Goal: Feedback & Contribution: Contribute content

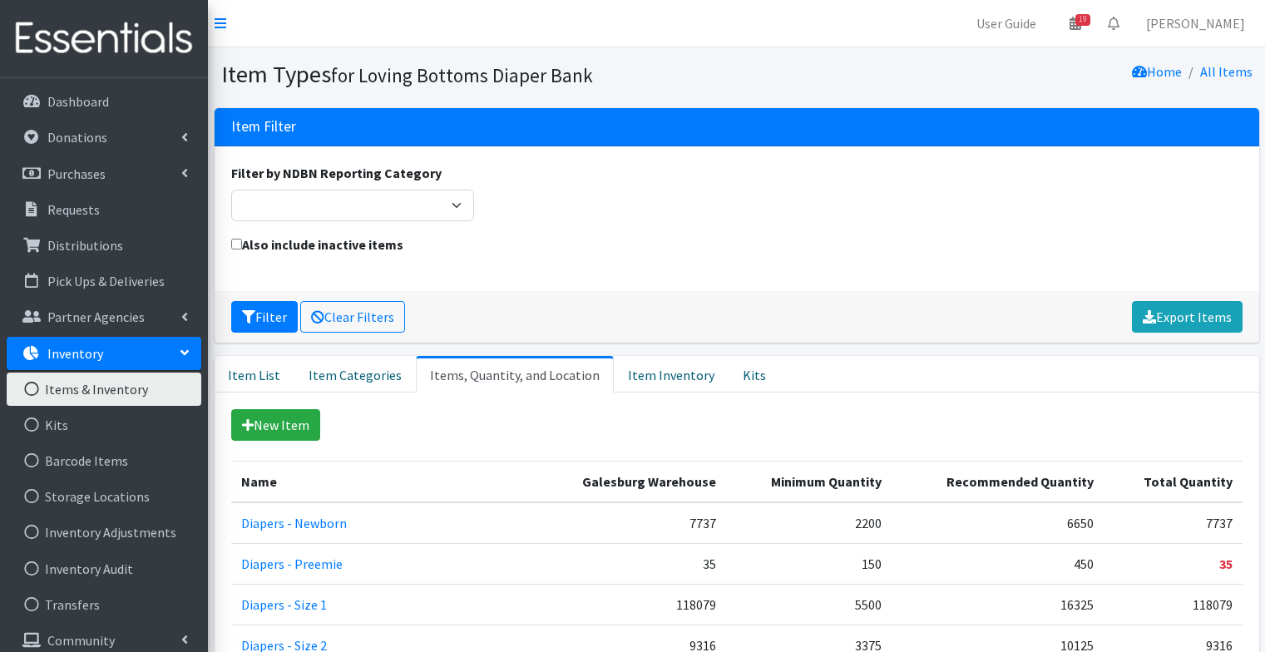
scroll to position [1194, 0]
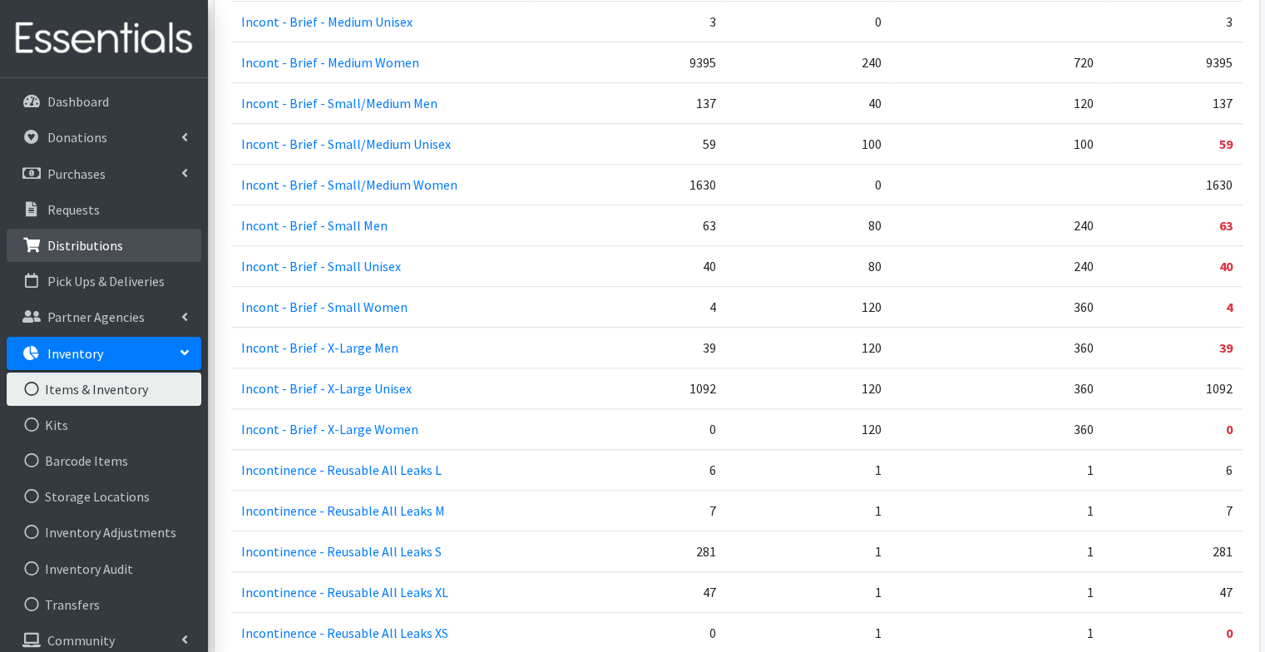
click at [82, 248] on p "Distributions" at bounding box center [85, 245] width 76 height 17
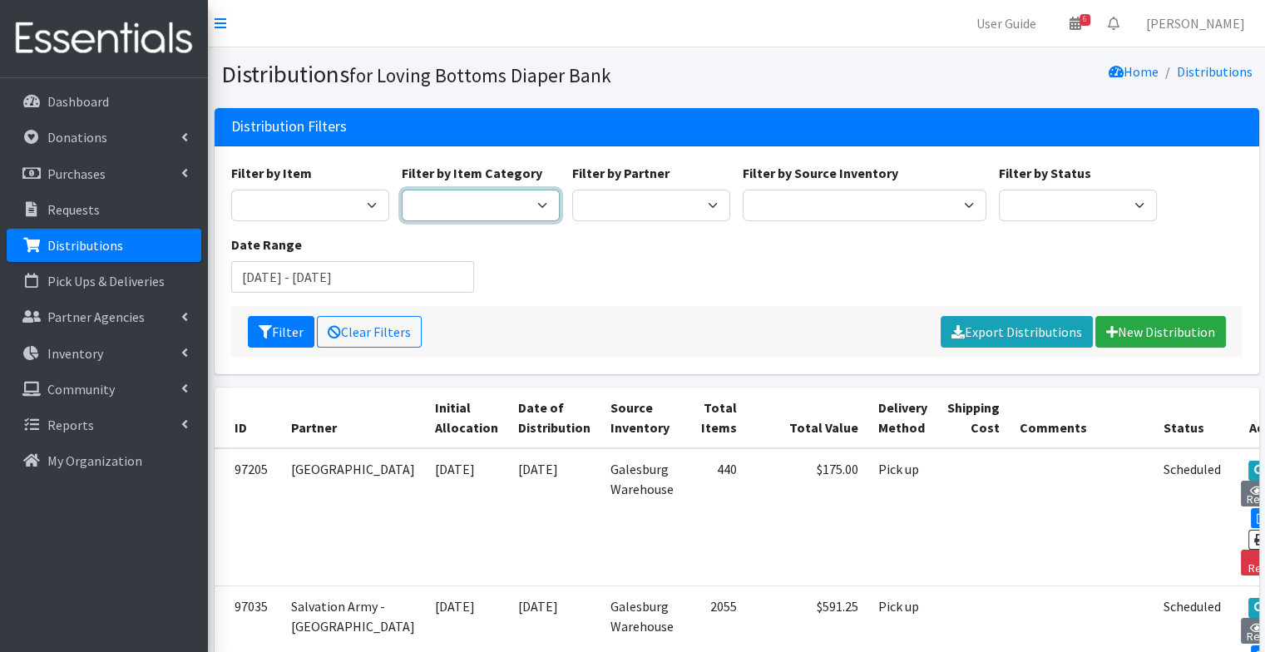
click at [527, 209] on select "Period Supplies Baby Diapers Youth Pull-Ups Incontinence Supplies Misc - Baby M…" at bounding box center [481, 206] width 158 height 32
click at [328, 208] on select "Diapers - Newborn Diapers - Preemie Diapers - Size 1 Diapers - Size 2 Diapers -…" at bounding box center [310, 206] width 158 height 32
click at [597, 292] on div "Filter by Item Diapers - Newborn Diapers - Preemie Diapers - Size 1 Diapers - S…" at bounding box center [737, 234] width 1024 height 143
click at [362, 273] on input "July 30, 2025 - October 30, 2025" at bounding box center [353, 277] width 244 height 32
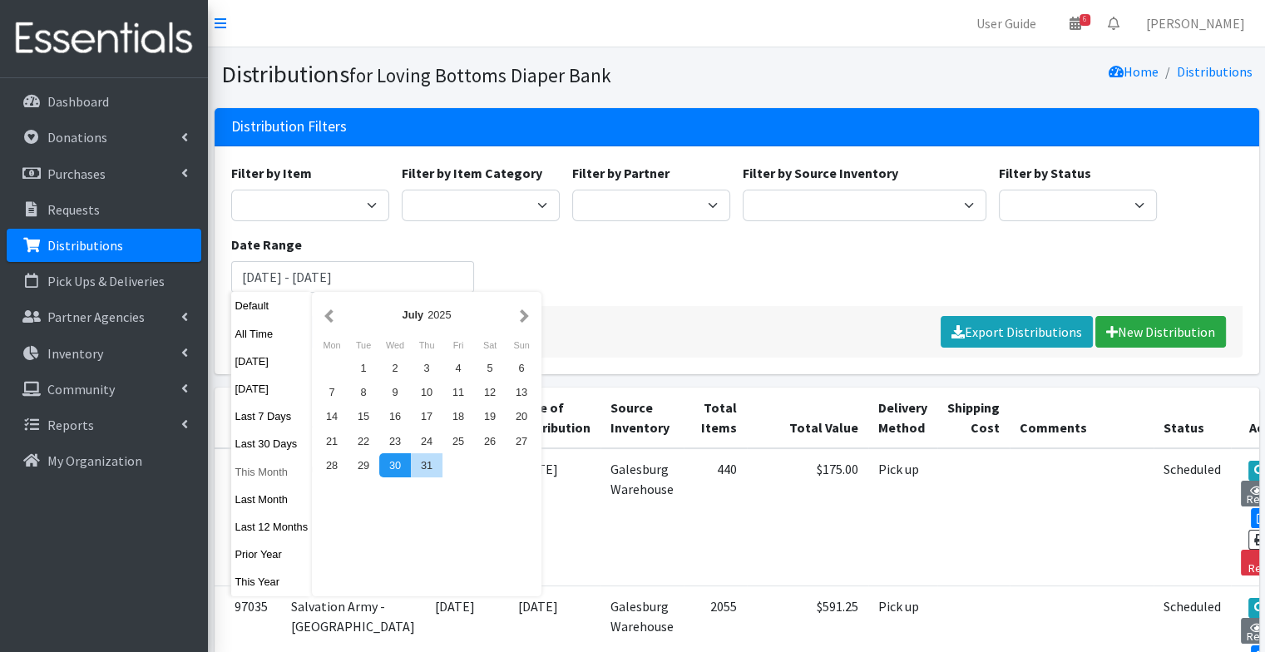
click at [265, 466] on button "This Month" at bounding box center [271, 472] width 81 height 24
type input "September 1, 2025 - September 30, 2025"
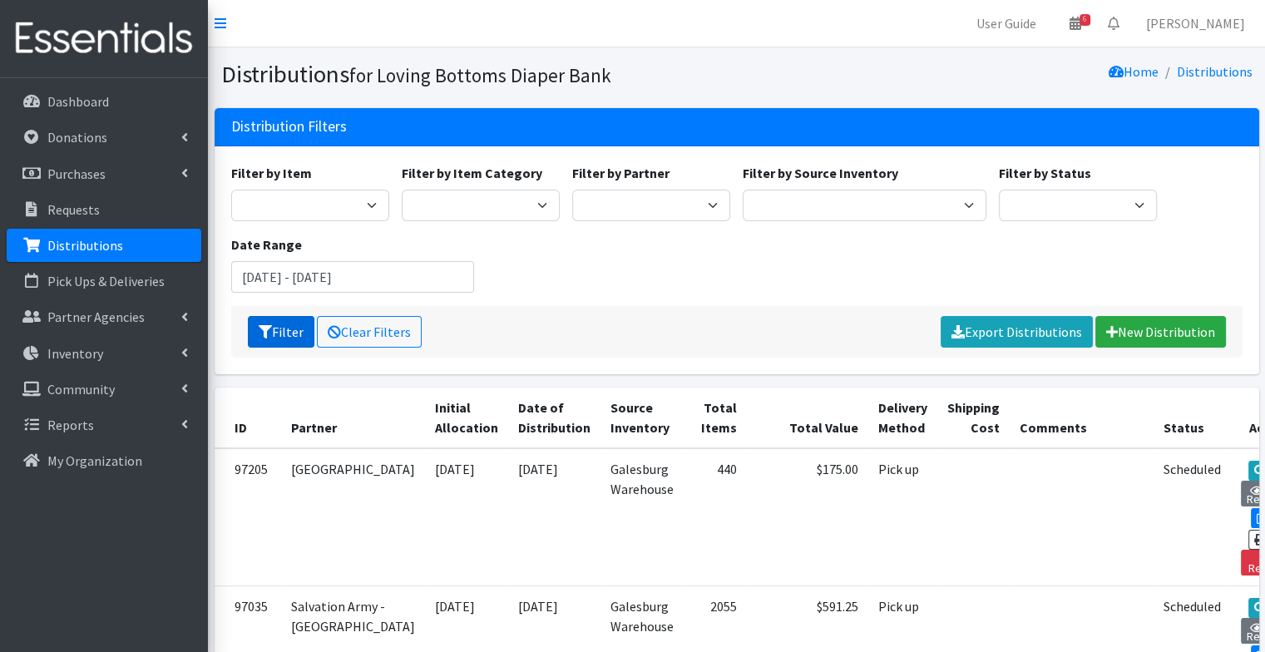
click at [276, 335] on button "Filter" at bounding box center [281, 332] width 67 height 32
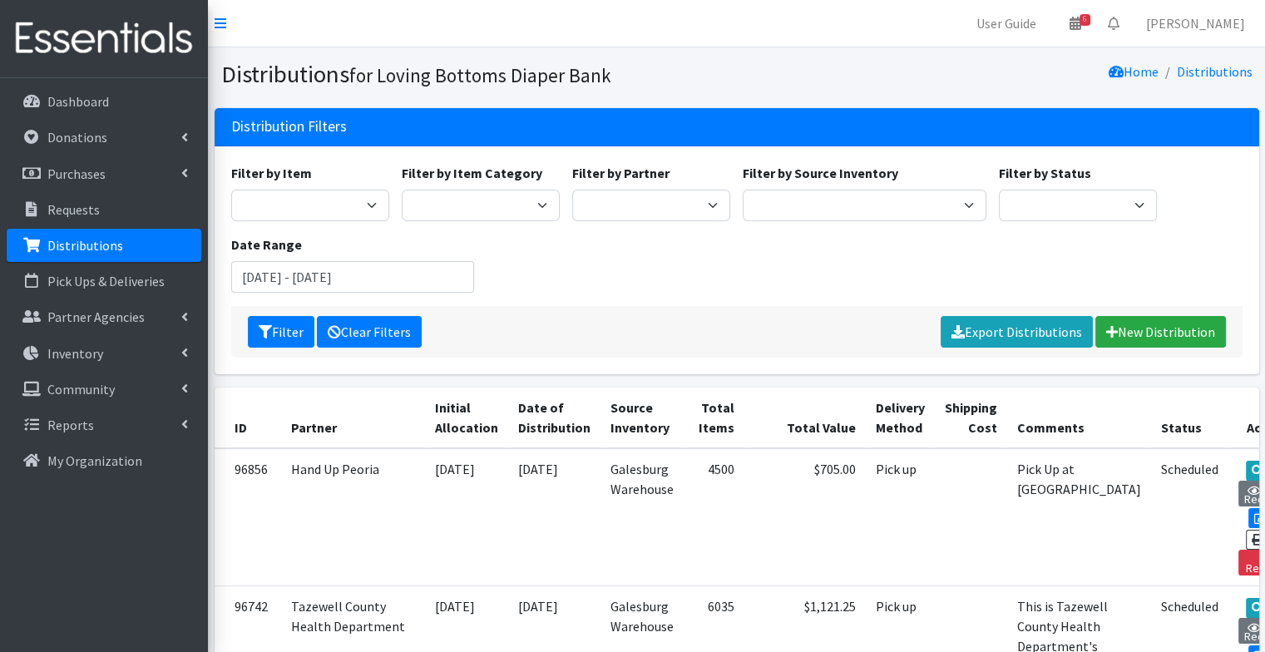
click at [358, 324] on link "Clear Filters" at bounding box center [369, 332] width 105 height 32
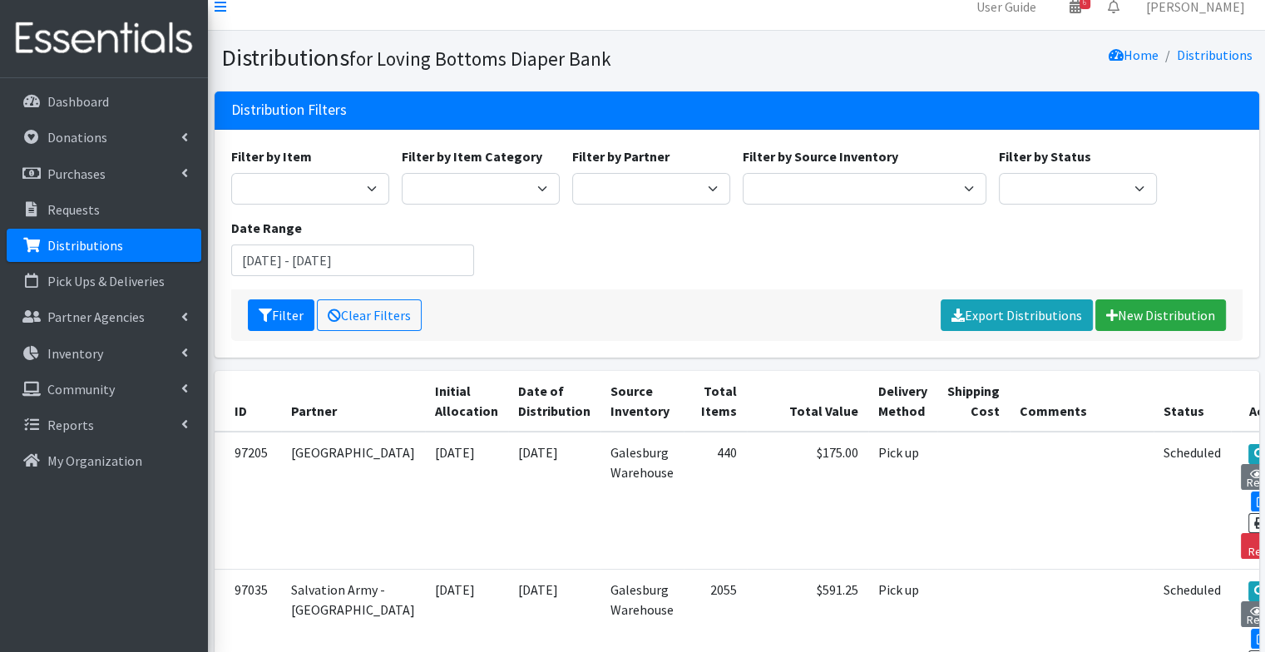
scroll to position [5, 0]
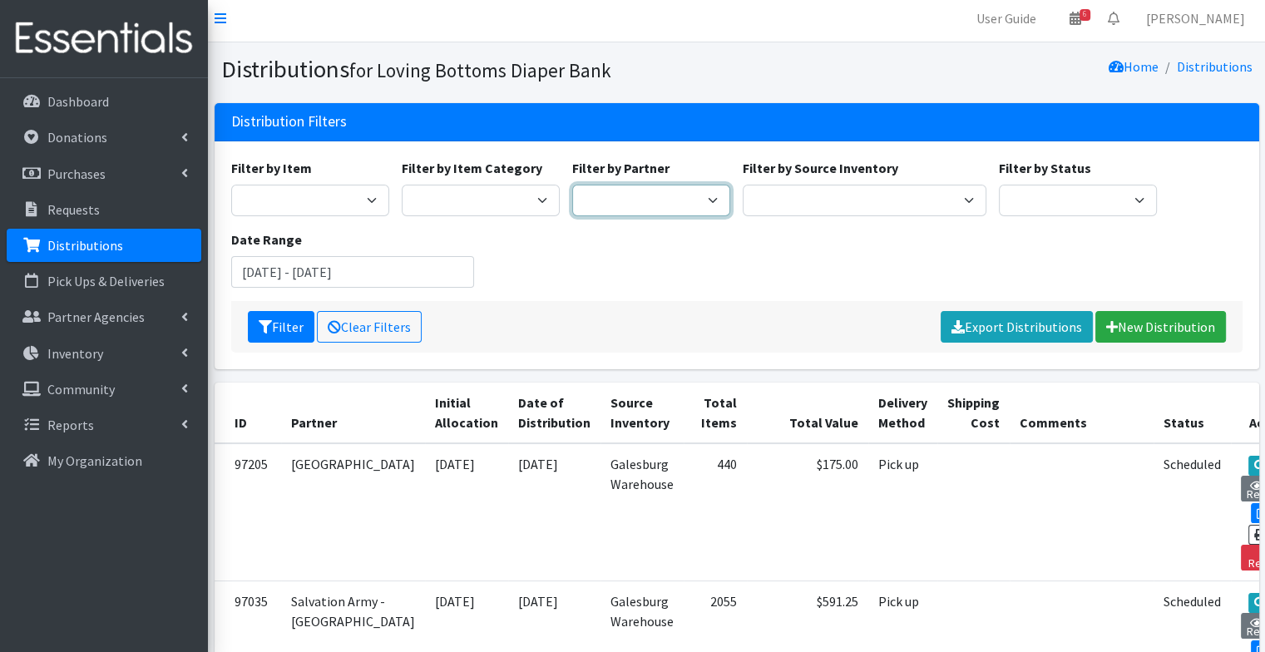
click at [665, 200] on select "Abilities Plus Boots & Blessings Boys & Girls Club of Greater Peoria Bureau [PE…" at bounding box center [651, 201] width 158 height 32
select select "503"
click at [572, 185] on select "Abilities Plus Boots & Blessings Boys & Girls Club of Greater Peoria Bureau [PE…" at bounding box center [651, 201] width 158 height 32
click at [275, 328] on button "Filter" at bounding box center [281, 327] width 67 height 32
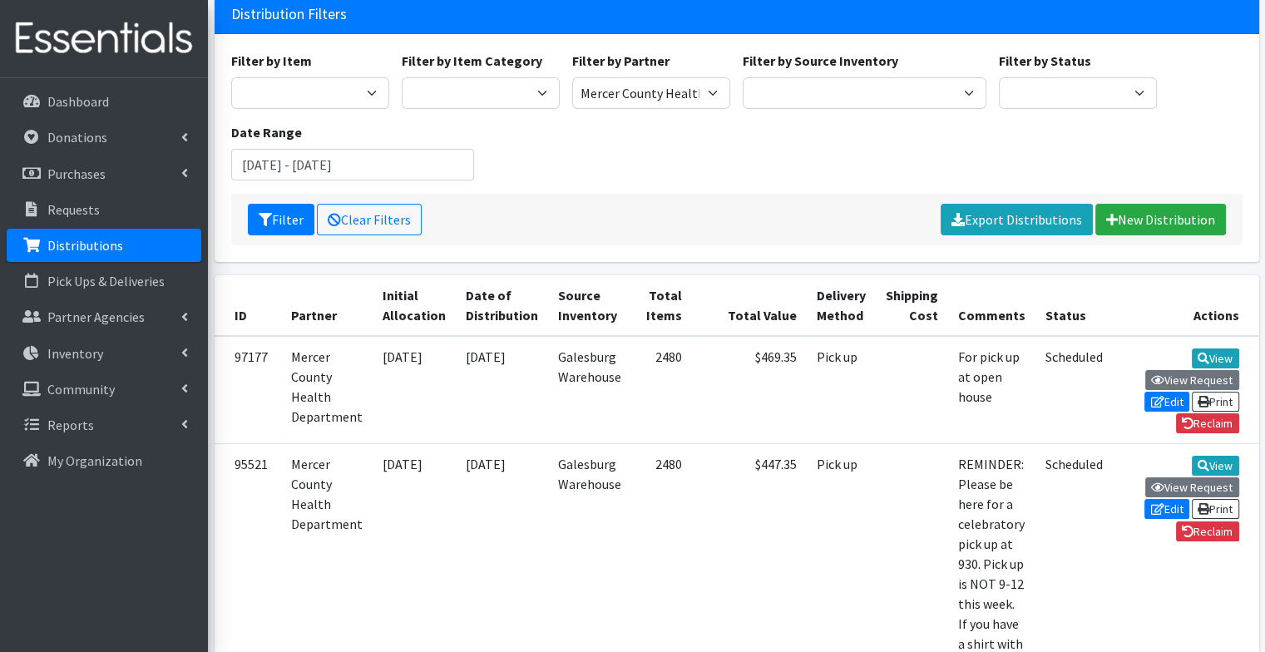
scroll to position [113, 0]
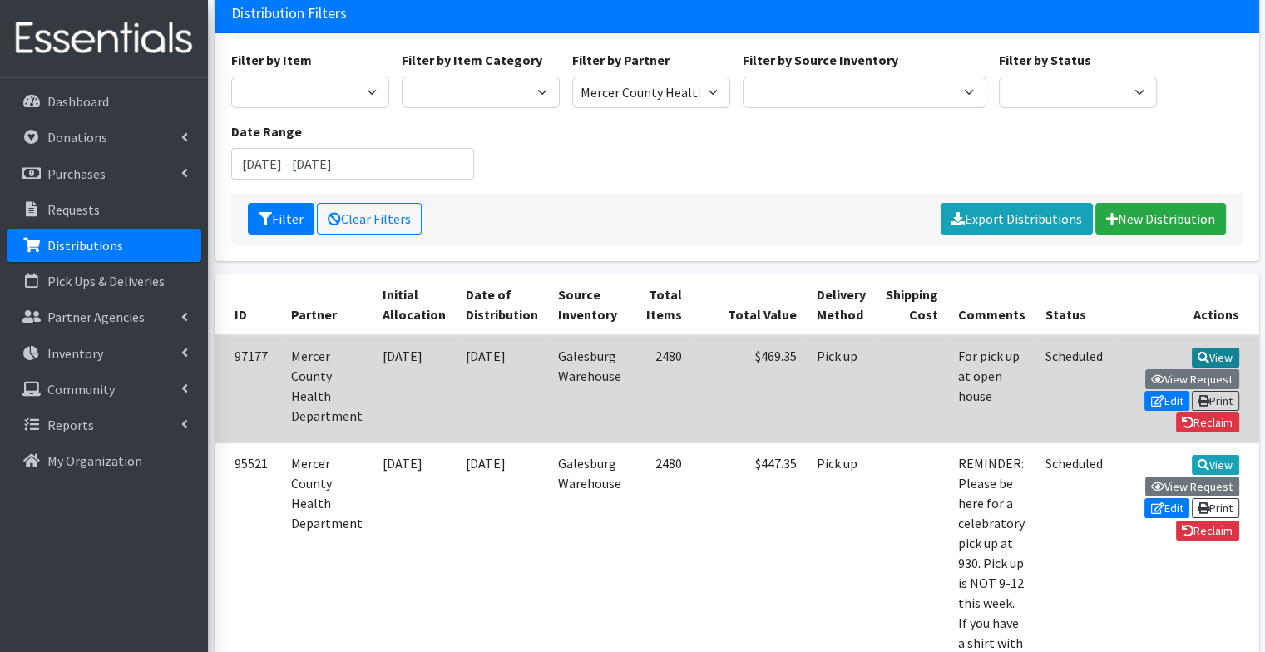
click at [1197, 356] on icon at bounding box center [1203, 358] width 12 height 12
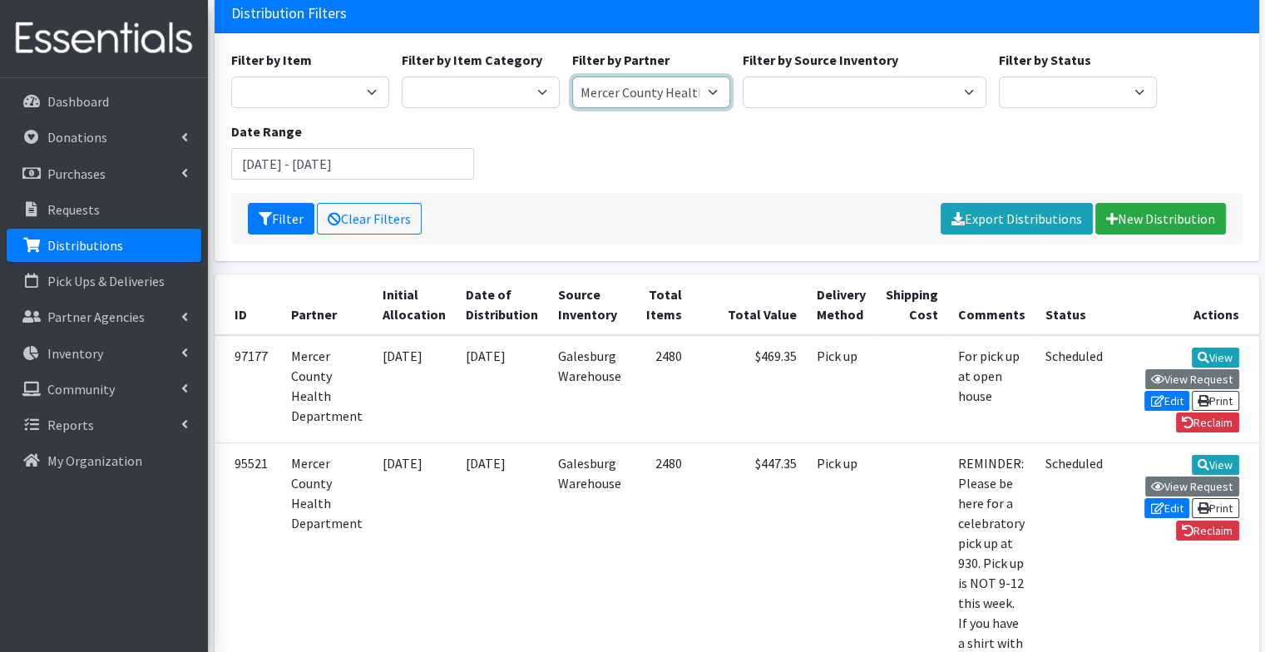
click at [673, 96] on select "Abilities Plus Boots & Blessings Boys & Girls Club of Greater Peoria Bureau [PE…" at bounding box center [651, 92] width 158 height 32
select select "571"
click at [572, 76] on select "Abilities Plus Boots & Blessings Boys & Girls Club of Greater Peoria Bureau Hen…" at bounding box center [651, 92] width 158 height 32
click at [263, 214] on icon "submit" at bounding box center [265, 218] width 13 height 13
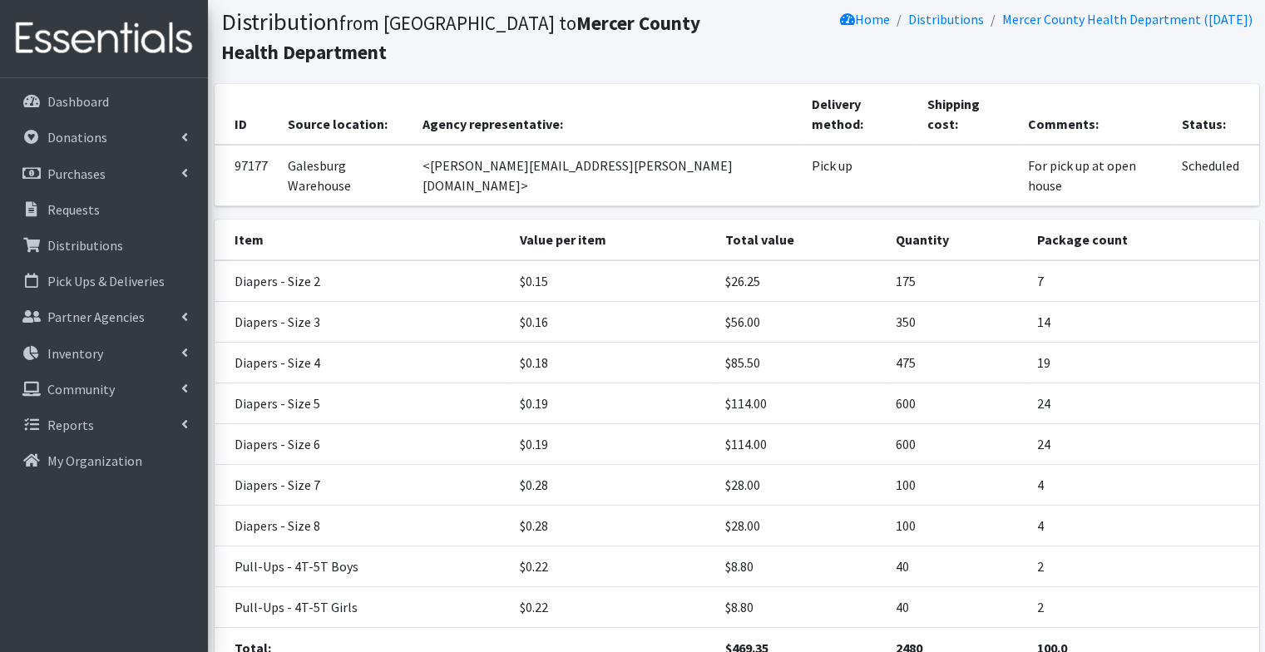
scroll to position [50, 0]
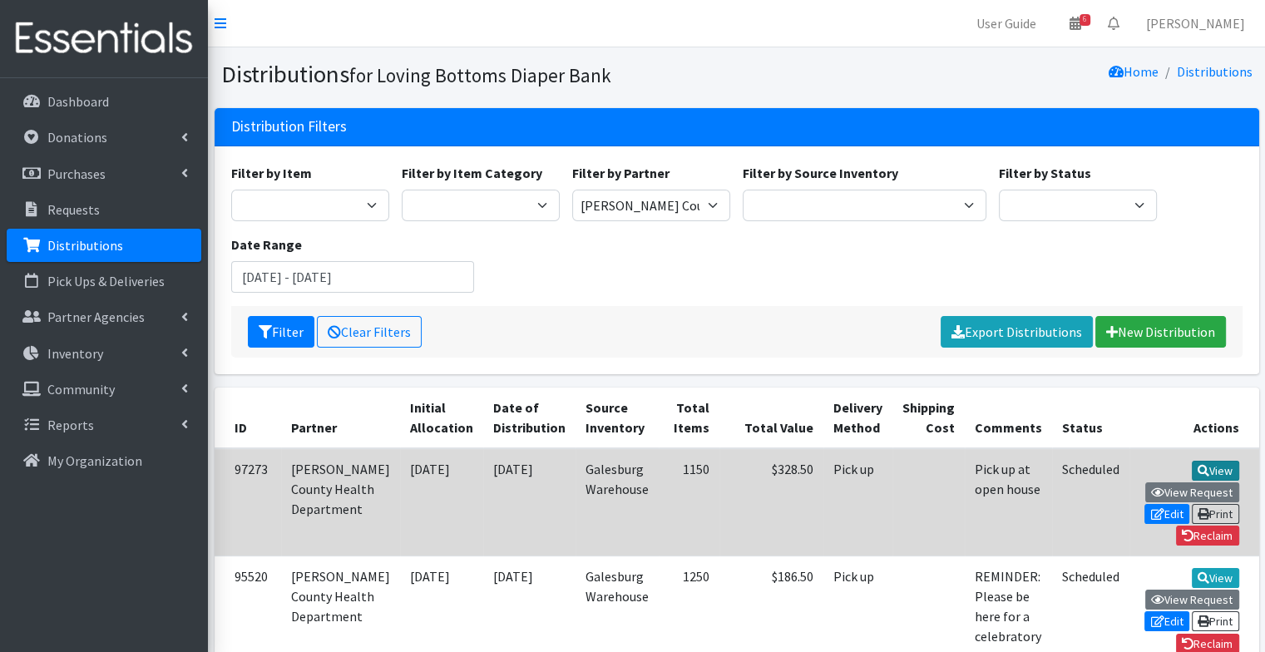
click at [1192, 471] on link "View" at bounding box center [1215, 471] width 47 height 20
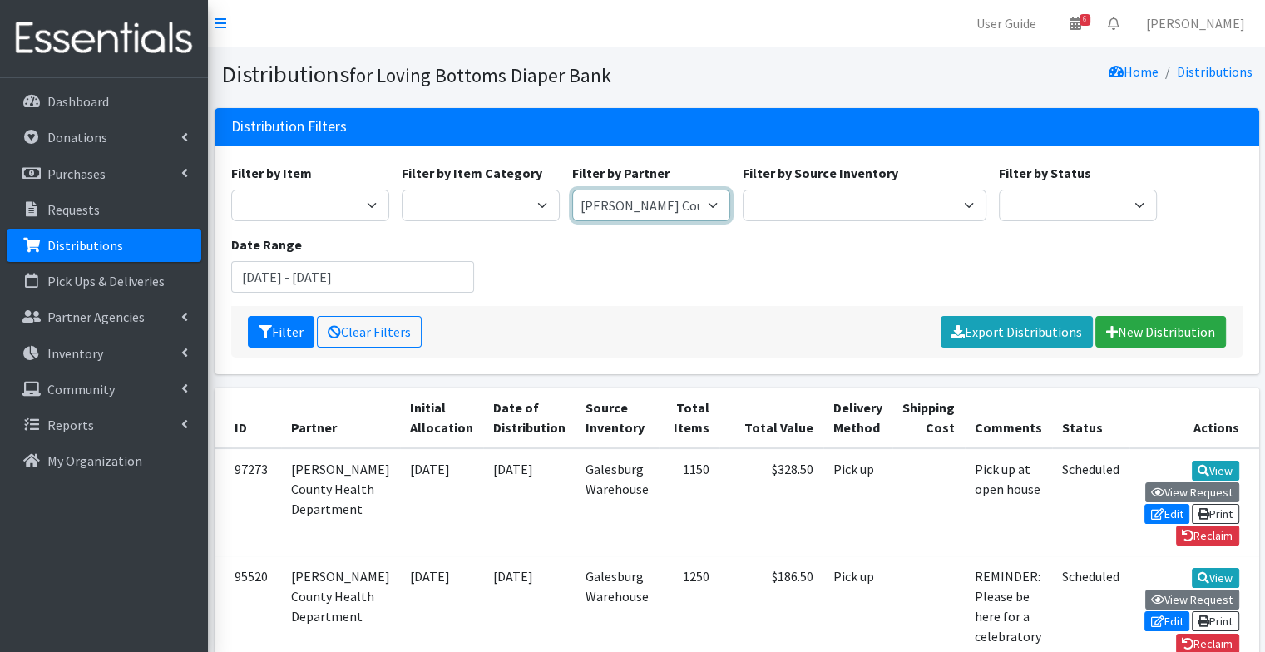
click at [676, 211] on select "Abilities Plus Boots & Blessings Boys & Girls Club of Greater Peoria Bureau Hen…" at bounding box center [651, 206] width 158 height 32
select select "1143"
click at [572, 190] on select "Abilities Plus Boots & Blessings Boys & Girls Club of Greater Peoria Bureau Hen…" at bounding box center [651, 206] width 158 height 32
click at [293, 333] on button "Filter" at bounding box center [281, 332] width 67 height 32
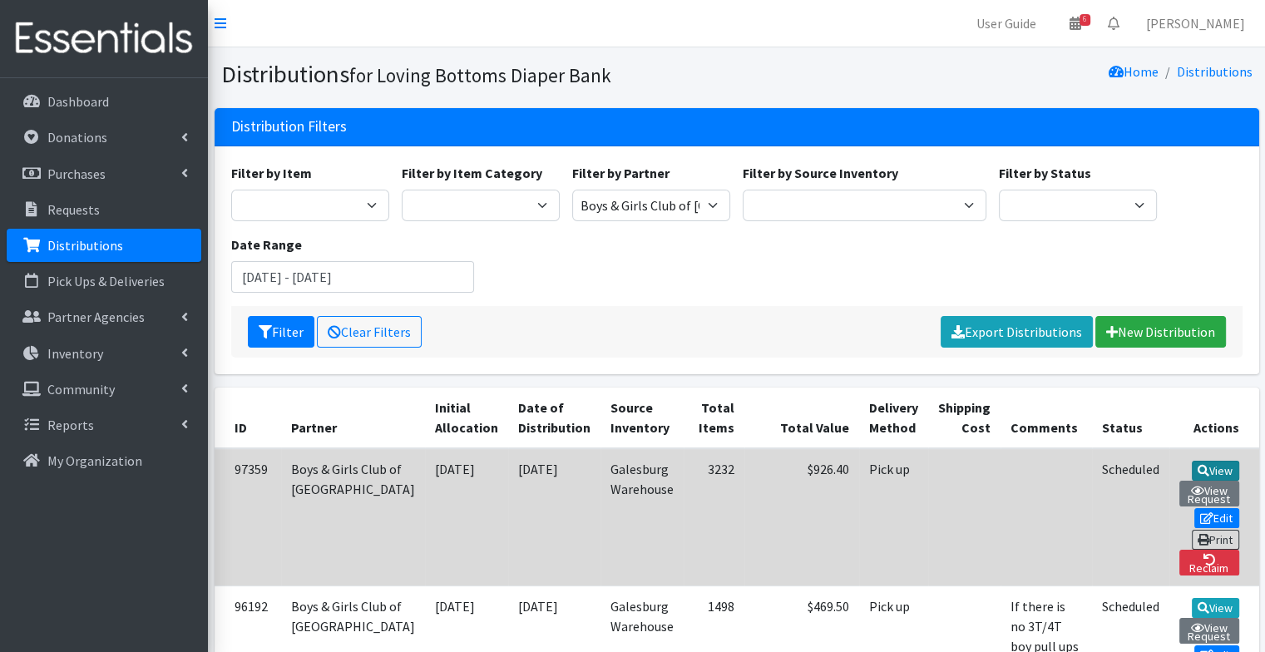
click at [1192, 466] on link "View" at bounding box center [1215, 471] width 47 height 20
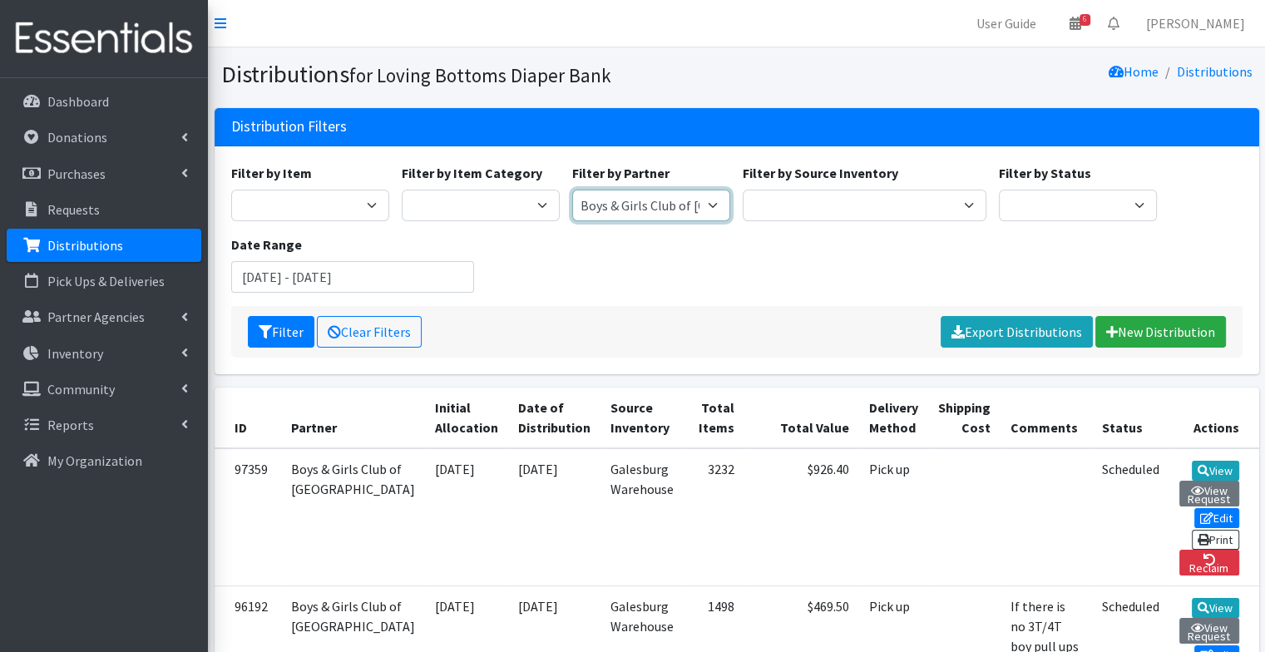
click at [686, 211] on select "Abilities Plus Boots & Blessings Boys & Girls Club of Greater Peoria Bureau Hen…" at bounding box center [651, 206] width 158 height 32
select select "264"
click at [572, 190] on select "Abilities Plus Boots & Blessings Boys & Girls Club of Greater Peoria Bureau Hen…" at bounding box center [651, 206] width 158 height 32
click at [279, 338] on button "Filter" at bounding box center [281, 332] width 67 height 32
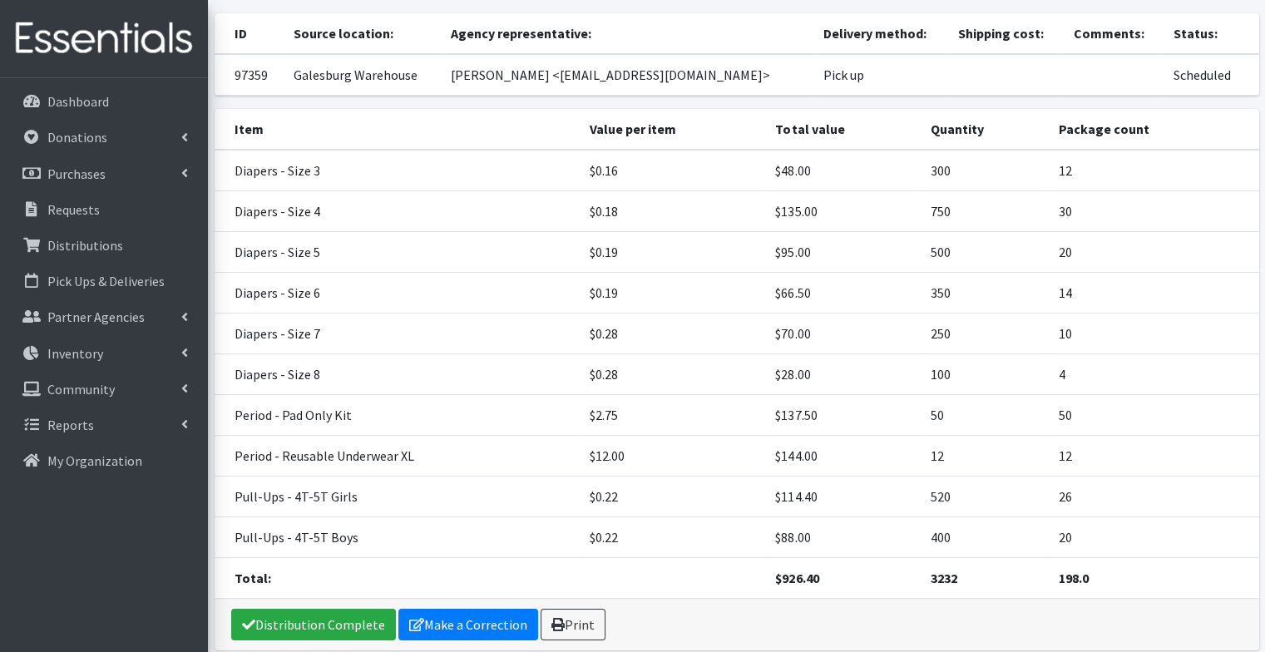
scroll to position [136, 0]
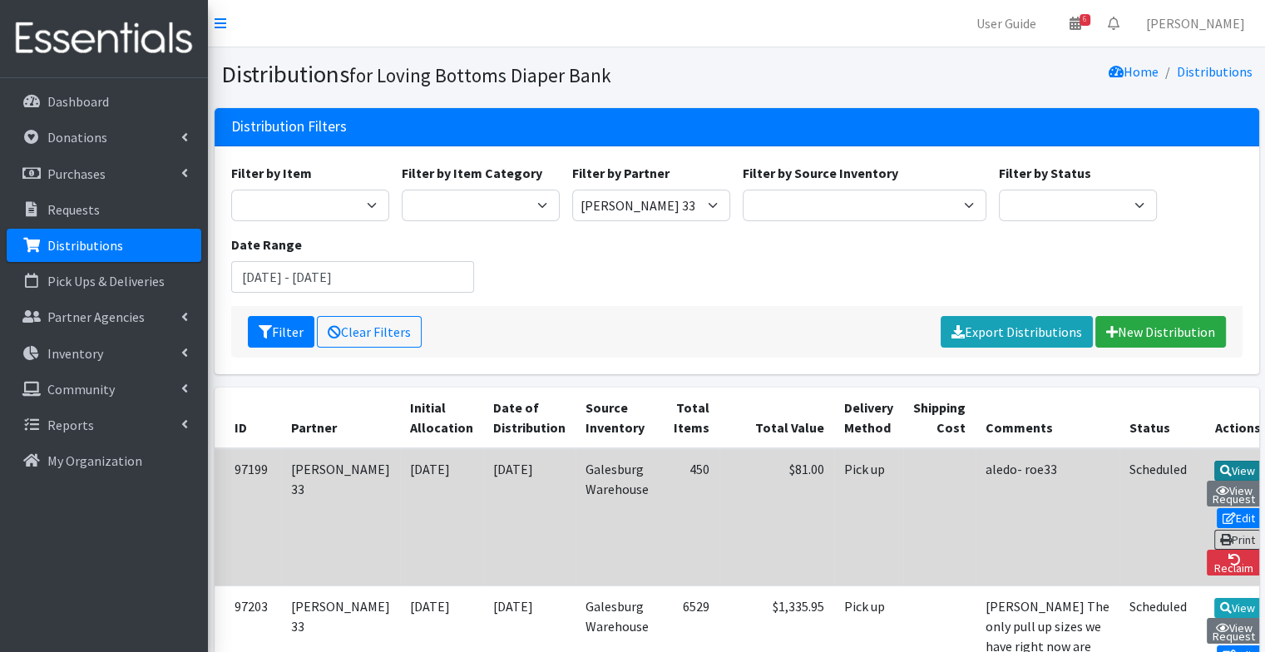
click at [1214, 462] on link "View" at bounding box center [1237, 471] width 47 height 20
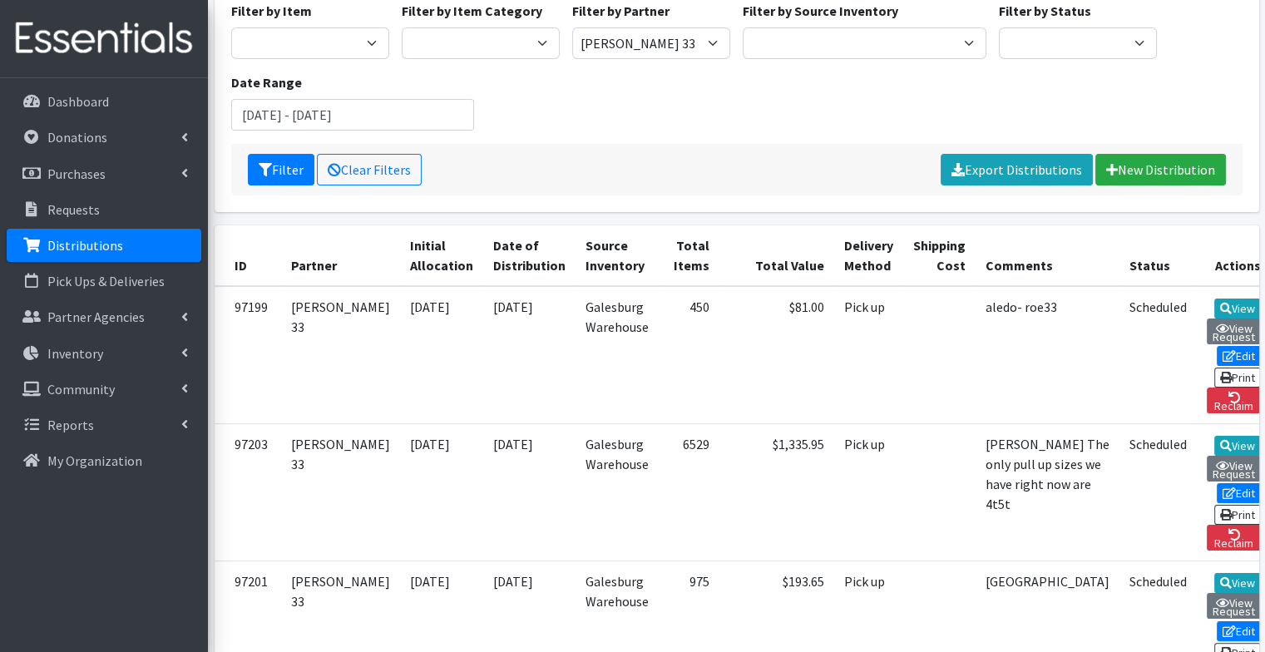
scroll to position [161, 0]
click at [369, 126] on input "[DATE] - [DATE]" at bounding box center [353, 116] width 244 height 32
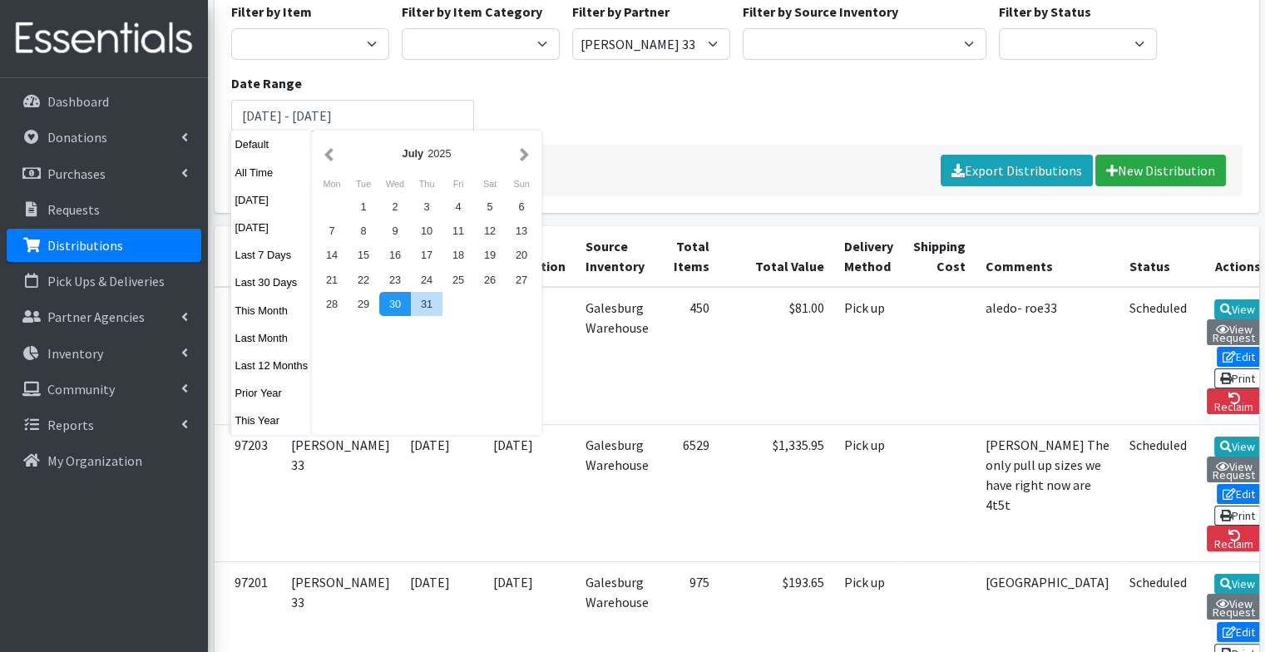
click at [625, 140] on div "Filter by Item Diapers - Newborn Diapers - [MEDICAL_DATA] Diapers - Size 1 Diap…" at bounding box center [737, 73] width 1024 height 143
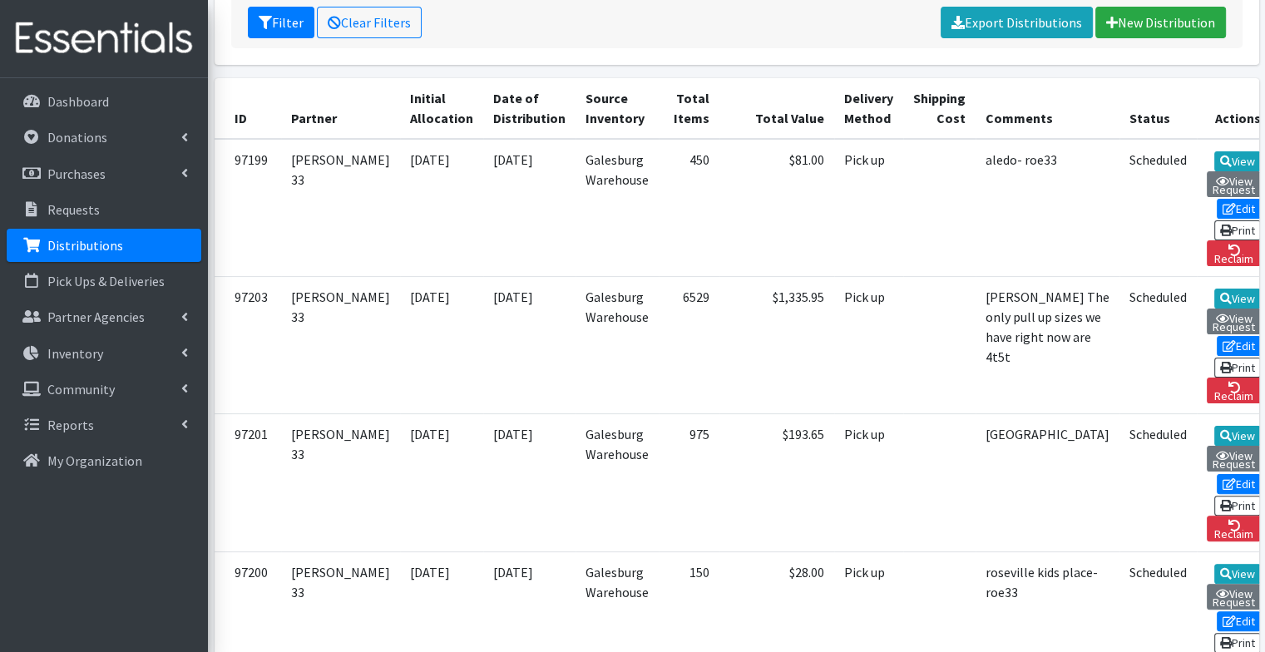
scroll to position [308, 0]
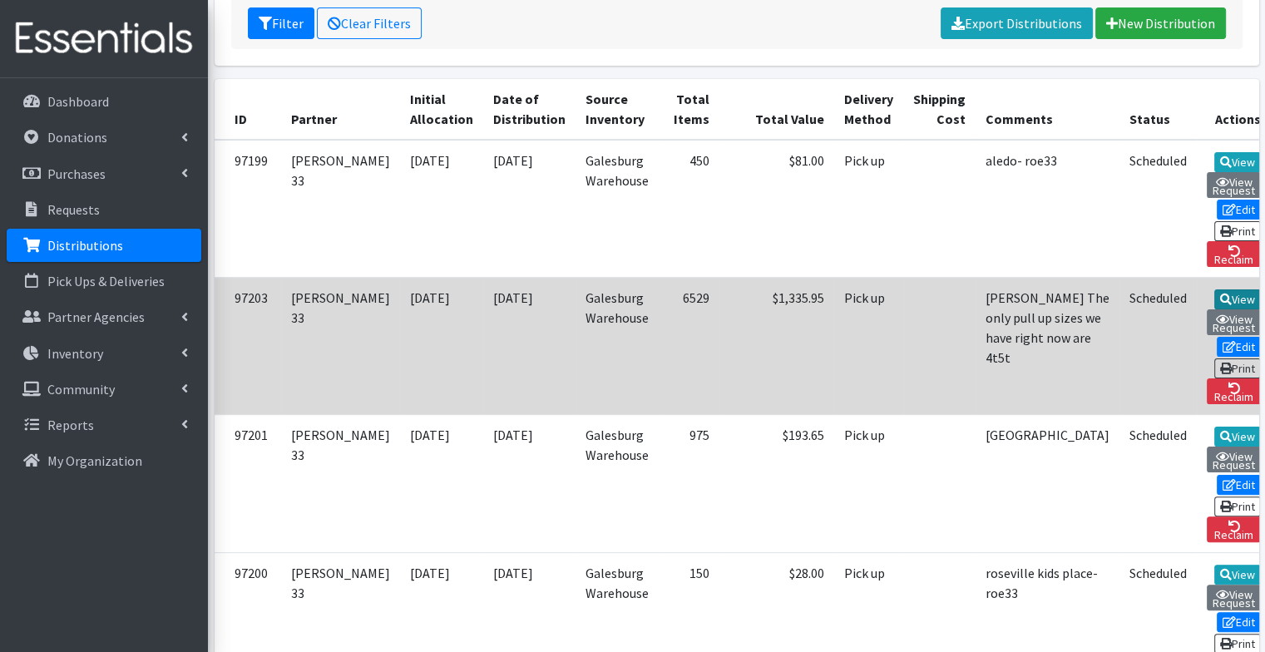
click at [1214, 289] on link "View" at bounding box center [1237, 299] width 47 height 20
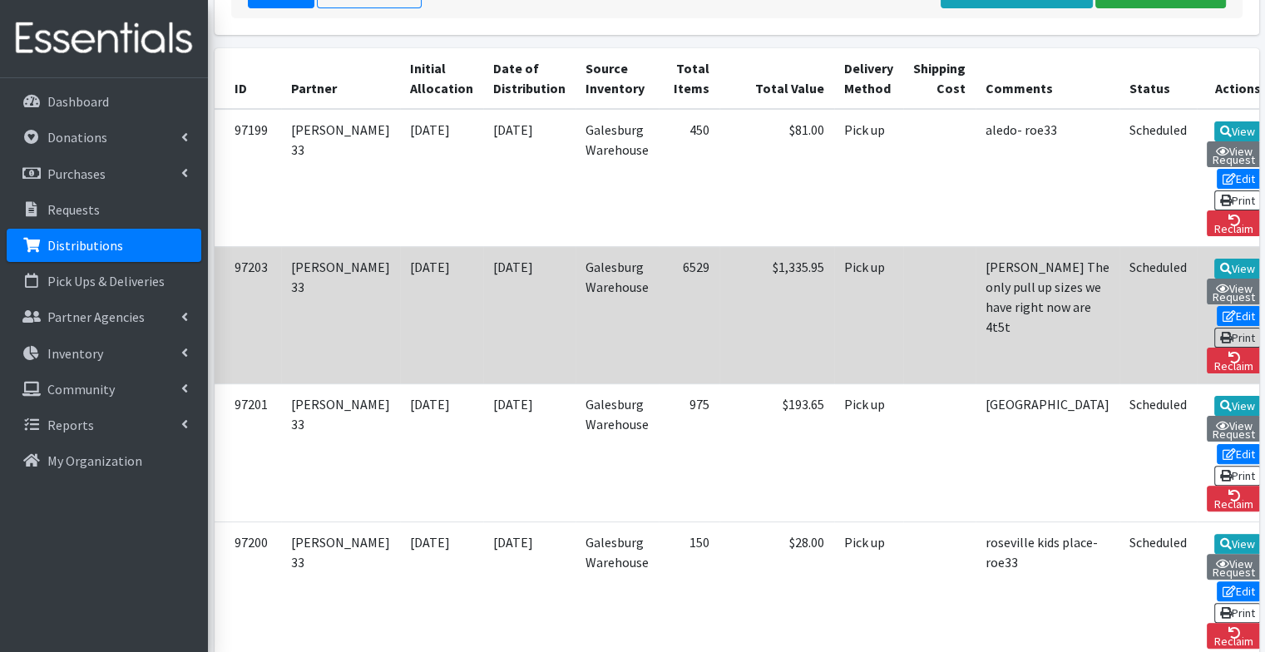
scroll to position [342, 0]
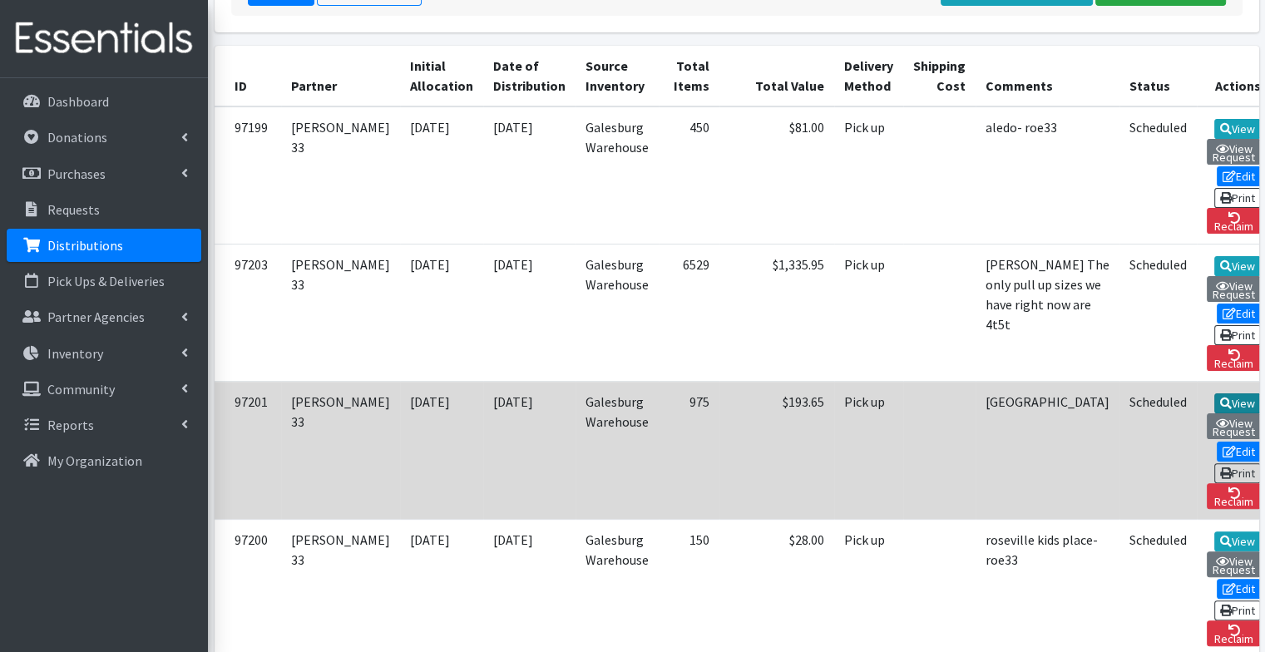
click at [1214, 393] on link "View" at bounding box center [1237, 403] width 47 height 20
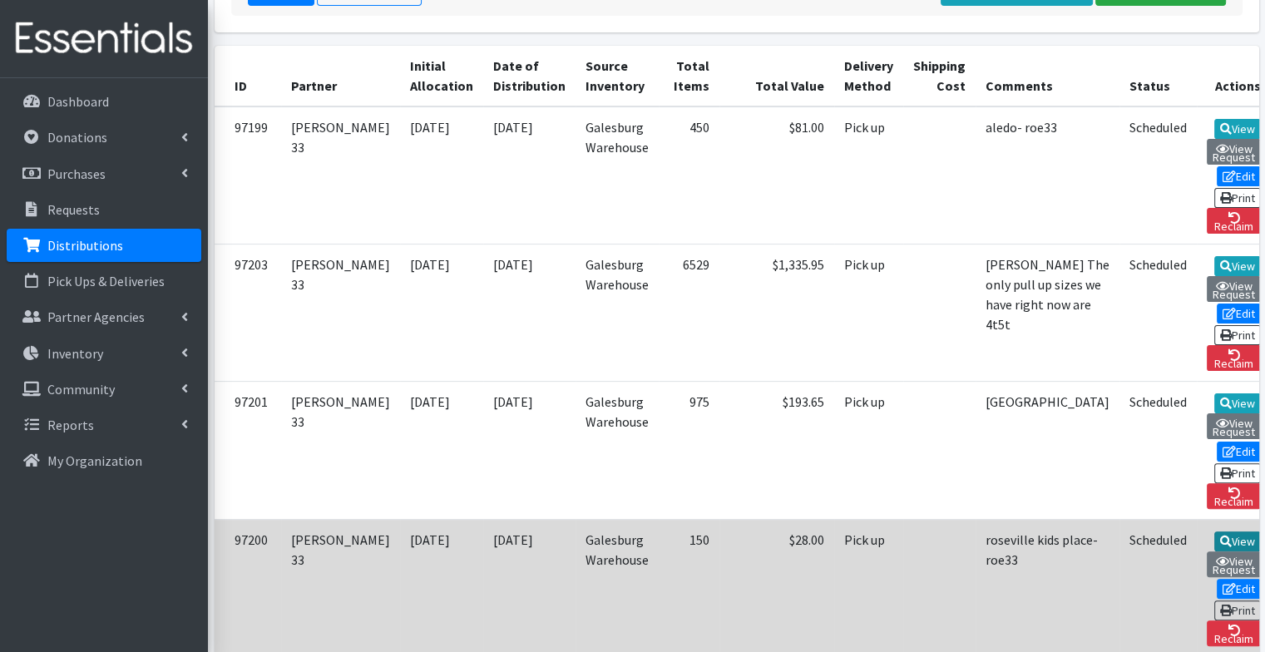
click at [1214, 531] on link "View" at bounding box center [1237, 541] width 47 height 20
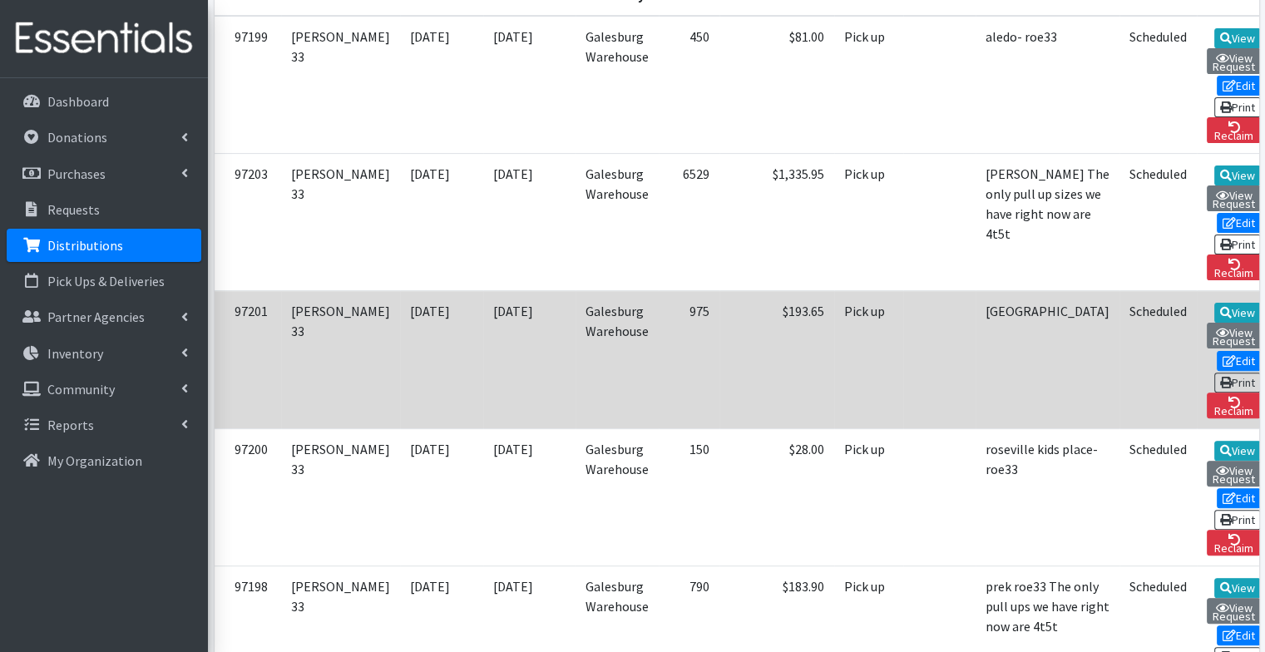
scroll to position [436, 0]
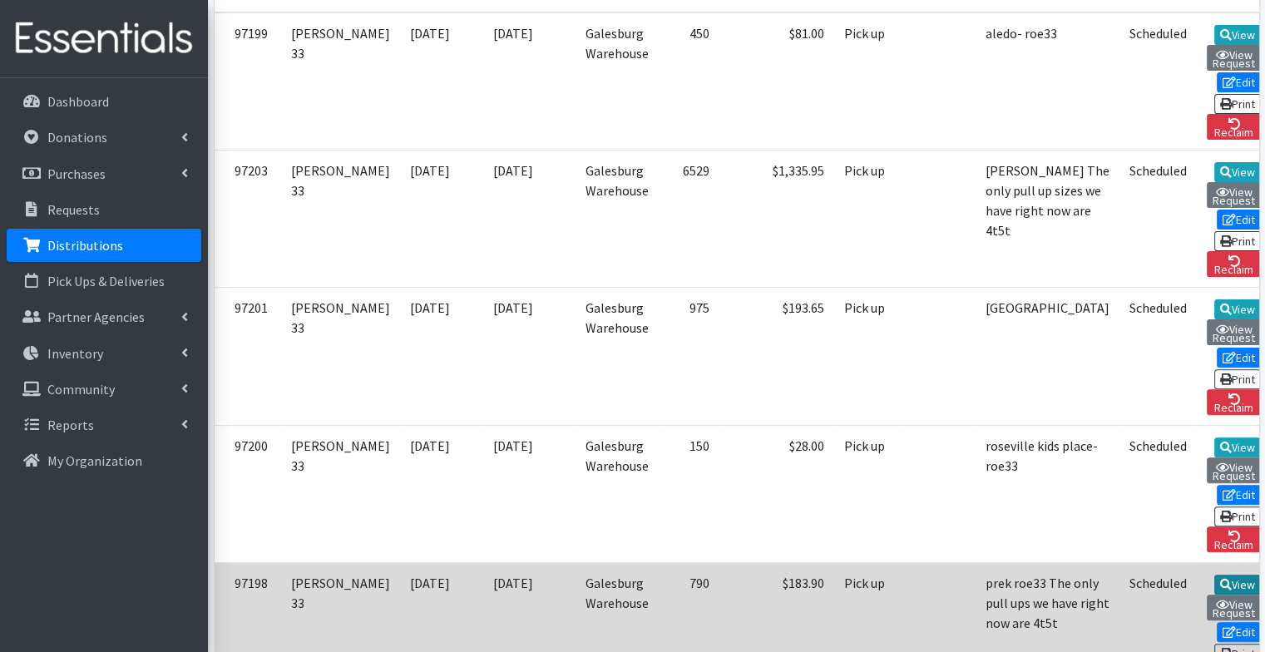
click at [1214, 575] on link "View" at bounding box center [1237, 585] width 47 height 20
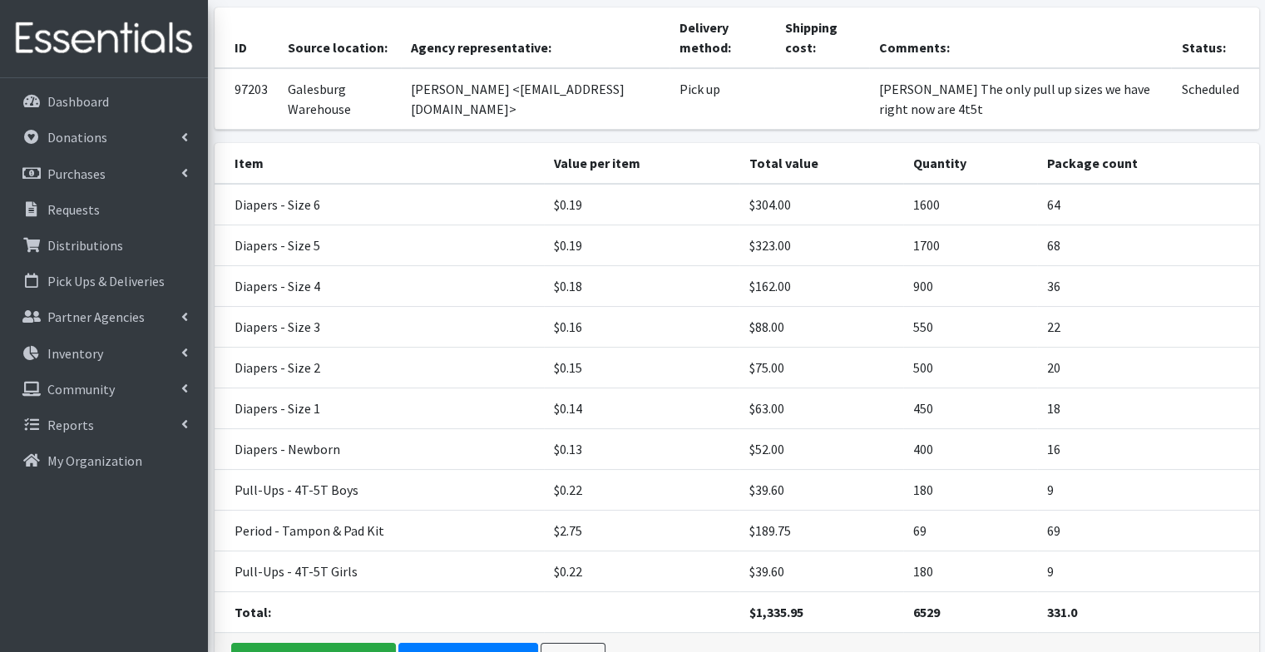
scroll to position [130, 0]
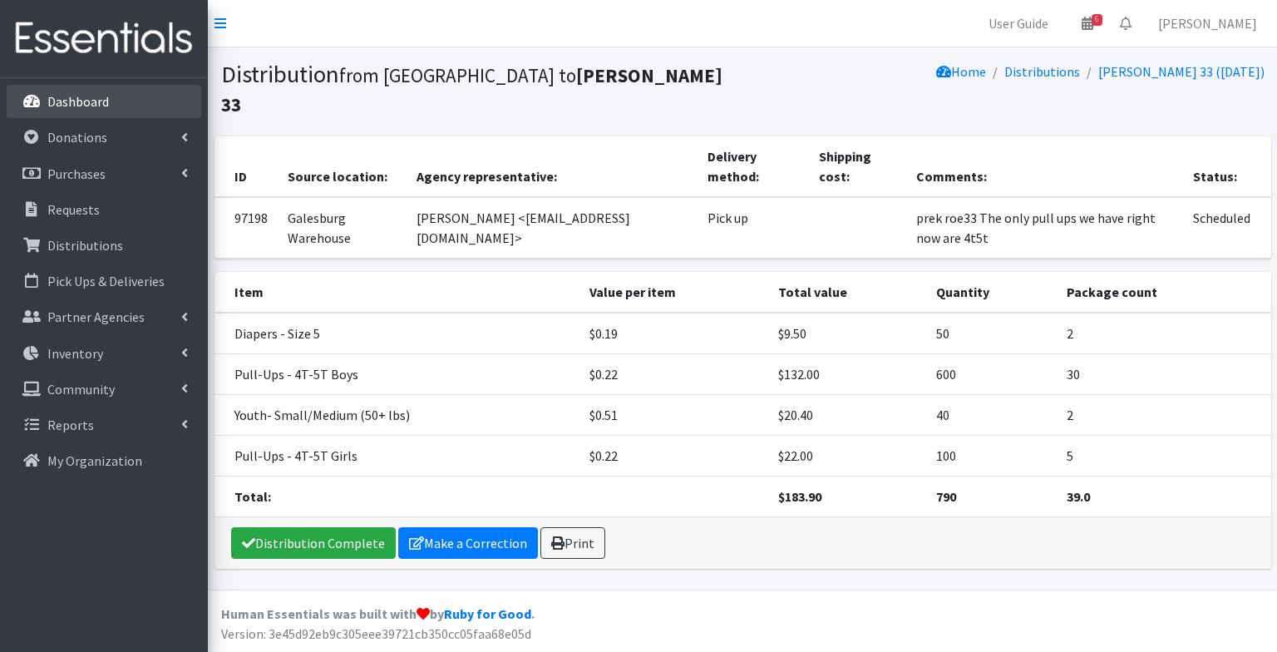
click at [147, 90] on link "Dashboard" at bounding box center [104, 101] width 195 height 33
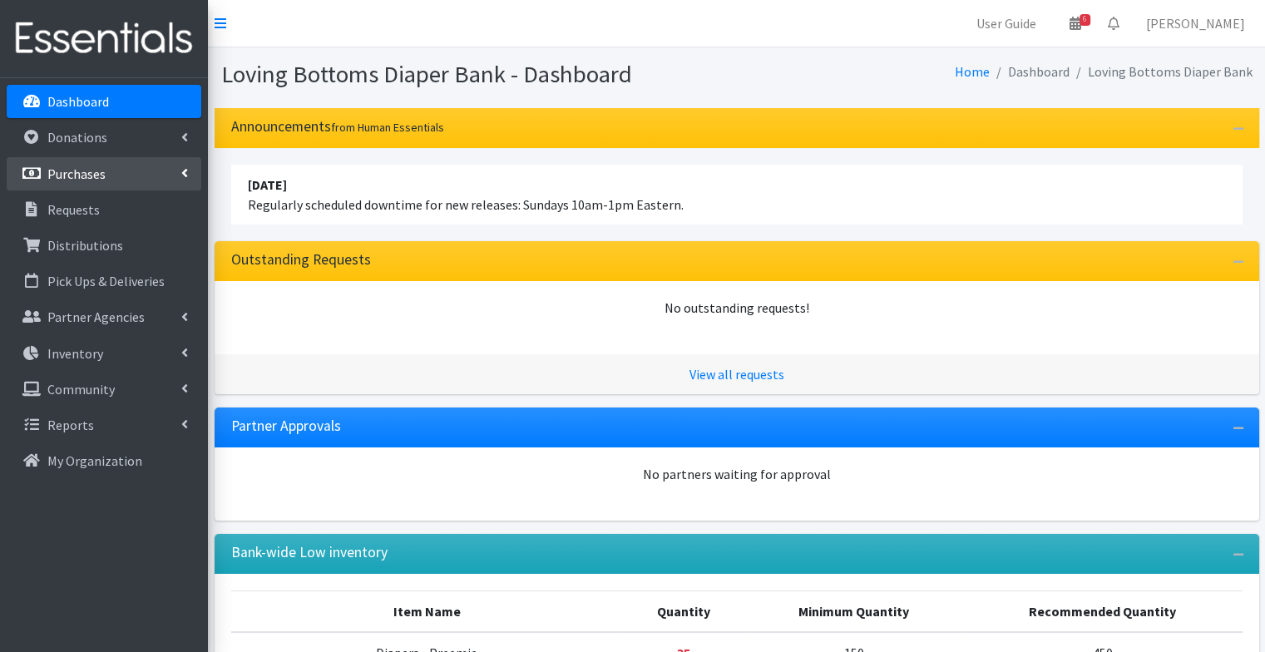
click at [96, 166] on p "Purchases" at bounding box center [76, 173] width 58 height 17
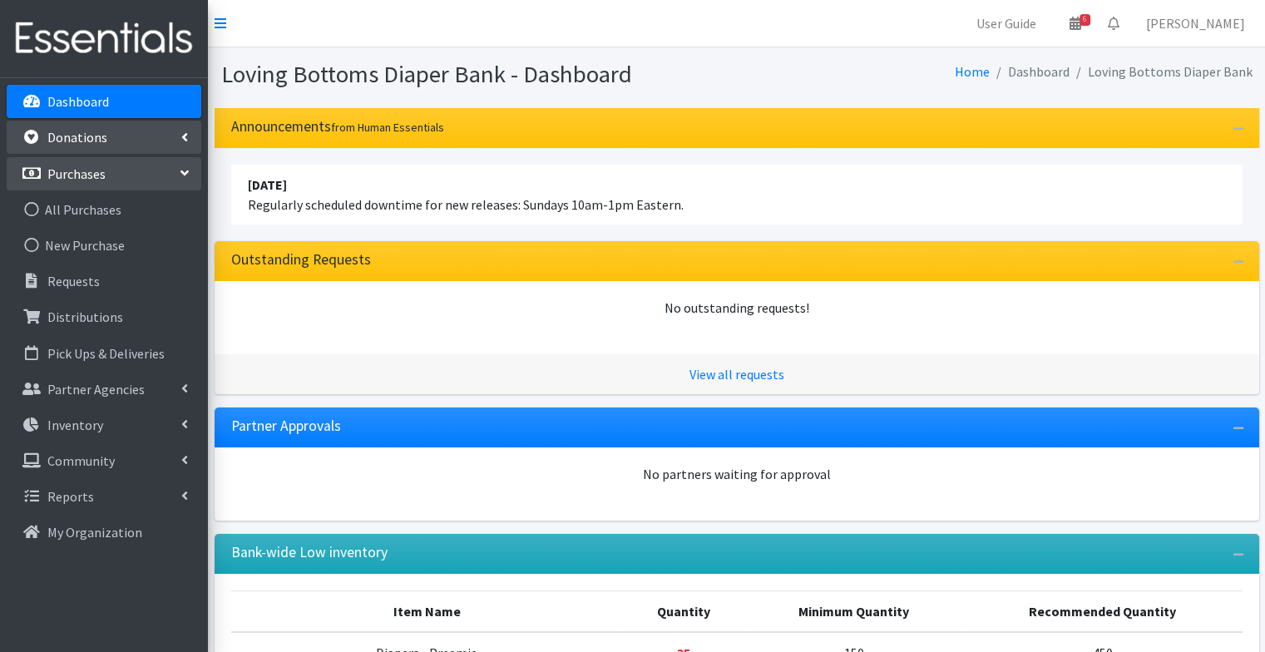
click at [91, 148] on link "Donations" at bounding box center [104, 137] width 195 height 33
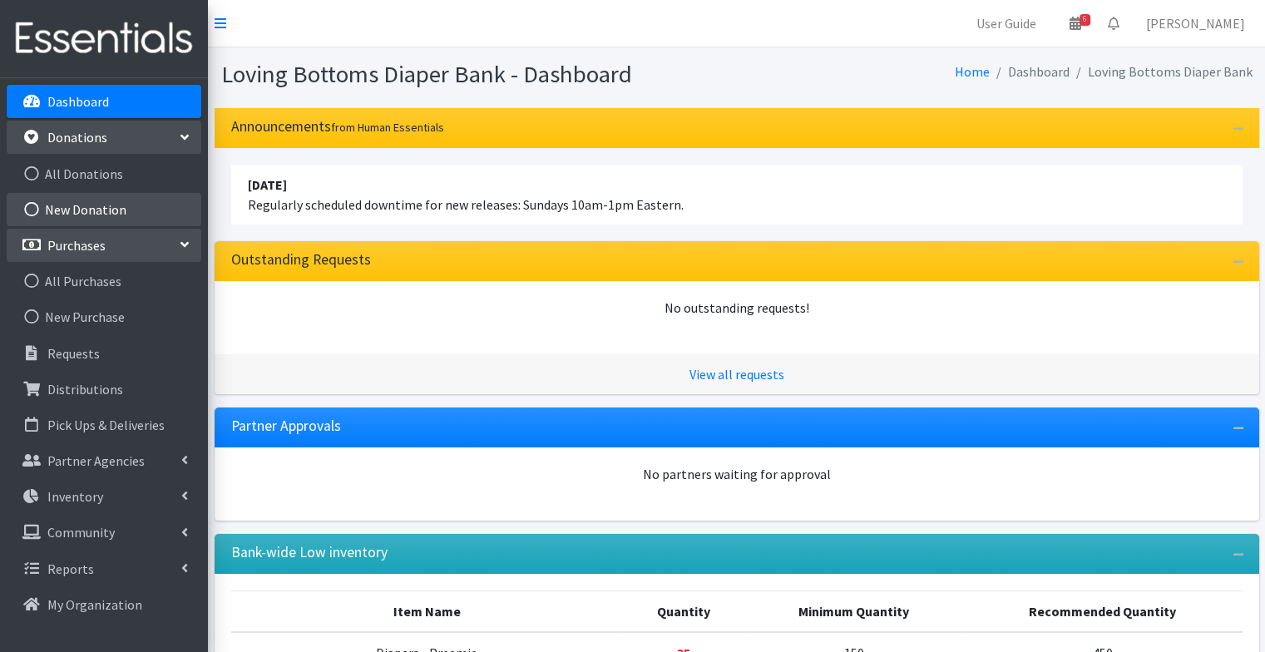
click at [126, 208] on link "New Donation" at bounding box center [104, 209] width 195 height 33
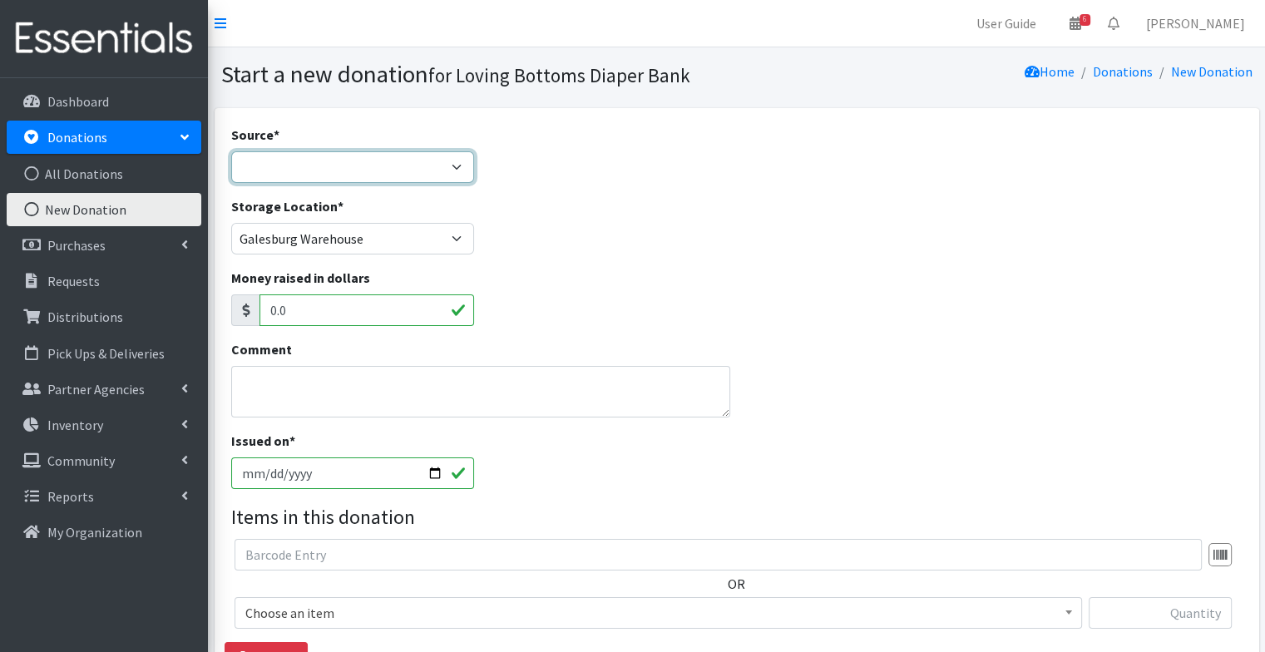
click at [275, 165] on select "Product Drive Manufacturer Donation Site Misc. Donation" at bounding box center [353, 167] width 244 height 32
select select "Product Drive"
click at [231, 151] on select "Product Drive Manufacturer Donation Site Misc. Donation" at bounding box center [353, 167] width 244 height 32
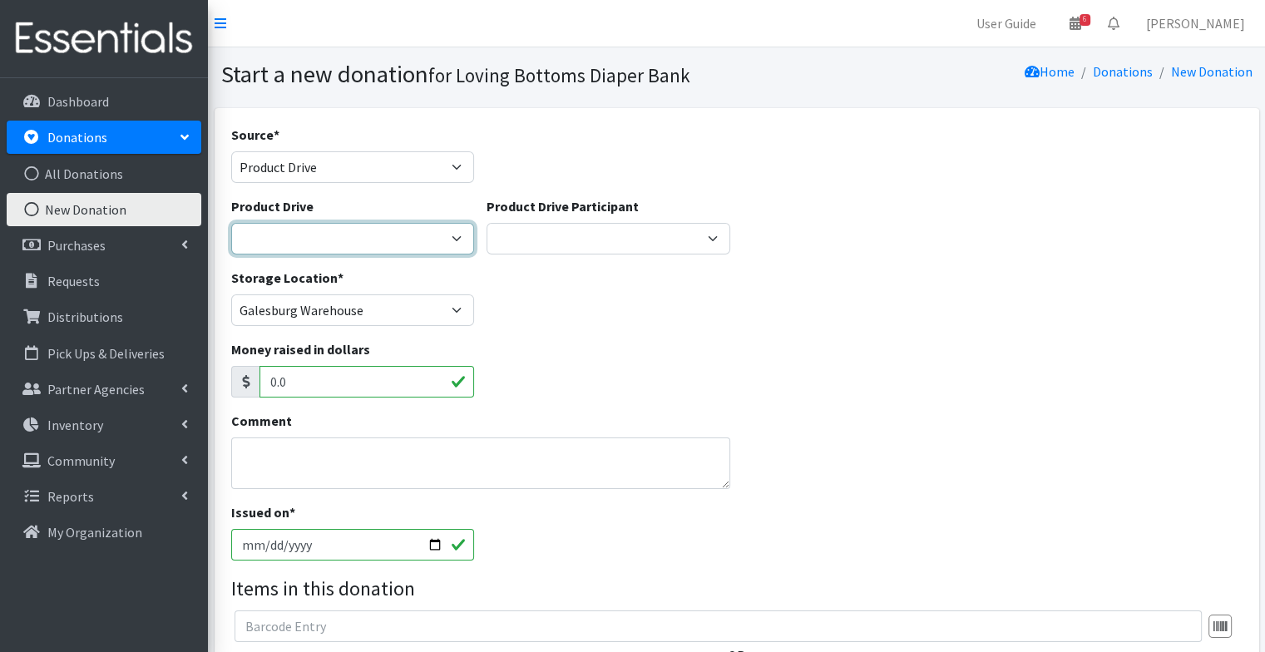
click at [296, 236] on select "4-H Federation AAUW - Morton Club Abilities Plus Abingdon Community Center Abin…" at bounding box center [353, 239] width 244 height 32
select select "454"
click at [231, 223] on select "4-H Federation AAUW - Morton Club Abilities Plus Abingdon Community Center Abin…" at bounding box center [353, 239] width 244 height 32
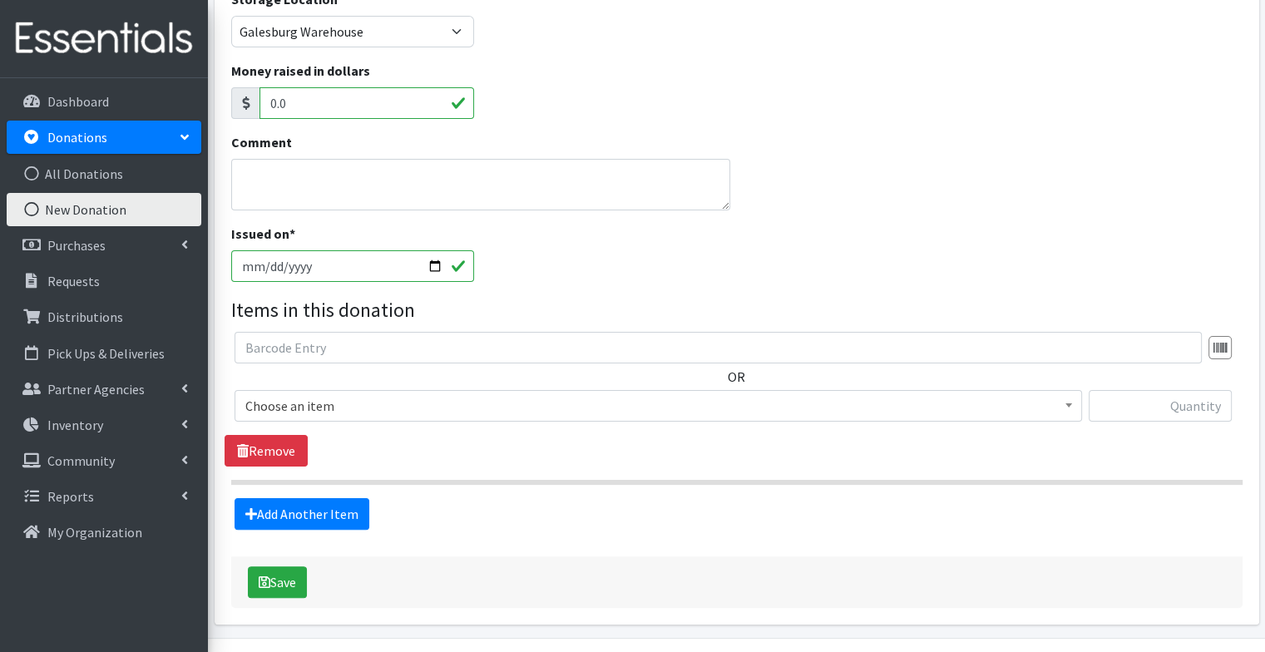
scroll to position [284, 0]
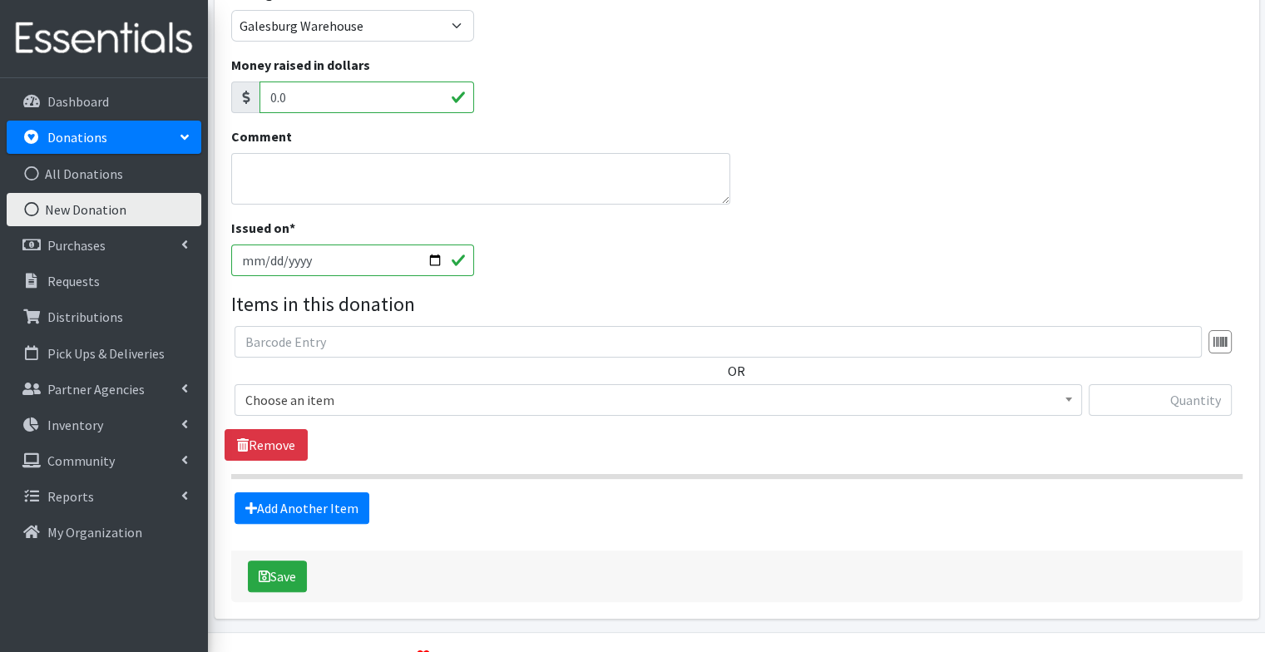
click at [432, 256] on input "2025-09-30" at bounding box center [353, 260] width 244 height 32
type input "[DATE]"
click at [417, 395] on span "Choose an item" at bounding box center [658, 399] width 826 height 23
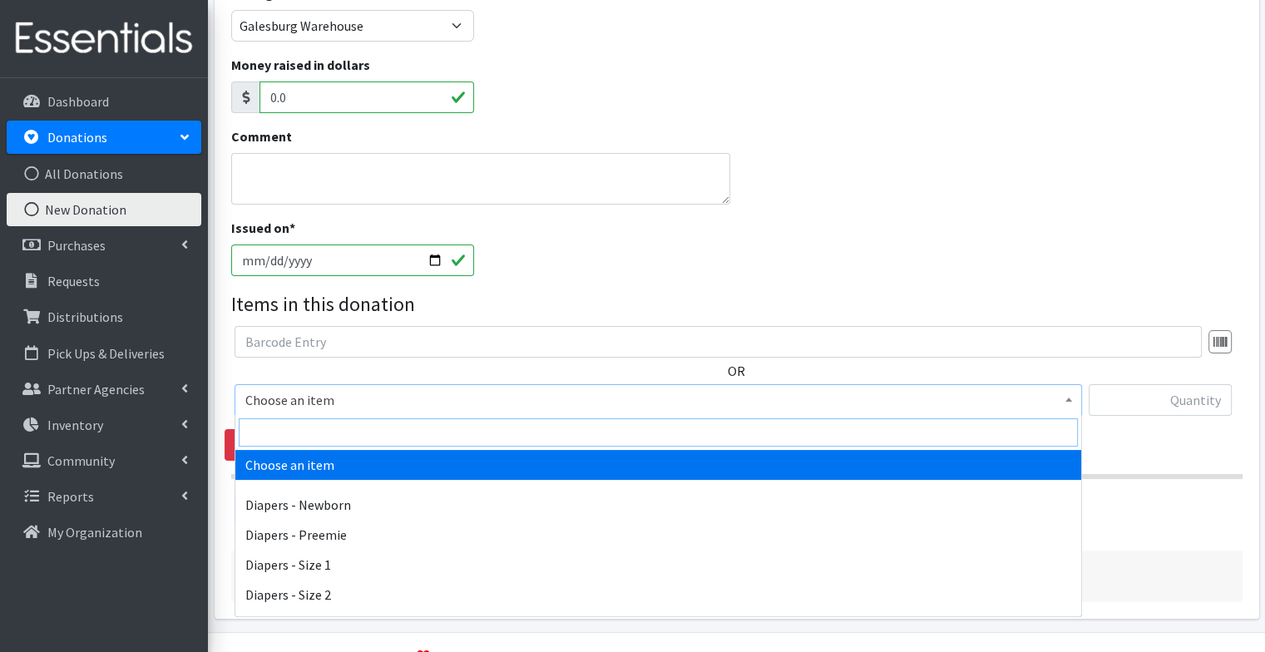
click at [388, 441] on input "search" at bounding box center [658, 432] width 839 height 28
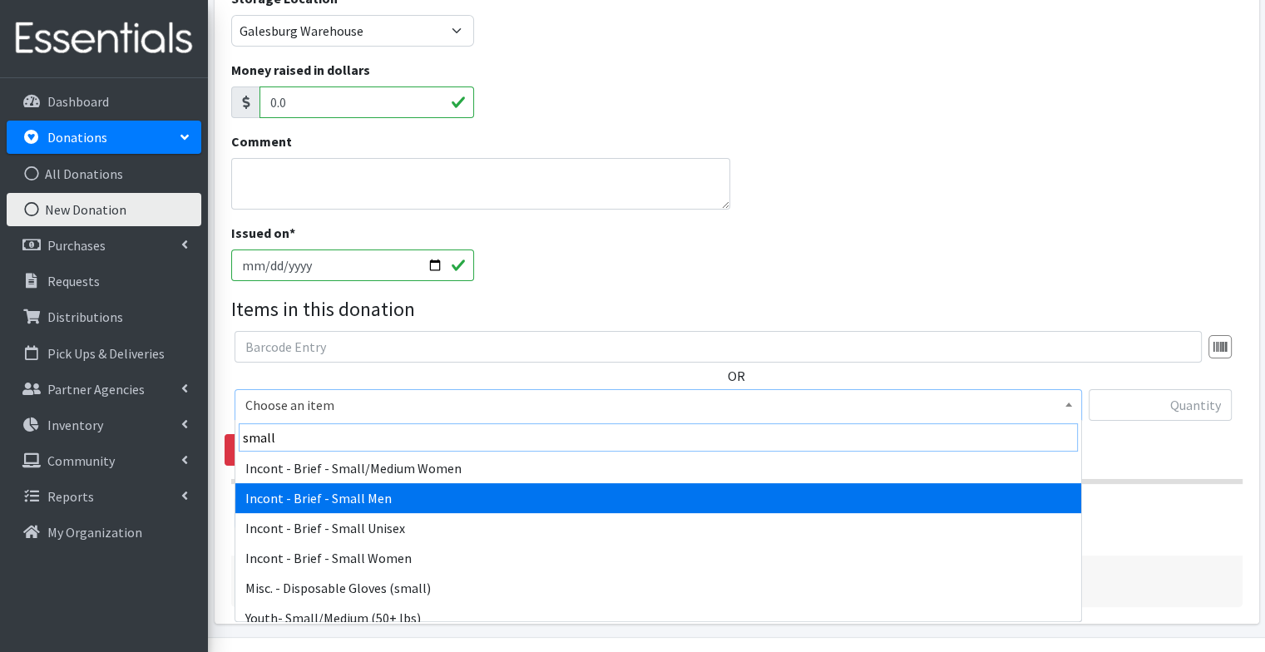
scroll to position [70, 0]
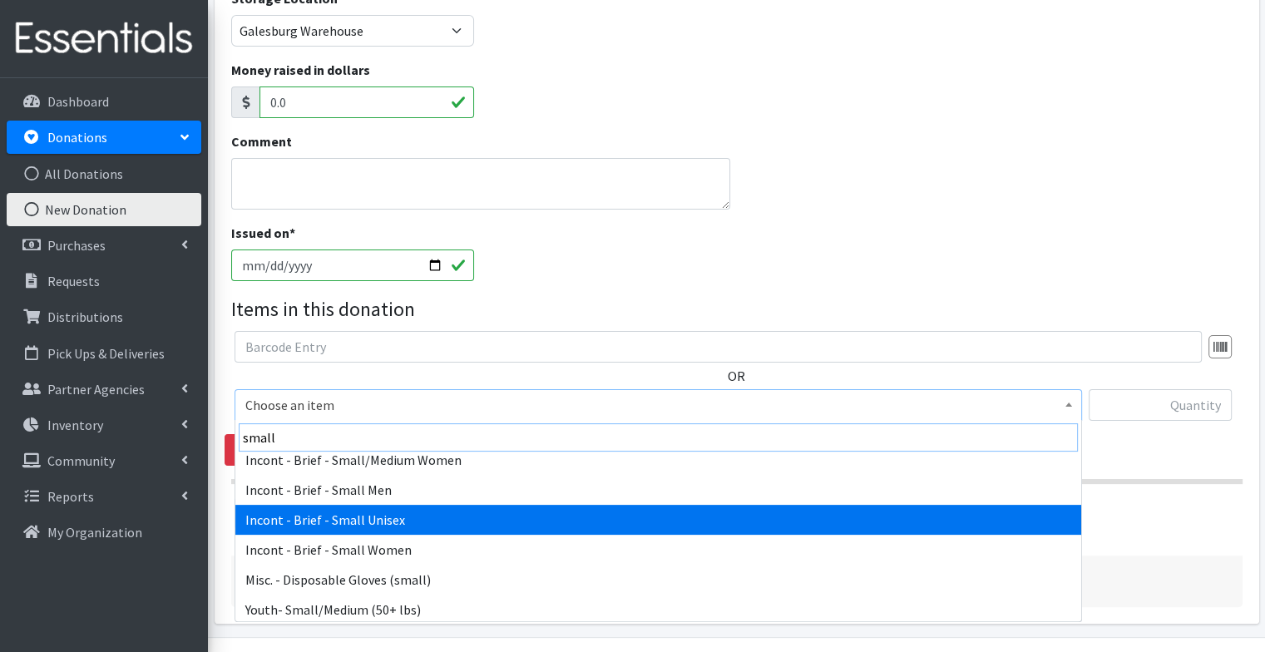
type input "small"
select select "90"
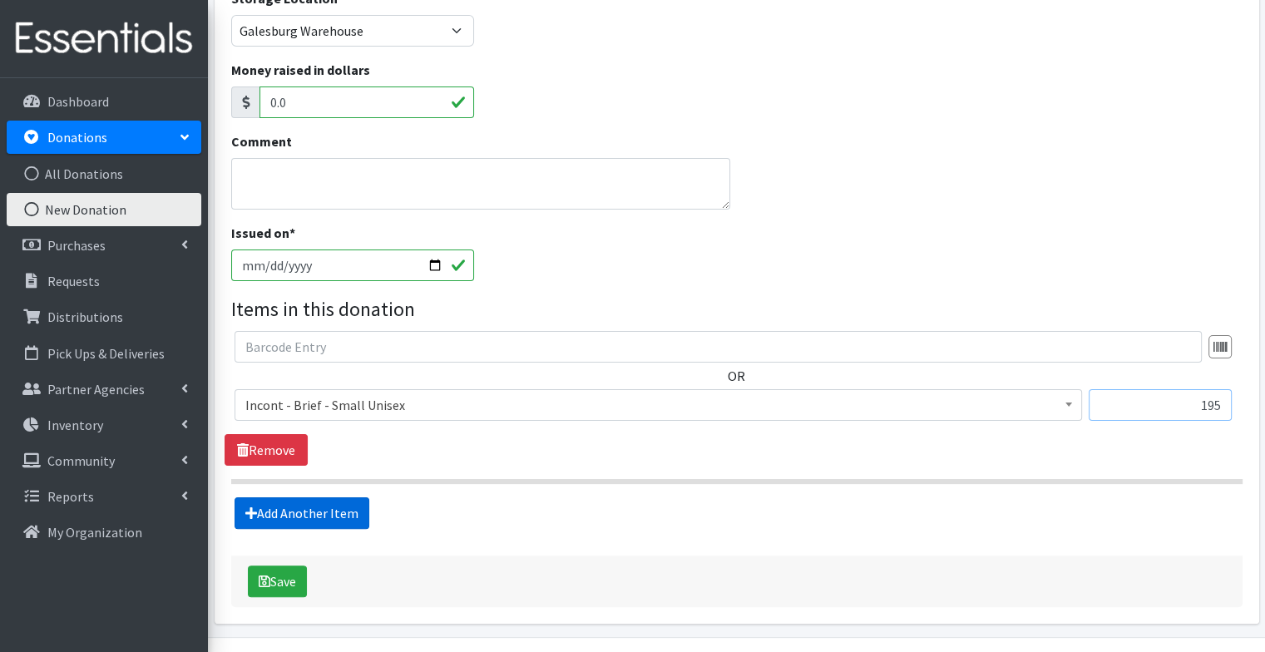
type input "195"
click at [346, 515] on link "Add Another Item" at bounding box center [301, 513] width 135 height 32
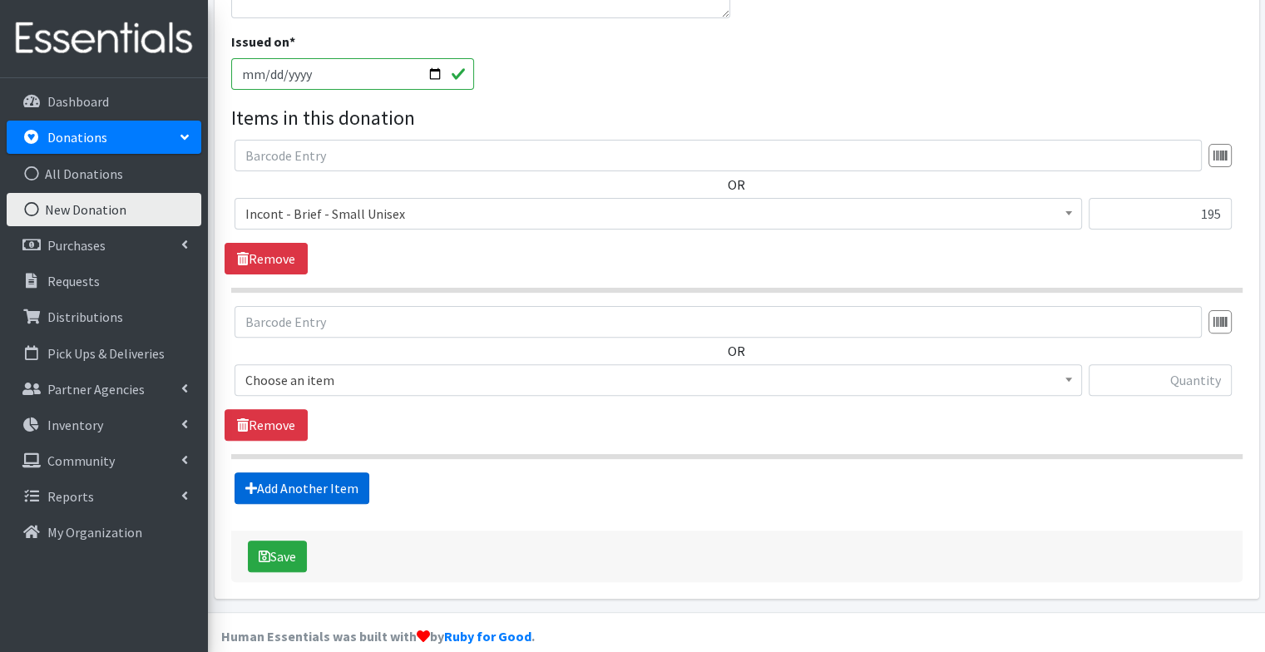
scroll to position [491, 0]
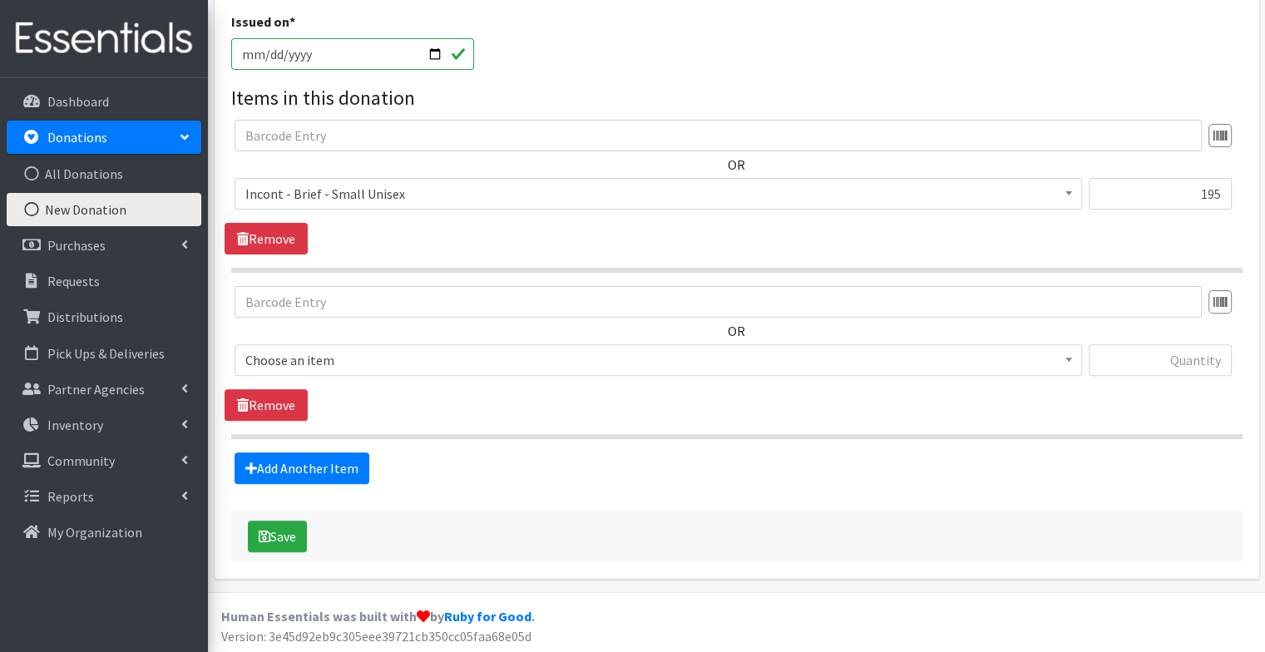
click at [414, 363] on span "Choose an item" at bounding box center [658, 359] width 826 height 23
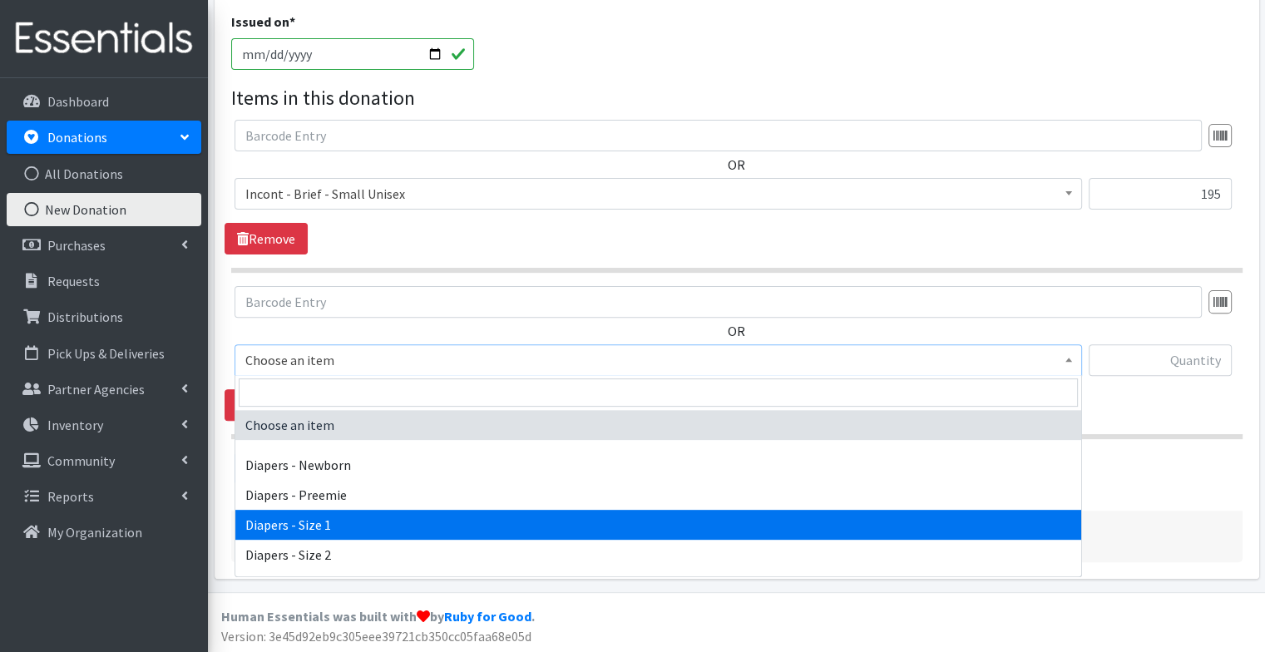
select select "96"
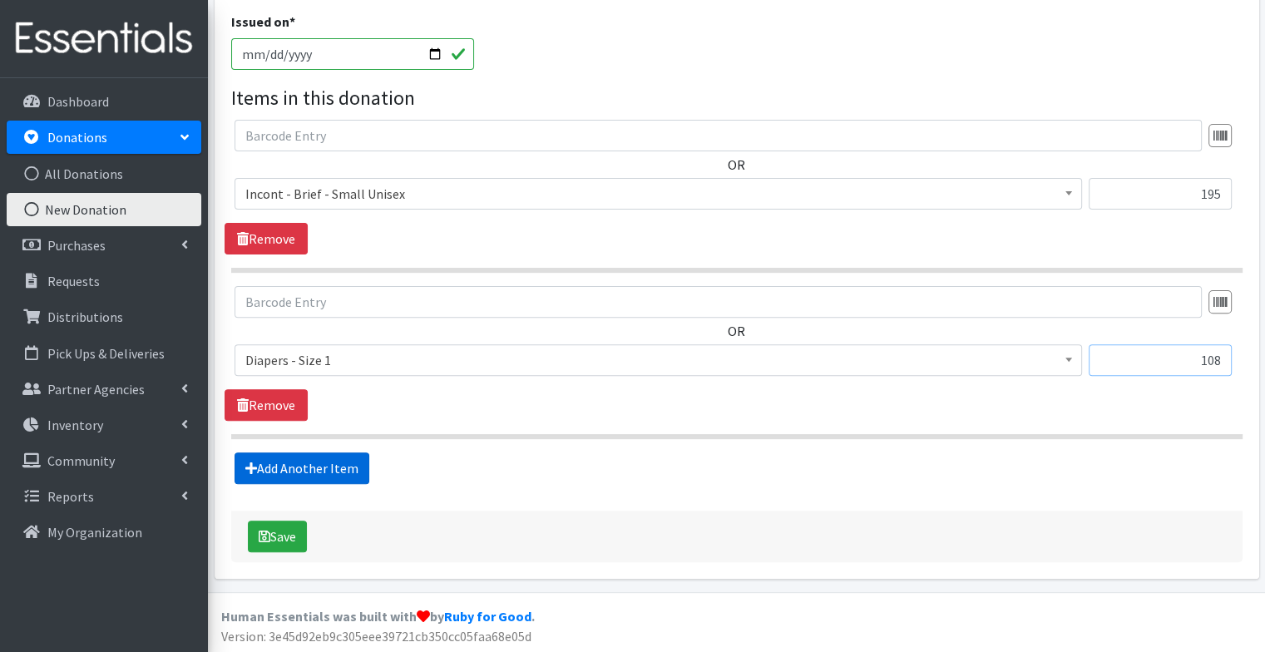
type input "108"
click at [358, 466] on link "Add Another Item" at bounding box center [301, 468] width 135 height 32
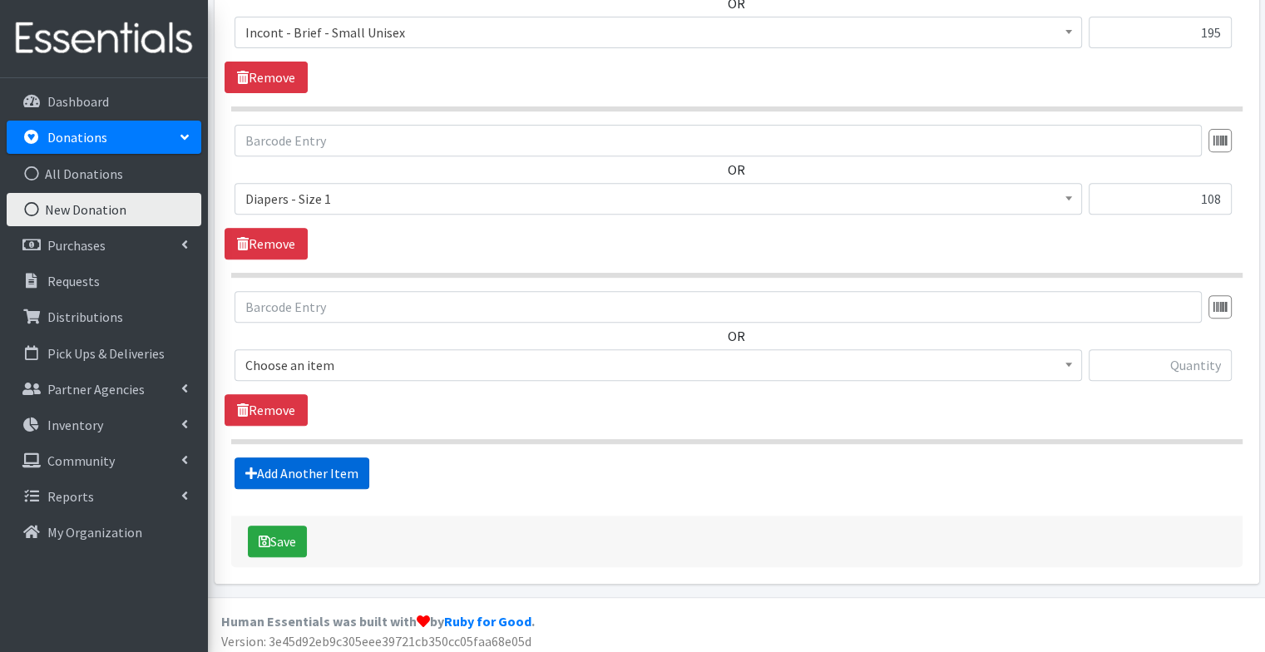
scroll to position [656, 0]
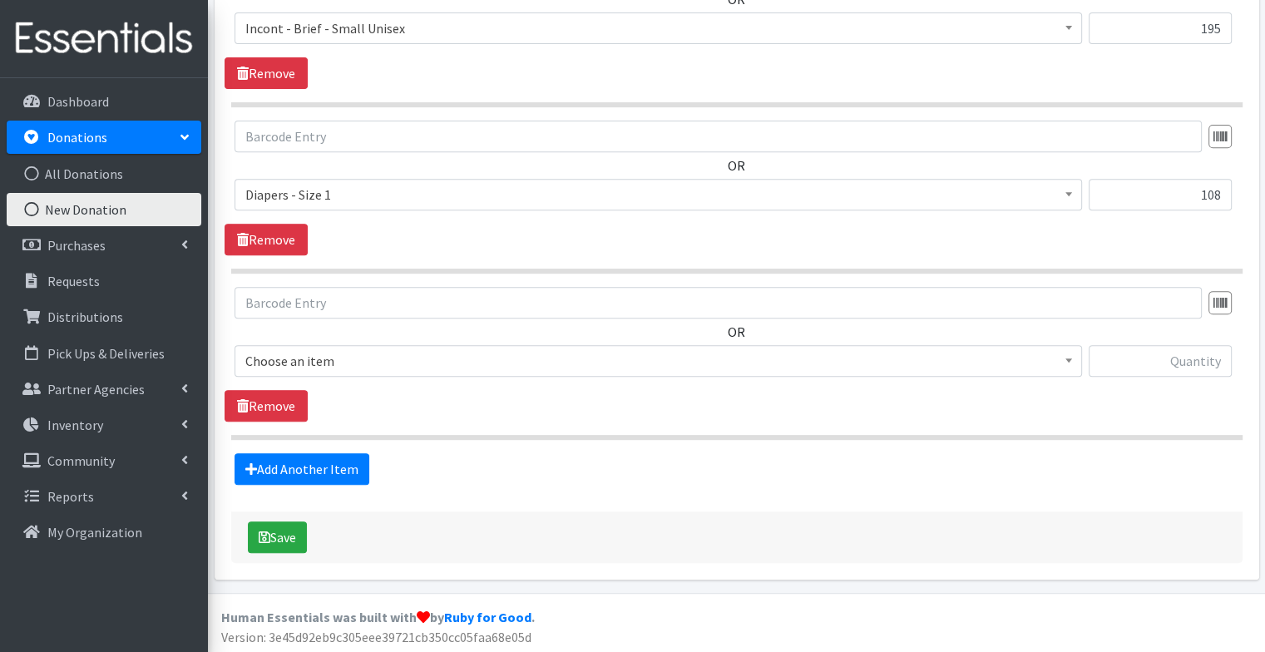
click at [340, 379] on span "Choose an item Diapers - Newborn Diapers - Preemie Diapers - Size 1 Diapers - S…" at bounding box center [657, 367] width 847 height 45
click at [337, 358] on span "Choose an item" at bounding box center [658, 360] width 826 height 23
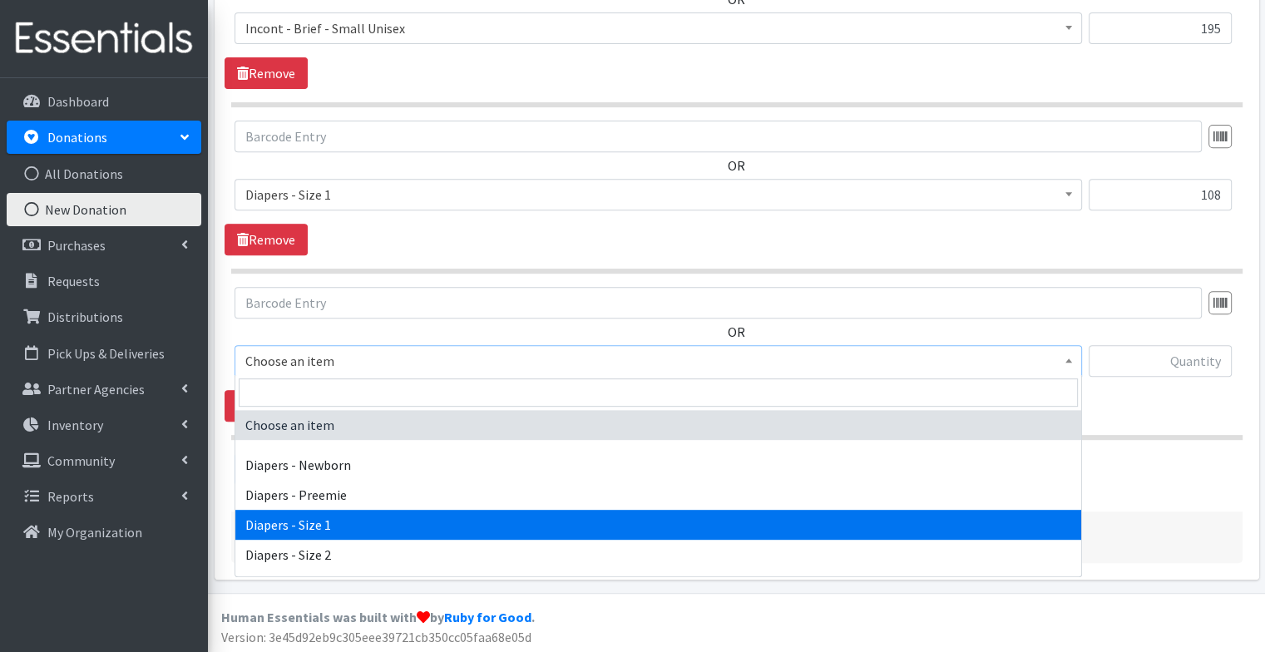
select select "96"
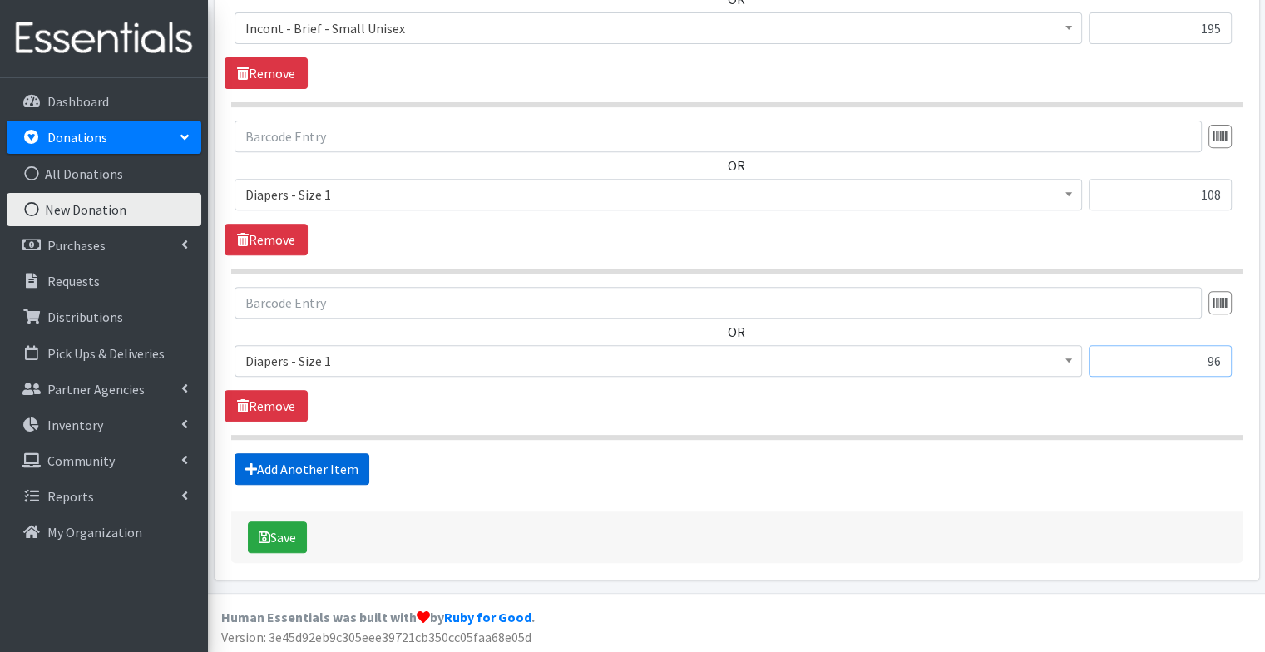
type input "96"
click at [310, 466] on link "Add Another Item" at bounding box center [301, 469] width 135 height 32
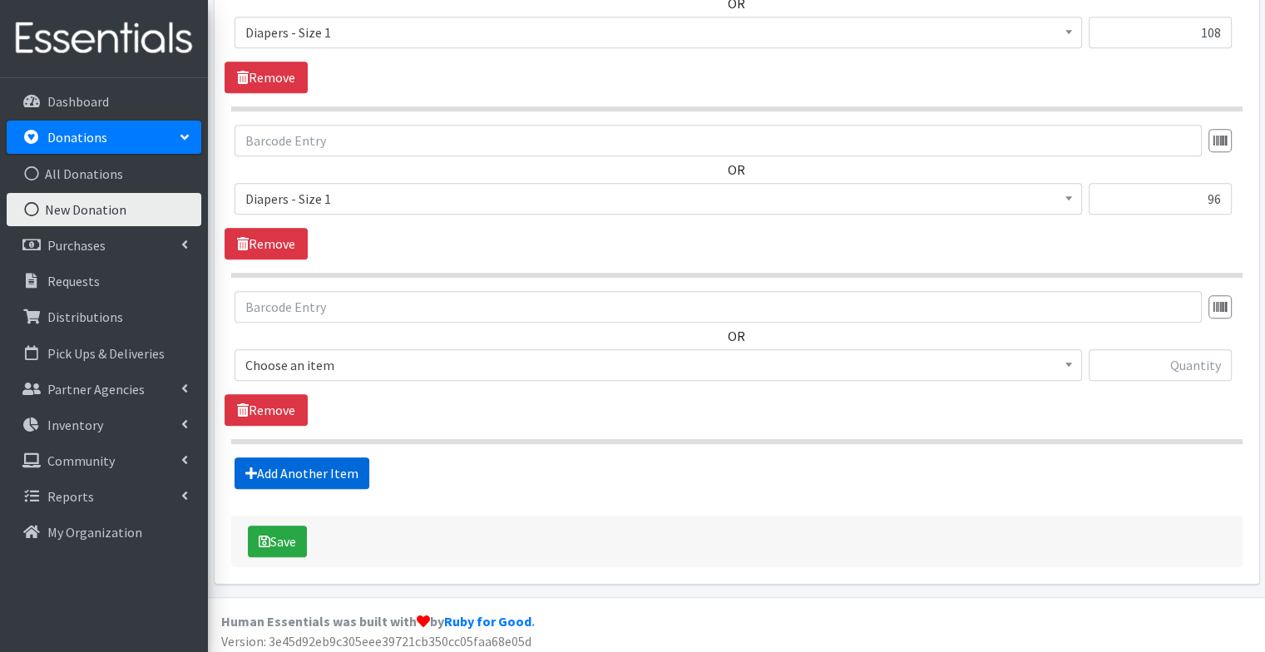
scroll to position [822, 0]
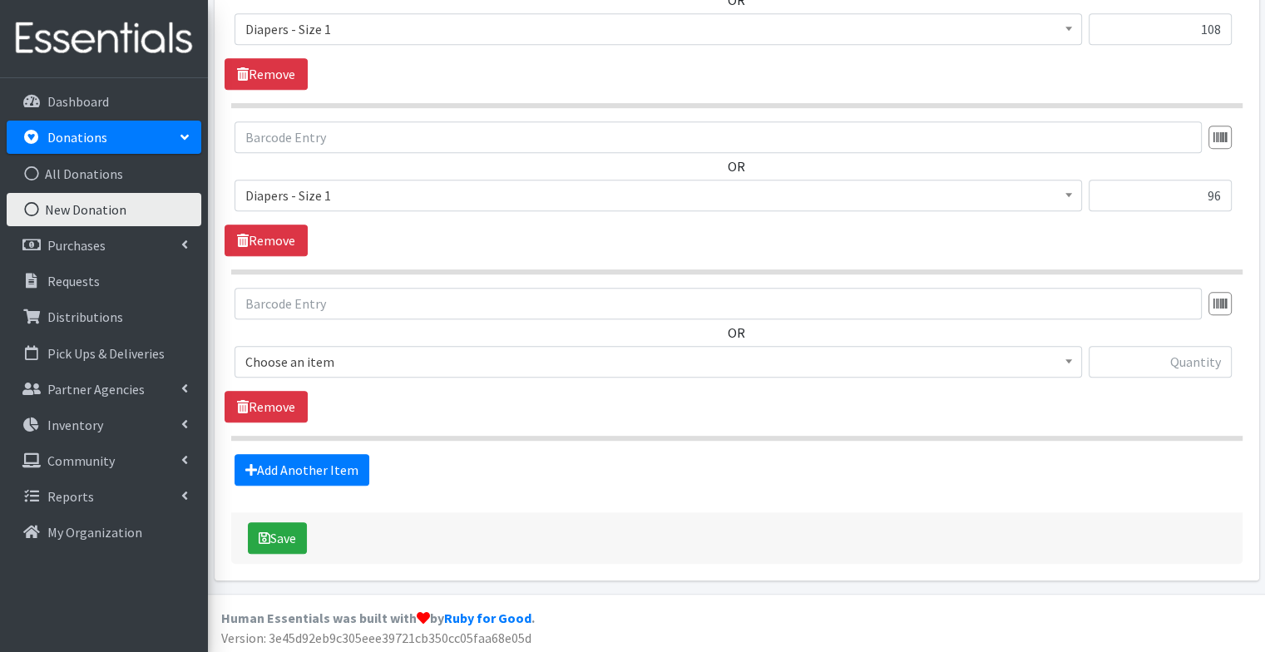
click at [344, 357] on span "Choose an item" at bounding box center [658, 361] width 826 height 23
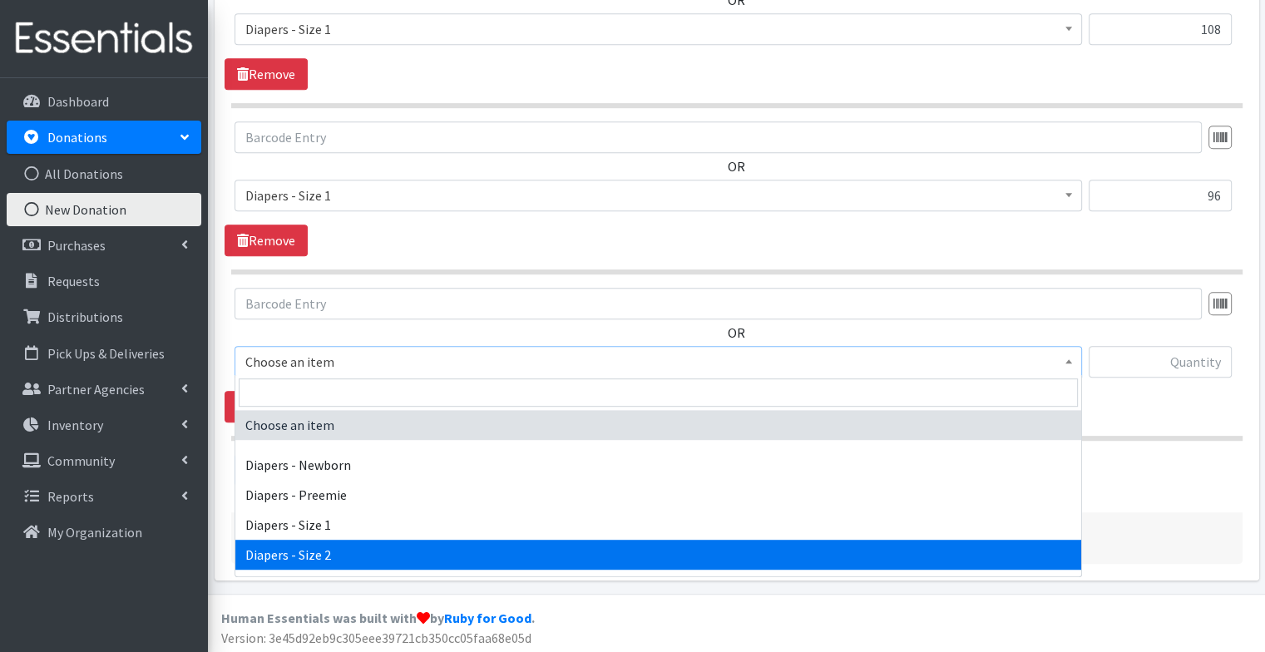
select select "97"
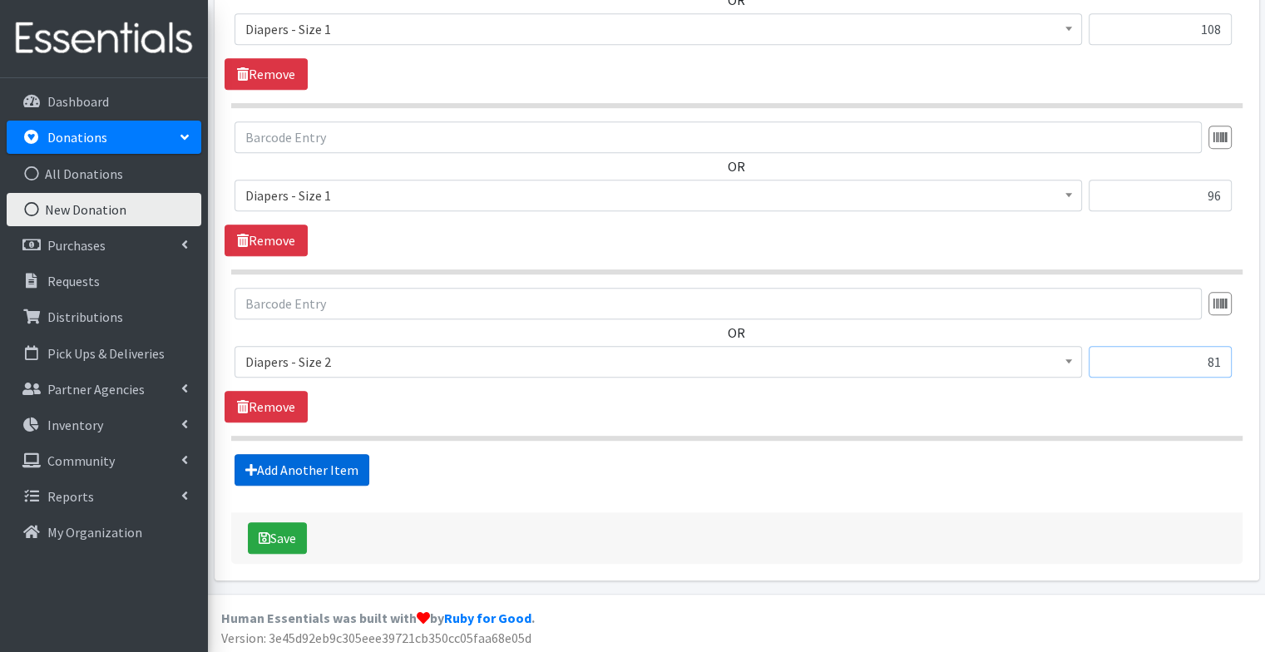
type input "81"
click at [319, 466] on link "Add Another Item" at bounding box center [301, 470] width 135 height 32
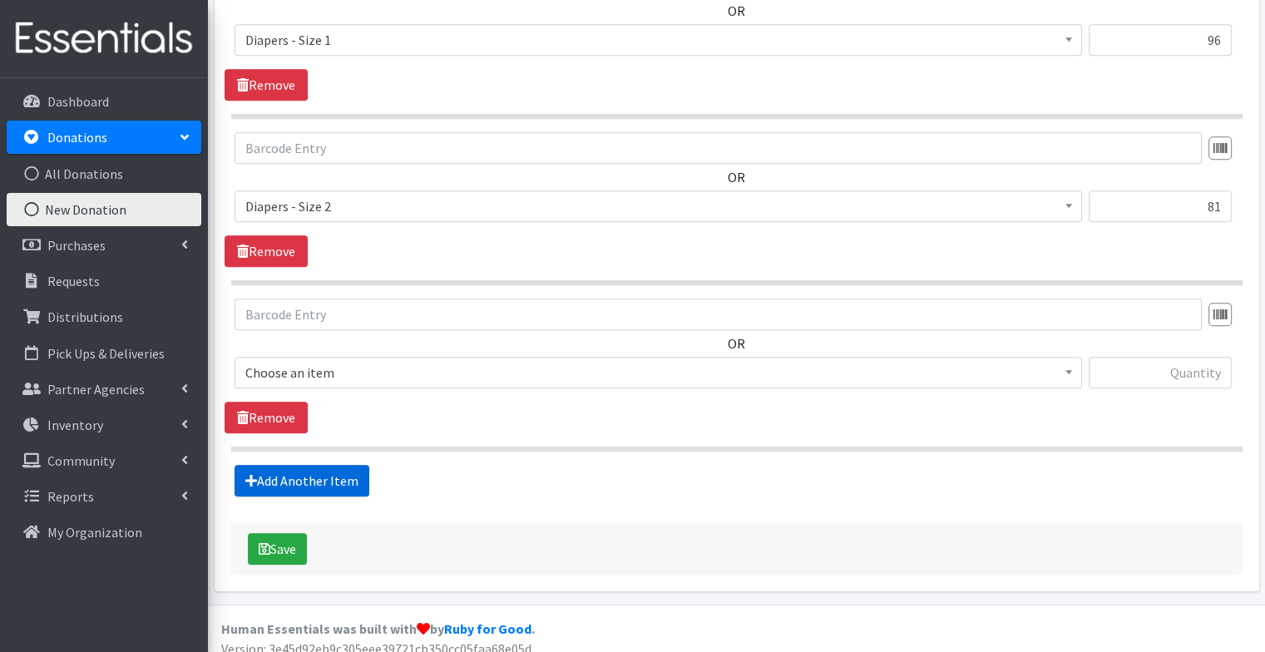
scroll to position [988, 0]
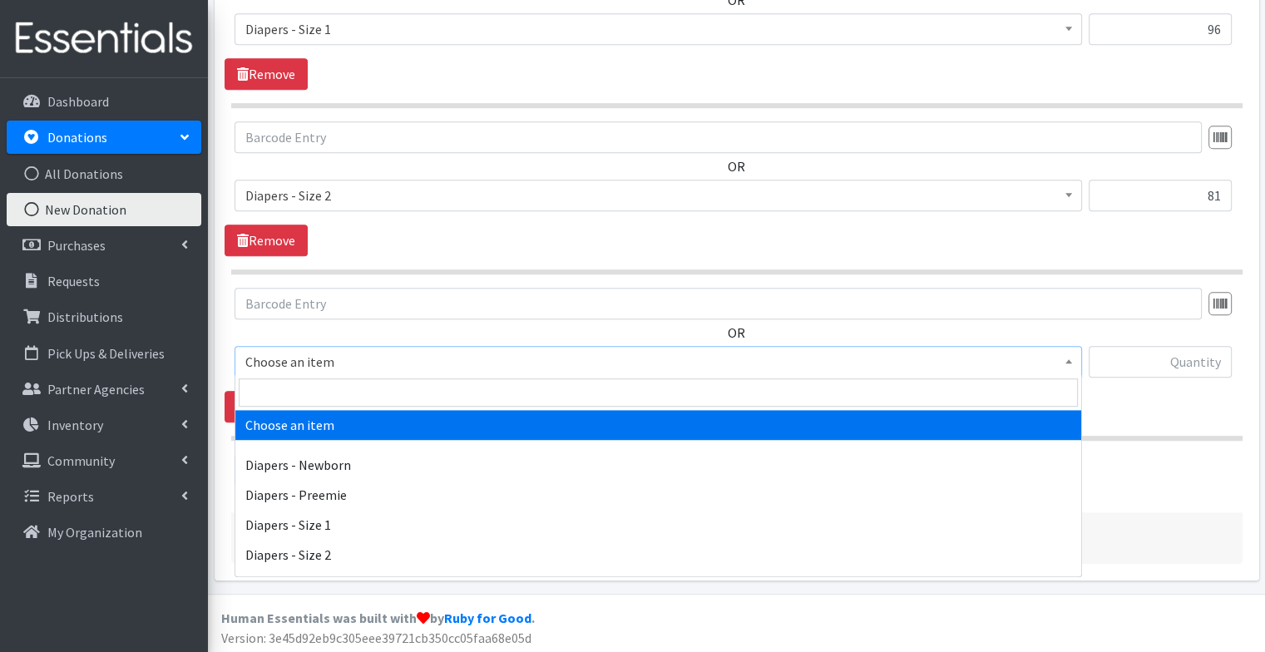
click at [399, 354] on span "Choose an item" at bounding box center [658, 361] width 826 height 23
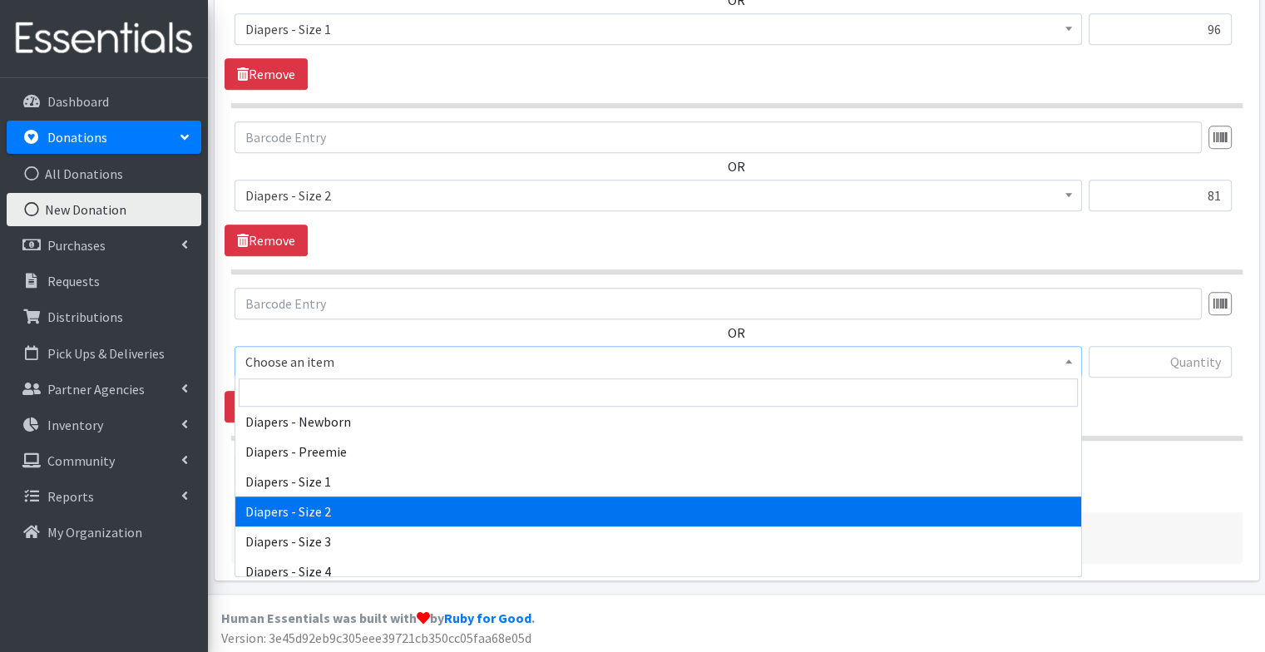
scroll to position [57, 0]
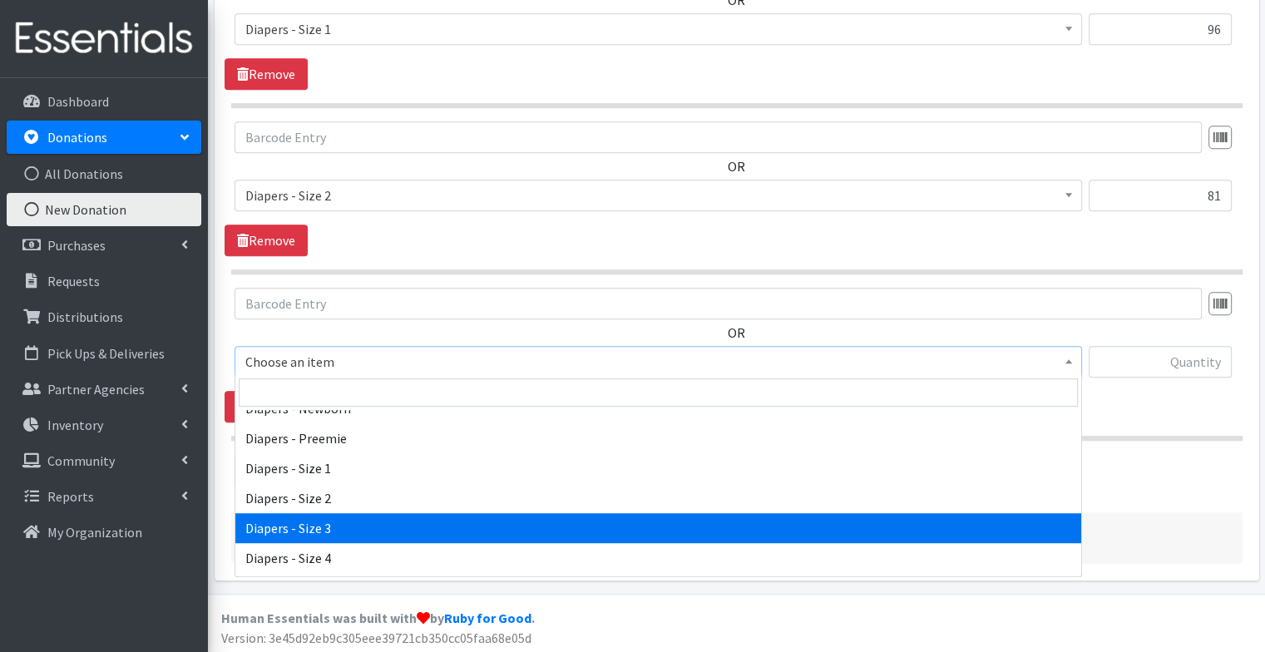
select select "98"
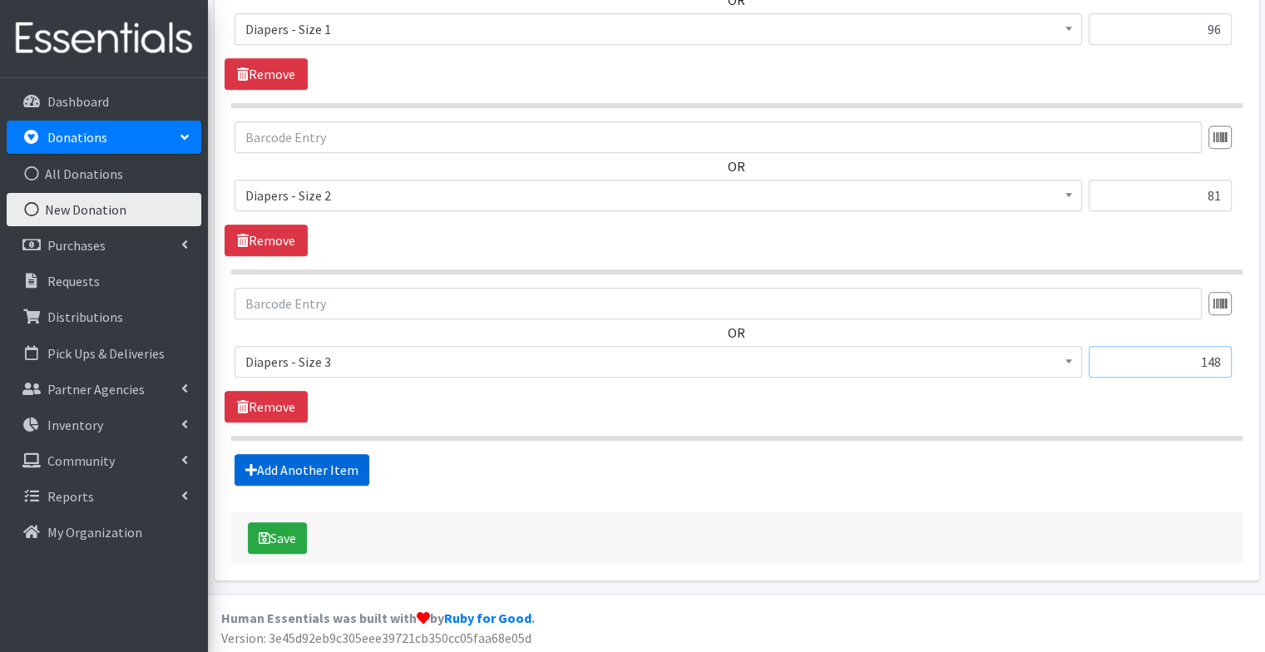
type input "148"
click at [333, 463] on link "Add Another Item" at bounding box center [301, 470] width 135 height 32
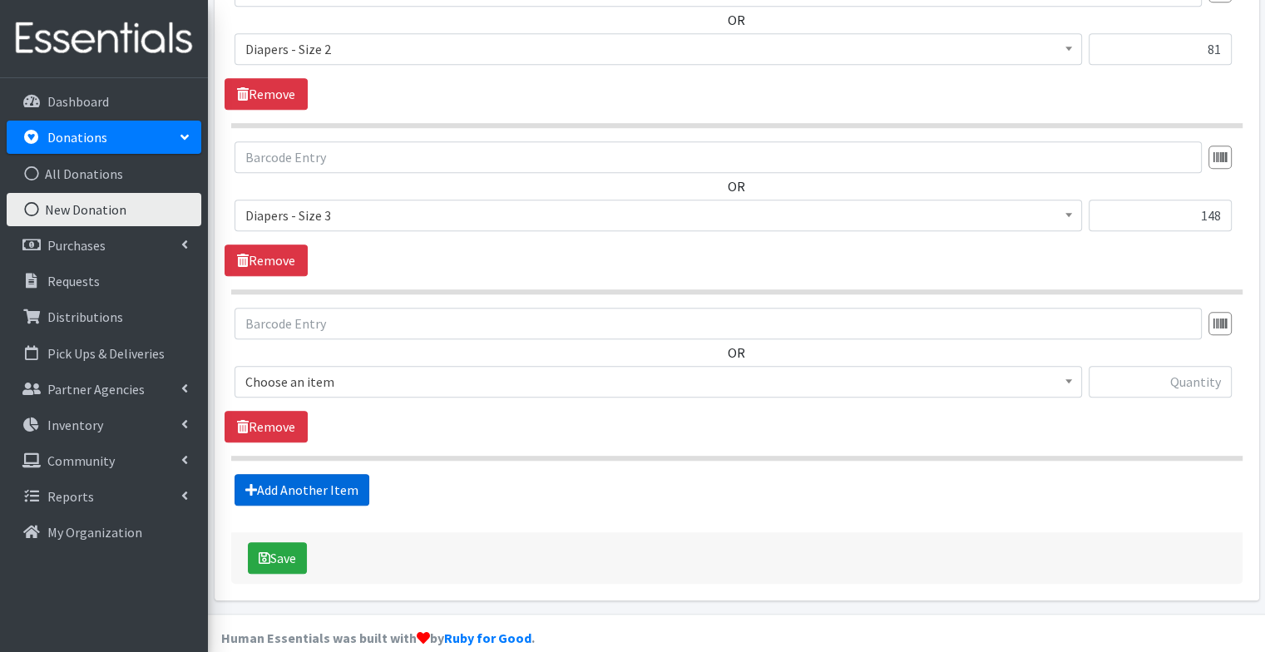
scroll to position [1154, 0]
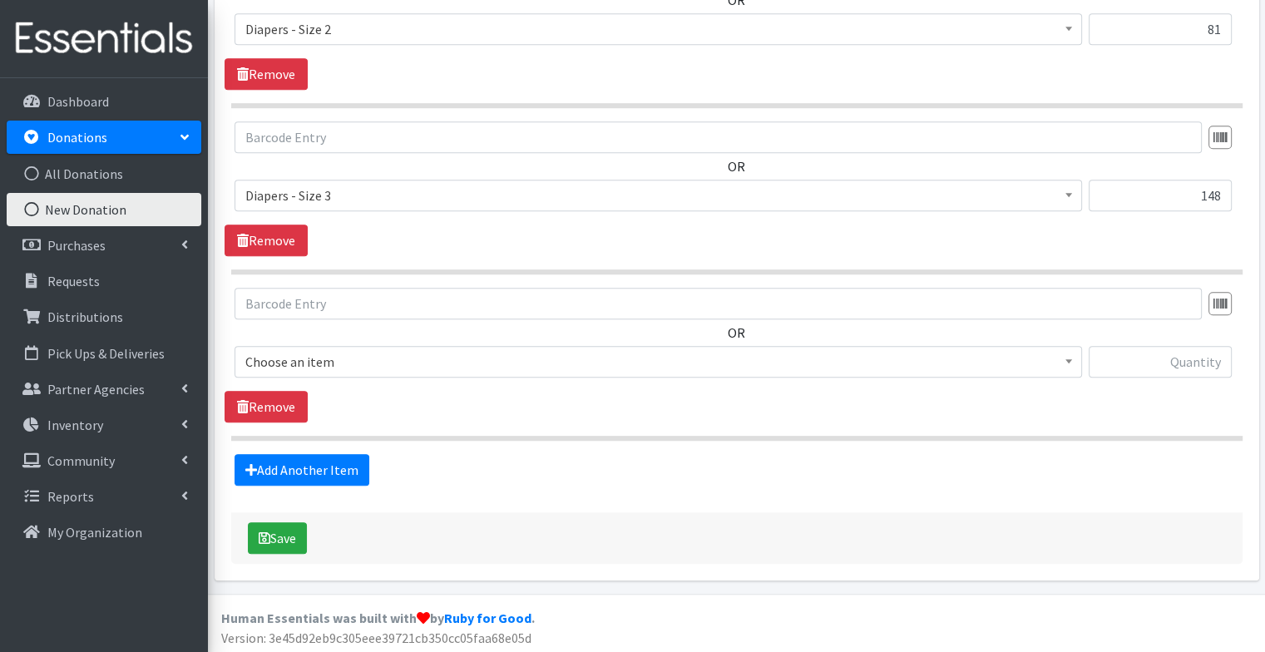
click at [353, 339] on div "OR Choose an item Diapers - Newborn Diapers - Preemie Diapers - Size 1 Diapers …" at bounding box center [737, 339] width 1024 height 103
click at [349, 358] on span "Choose an item" at bounding box center [658, 361] width 826 height 23
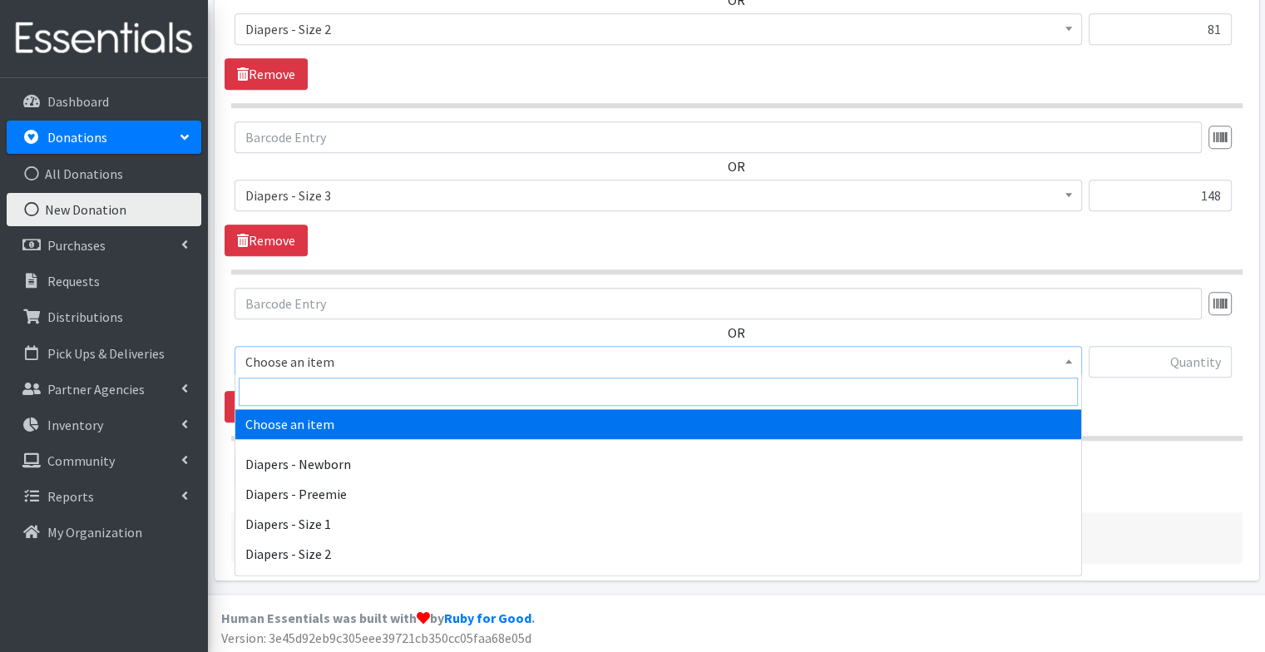
click at [342, 383] on input "search" at bounding box center [658, 392] width 839 height 28
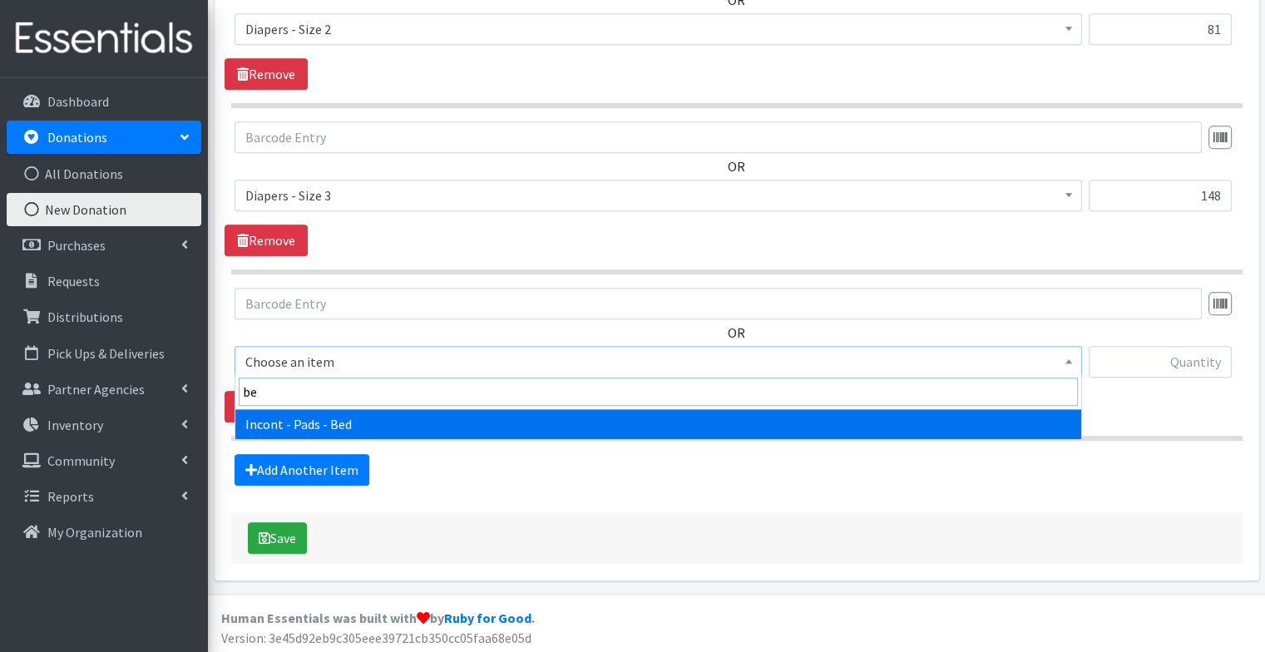
type input "bed"
select select "106"
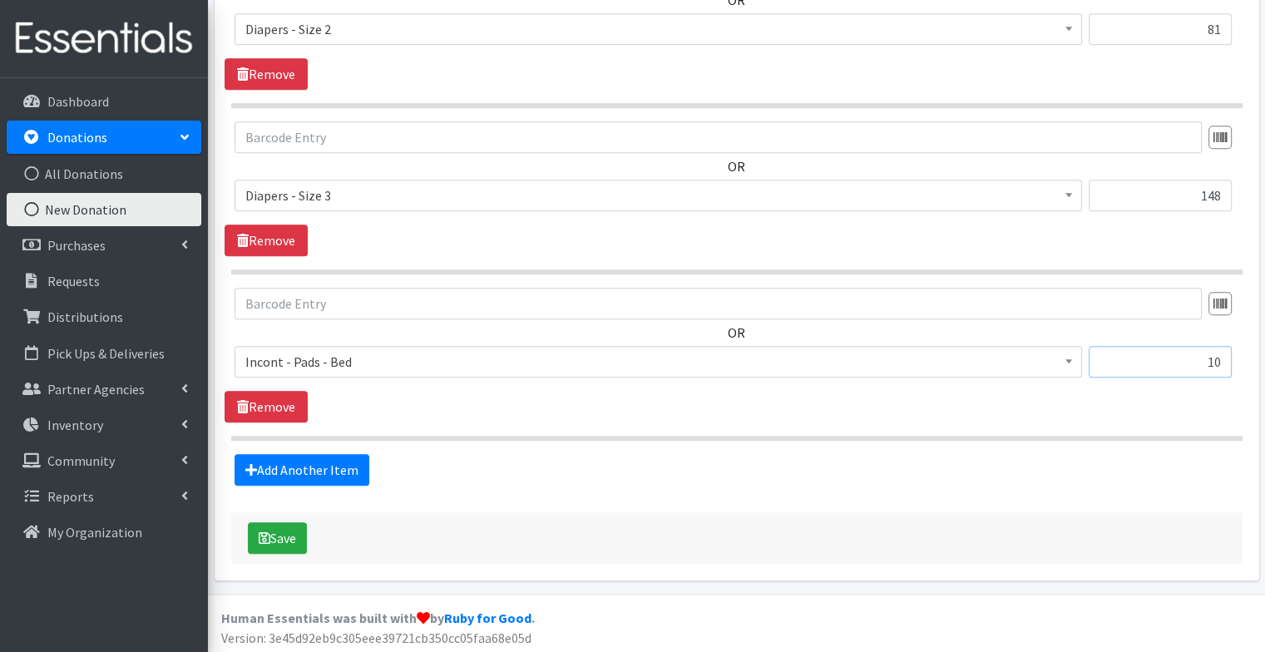
type input "10"
click at [315, 470] on link "Add Another Item" at bounding box center [301, 470] width 135 height 32
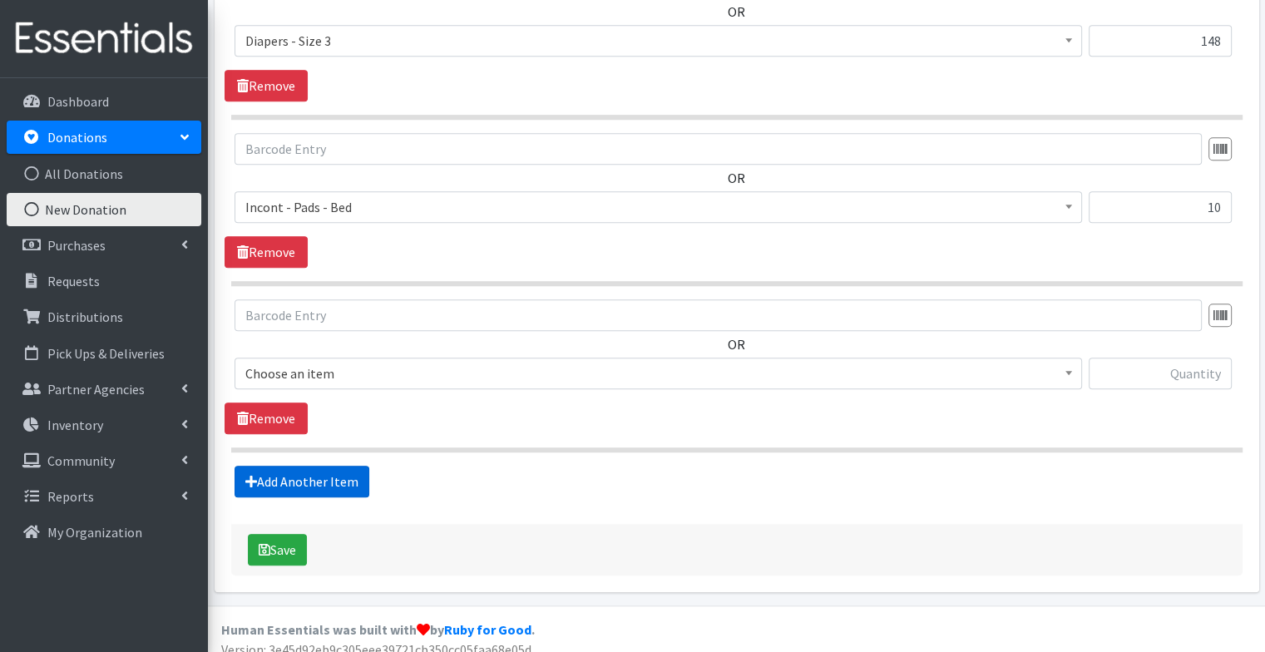
scroll to position [1320, 0]
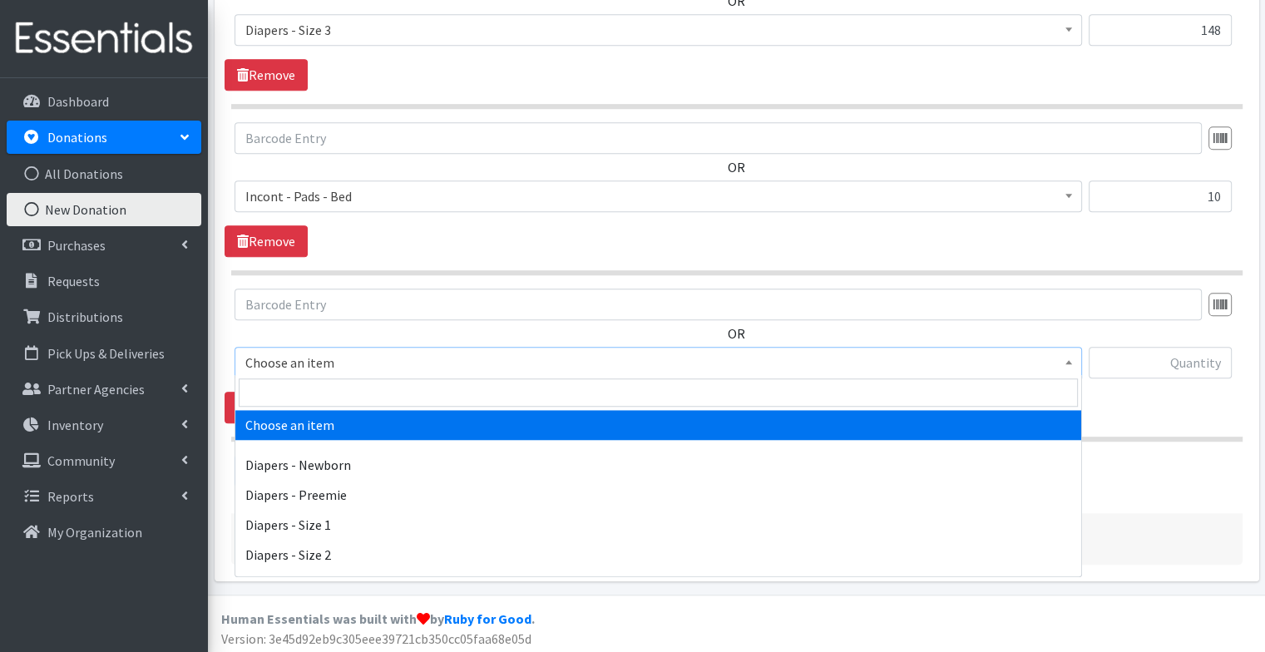
click at [348, 353] on span "Choose an item" at bounding box center [658, 362] width 826 height 23
click at [325, 392] on input "search" at bounding box center [658, 392] width 839 height 28
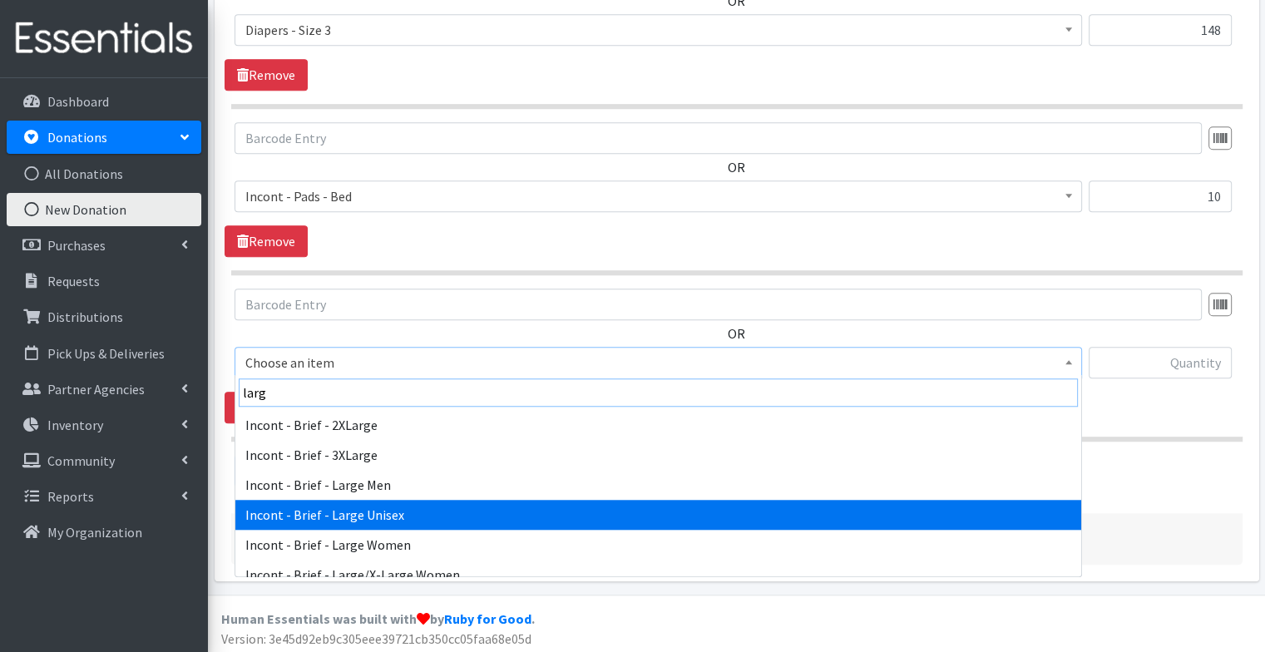
type input "larg"
select select "91"
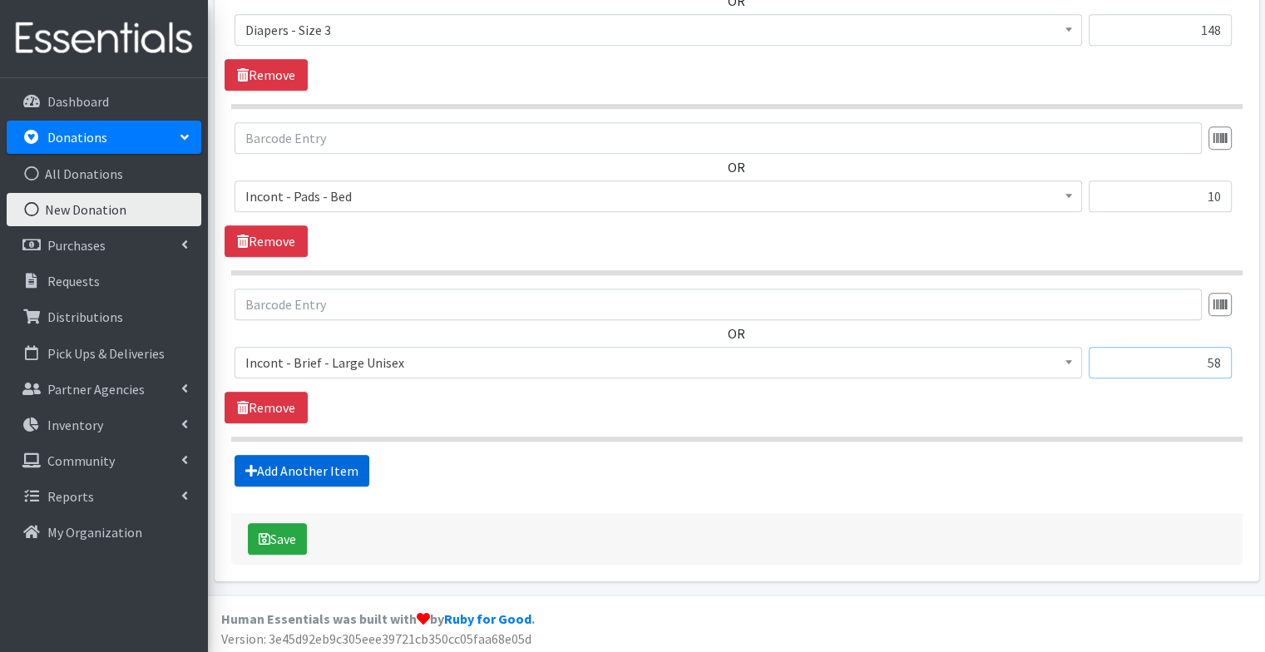
type input "58"
click at [343, 474] on link "Add Another Item" at bounding box center [301, 471] width 135 height 32
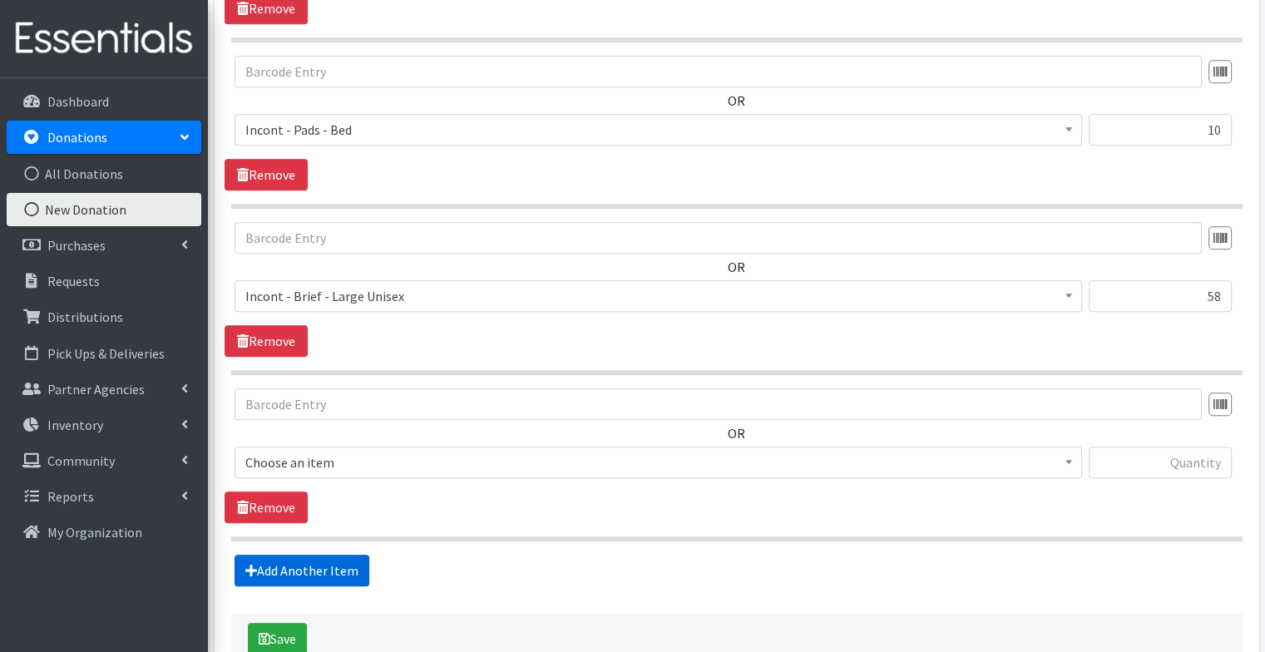
scroll to position [1485, 0]
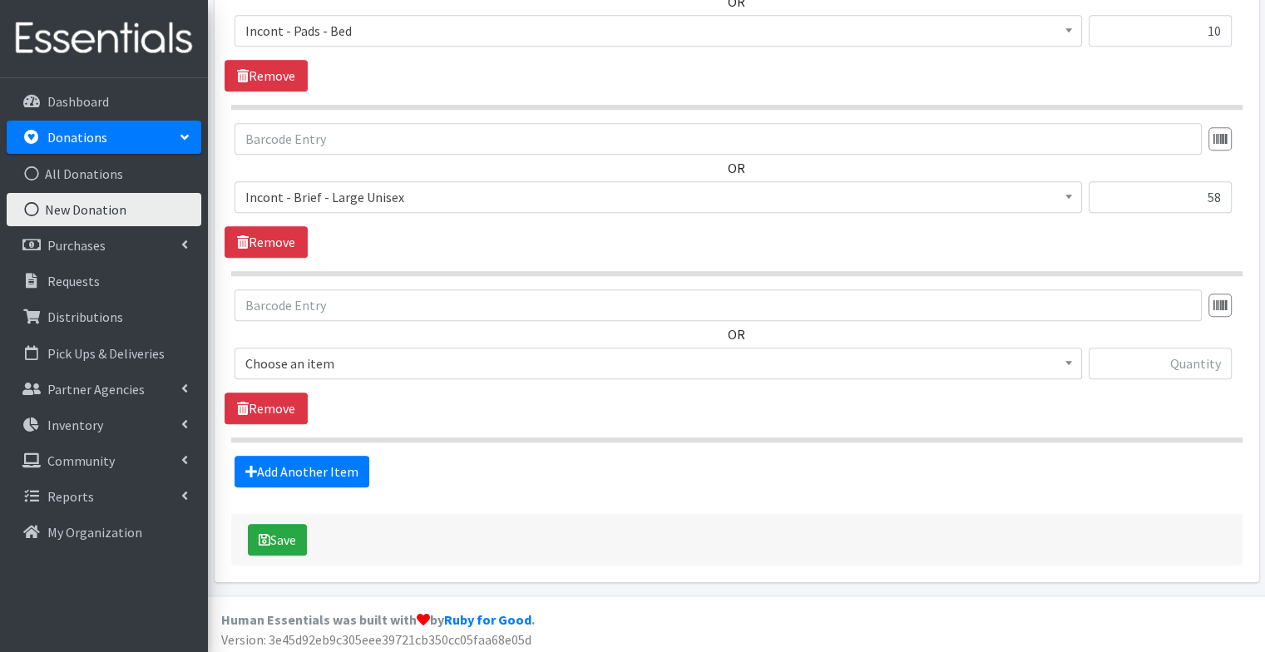
click at [364, 358] on span "Choose an item" at bounding box center [658, 363] width 826 height 23
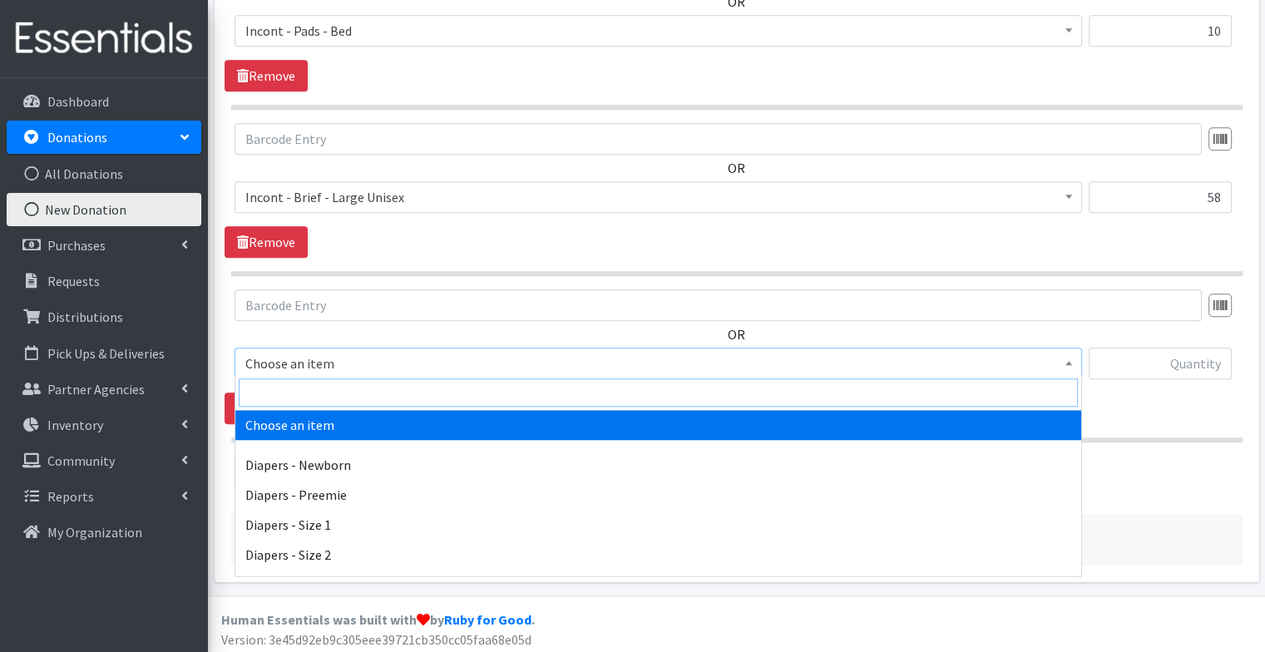
click at [367, 387] on input "search" at bounding box center [658, 392] width 839 height 28
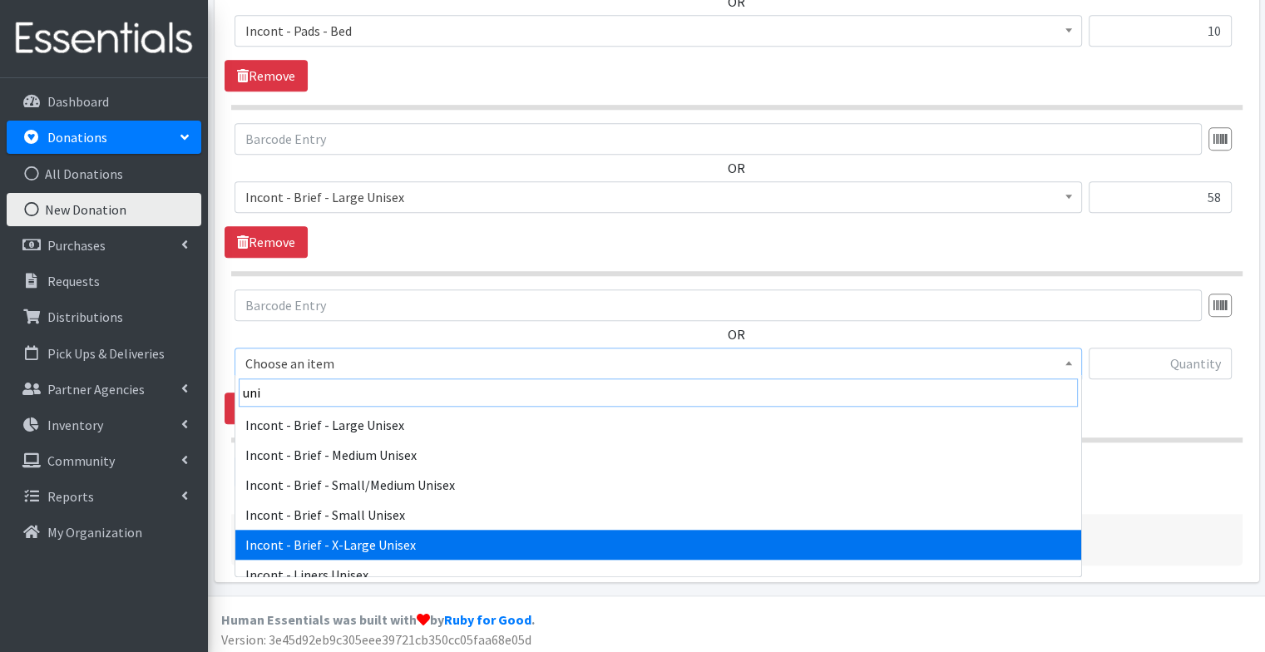
type input "uni"
select select "15018"
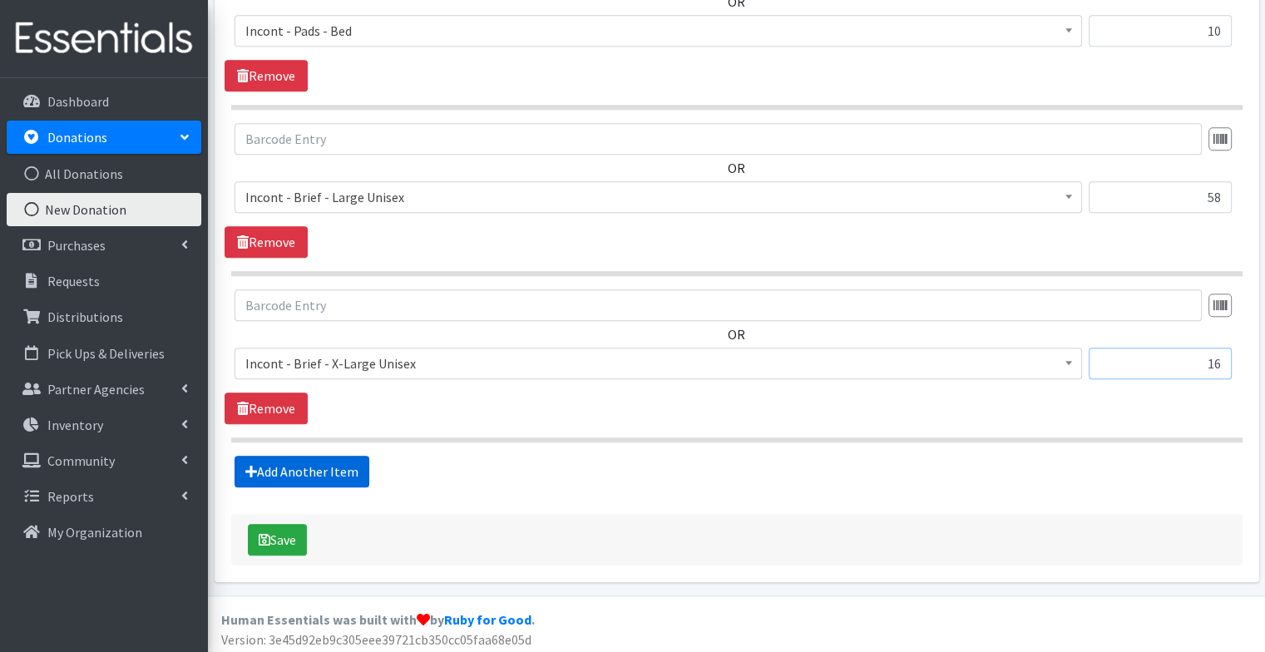
type input "16"
click at [324, 461] on link "Add Another Item" at bounding box center [301, 472] width 135 height 32
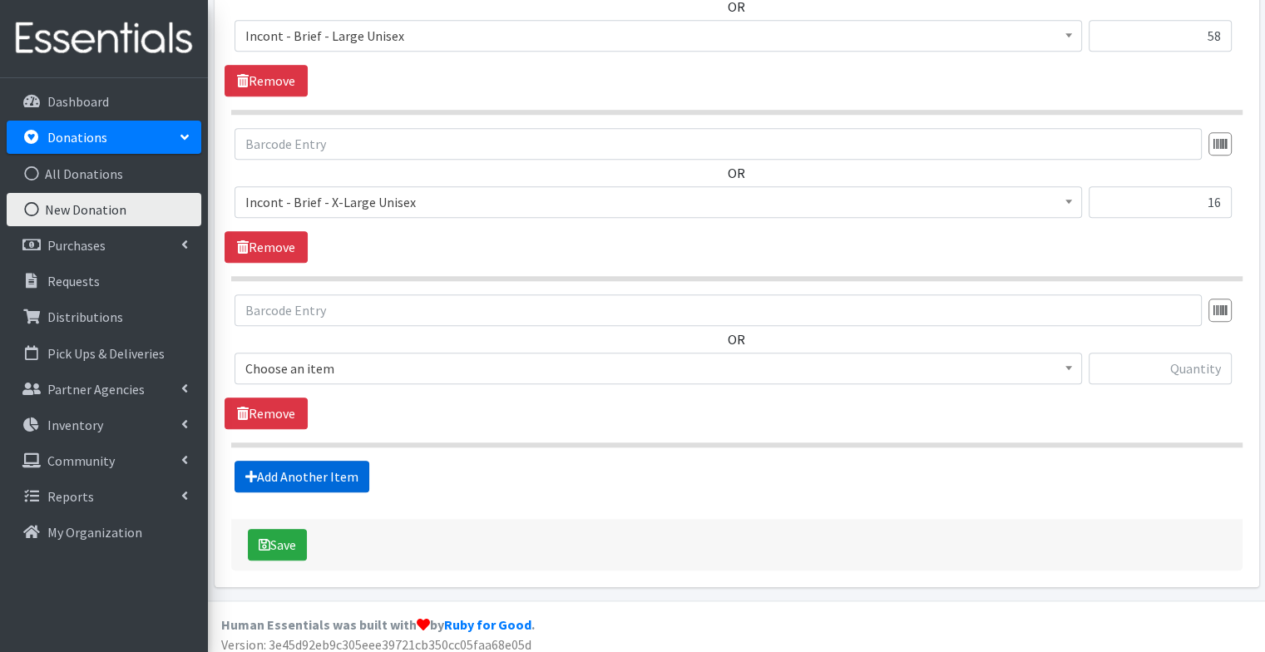
scroll to position [1651, 0]
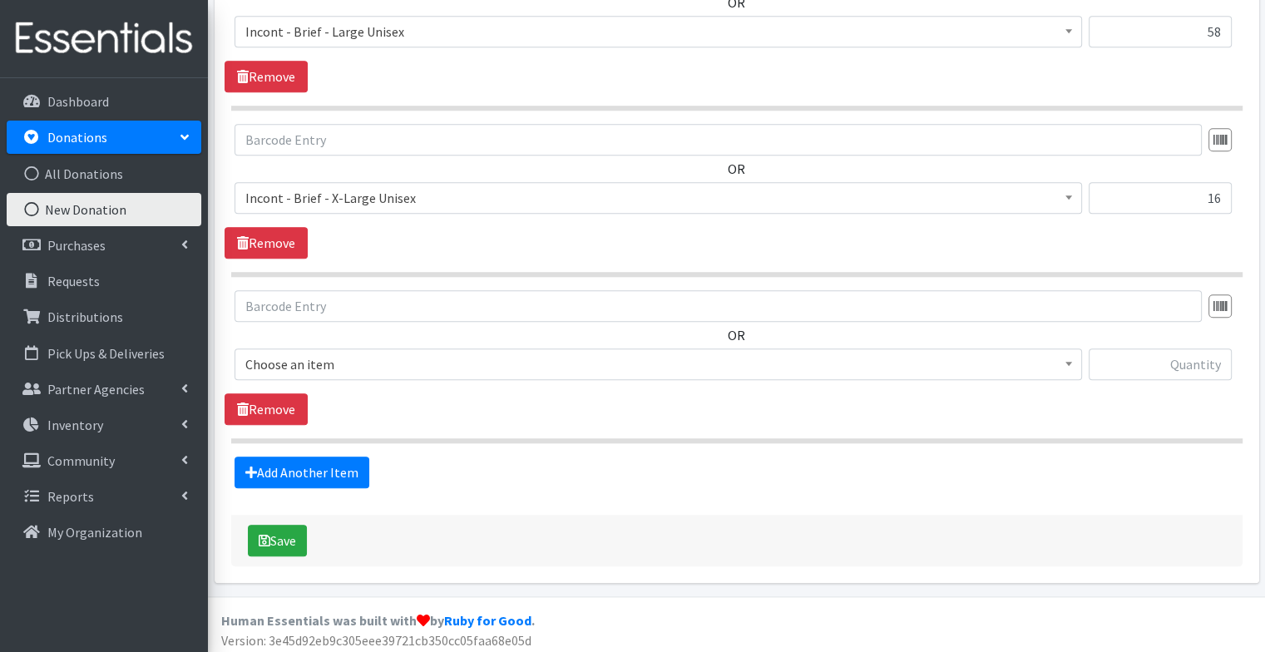
click at [368, 369] on span "Choose an item" at bounding box center [658, 364] width 826 height 23
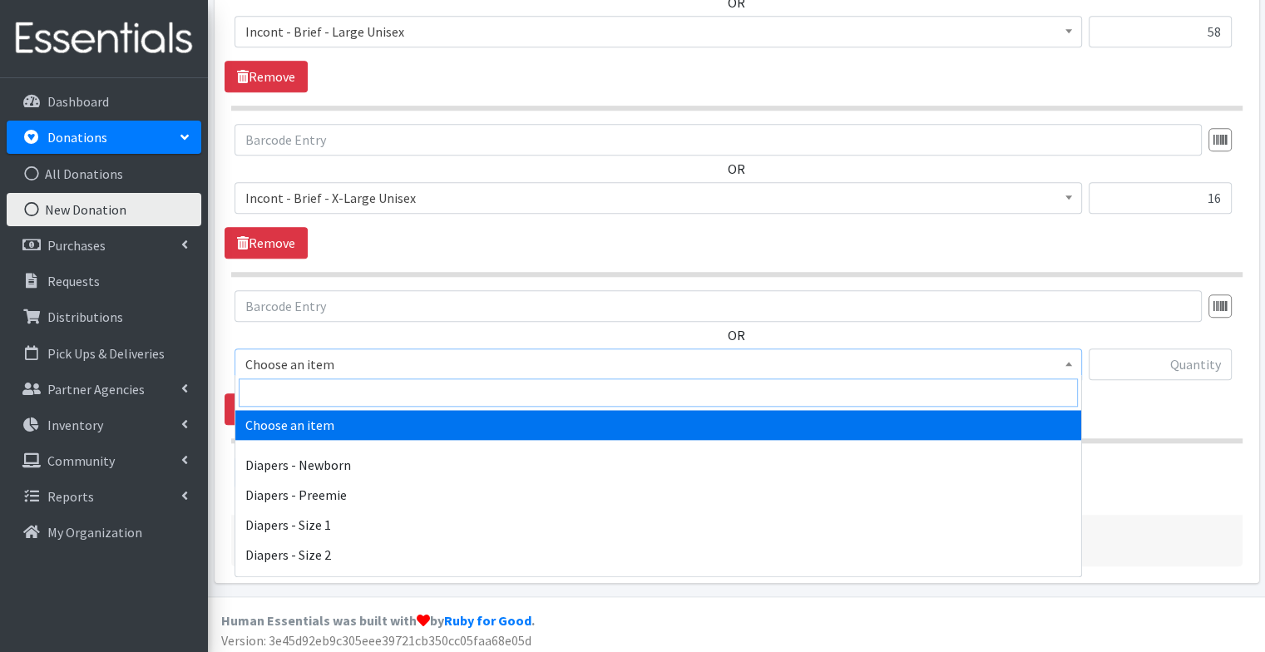
click at [363, 397] on input "search" at bounding box center [658, 392] width 839 height 28
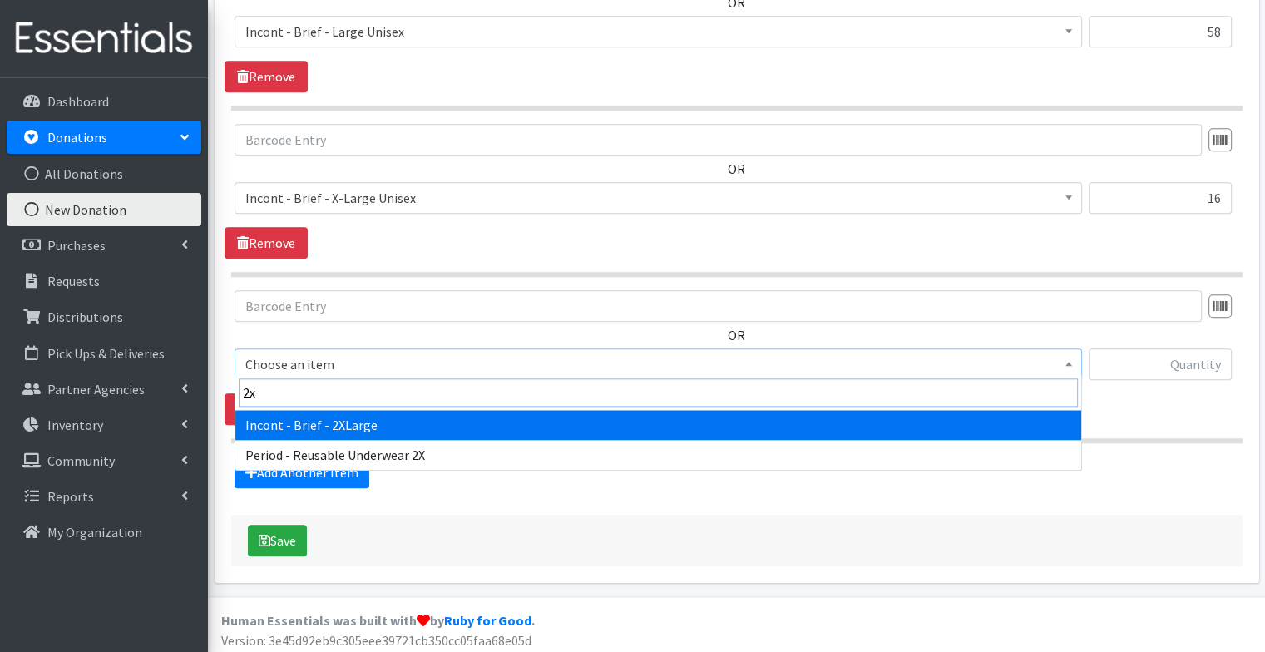
type input "2x"
select select "1750"
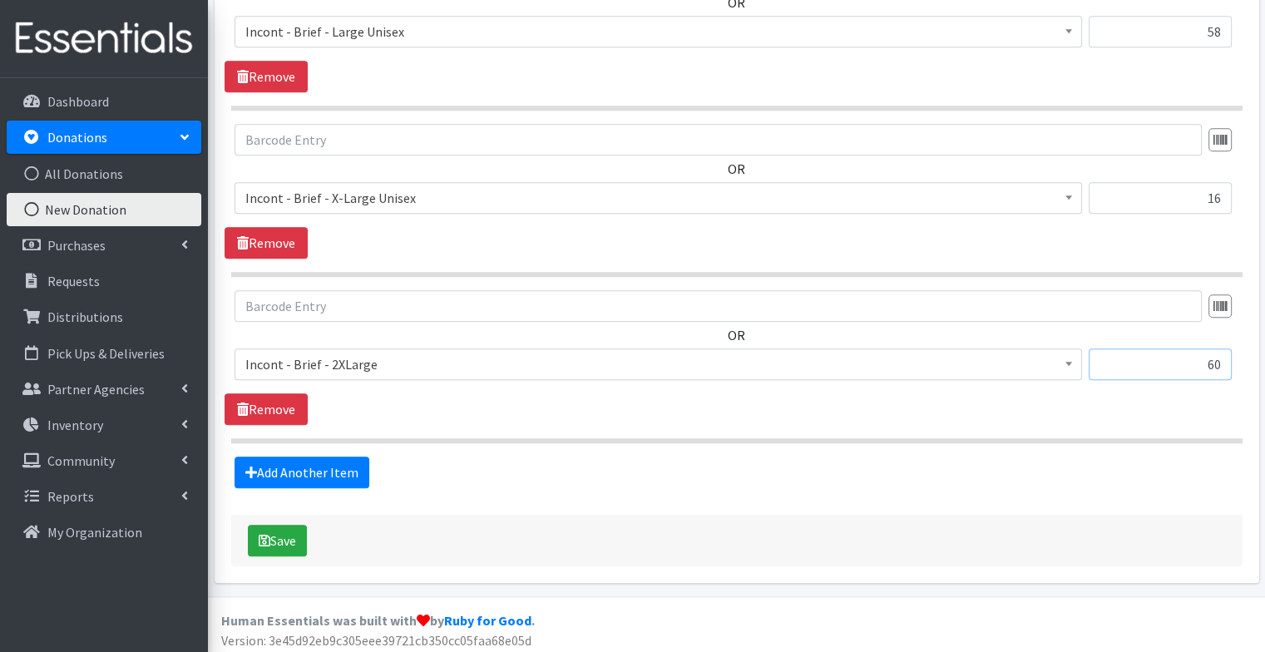
type input "60"
click at [319, 466] on link "Add Another Item" at bounding box center [301, 472] width 135 height 32
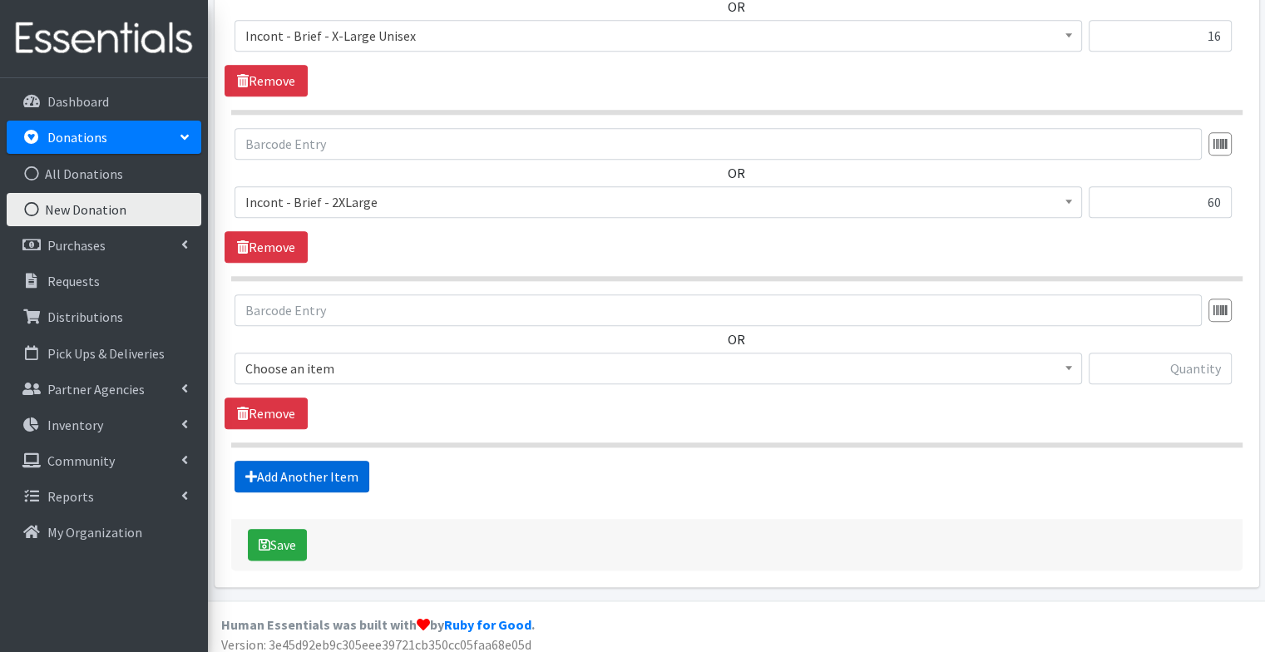
scroll to position [1817, 0]
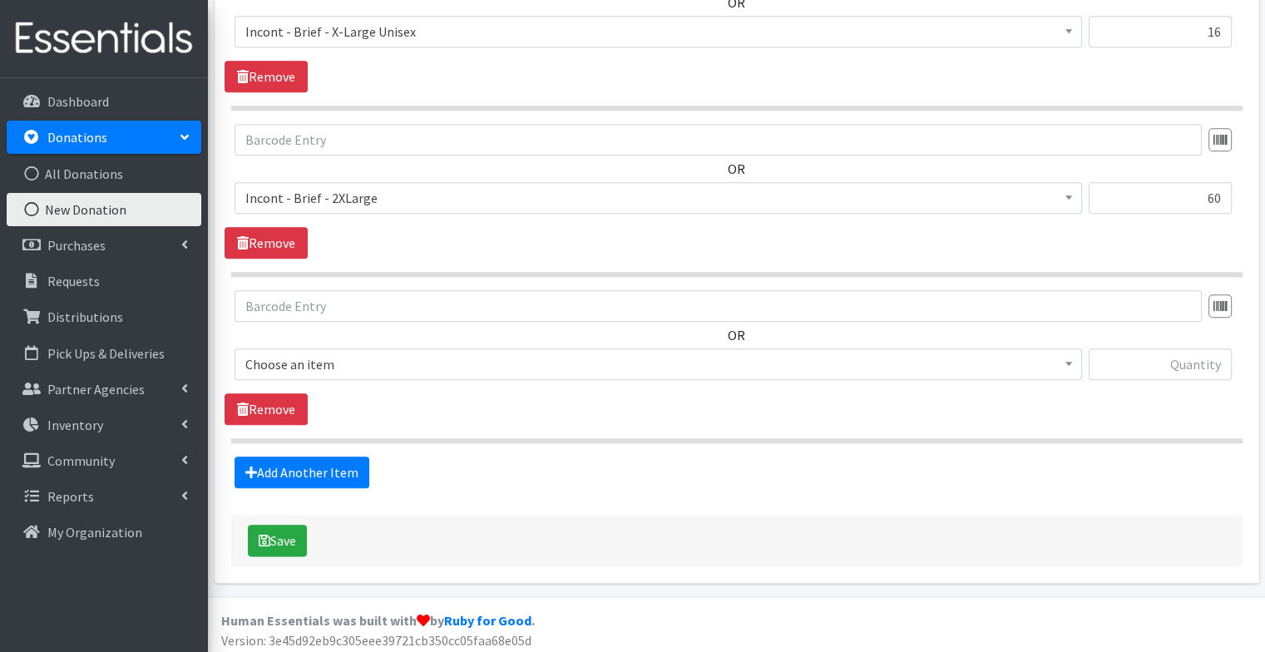
click at [315, 363] on span "Choose an item" at bounding box center [658, 364] width 826 height 23
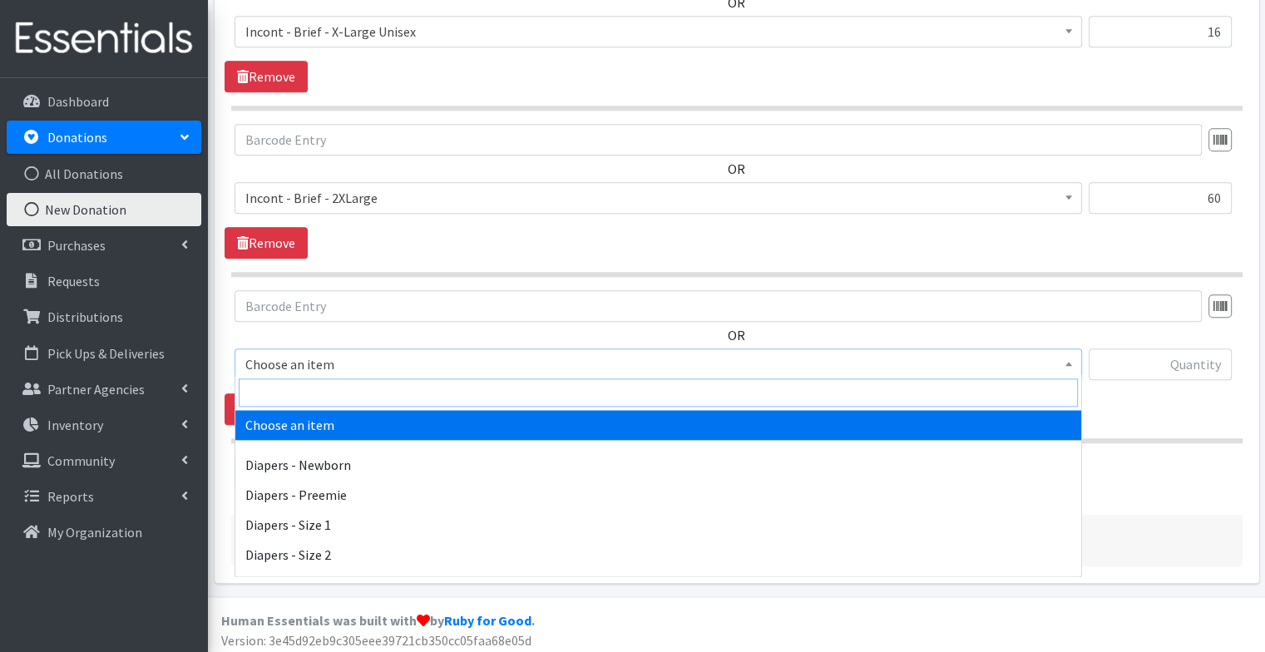
click at [301, 392] on input "search" at bounding box center [658, 392] width 839 height 28
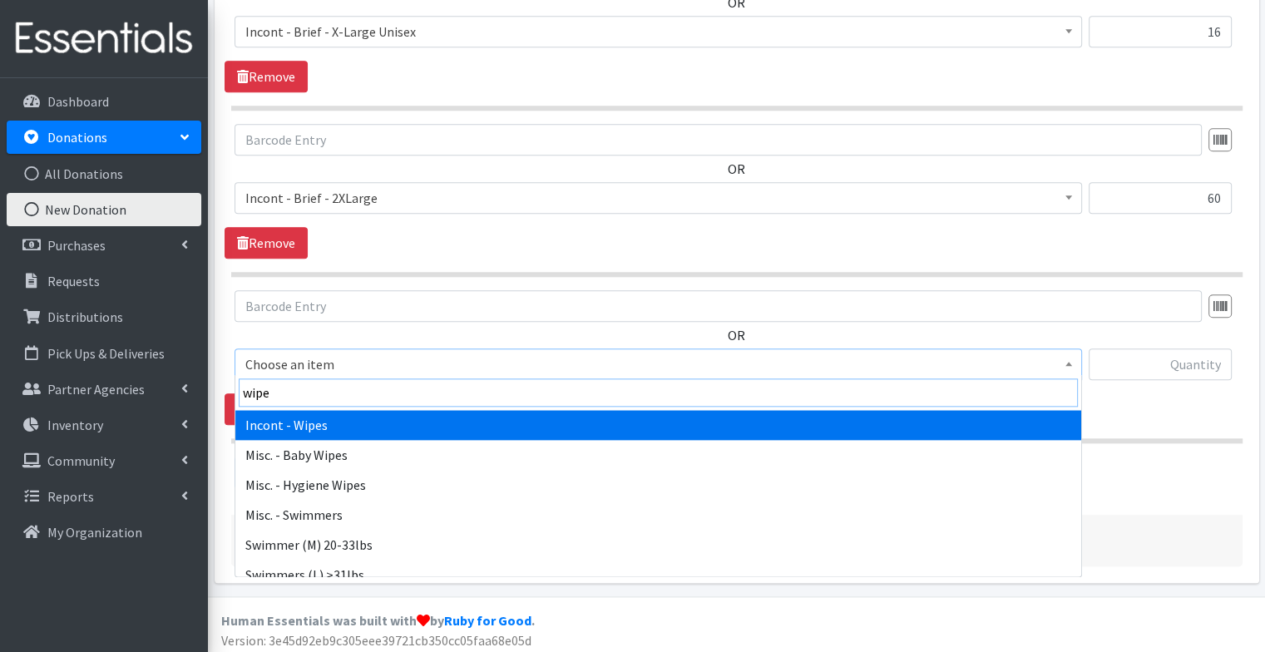
type input "wipes"
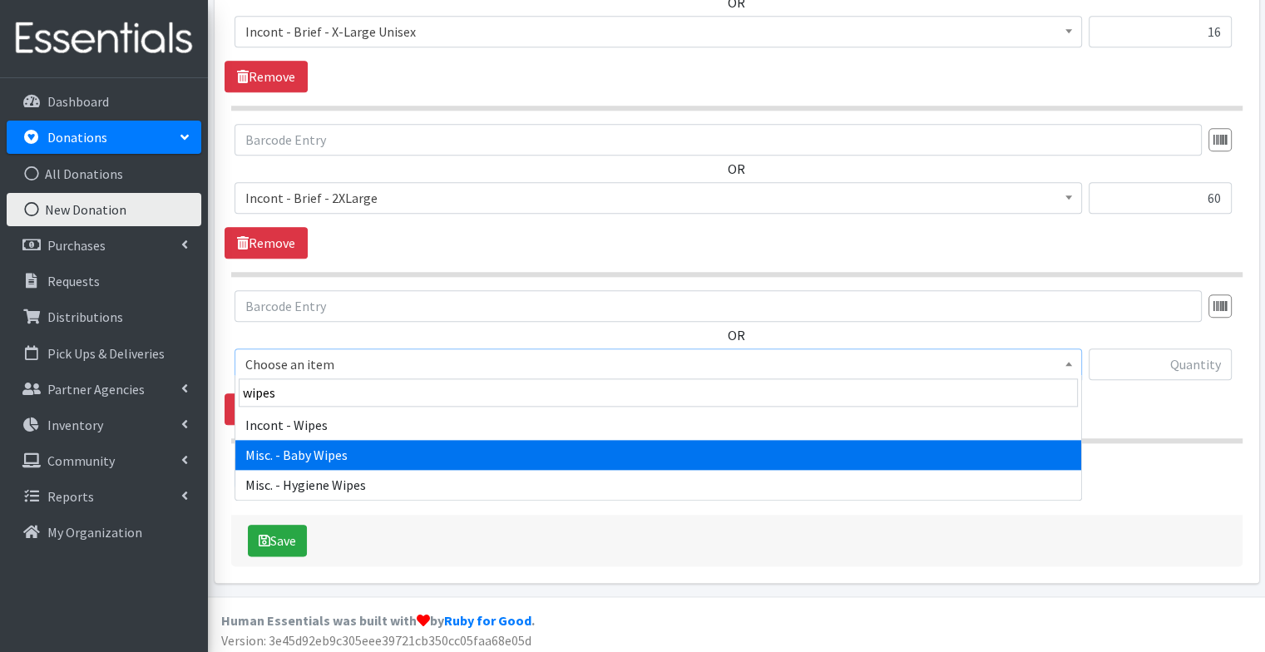
select select "87"
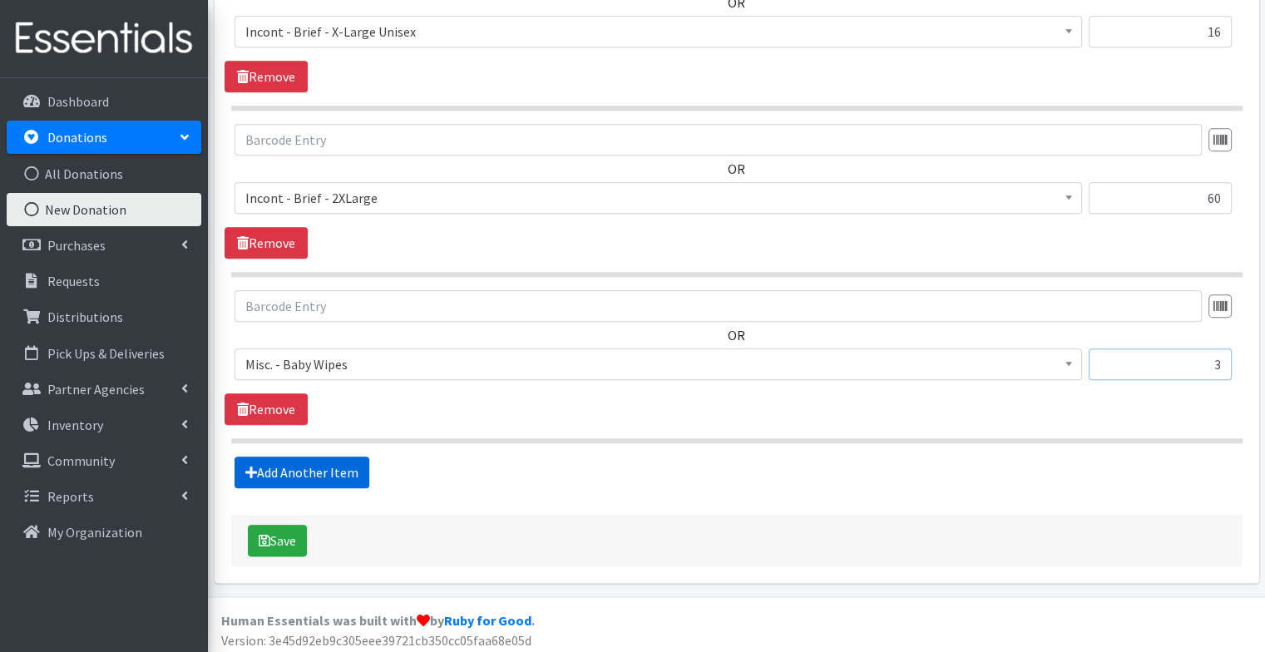
type input "3"
click at [276, 461] on link "Add Another Item" at bounding box center [301, 472] width 135 height 32
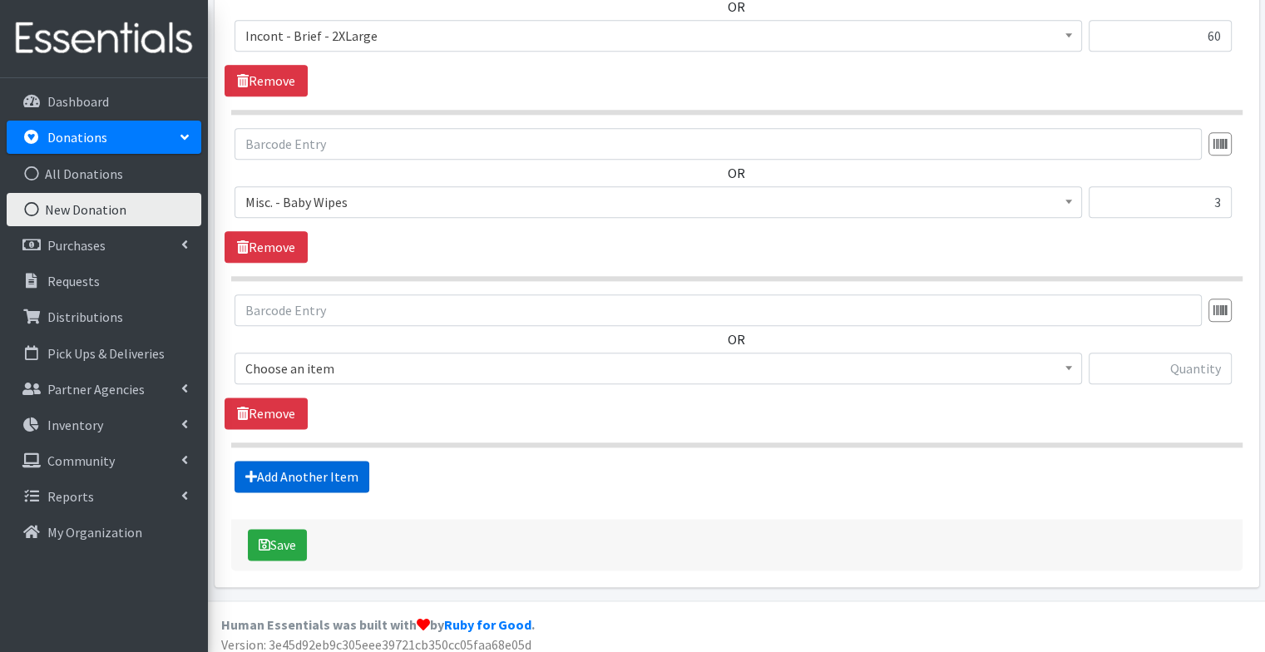
scroll to position [1982, 0]
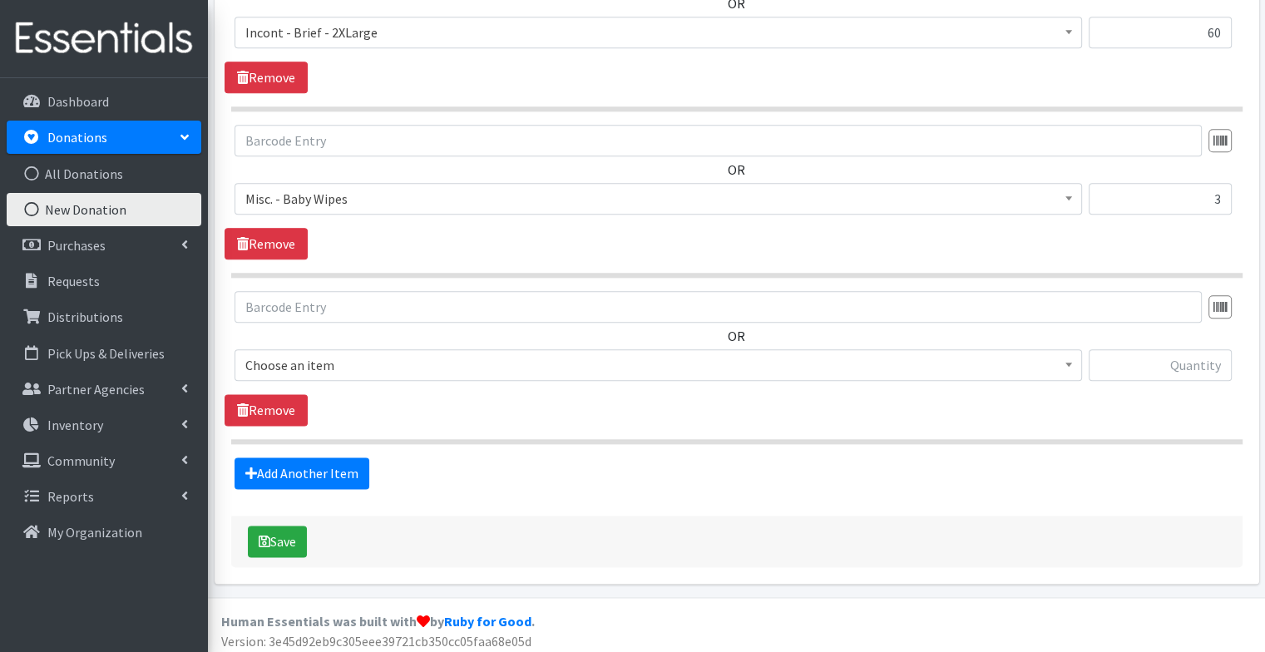
click at [382, 358] on span "Choose an item" at bounding box center [658, 364] width 826 height 23
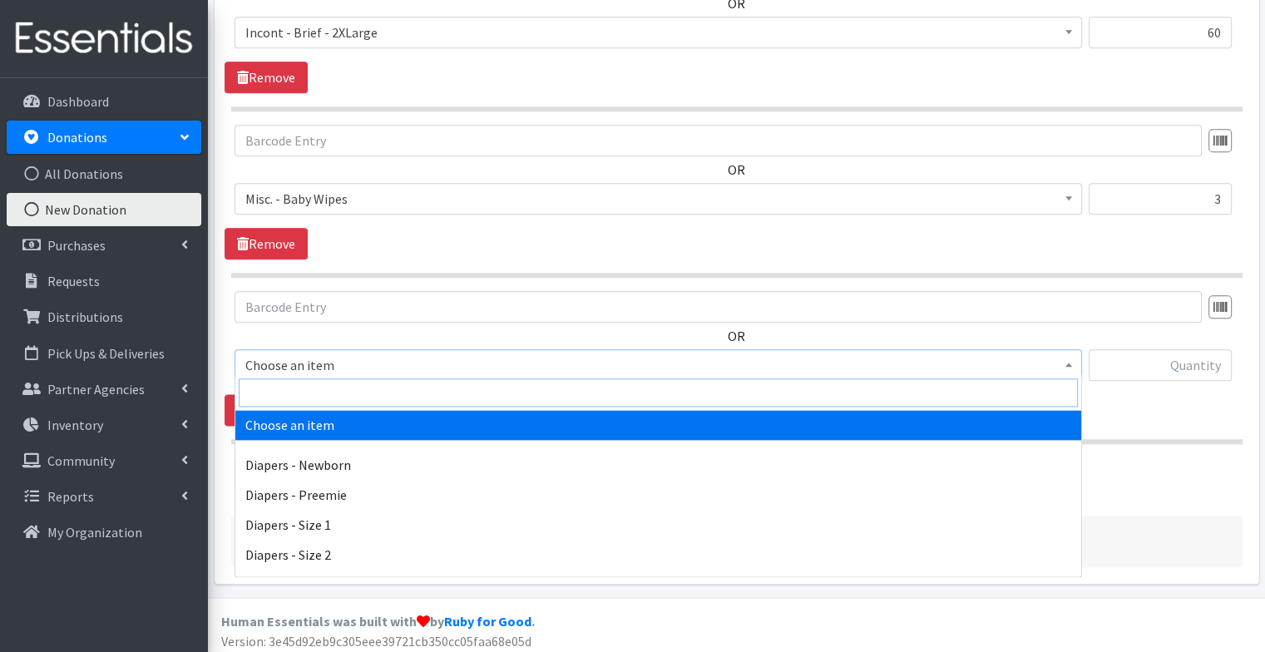
click at [349, 385] on input "search" at bounding box center [658, 392] width 839 height 28
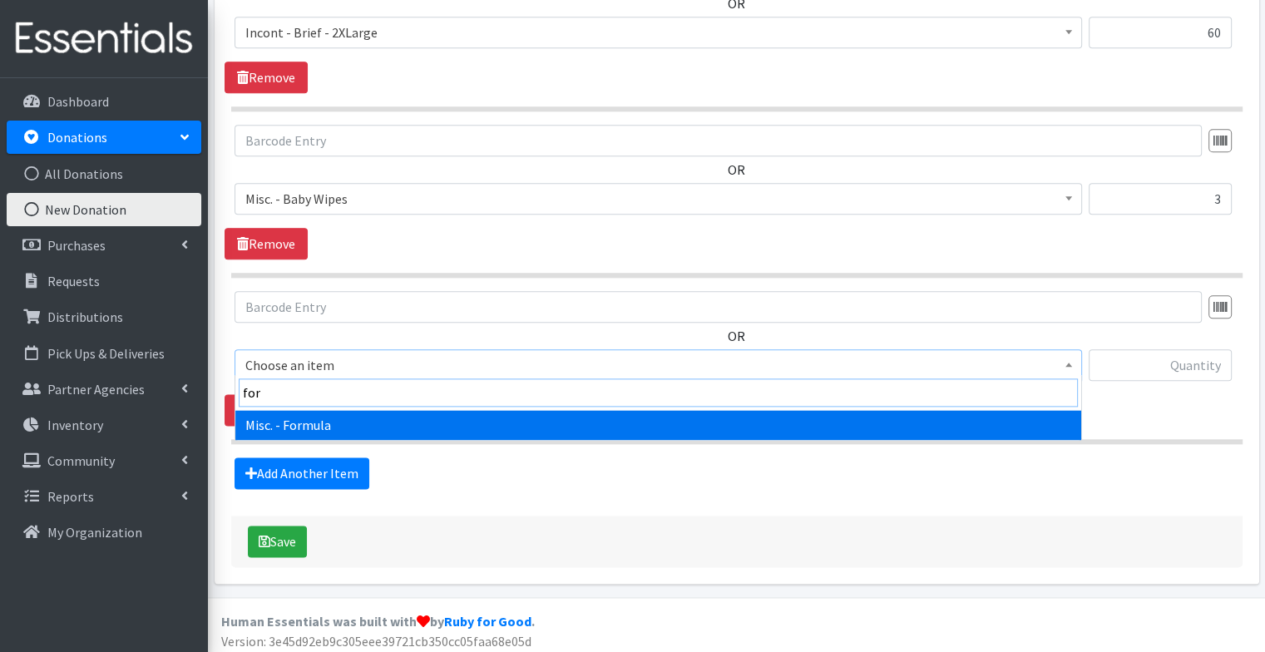
type input "form"
select select "1623"
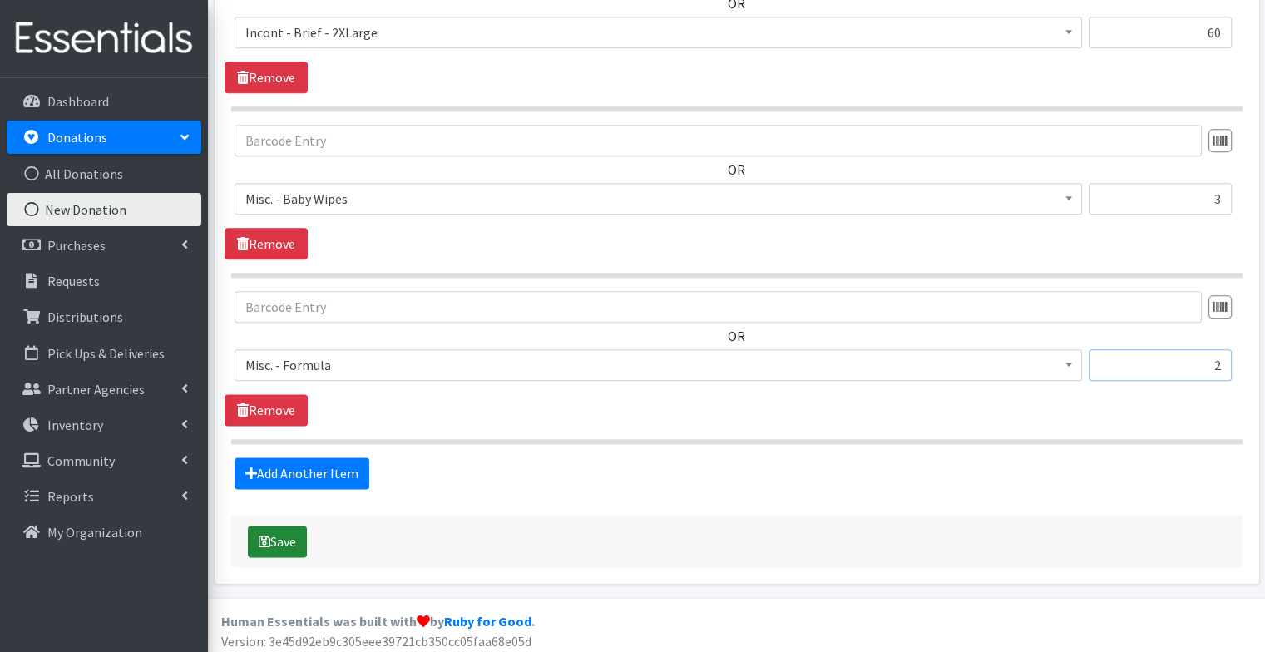
type input "2"
click at [272, 535] on button "Save" at bounding box center [277, 542] width 59 height 32
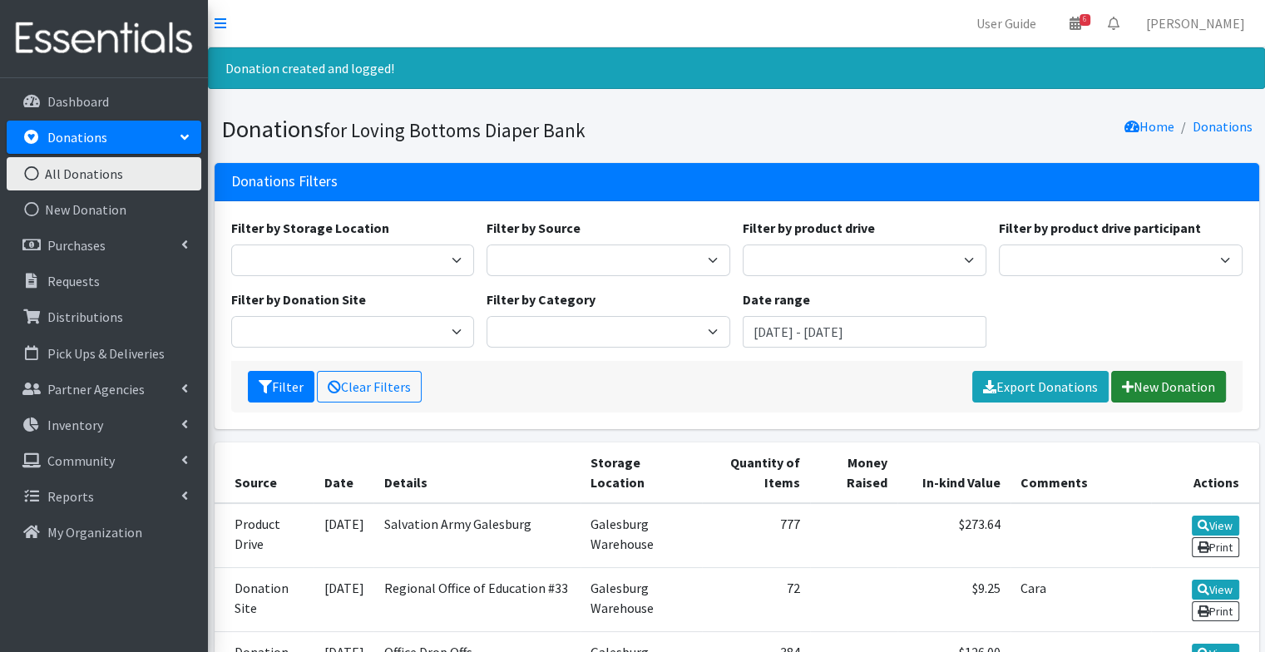
click at [1194, 386] on link "New Donation" at bounding box center [1168, 387] width 115 height 32
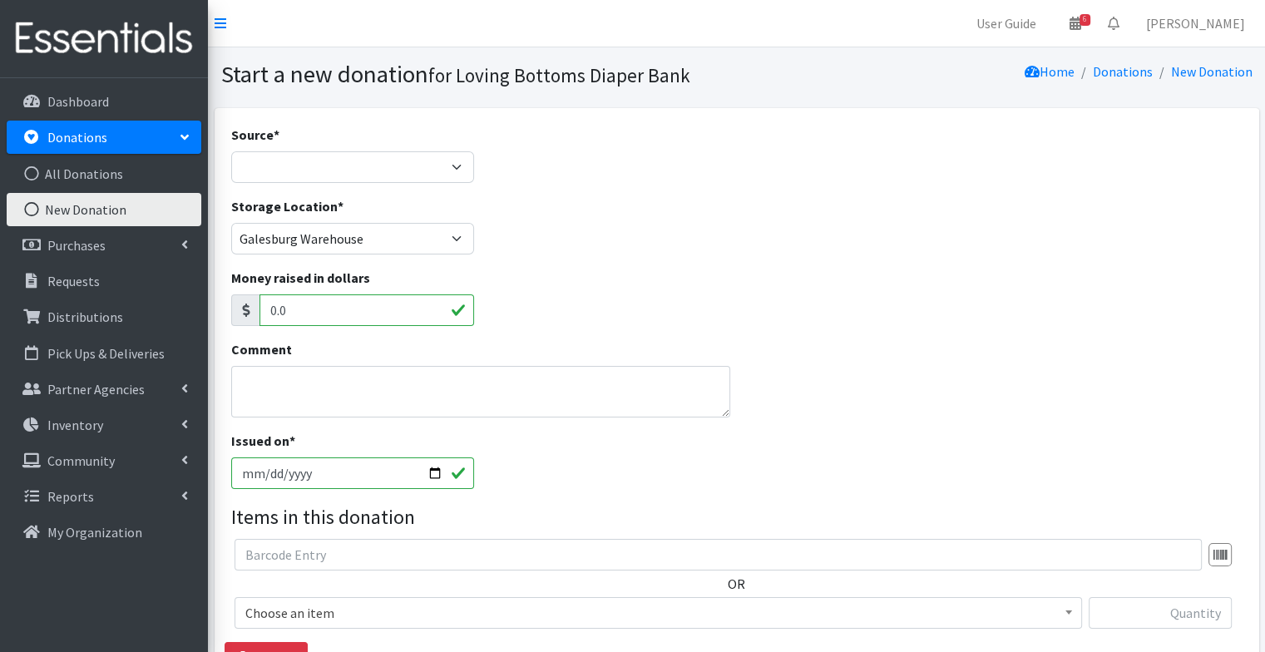
click at [374, 150] on div "Source * Product Drive Manufacturer Donation Site Misc. Donation" at bounding box center [353, 154] width 244 height 58
click at [366, 166] on select "Product Drive Manufacturer Donation Site Misc. Donation" at bounding box center [353, 167] width 244 height 32
select select "Product Drive"
click at [231, 151] on select "Product Drive Manufacturer Donation Site Misc. Donation" at bounding box center [353, 167] width 244 height 32
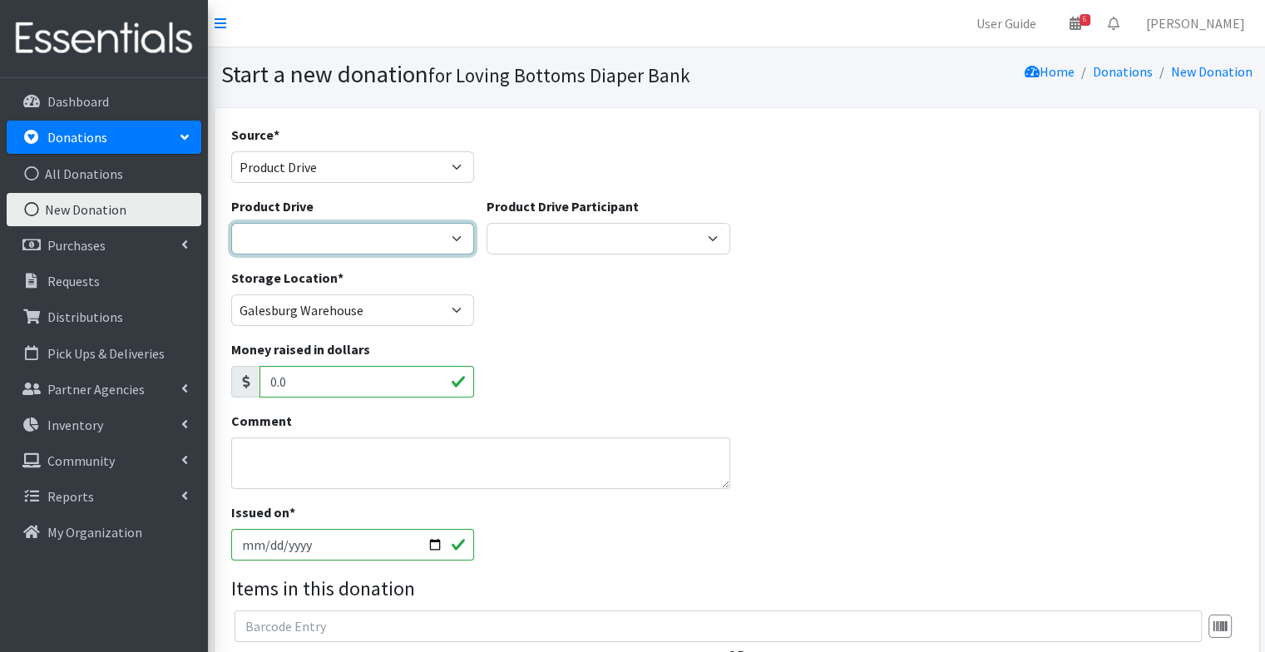
click at [348, 236] on select "4-H Federation AAUW - Morton Club Abilities Plus Abingdon Community Center Abin…" at bounding box center [353, 239] width 244 height 32
click at [231, 223] on select "4-H Federation AAUW - Morton Club Abilities Plus Abingdon Community Center Abin…" at bounding box center [353, 239] width 244 height 32
click at [335, 241] on select "4-H Federation AAUW - Morton Club Abilities Plus Abingdon Community Center Abin…" at bounding box center [353, 239] width 244 height 32
select select "1135"
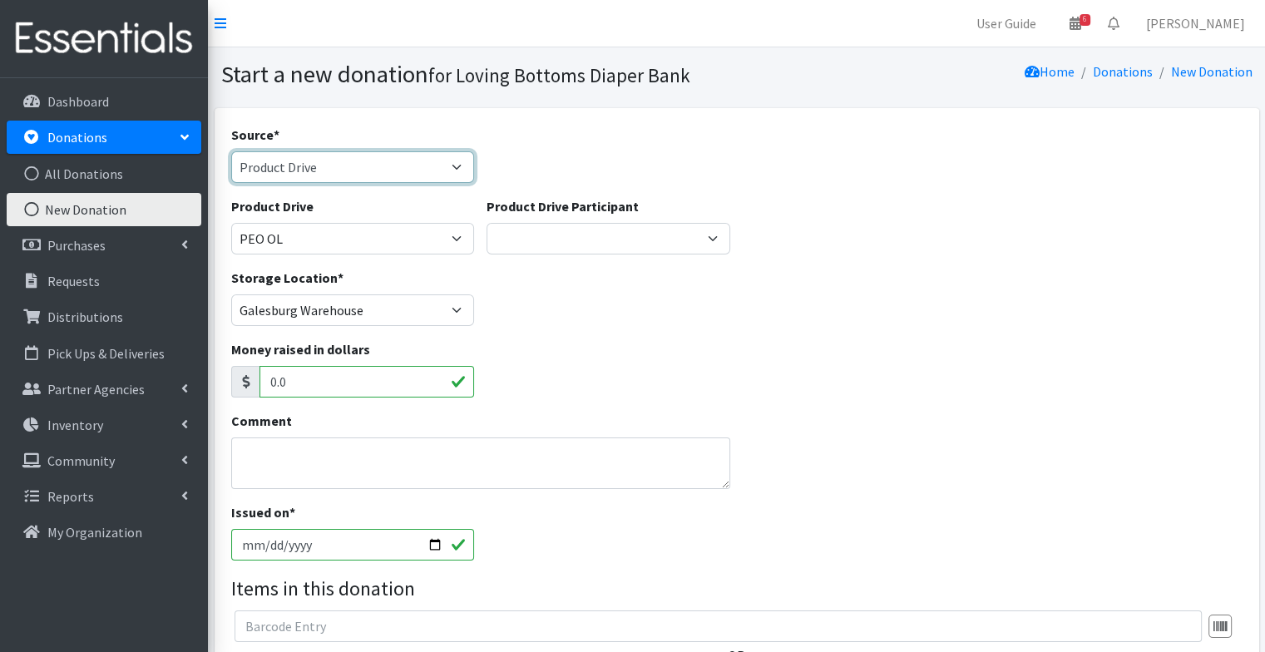
click at [309, 163] on select "Product Drive Manufacturer Donation Site Misc. Donation" at bounding box center [353, 167] width 244 height 32
select select "Donation Site"
click at [231, 151] on select "Product Drive Manufacturer Donation Site Misc. Donation" at bounding box center [353, 167] width 244 height 32
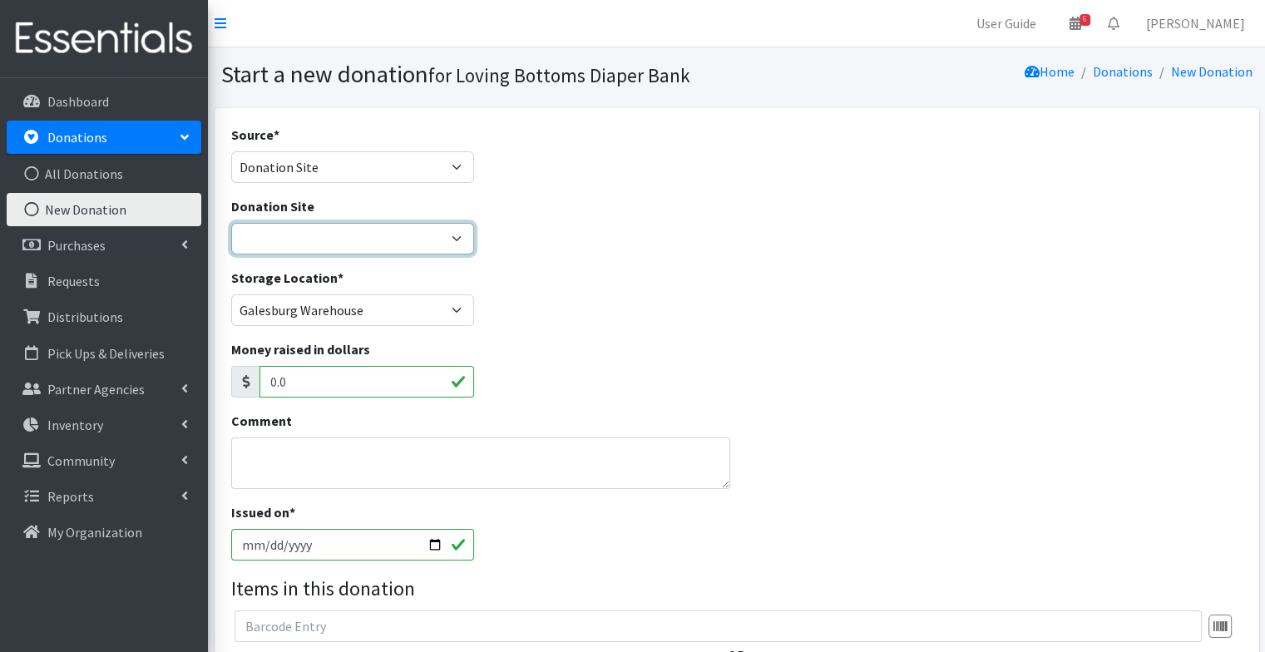
click at [324, 239] on select "[GEOGRAPHIC_DATA] Amazon Wish List Compassus Hospice Eagle View - [GEOGRAPHIC_D…" at bounding box center [353, 239] width 244 height 32
select select "1"
click at [231, 223] on select "[GEOGRAPHIC_DATA] Amazon Wish List Compassus Hospice Eagle View - [GEOGRAPHIC_D…" at bounding box center [353, 239] width 244 height 32
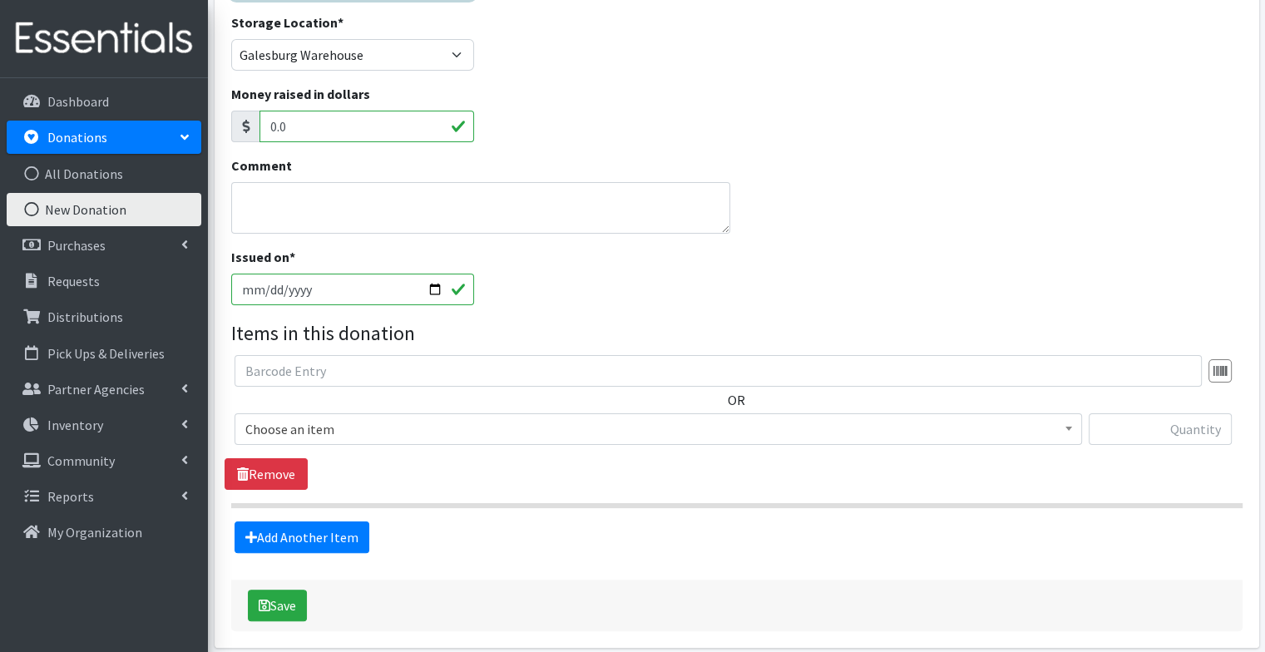
scroll to position [283, 0]
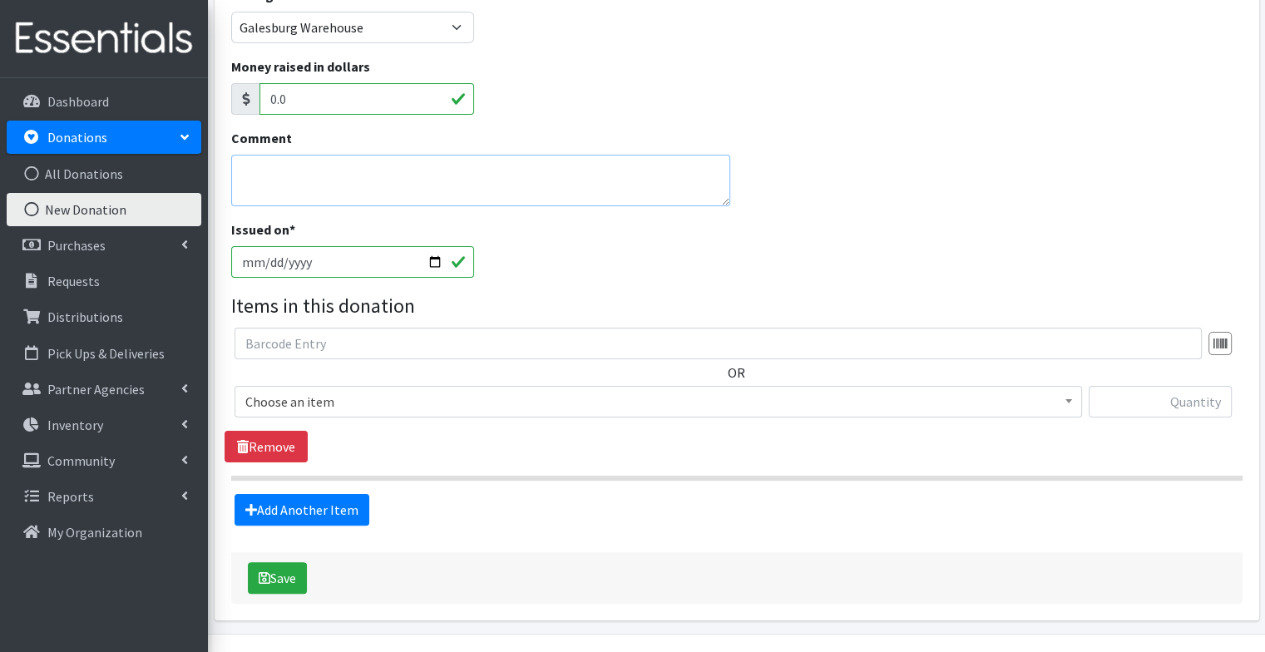
click at [410, 180] on textarea "Comment" at bounding box center [481, 181] width 500 height 52
type textarea "Pinwheel"
click at [422, 398] on span "Choose an item" at bounding box center [658, 401] width 826 height 23
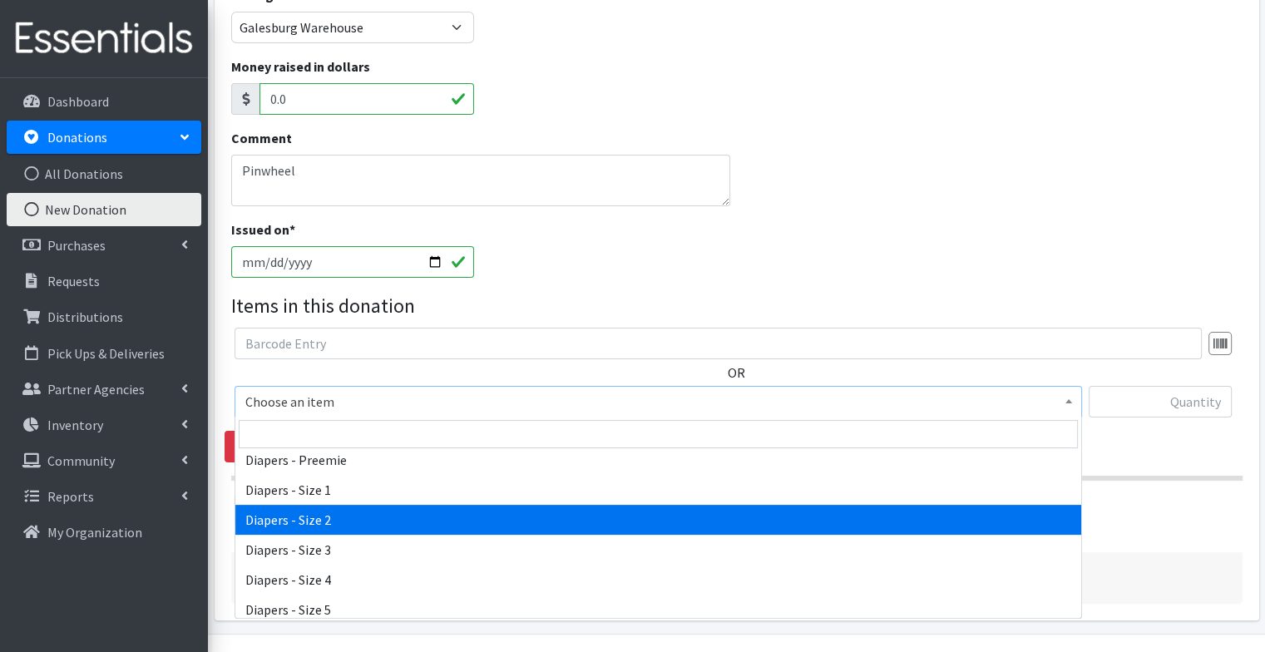
scroll to position [78, 0]
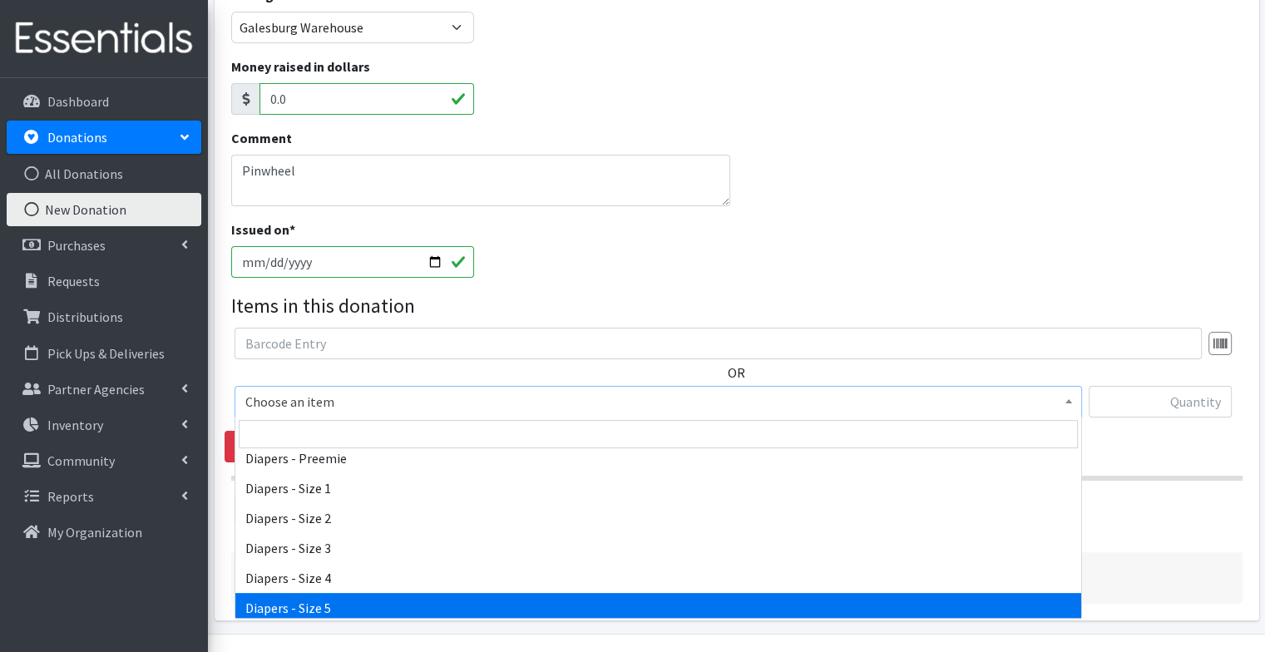
select select "74"
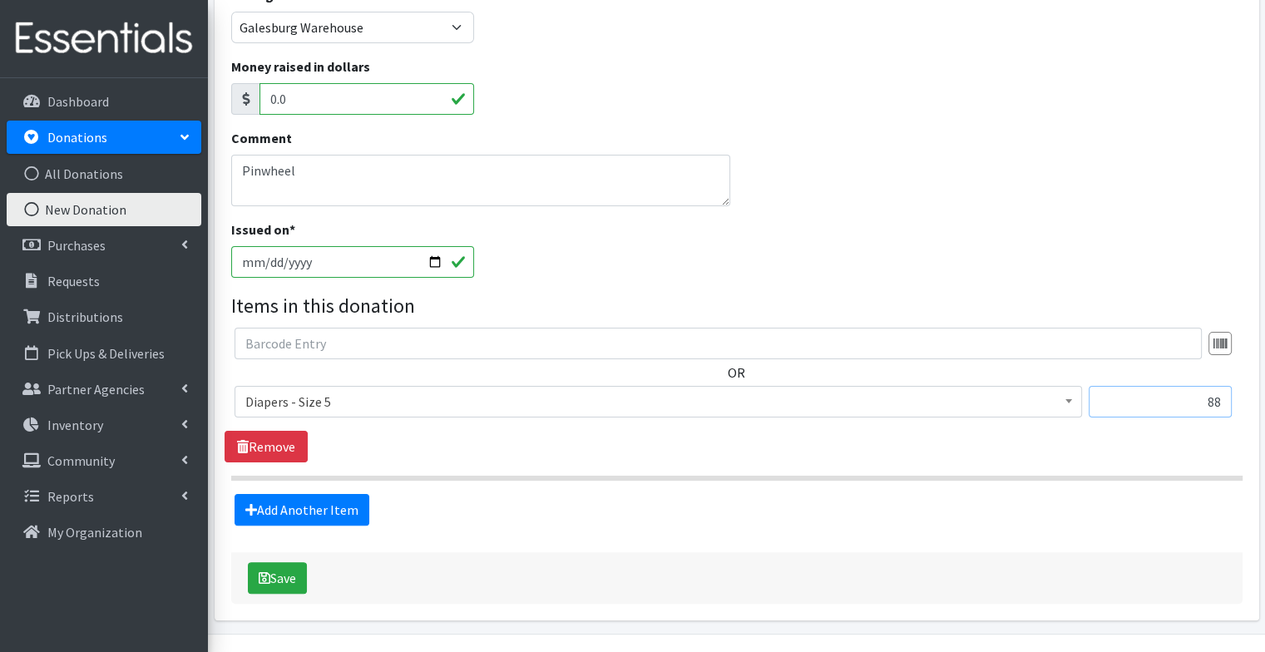
type input "88"
click at [433, 269] on input "[DATE]" at bounding box center [353, 262] width 244 height 32
type input "[DATE]"
click at [281, 577] on button "Save" at bounding box center [277, 578] width 59 height 32
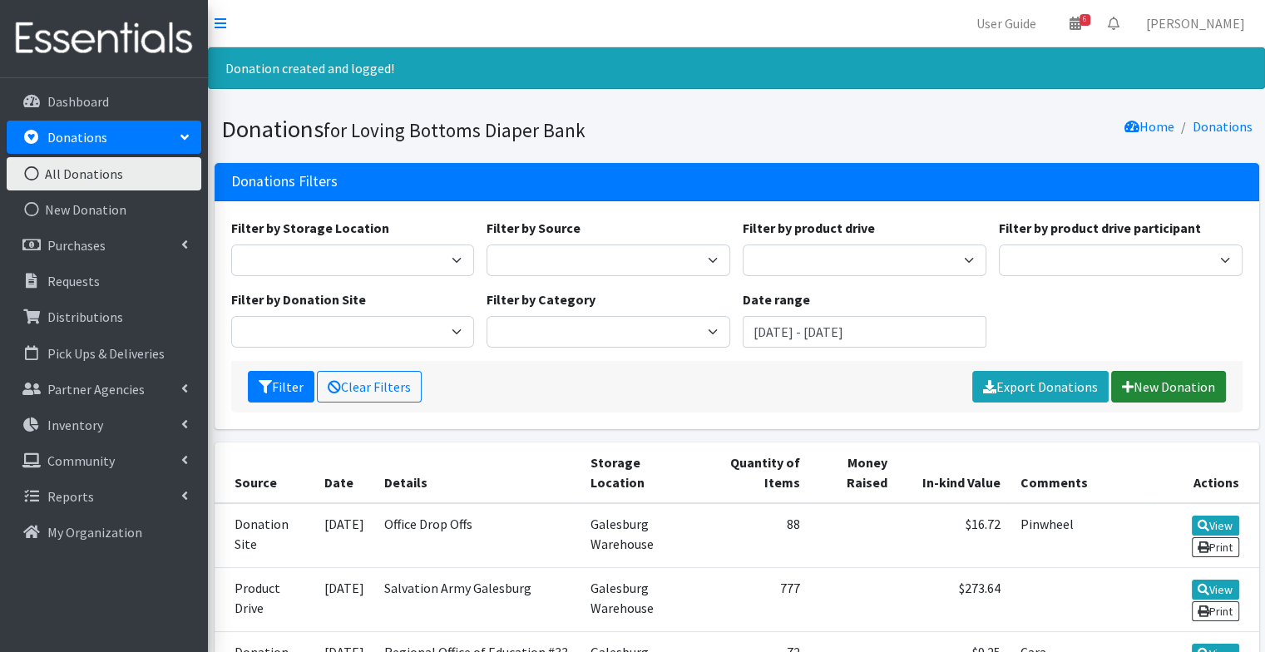
click at [1151, 379] on link "New Donation" at bounding box center [1168, 387] width 115 height 32
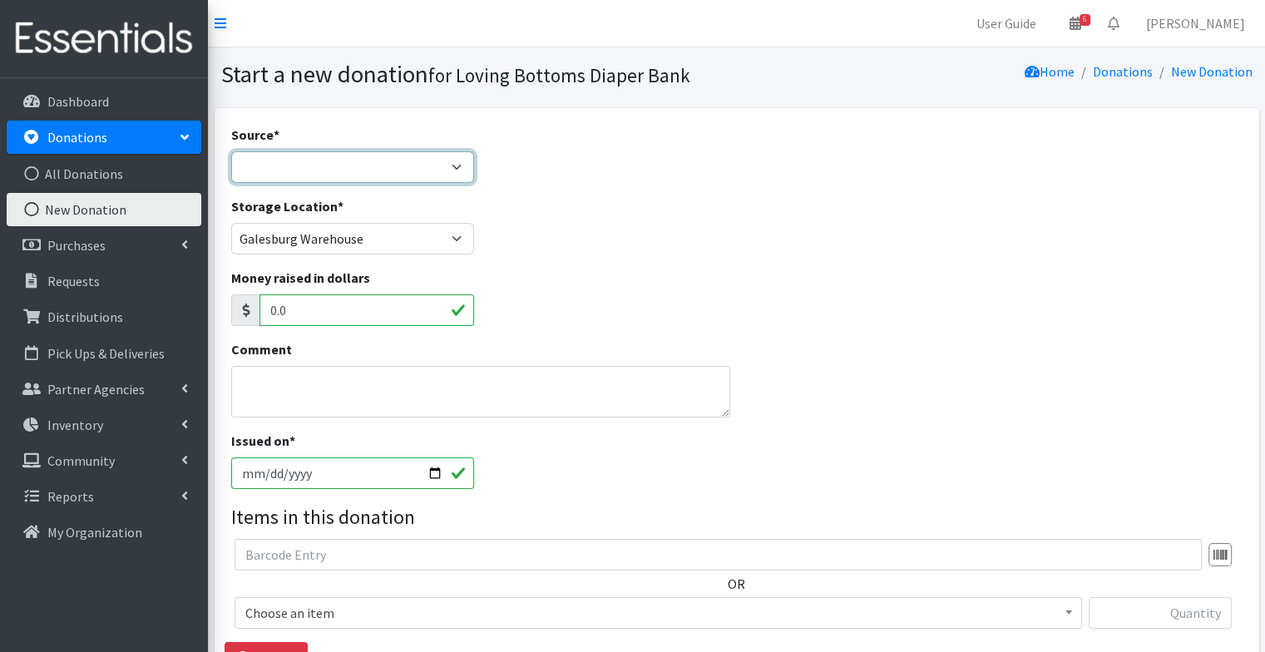
click at [288, 158] on select "Product Drive Manufacturer Donation Site Misc. Donation" at bounding box center [353, 167] width 244 height 32
select select "Donation Site"
click at [231, 151] on select "Product Drive Manufacturer Donation Site Misc. Donation" at bounding box center [353, 167] width 244 height 32
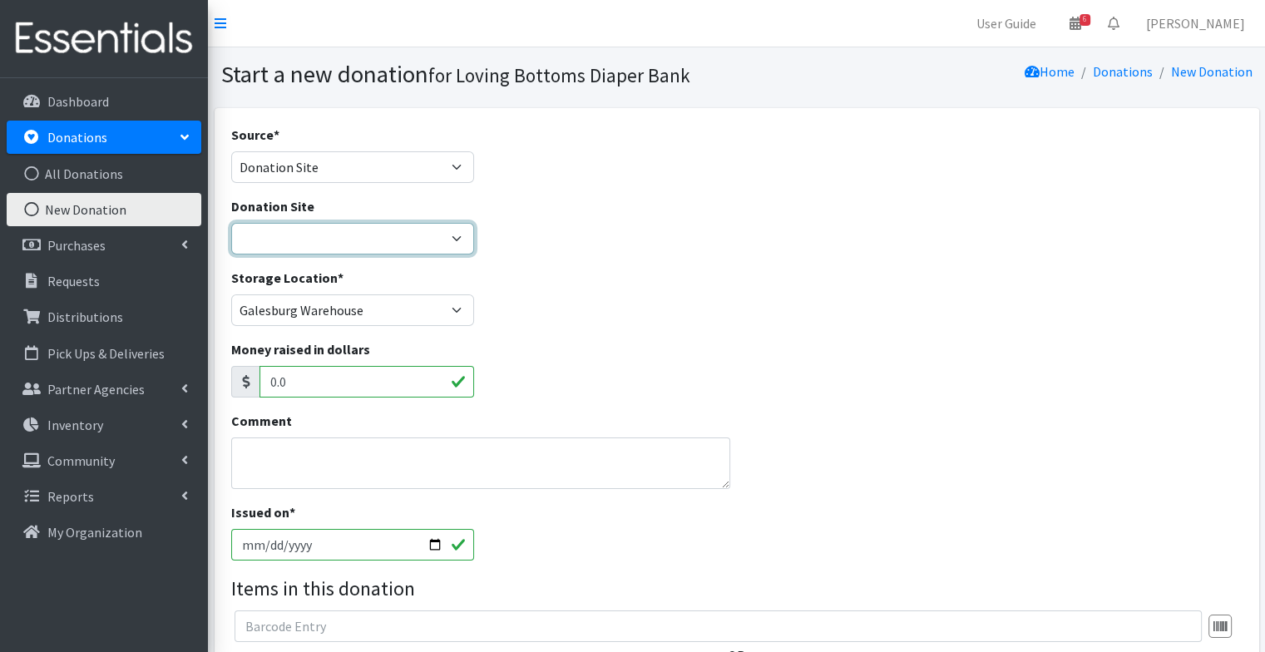
click at [292, 242] on select "[GEOGRAPHIC_DATA] Amazon Wish List Compassus Hospice Eagle View - [GEOGRAPHIC_D…" at bounding box center [353, 239] width 244 height 32
select select "1"
click at [231, 223] on select "[GEOGRAPHIC_DATA] Amazon Wish List Compassus Hospice Eagle View - [GEOGRAPHIC_D…" at bounding box center [353, 239] width 244 height 32
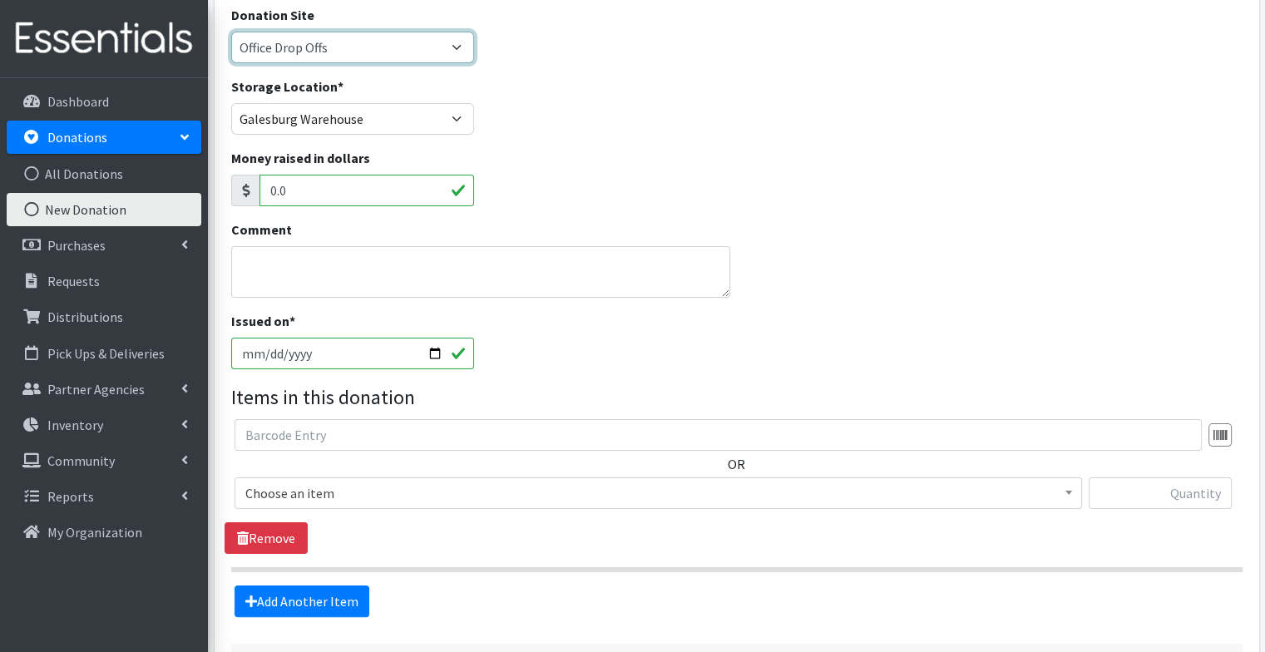
scroll to position [192, 0]
click at [442, 348] on input "[DATE]" at bounding box center [353, 353] width 244 height 32
type input "[DATE]"
click at [412, 492] on span "Choose an item" at bounding box center [658, 492] width 826 height 23
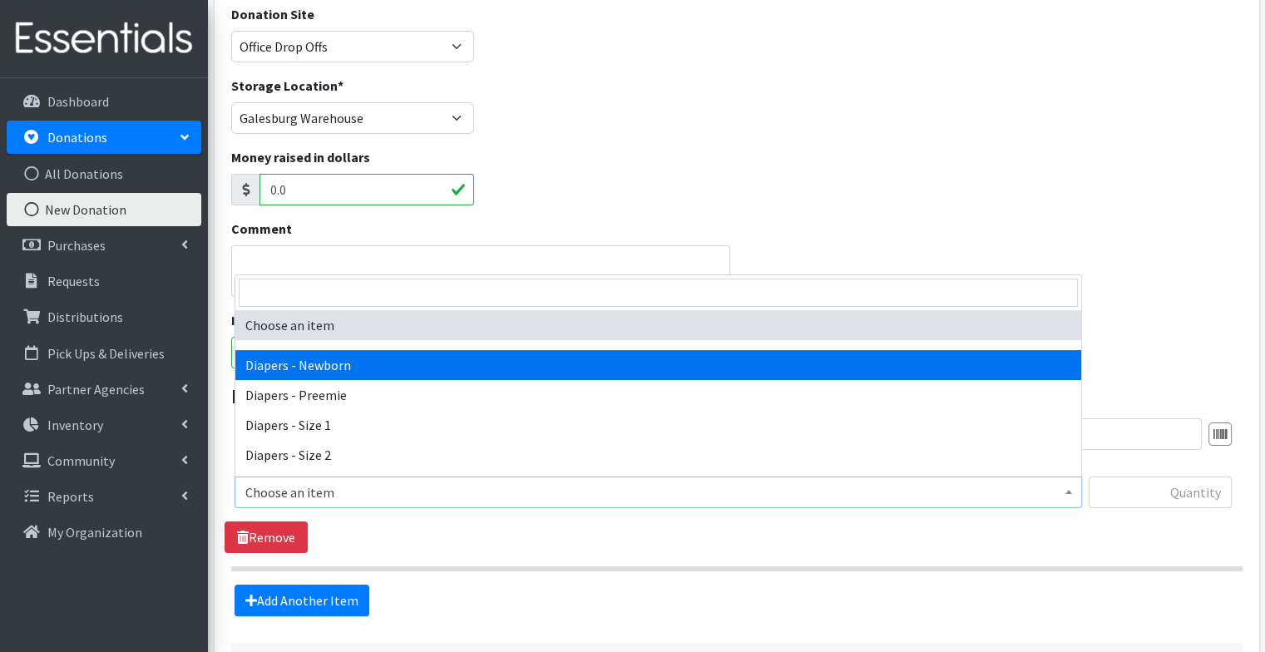
select select "94"
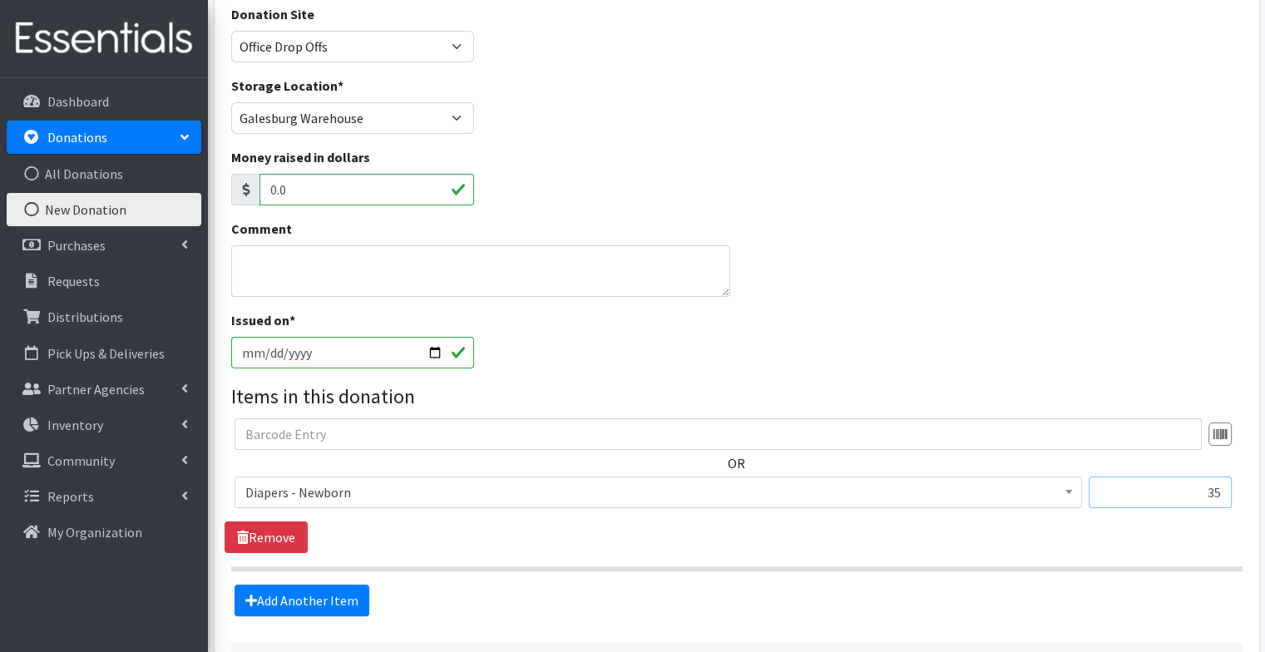
type input "35"
click at [392, 492] on span "Diapers - Newborn" at bounding box center [658, 492] width 826 height 23
click at [392, 489] on span "Diapers - Newborn" at bounding box center [658, 492] width 826 height 23
click at [311, 582] on fieldset "Items in this donation OR Choose an item Diapers - Newborn Diapers - Preemie Di…" at bounding box center [736, 499] width 1011 height 234
click at [321, 605] on link "Add Another Item" at bounding box center [301, 601] width 135 height 32
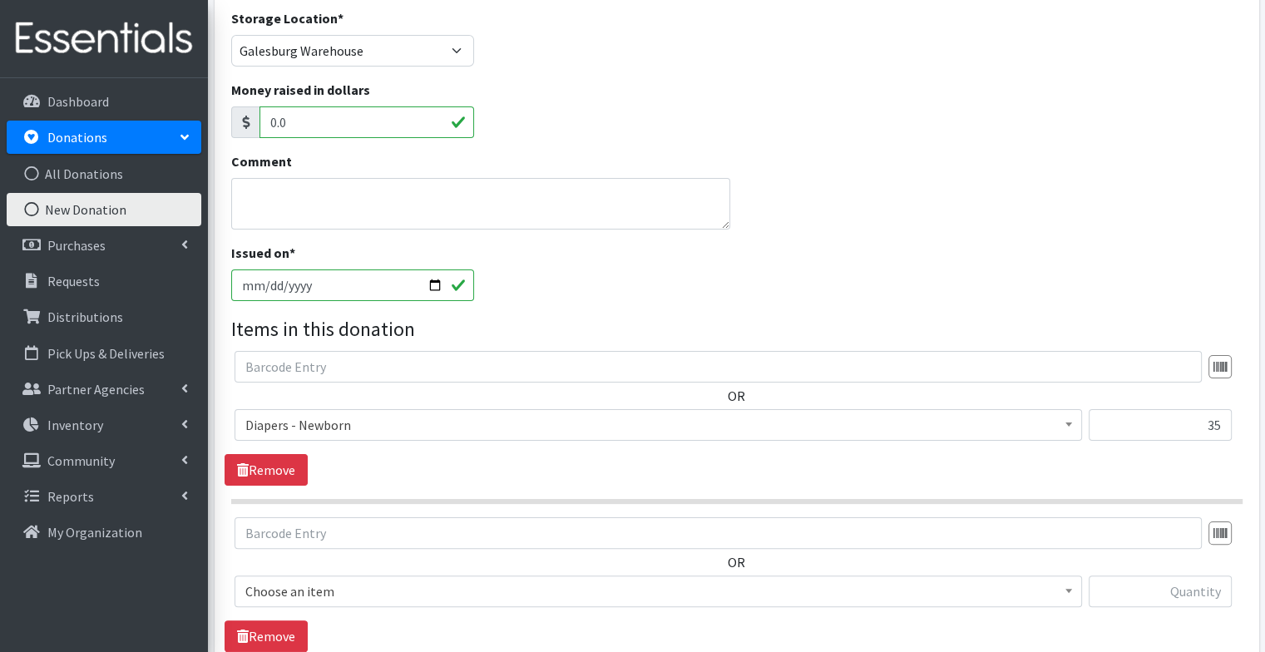
scroll to position [491, 0]
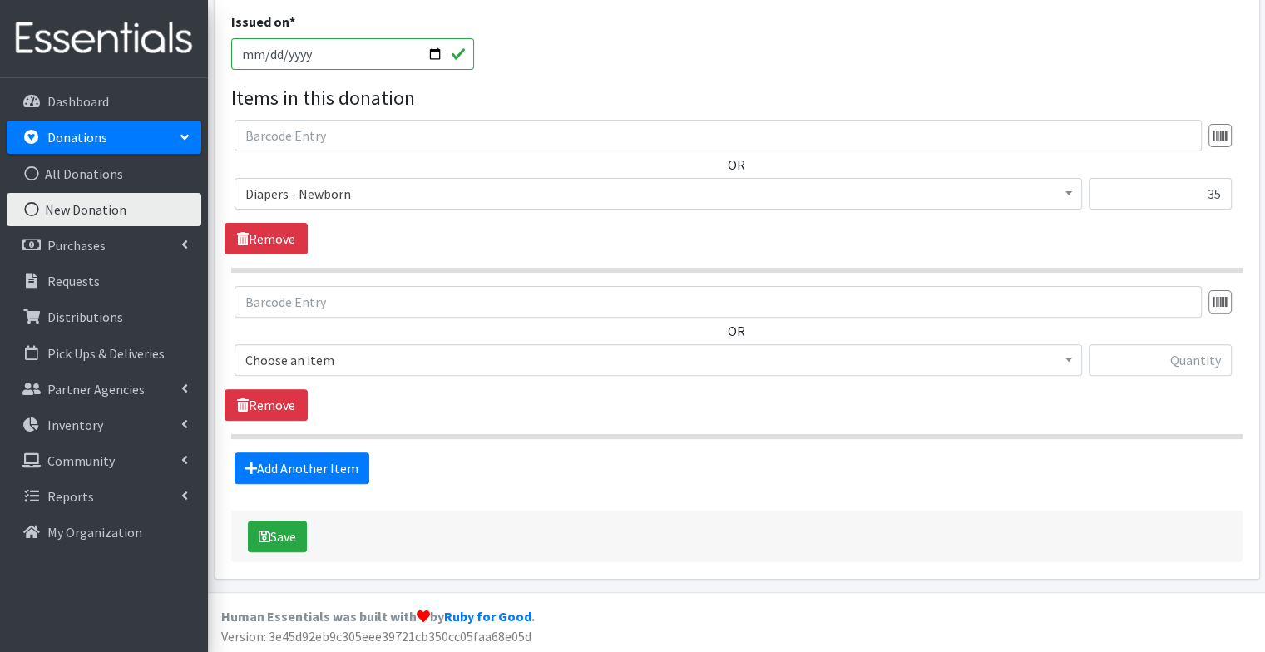
click at [402, 352] on span "Choose an item" at bounding box center [658, 359] width 826 height 23
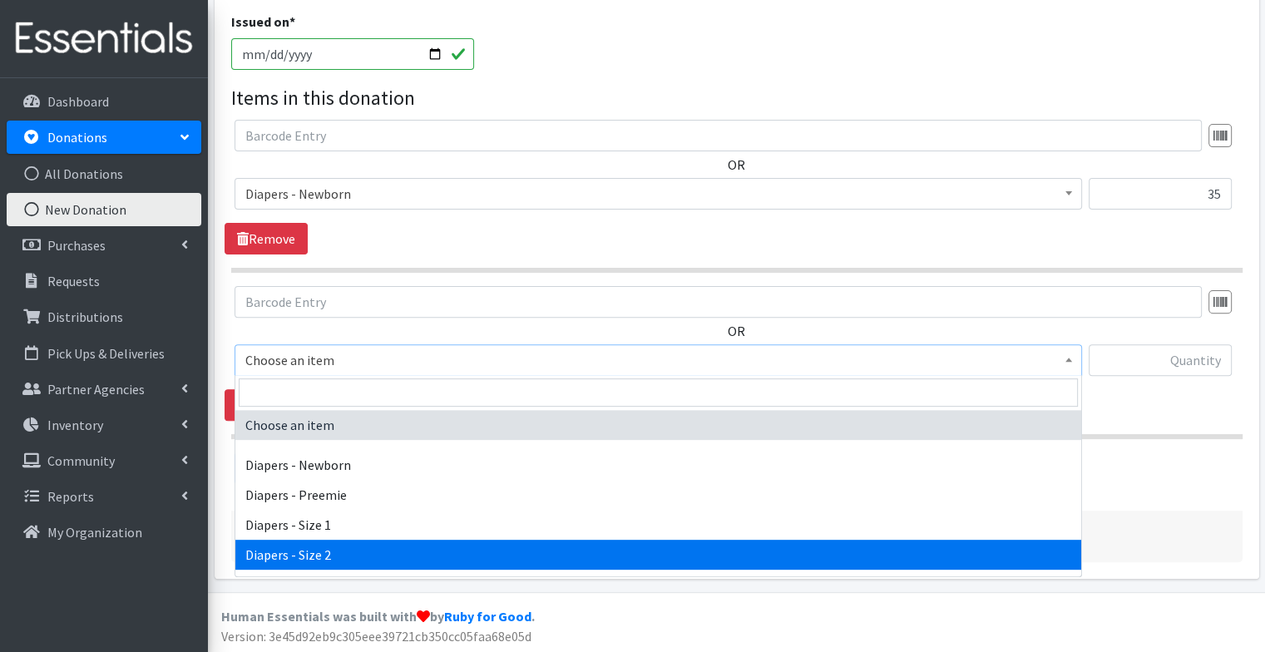
select select "97"
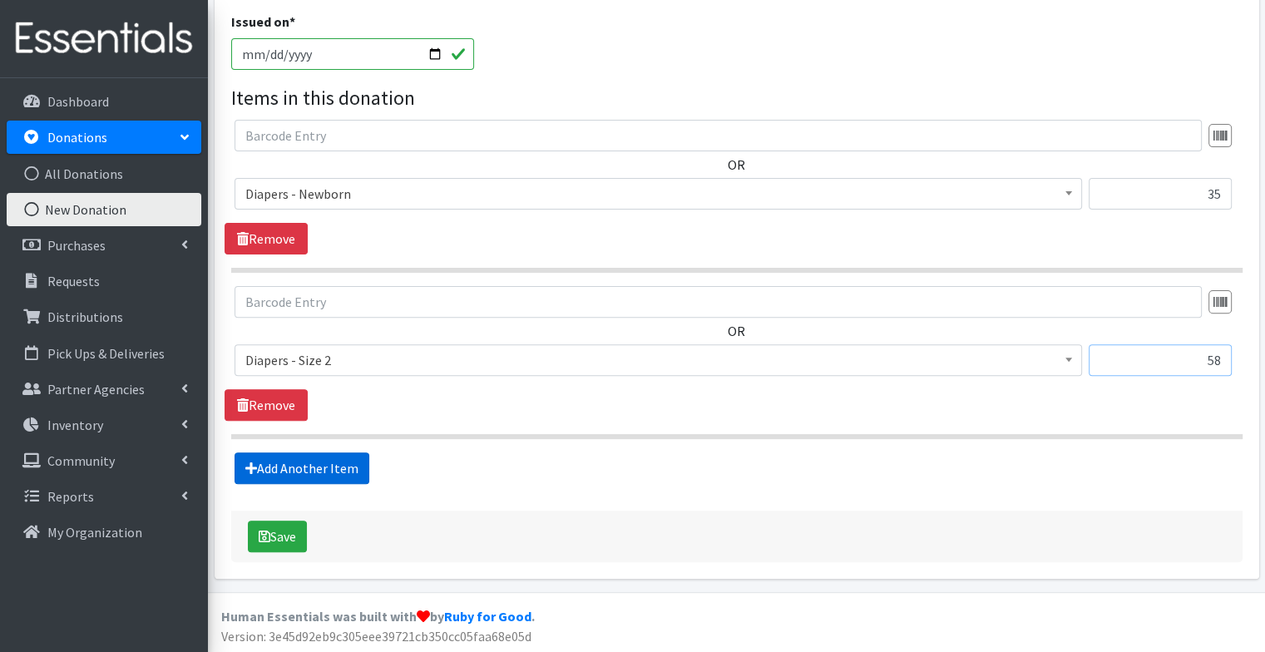
type input "58"
click at [323, 462] on link "Add Another Item" at bounding box center [301, 468] width 135 height 32
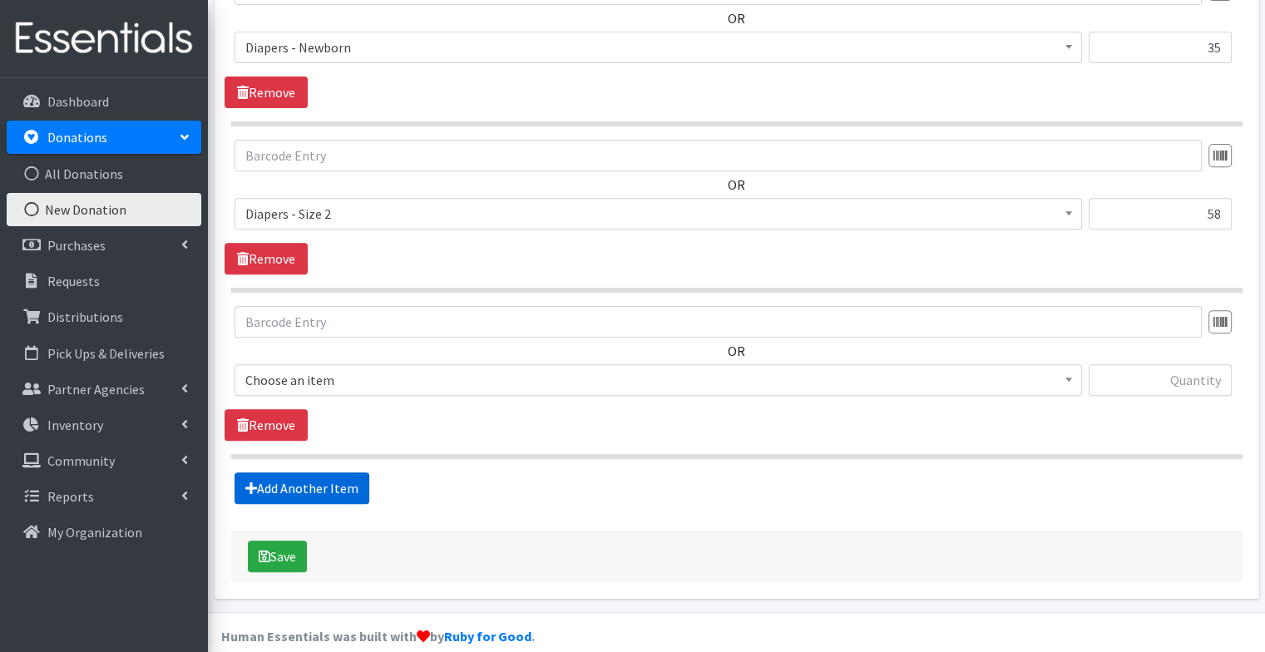
scroll to position [656, 0]
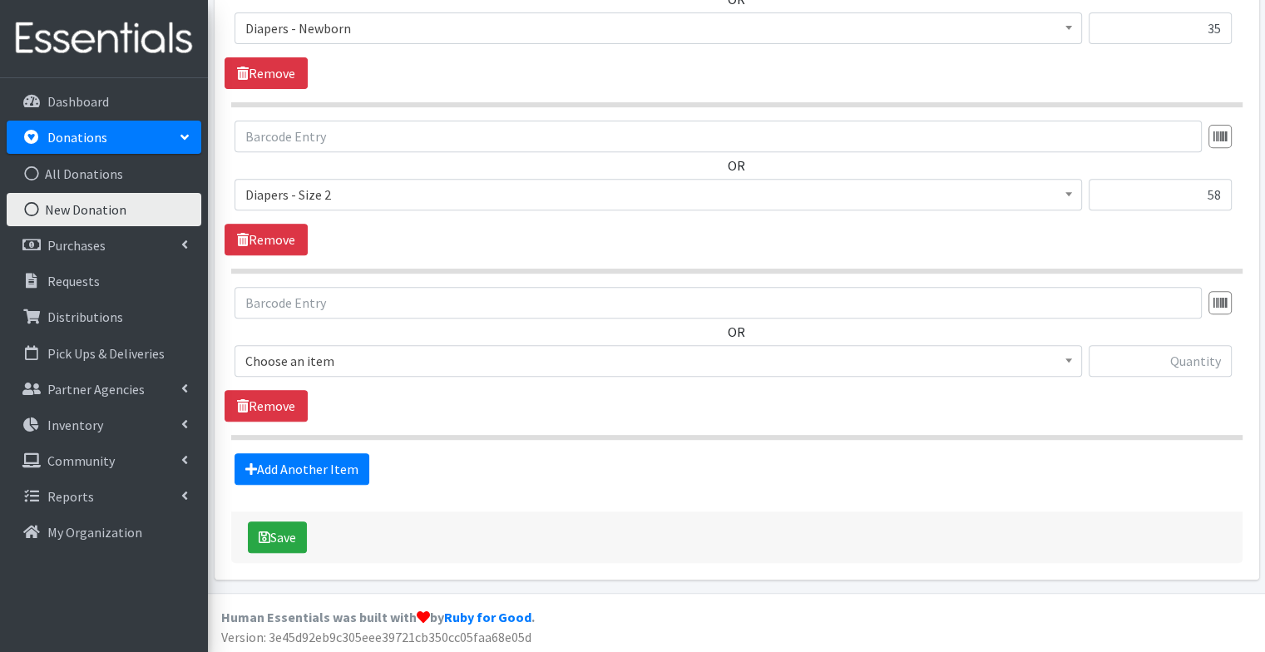
click at [343, 360] on span "Choose an item" at bounding box center [658, 360] width 826 height 23
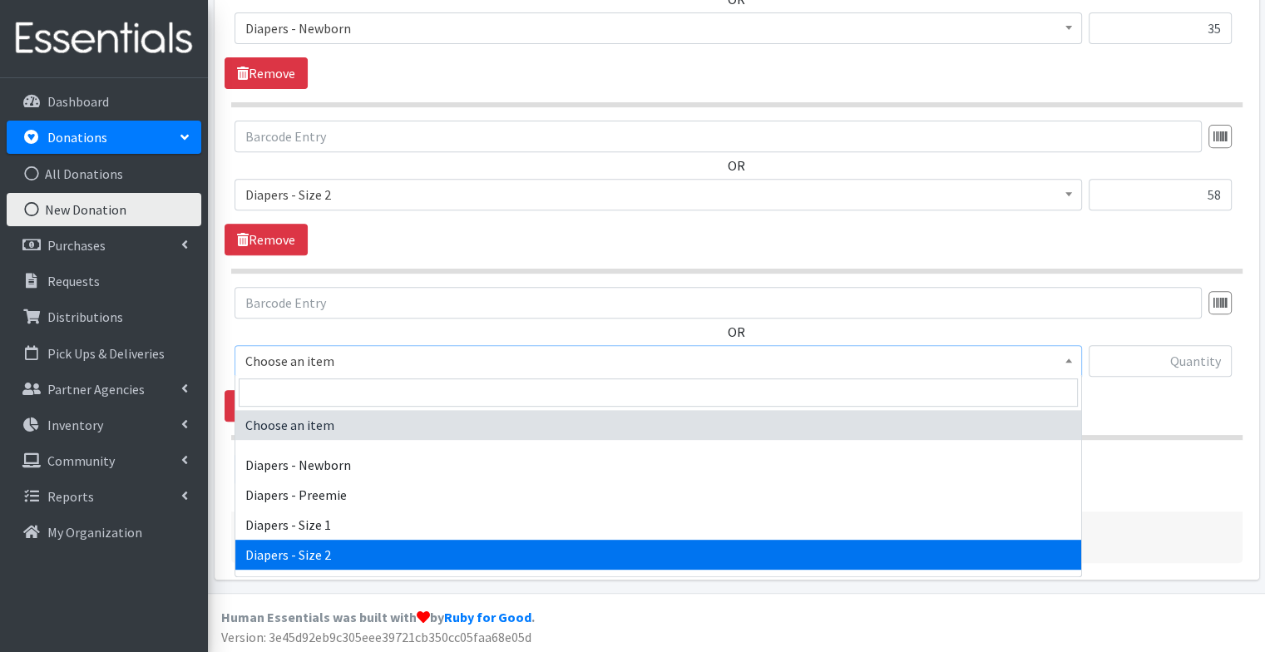
scroll to position [58, 0]
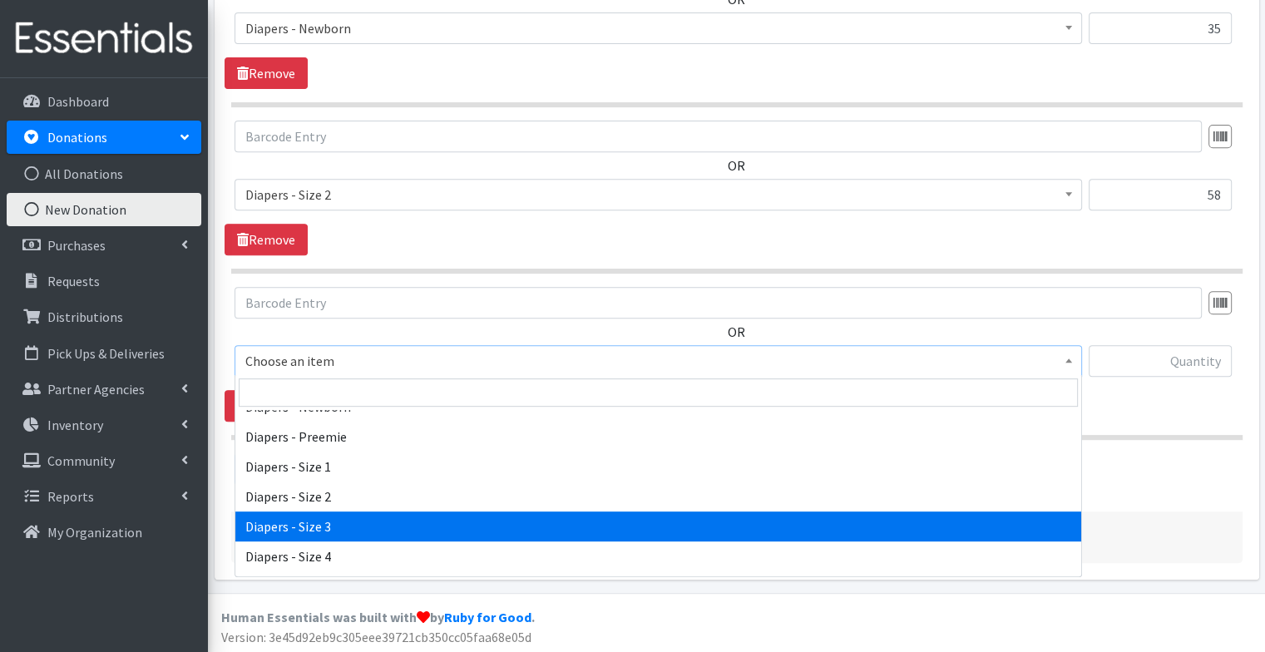
select select "98"
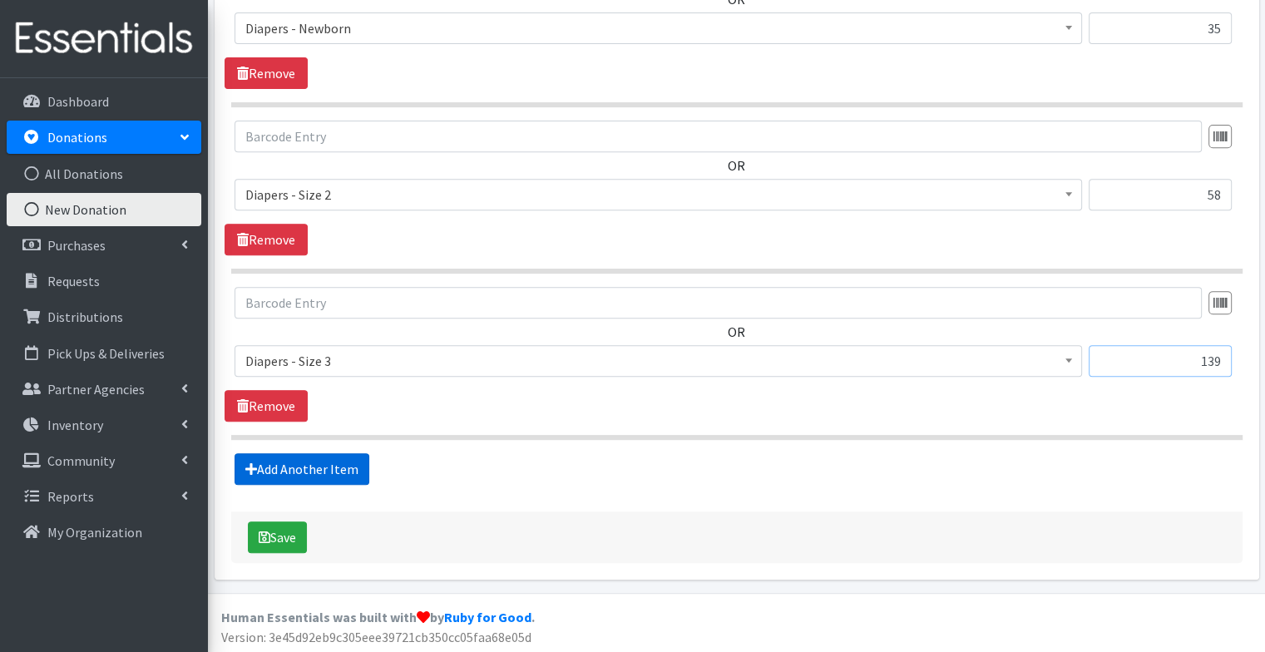
type input "139"
click at [350, 458] on link "Add Another Item" at bounding box center [301, 469] width 135 height 32
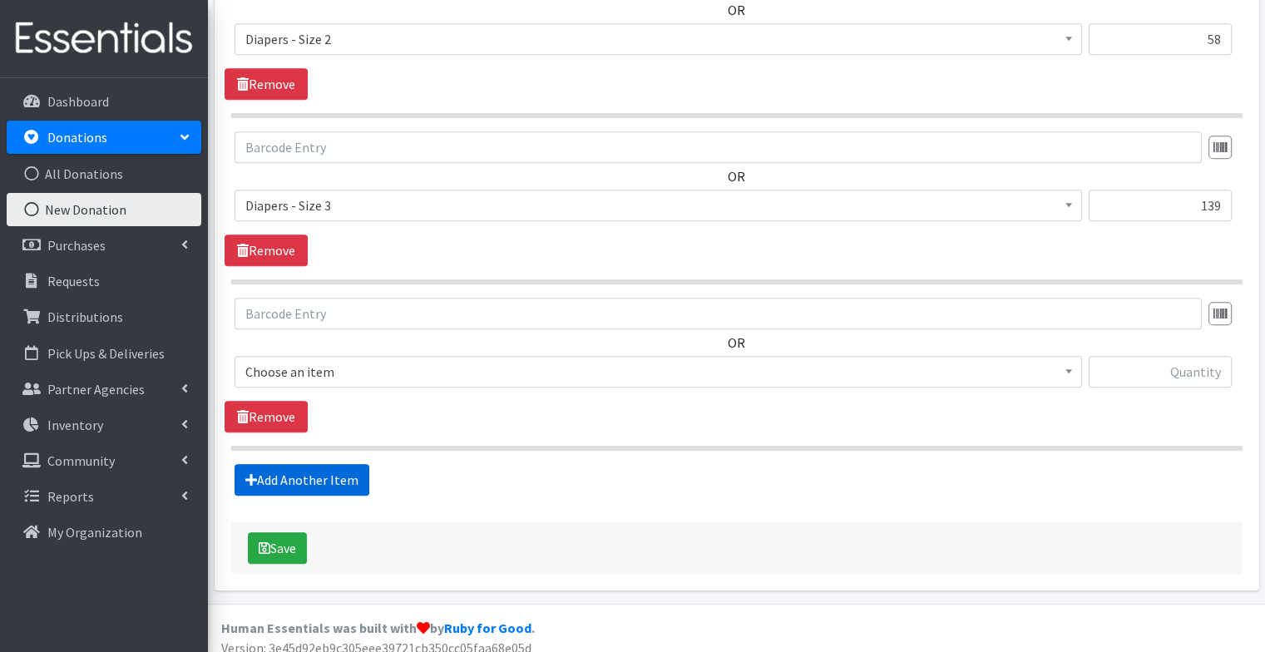
scroll to position [822, 0]
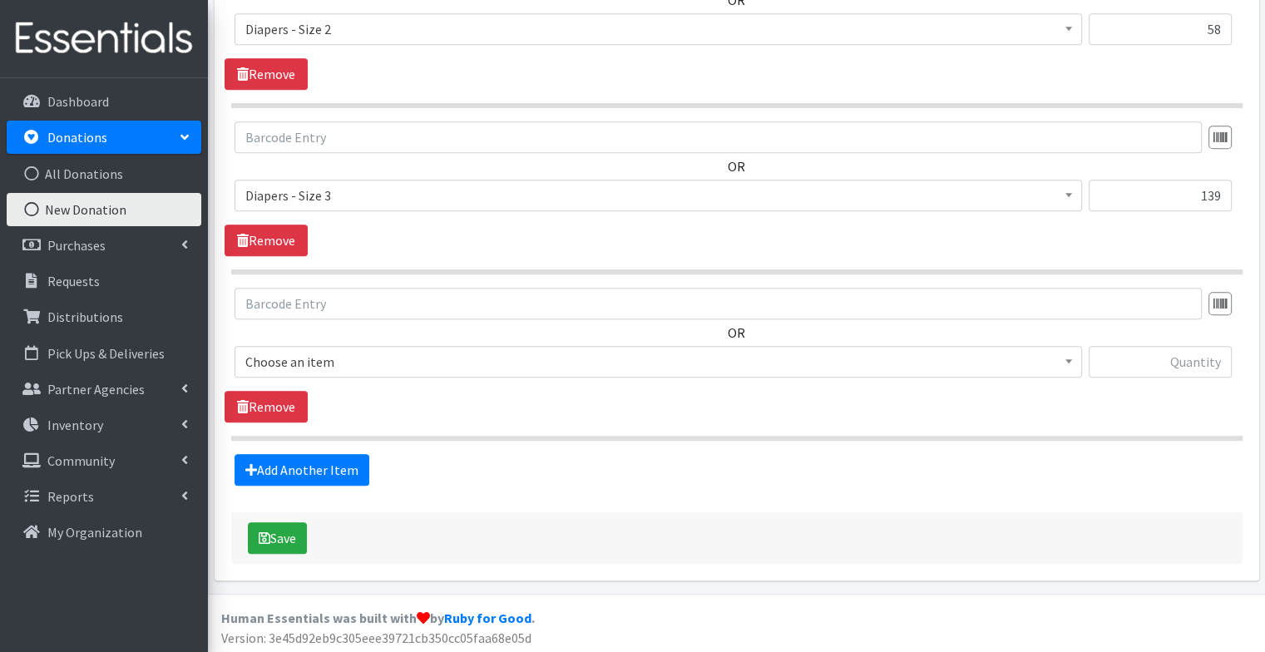
click at [368, 368] on span "Choose an item" at bounding box center [658, 361] width 826 height 23
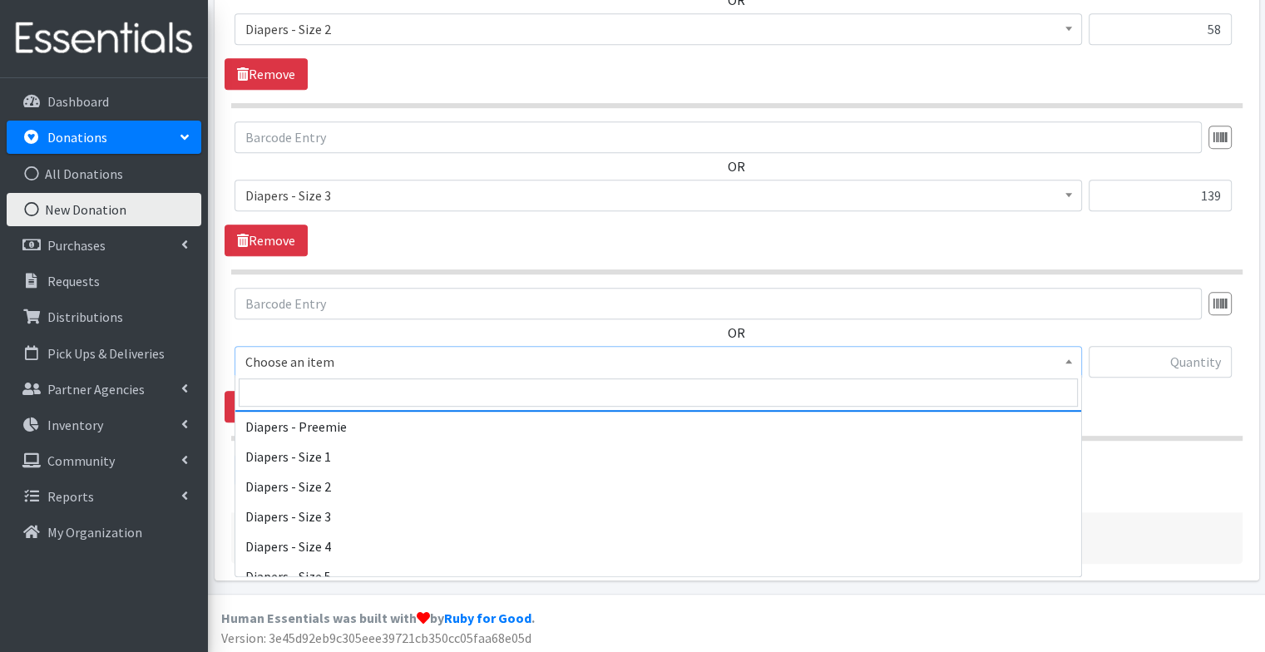
scroll to position [80, 0]
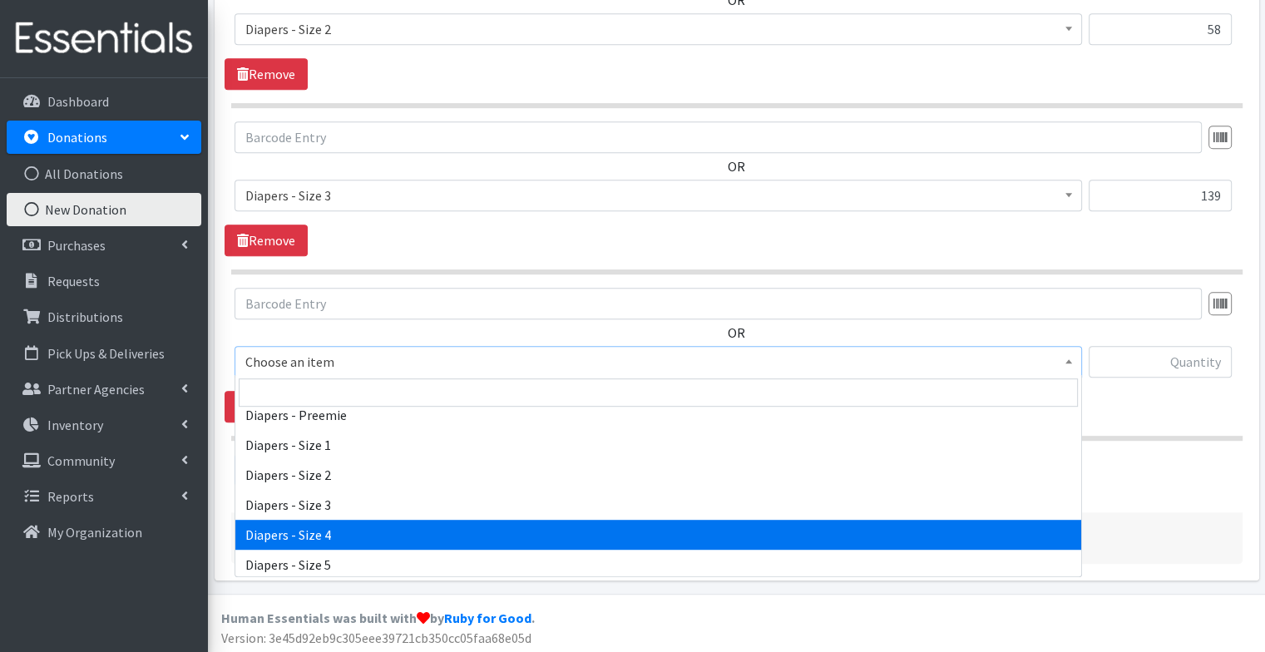
select select "73"
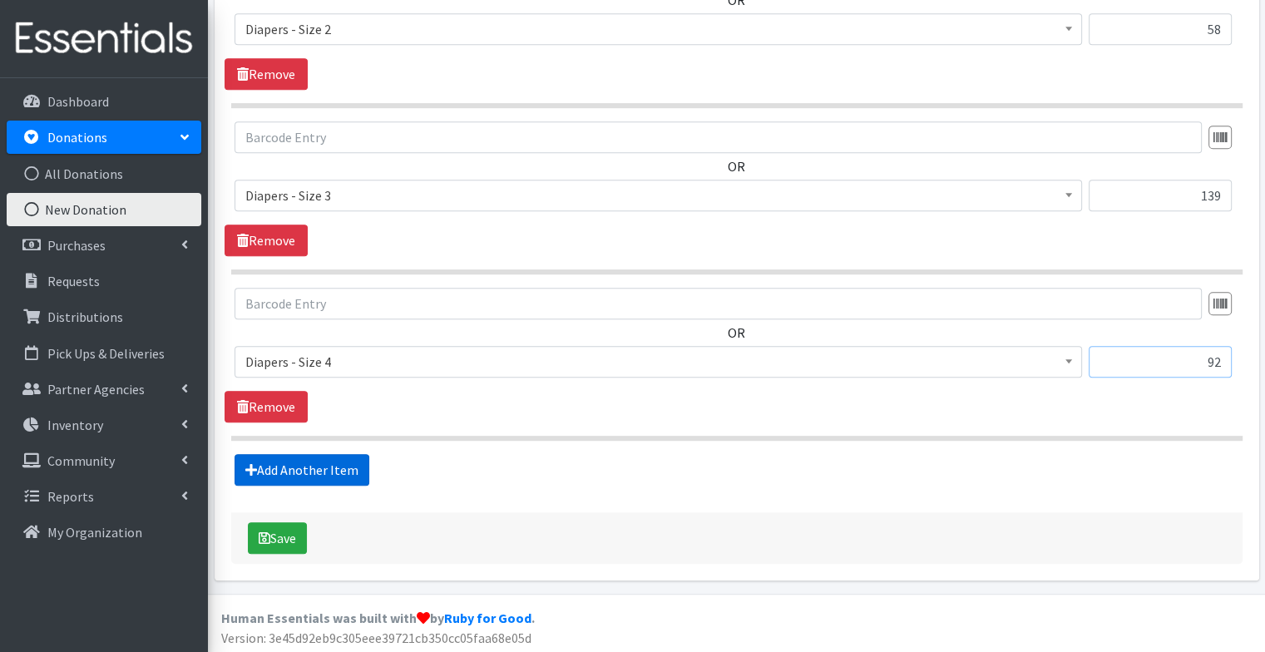
type input "92"
click at [338, 477] on link "Add Another Item" at bounding box center [301, 470] width 135 height 32
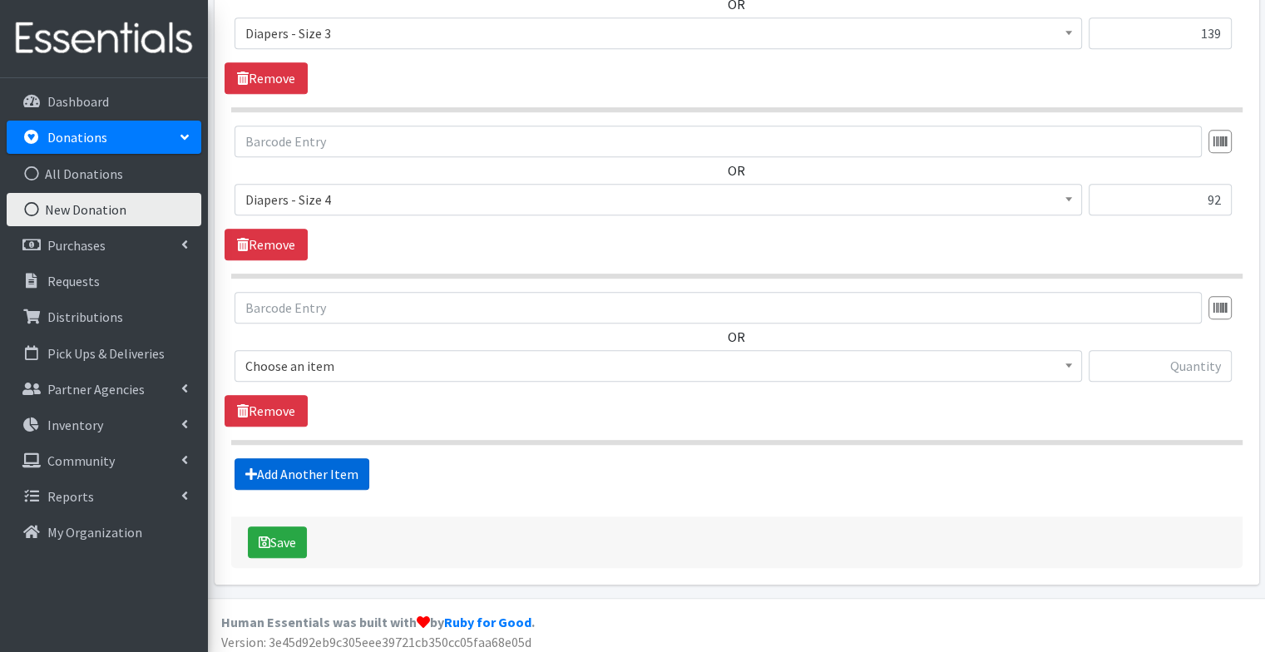
scroll to position [988, 0]
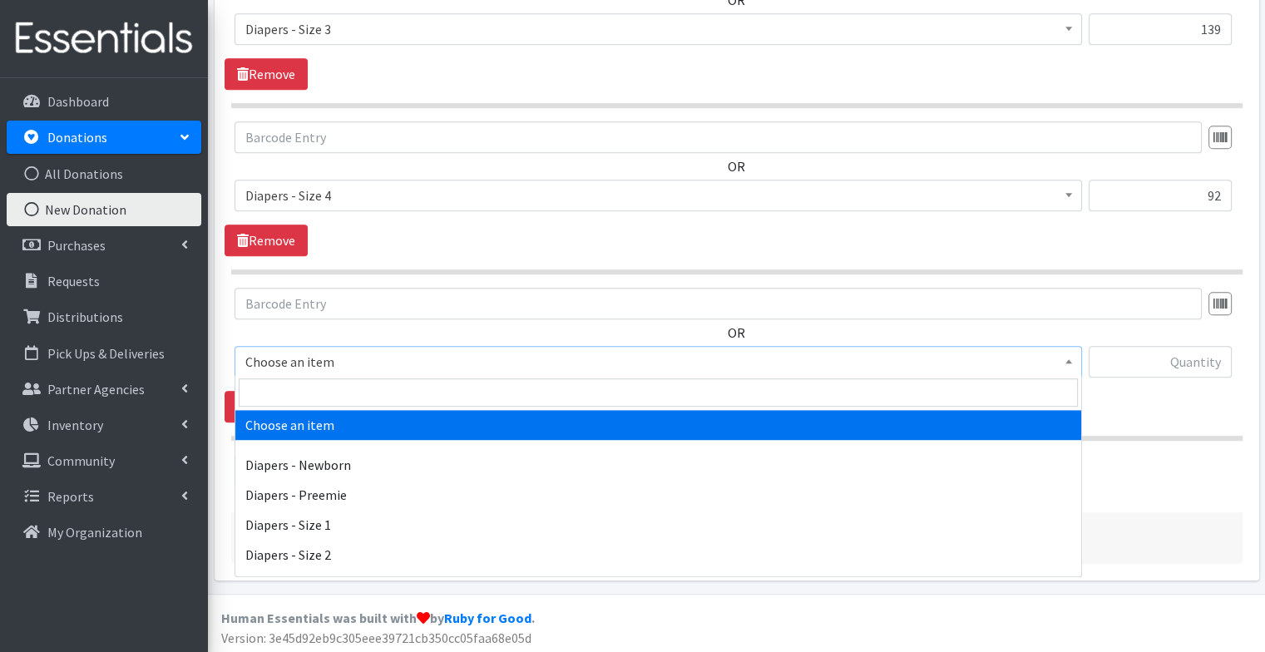
click at [389, 369] on span "Choose an item" at bounding box center [658, 361] width 826 height 23
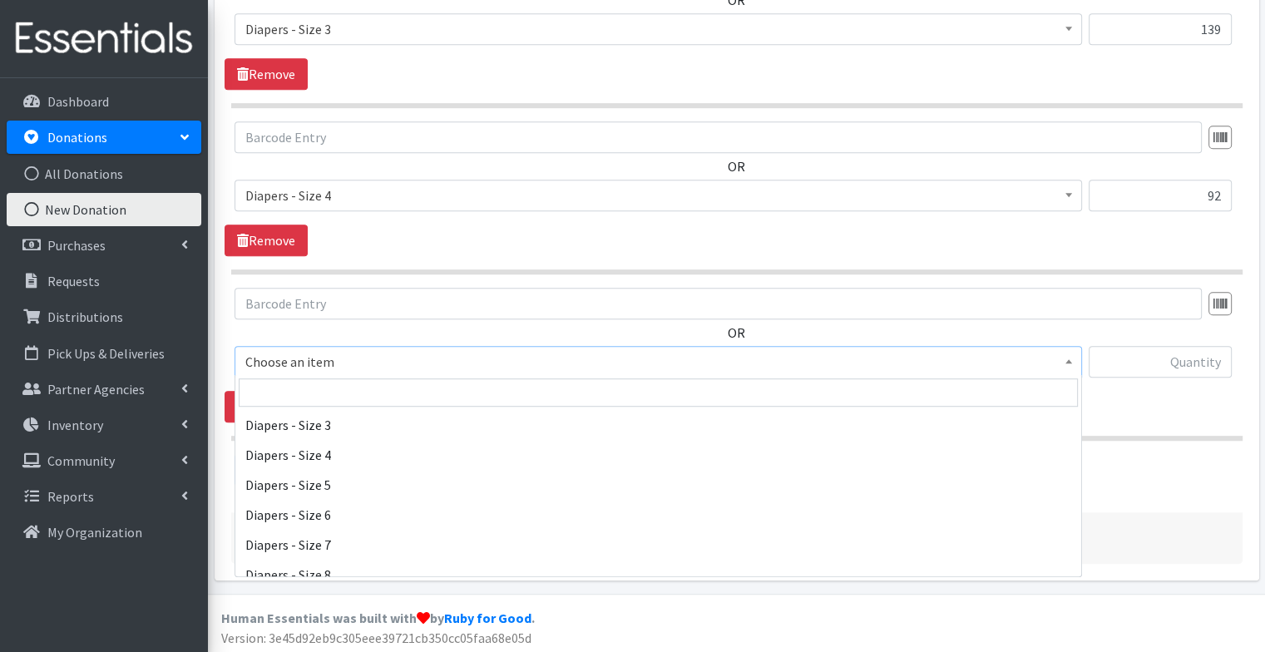
scroll to position [163, 0]
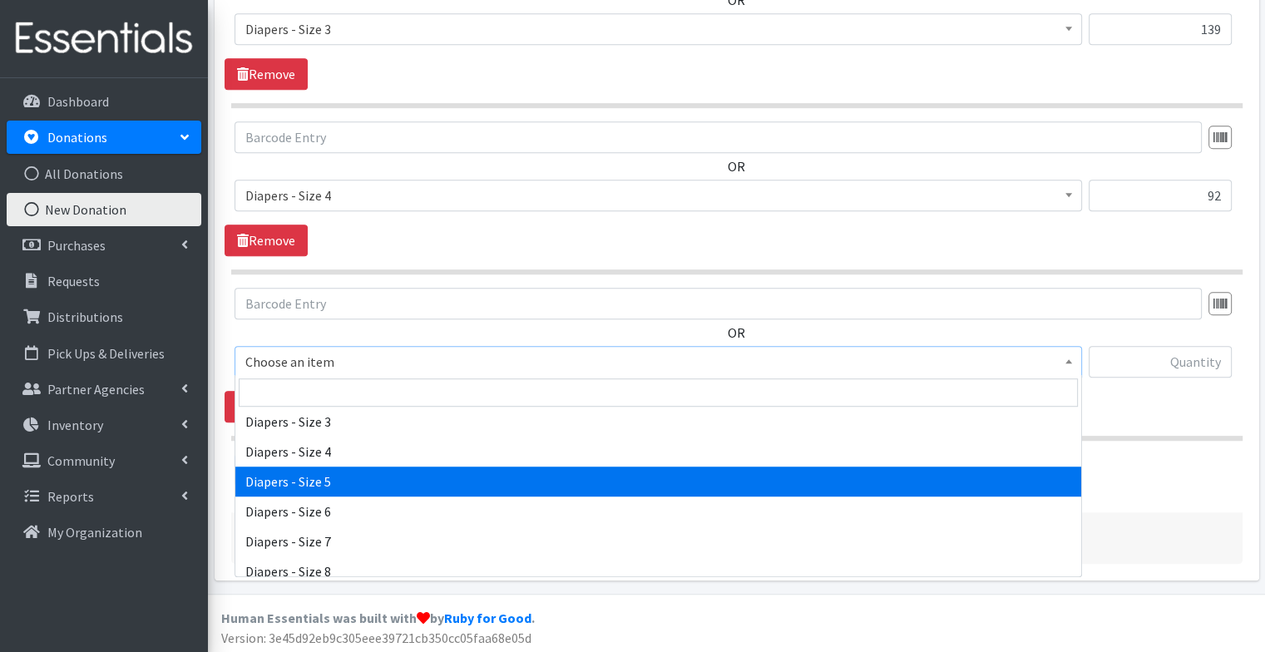
select select "74"
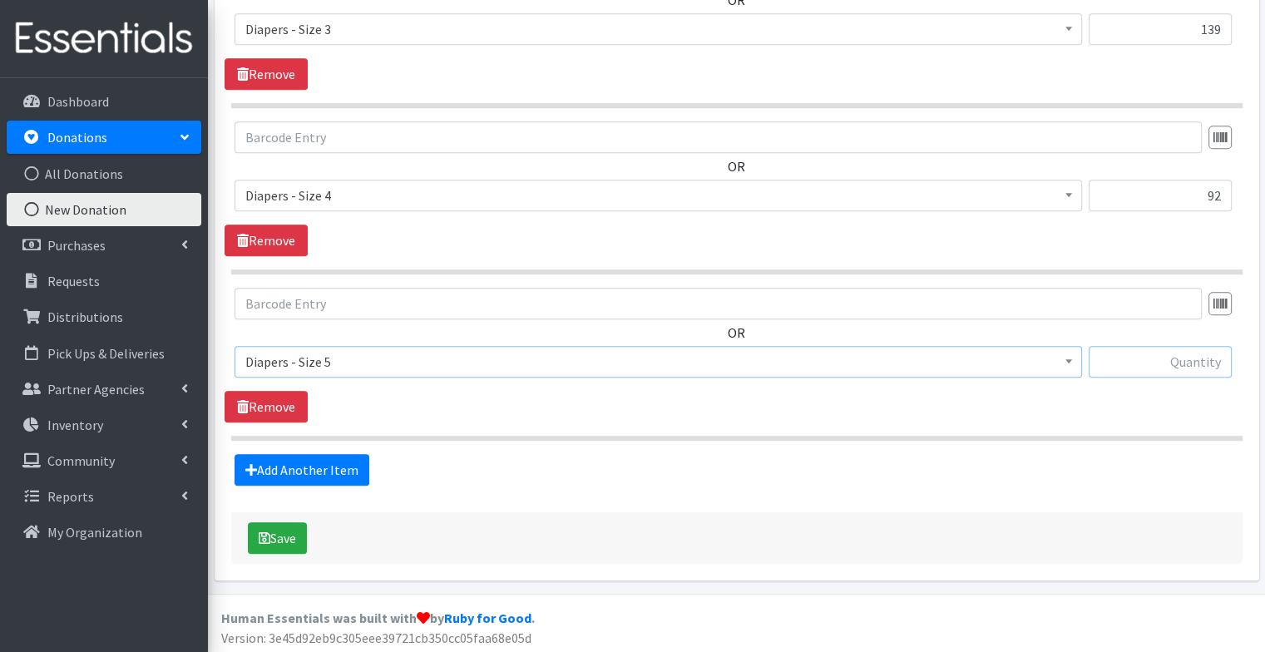
click at [1132, 360] on input "text" at bounding box center [1159, 362] width 143 height 32
type input "189"
click at [336, 463] on link "Add Another Item" at bounding box center [301, 470] width 135 height 32
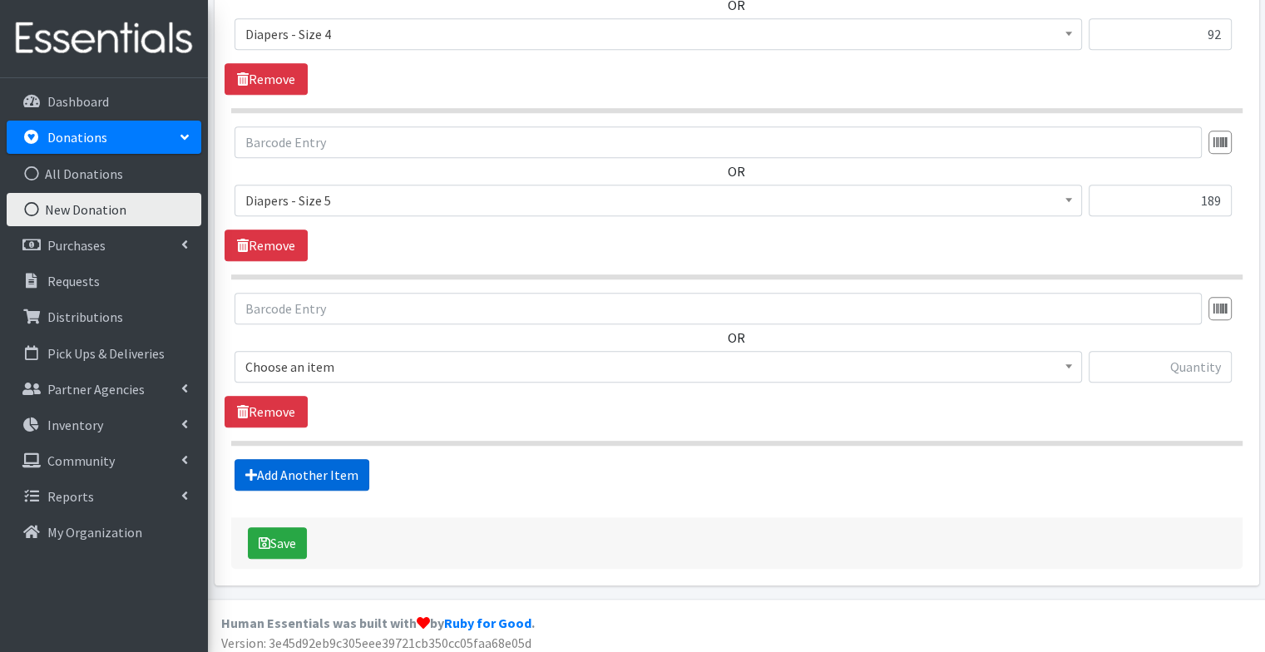
scroll to position [1154, 0]
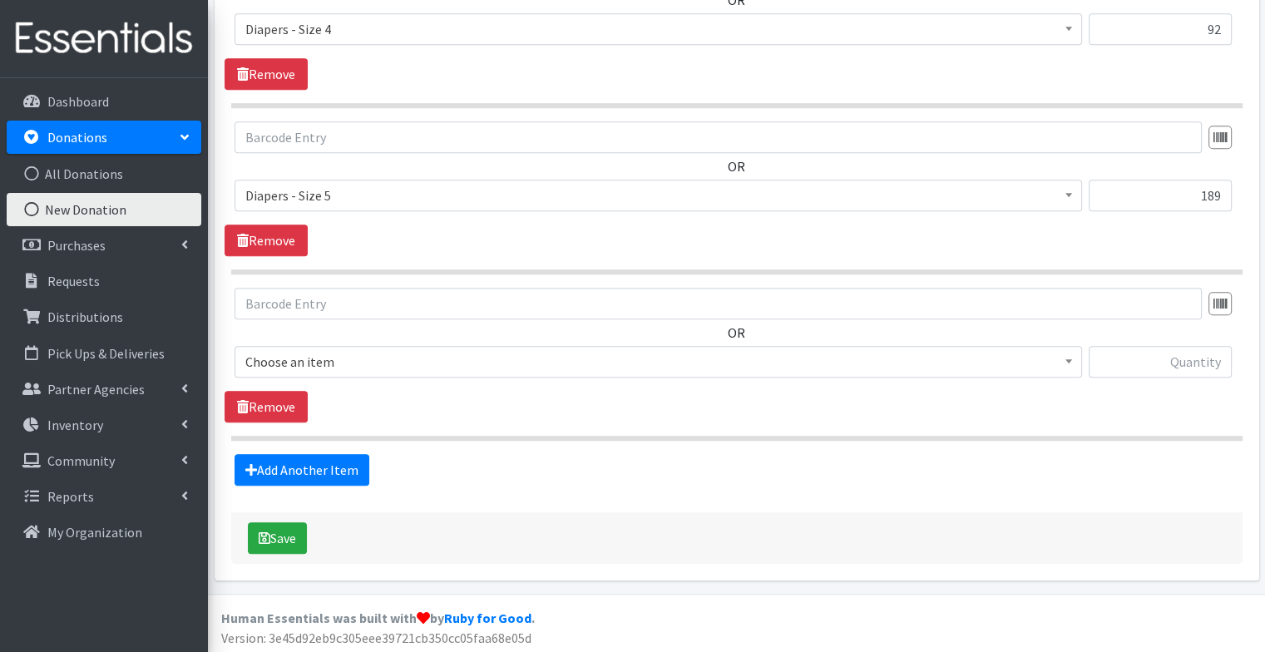
click at [327, 363] on span "Choose an item" at bounding box center [658, 361] width 826 height 23
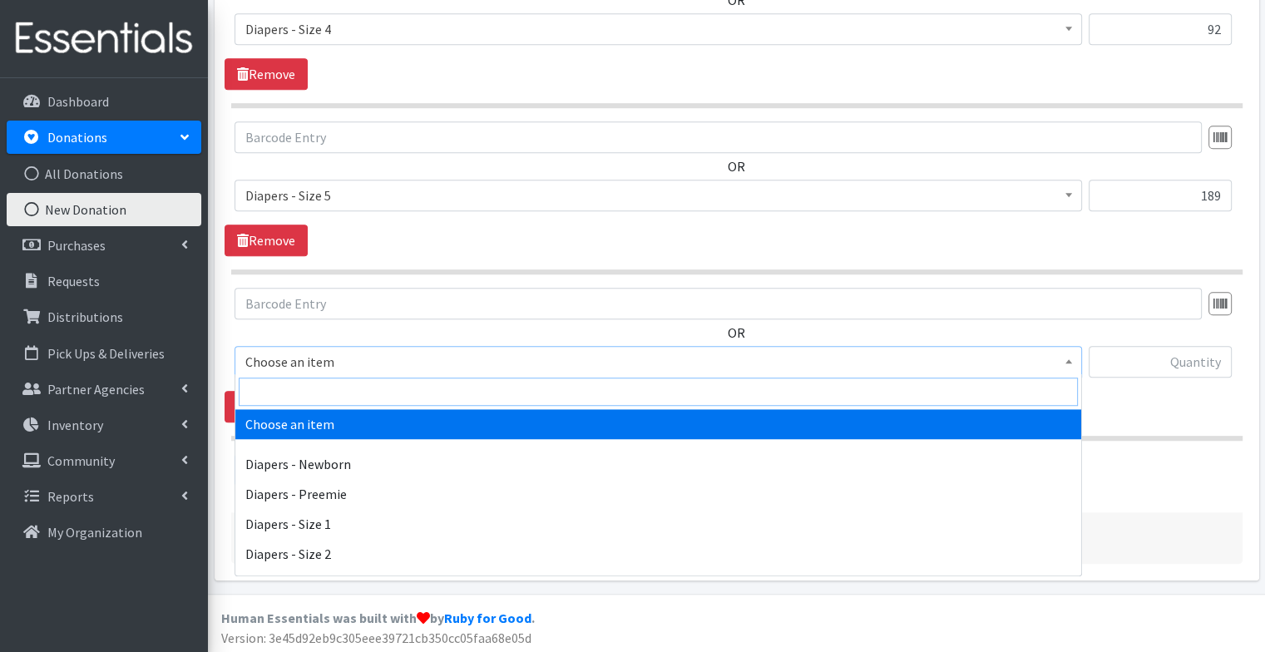
click at [323, 388] on input "search" at bounding box center [658, 392] width 839 height 28
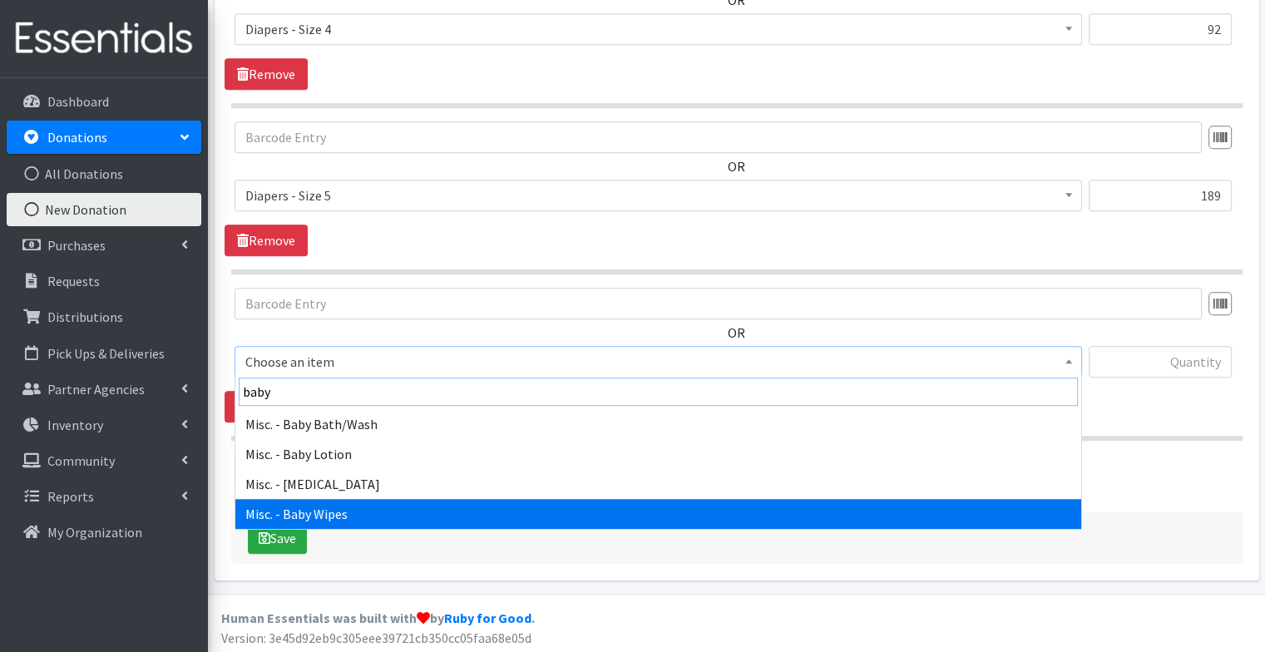
type input "baby"
select select "87"
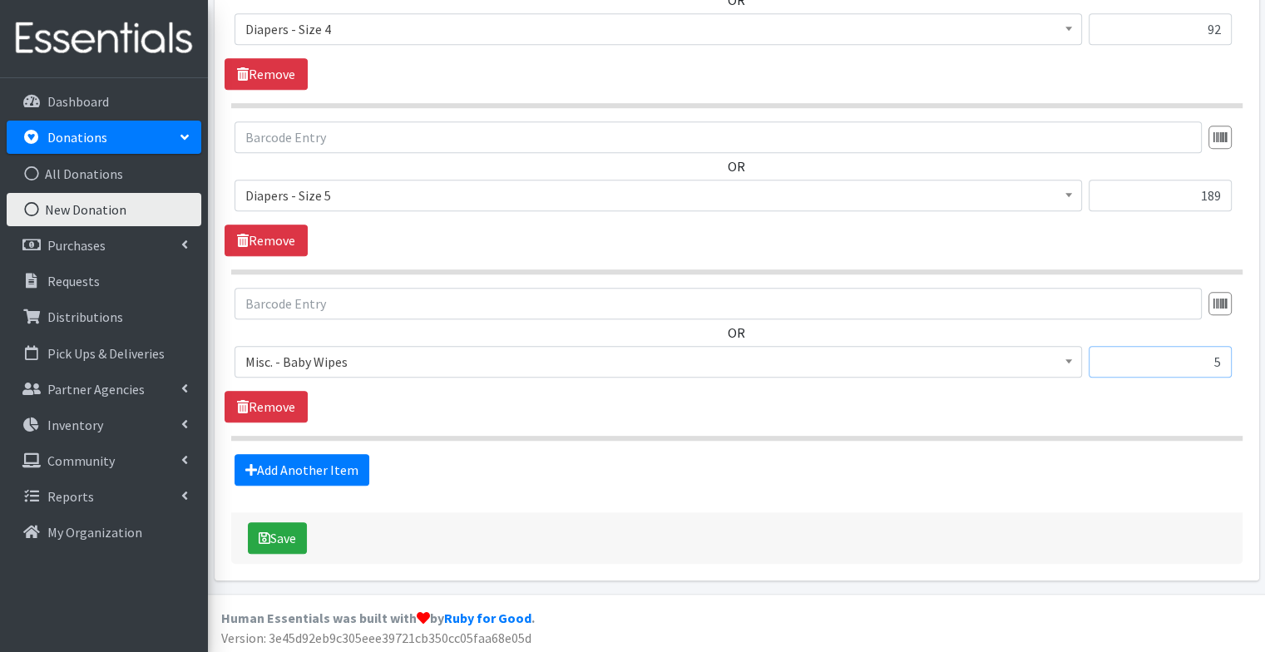
type input "5"
click at [331, 468] on link "Add Another Item" at bounding box center [301, 470] width 135 height 32
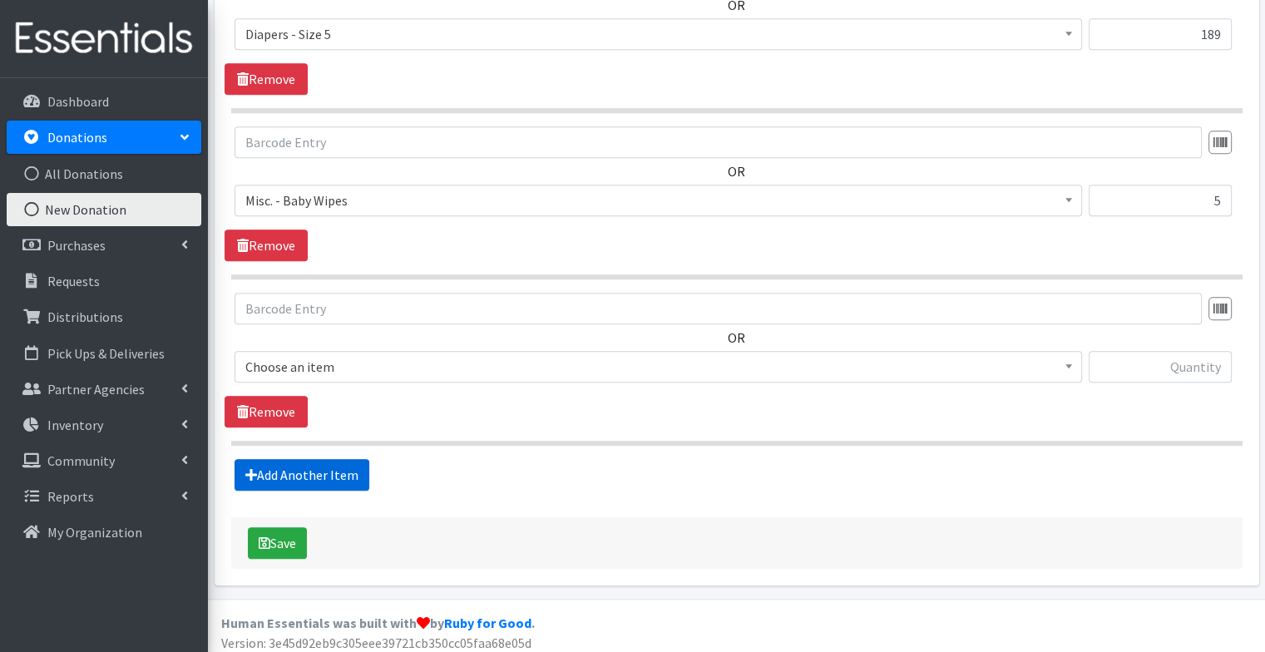
scroll to position [1320, 0]
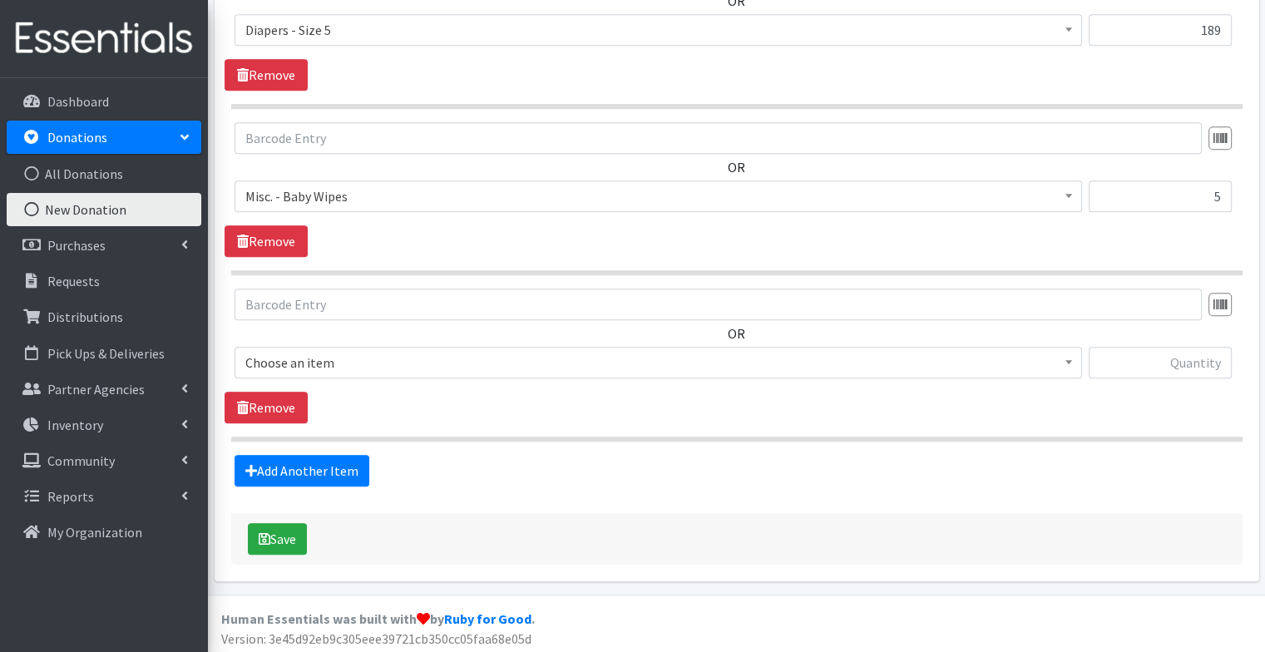
click at [360, 347] on span "Choose an item" at bounding box center [657, 363] width 847 height 32
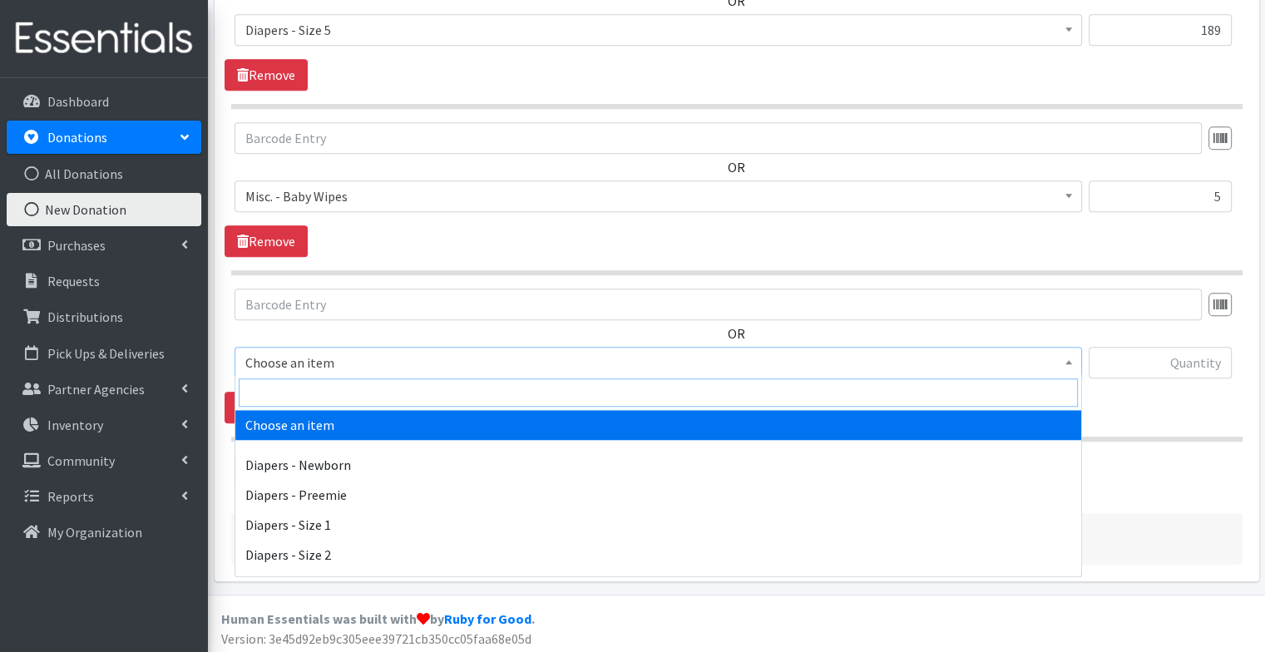
click at [329, 388] on input "search" at bounding box center [658, 392] width 839 height 28
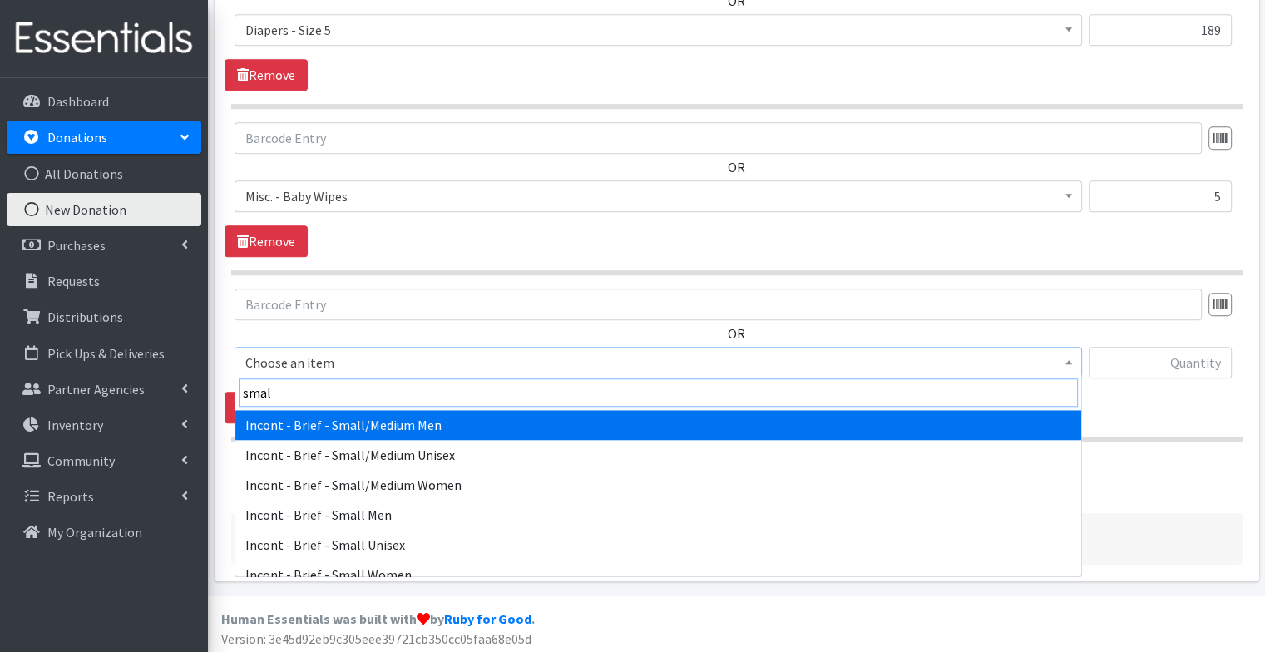
type input "small"
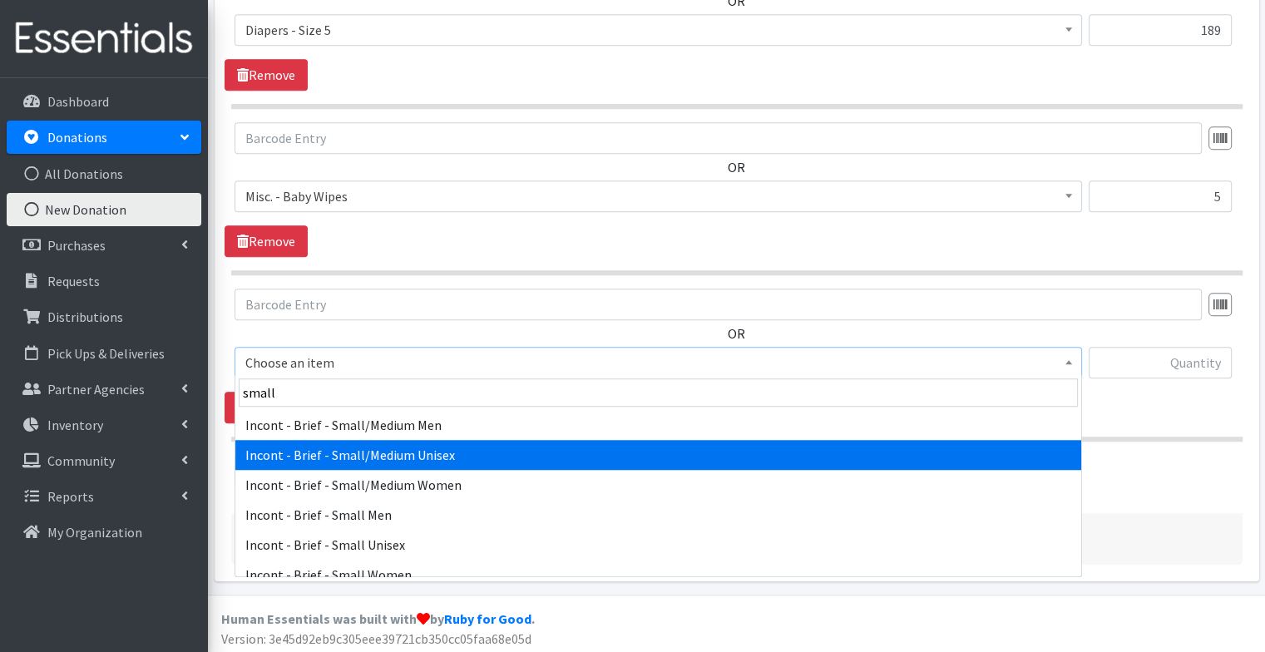
select select "11060"
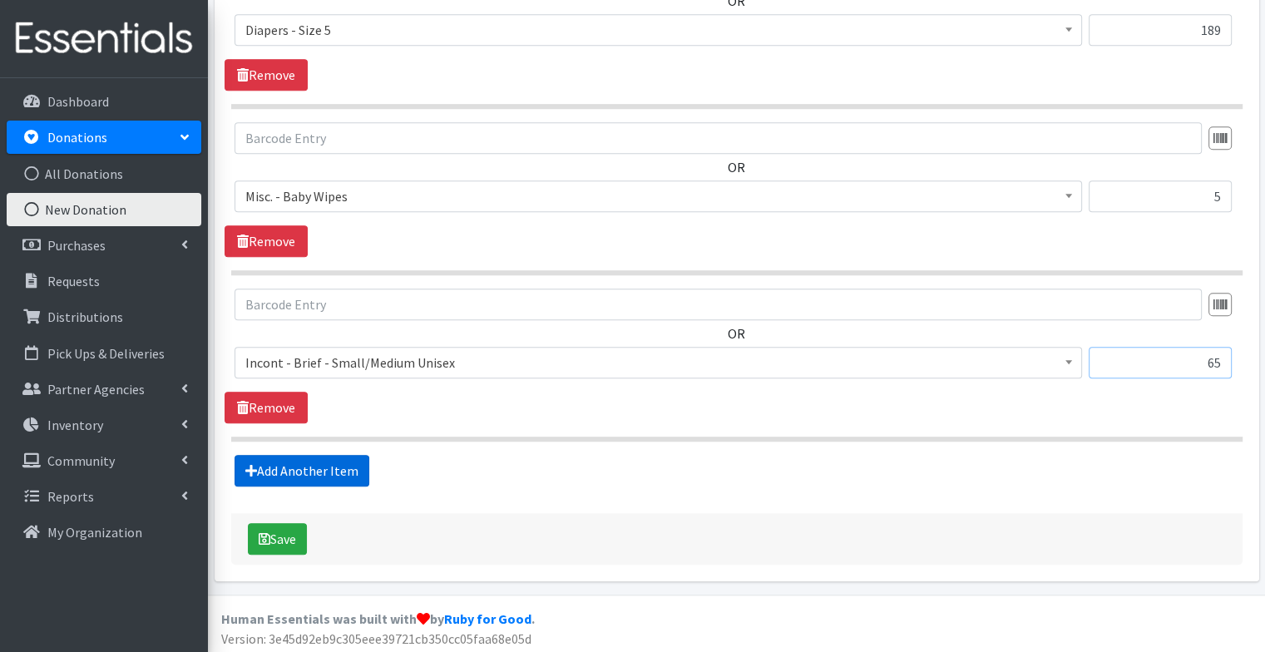
type input "65"
click at [327, 465] on link "Add Another Item" at bounding box center [301, 471] width 135 height 32
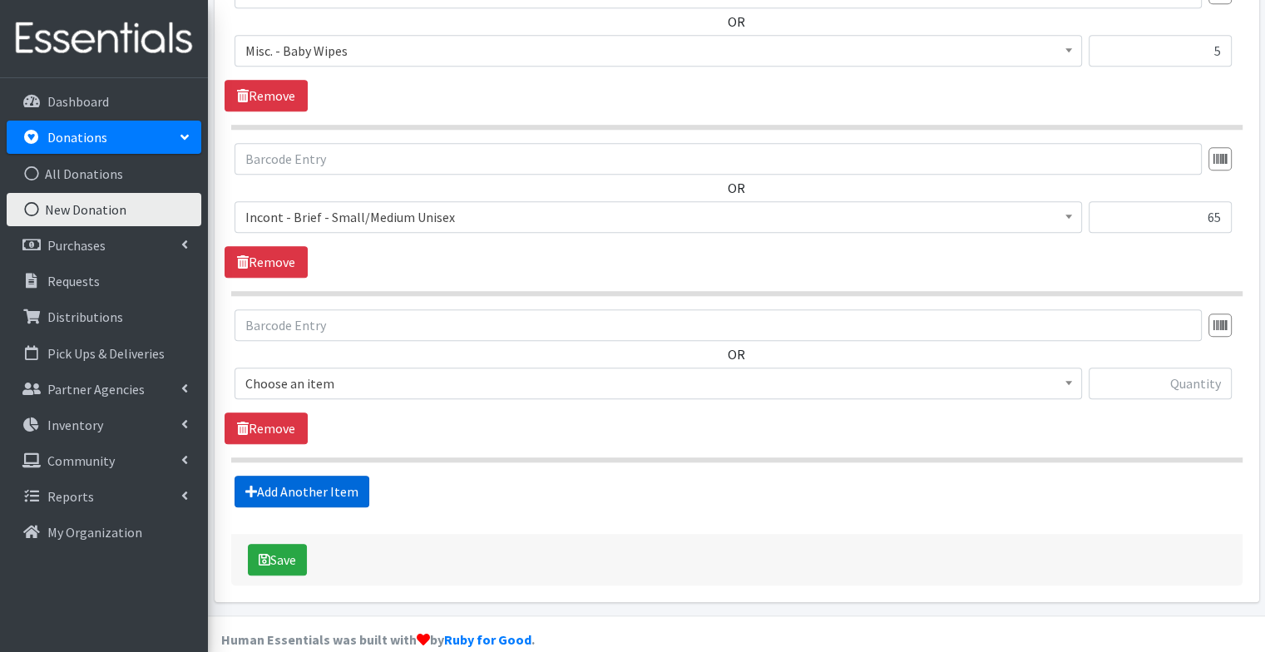
scroll to position [1485, 0]
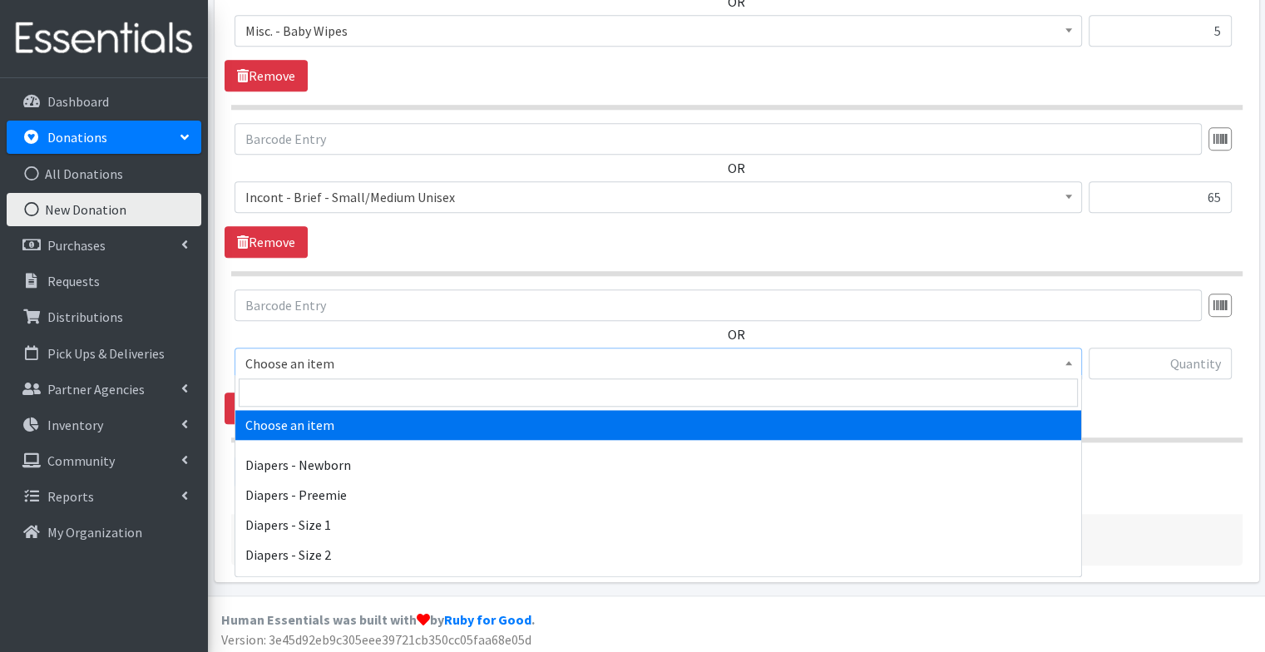
click at [324, 348] on span "Choose an item" at bounding box center [657, 364] width 847 height 32
click at [309, 399] on input "search" at bounding box center [658, 392] width 839 height 28
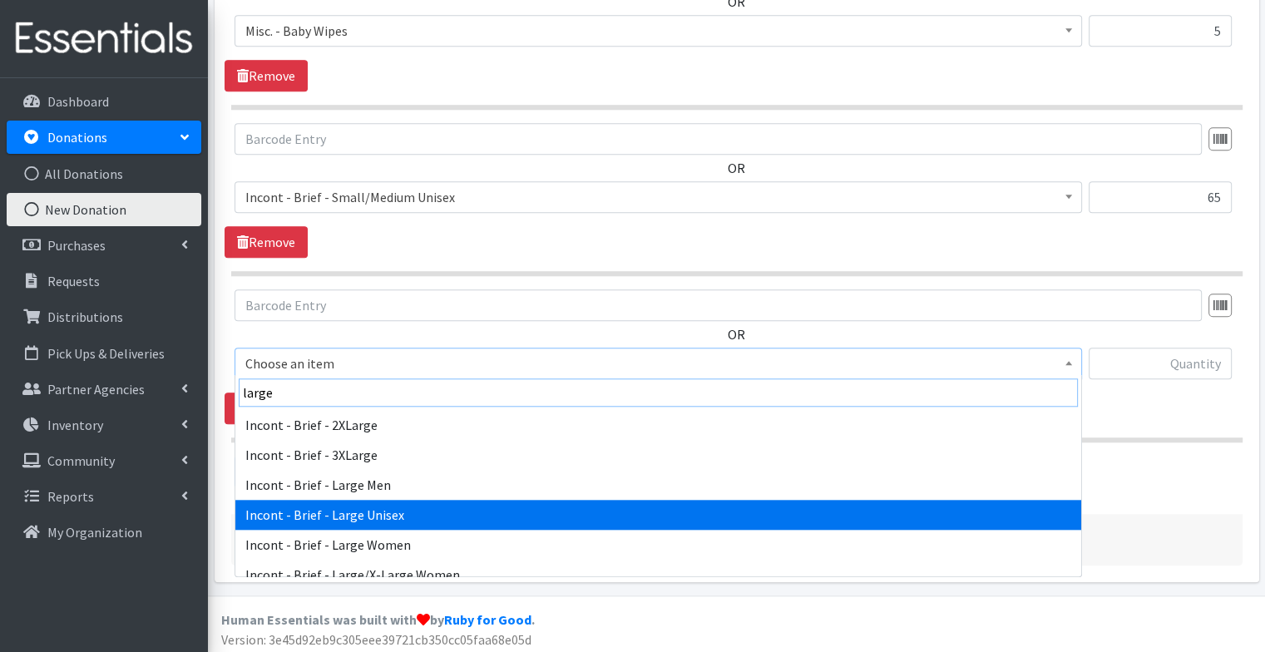
type input "large"
select select "91"
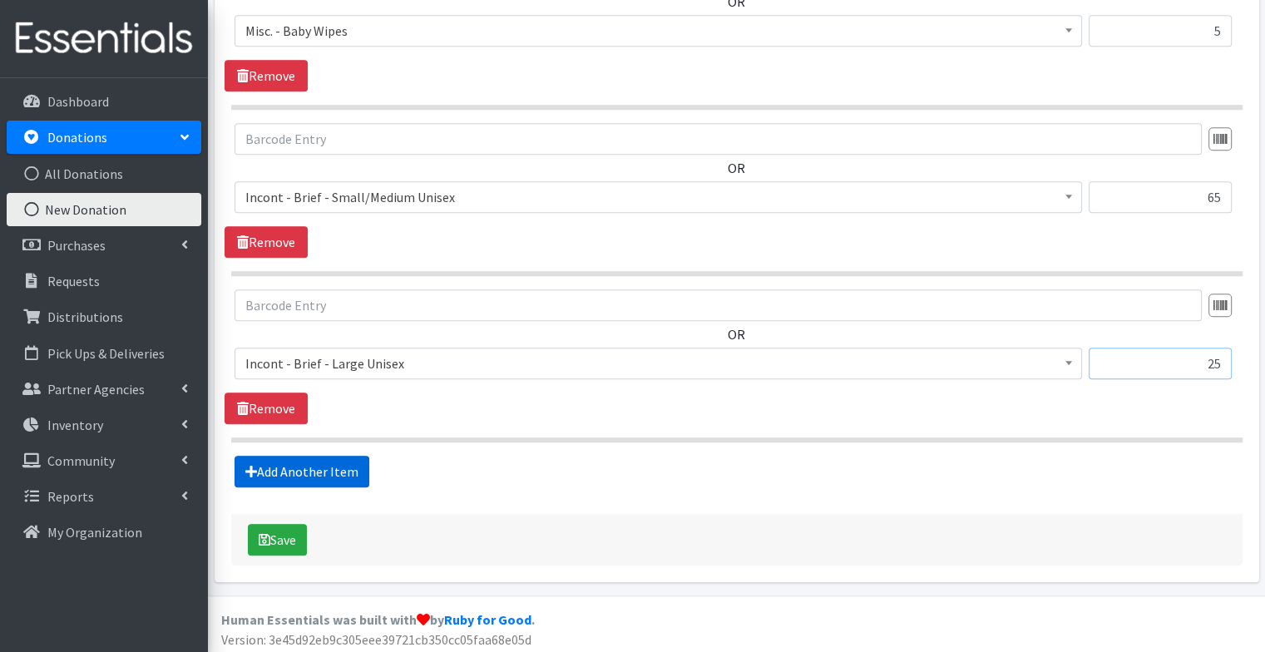
type input "25"
click at [334, 460] on link "Add Another Item" at bounding box center [301, 472] width 135 height 32
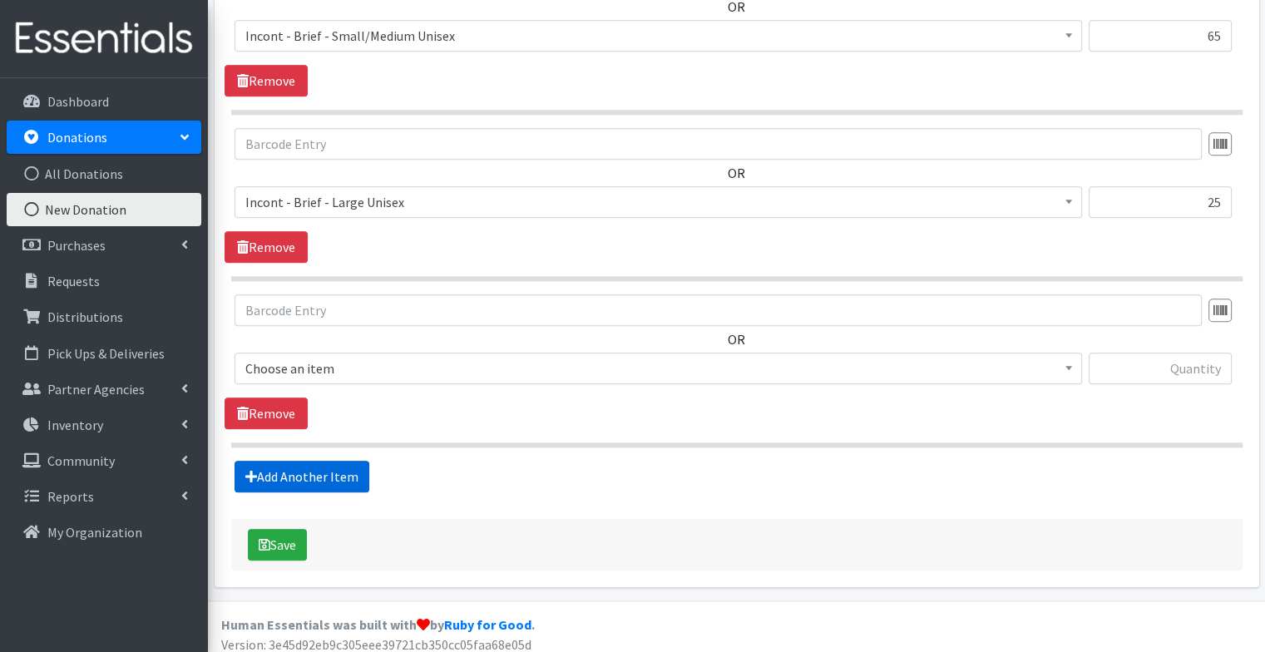
scroll to position [1651, 0]
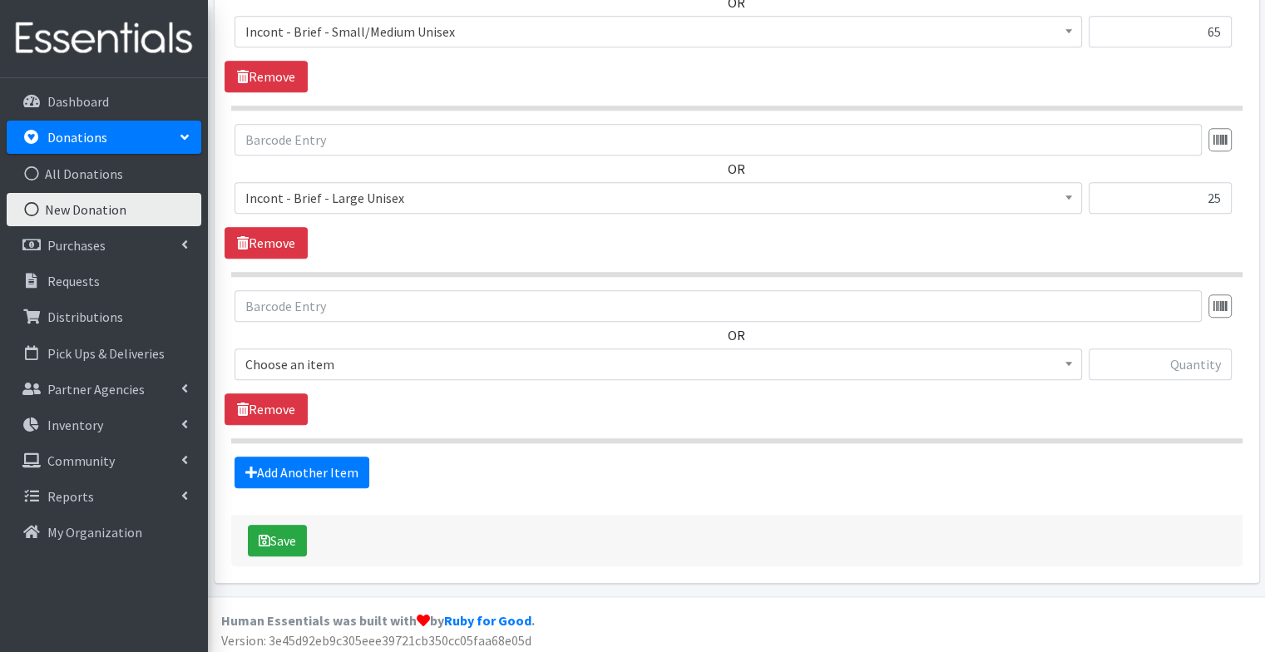
click at [312, 357] on span "Choose an item" at bounding box center [658, 364] width 826 height 23
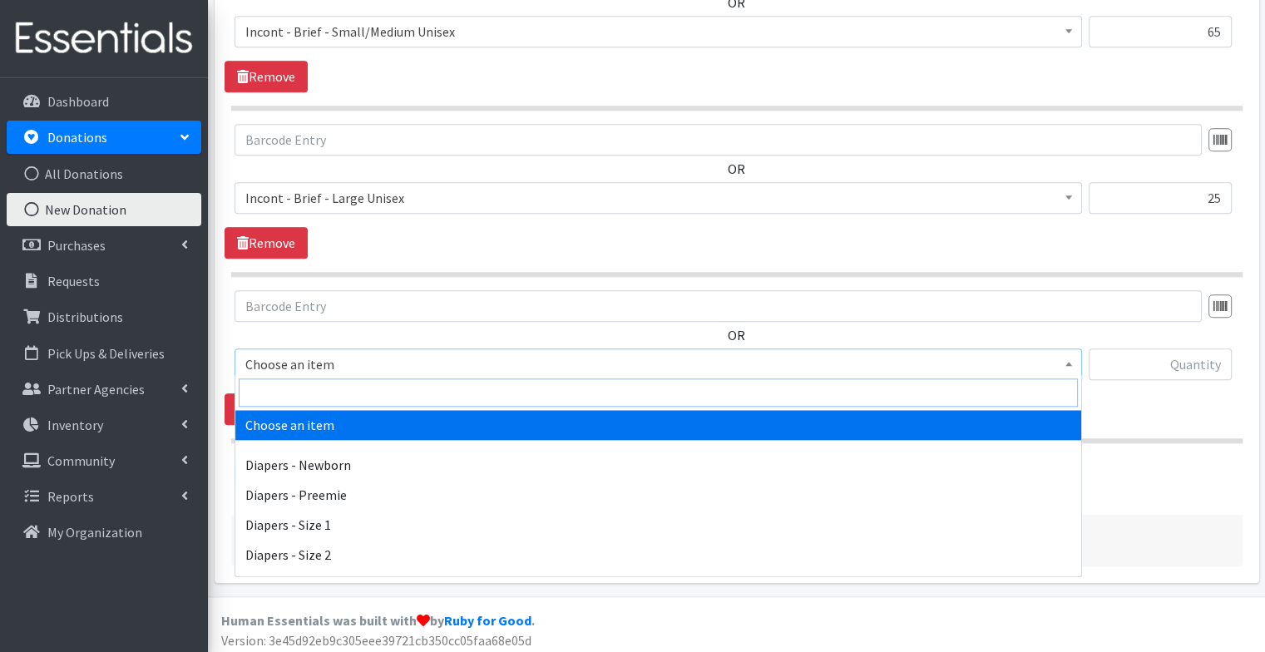
click at [316, 388] on input "search" at bounding box center [658, 392] width 839 height 28
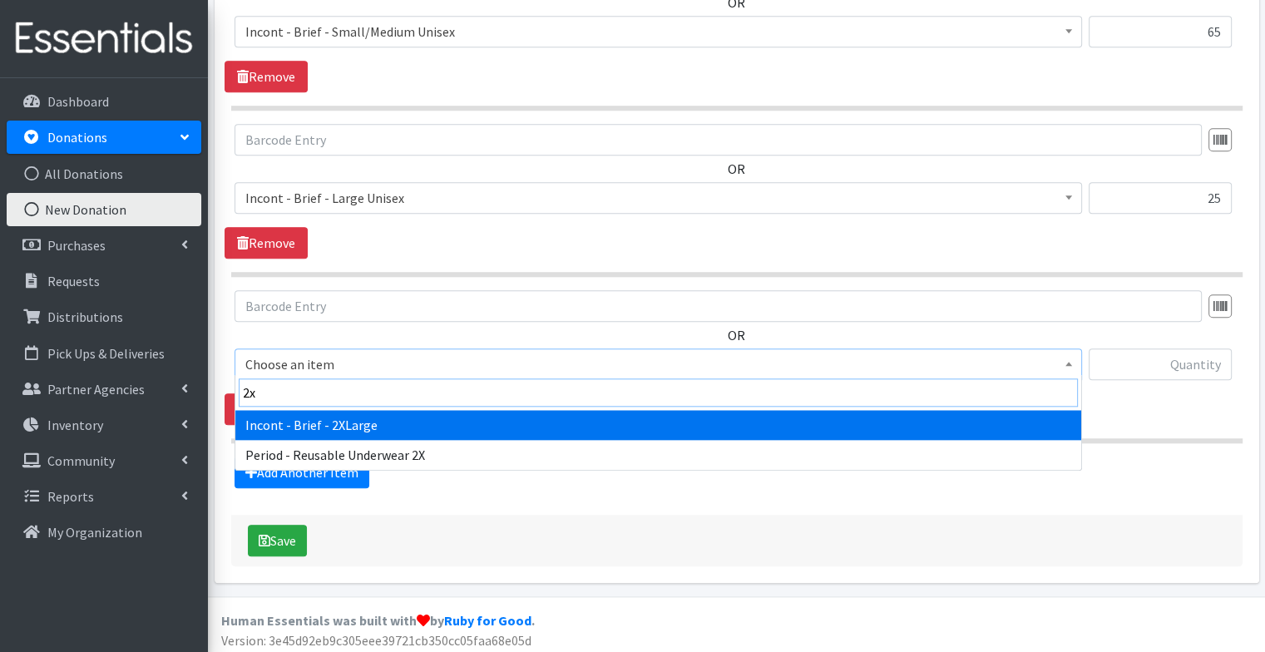
type input "2x"
select select "1750"
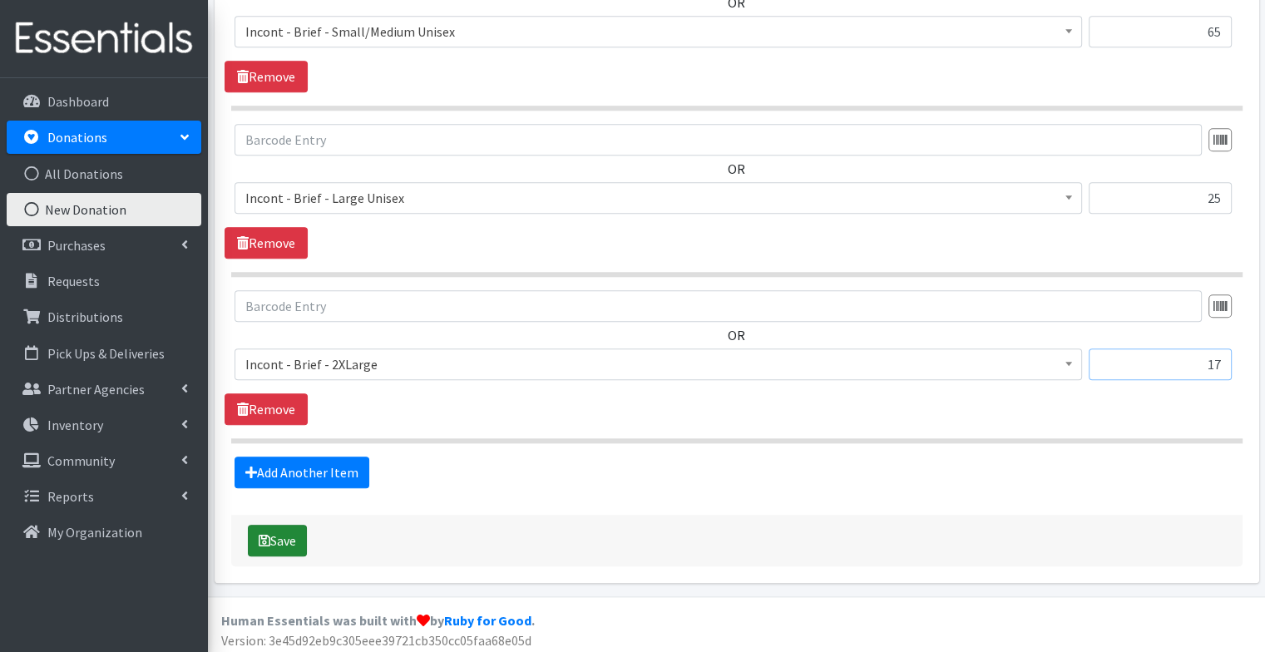
type input "17"
click at [284, 532] on button "Save" at bounding box center [277, 541] width 59 height 32
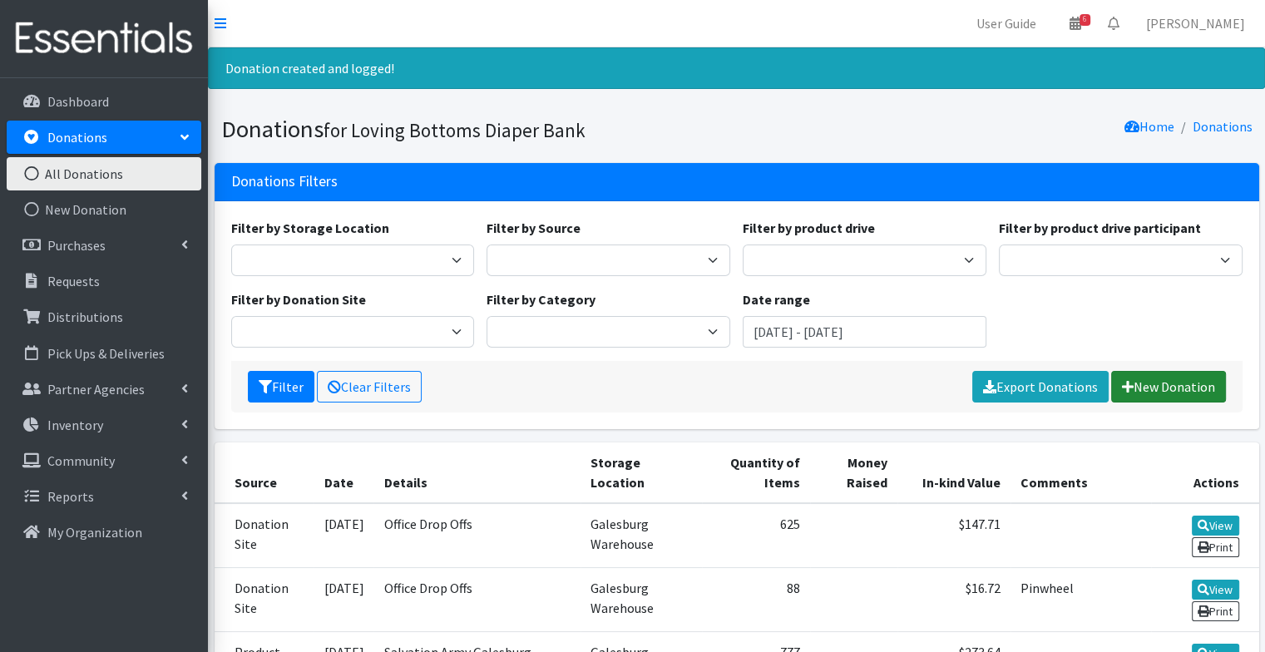
click at [1154, 382] on link "New Donation" at bounding box center [1168, 387] width 115 height 32
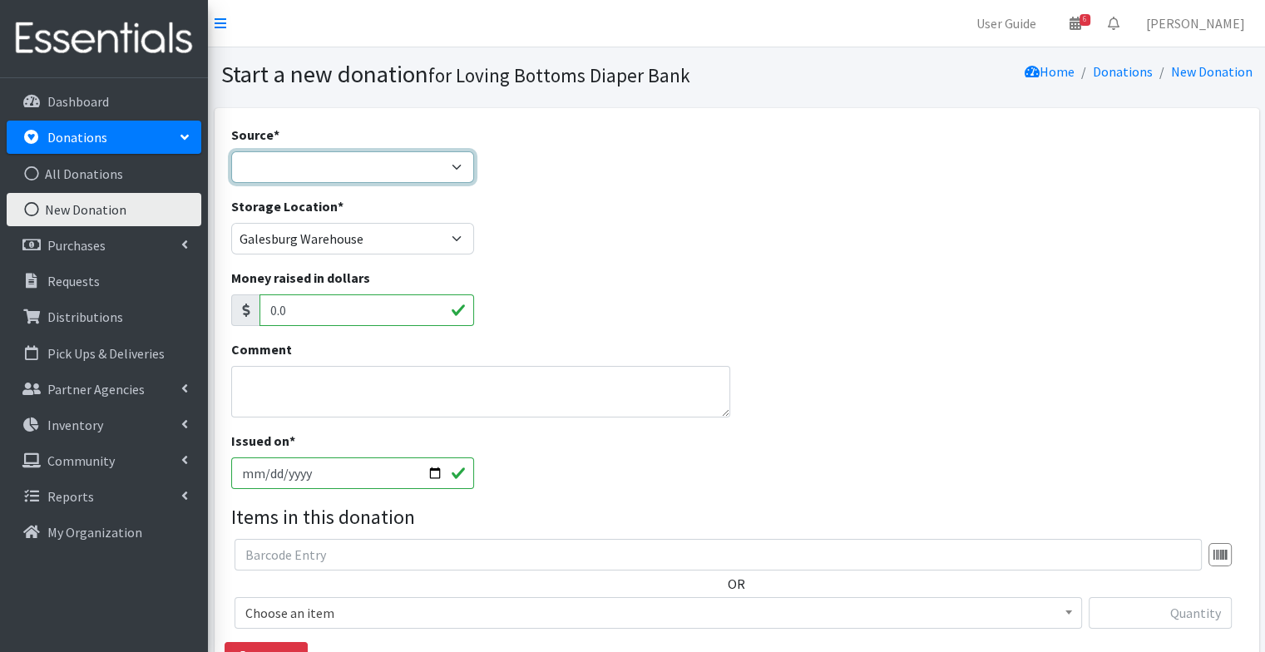
click at [320, 173] on select "Product Drive Manufacturer Donation Site Misc. Donation" at bounding box center [353, 167] width 244 height 32
select select "Product Drive"
click at [231, 151] on select "Product Drive Manufacturer Donation Site Misc. Donation" at bounding box center [353, 167] width 244 height 32
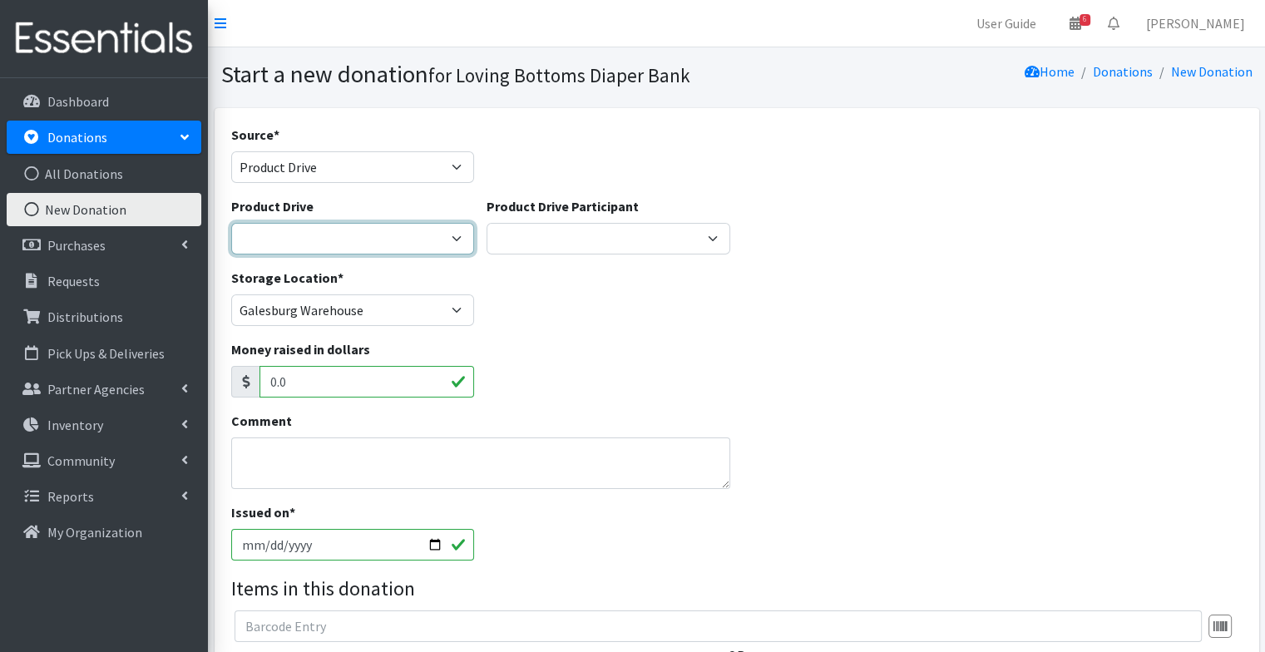
click at [316, 236] on select "4-H Federation AAUW - [PERSON_NAME] Club Abilities Plus [GEOGRAPHIC_DATA] Abing…" at bounding box center [353, 239] width 244 height 32
select select "2704"
click at [752, 308] on div "Storage Location * [GEOGRAPHIC_DATA]" at bounding box center [737, 304] width 1024 height 72
click at [438, 226] on select "4-H Federation AAUW - [PERSON_NAME] Club Abilities Plus [GEOGRAPHIC_DATA] Abing…" at bounding box center [353, 239] width 244 height 32
select select
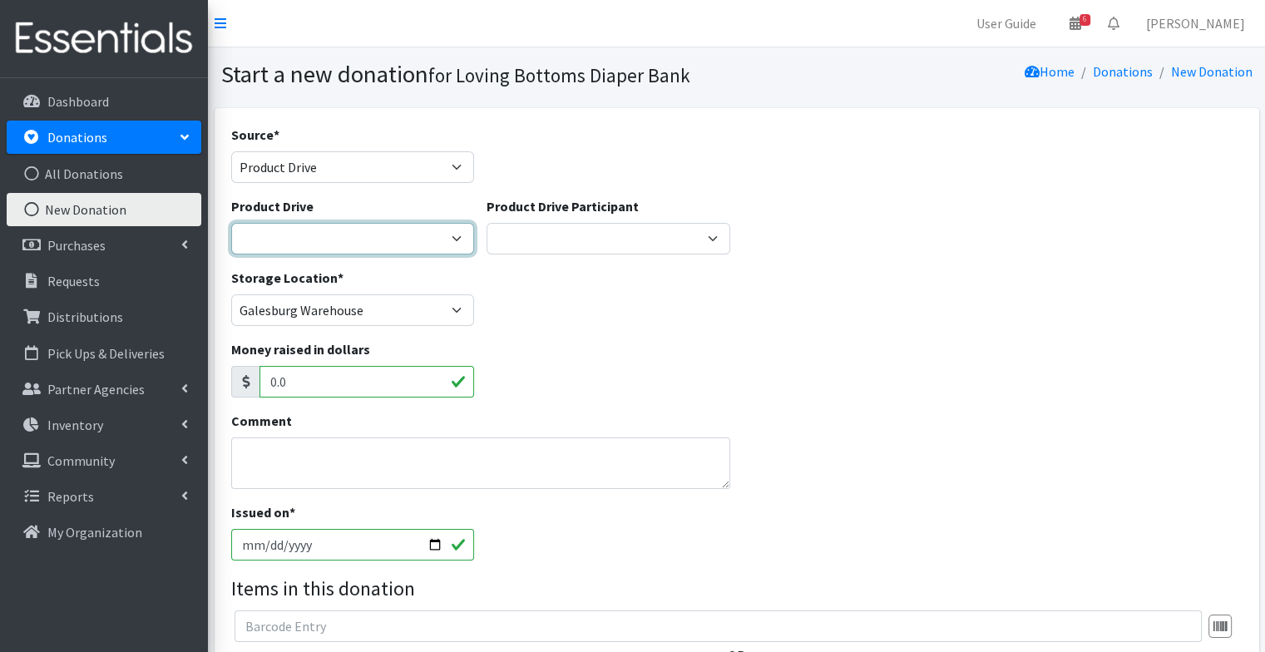
click at [231, 223] on select "4-H Federation AAUW - [PERSON_NAME] Club Abilities Plus [GEOGRAPHIC_DATA] Abing…" at bounding box center [353, 239] width 244 height 32
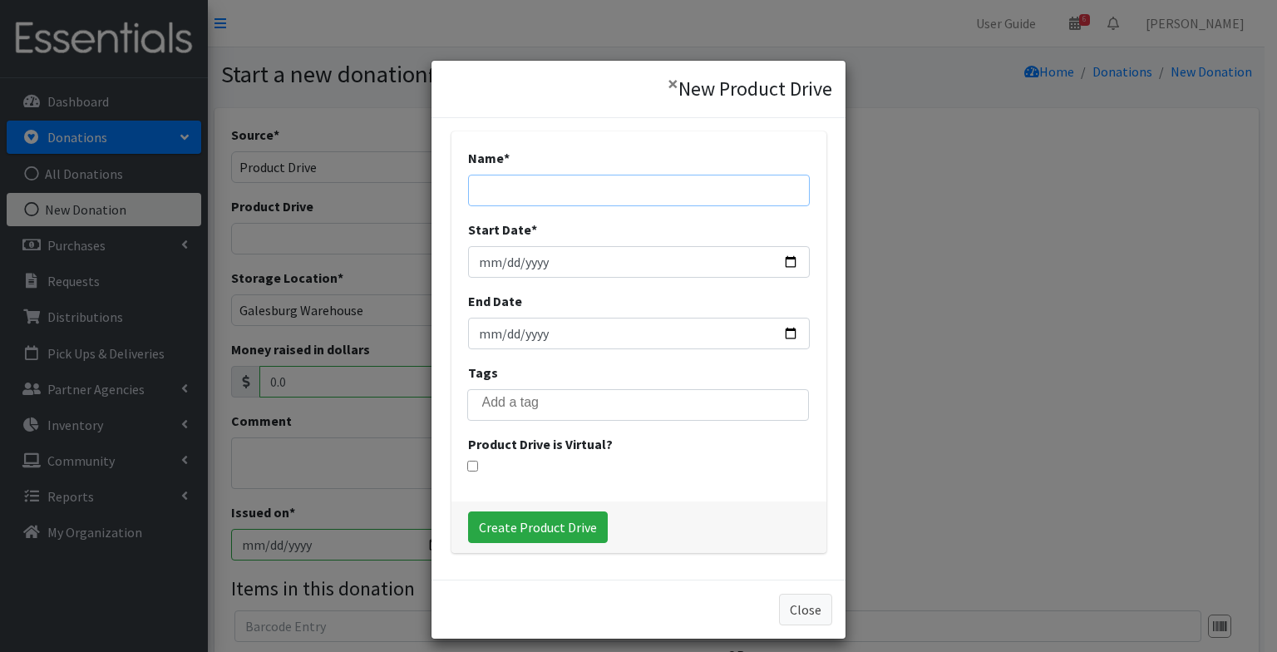
click at [639, 180] on input "Name *" at bounding box center [639, 191] width 342 height 32
type input "New Creations Hair Studio"
click at [782, 266] on input "Start Date *" at bounding box center [639, 262] width 342 height 32
type input "[DATE]"
click at [788, 333] on input "End Date" at bounding box center [639, 334] width 342 height 32
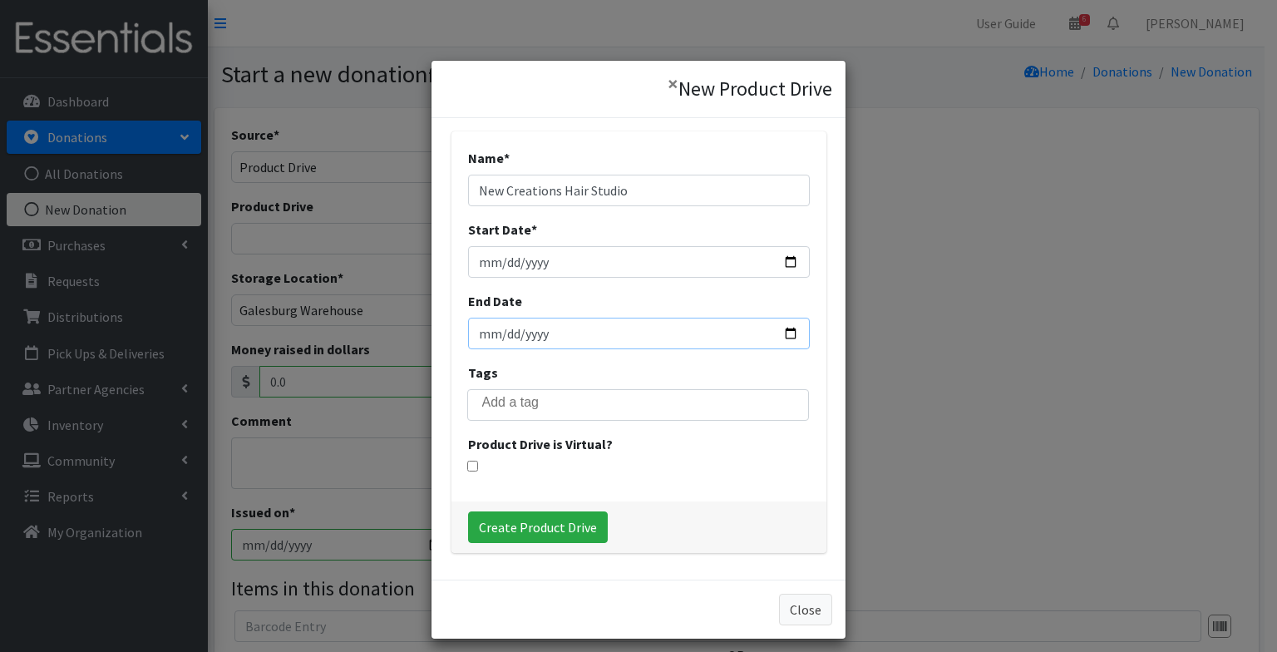
type input "[DATE]"
click at [559, 519] on input "Create Product Drive" at bounding box center [538, 527] width 140 height 32
select select "3553"
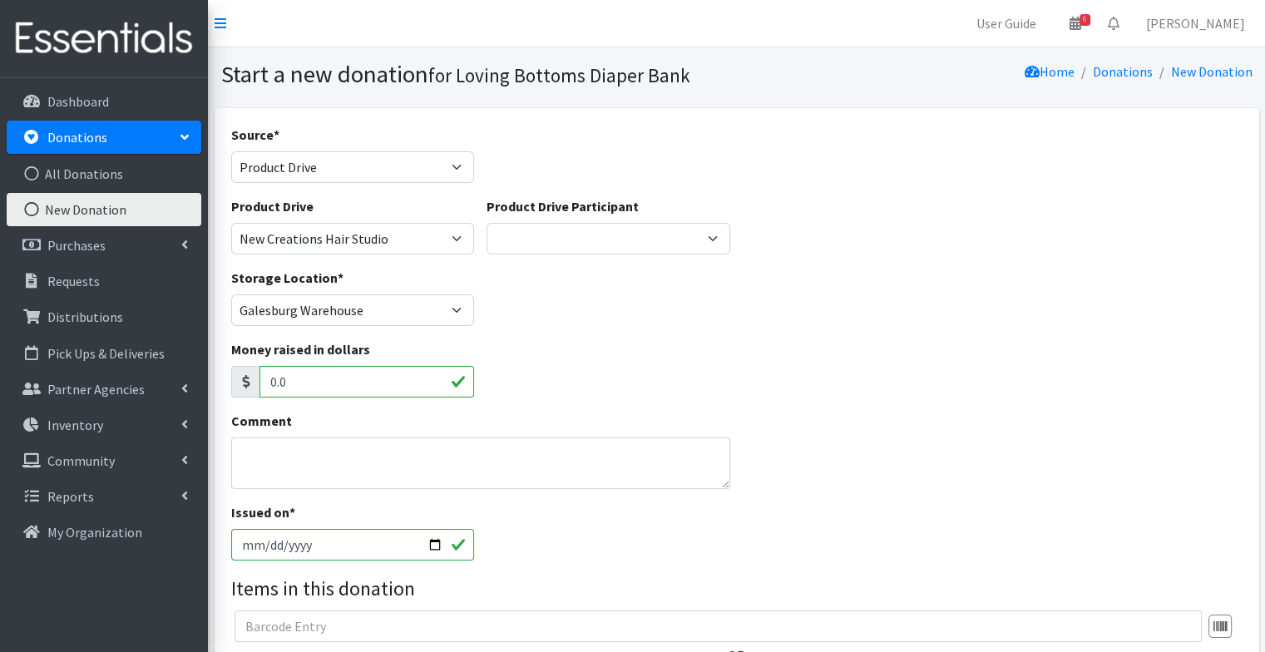
drag, startPoint x: 422, startPoint y: 389, endPoint x: 212, endPoint y: 376, distance: 210.0
click at [212, 376] on div "Source * Product Drive Manufacturer Donation Site Misc. Donation Donation Site …" at bounding box center [736, 512] width 1057 height 808
type input "70.00"
click at [376, 480] on textarea "Comment" at bounding box center [481, 463] width 500 height 52
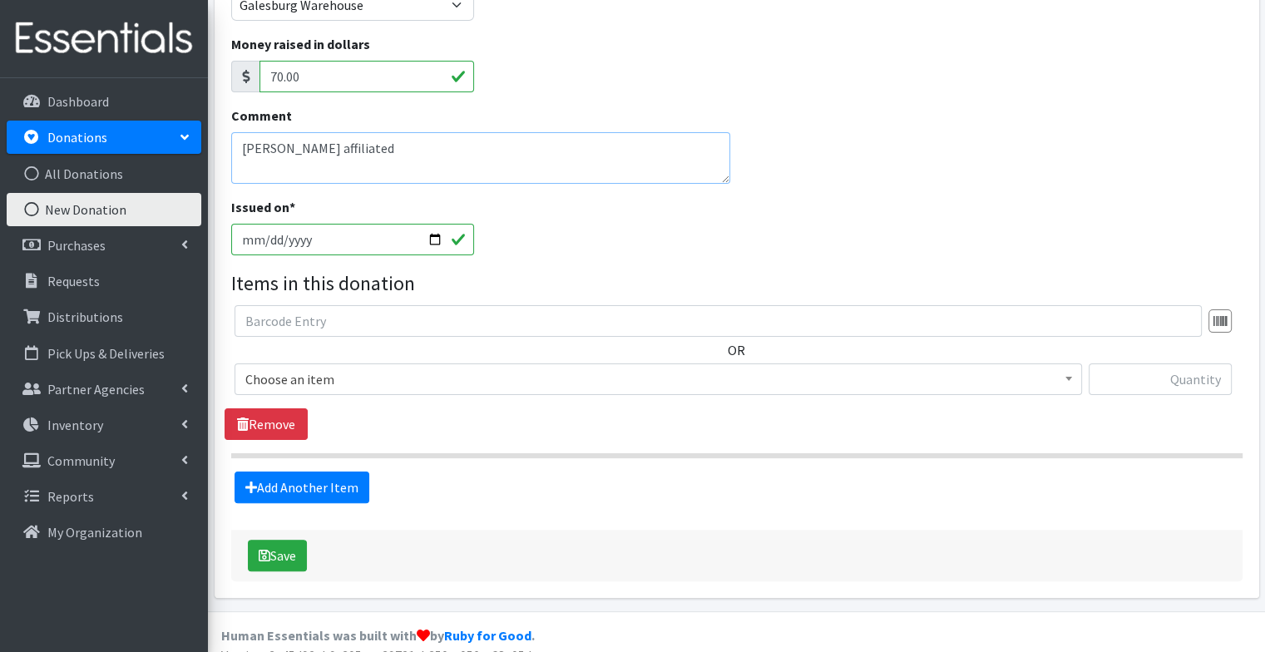
scroll to position [324, 0]
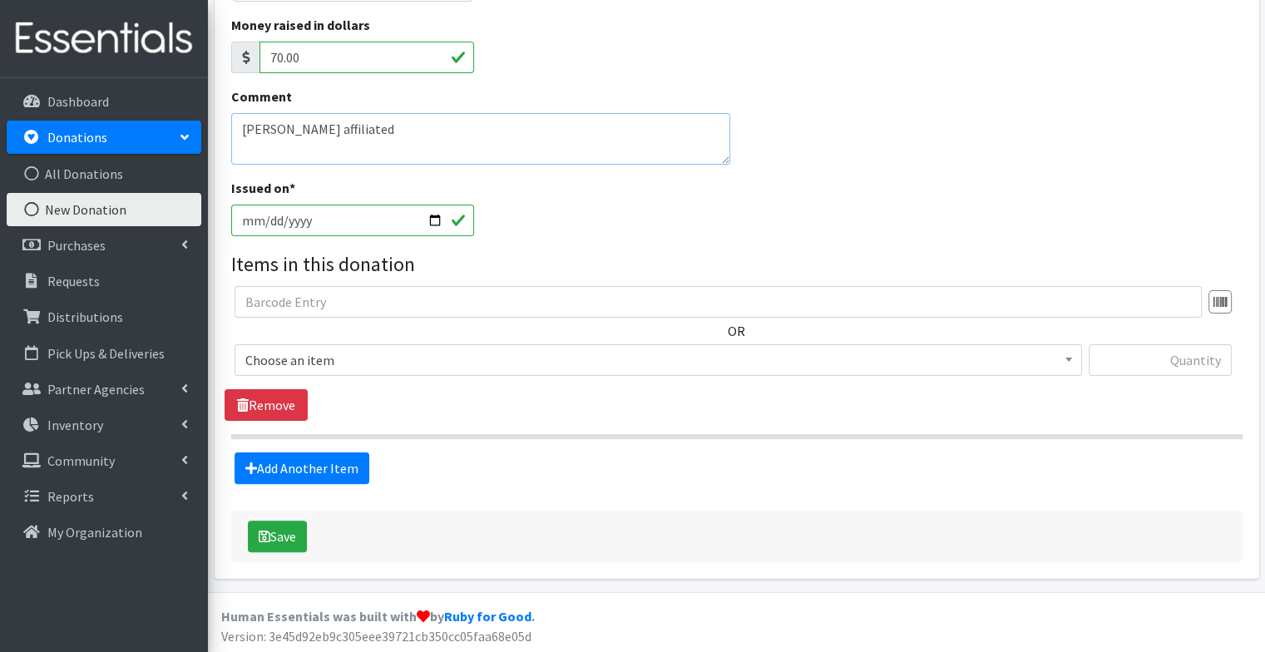
type textarea "[PERSON_NAME] affiliated"
click at [439, 217] on input "2025-09-30" at bounding box center [353, 221] width 244 height 32
type input "[DATE]"
click at [446, 363] on span "Choose an item" at bounding box center [658, 359] width 826 height 23
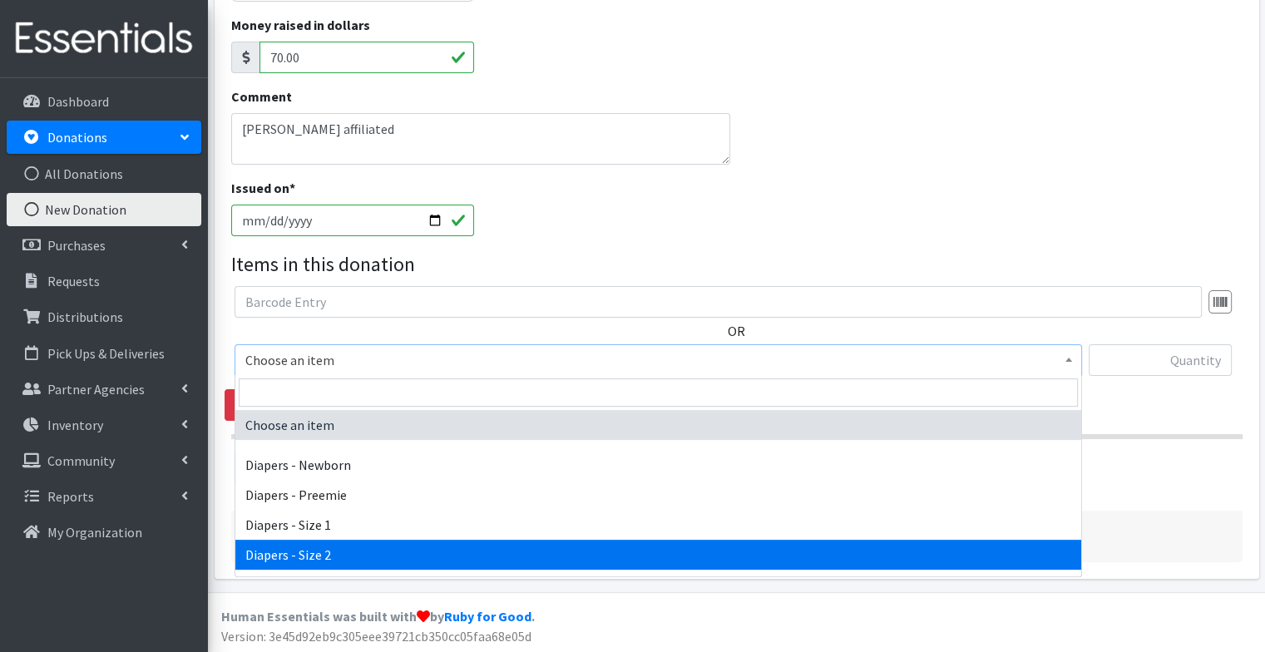
select select "97"
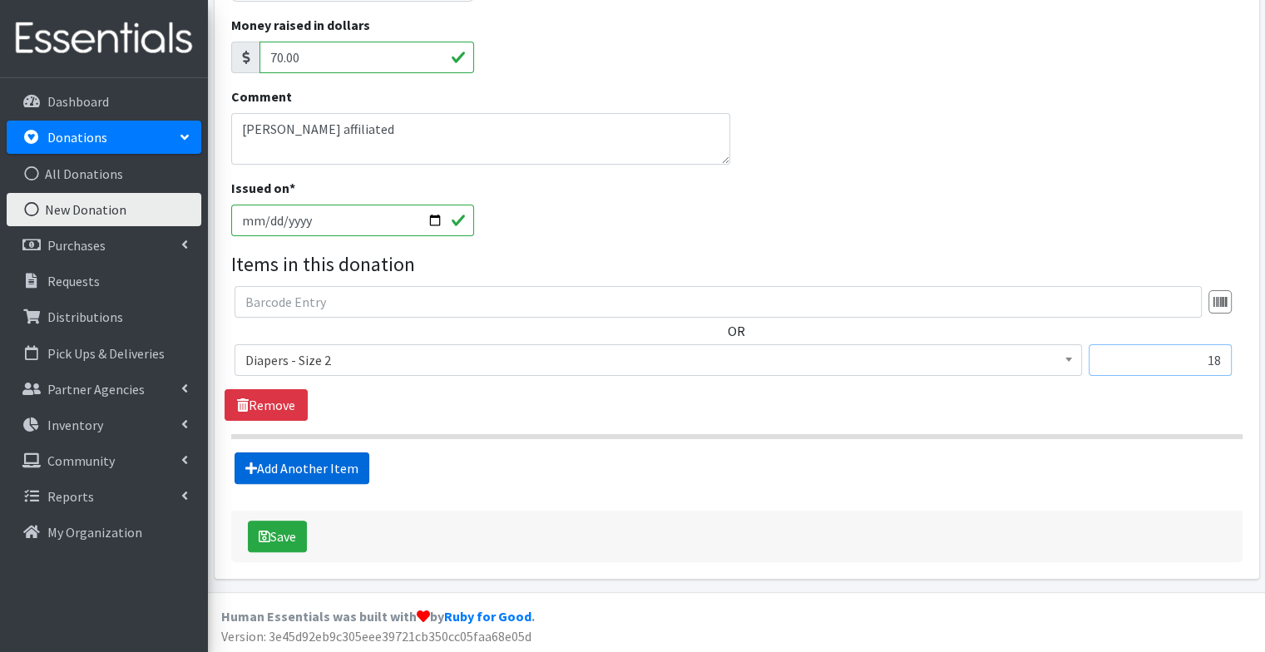
type input "18"
click at [353, 459] on link "Add Another Item" at bounding box center [301, 468] width 135 height 32
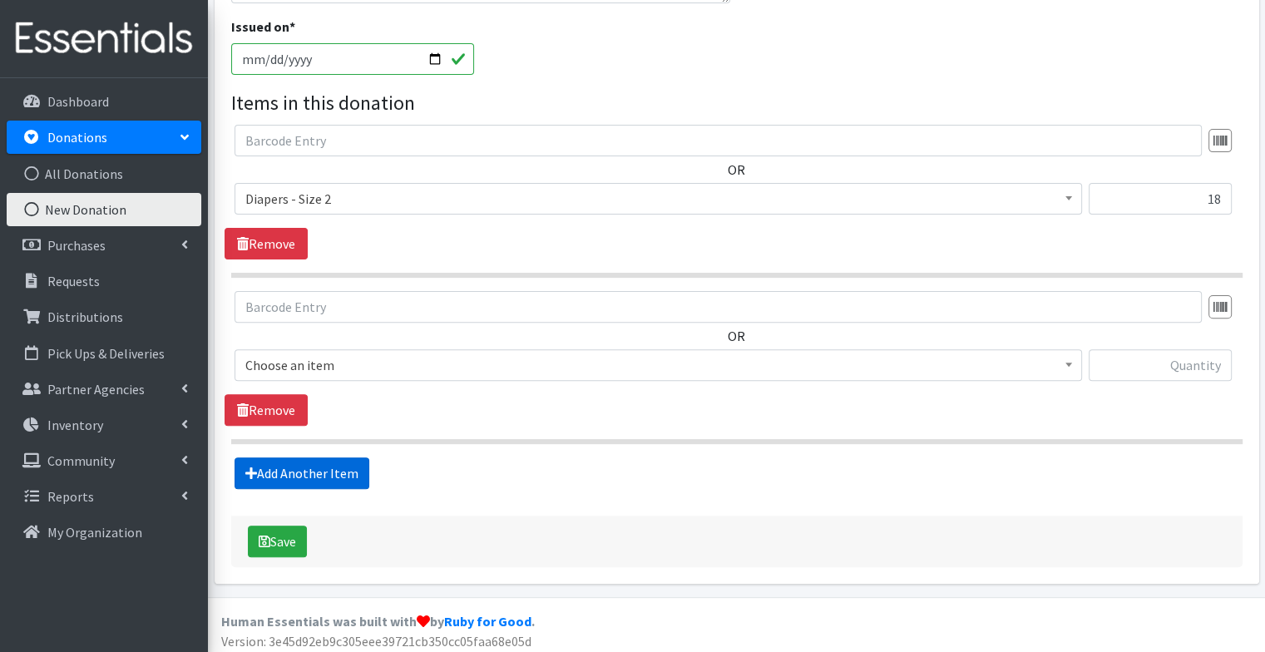
scroll to position [491, 0]
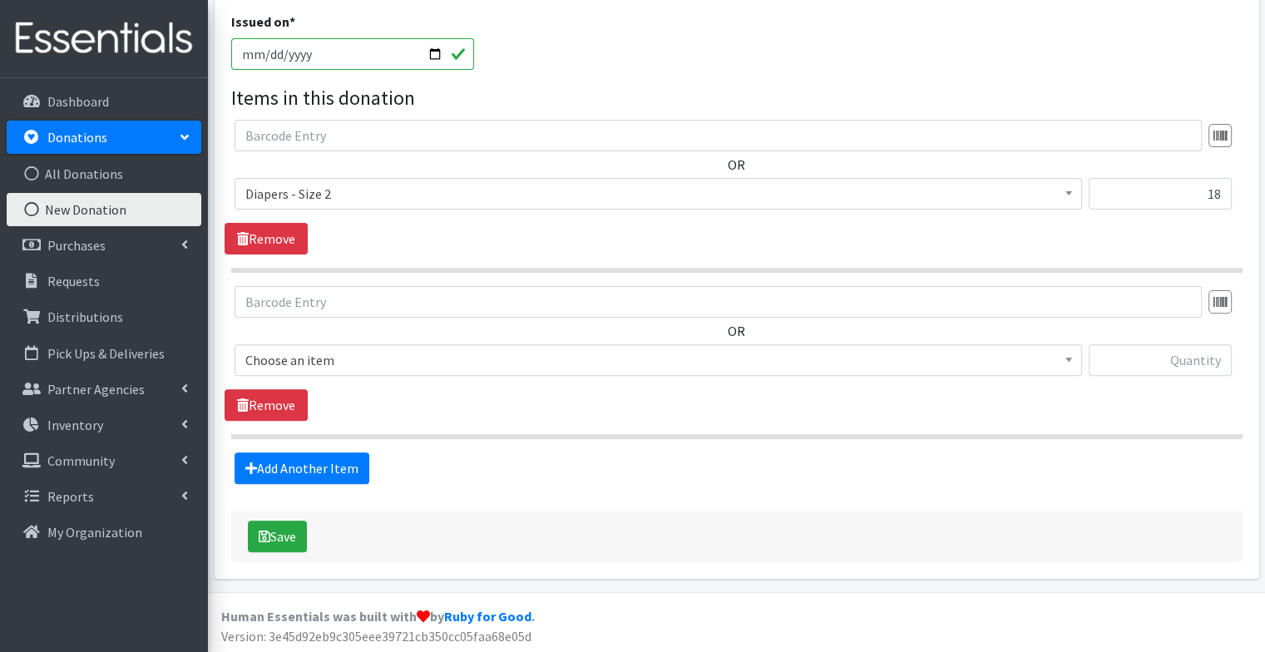
click at [336, 370] on span "Choose an item" at bounding box center [657, 360] width 847 height 32
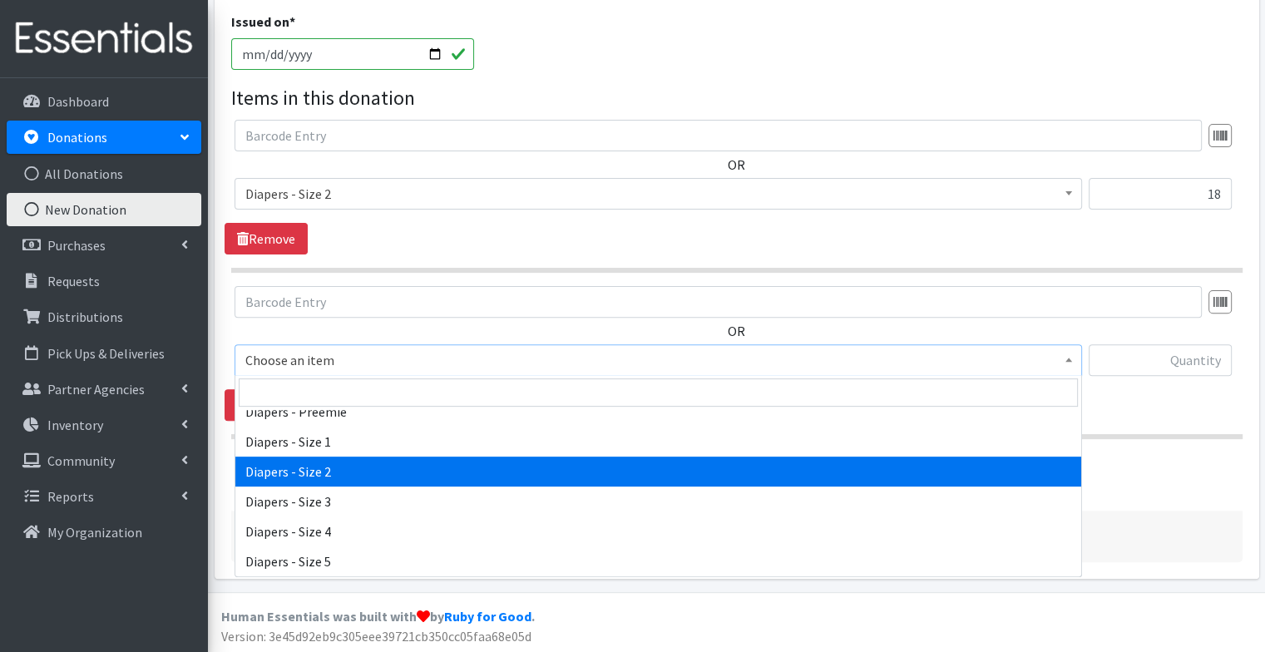
scroll to position [83, 0]
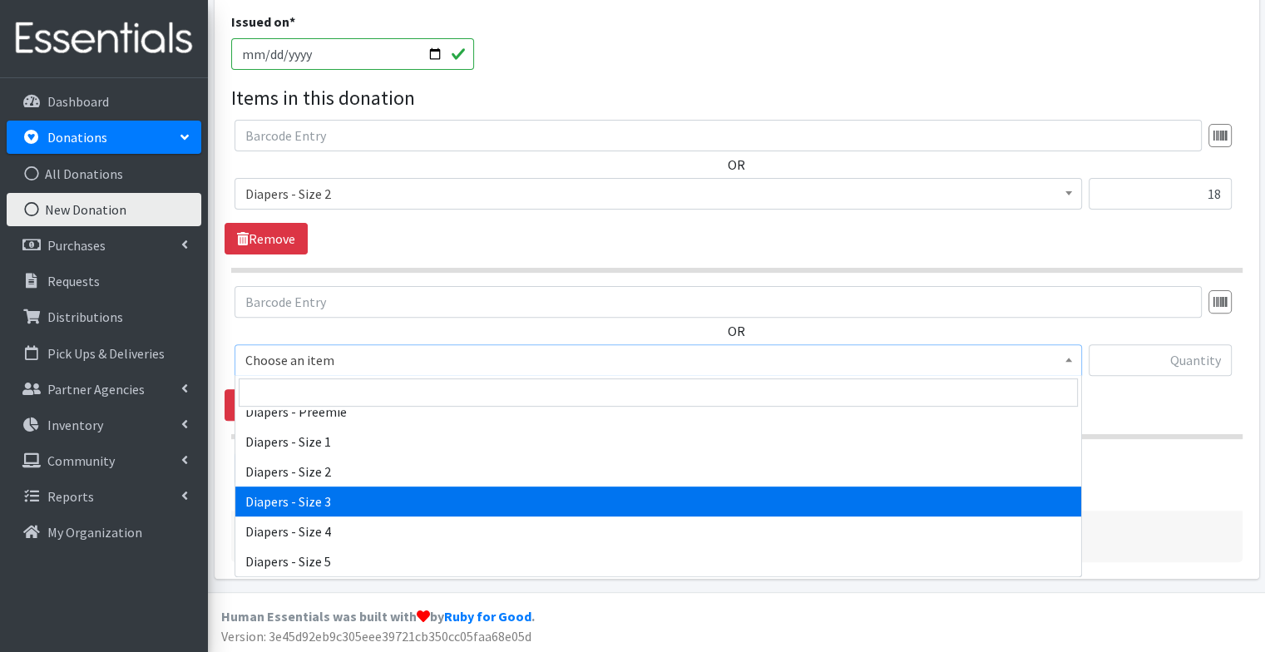
select select "98"
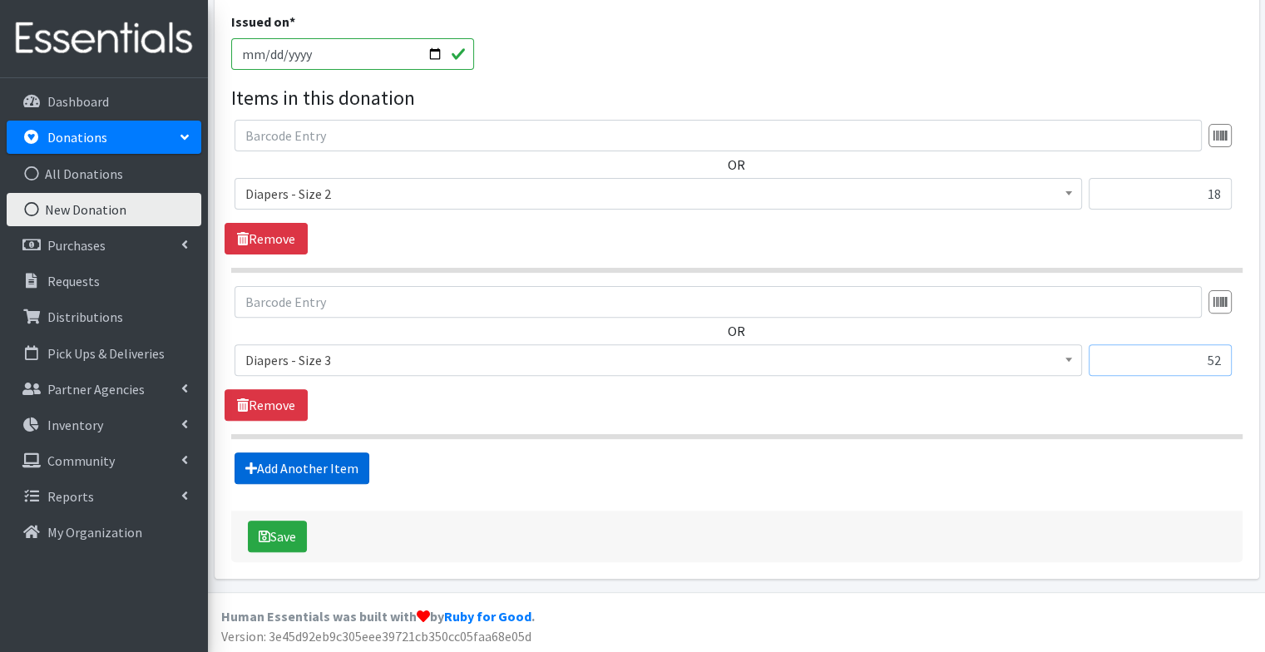
type input "52"
click at [350, 471] on link "Add Another Item" at bounding box center [301, 468] width 135 height 32
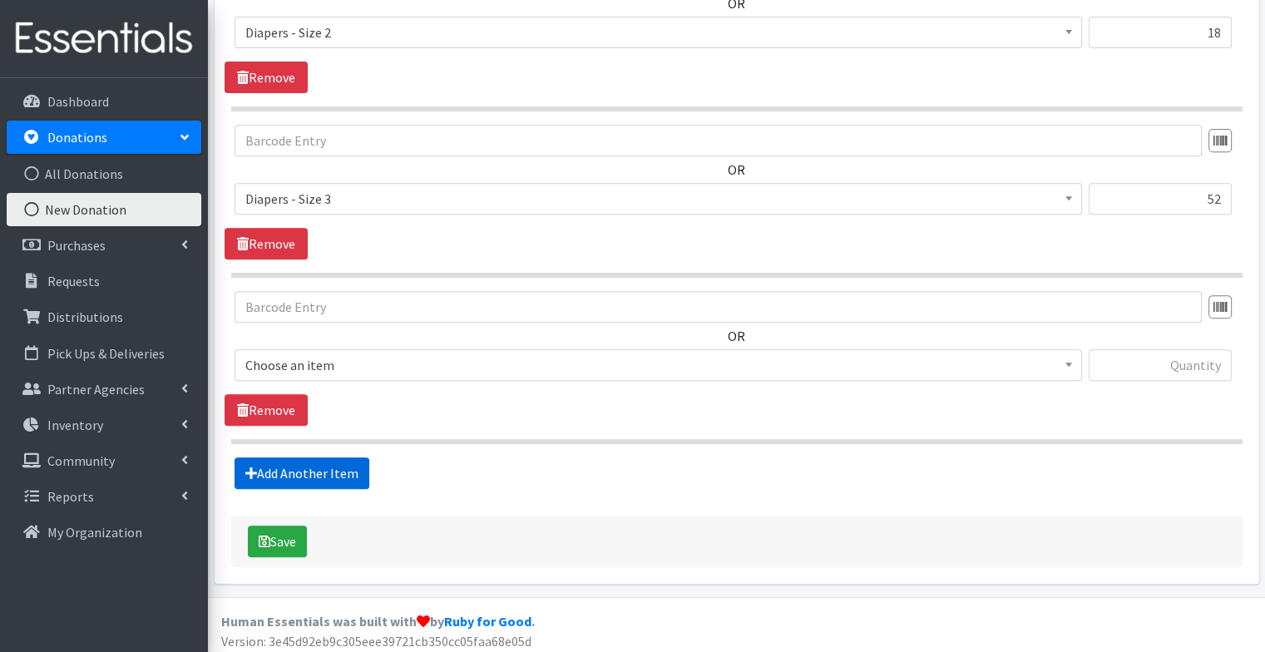
scroll to position [656, 0]
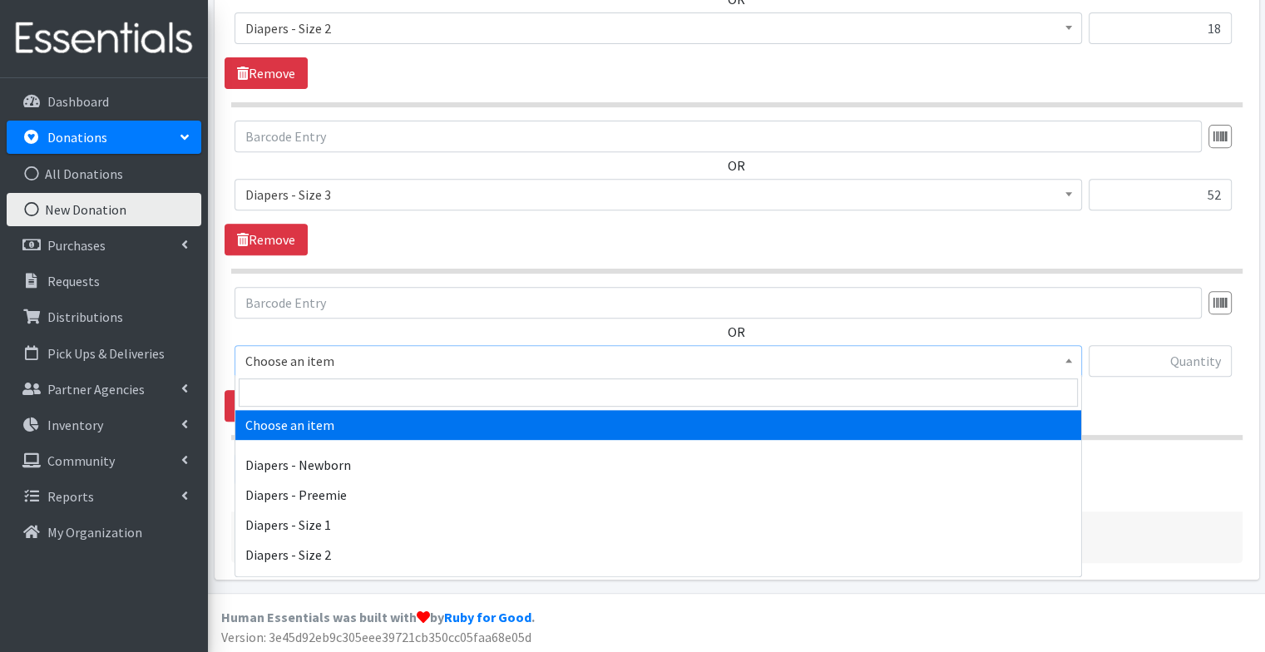
click at [345, 363] on span "Choose an item" at bounding box center [658, 360] width 826 height 23
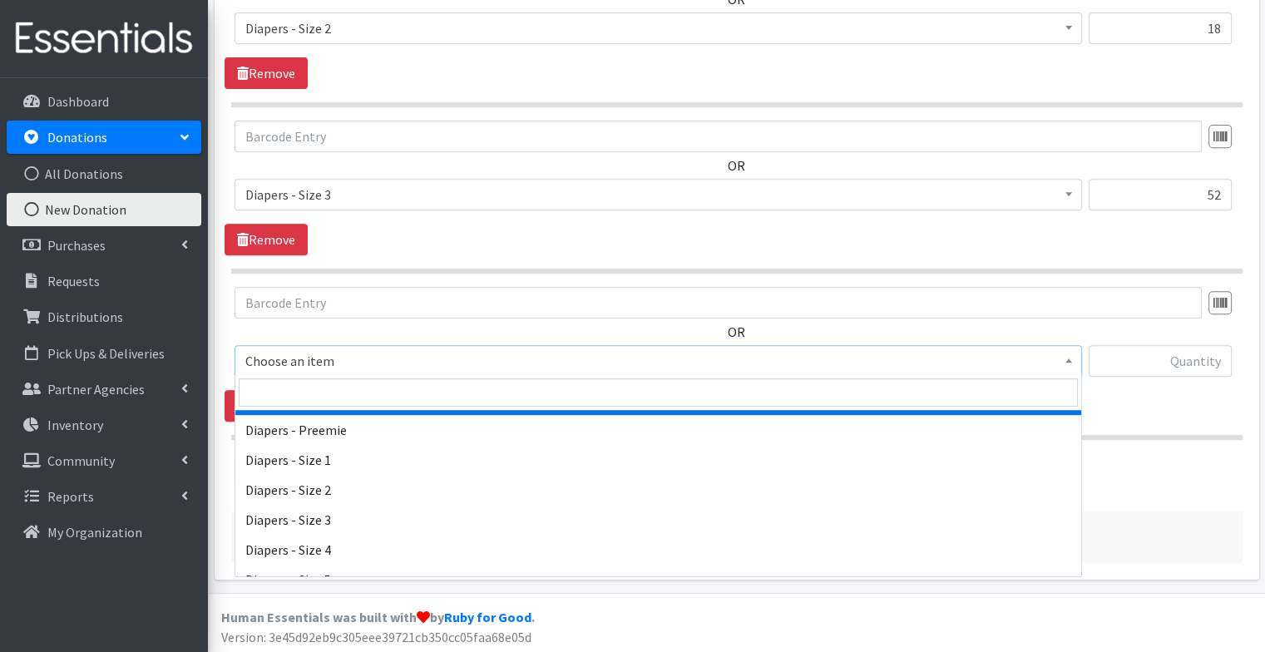
scroll to position [70, 0]
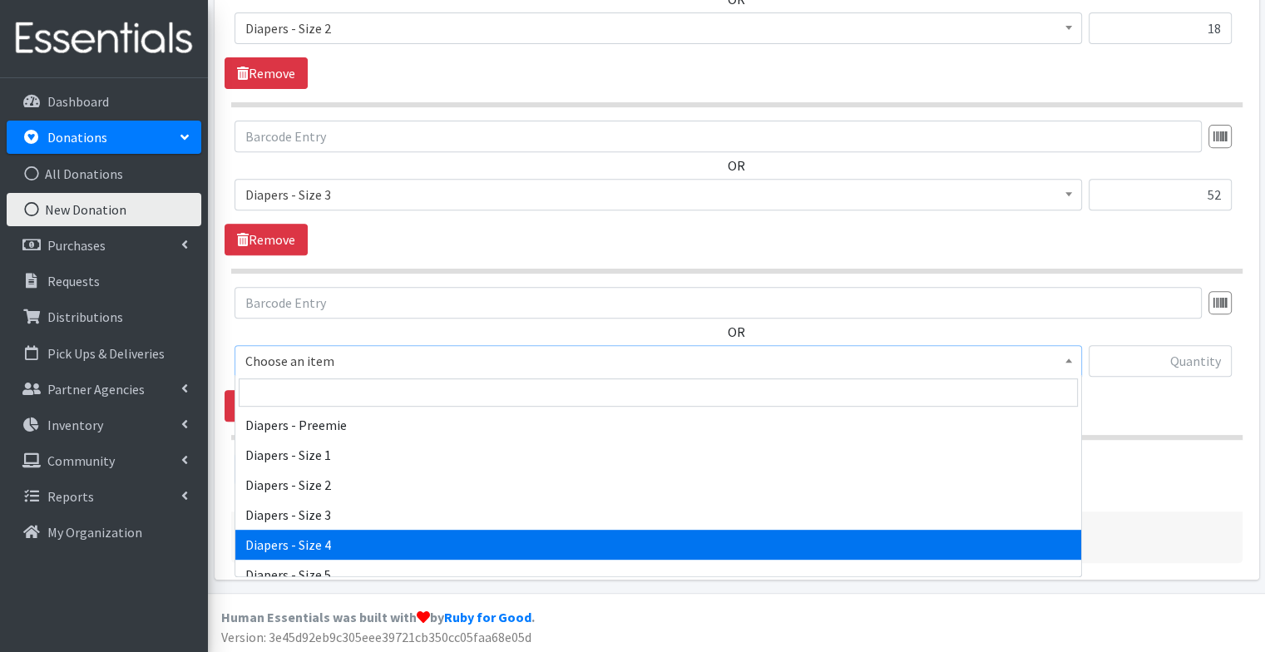
select select "73"
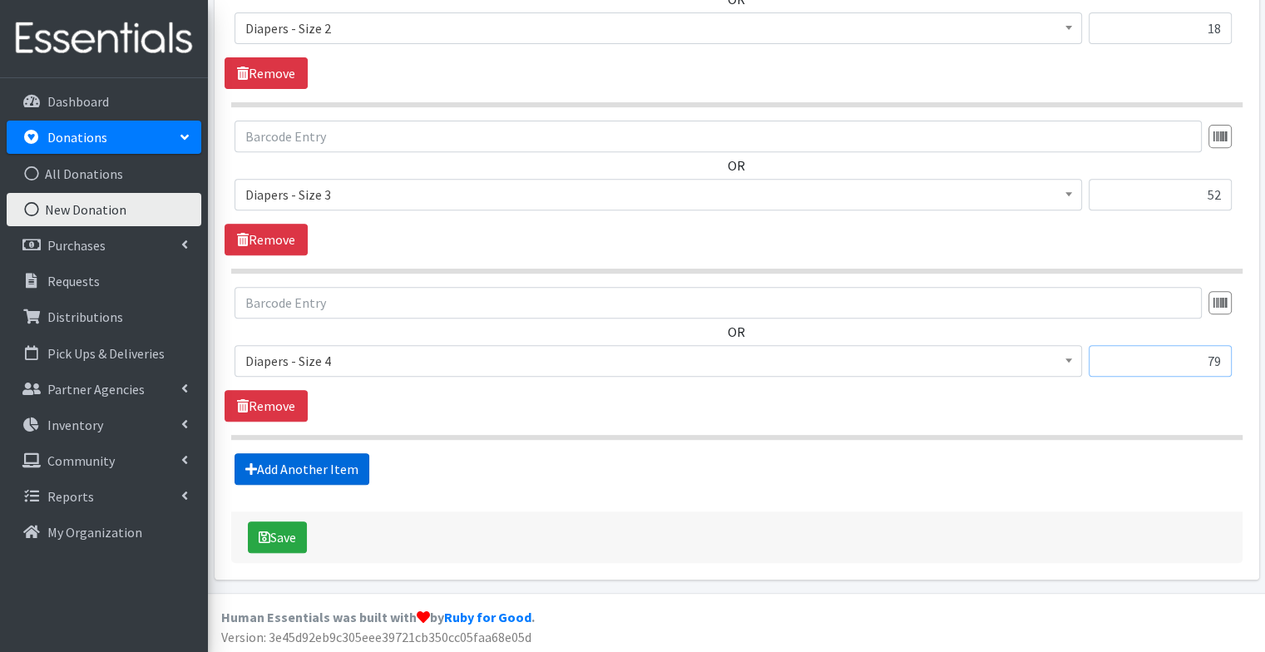
type input "79"
click at [304, 460] on link "Add Another Item" at bounding box center [301, 469] width 135 height 32
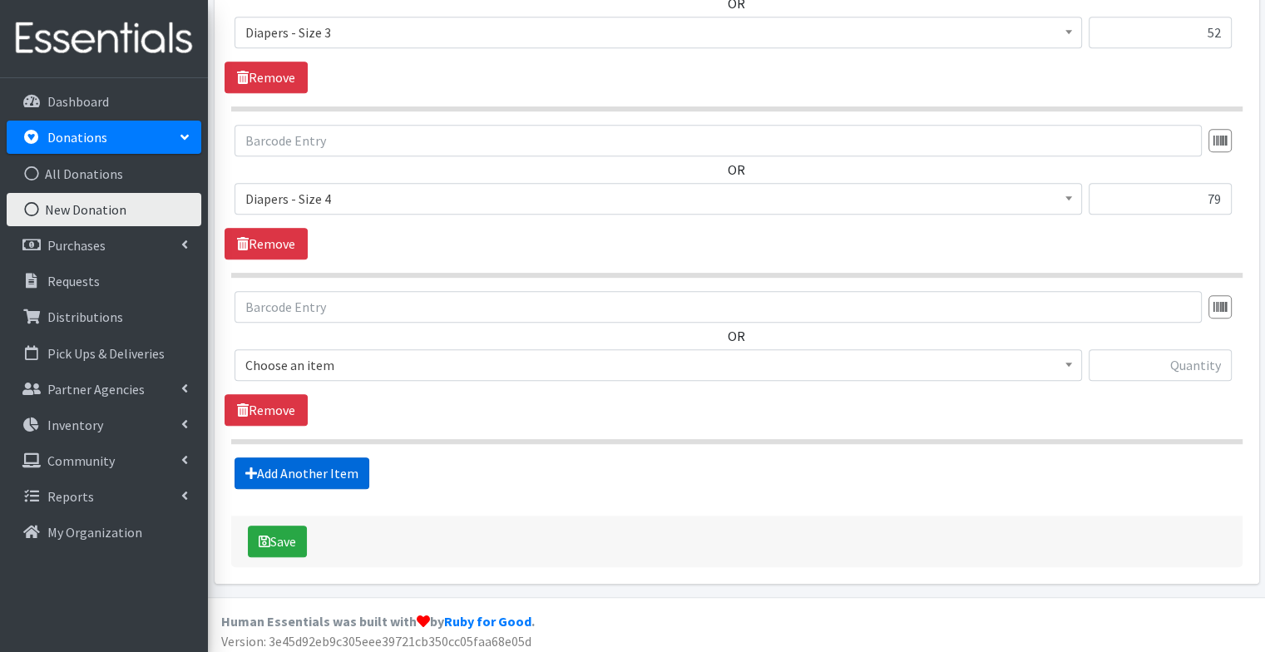
scroll to position [822, 0]
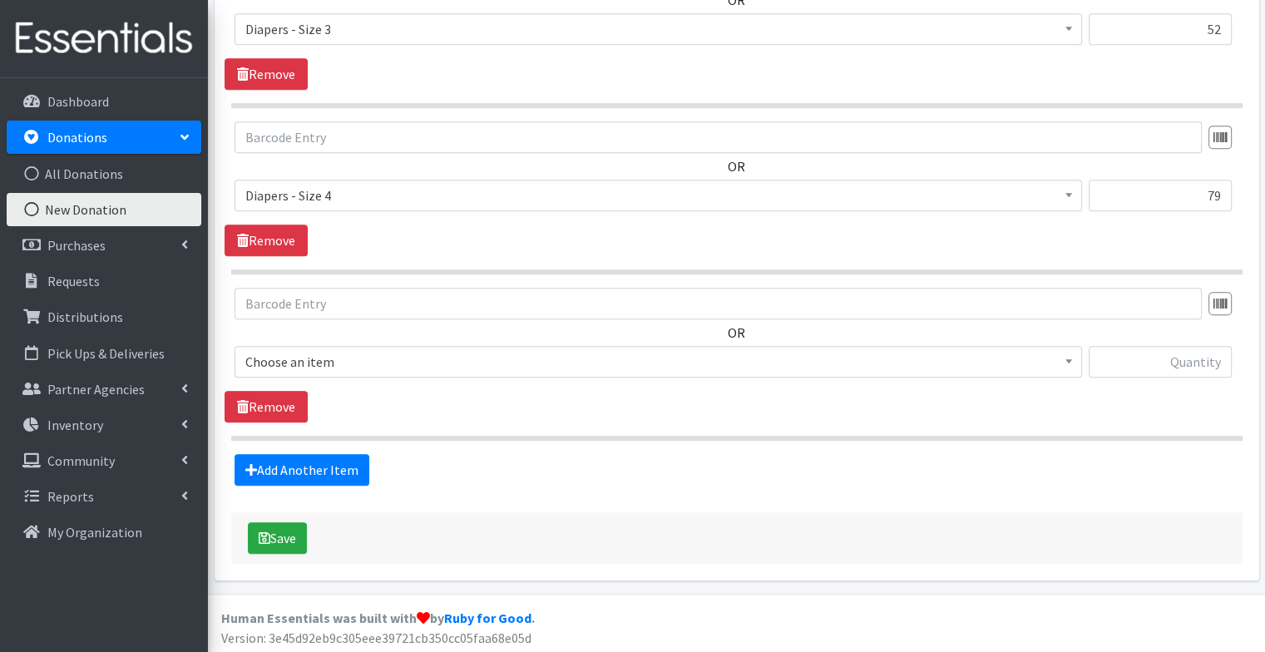
click at [346, 362] on span "Choose an item" at bounding box center [658, 361] width 826 height 23
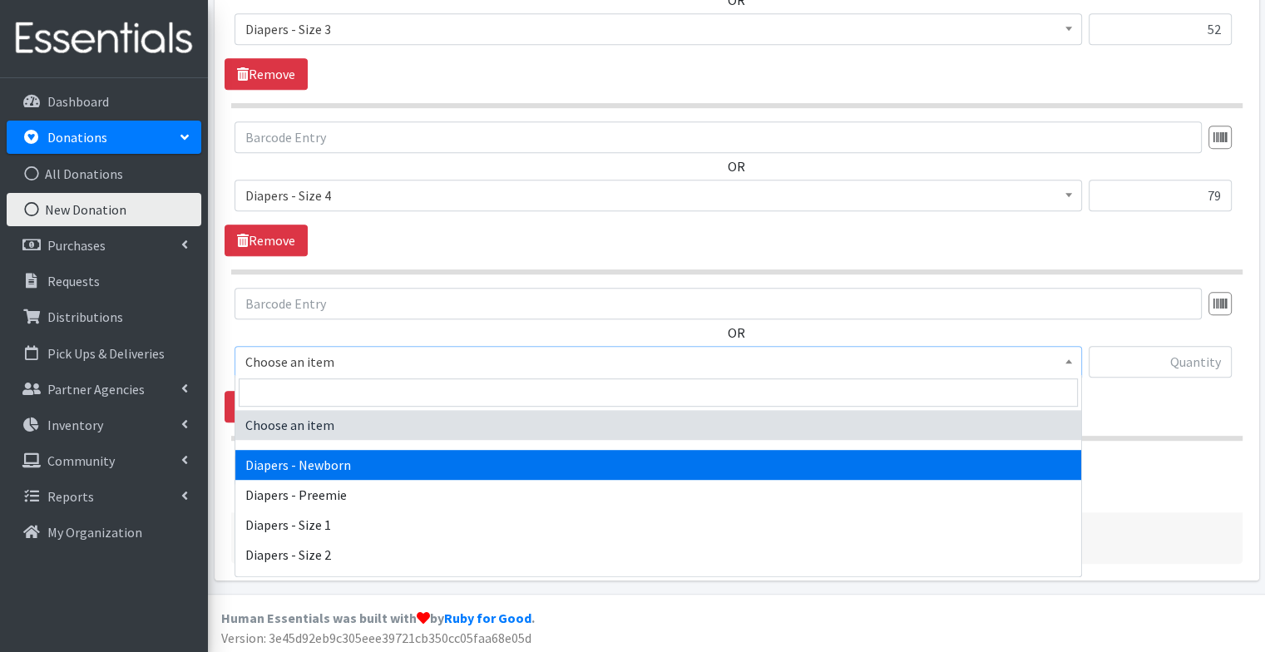
scroll to position [96, 0]
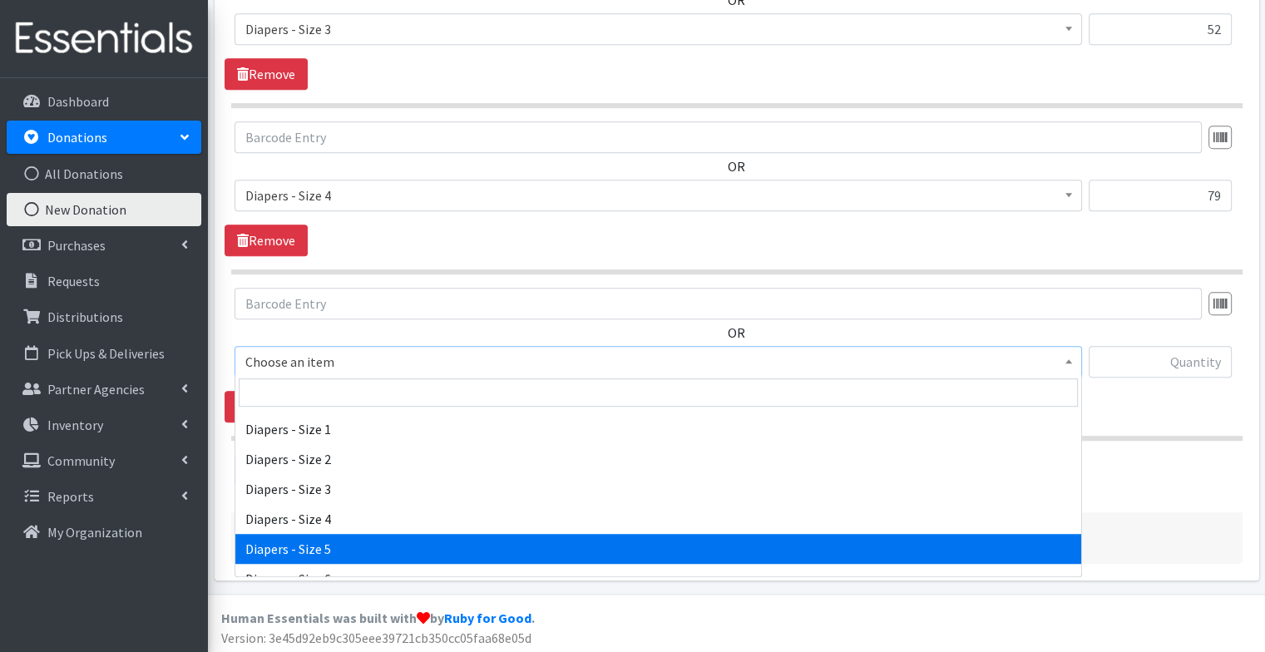
select select "74"
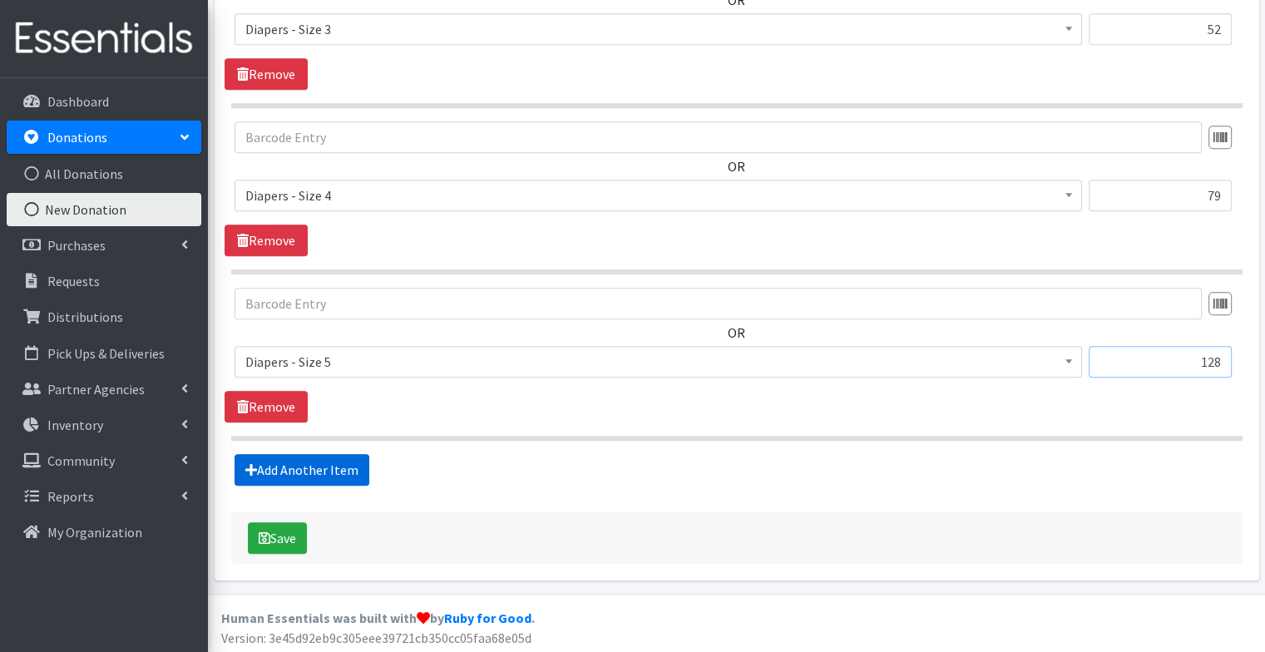
type input "128"
click at [323, 471] on link "Add Another Item" at bounding box center [301, 470] width 135 height 32
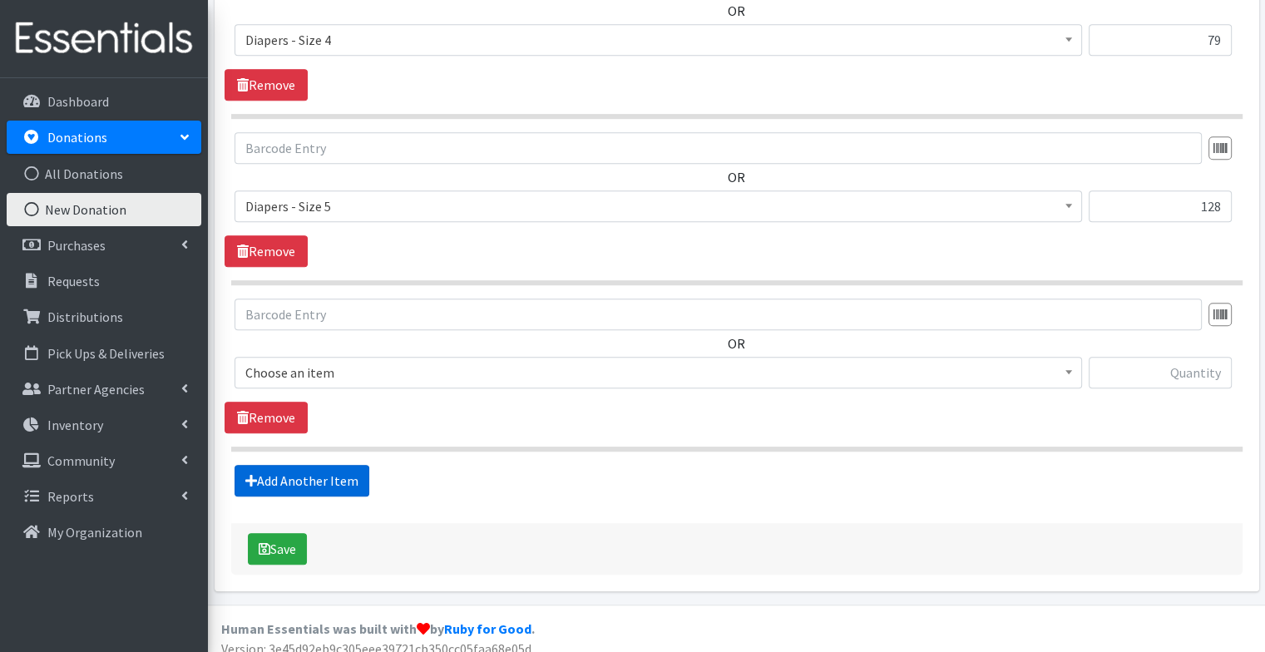
scroll to position [988, 0]
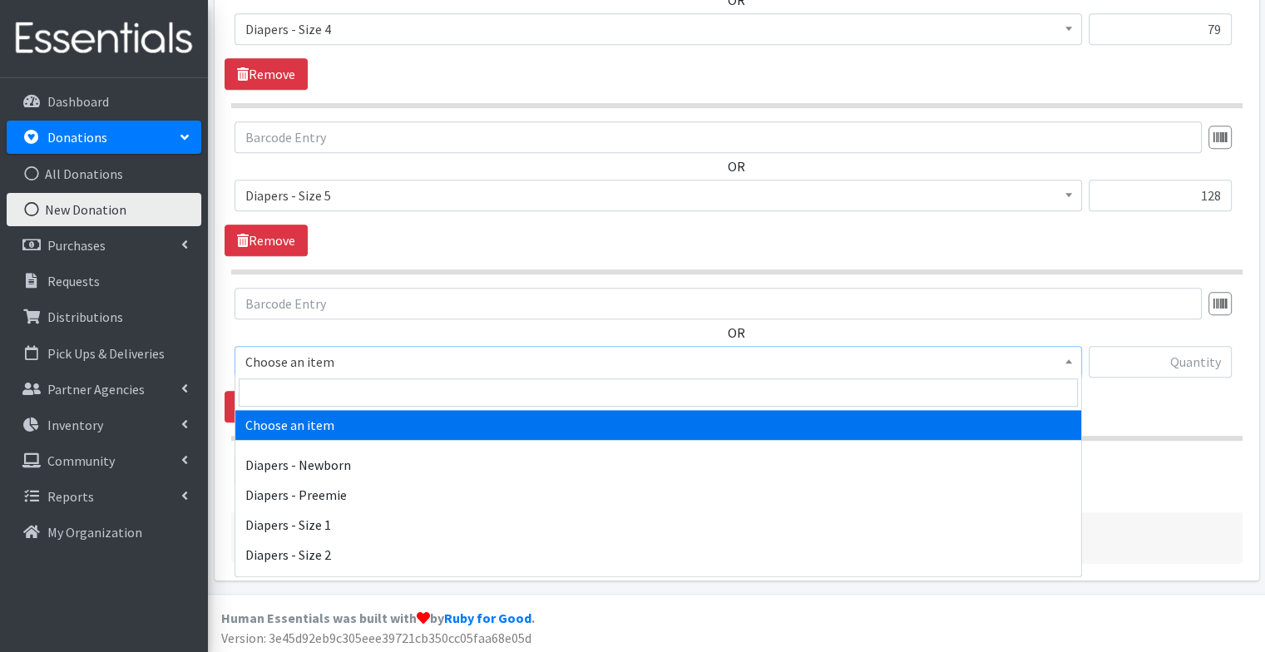
click at [298, 360] on span "Choose an item" at bounding box center [658, 361] width 826 height 23
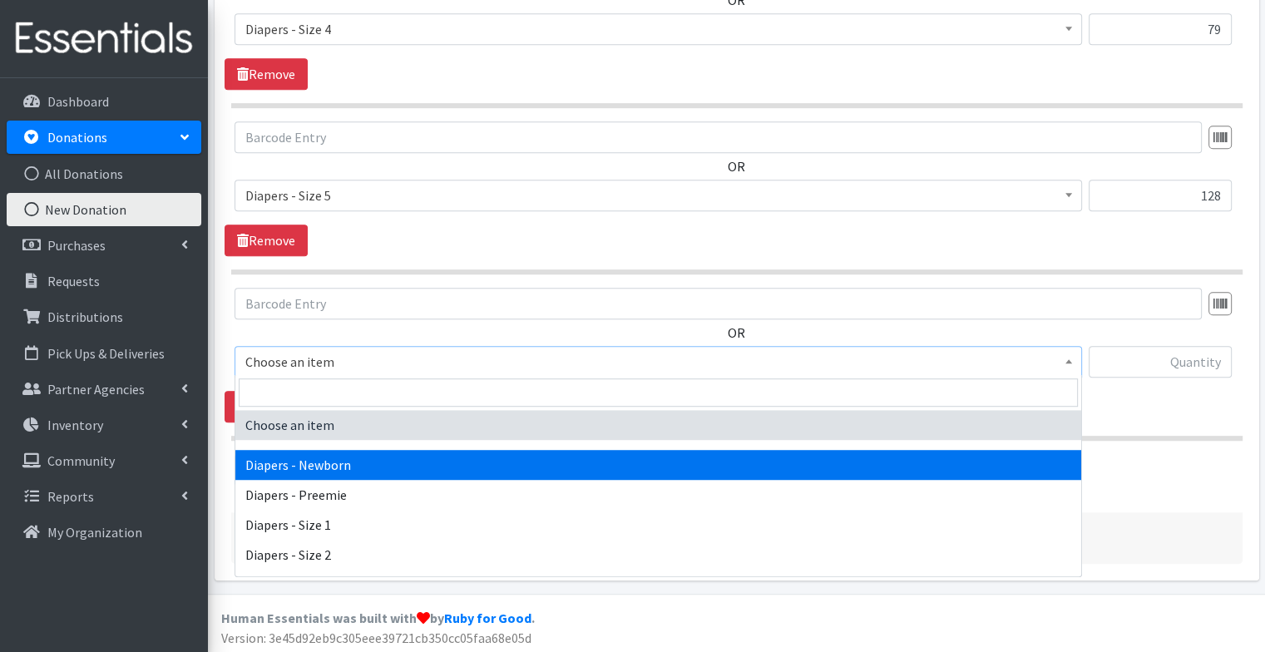
scroll to position [141, 0]
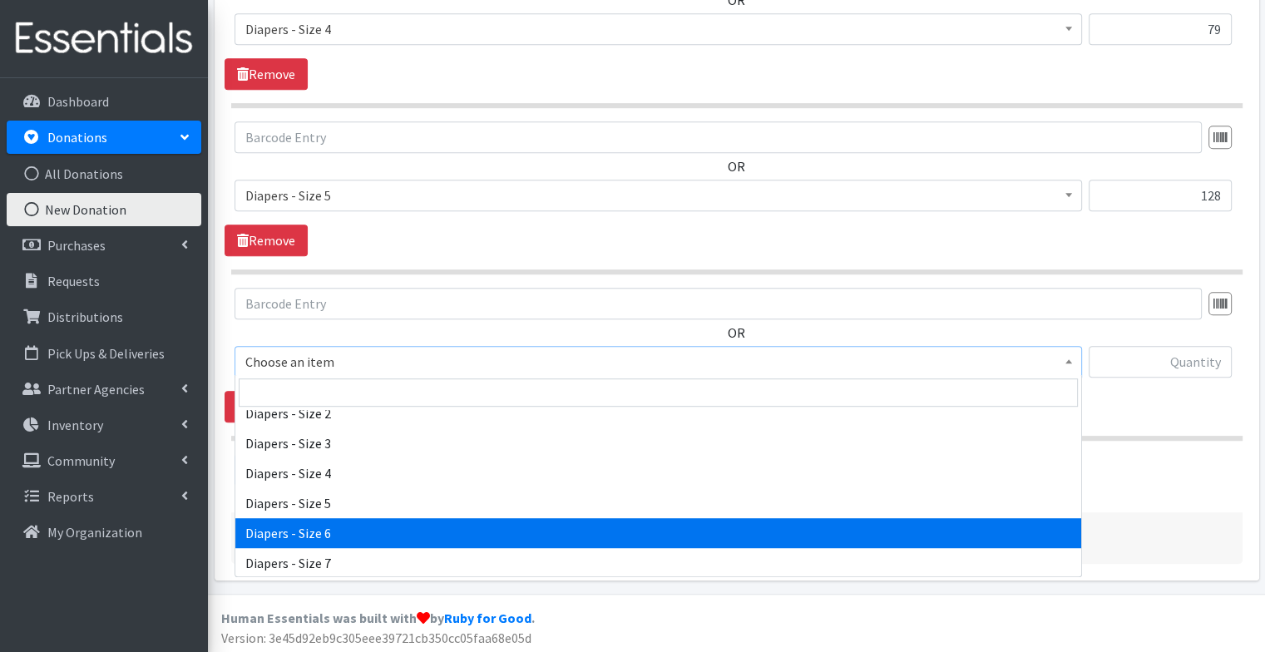
select select "75"
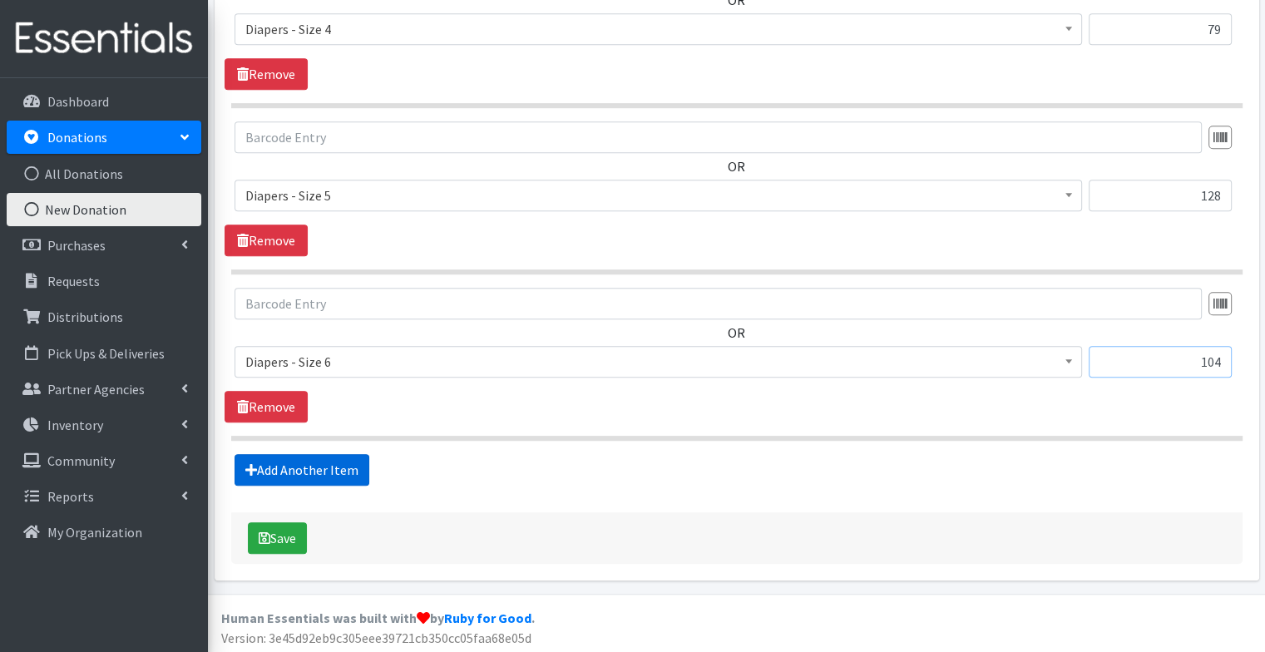
type input "104"
click at [342, 476] on link "Add Another Item" at bounding box center [301, 470] width 135 height 32
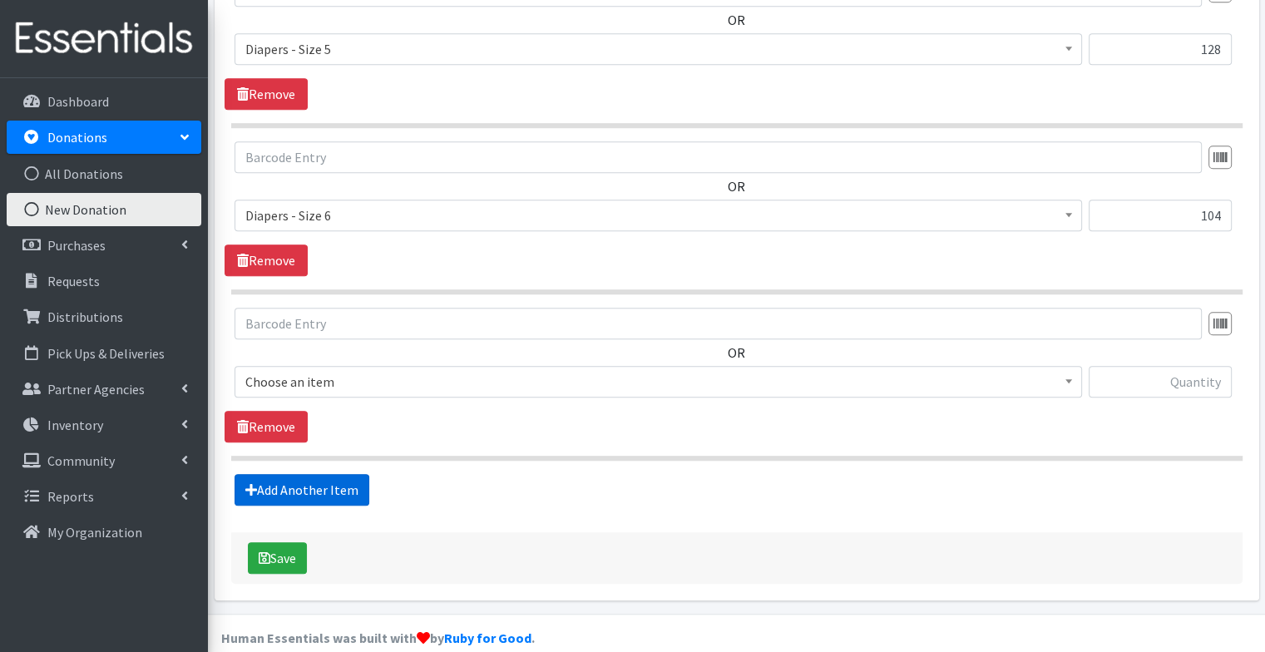
scroll to position [1154, 0]
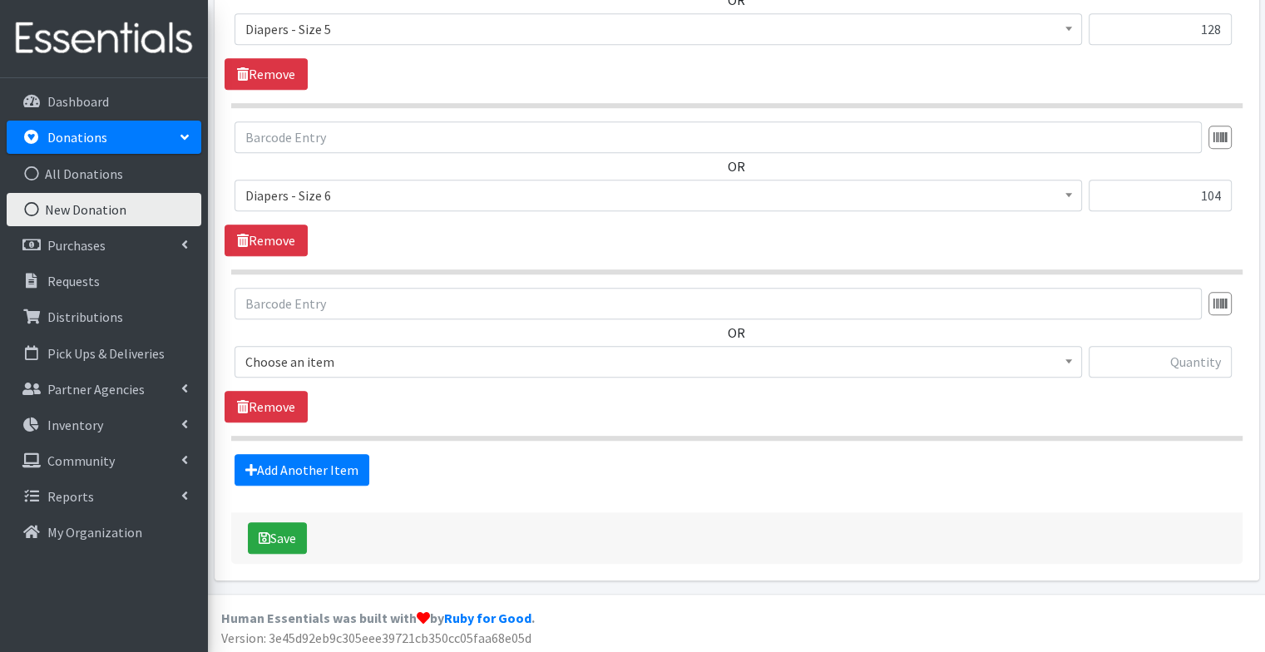
click at [343, 358] on span "Choose an item" at bounding box center [658, 361] width 826 height 23
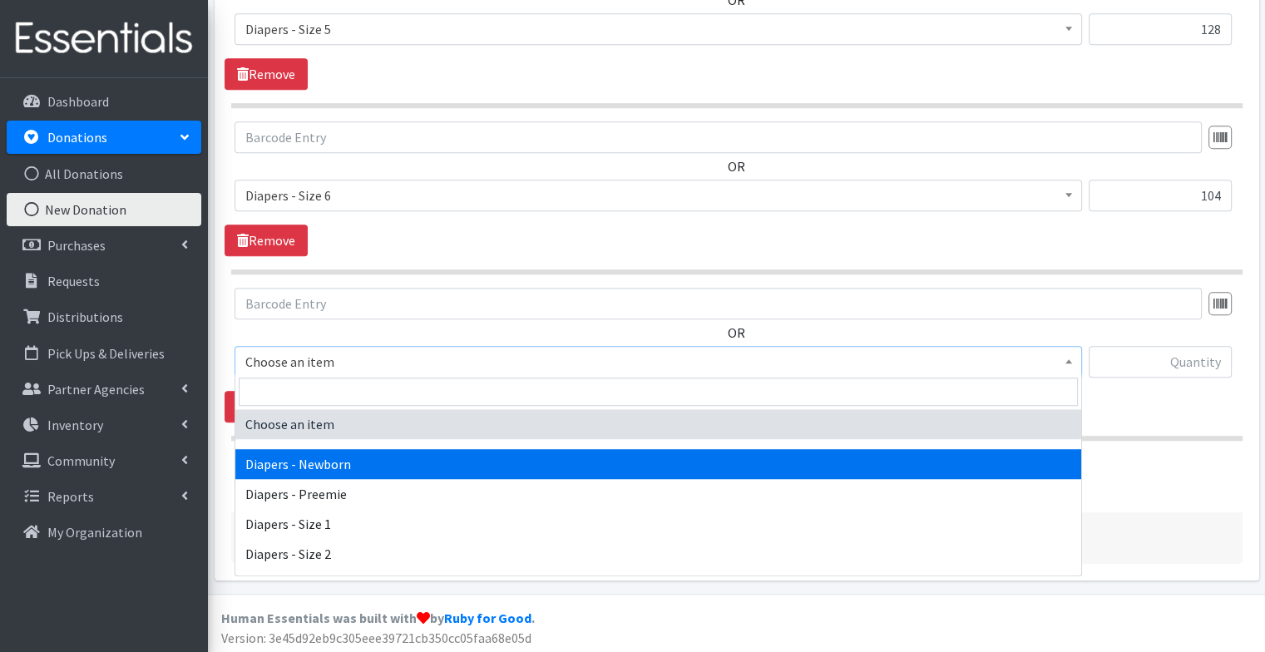
scroll to position [116, 0]
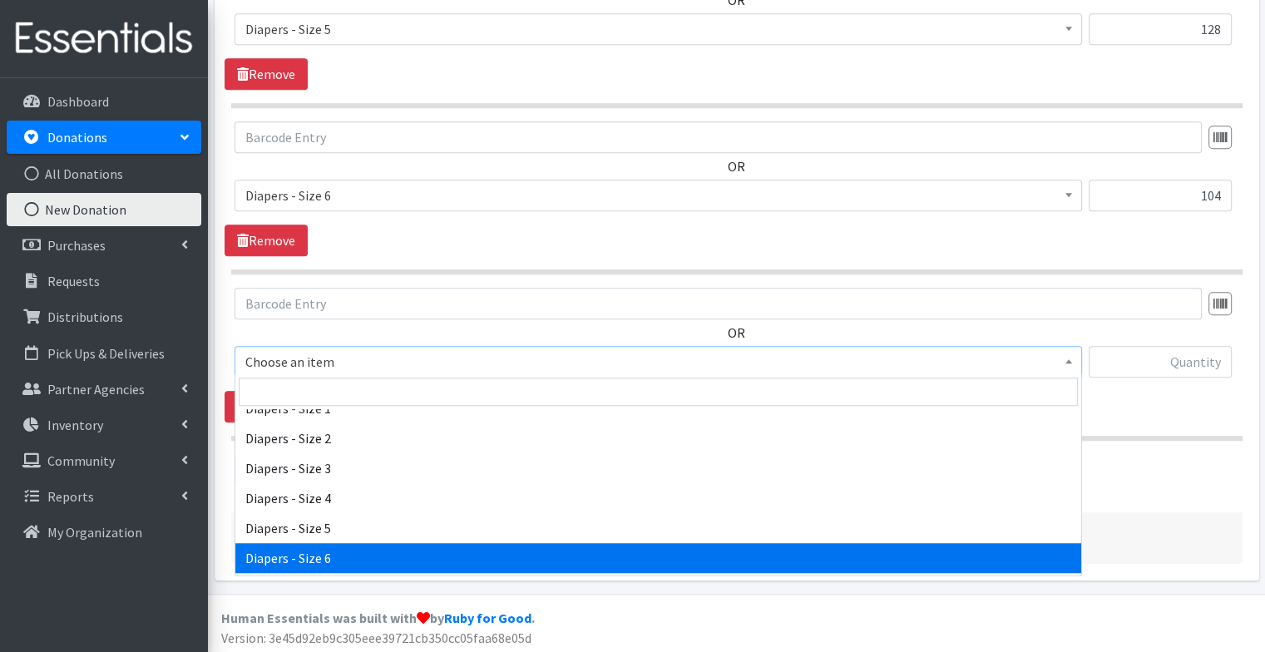
select select "75"
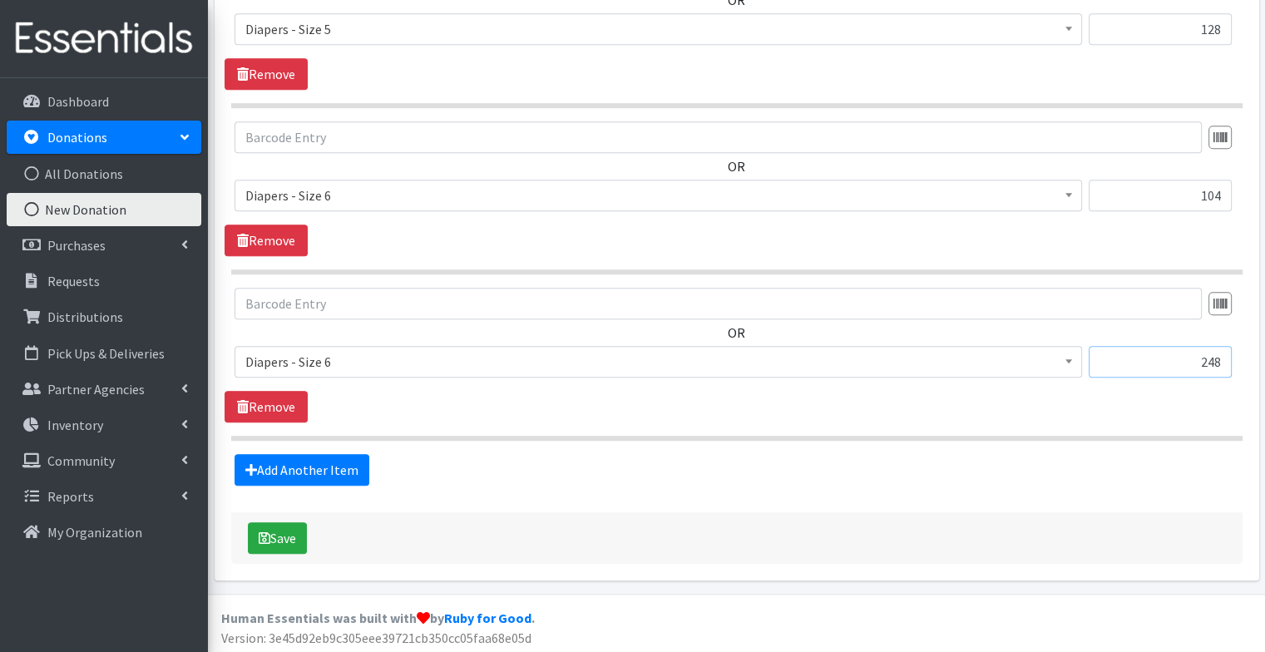
type input "248"
drag, startPoint x: 1184, startPoint y: 193, endPoint x: 1304, endPoint y: 200, distance: 120.0
type input "216"
click at [293, 476] on link "Add Another Item" at bounding box center [301, 470] width 135 height 32
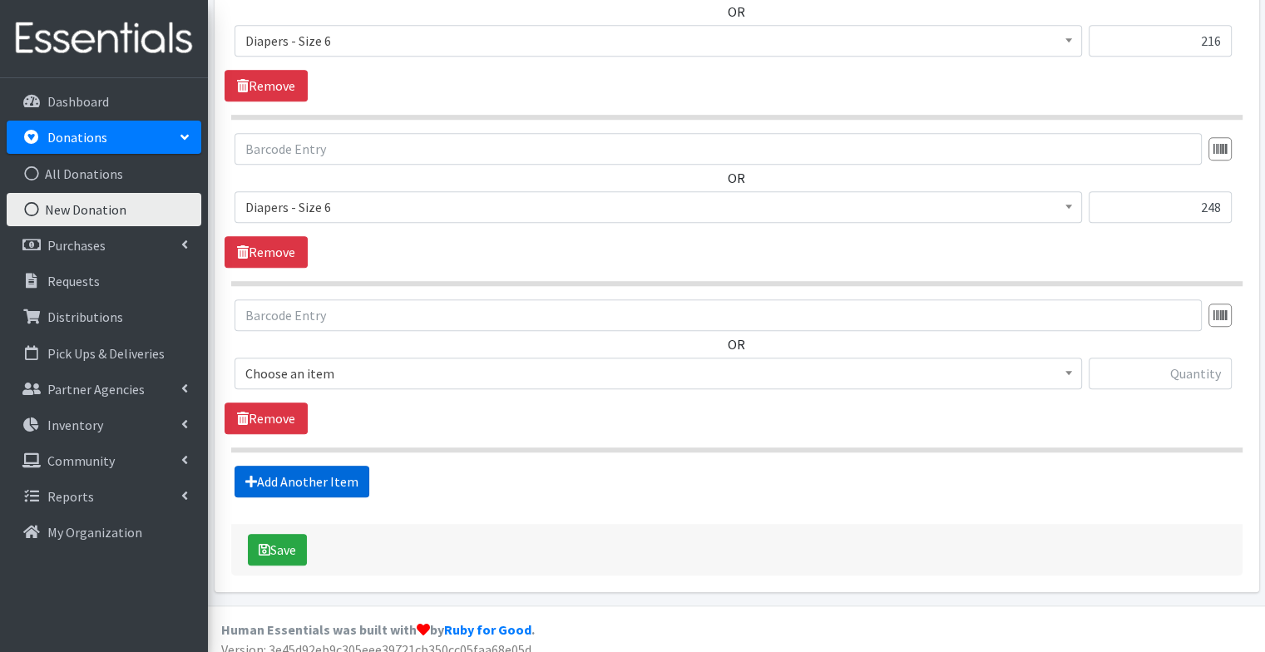
scroll to position [1320, 0]
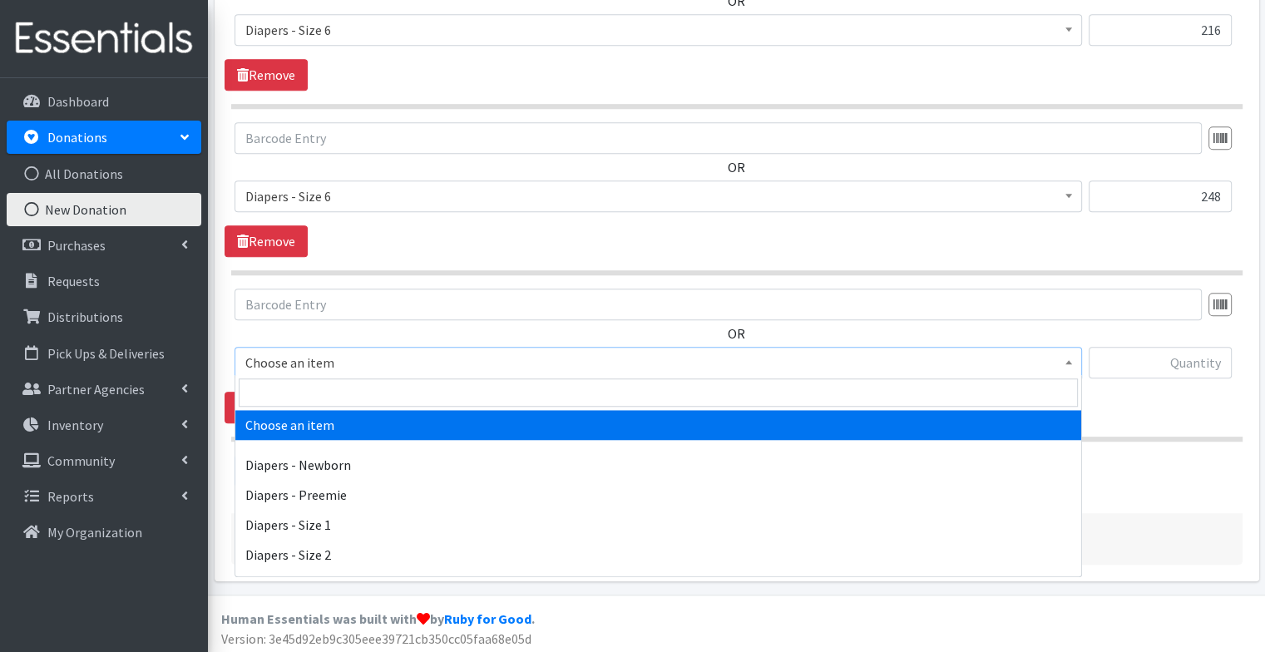
click at [354, 351] on span "Choose an item" at bounding box center [658, 362] width 826 height 23
click at [343, 396] on input "search" at bounding box center [658, 392] width 839 height 28
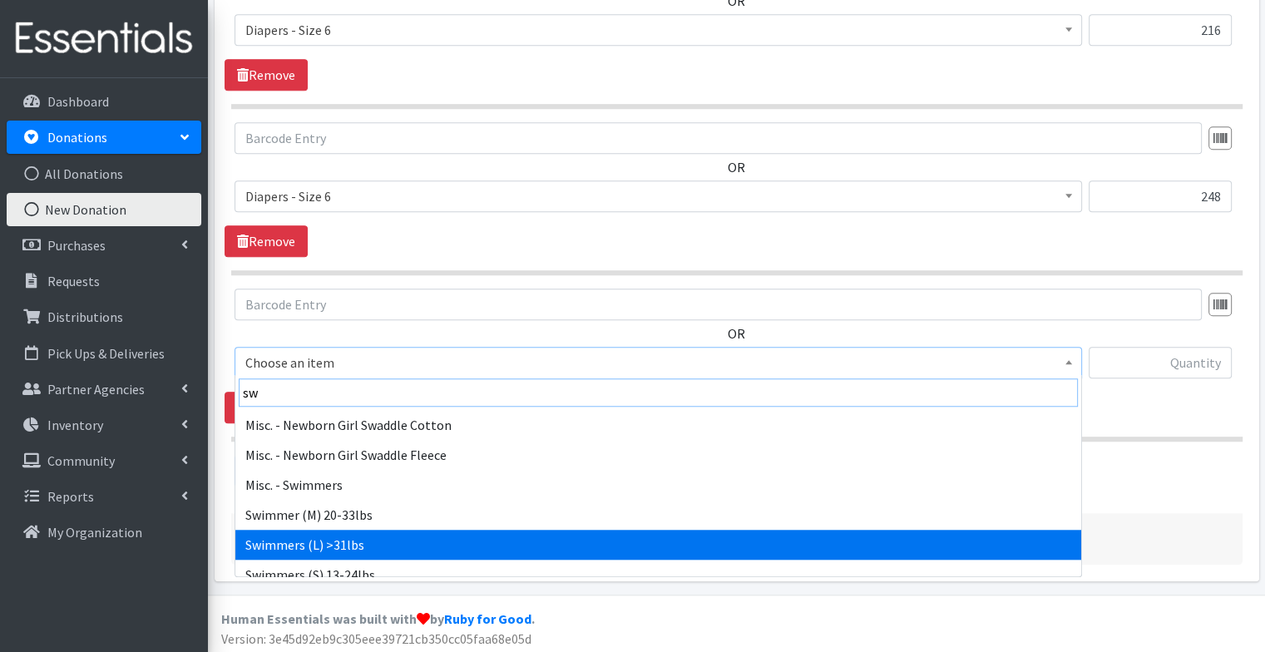
scroll to position [13, 0]
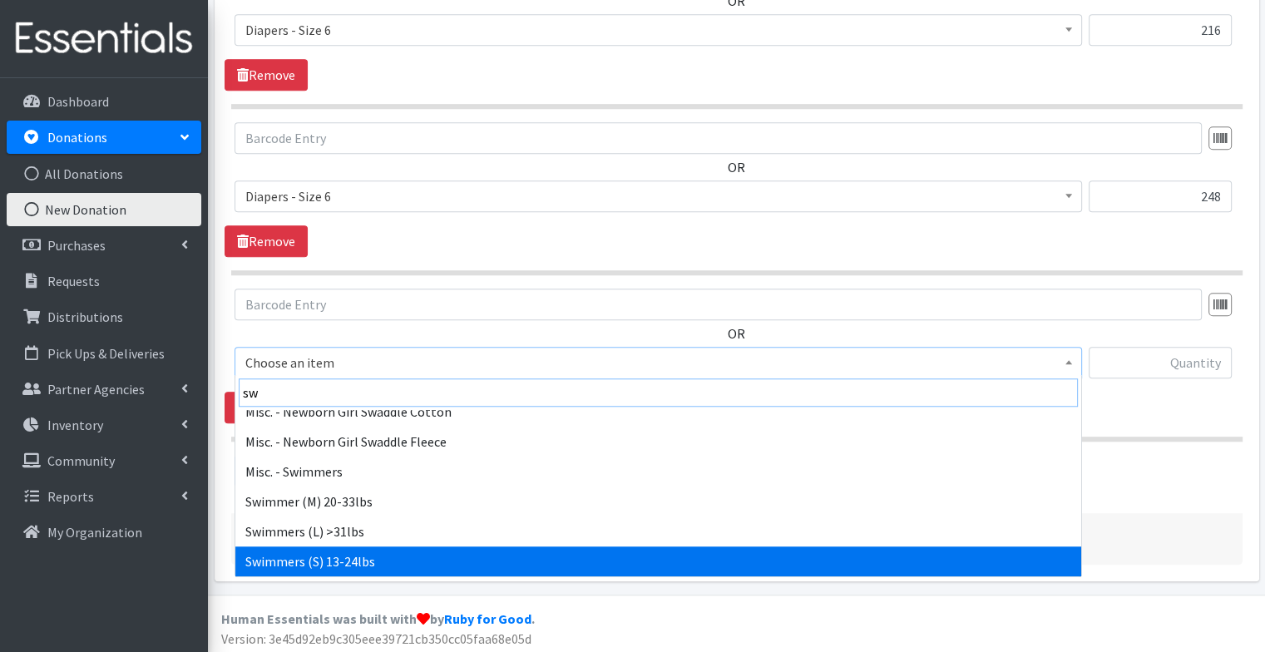
type input "sw"
select select "11447"
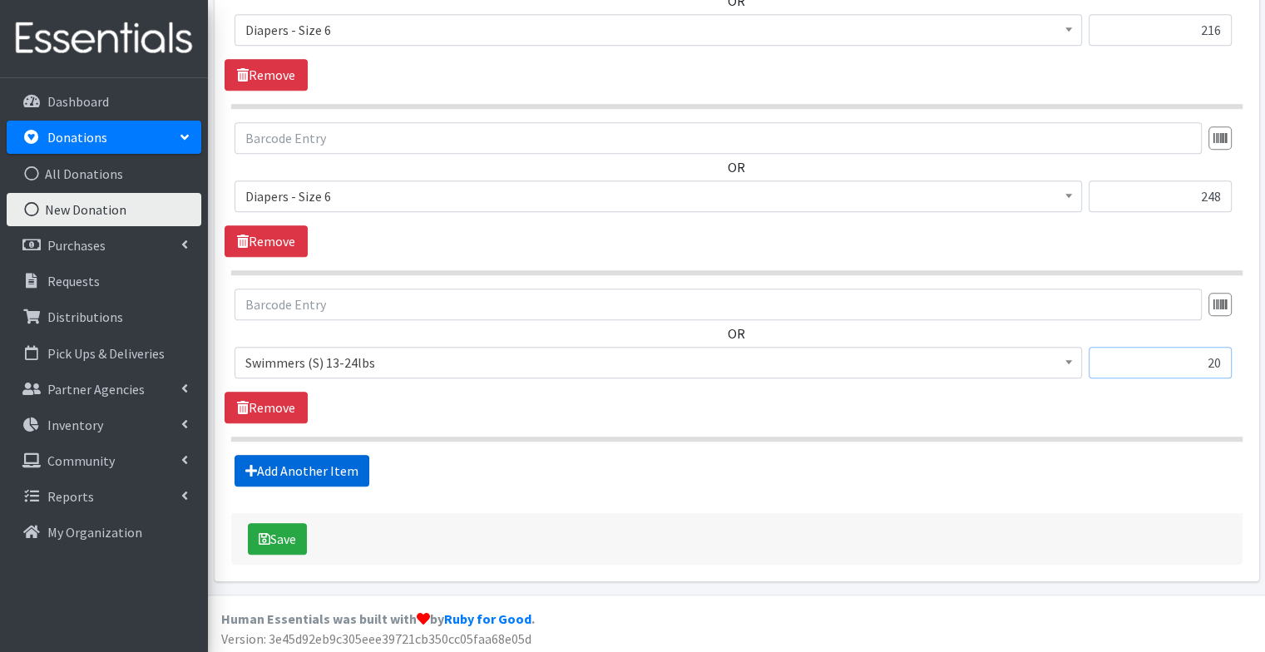
type input "20"
click at [323, 469] on link "Add Another Item" at bounding box center [301, 471] width 135 height 32
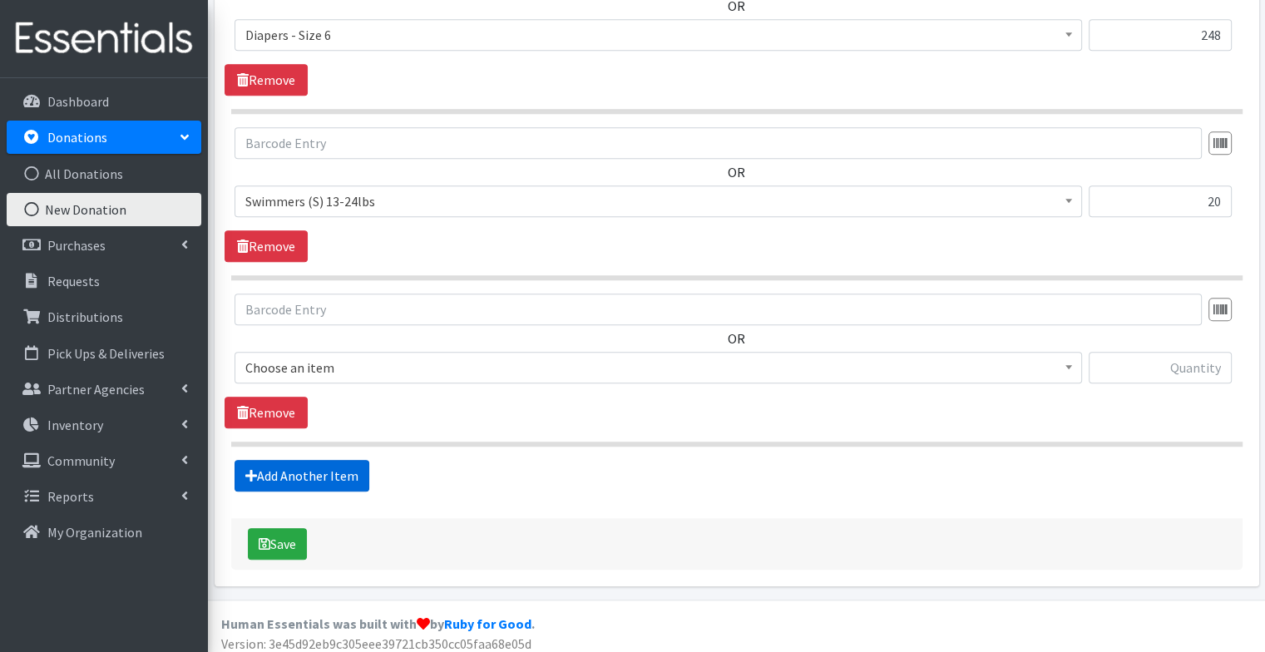
scroll to position [1485, 0]
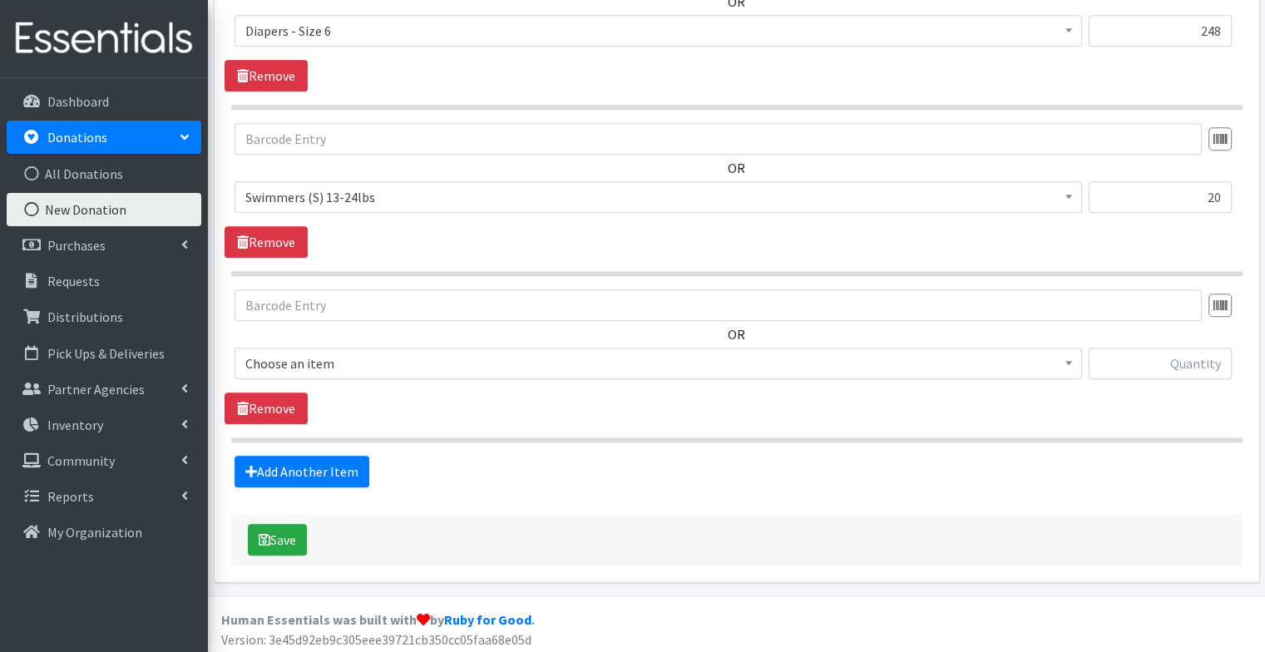
click at [314, 359] on span "Choose an item" at bounding box center [658, 363] width 826 height 23
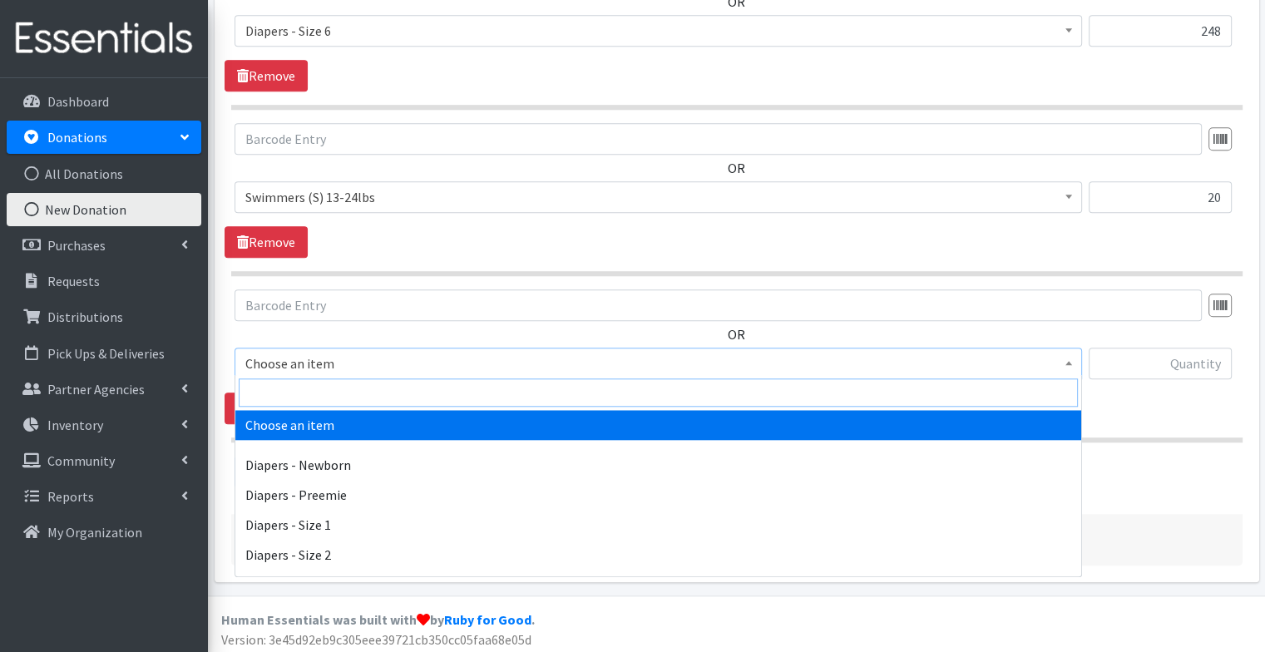
click at [319, 390] on input "search" at bounding box center [658, 392] width 839 height 28
type input "wipes"
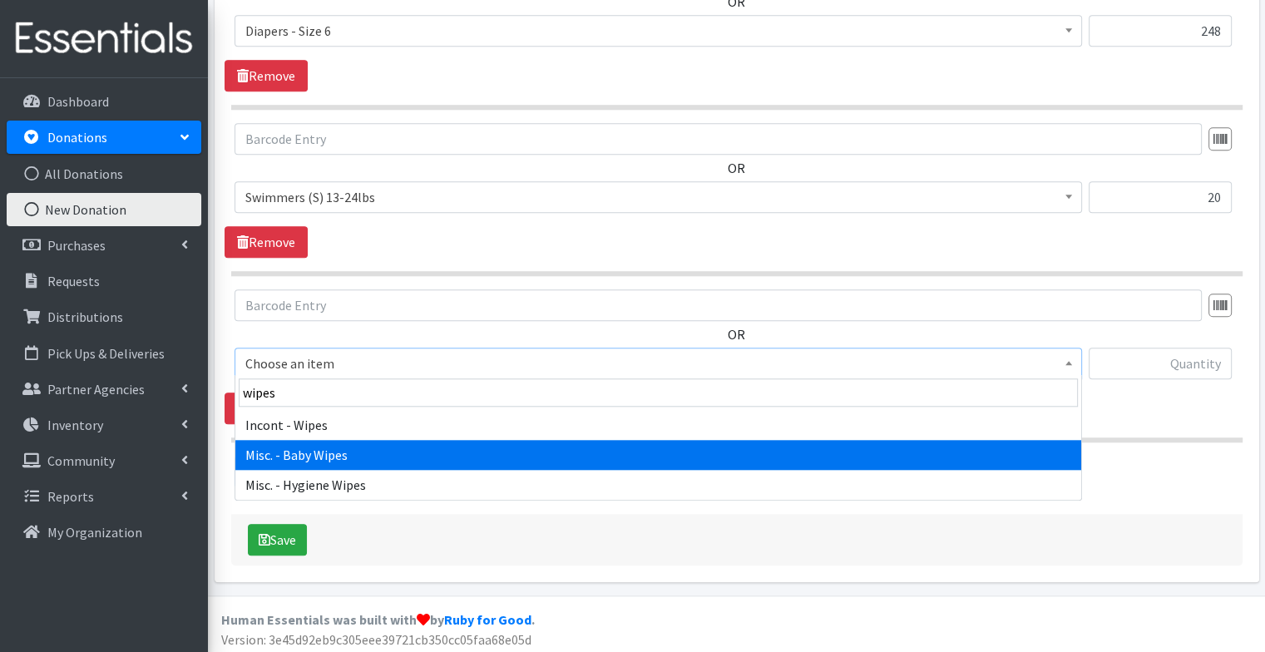
select select "87"
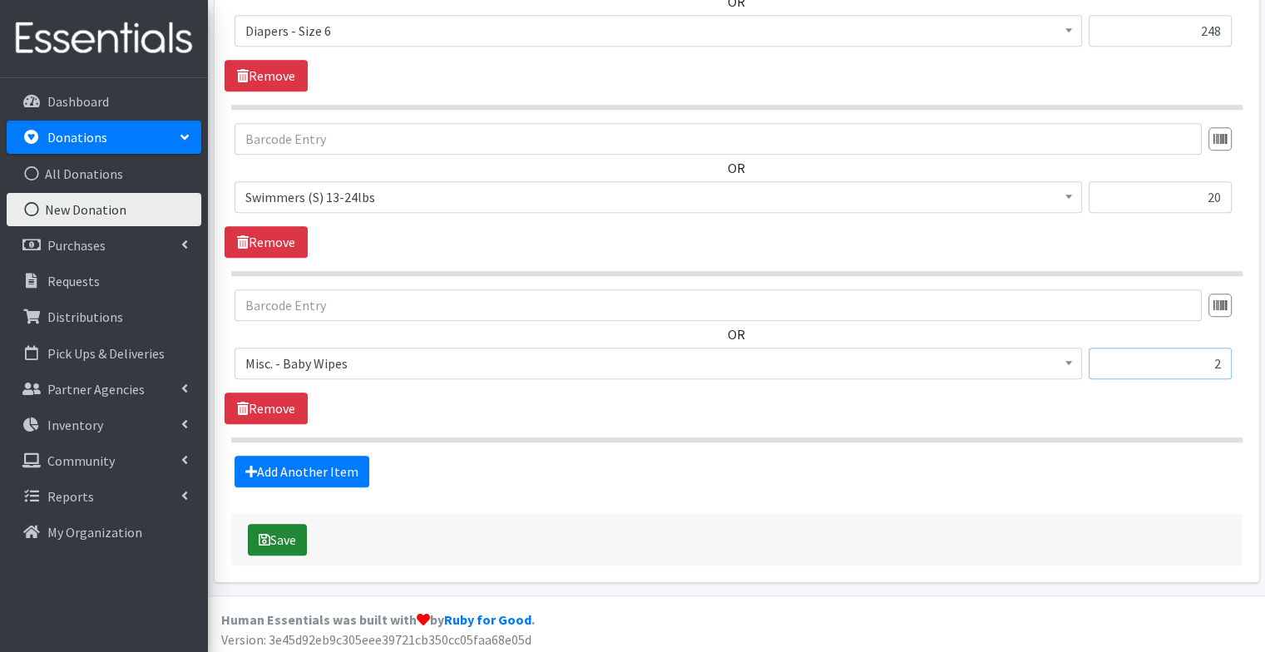
type input "2"
click at [289, 534] on button "Save" at bounding box center [277, 540] width 59 height 32
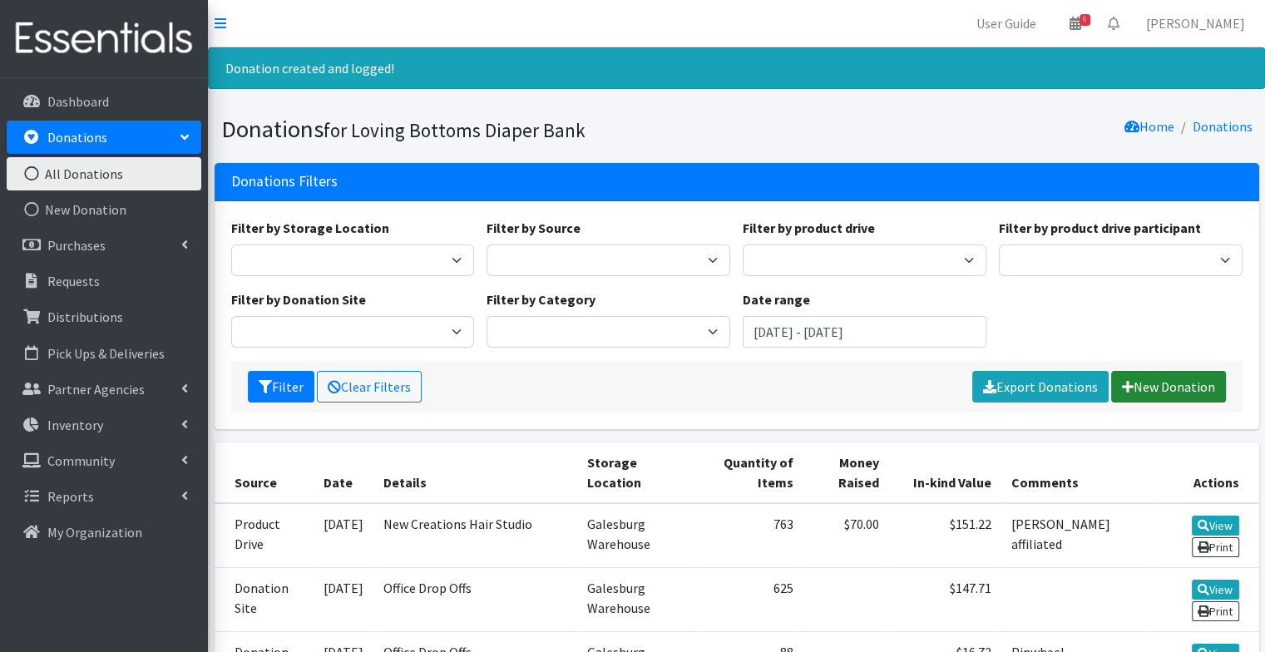
click at [1181, 388] on link "New Donation" at bounding box center [1168, 387] width 115 height 32
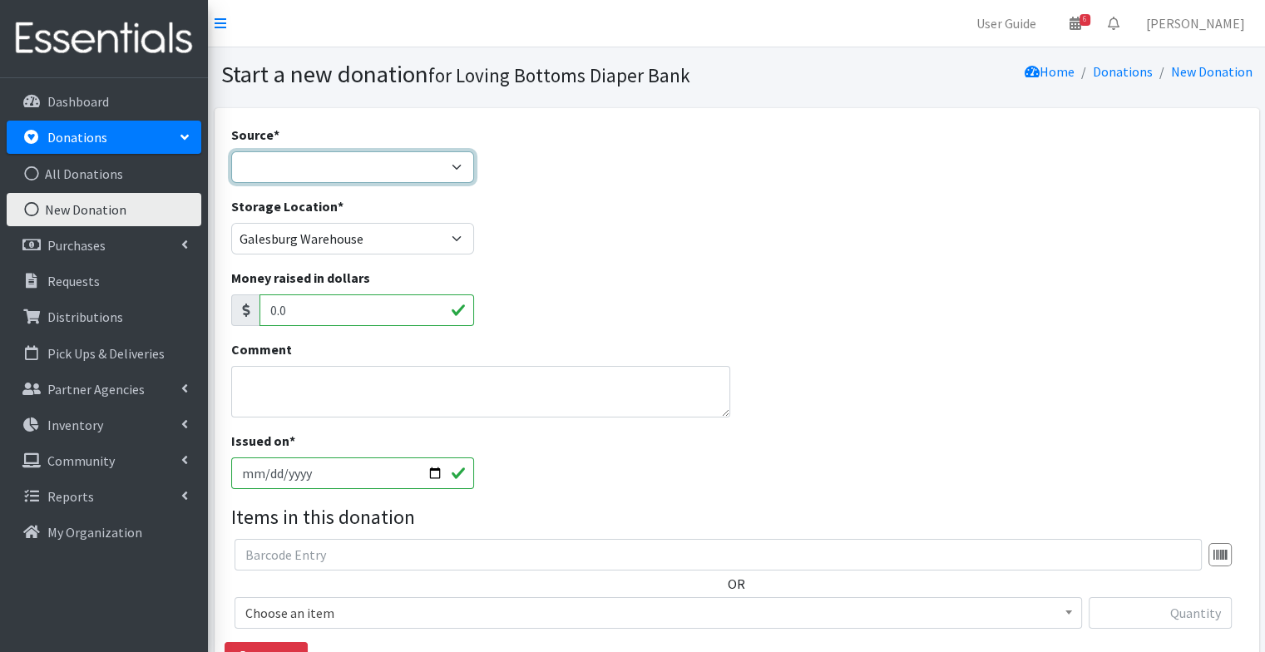
click at [345, 174] on select "Product Drive Manufacturer Donation Site Misc. Donation" at bounding box center [353, 167] width 244 height 32
select select "Product Drive"
click at [231, 151] on select "Product Drive Manufacturer Donation Site Misc. Donation" at bounding box center [353, 167] width 244 height 32
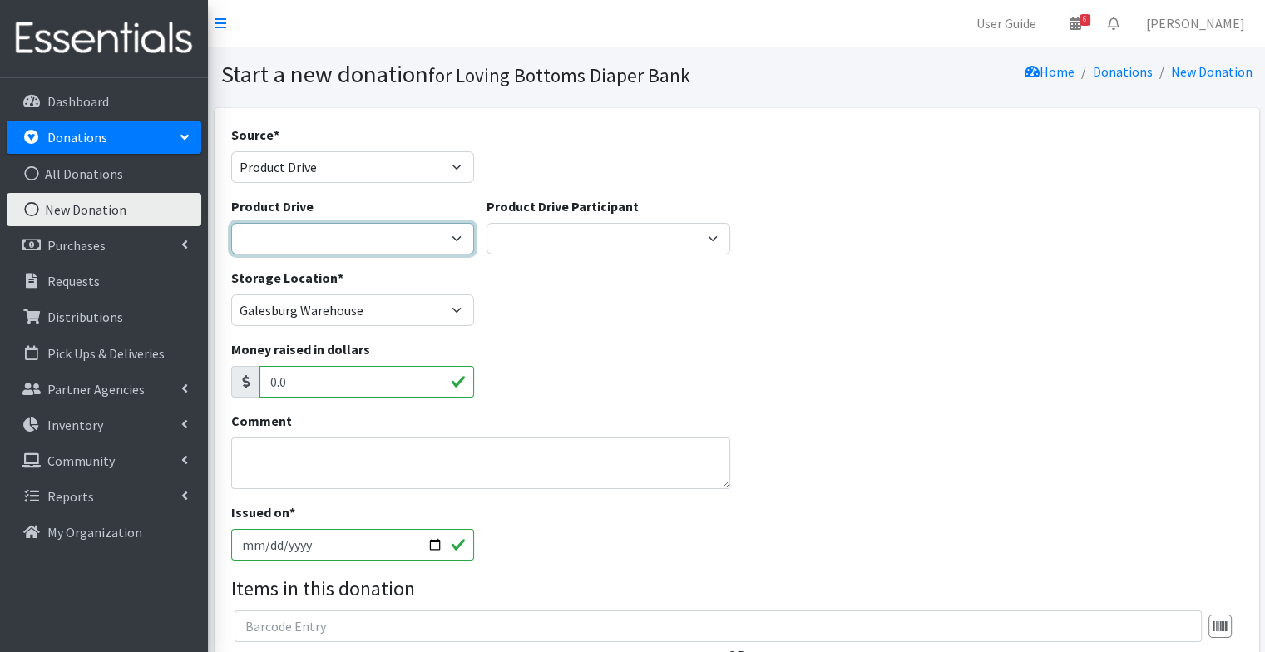
click at [330, 249] on select "4-H Federation AAUW - [PERSON_NAME] Club Abilities Plus [GEOGRAPHIC_DATA] Abing…" at bounding box center [353, 239] width 244 height 32
select select
click at [231, 223] on select "4-H Federation AAUW - [PERSON_NAME] Club Abilities Plus [GEOGRAPHIC_DATA] Abing…" at bounding box center [353, 239] width 244 height 32
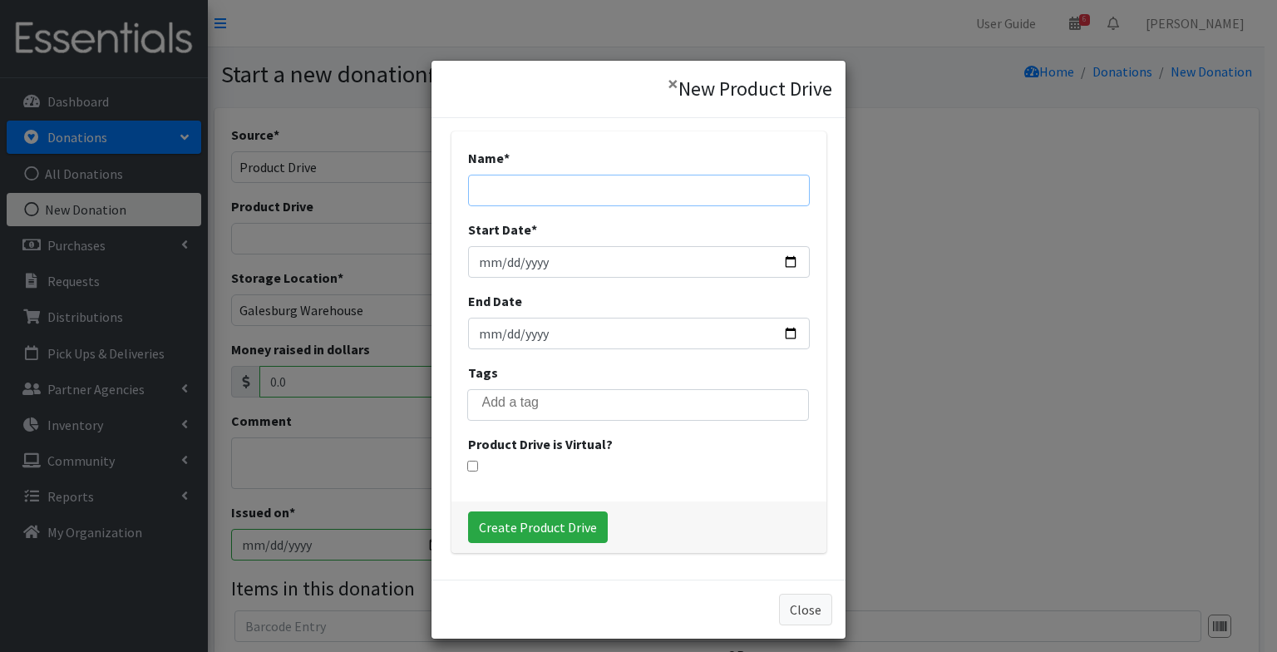
click at [537, 189] on input "Name *" at bounding box center [639, 191] width 342 height 32
type input "[PERSON_NAME] 33"
click at [787, 273] on input "Start Date *" at bounding box center [639, 262] width 342 height 32
click at [784, 260] on input "Start Date *" at bounding box center [639, 262] width 342 height 32
type input "[DATE]"
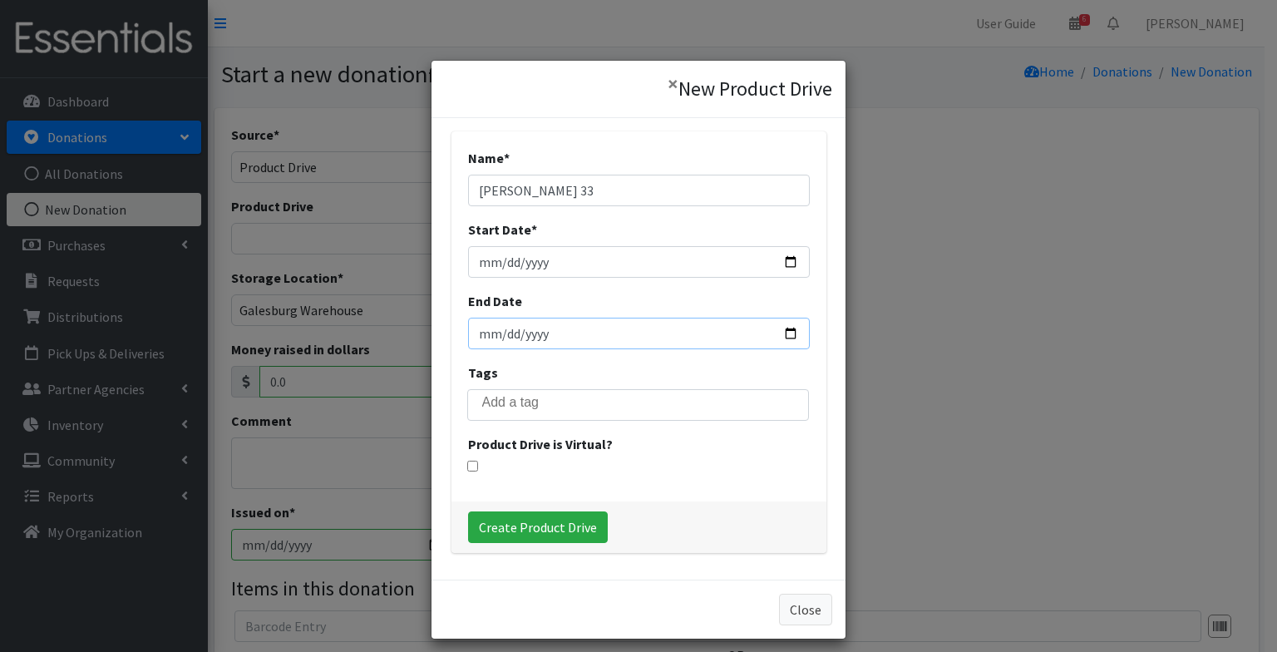
click at [788, 333] on input "End Date" at bounding box center [639, 334] width 342 height 32
type input "[DATE]"
click at [545, 542] on div "Create Product Drive" at bounding box center [639, 527] width 375 height 52
click at [554, 530] on input "Create Product Drive" at bounding box center [538, 527] width 140 height 32
select select "3554"
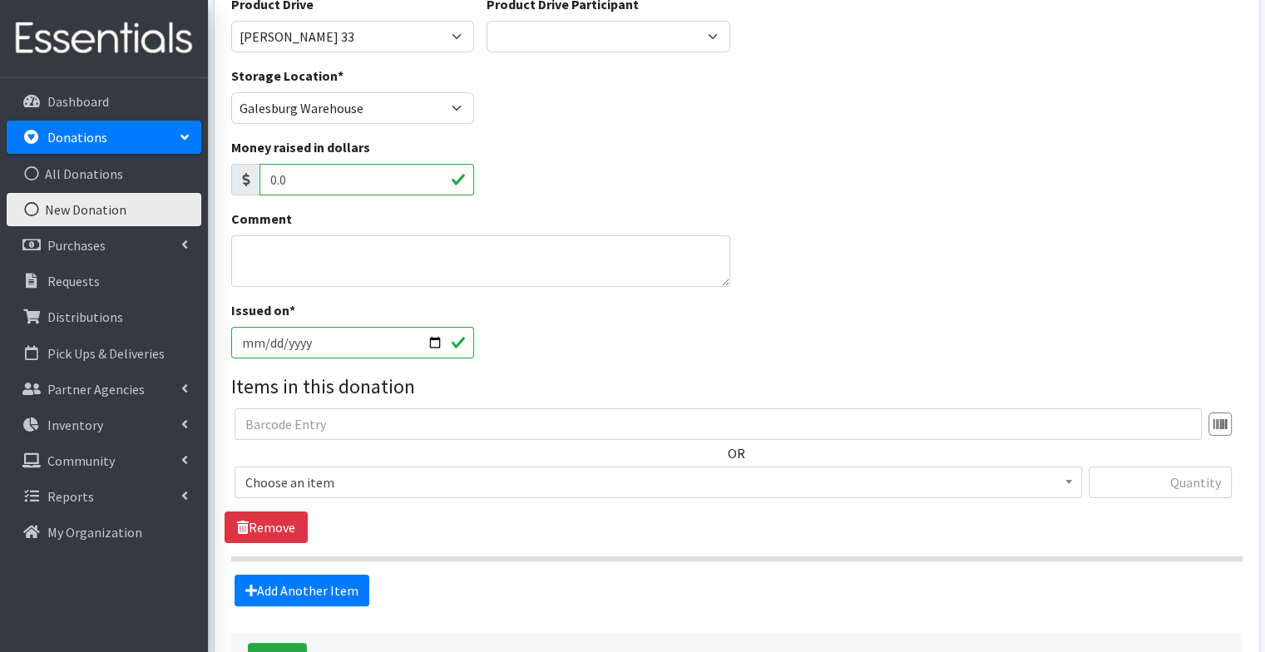
scroll to position [203, 0]
click at [439, 343] on input "2025-09-30" at bounding box center [353, 342] width 244 height 32
type input "[DATE]"
click at [776, 275] on div "Comment" at bounding box center [737, 253] width 1024 height 91
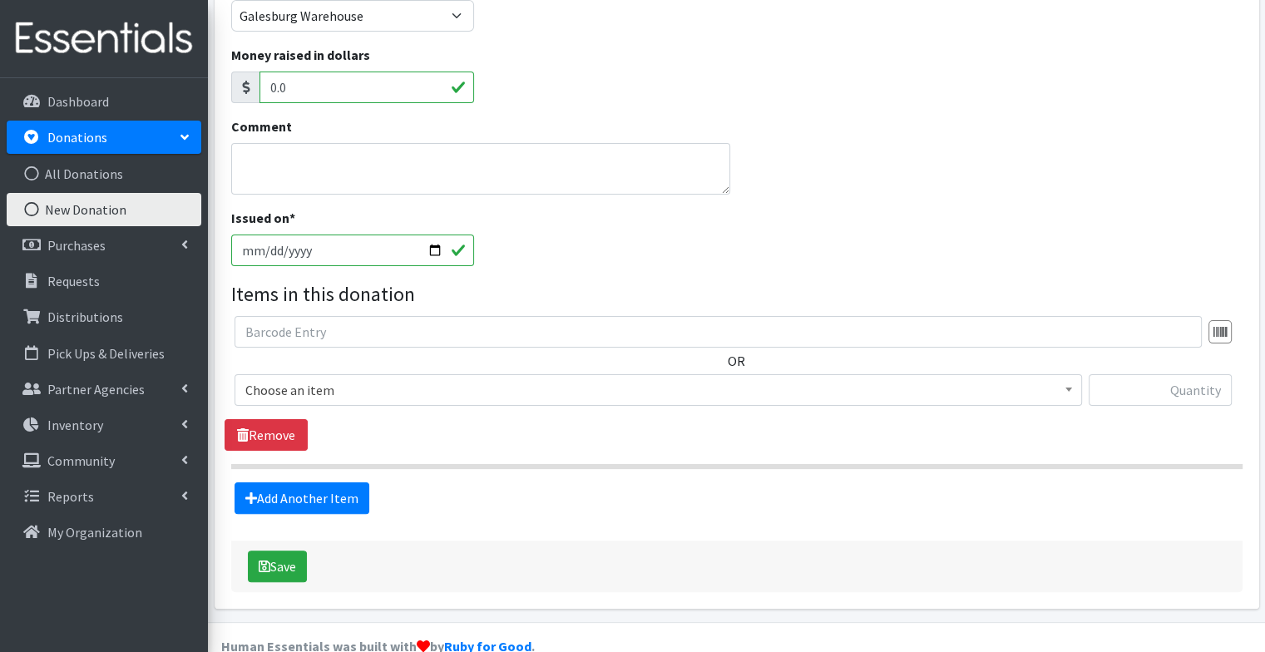
scroll to position [296, 0]
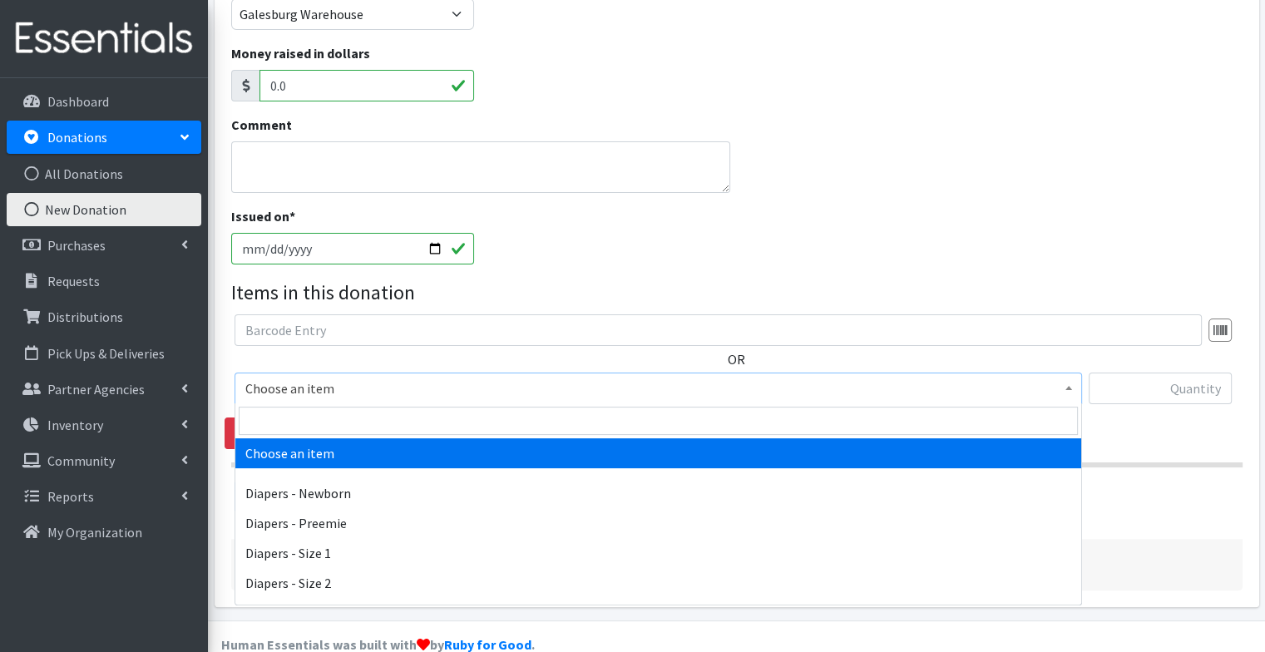
click at [612, 392] on span "Choose an item" at bounding box center [658, 388] width 826 height 23
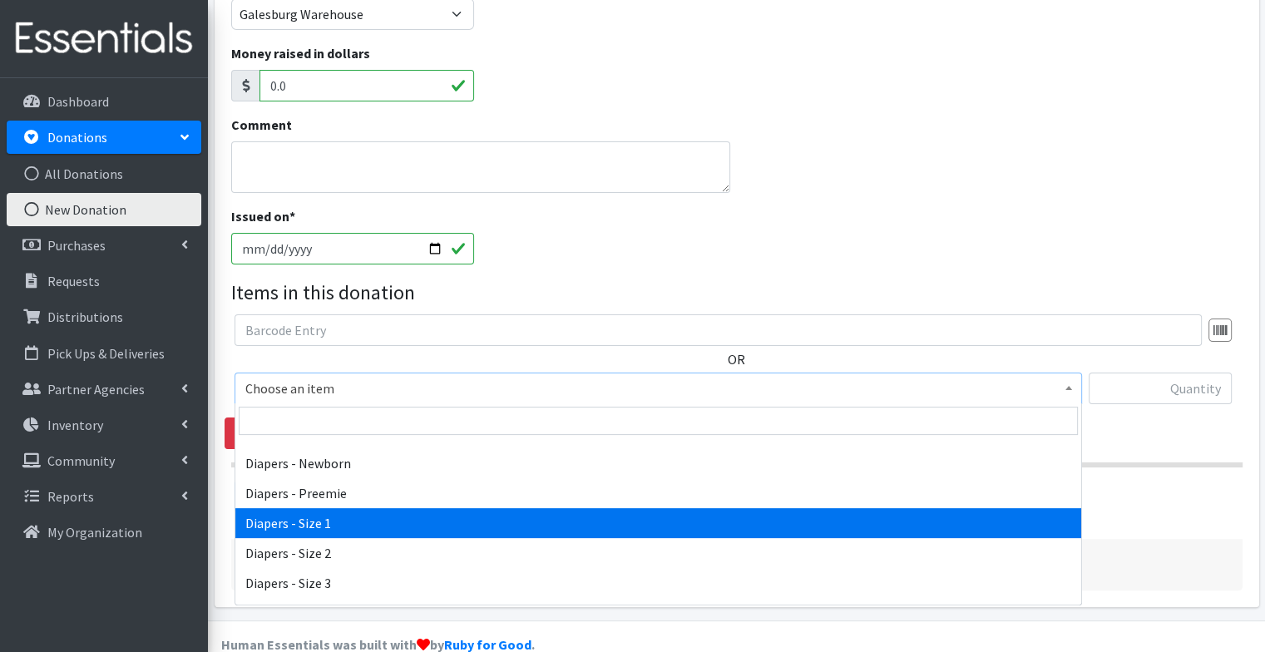
scroll to position [32, 0]
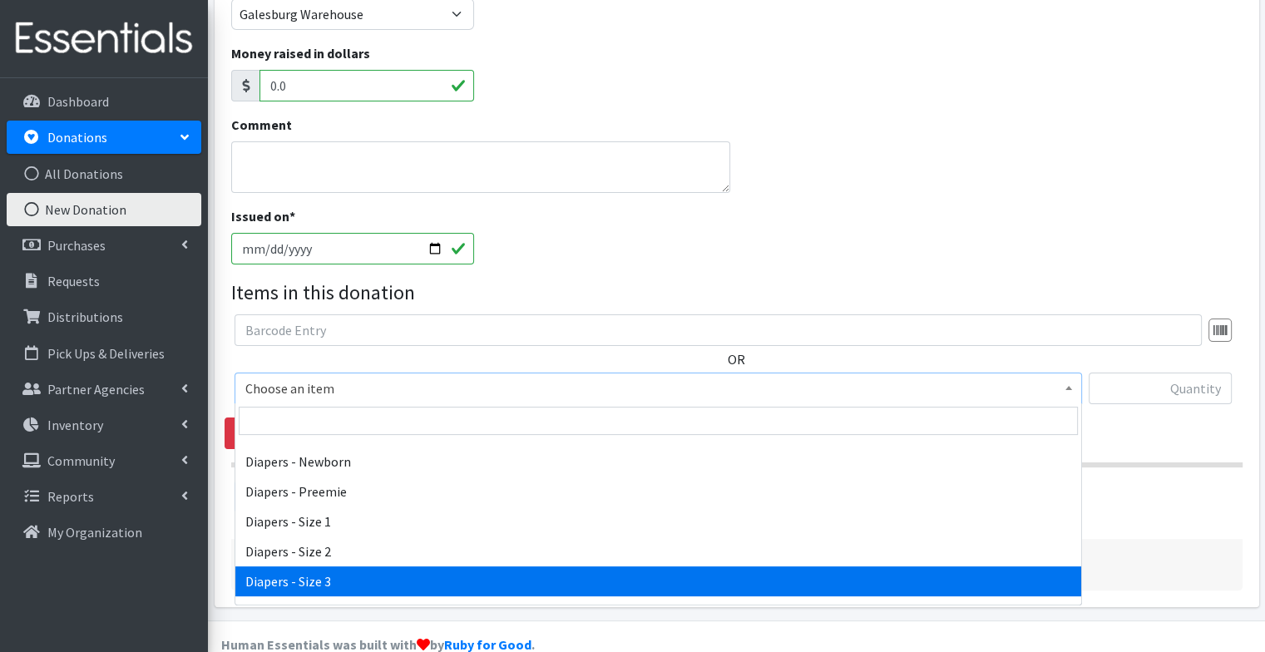
select select "98"
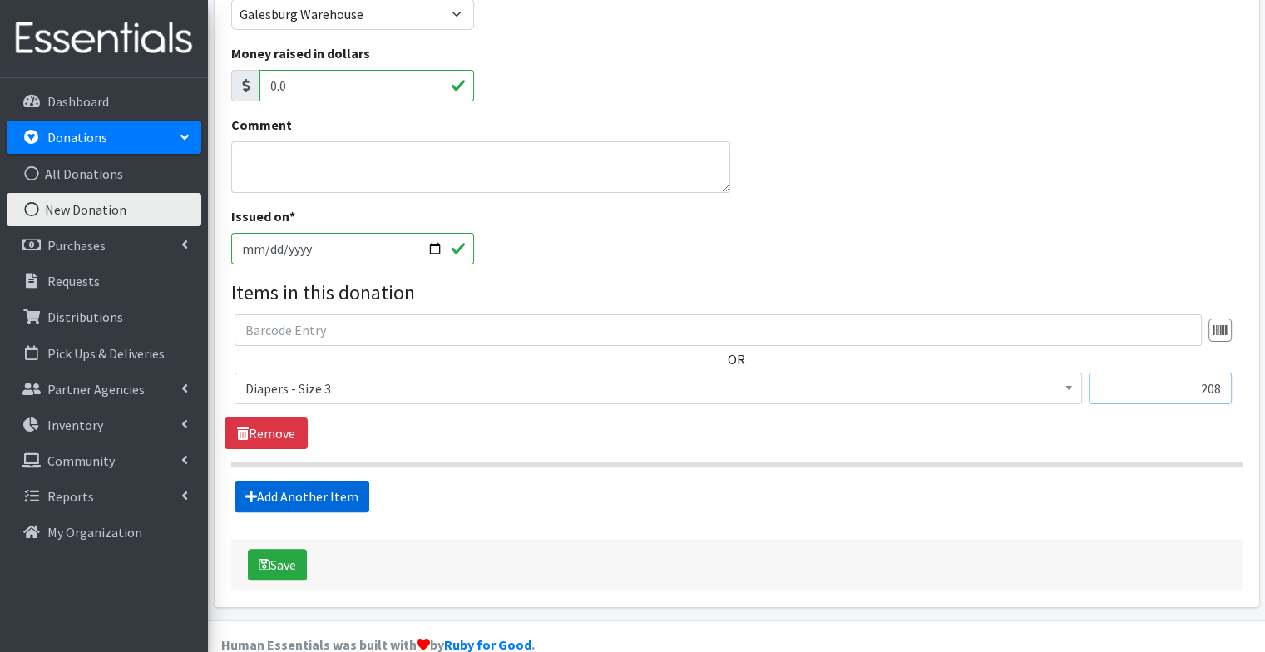
type input "208"
click at [323, 486] on link "Add Another Item" at bounding box center [301, 497] width 135 height 32
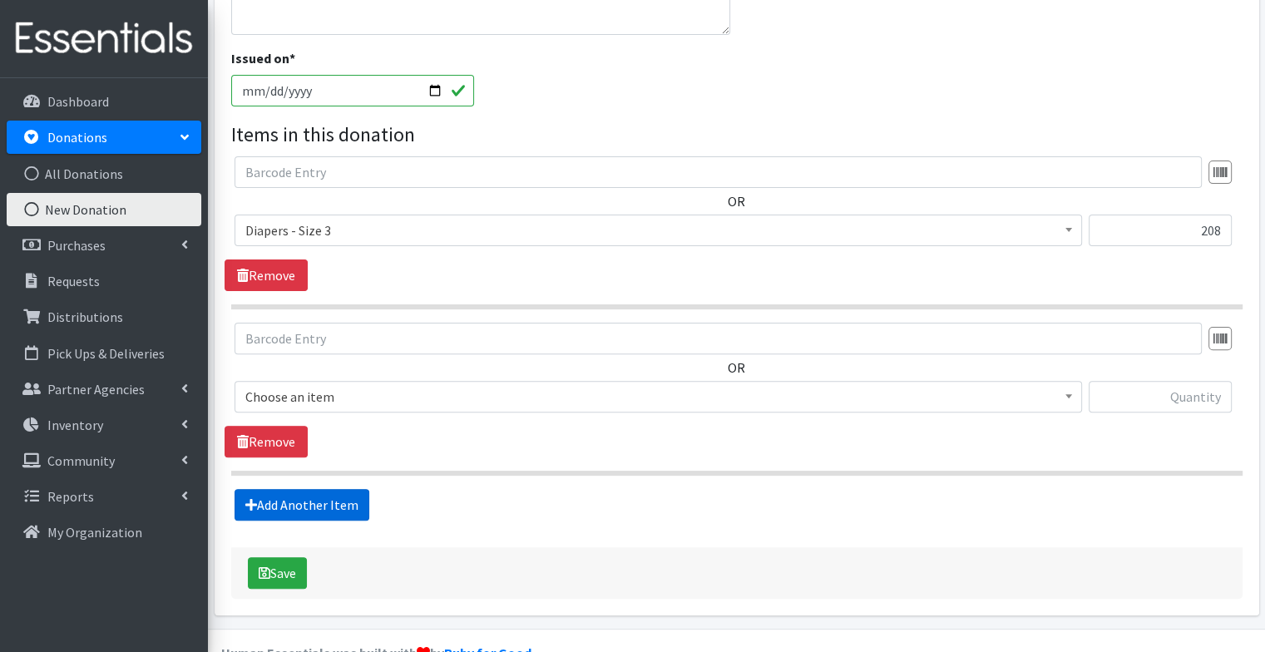
scroll to position [491, 0]
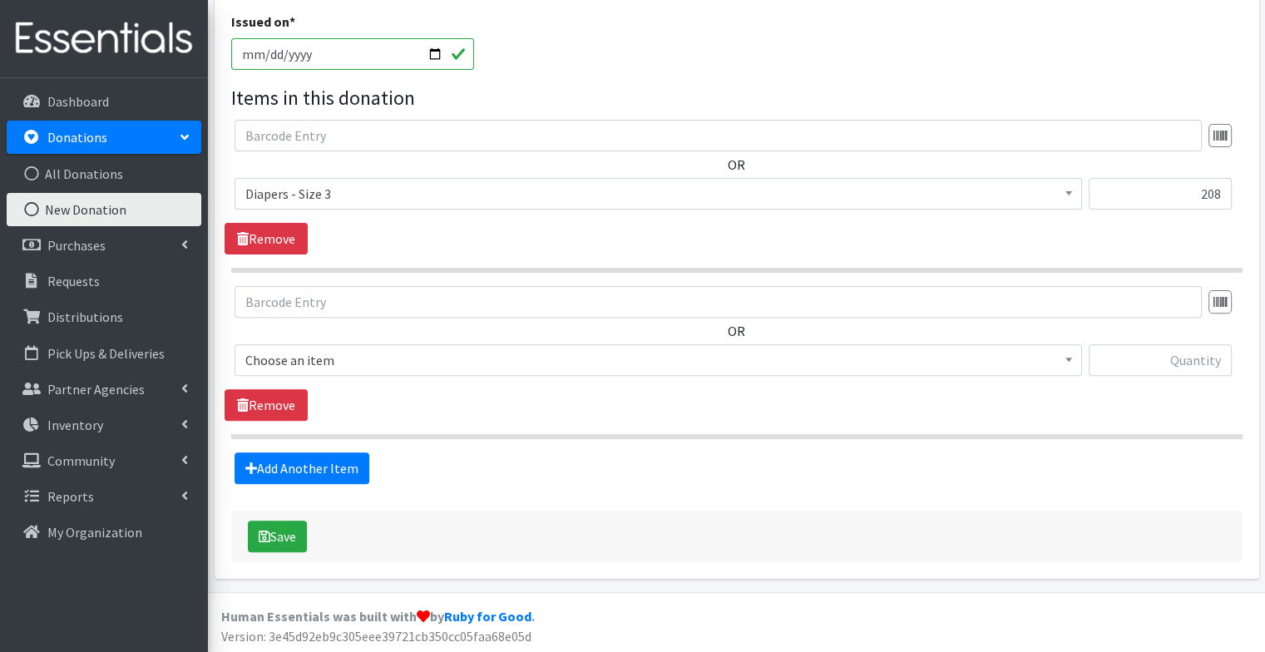
click at [328, 363] on span "Choose an item" at bounding box center [658, 359] width 826 height 23
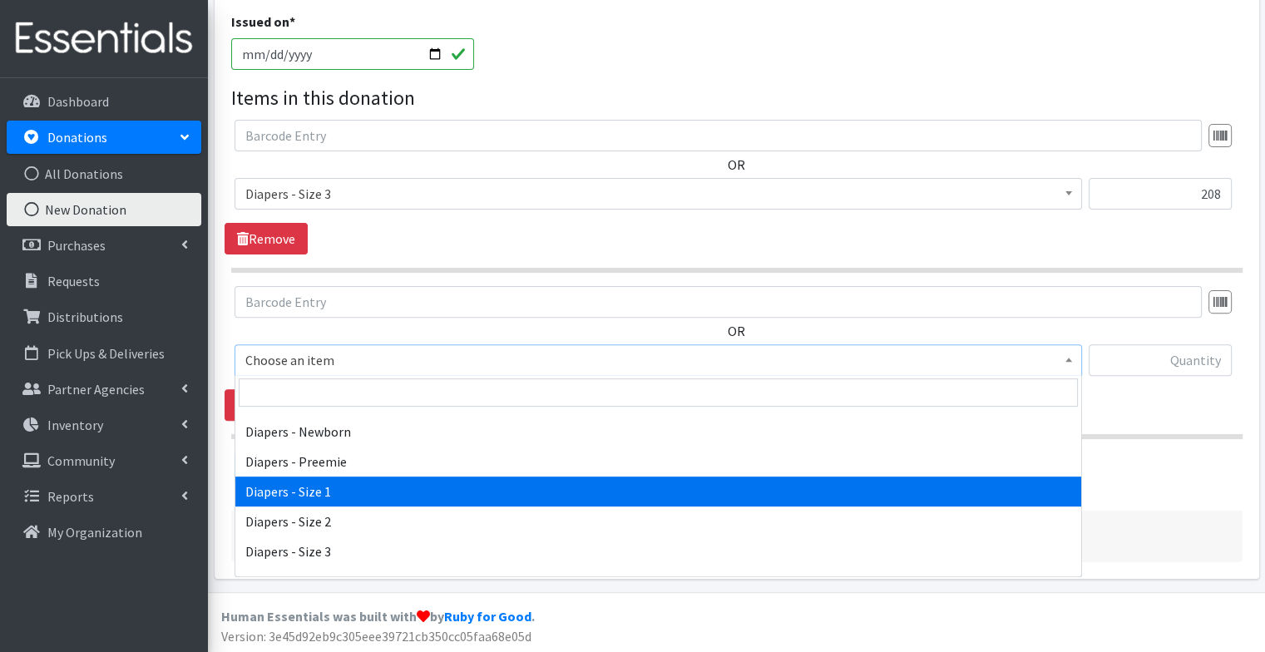
scroll to position [33, 0]
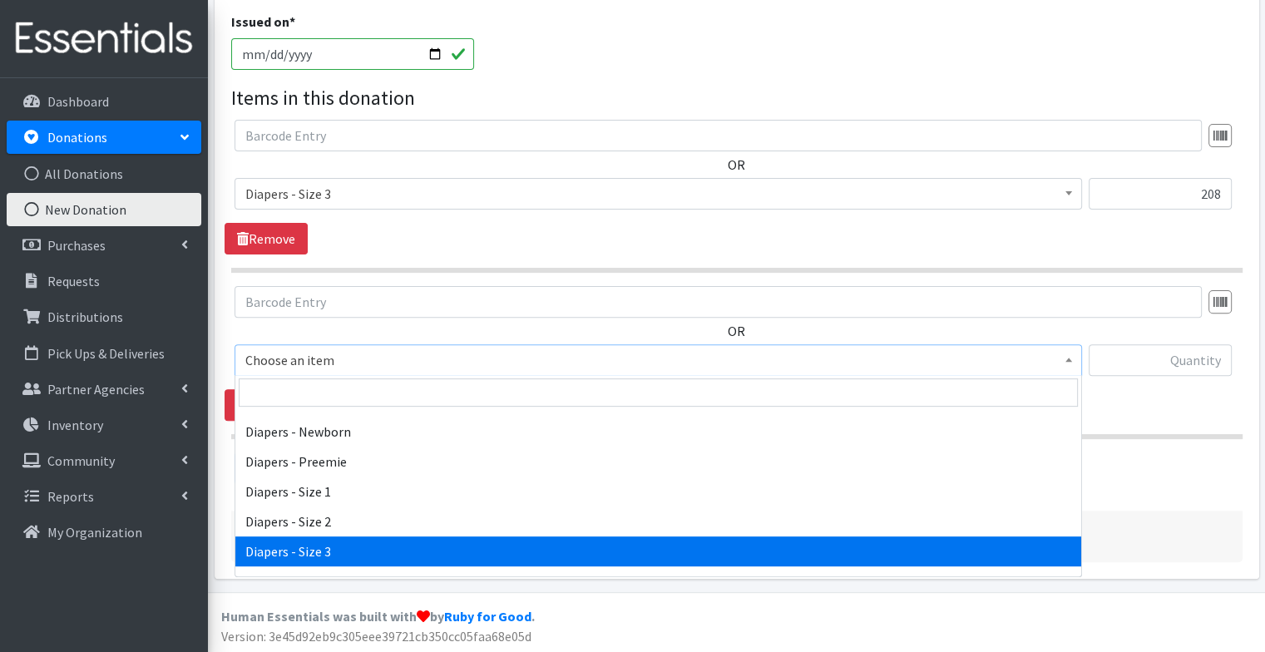
select select "98"
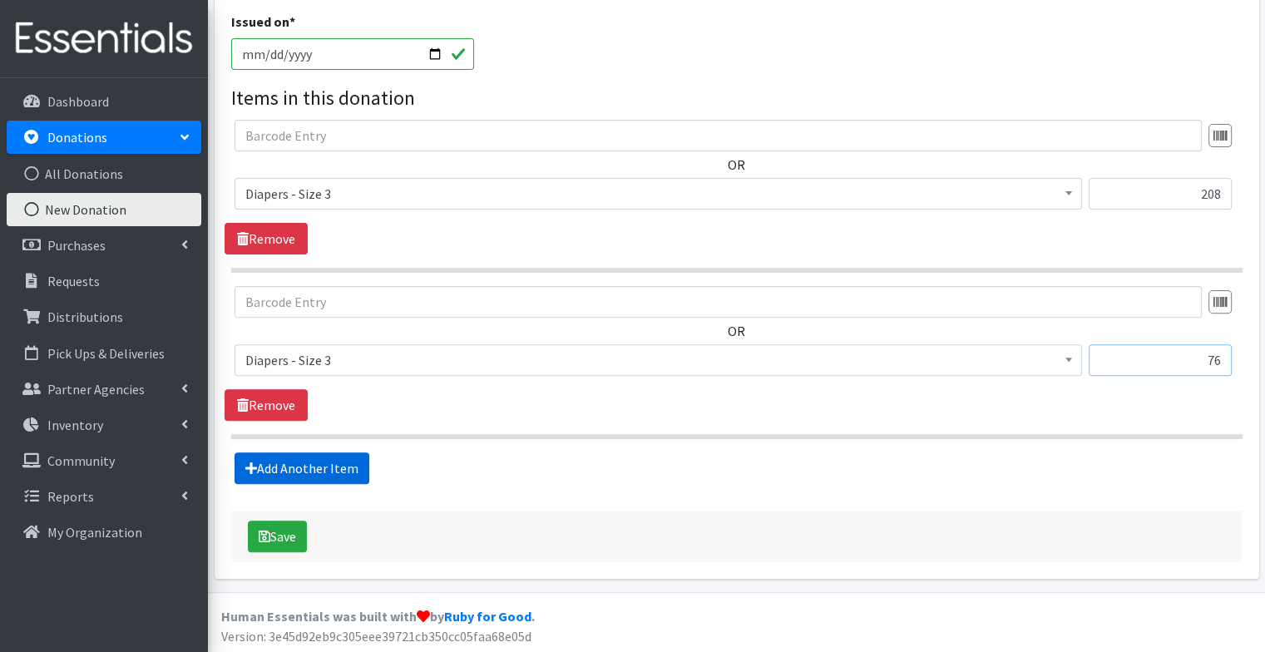
type input "76"
click at [340, 462] on link "Add Another Item" at bounding box center [301, 468] width 135 height 32
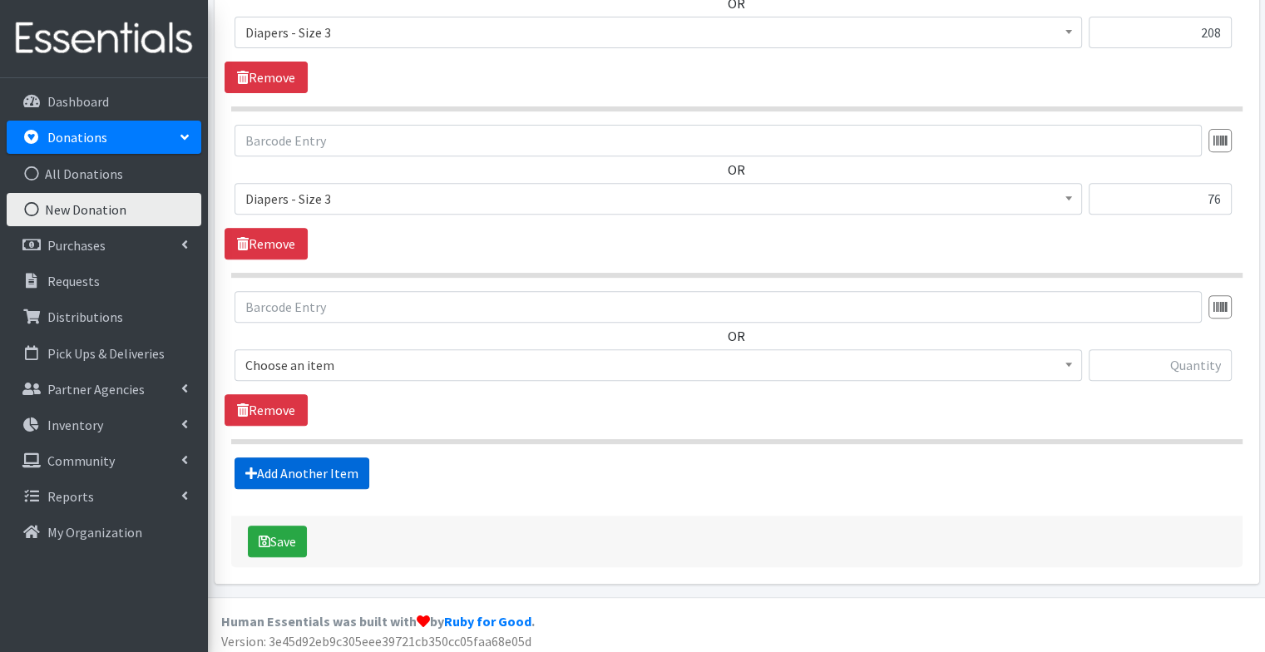
scroll to position [656, 0]
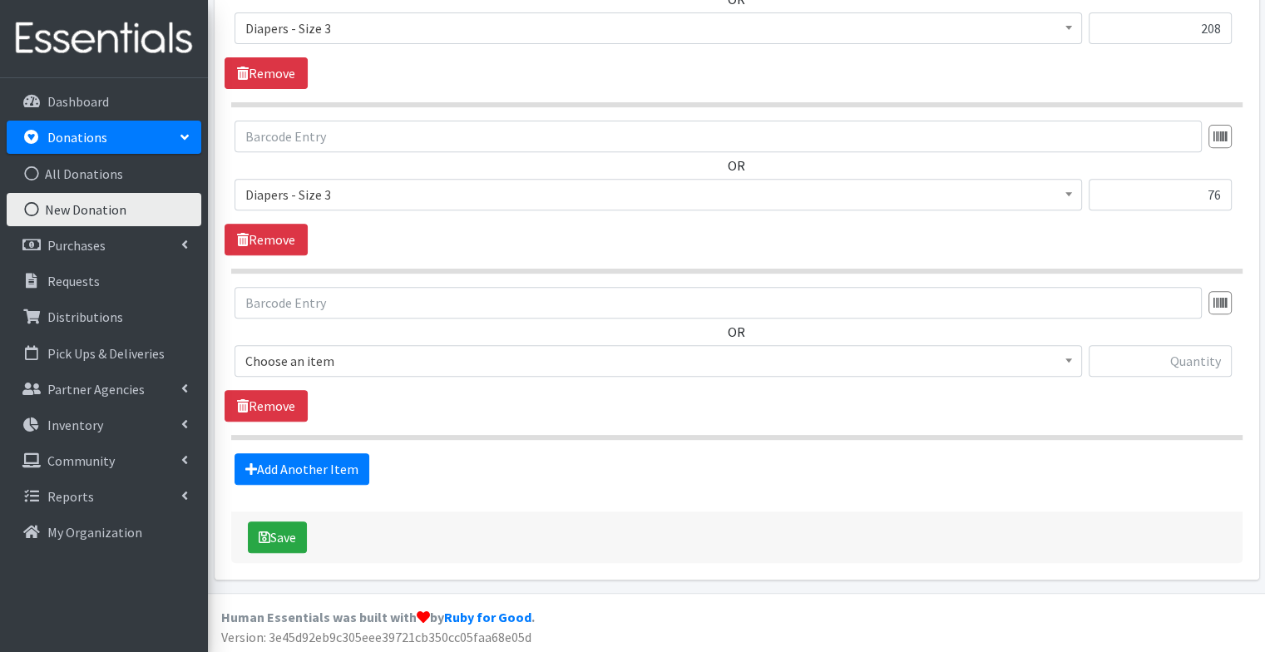
click at [373, 363] on span "Choose an item" at bounding box center [658, 360] width 826 height 23
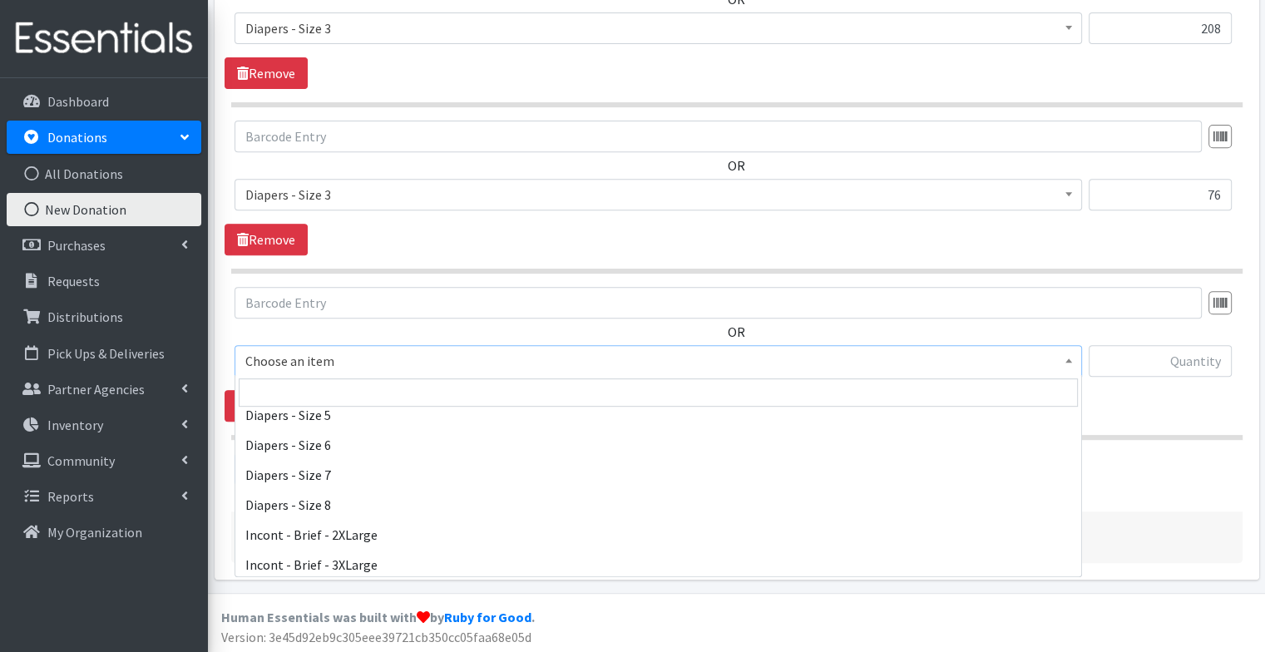
scroll to position [229, 0]
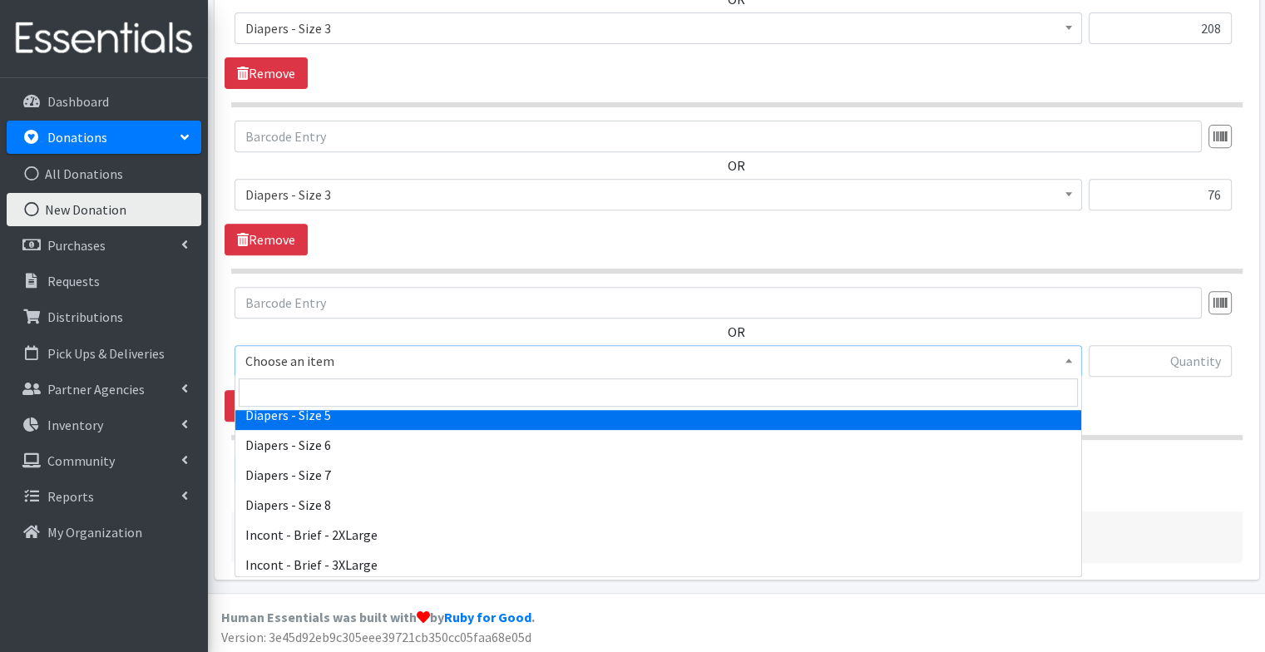
select select "74"
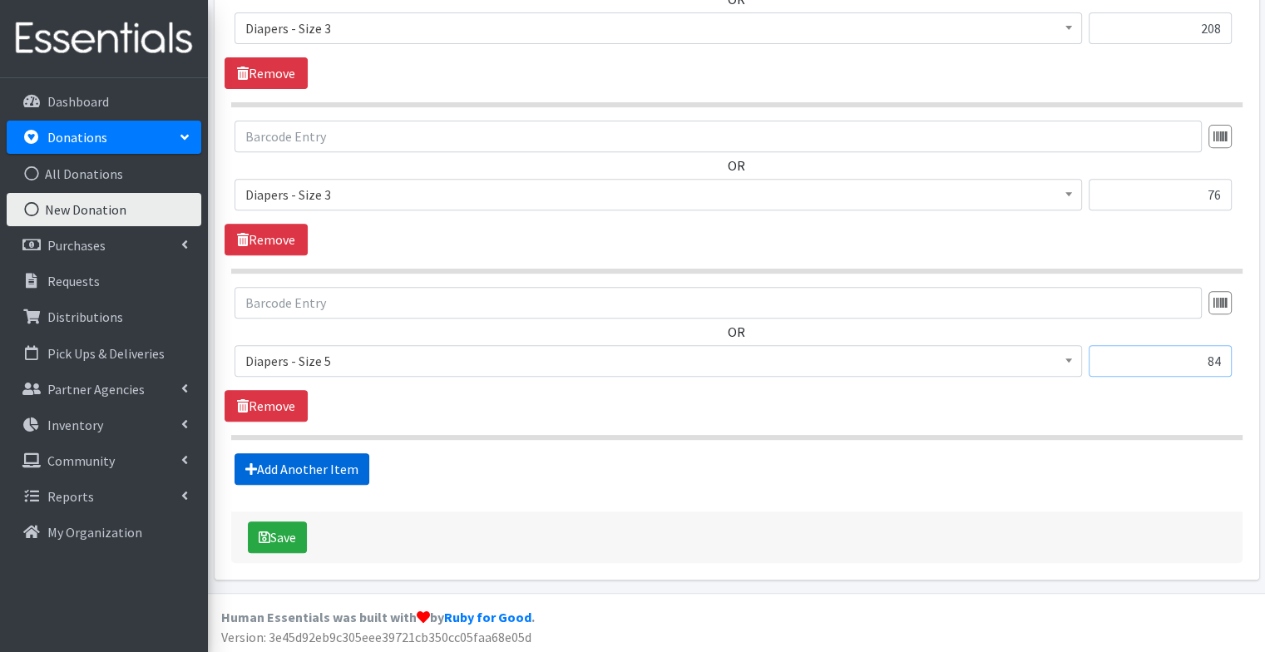
type input "84"
click at [323, 463] on link "Add Another Item" at bounding box center [301, 469] width 135 height 32
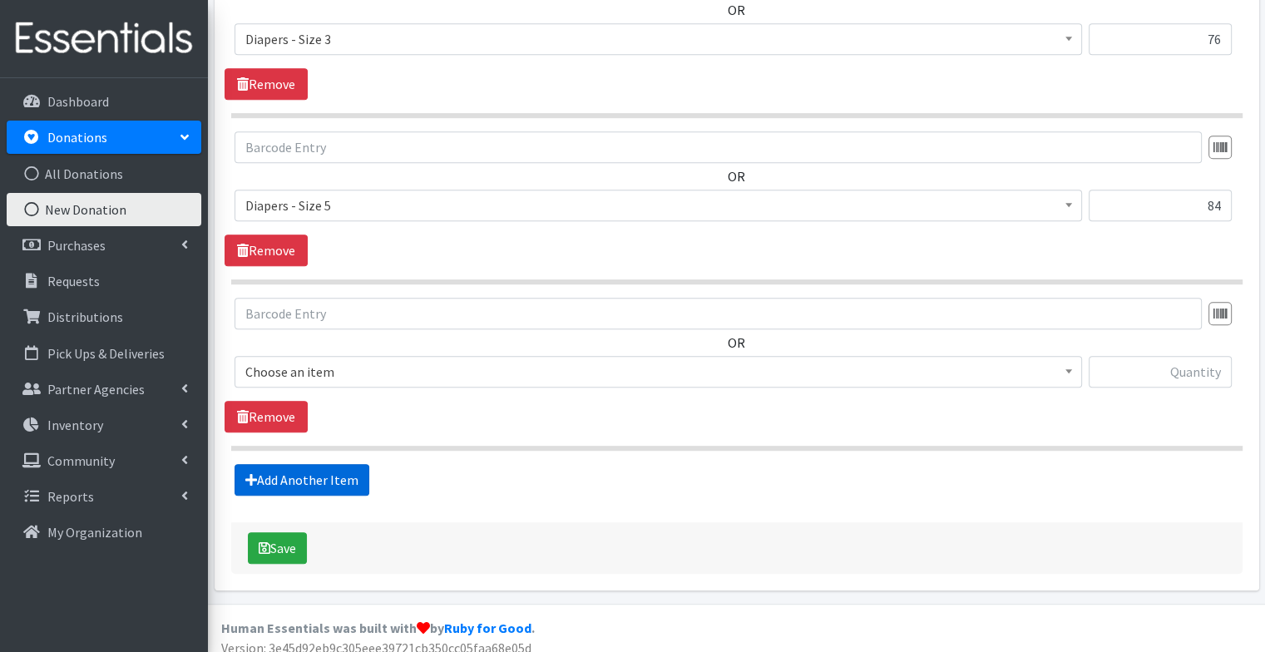
scroll to position [822, 0]
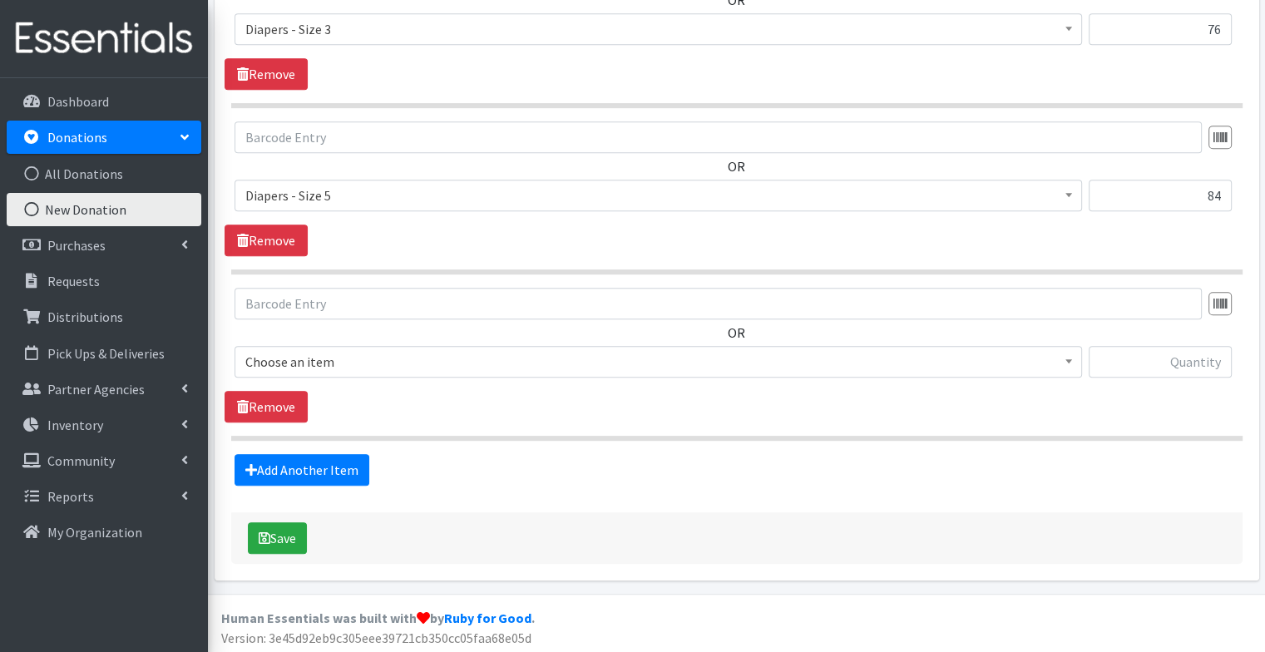
click at [338, 354] on span "Choose an item" at bounding box center [658, 361] width 826 height 23
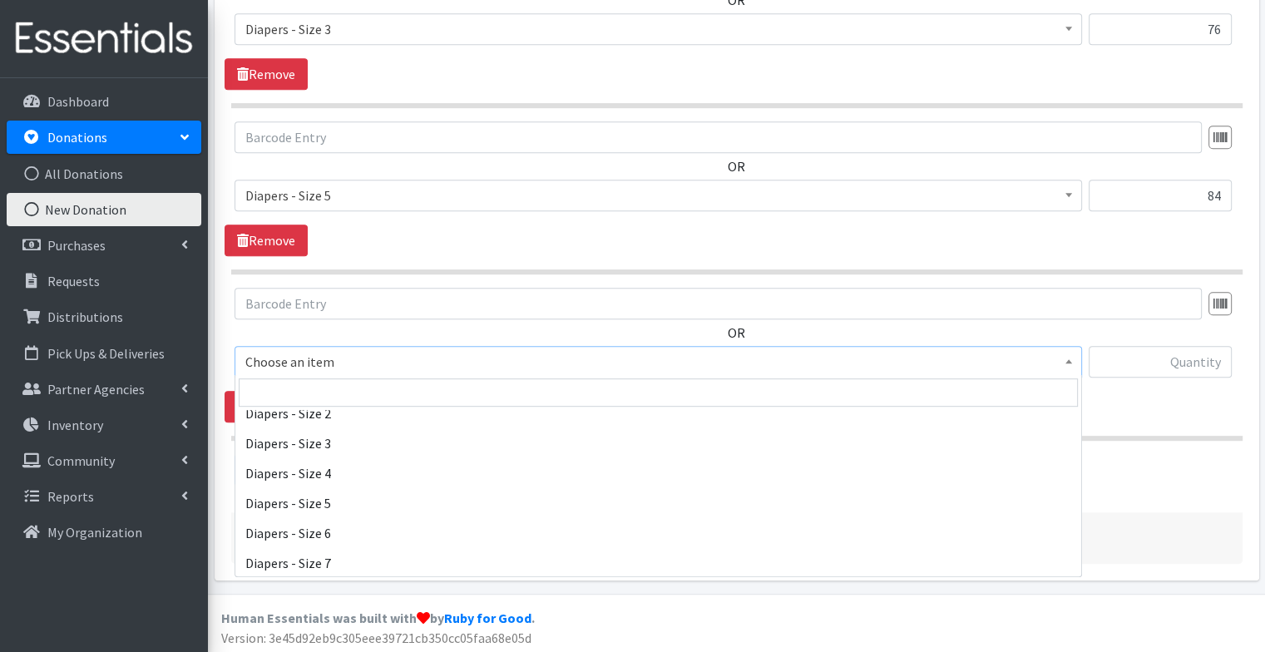
scroll to position [133, 0]
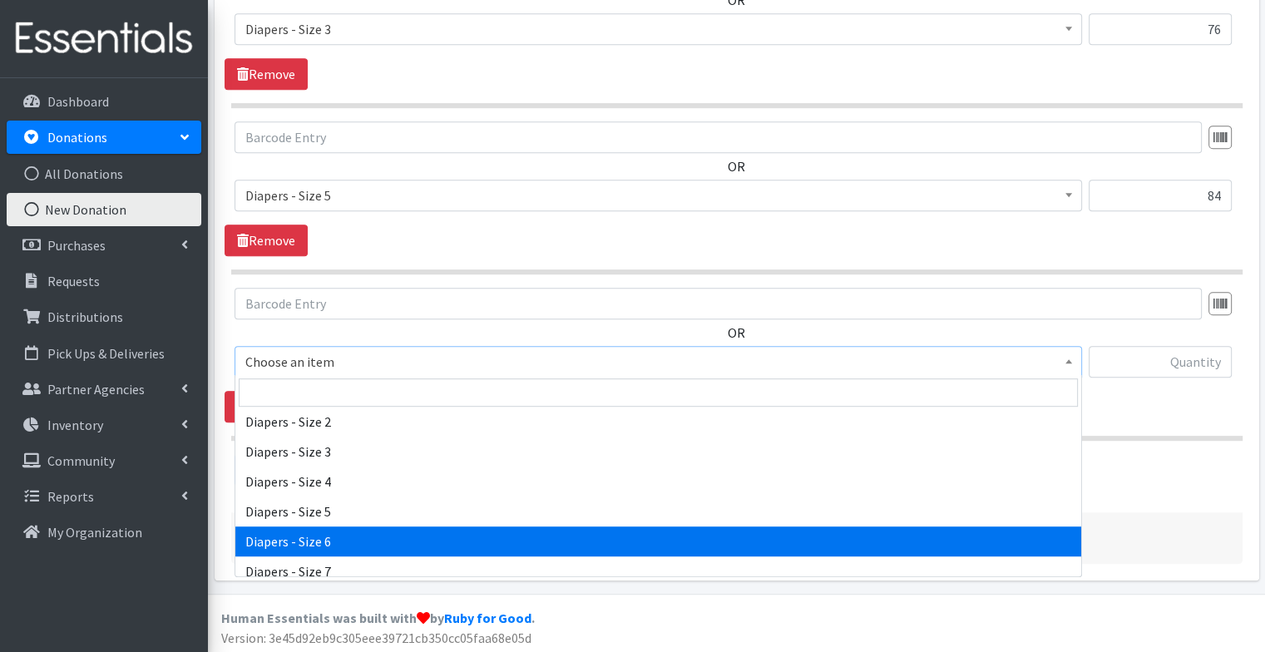
select select "75"
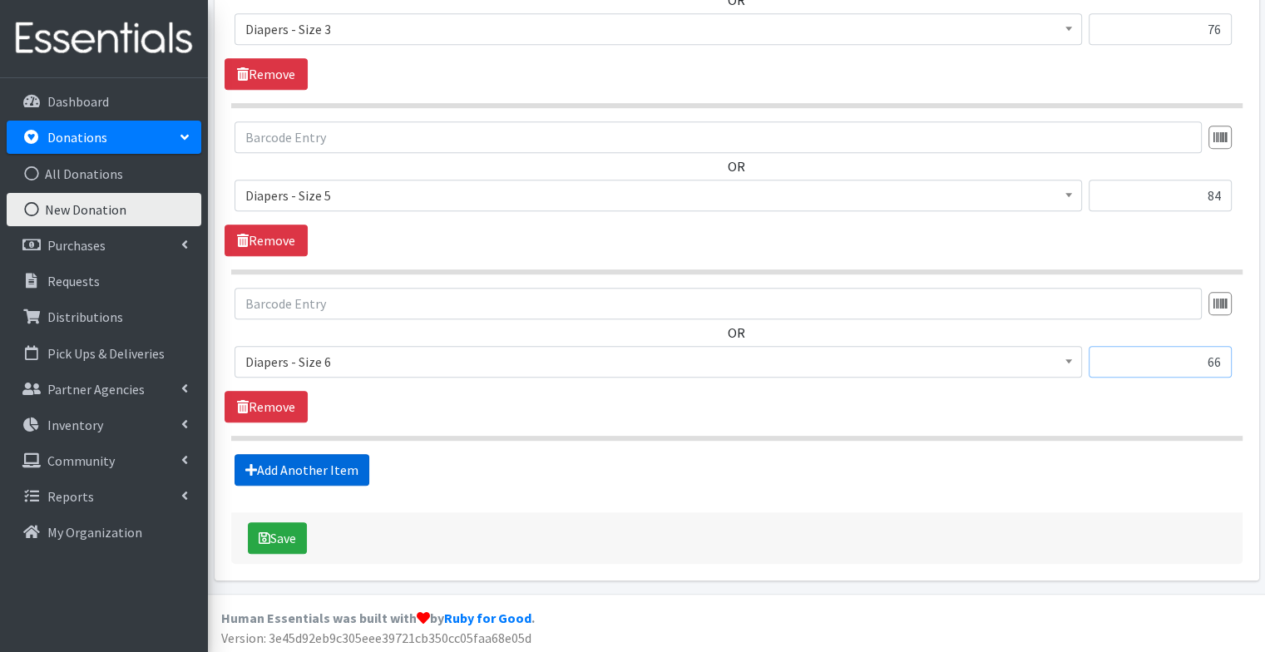
type input "66"
click at [328, 457] on link "Add Another Item" at bounding box center [301, 470] width 135 height 32
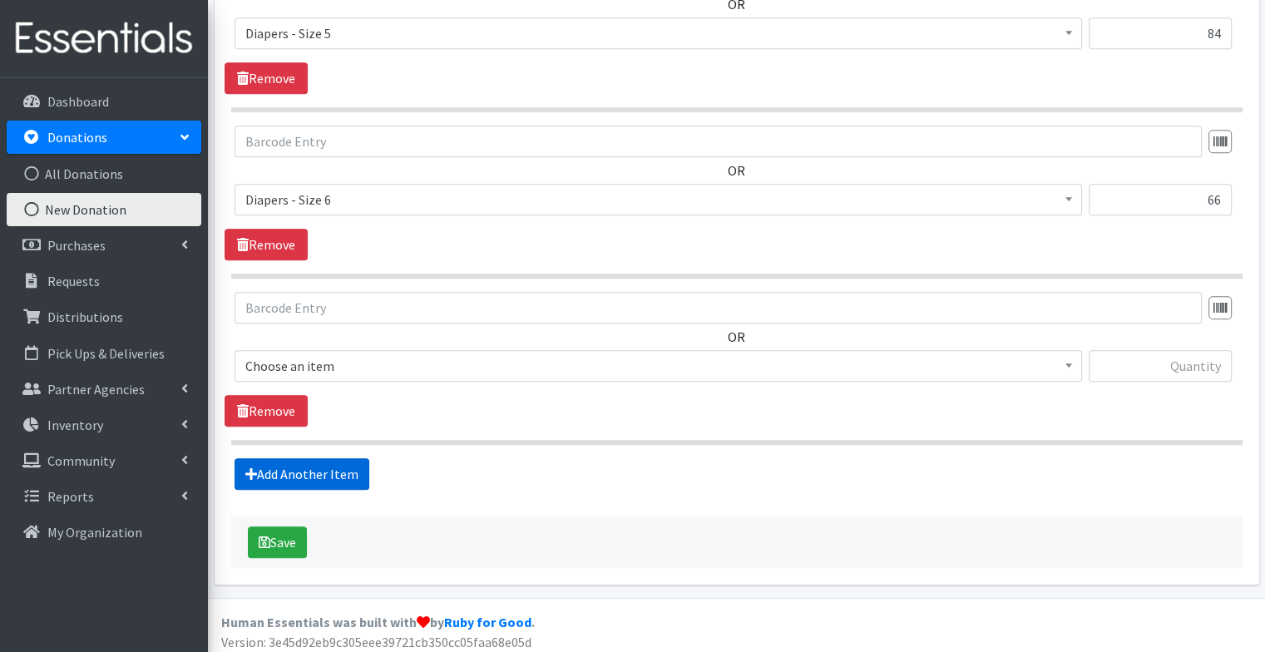
scroll to position [988, 0]
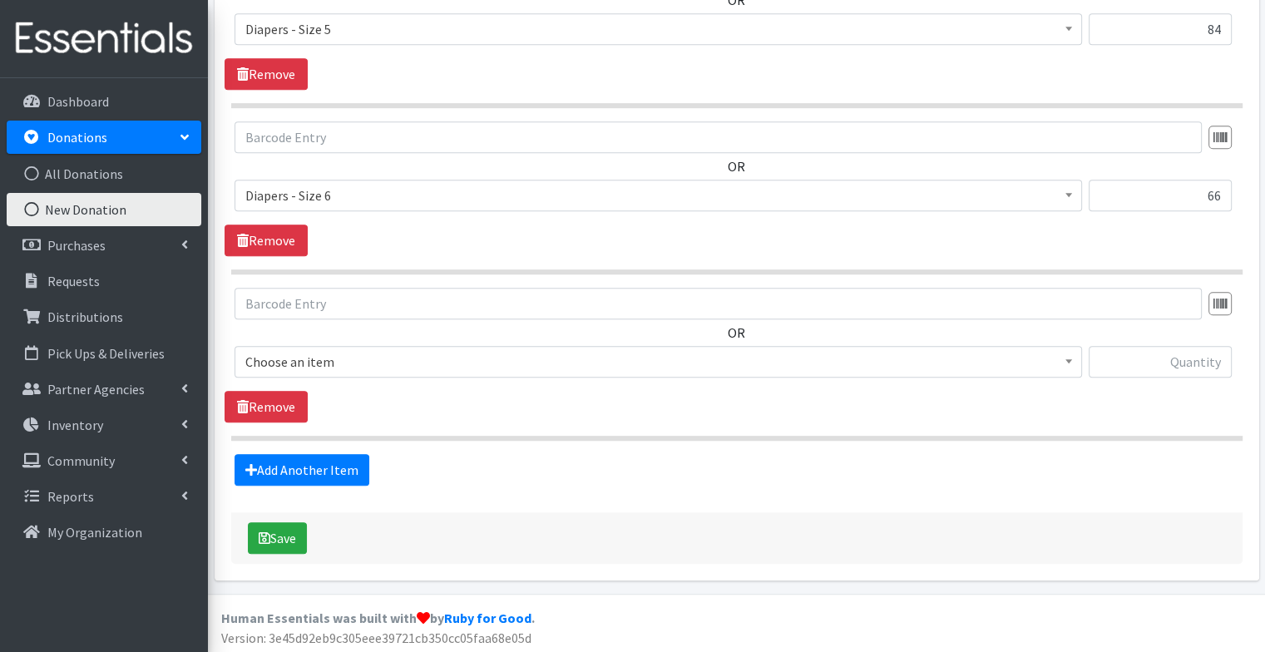
click at [338, 360] on span "Choose an item" at bounding box center [658, 361] width 826 height 23
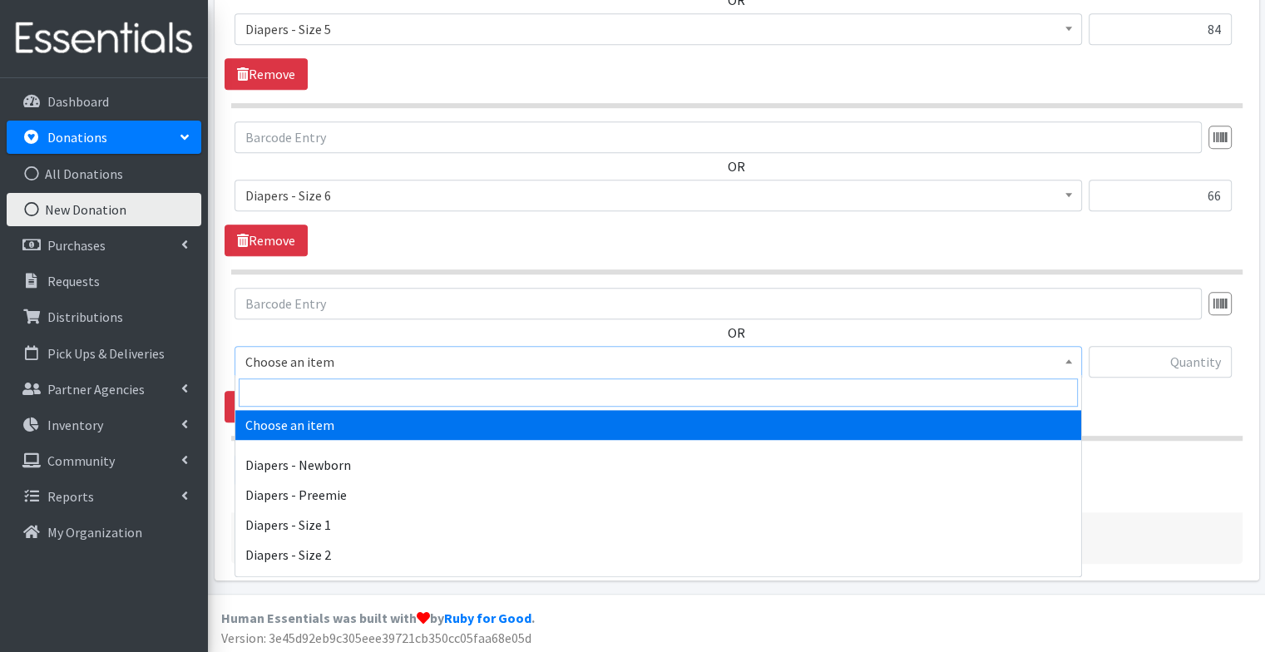
click at [336, 396] on input "search" at bounding box center [658, 392] width 839 height 28
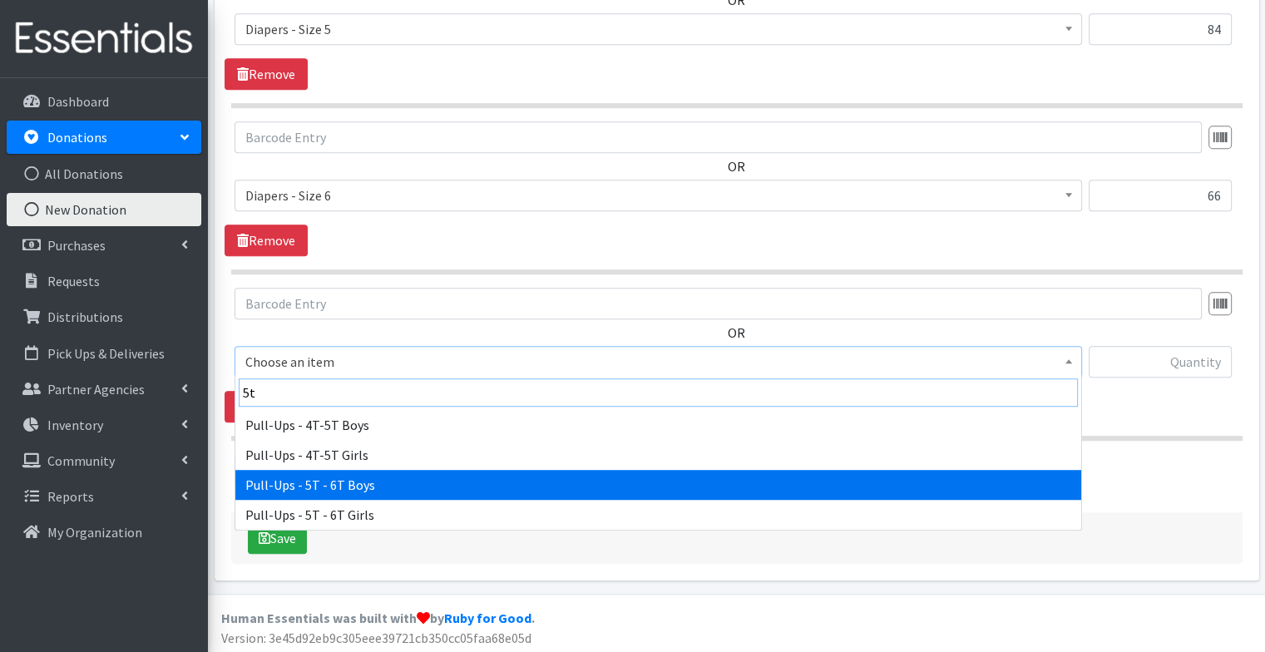
type input "5t"
select select "15081"
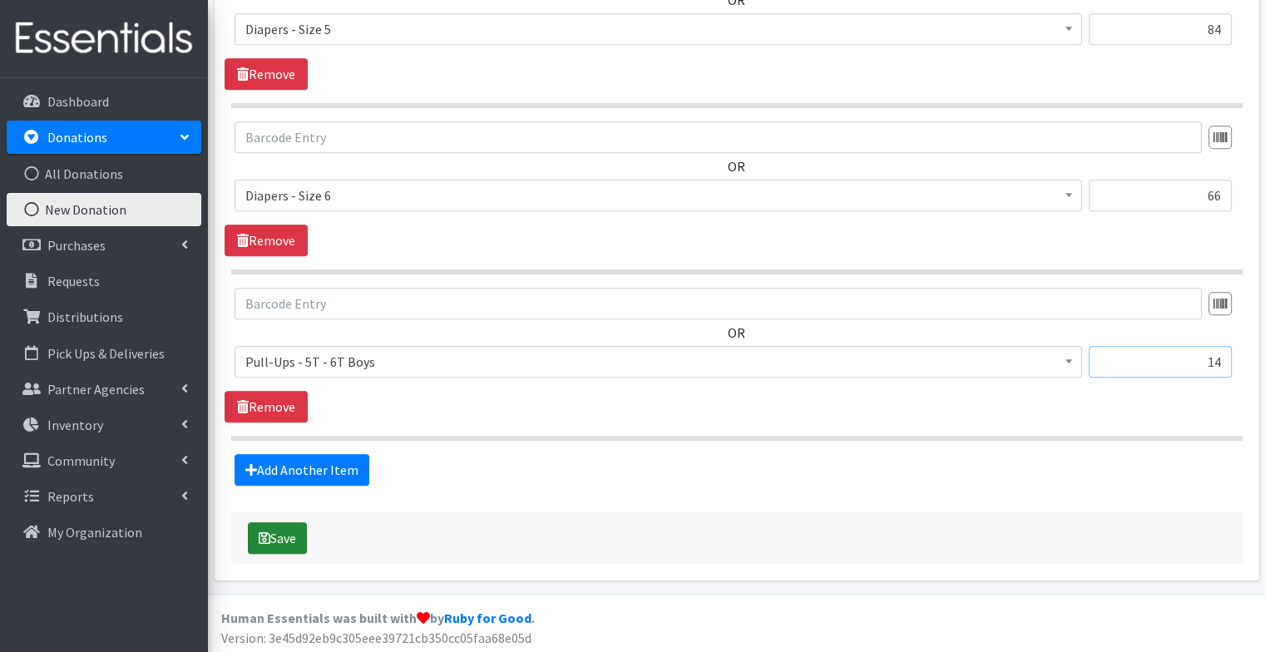
type input "14"
click at [277, 531] on button "Save" at bounding box center [277, 538] width 59 height 32
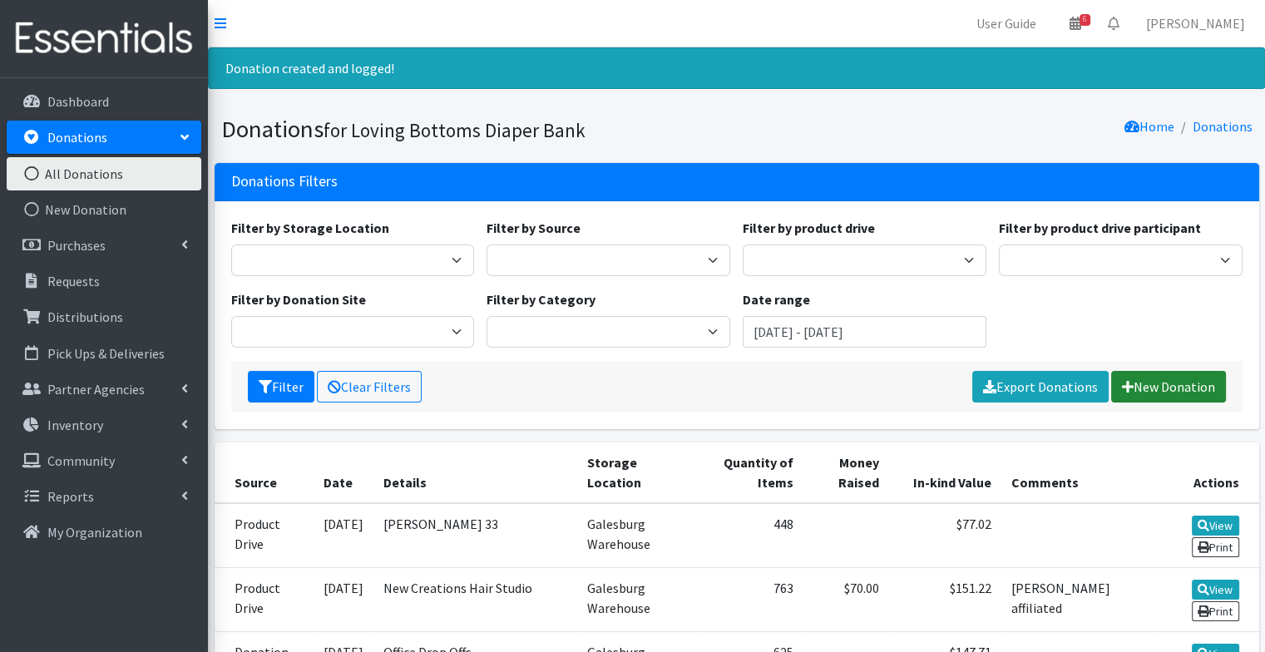
click at [1173, 388] on link "New Donation" at bounding box center [1168, 387] width 115 height 32
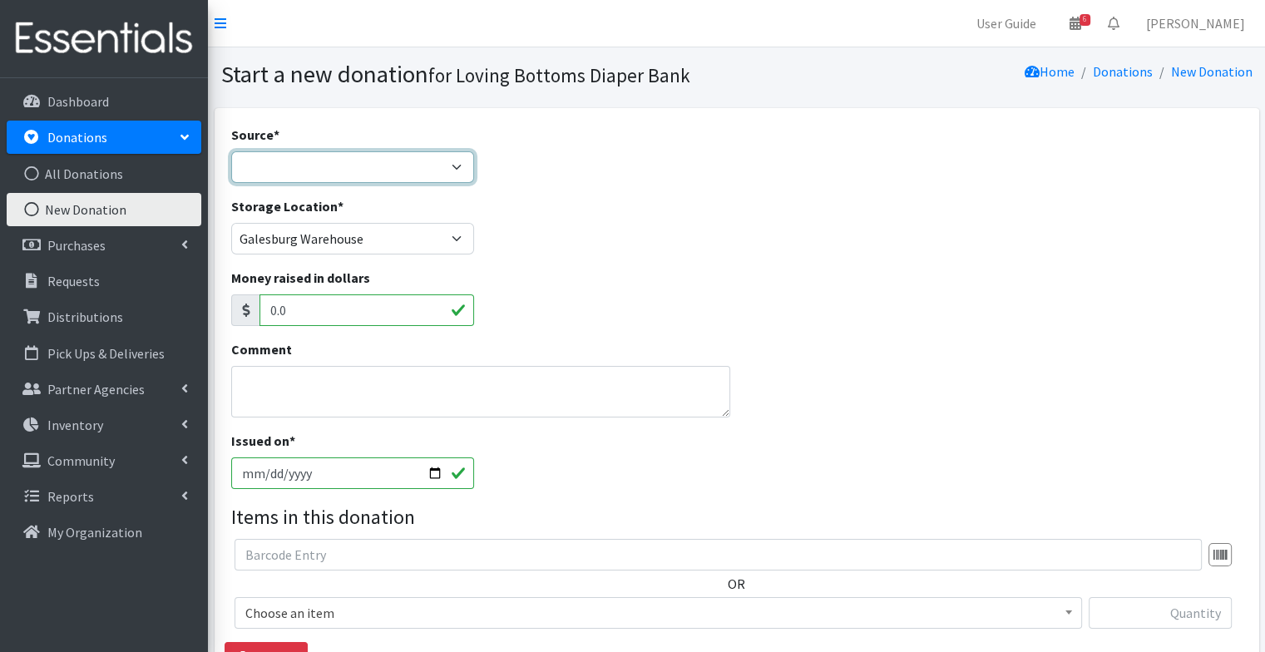
click at [356, 162] on select "Product Drive Manufacturer Donation Site Misc. Donation" at bounding box center [353, 167] width 244 height 32
select select "Product Drive"
click at [231, 151] on select "Product Drive Manufacturer Donation Site Misc. Donation" at bounding box center [353, 167] width 244 height 32
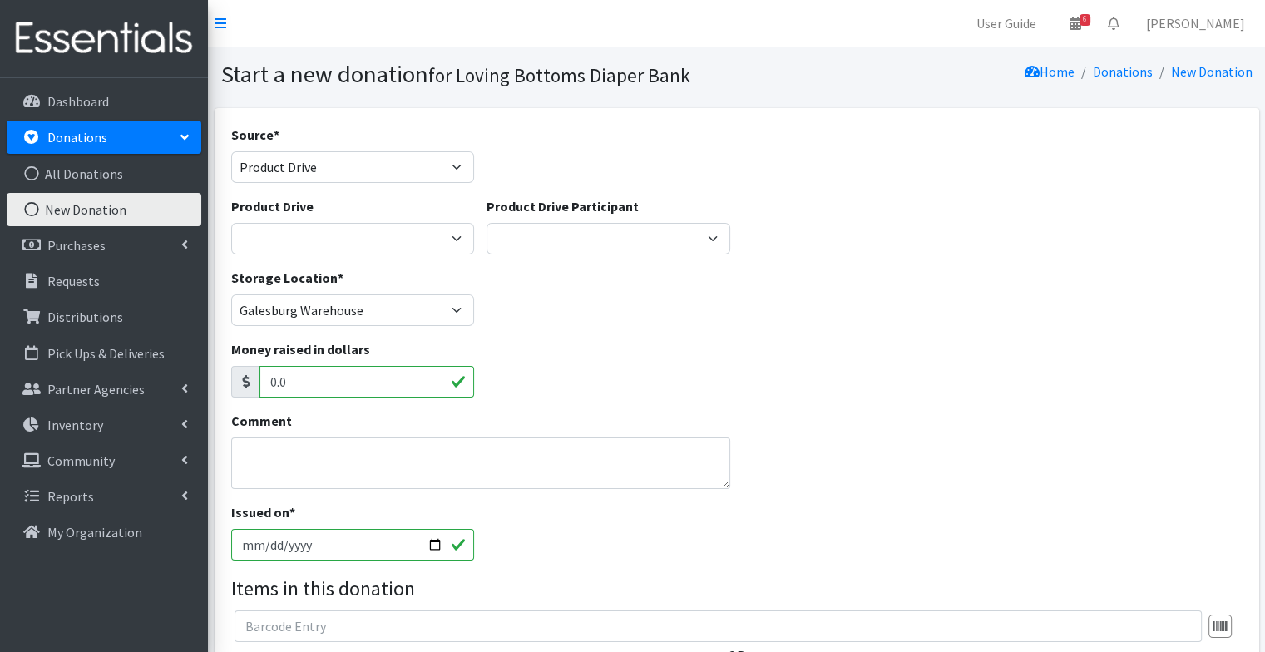
click at [353, 218] on div "Product Drive 4-H Federation AAUW - Morton Club Abilities Plus Abingdon Communi…" at bounding box center [353, 225] width 244 height 58
click at [345, 234] on select "4-H Federation AAUW - [PERSON_NAME] Club Abilities Plus [GEOGRAPHIC_DATA] Abing…" at bounding box center [353, 239] width 244 height 32
select select "602"
click at [231, 223] on select "4-H Federation AAUW - Morton Club Abilities Plus Abingdon Community Center Abin…" at bounding box center [353, 239] width 244 height 32
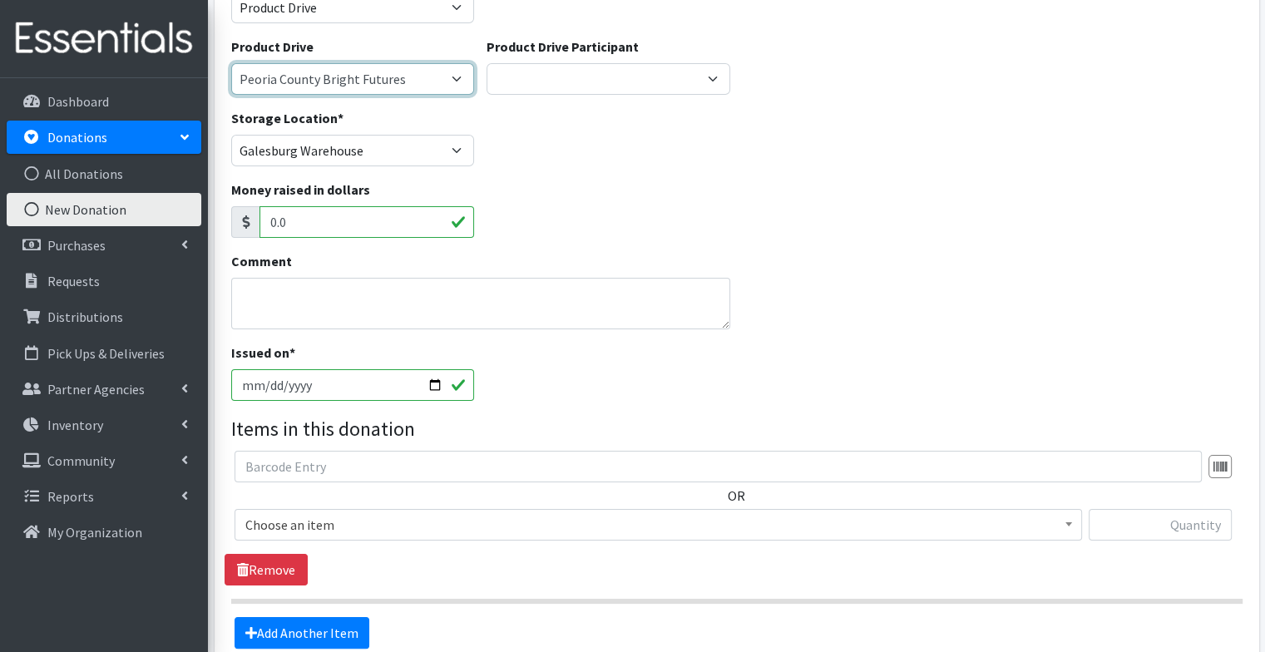
scroll to position [169, 0]
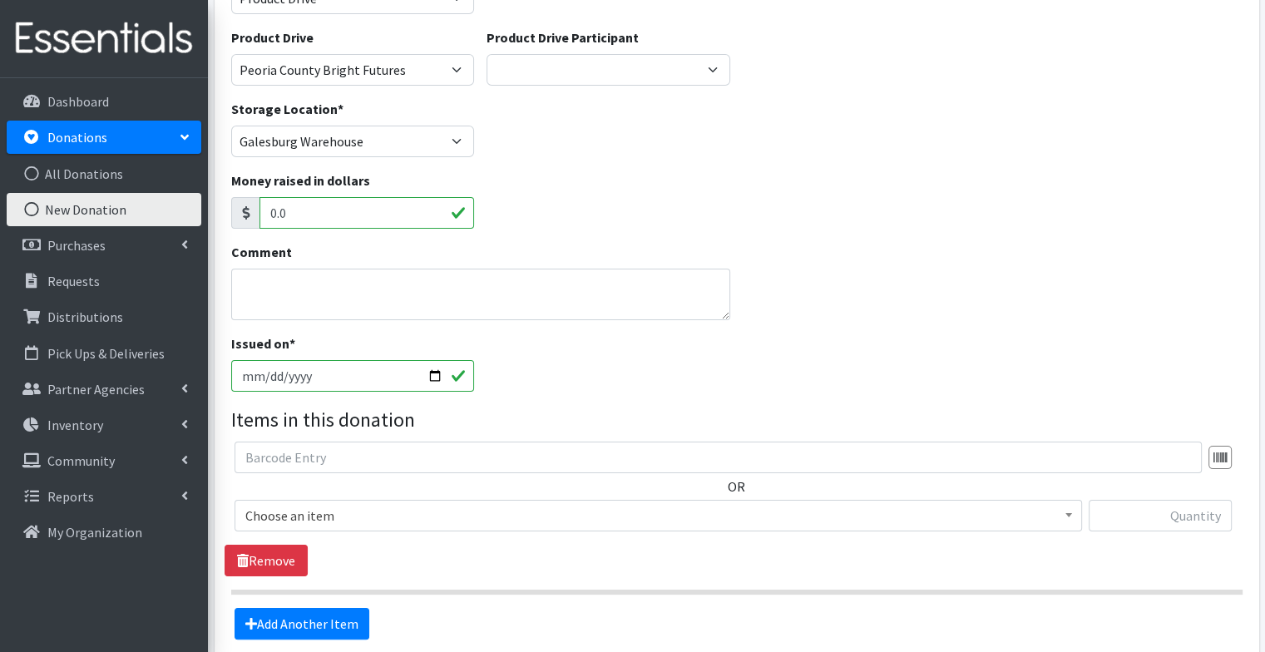
click at [437, 378] on input "2025-09-30" at bounding box center [353, 376] width 244 height 32
type input "[DATE]"
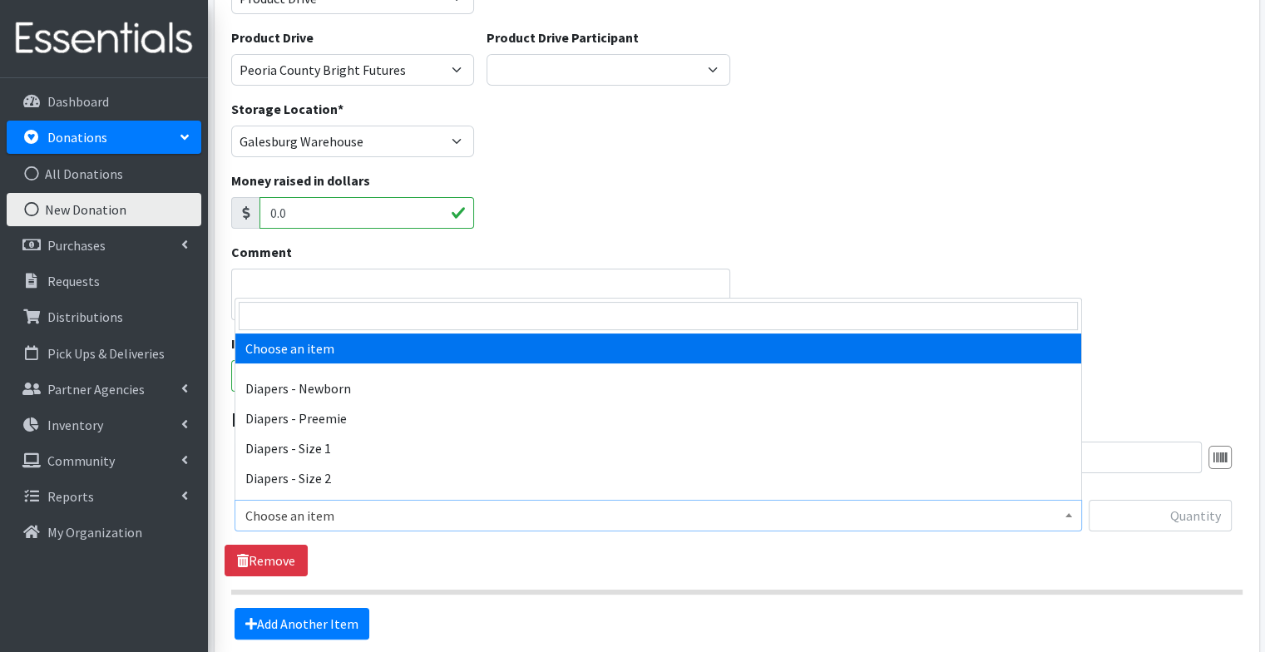
click at [582, 516] on span "Choose an item" at bounding box center [658, 515] width 826 height 23
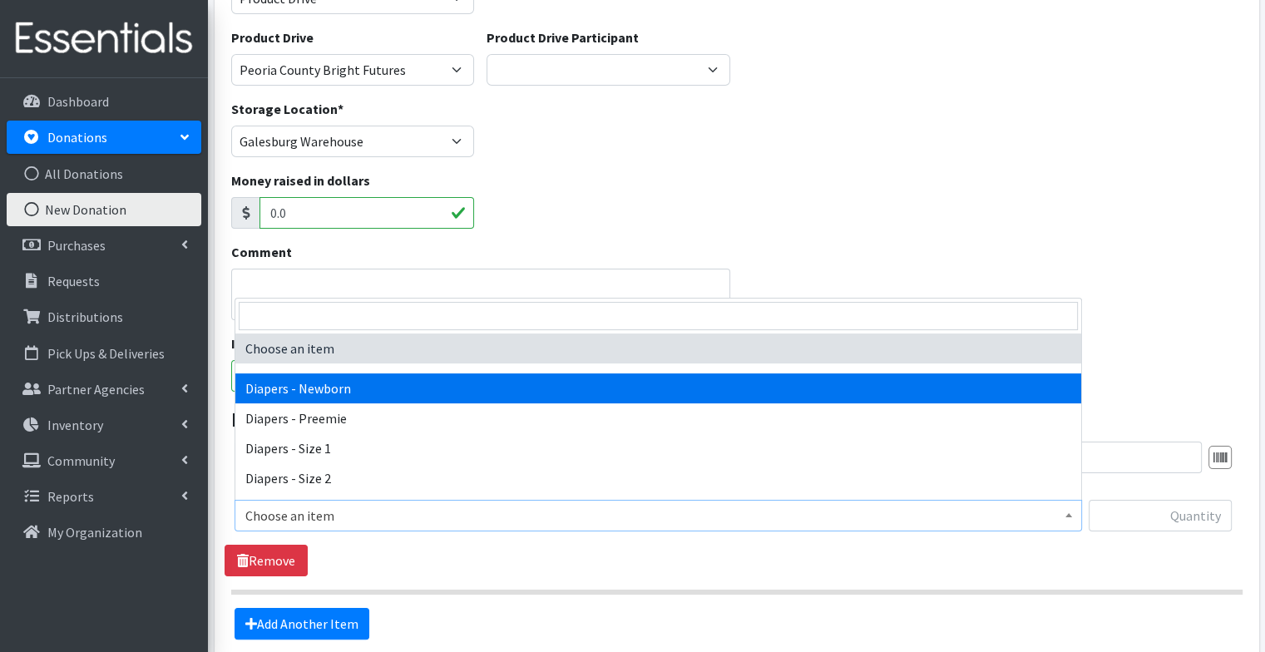
select select "94"
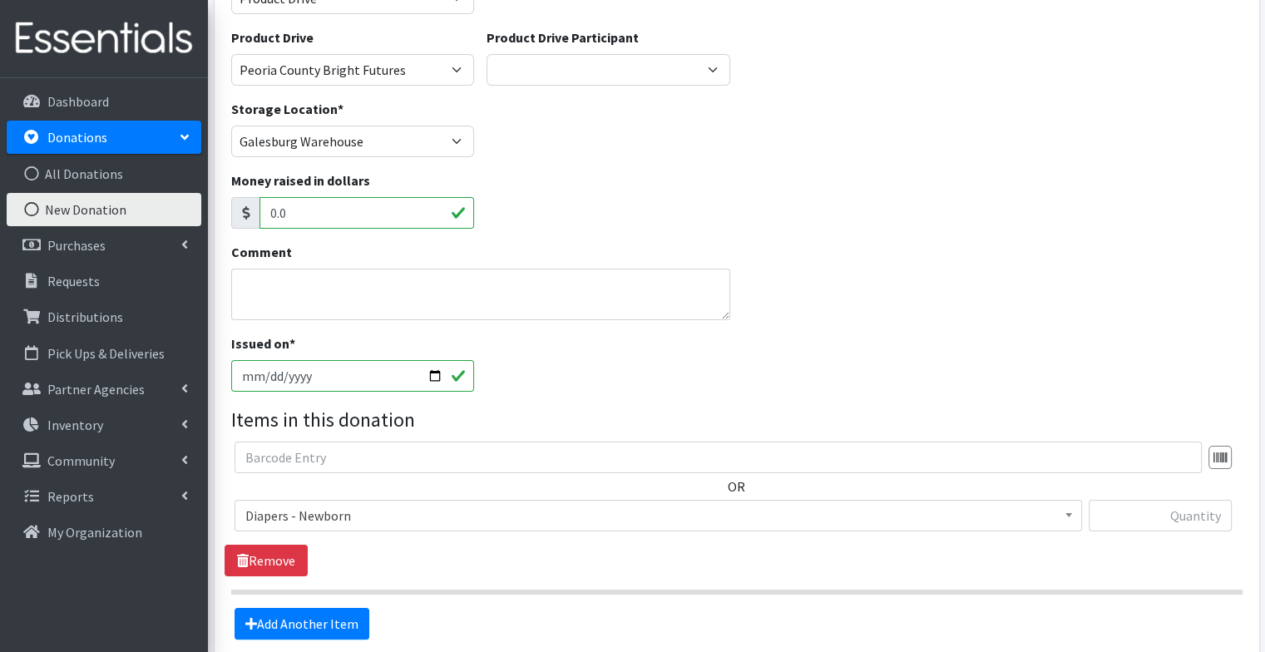
click at [1180, 536] on div at bounding box center [1159, 522] width 143 height 45
click at [1176, 518] on input "text" at bounding box center [1159, 516] width 143 height 32
type input "119"
click at [303, 615] on link "Add Another Item" at bounding box center [301, 624] width 135 height 32
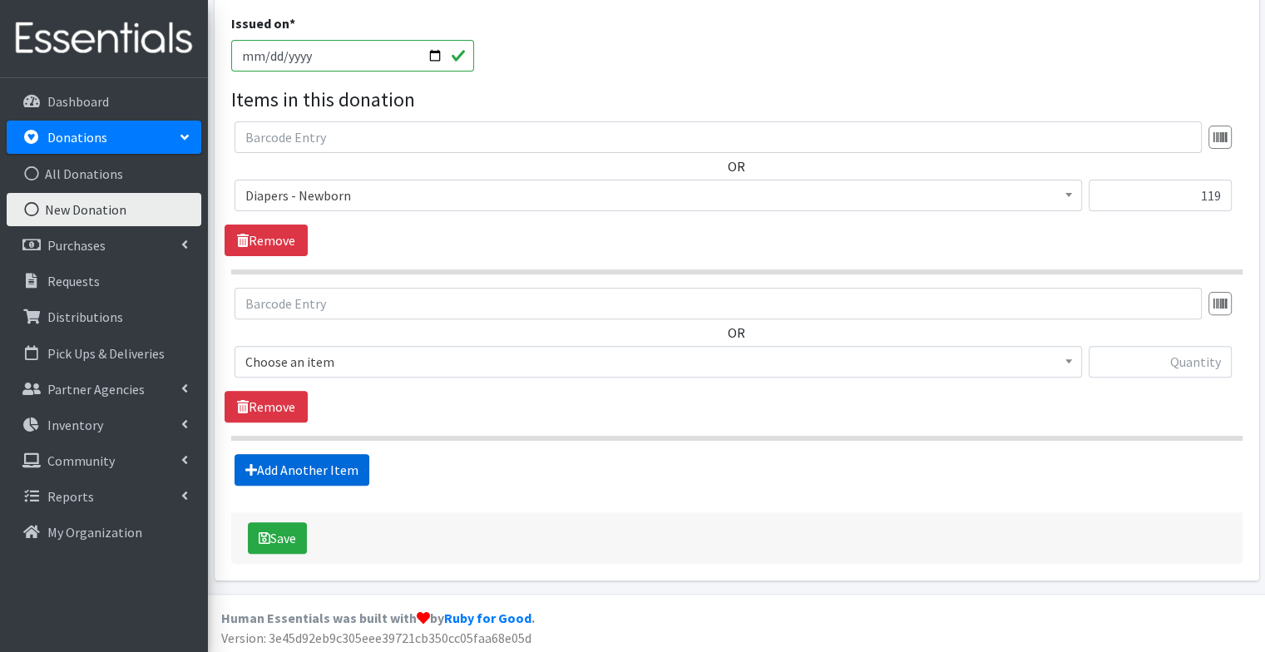
scroll to position [491, 0]
click at [491, 360] on span "Choose an item" at bounding box center [658, 359] width 826 height 23
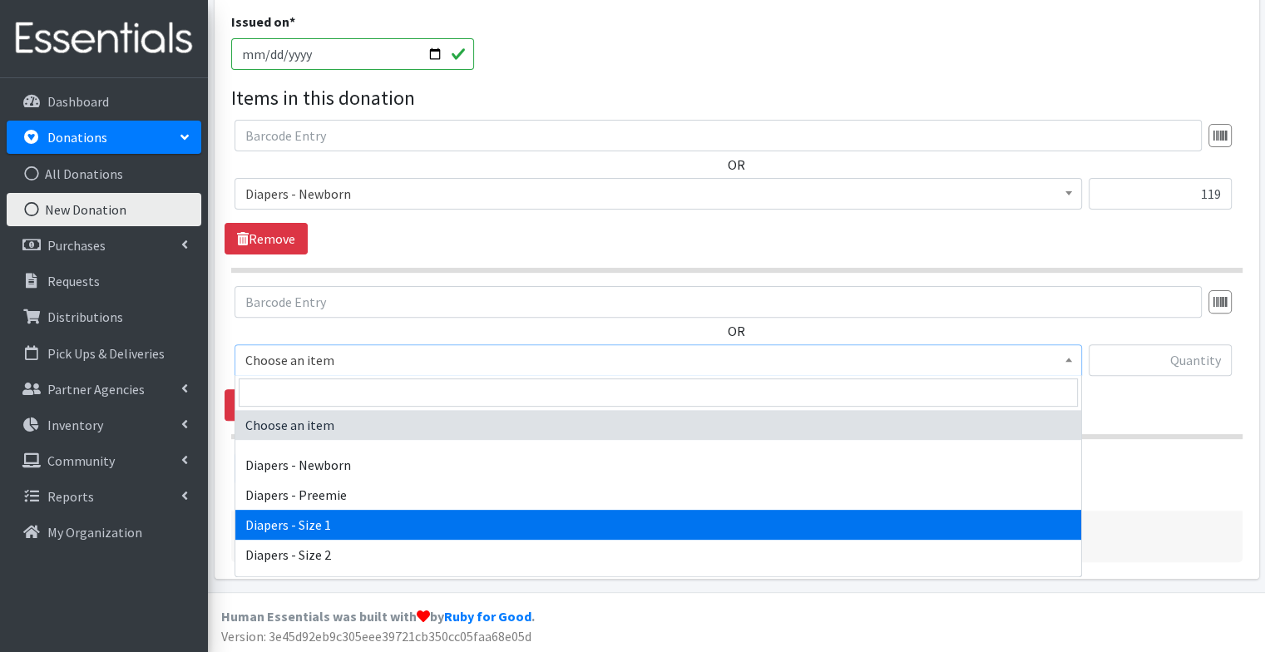
select select "96"
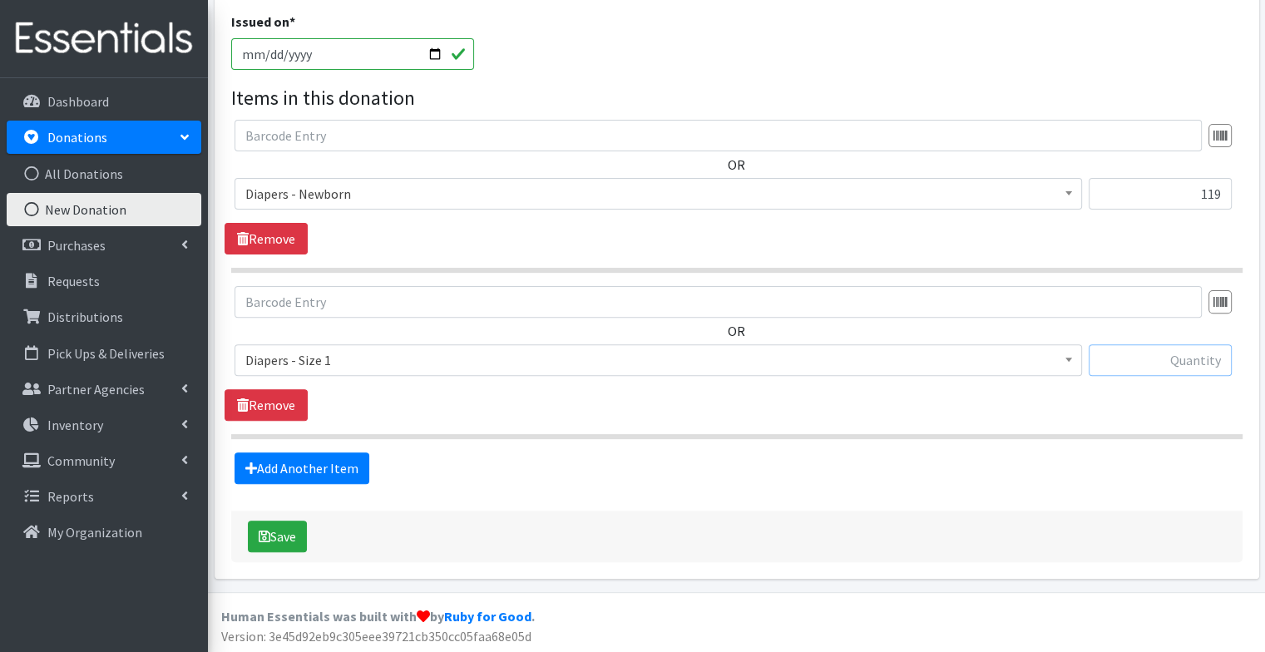
click at [1186, 358] on input "text" at bounding box center [1159, 360] width 143 height 32
type input "226"
click at [325, 462] on link "Add Another Item" at bounding box center [301, 468] width 135 height 32
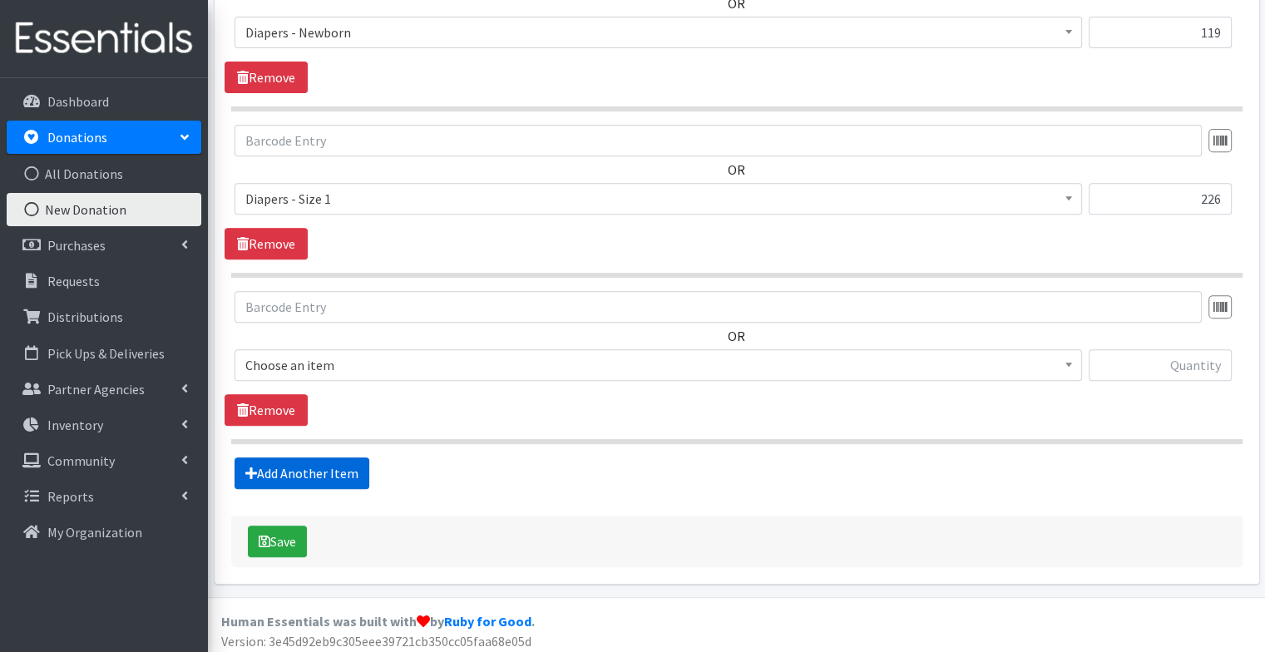
scroll to position [656, 0]
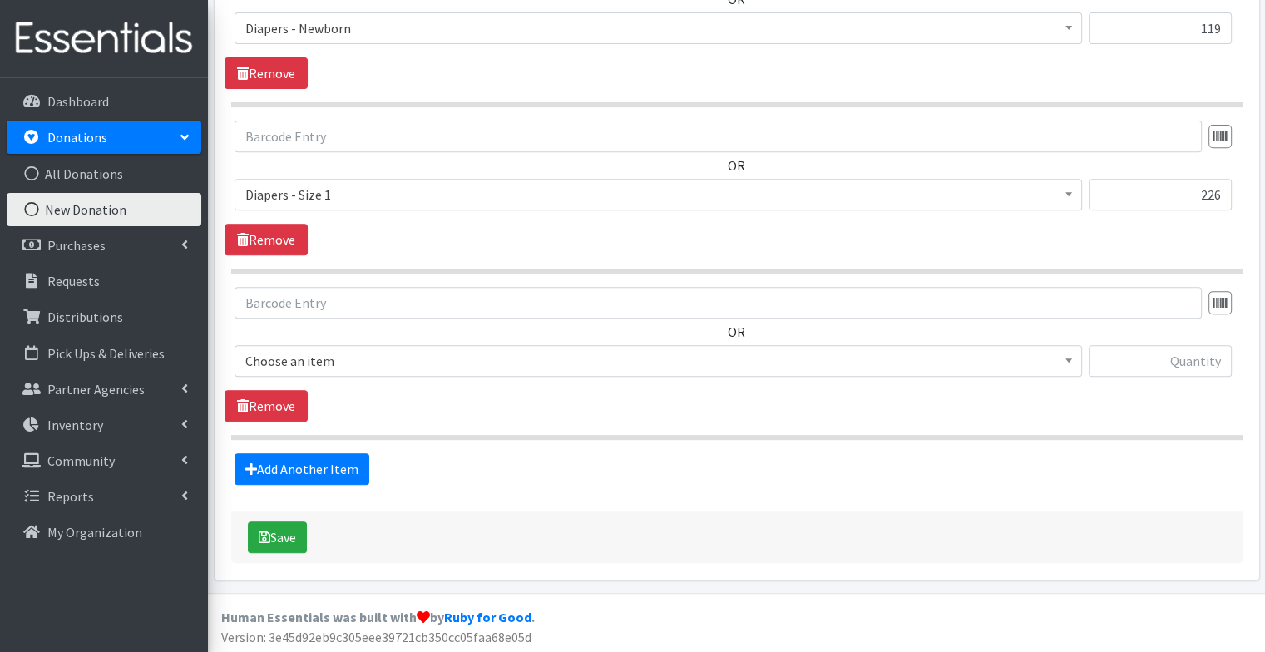
click at [369, 353] on span "Choose an item" at bounding box center [658, 360] width 826 height 23
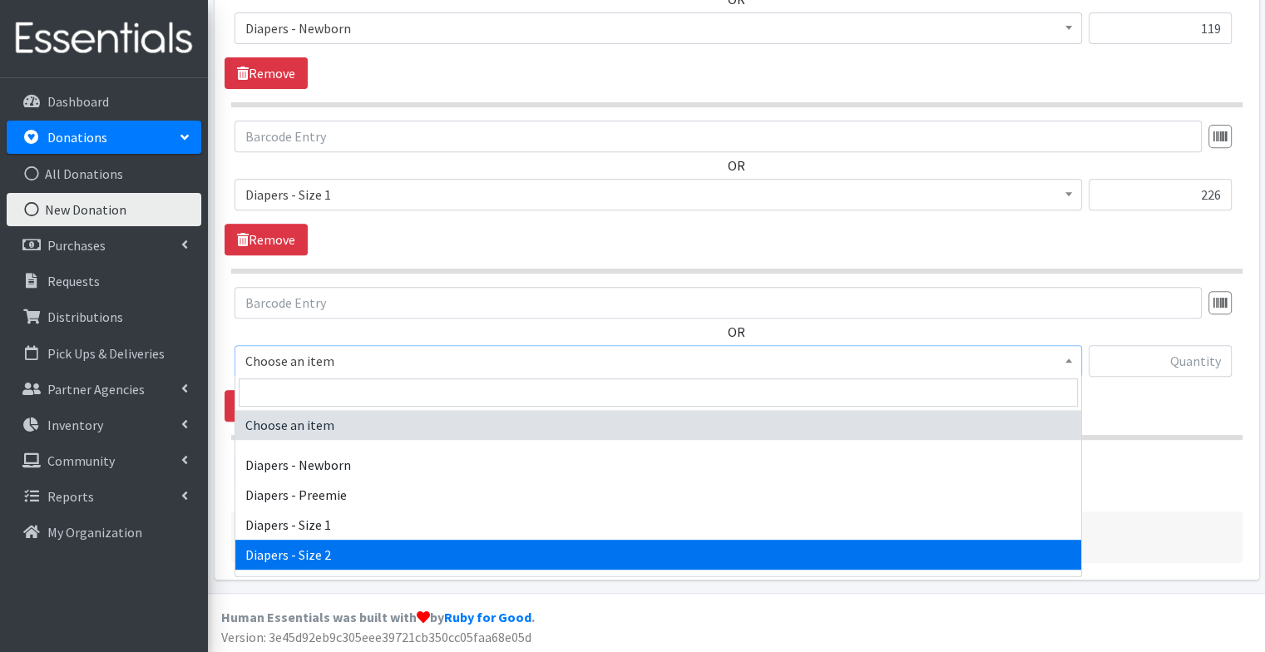
select select "97"
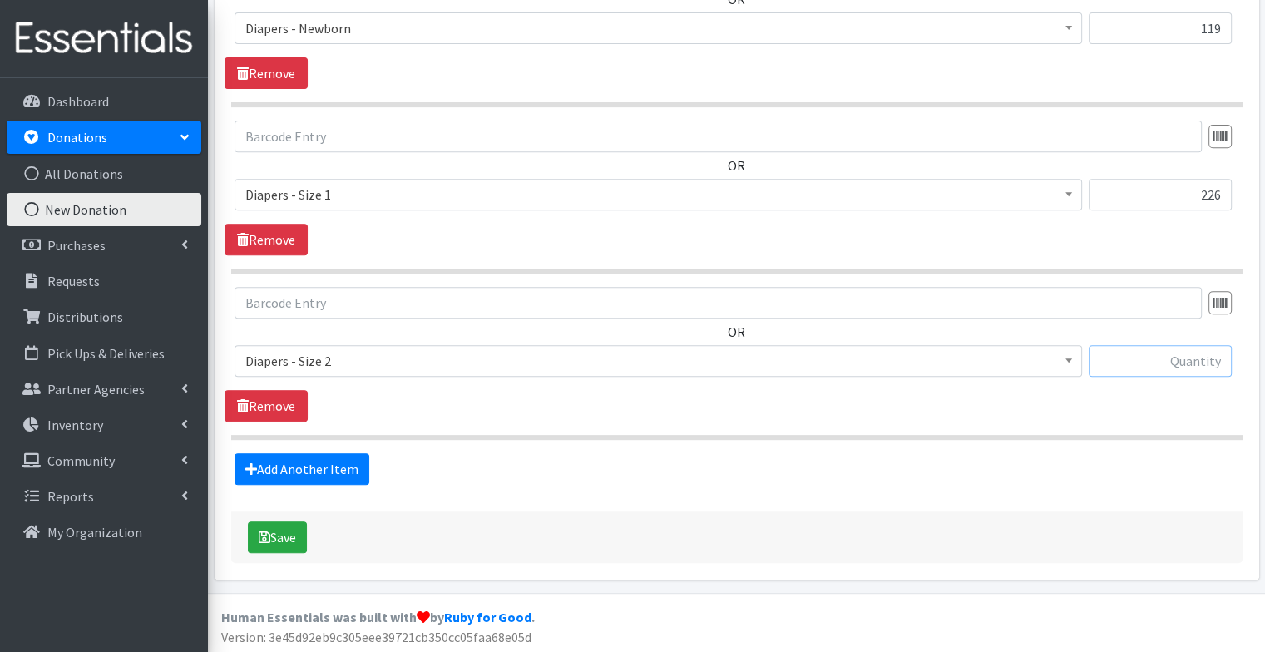
click at [1150, 356] on input "text" at bounding box center [1159, 361] width 143 height 32
type input "314"
click at [306, 462] on link "Add Another Item" at bounding box center [301, 469] width 135 height 32
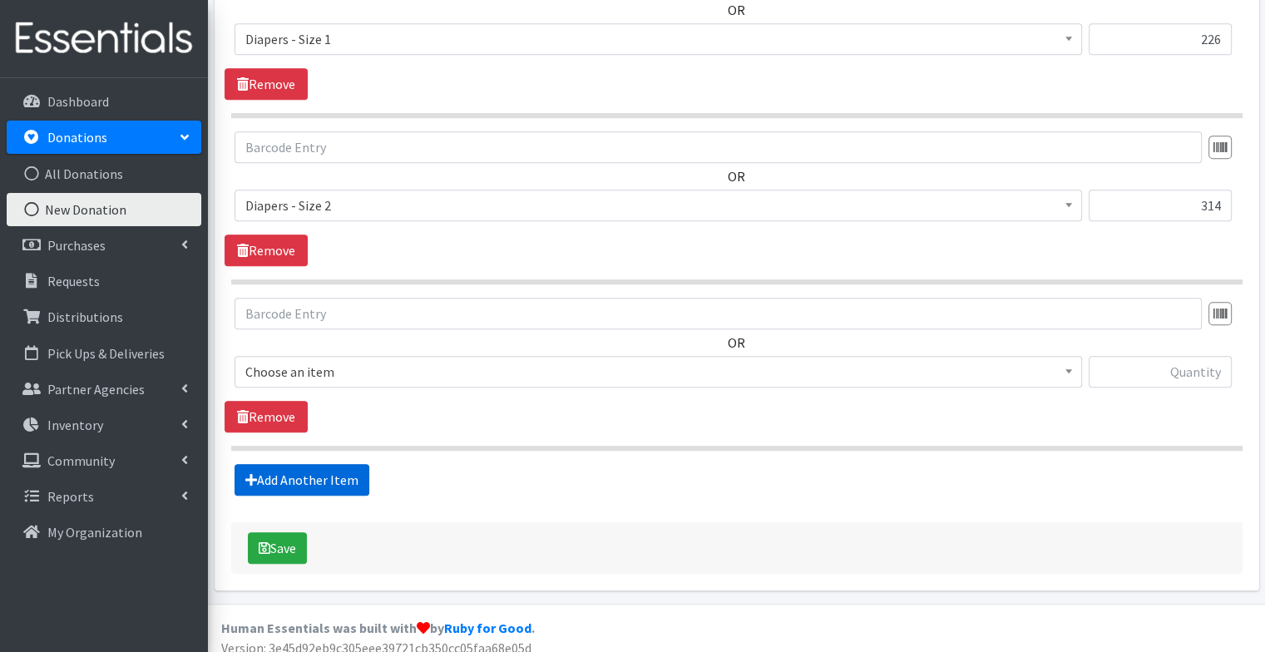
scroll to position [822, 0]
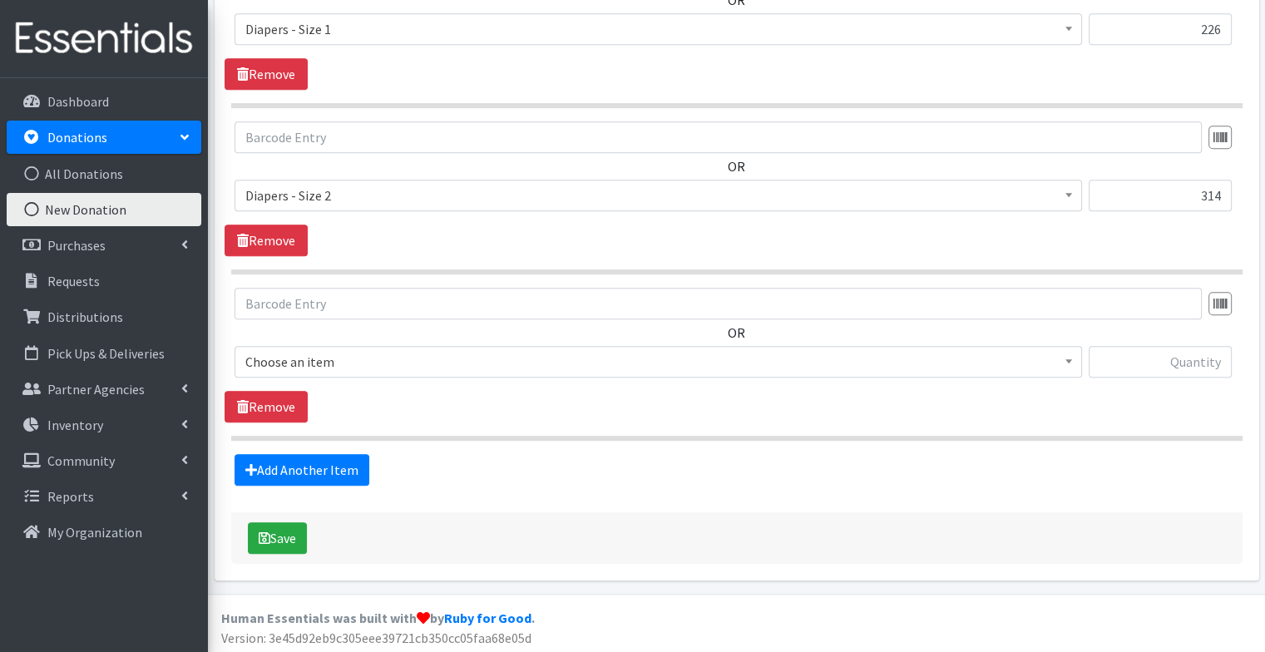
click at [412, 364] on span "Choose an item" at bounding box center [658, 361] width 826 height 23
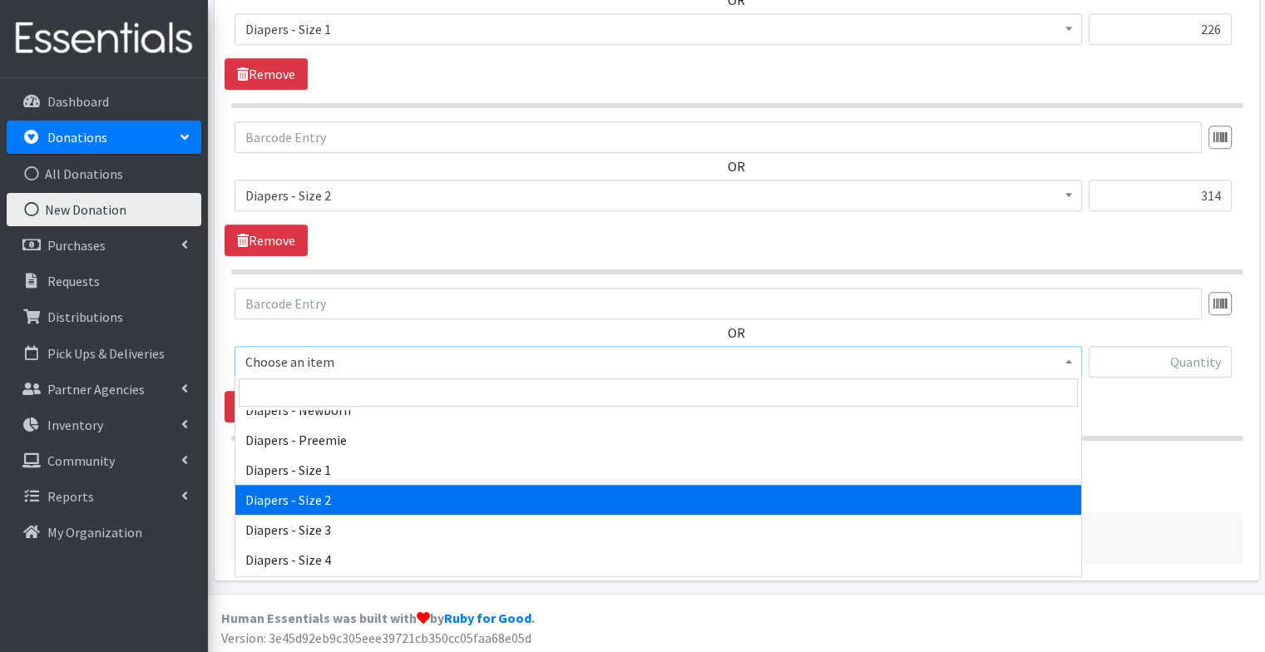
scroll to position [53, 0]
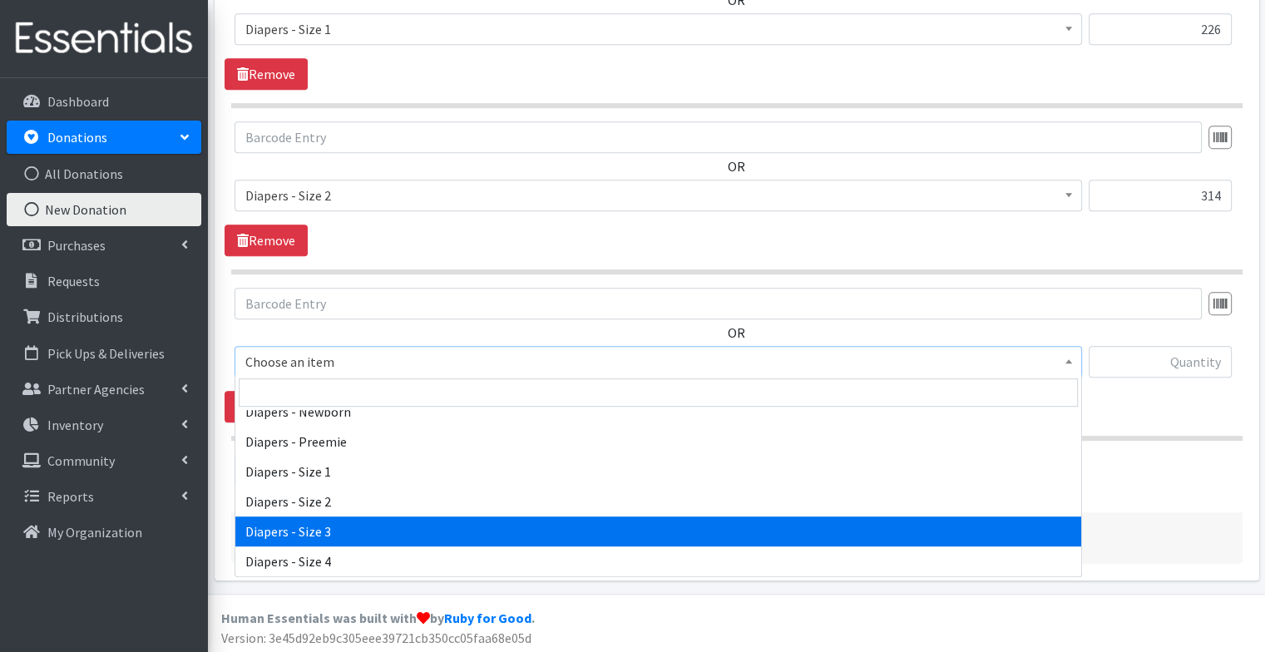
select select "98"
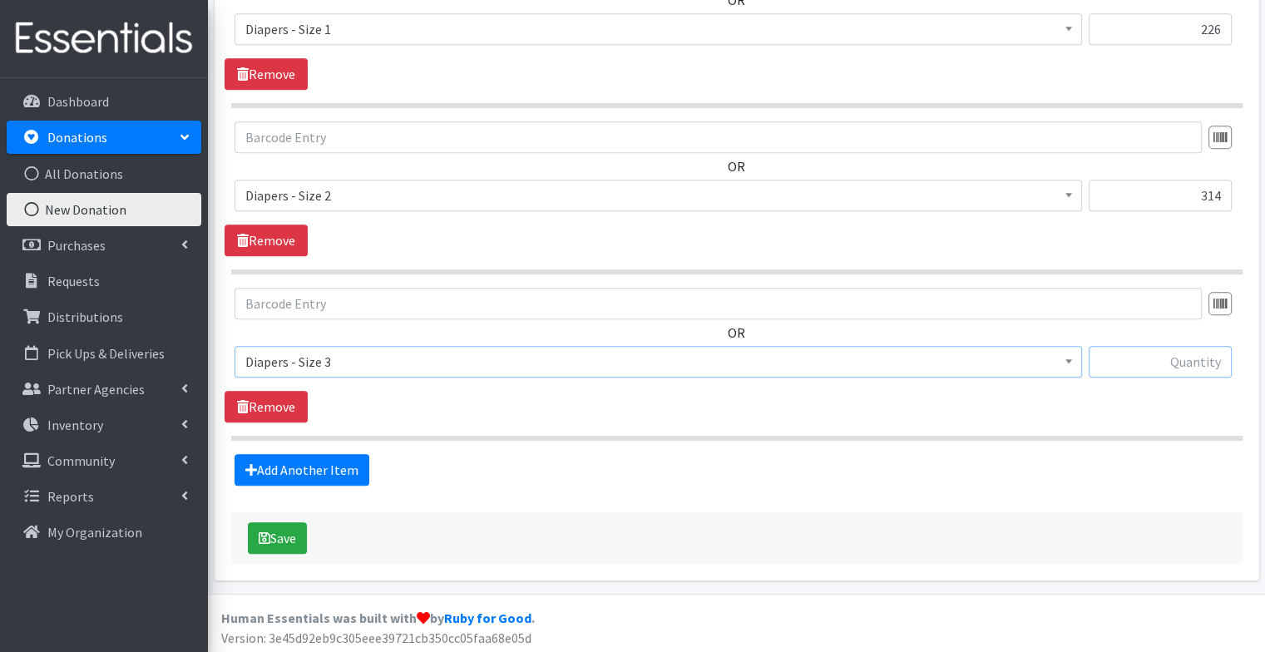
click at [1164, 365] on input "text" at bounding box center [1159, 362] width 143 height 32
type input "126"
click at [338, 466] on link "Add Another Item" at bounding box center [301, 470] width 135 height 32
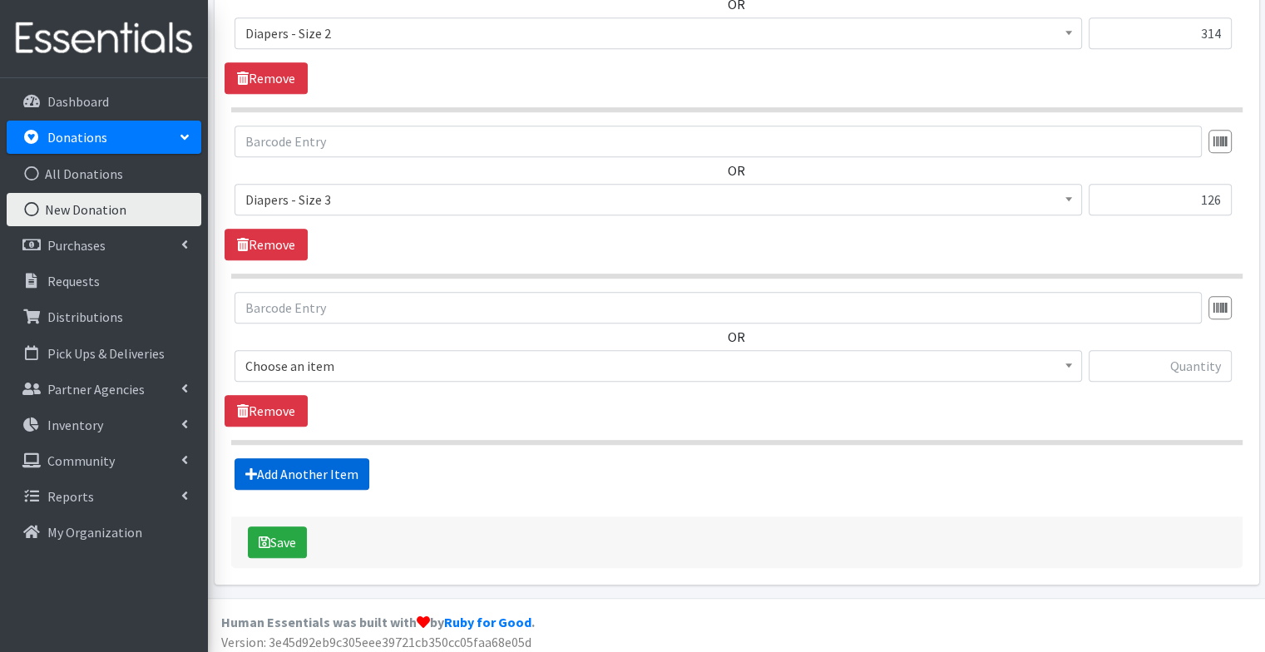
scroll to position [988, 0]
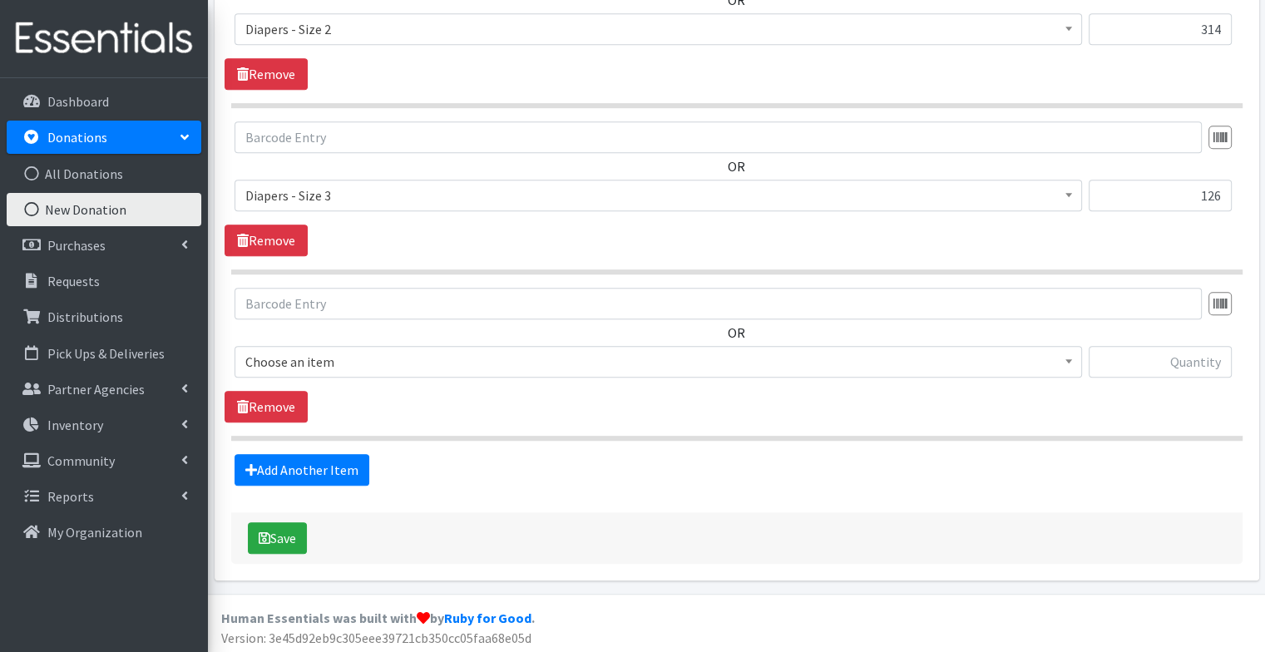
click at [507, 342] on div "OR Choose an item Diapers - Newborn Diapers - Preemie Diapers - Size 1 Diapers …" at bounding box center [737, 339] width 1024 height 103
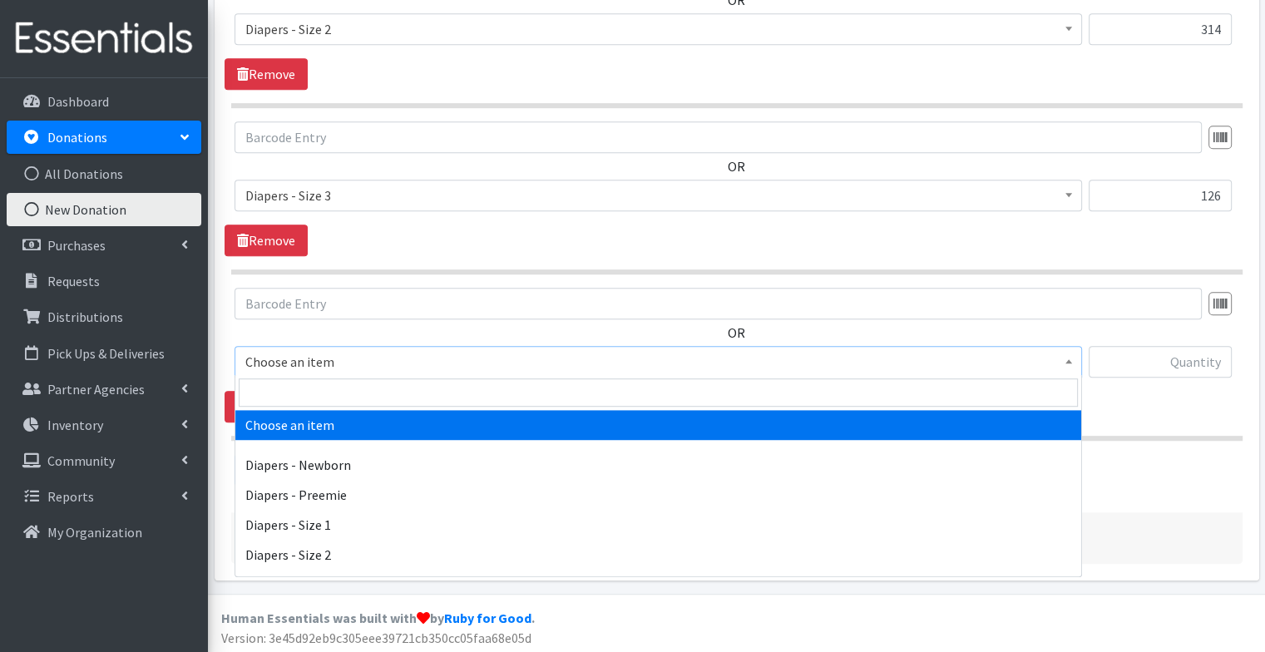
click at [491, 358] on span "Choose an item" at bounding box center [658, 361] width 826 height 23
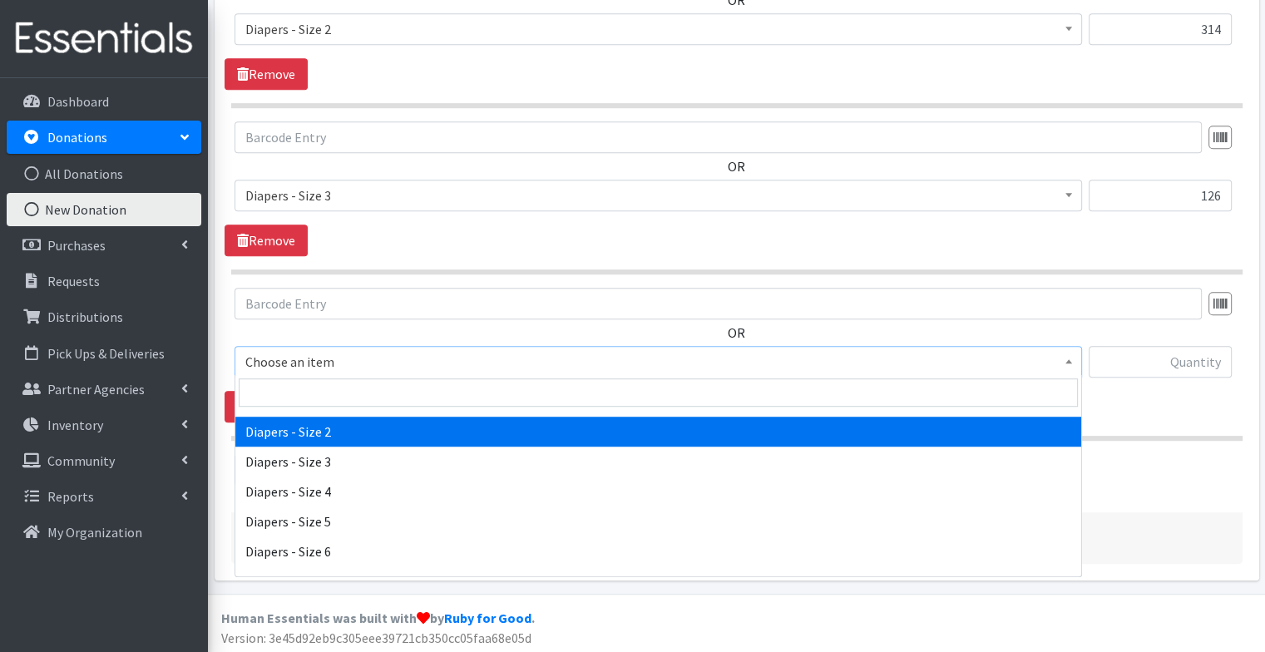
scroll to position [123, 0]
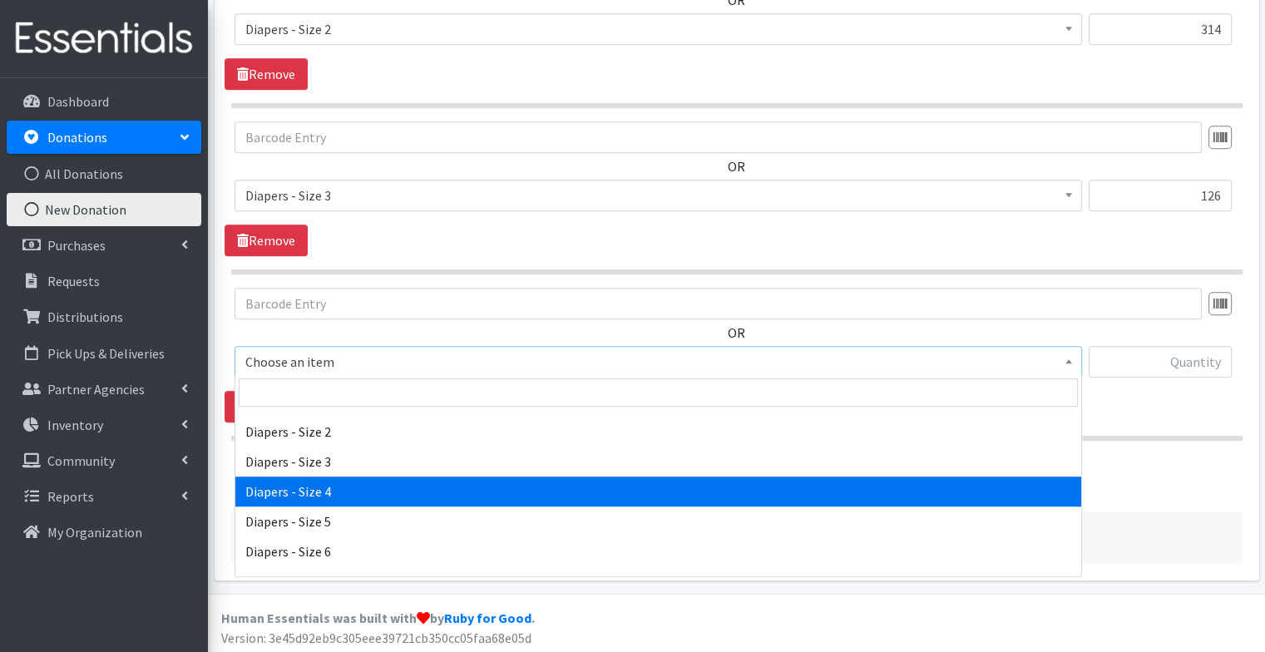
select select "73"
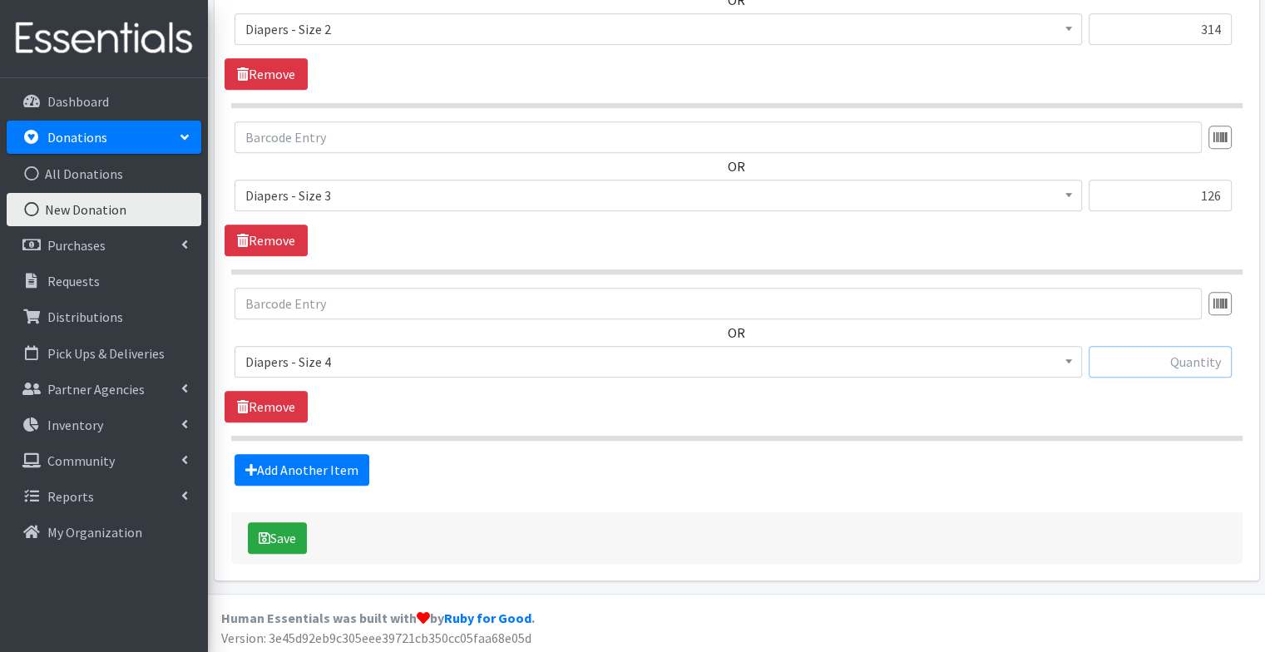
click at [1161, 353] on input "text" at bounding box center [1159, 362] width 143 height 32
type input "296"
click at [329, 469] on link "Add Another Item" at bounding box center [301, 470] width 135 height 32
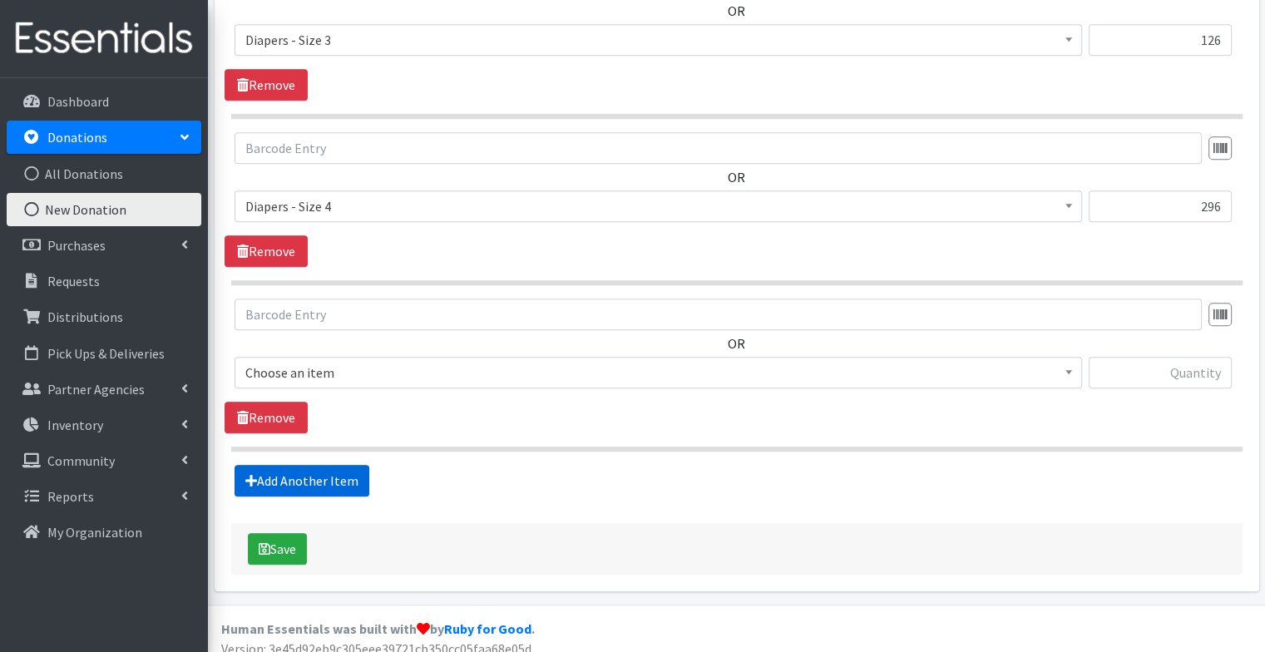
scroll to position [1154, 0]
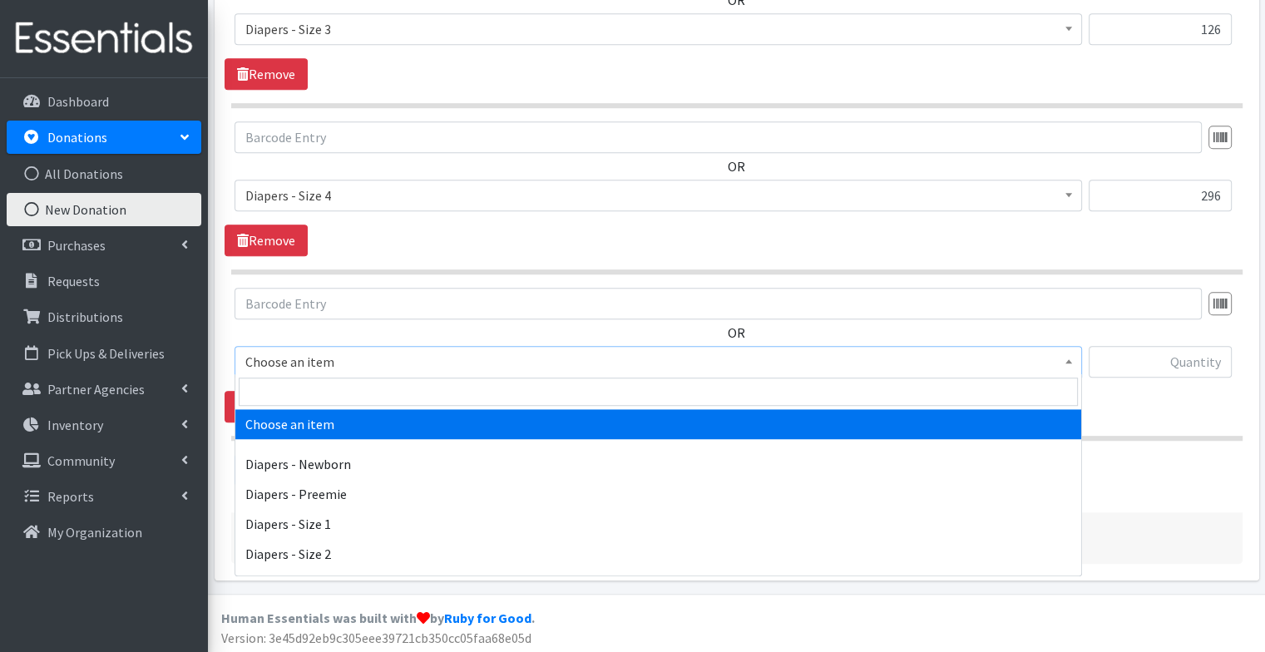
click at [390, 357] on span "Choose an item" at bounding box center [658, 361] width 826 height 23
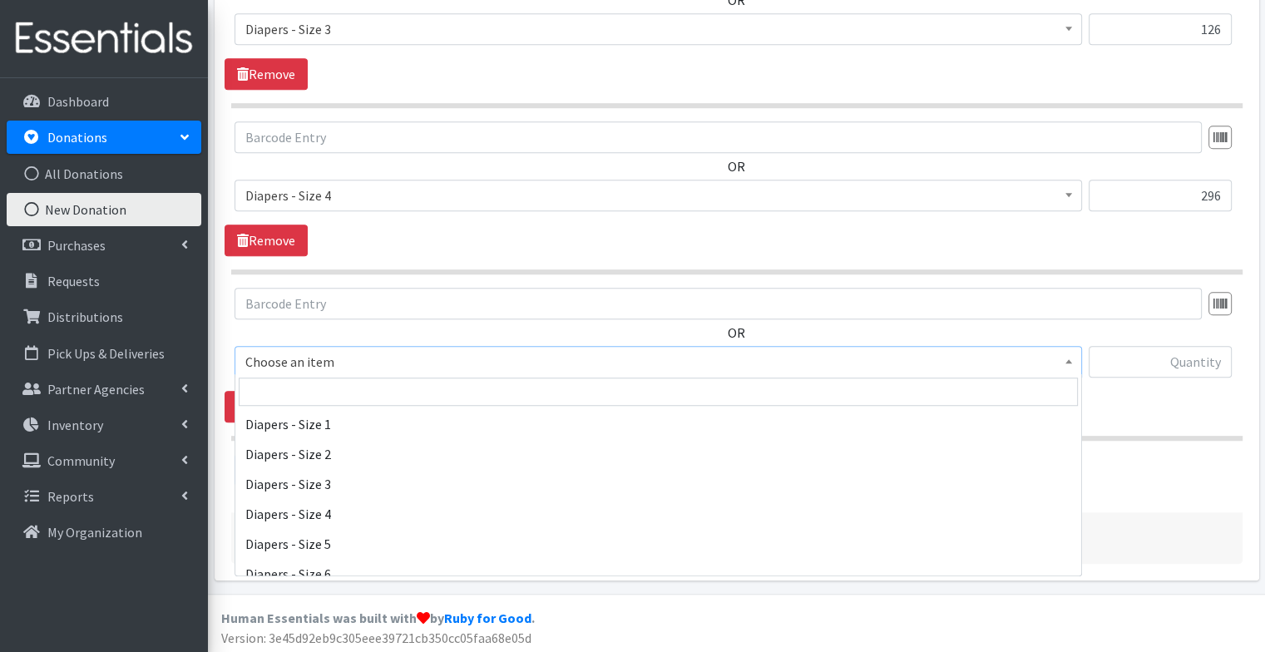
scroll to position [120, 0]
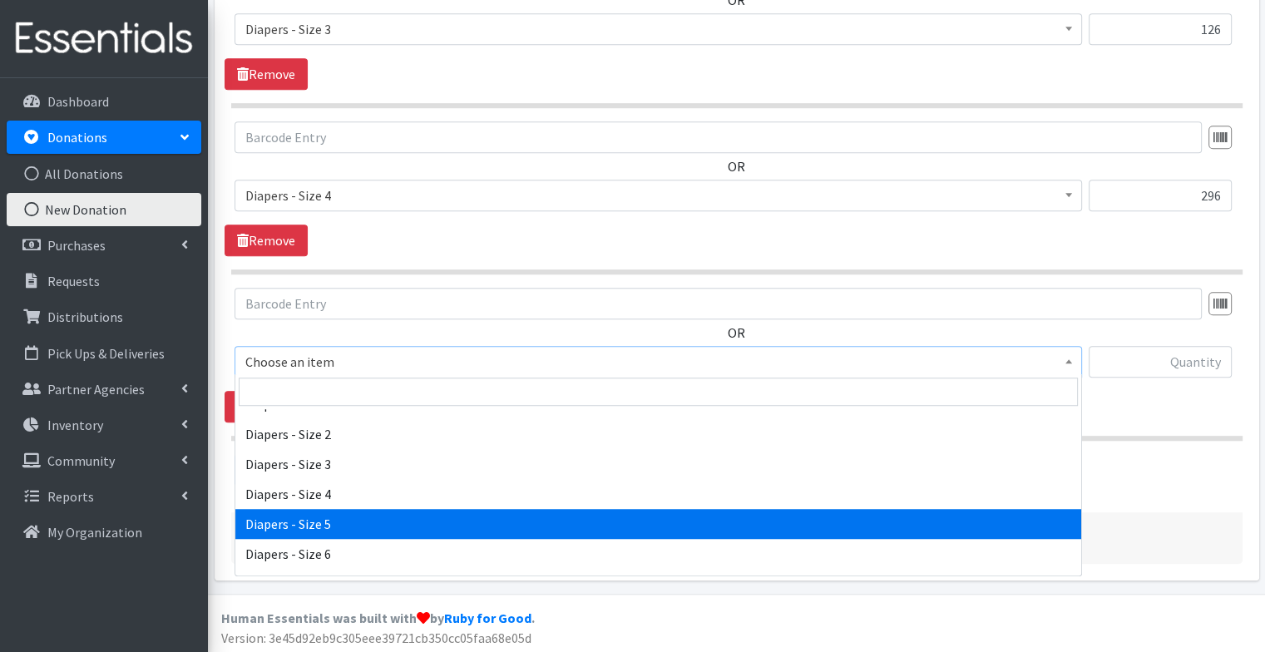
select select "74"
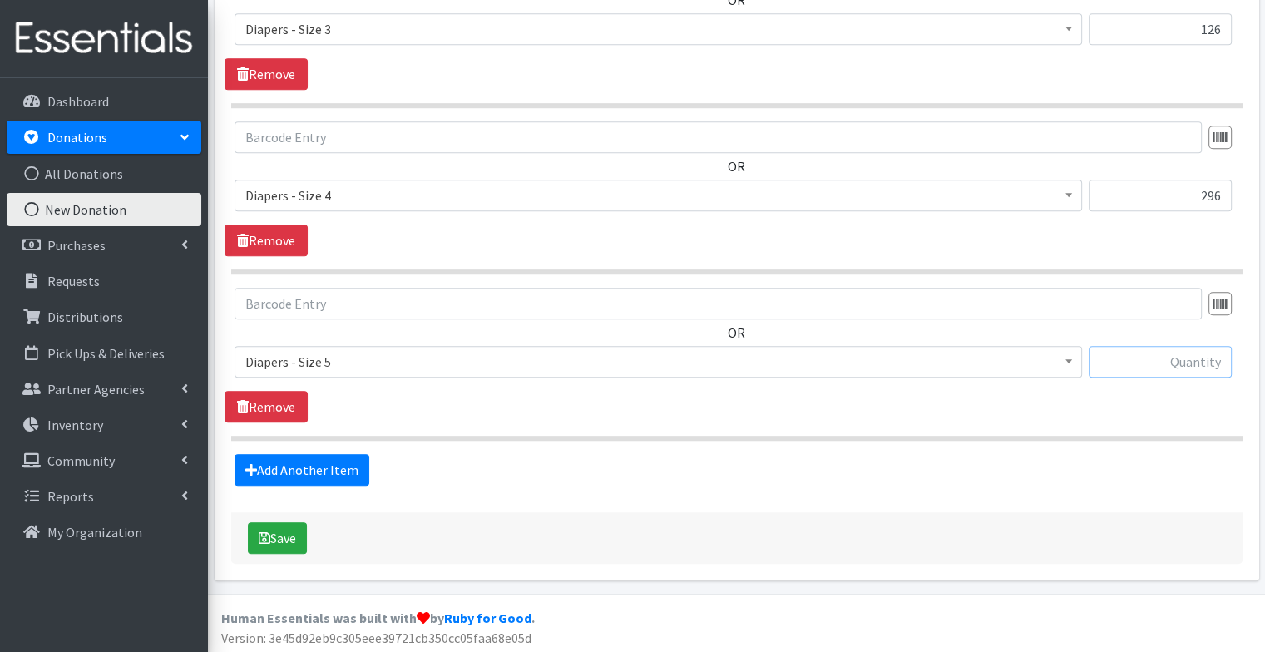
click at [1163, 349] on input "text" at bounding box center [1159, 362] width 143 height 32
type input "144"
click at [286, 472] on link "Add Another Item" at bounding box center [301, 470] width 135 height 32
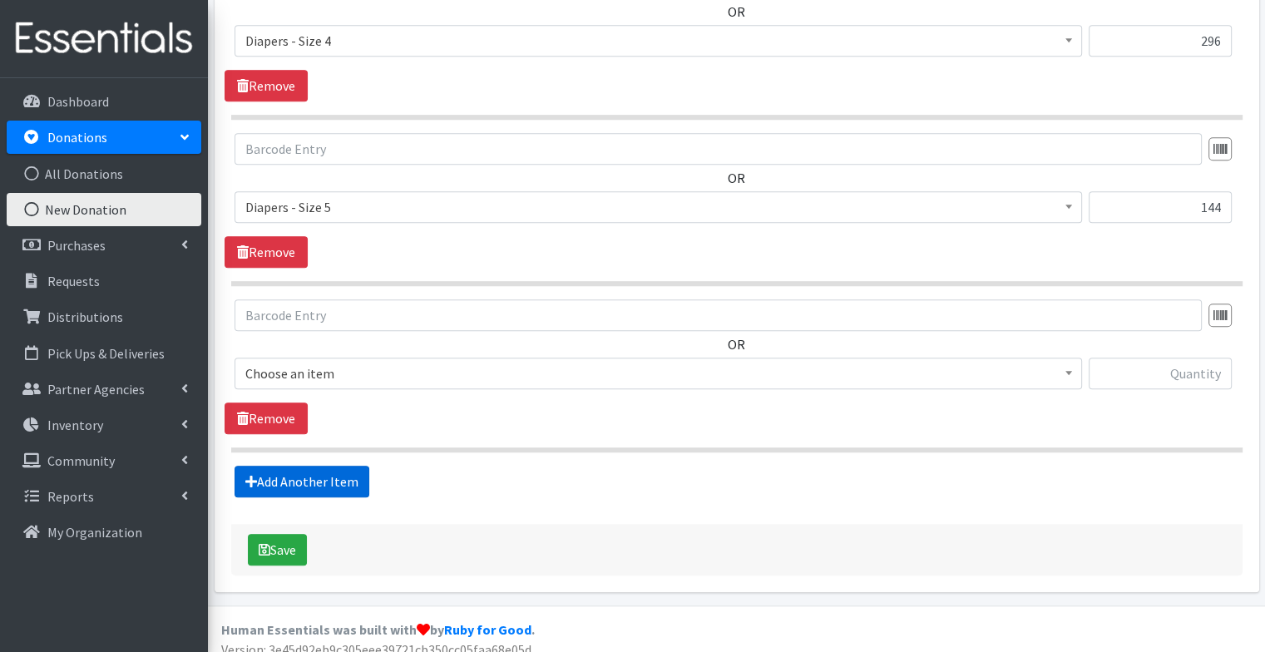
scroll to position [1320, 0]
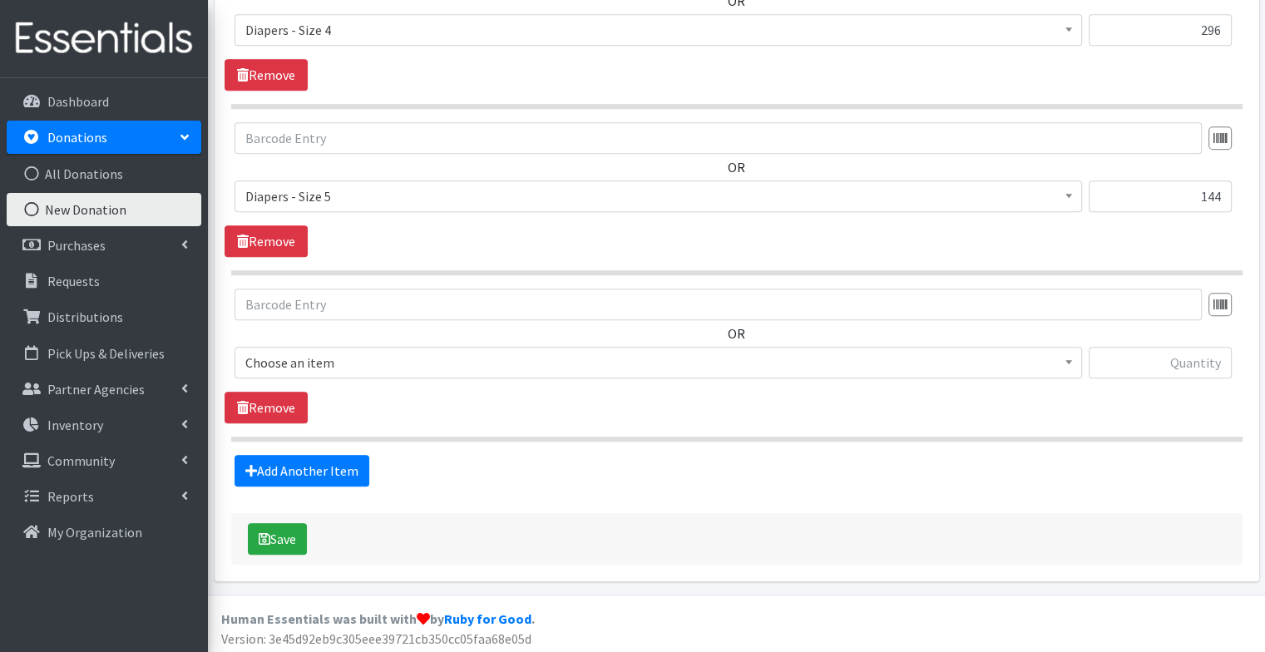
click at [471, 359] on span "Choose an item" at bounding box center [658, 362] width 826 height 23
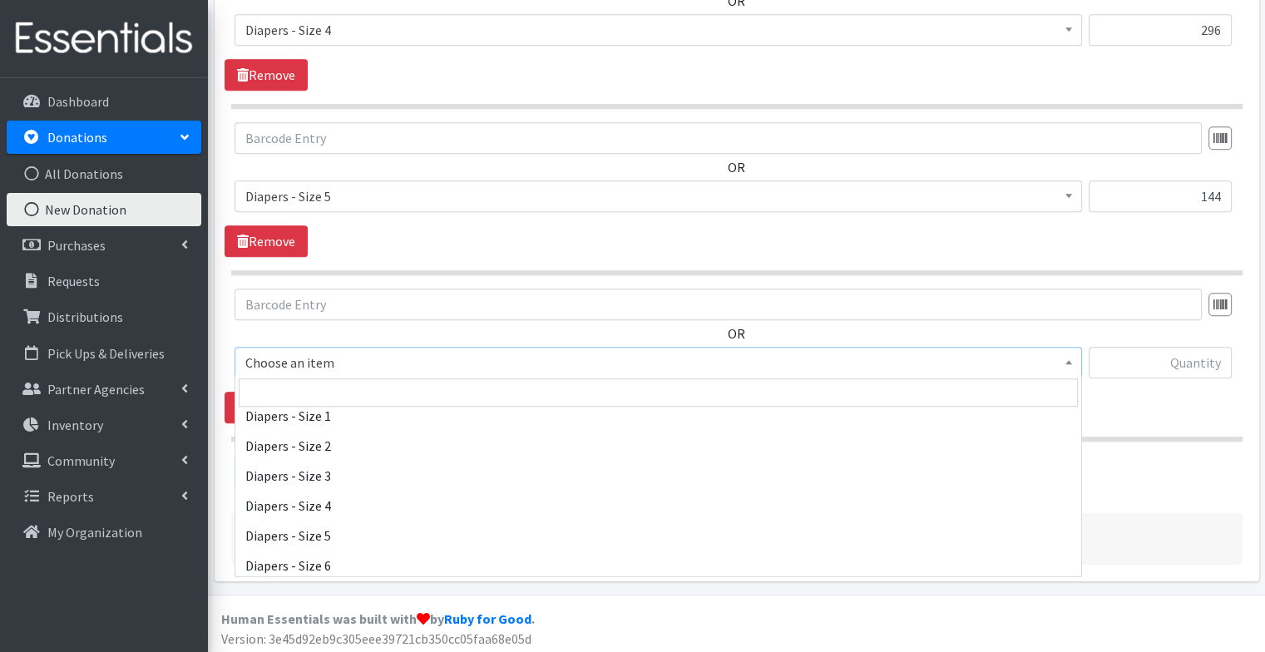
scroll to position [118, 0]
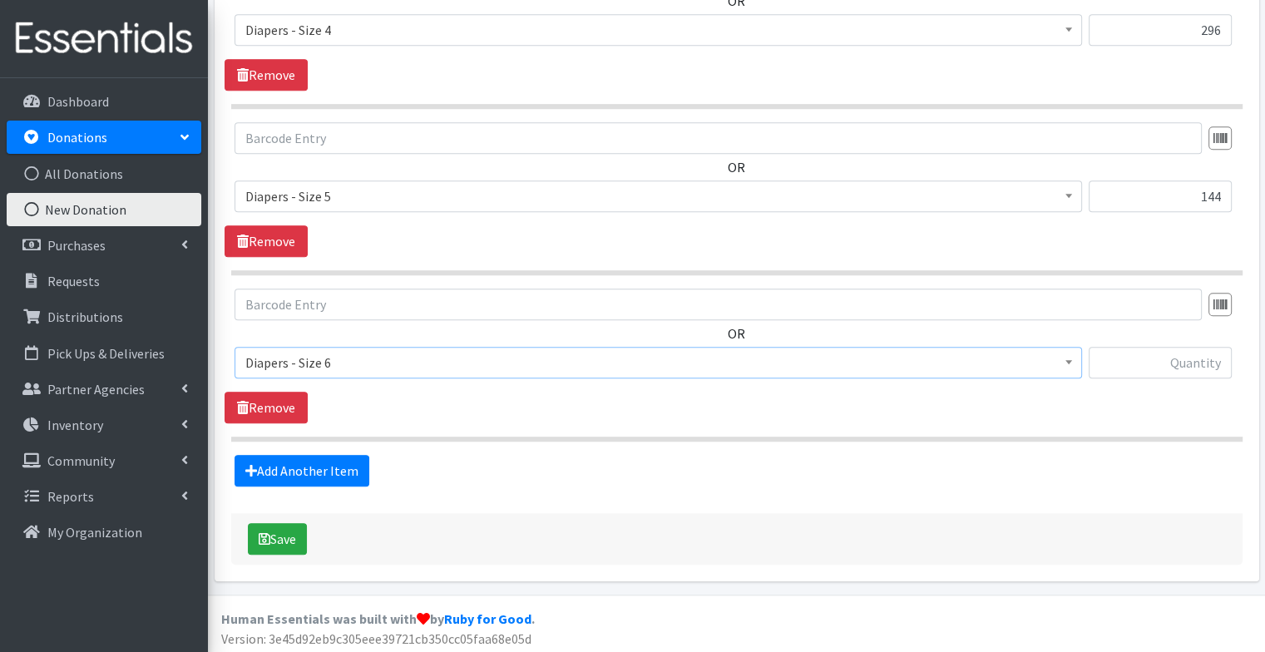
select select "75"
click at [1157, 371] on input "text" at bounding box center [1159, 363] width 143 height 32
type input "190"
click at [299, 463] on link "Add Another Item" at bounding box center [301, 471] width 135 height 32
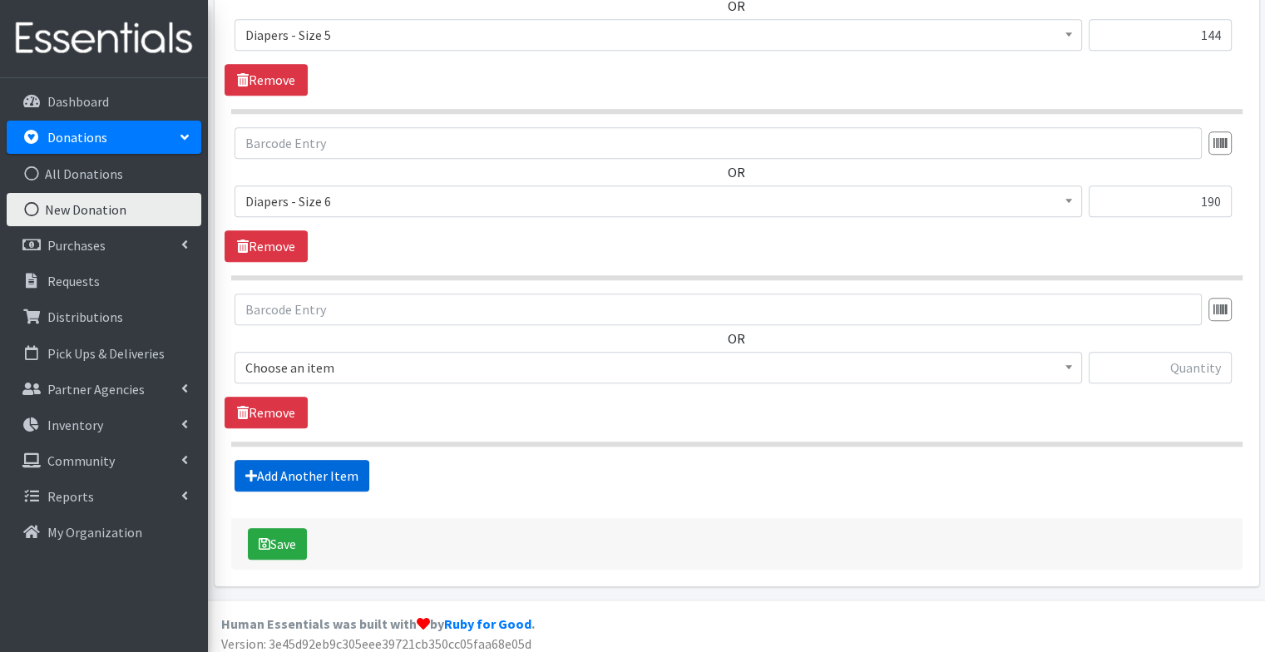
scroll to position [1485, 0]
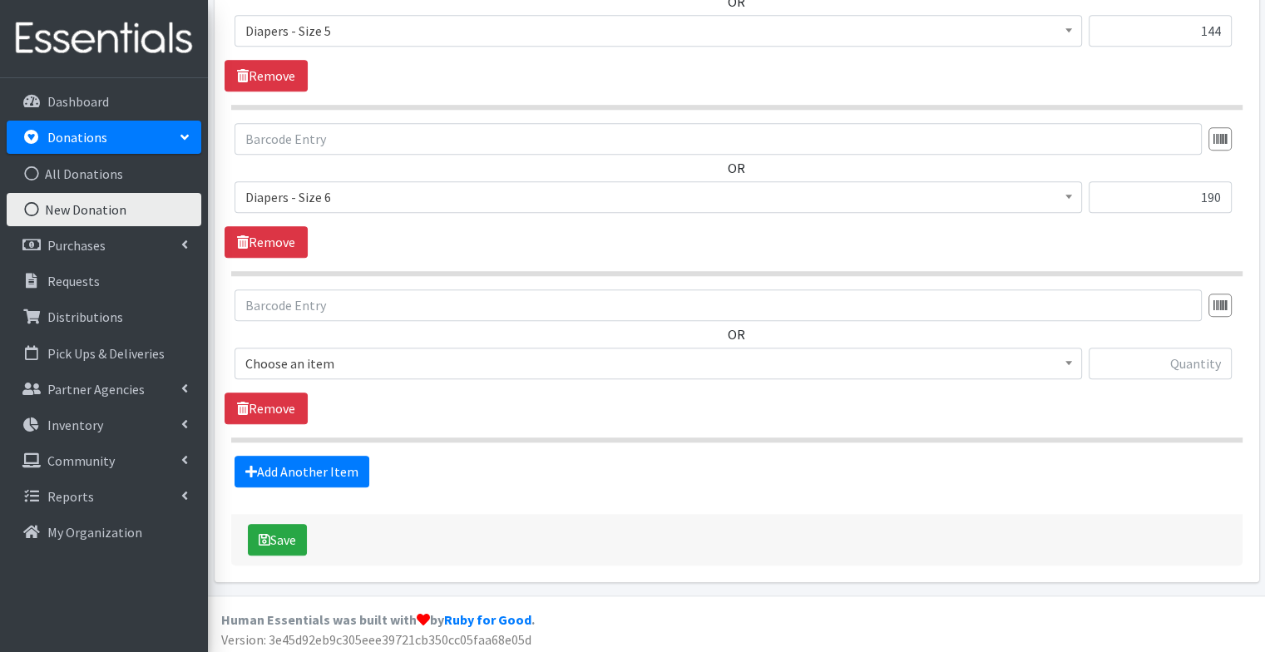
click at [492, 353] on span "Choose an item" at bounding box center [658, 363] width 826 height 23
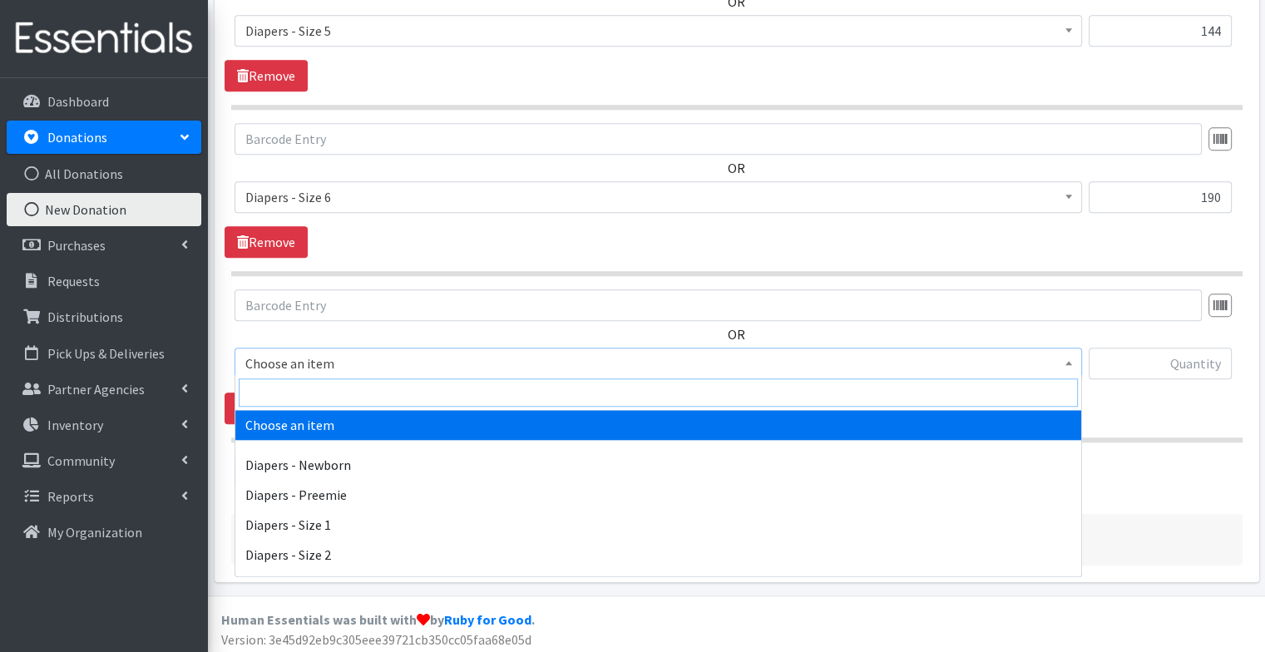
click at [425, 391] on input "search" at bounding box center [658, 392] width 839 height 28
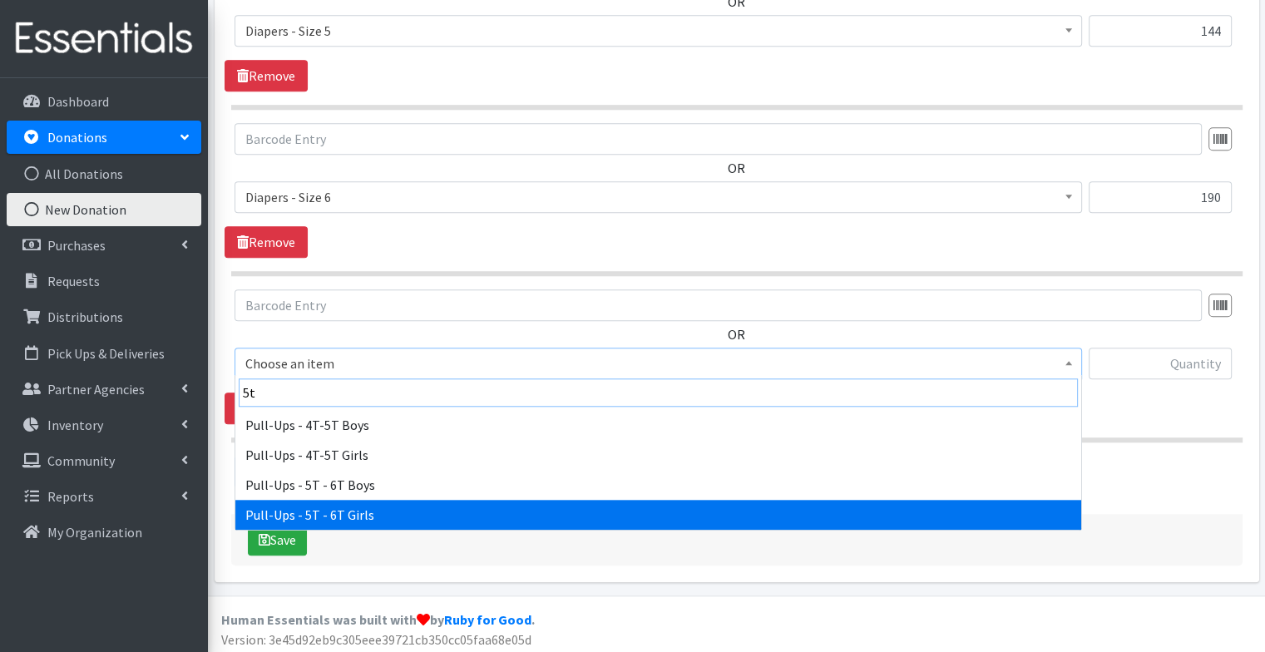
type input "5t"
select select "15082"
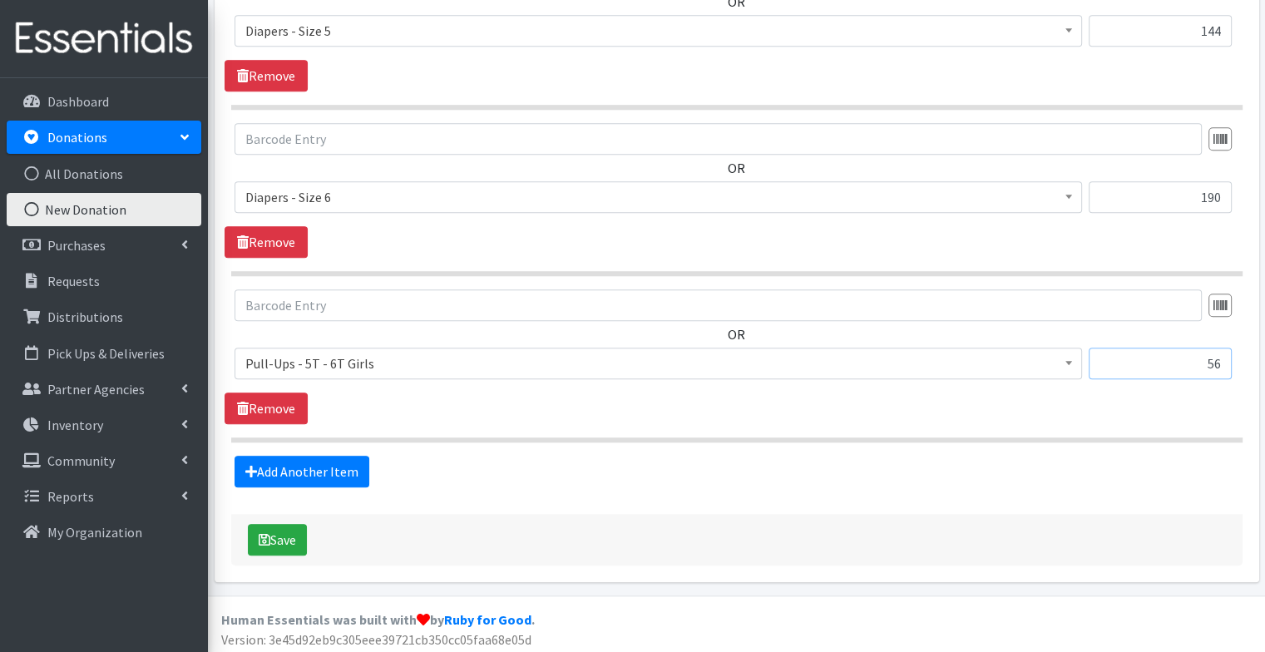
drag, startPoint x: 1178, startPoint y: 355, endPoint x: 1274, endPoint y: 363, distance: 95.9
type input "100"
click at [296, 526] on button "Save" at bounding box center [277, 540] width 59 height 32
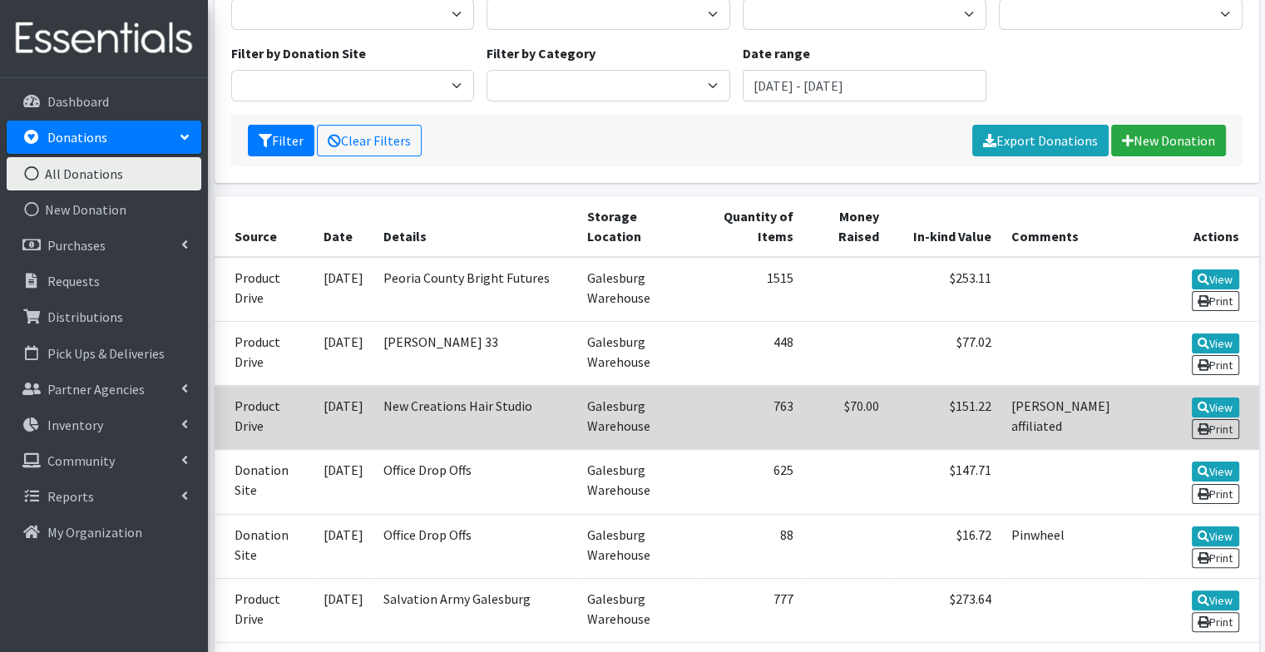
scroll to position [246, 0]
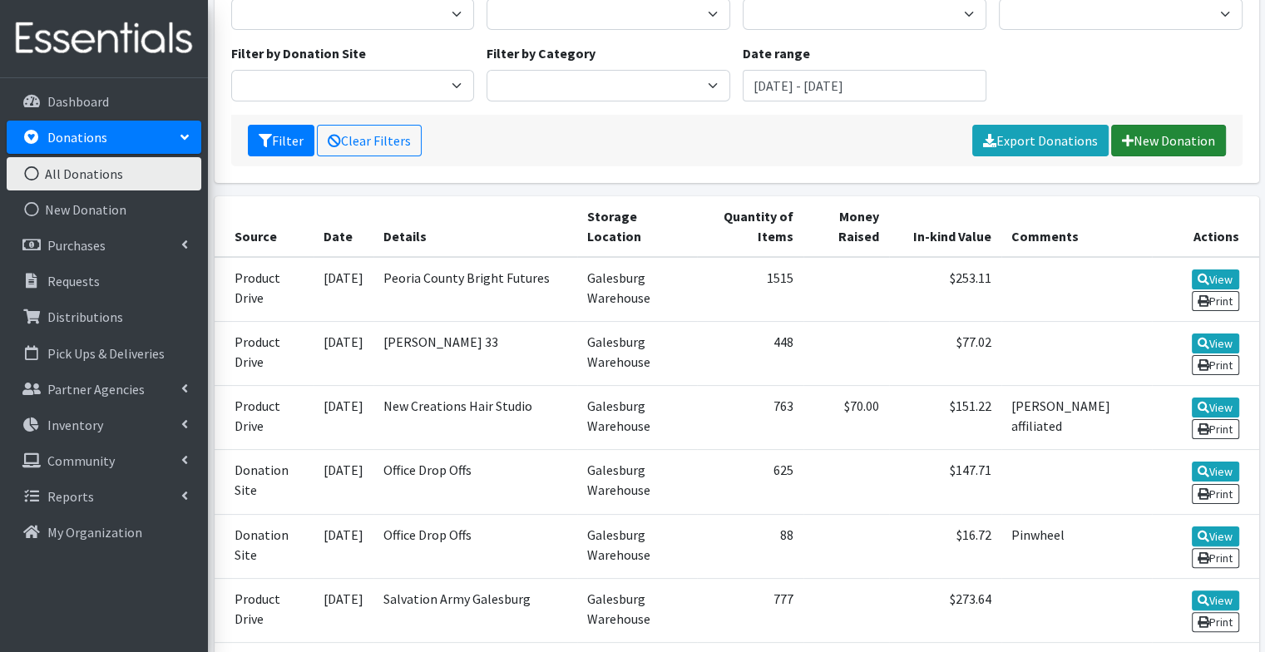
click at [1155, 141] on link "New Donation" at bounding box center [1168, 141] width 115 height 32
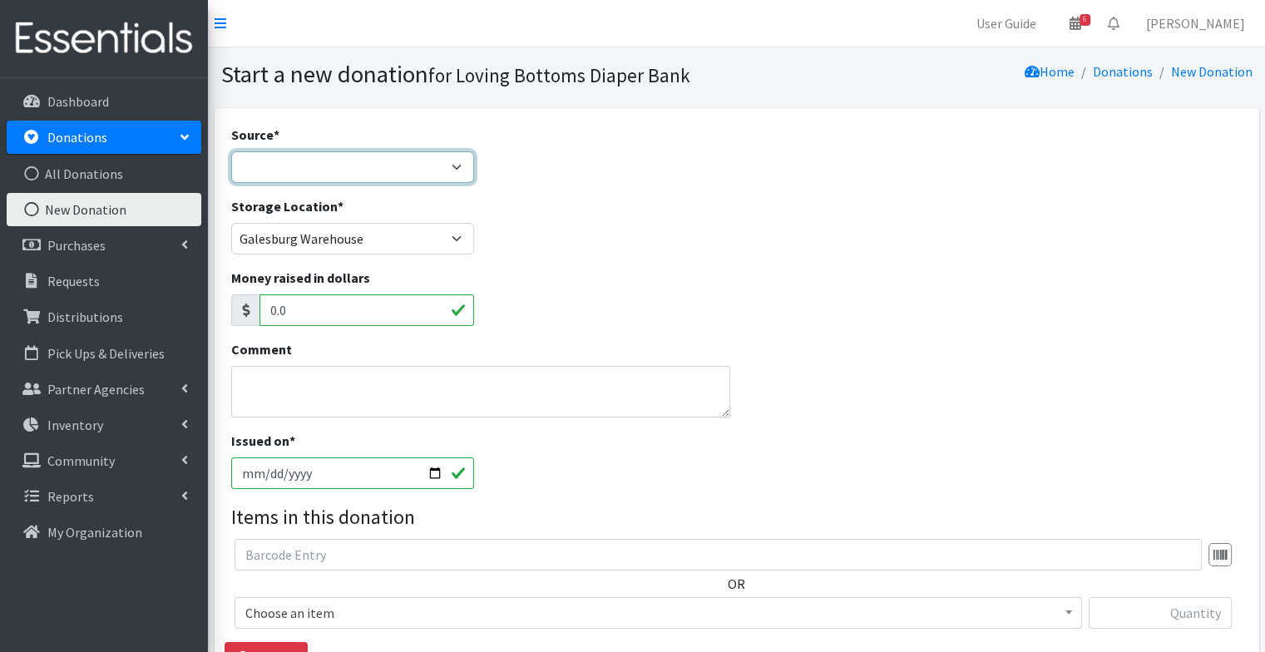
click at [348, 156] on select "Product Drive Manufacturer Donation Site Misc. Donation" at bounding box center [353, 167] width 244 height 32
select select "Product Drive"
click at [231, 151] on select "Product Drive Manufacturer Donation Site Misc. Donation" at bounding box center [353, 167] width 244 height 32
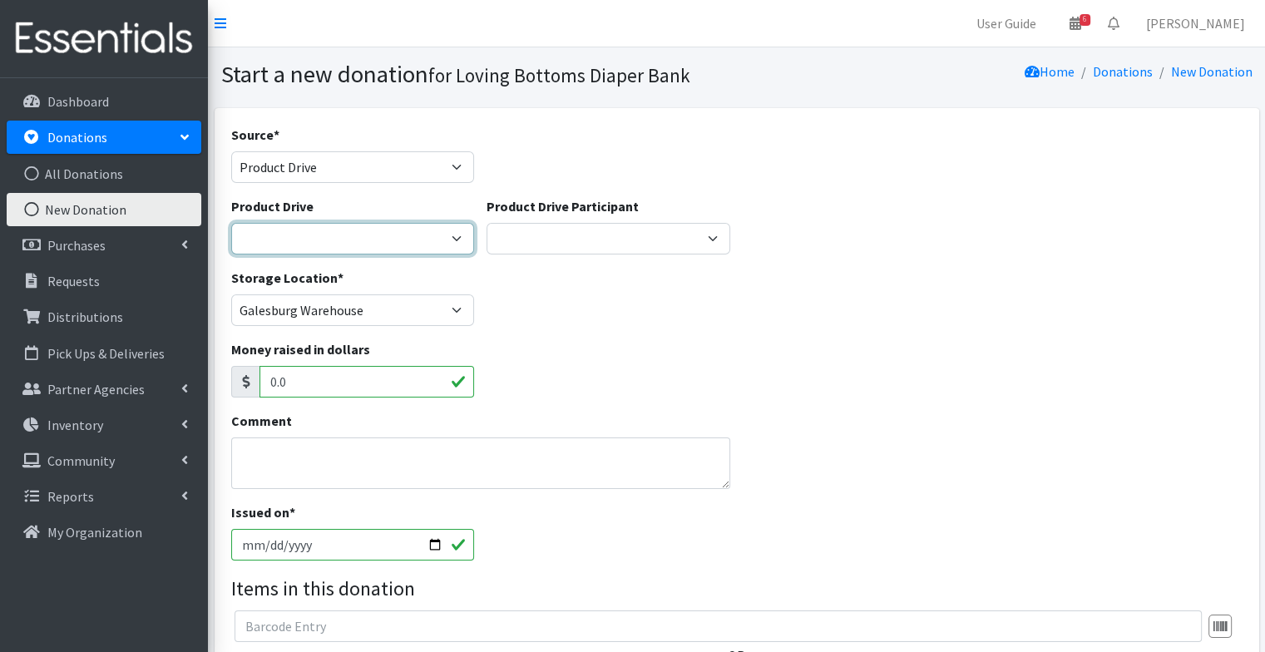
click at [318, 239] on select "4-H Federation AAUW - [PERSON_NAME] Club Abilities Plus [GEOGRAPHIC_DATA] Abing…" at bounding box center [353, 239] width 244 height 32
select select "2720"
click at [231, 223] on select "4-H Federation AAUW - [PERSON_NAME] Club Abilities Plus [GEOGRAPHIC_DATA] Abing…" at bounding box center [353, 239] width 244 height 32
click at [437, 545] on input "[DATE]" at bounding box center [353, 545] width 244 height 32
type input "[DATE]"
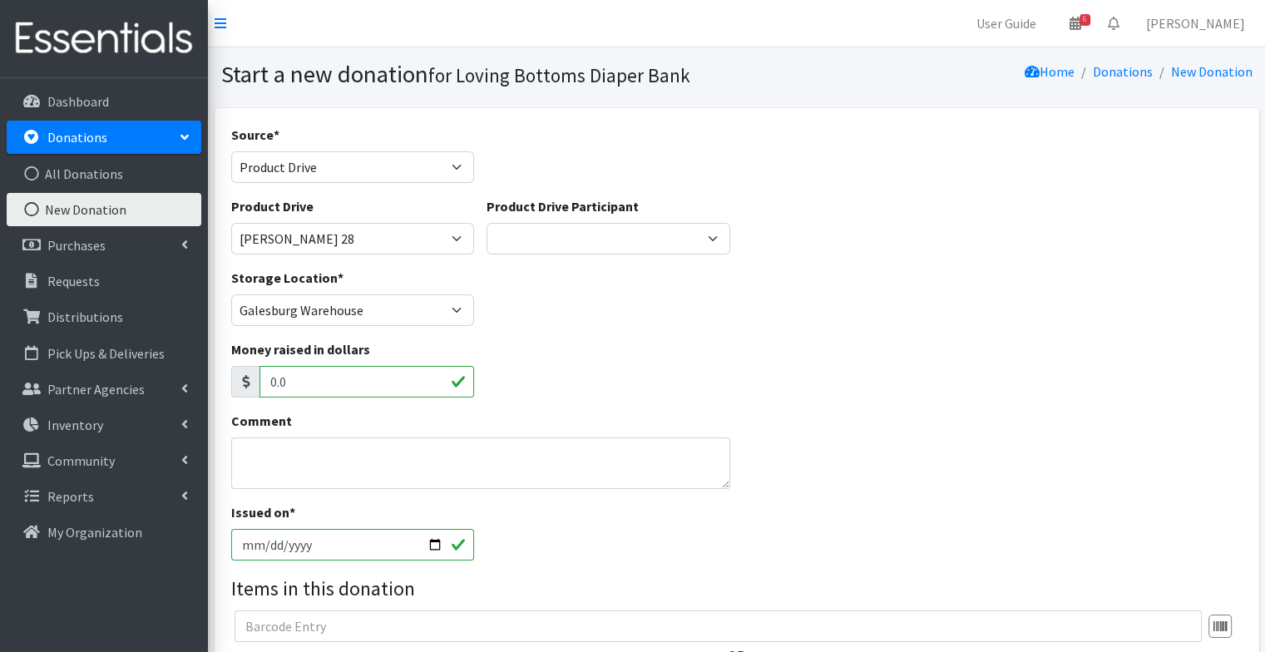
click at [784, 409] on div "Money raised in dollars 0.0" at bounding box center [737, 375] width 1024 height 72
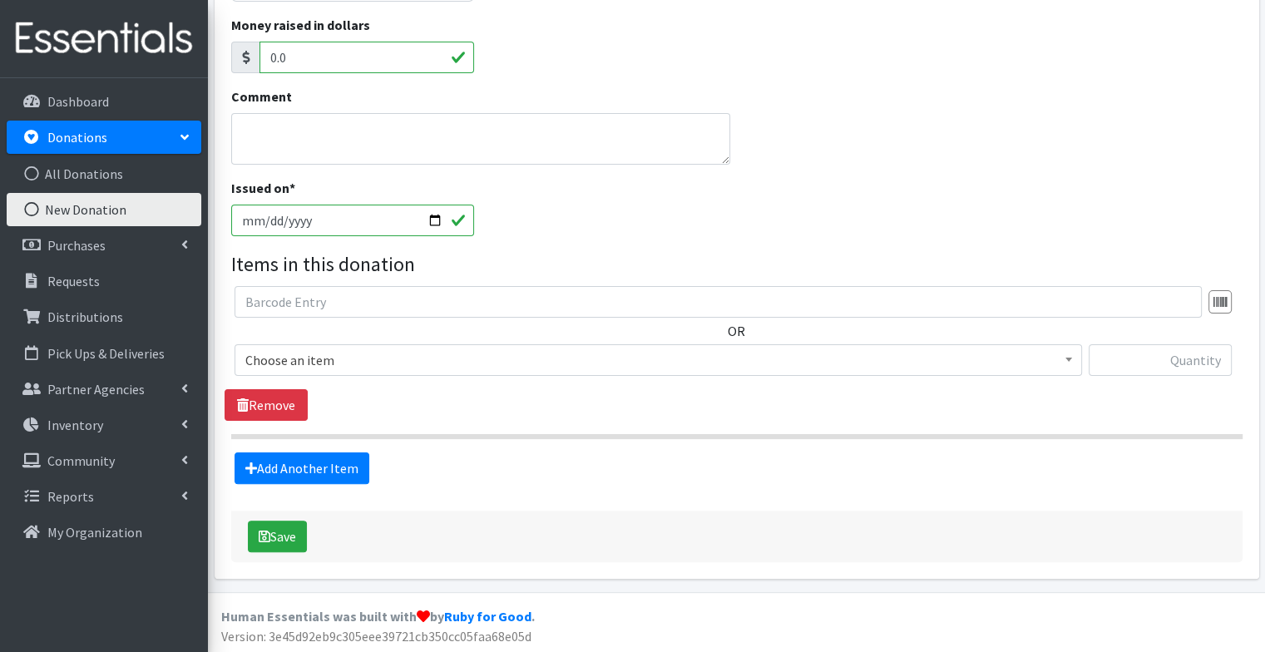
click at [431, 350] on span "Choose an item" at bounding box center [658, 359] width 826 height 23
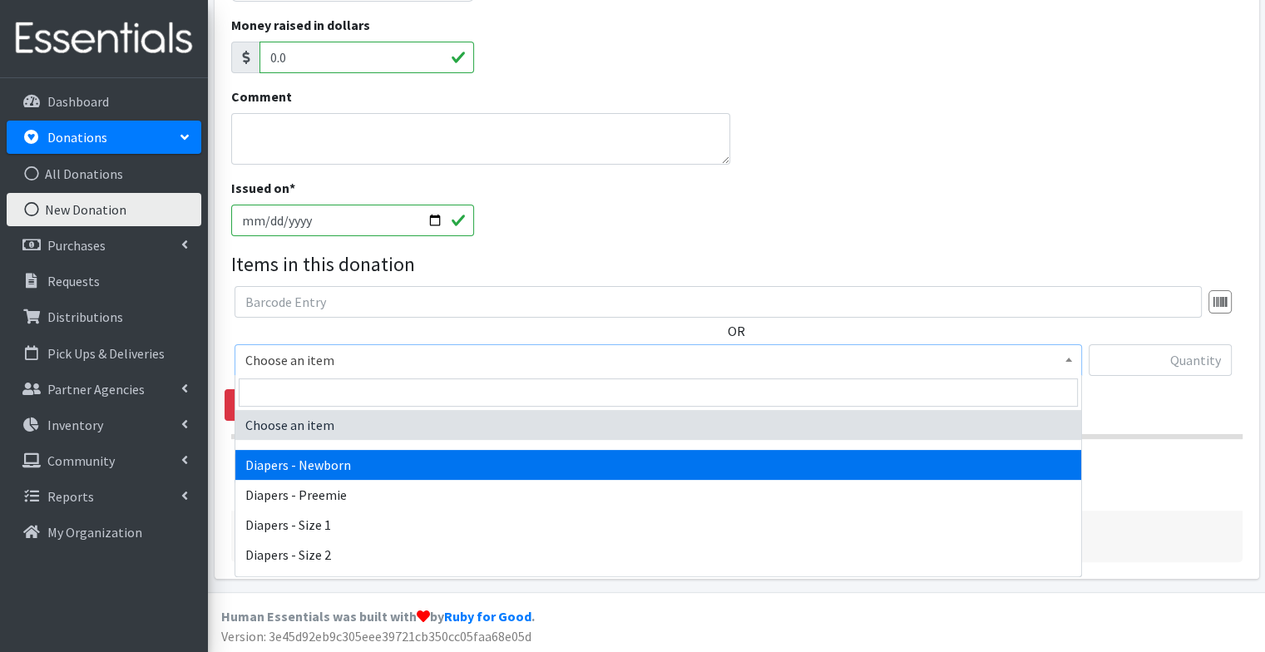
select select "94"
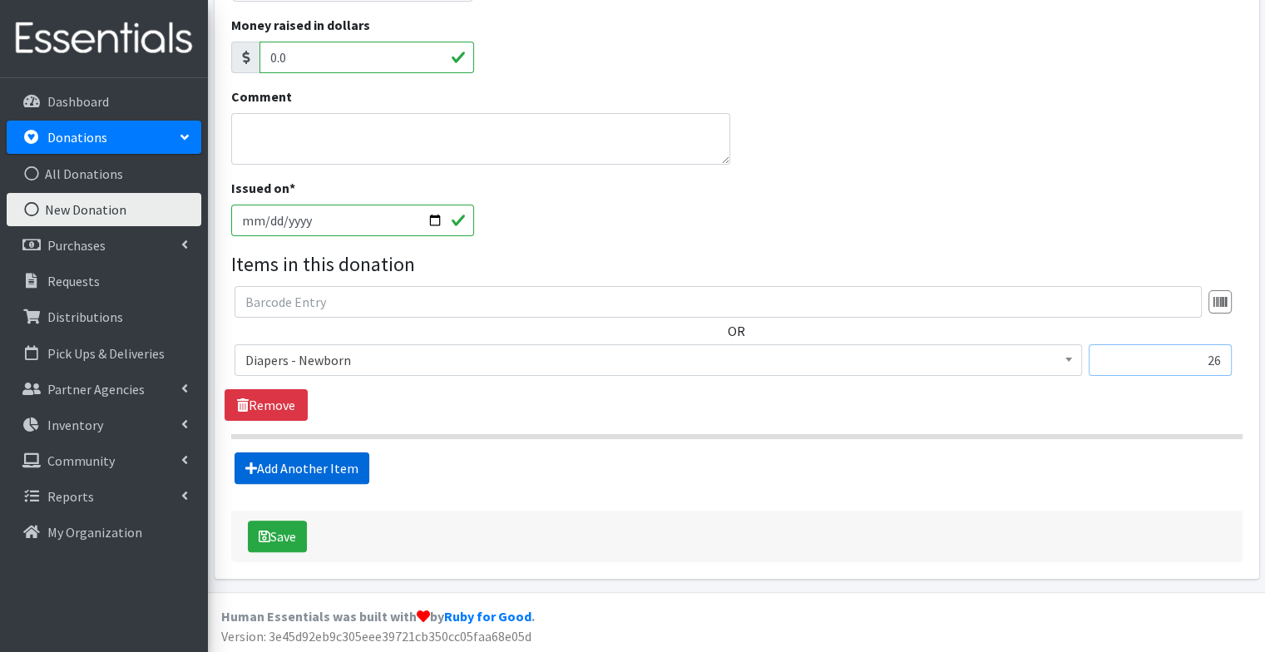
type input "26"
click at [336, 469] on link "Add Another Item" at bounding box center [301, 468] width 135 height 32
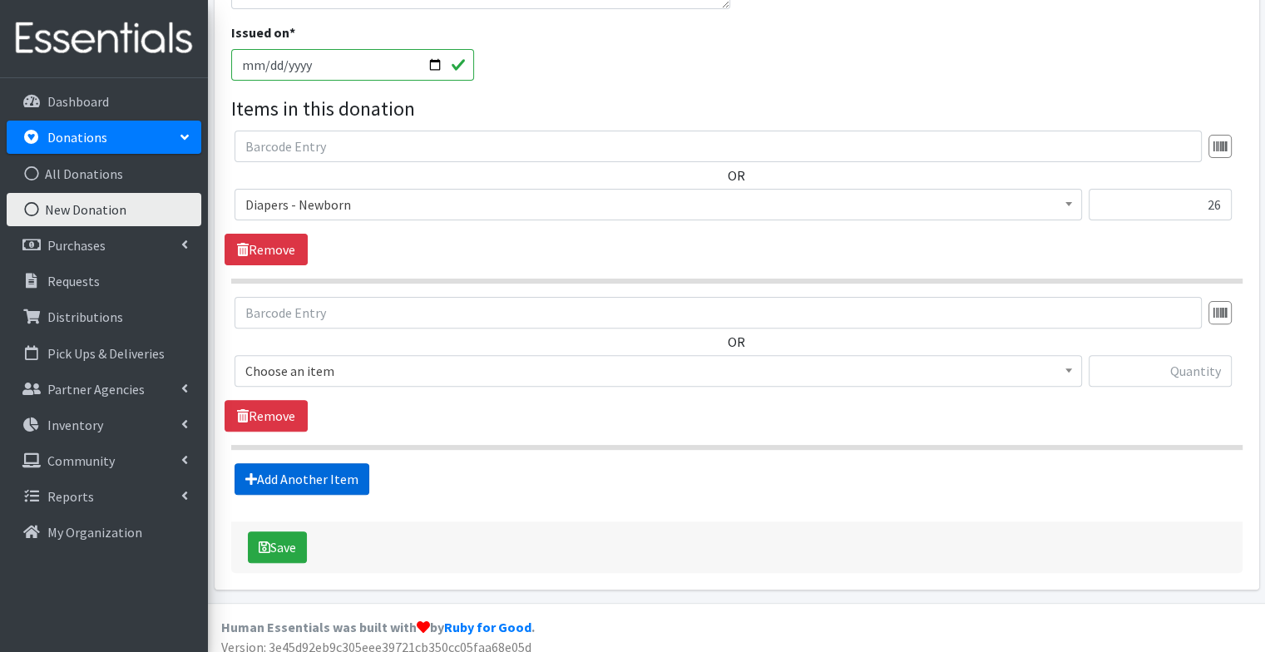
scroll to position [491, 0]
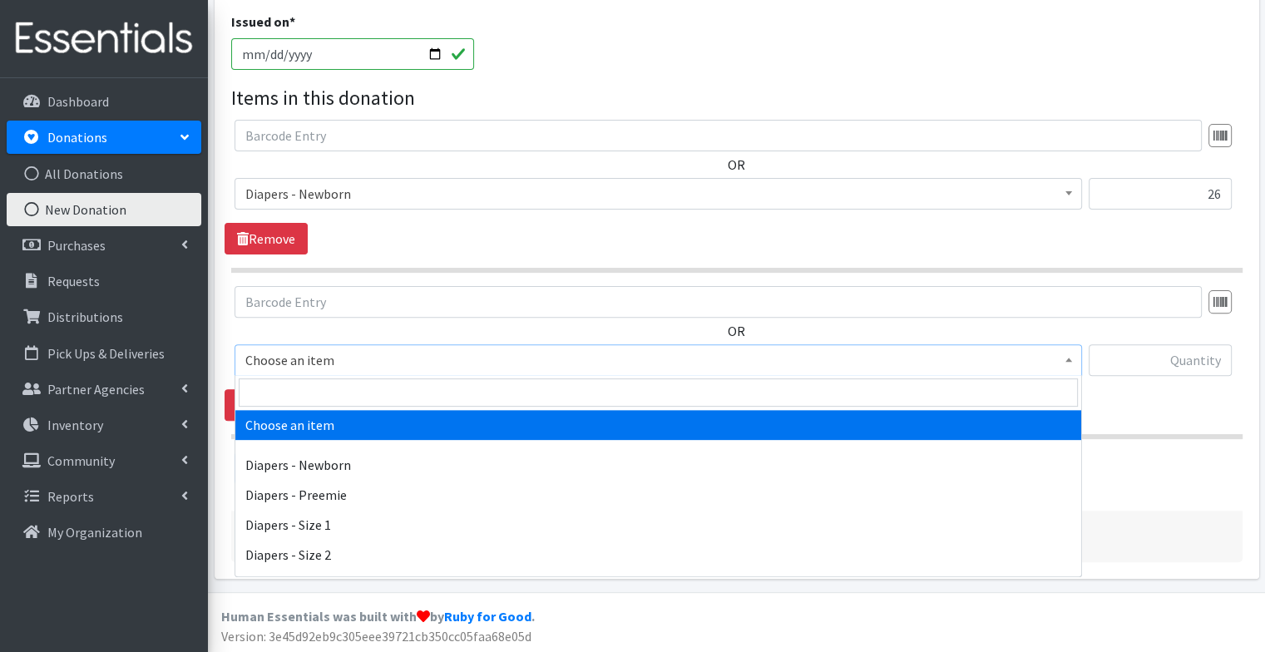
click at [373, 358] on span "Choose an item" at bounding box center [658, 359] width 826 height 23
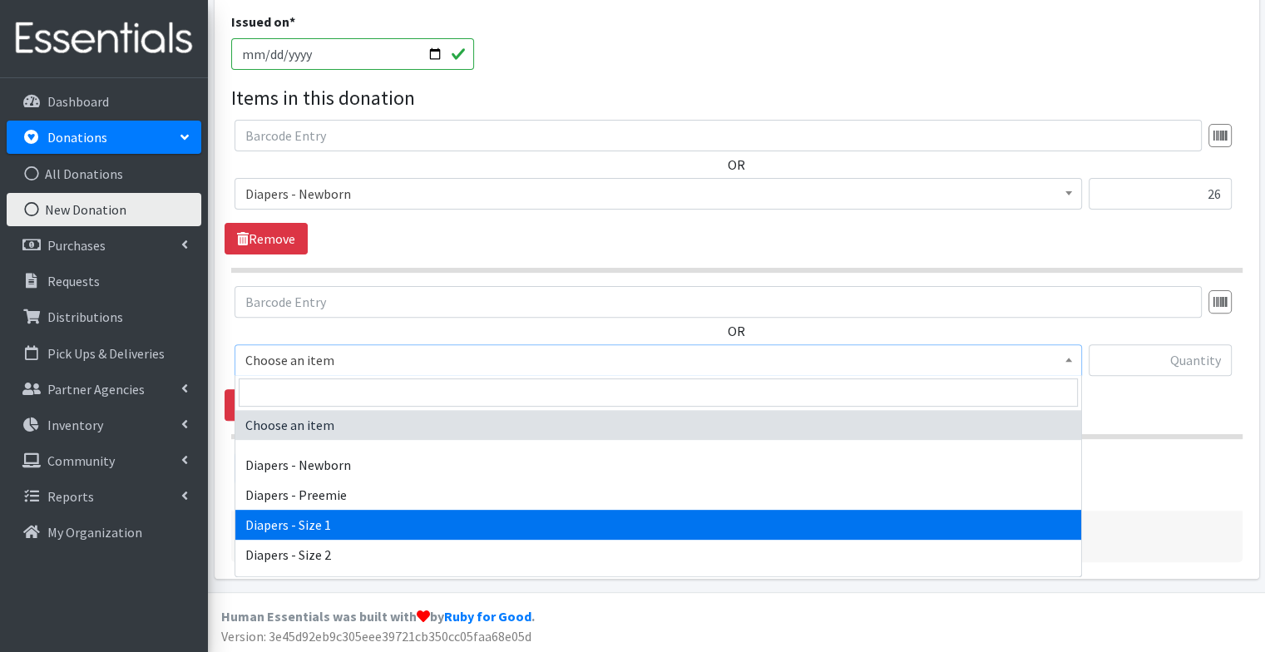
select select "96"
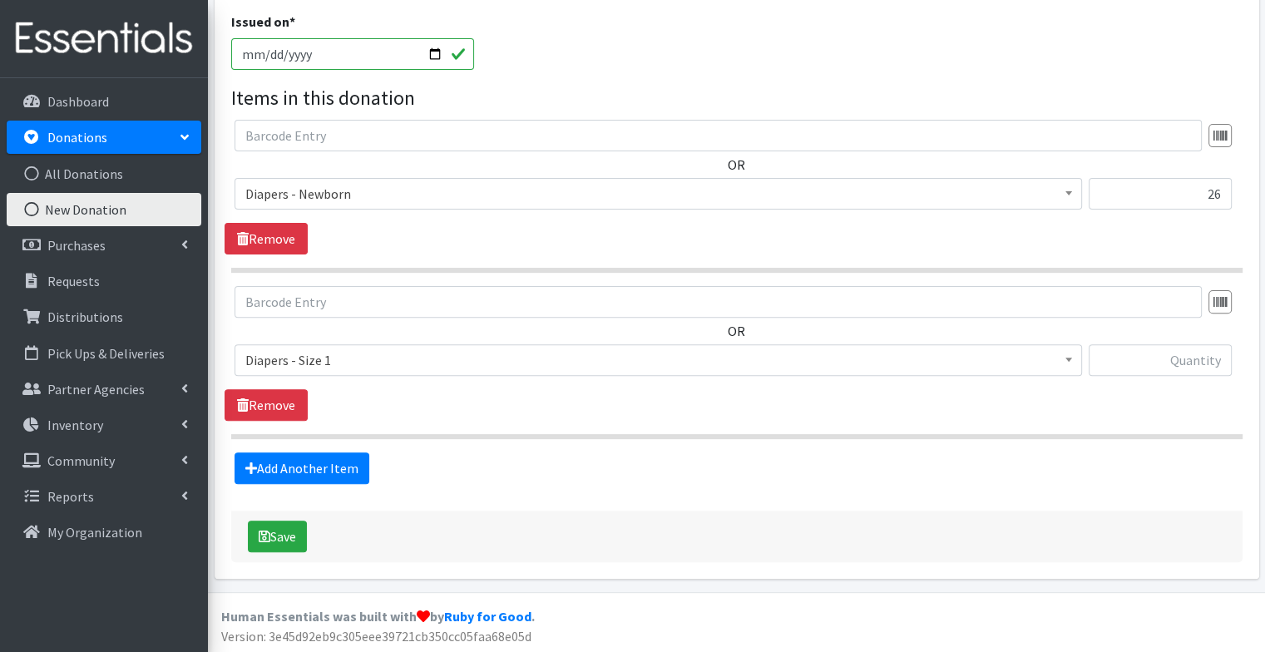
click at [316, 440] on fieldset "Items in this donation OR Choose an item Diapers - Newborn Diapers - Preemie Di…" at bounding box center [736, 283] width 1011 height 401
click at [320, 458] on link "Add Another Item" at bounding box center [301, 468] width 135 height 32
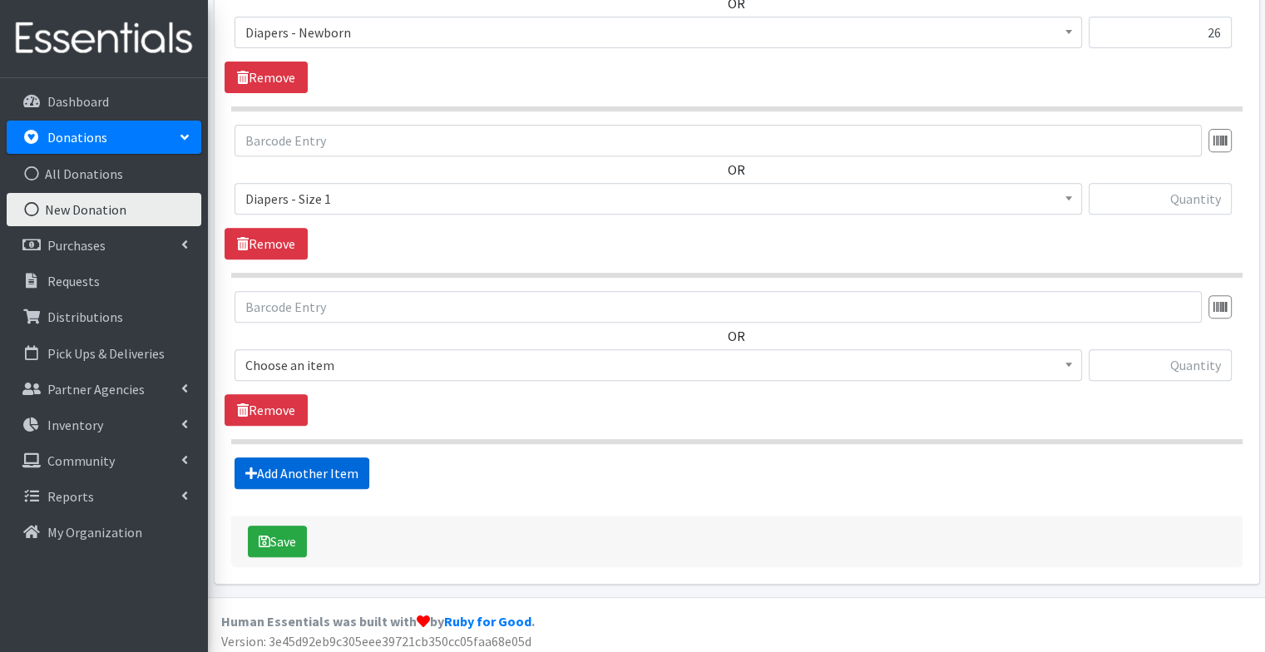
scroll to position [656, 0]
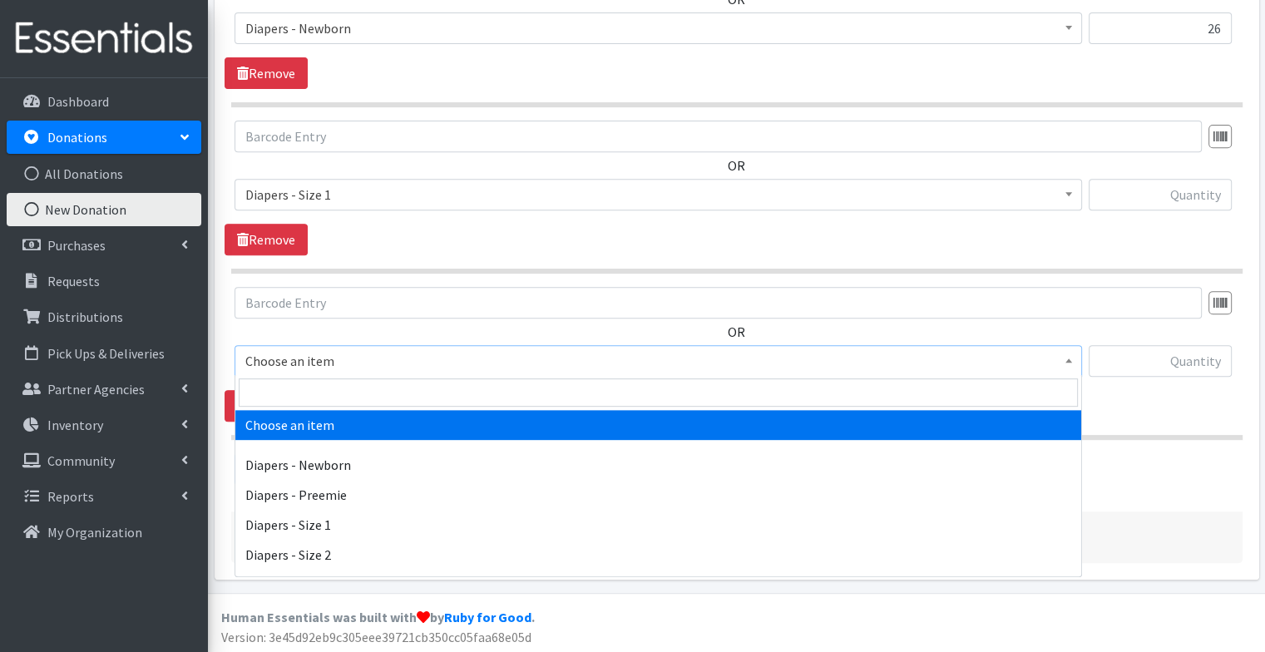
click at [353, 366] on span "Choose an item" at bounding box center [658, 360] width 826 height 23
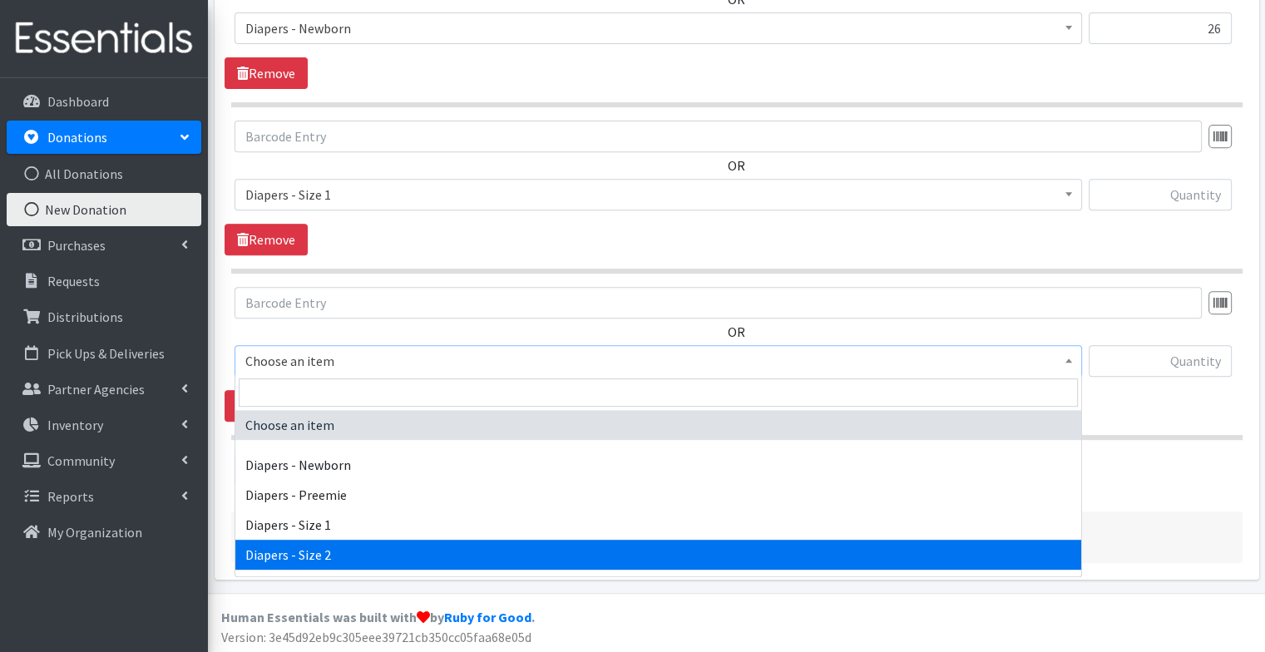
select select "97"
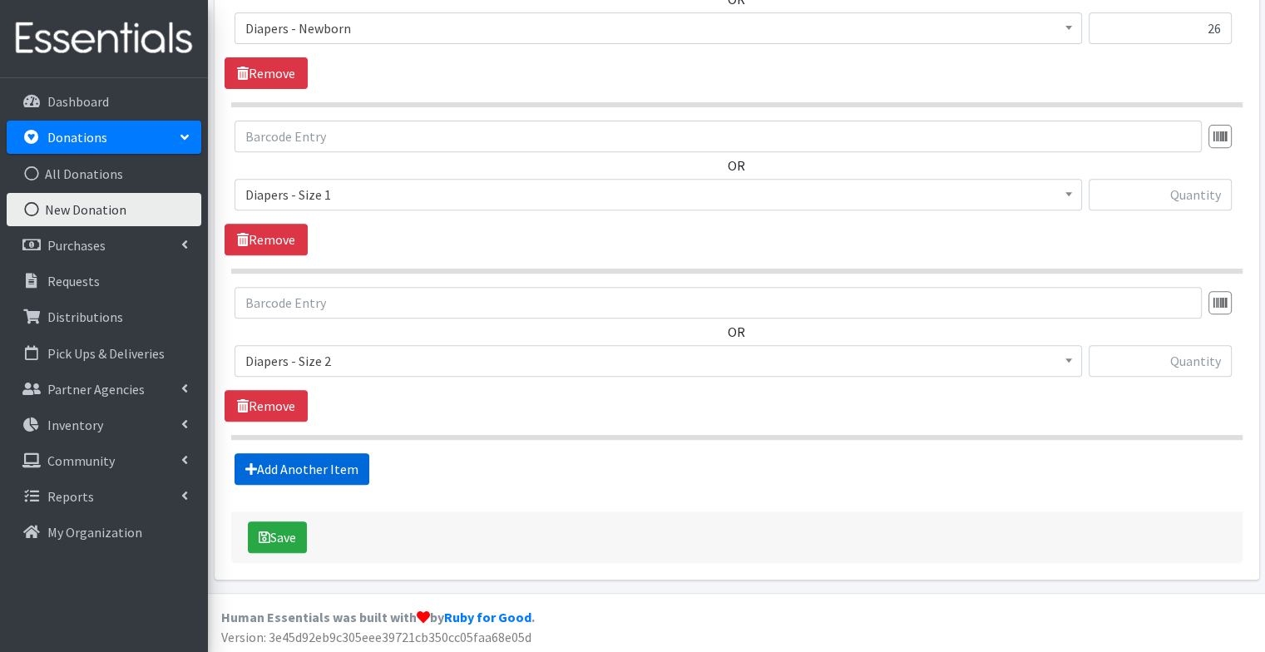
click at [343, 471] on link "Add Another Item" at bounding box center [301, 469] width 135 height 32
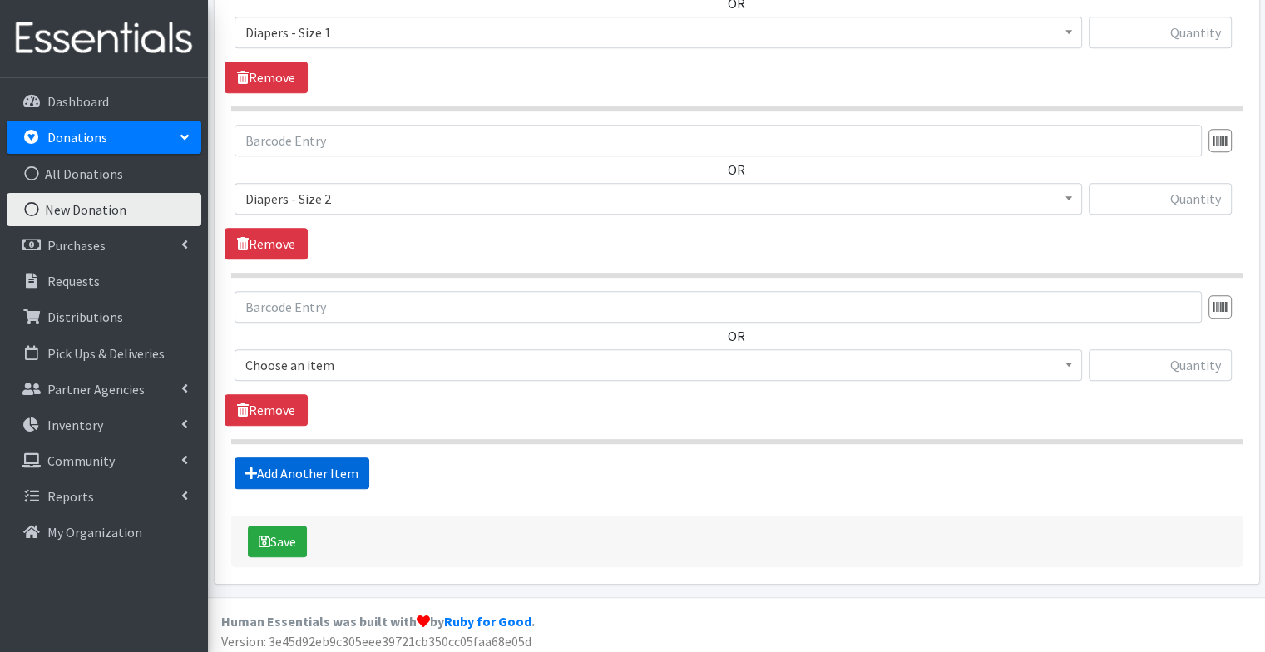
scroll to position [822, 0]
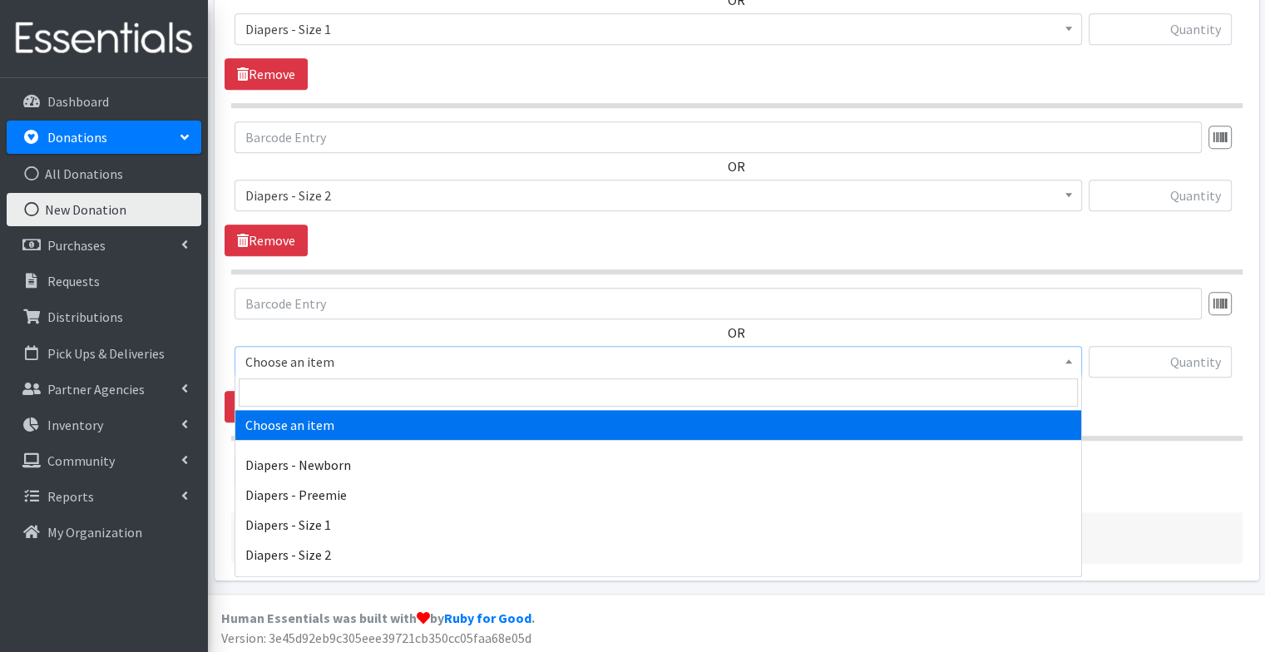
click at [353, 363] on span "Choose an item" at bounding box center [658, 361] width 826 height 23
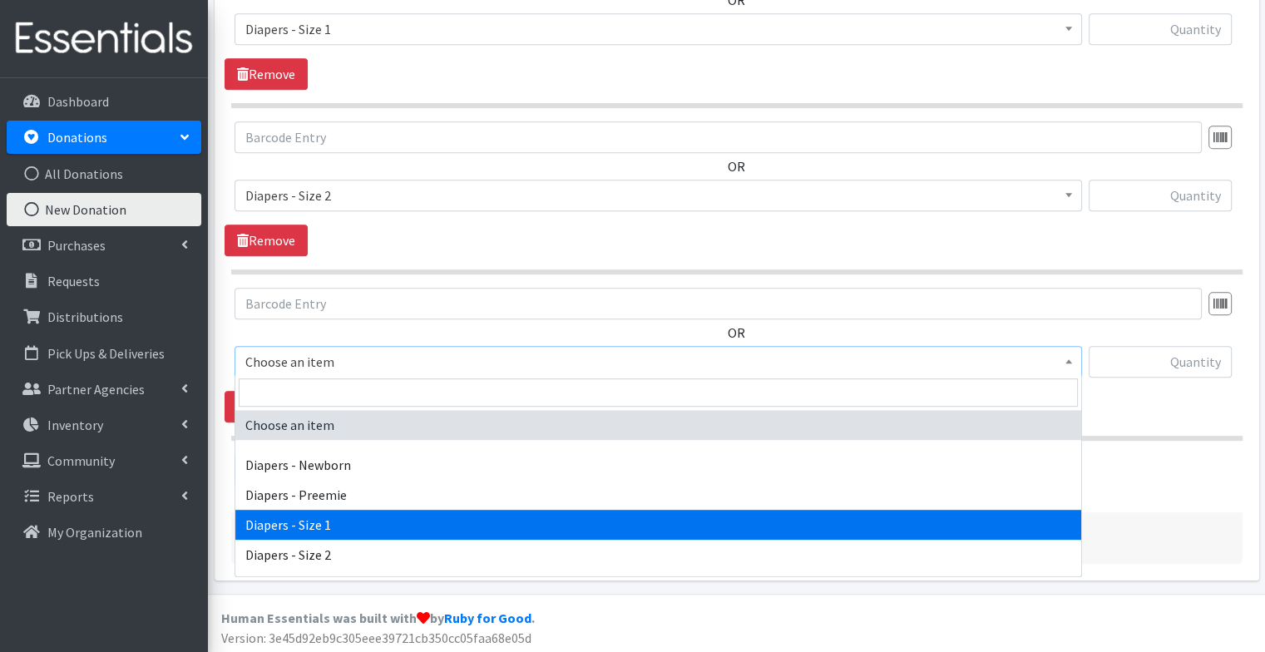
scroll to position [48, 0]
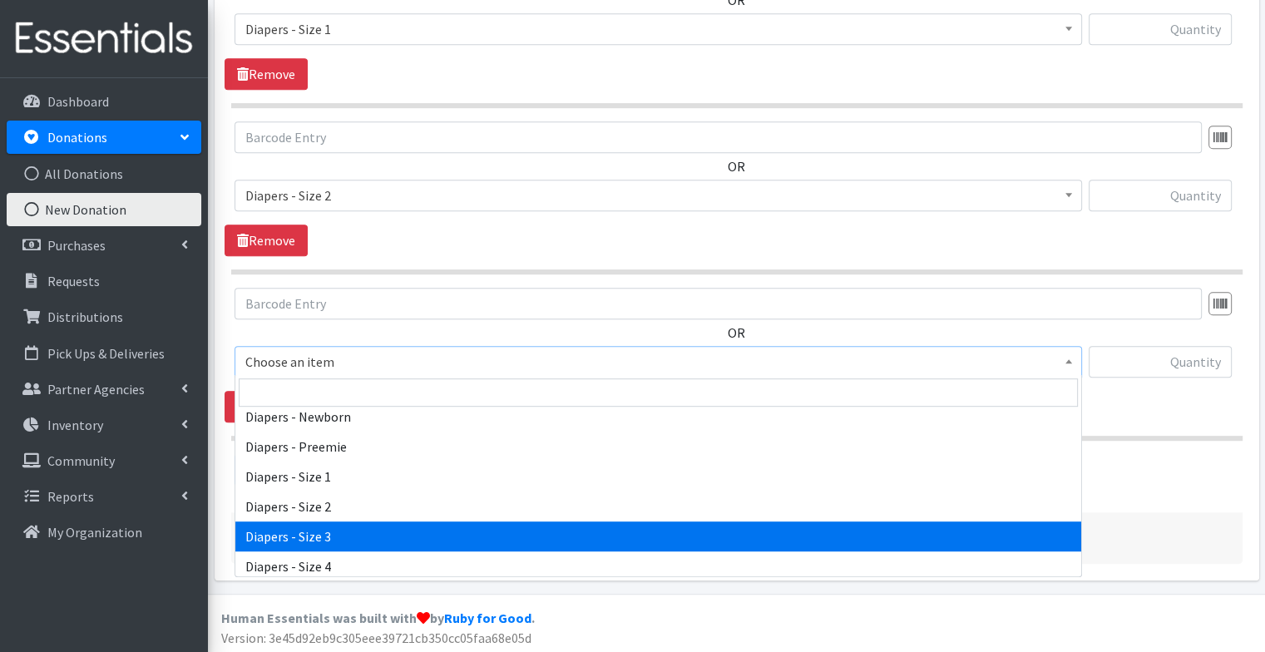
select select "98"
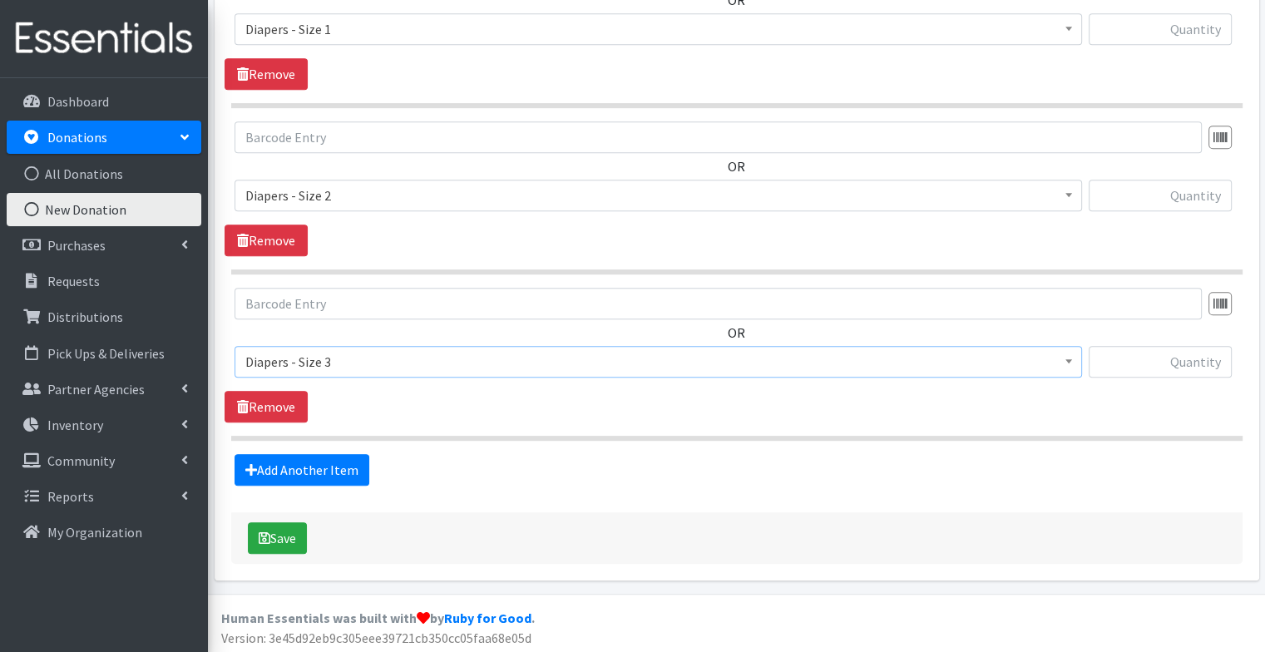
click at [335, 462] on link "Add Another Item" at bounding box center [301, 470] width 135 height 32
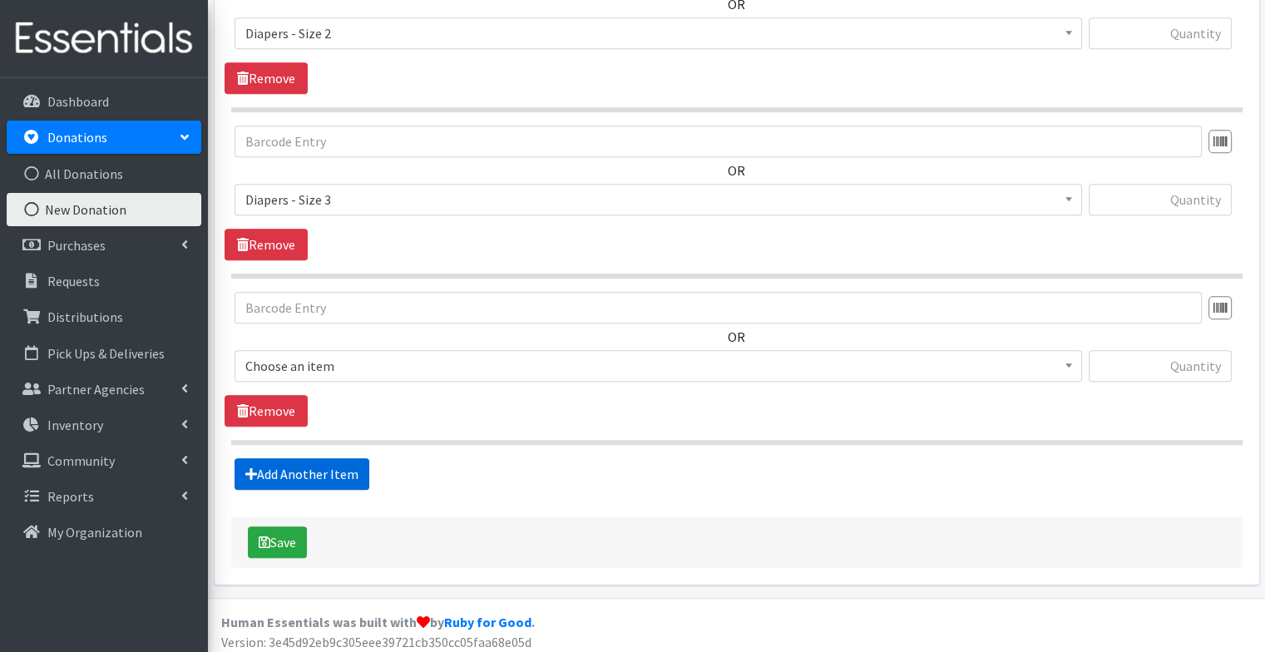
scroll to position [988, 0]
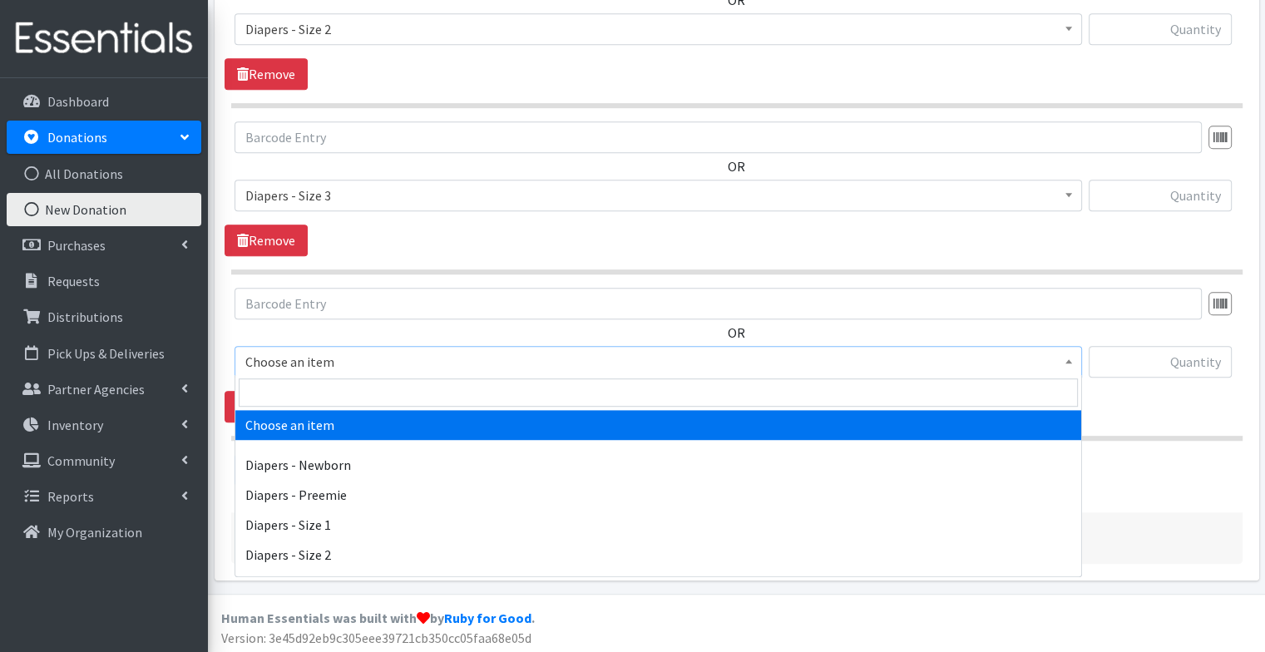
click at [343, 358] on span "Choose an item" at bounding box center [658, 361] width 826 height 23
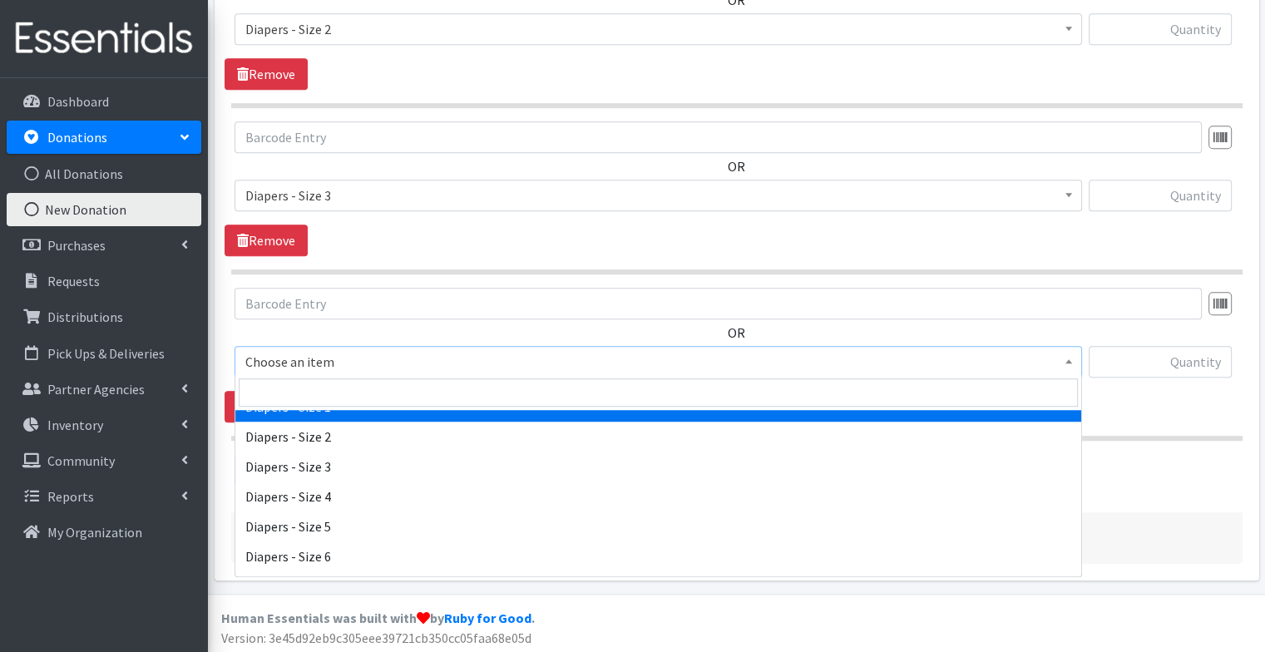
scroll to position [122, 0]
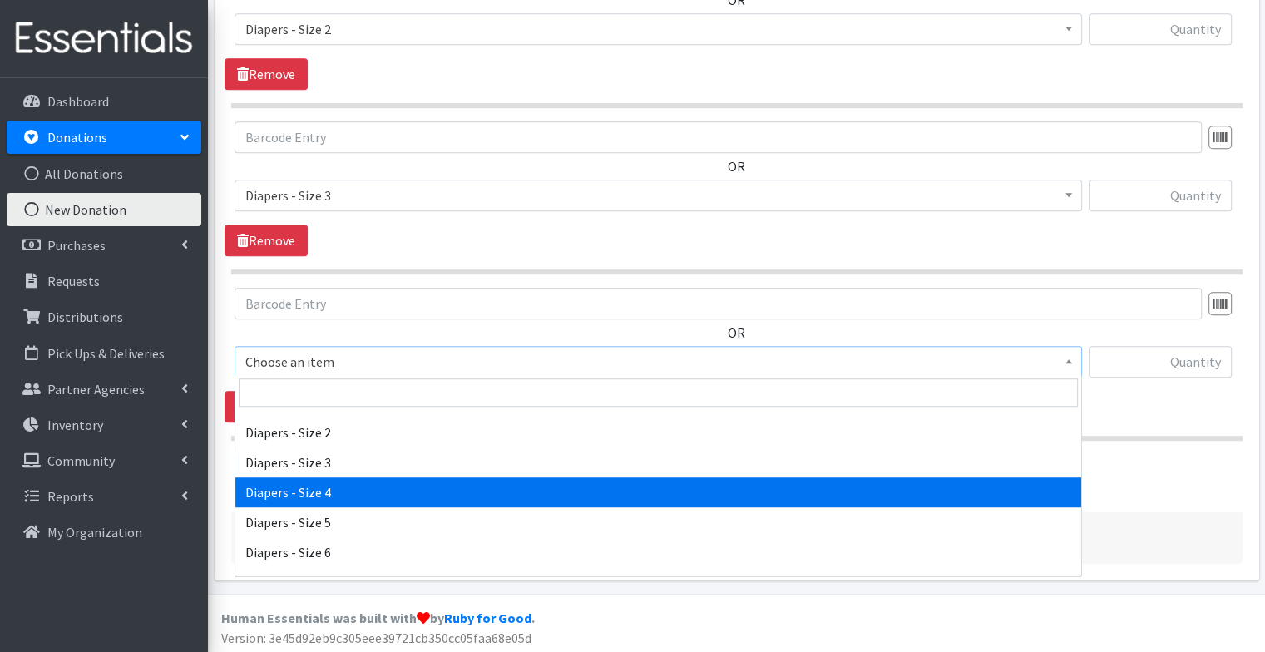
select select "73"
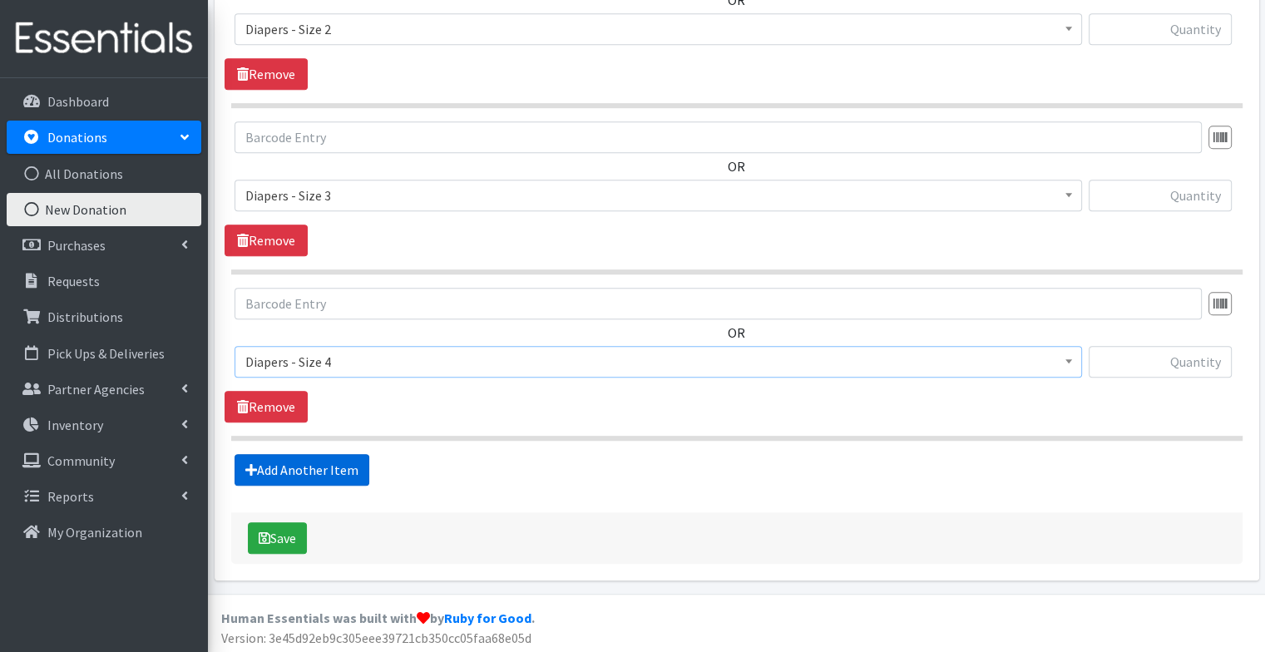
click at [309, 456] on link "Add Another Item" at bounding box center [301, 470] width 135 height 32
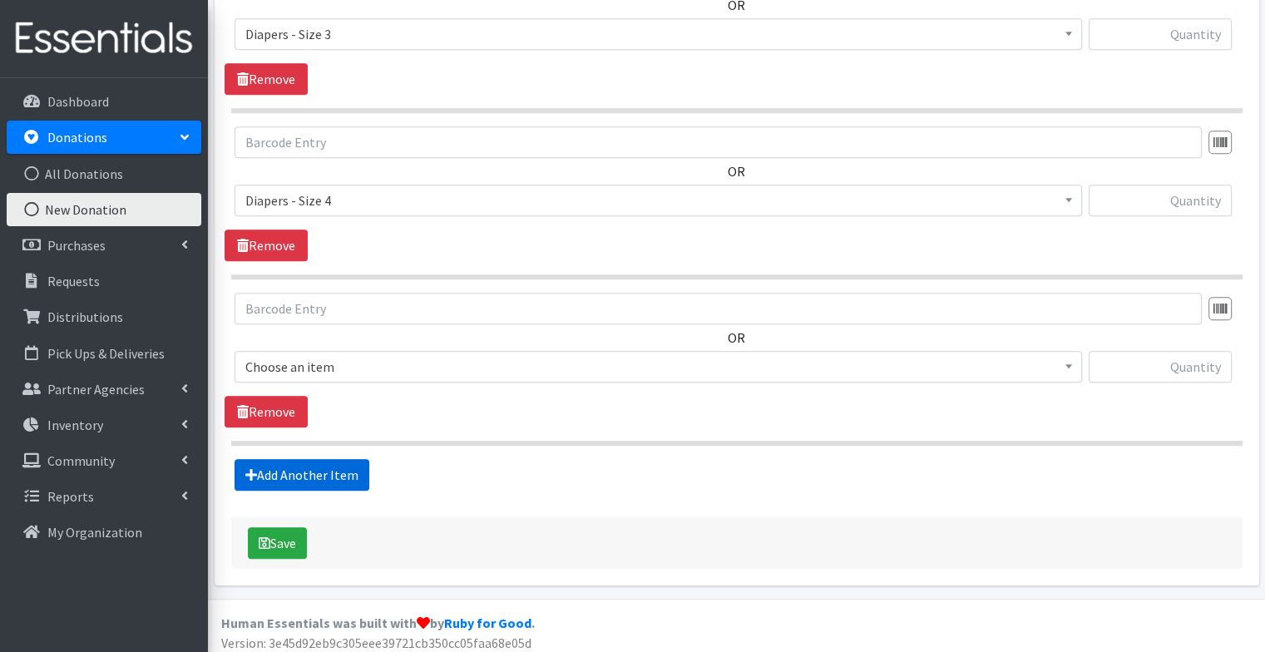
scroll to position [1154, 0]
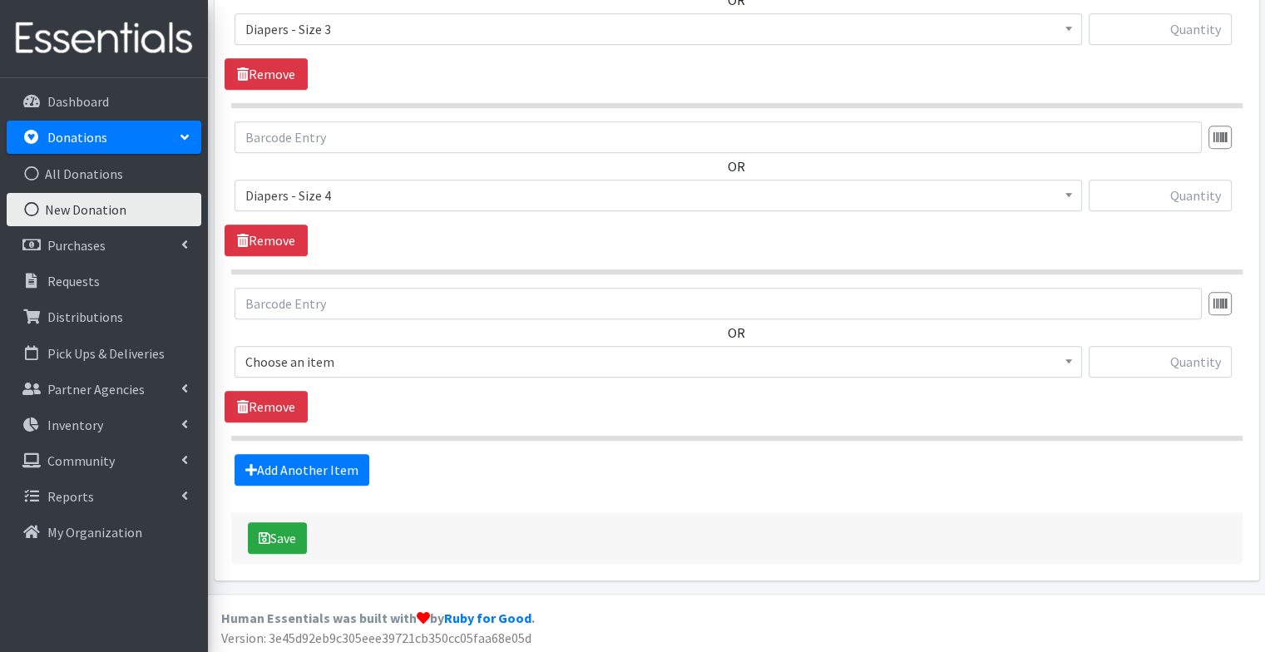
click at [364, 369] on span "Choose an item" at bounding box center [658, 361] width 826 height 23
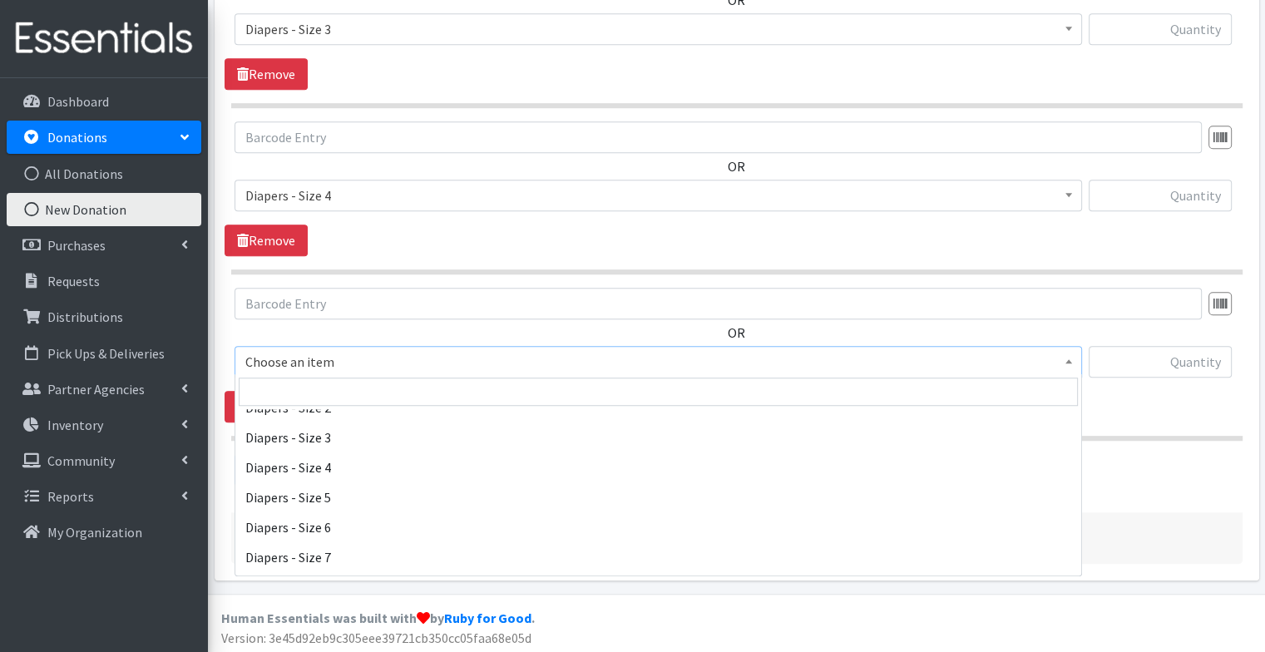
scroll to position [150, 0]
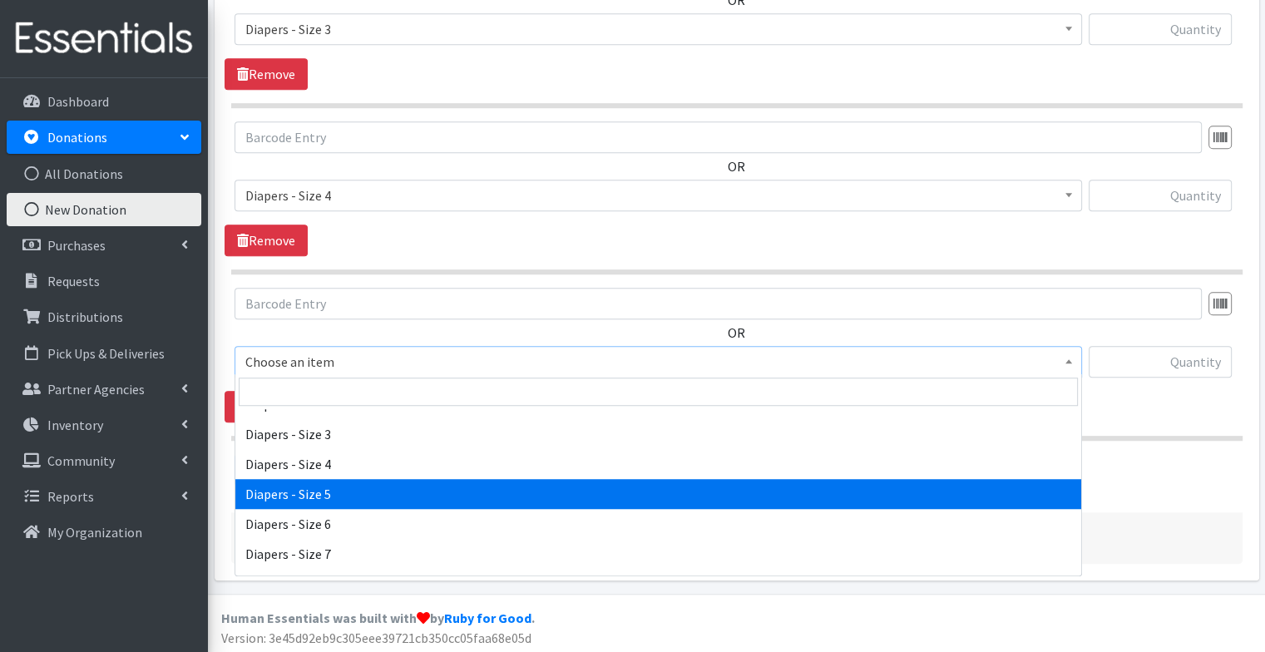
select select "74"
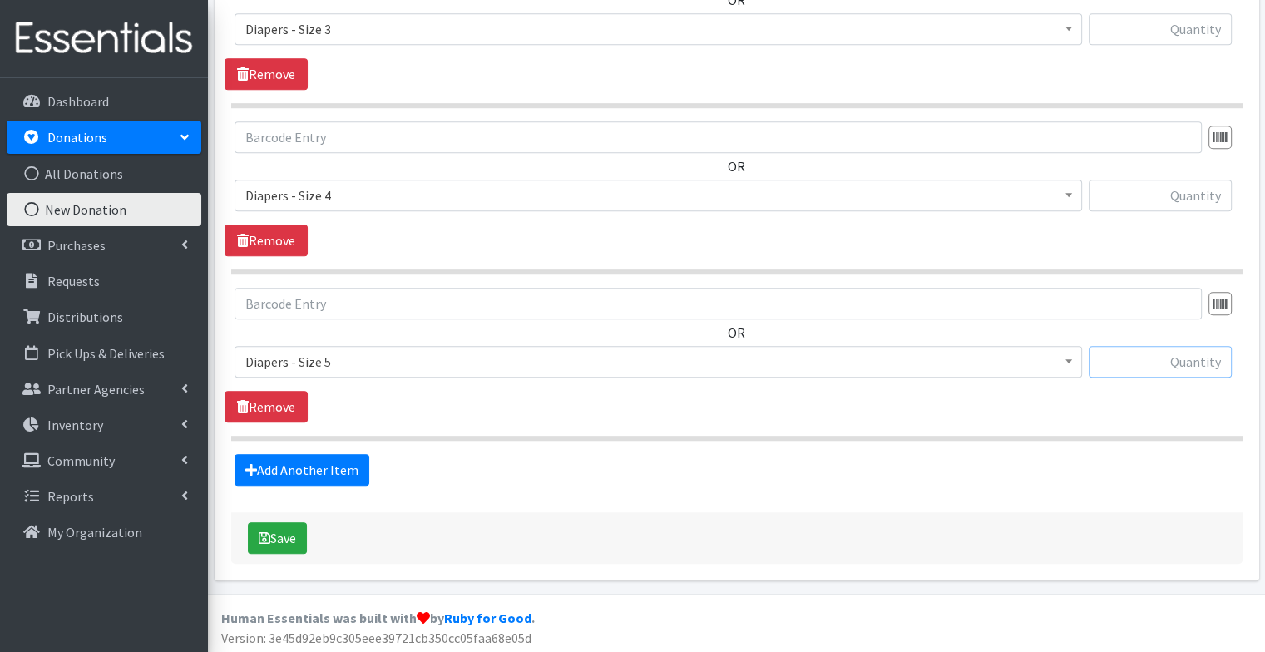
click at [1139, 363] on input "text" at bounding box center [1159, 362] width 143 height 32
type input "84"
click at [1187, 193] on input "text" at bounding box center [1159, 196] width 143 height 32
type input "92"
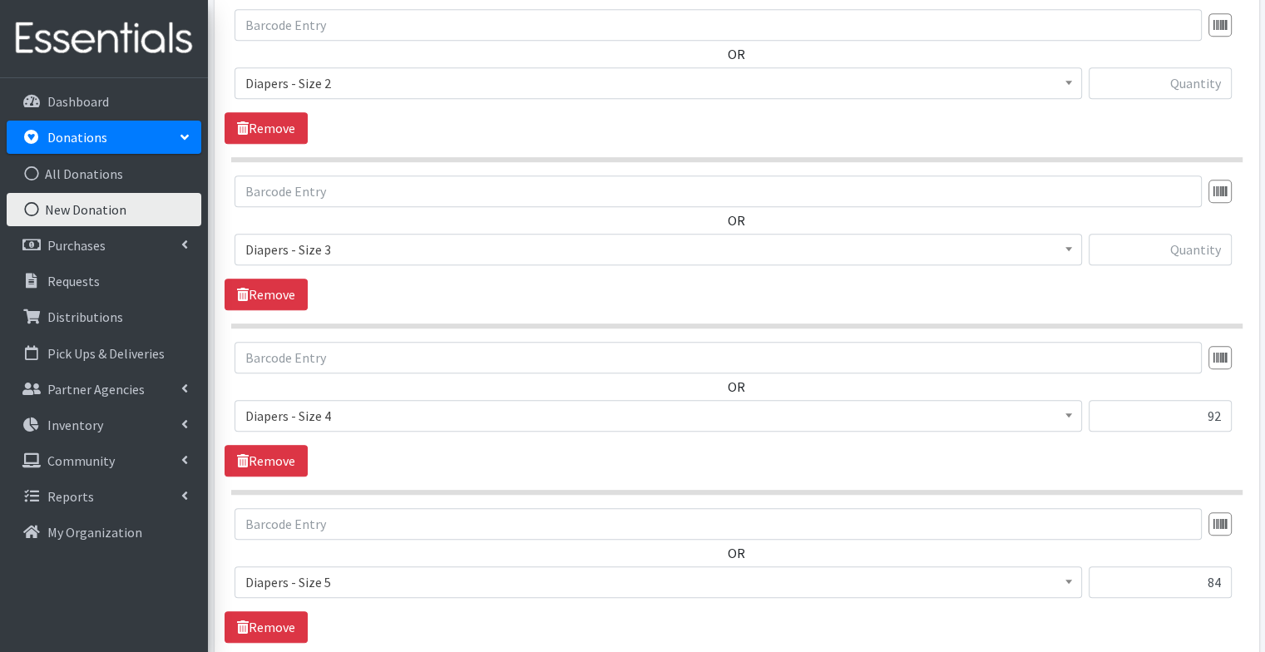
scroll to position [797, 0]
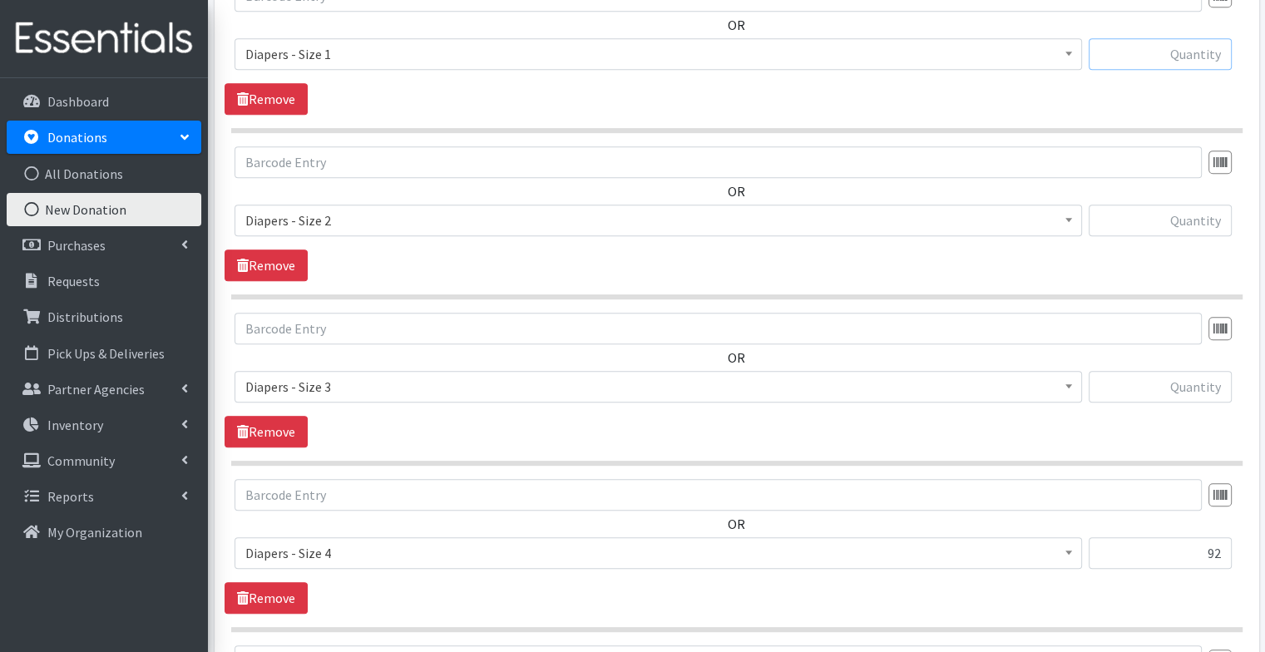
click at [1164, 50] on input "text" at bounding box center [1159, 54] width 143 height 32
type input "302"
click at [1046, 108] on div "OR Choose an item Diapers - Newborn Diapers - Preemie Diapers - Size 1 Diapers …" at bounding box center [737, 47] width 1024 height 135
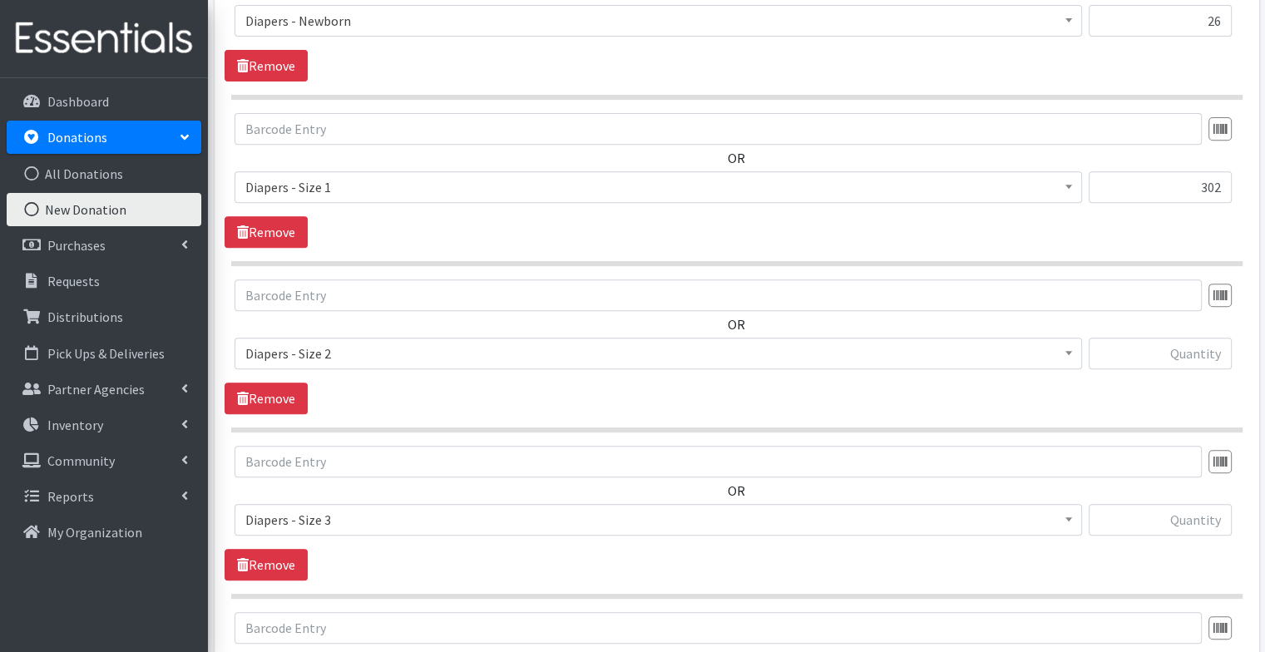
scroll to position [662, 0]
click at [1164, 357] on input "text" at bounding box center [1159, 355] width 143 height 32
click at [1208, 356] on input "476" at bounding box center [1159, 355] width 143 height 32
type input "376"
click at [1183, 516] on input "text" at bounding box center [1159, 522] width 143 height 32
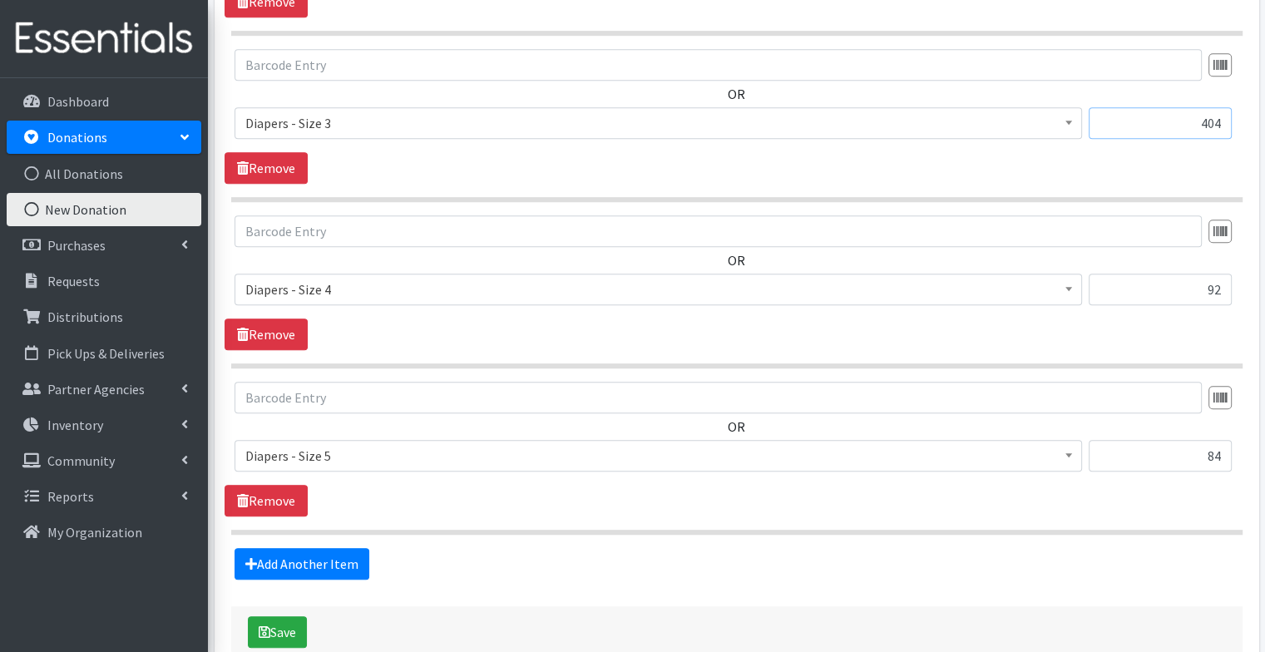
scroll to position [1127, 0]
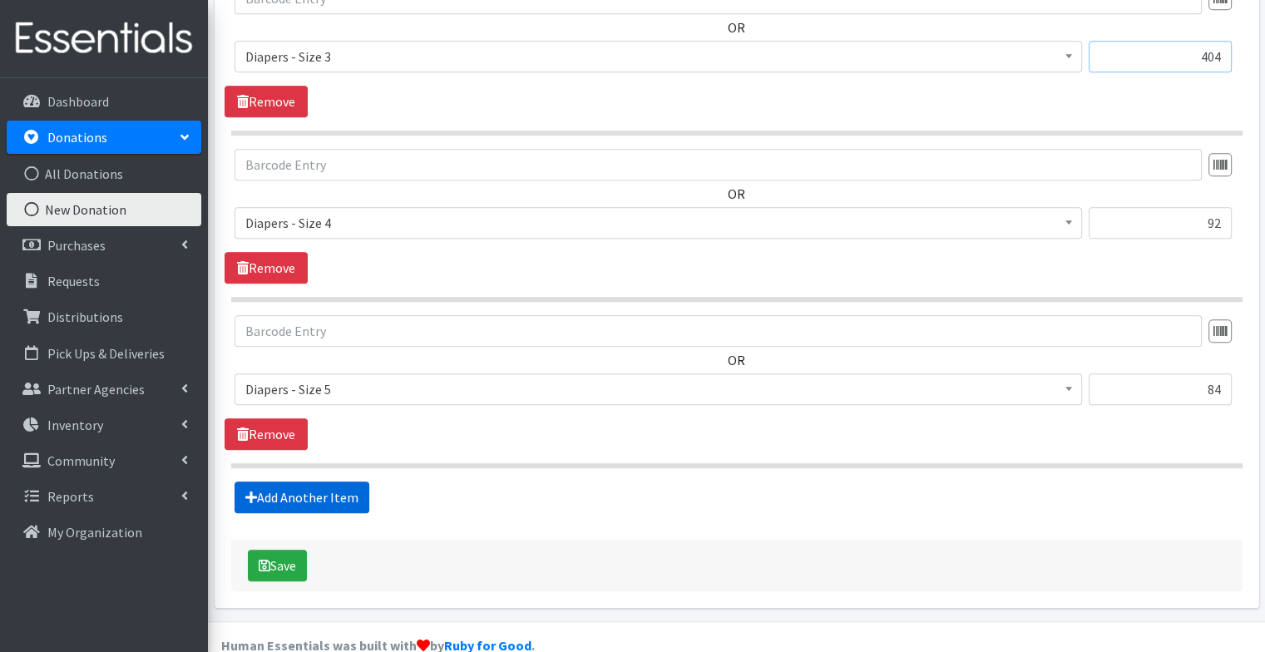
type input "404"
click at [316, 496] on link "Add Another Item" at bounding box center [301, 497] width 135 height 32
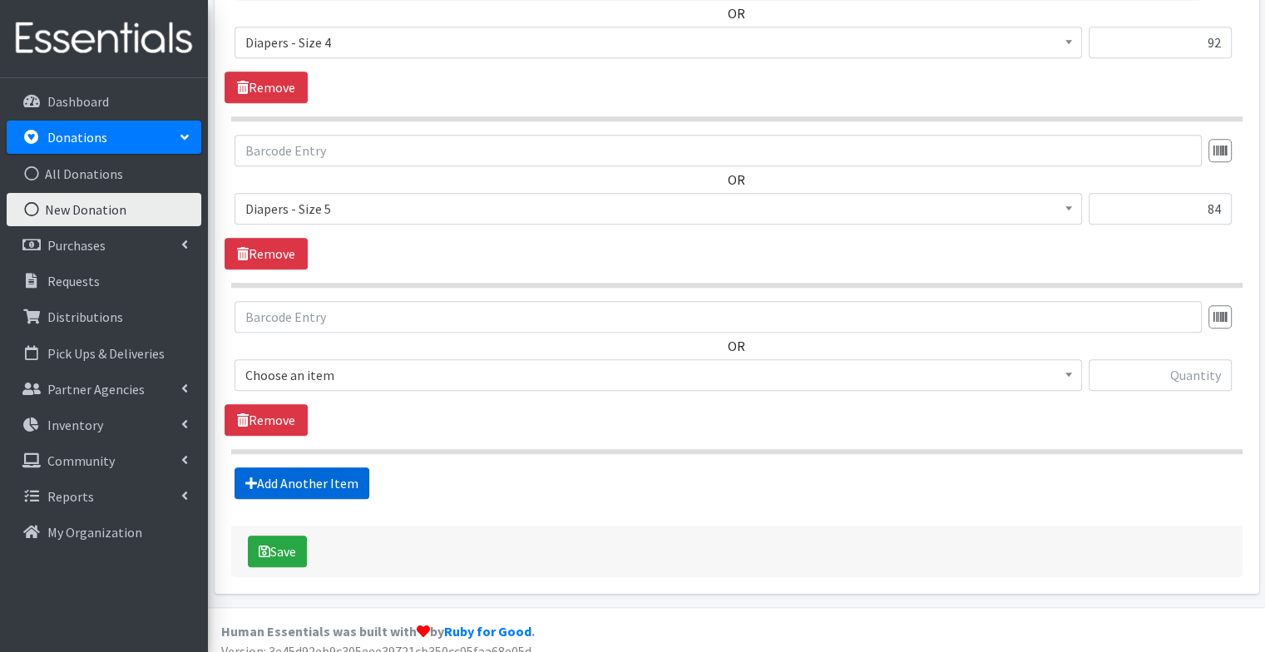
scroll to position [1320, 0]
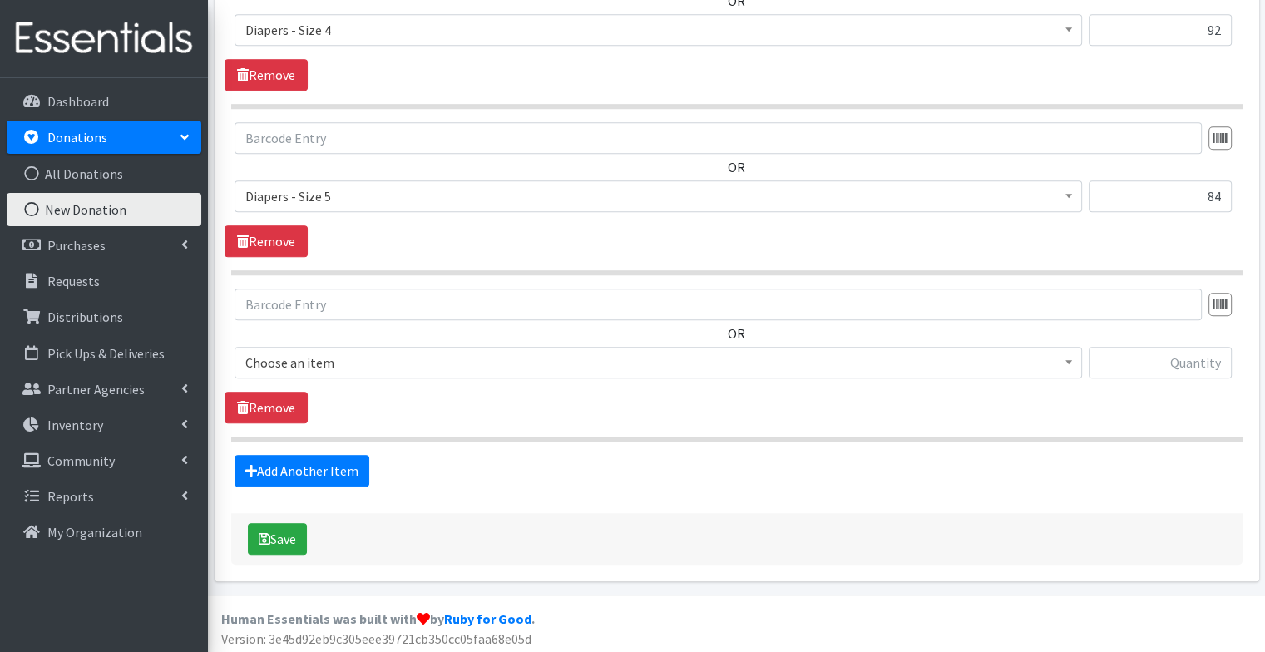
click at [329, 359] on span "Choose an item" at bounding box center [658, 362] width 826 height 23
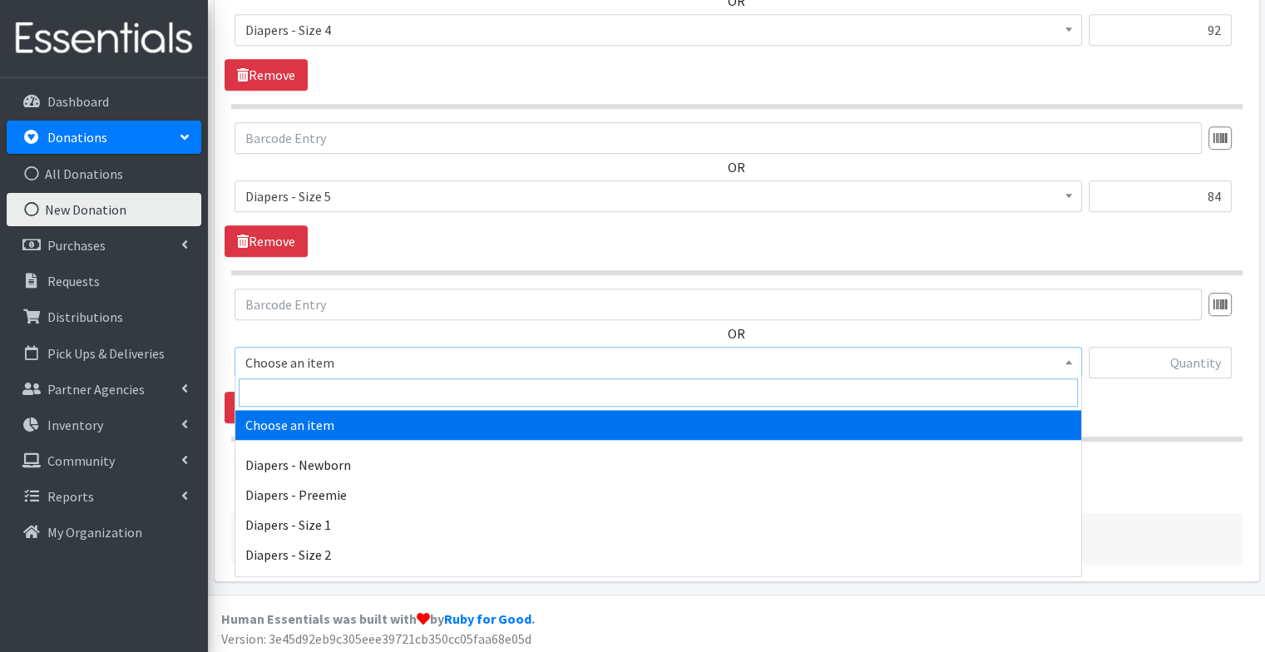
click at [313, 397] on input "search" at bounding box center [658, 392] width 839 height 28
type input "wipes"
select select "5428"
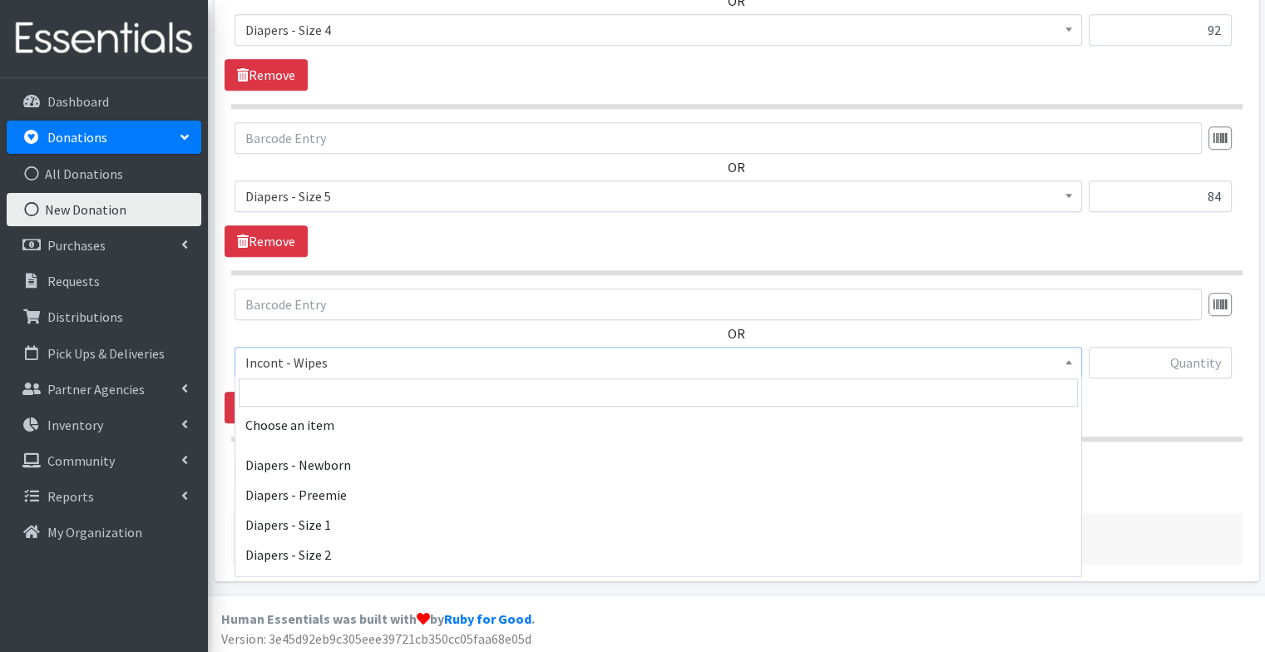
click at [307, 351] on span "Incont - Wipes" at bounding box center [658, 362] width 826 height 23
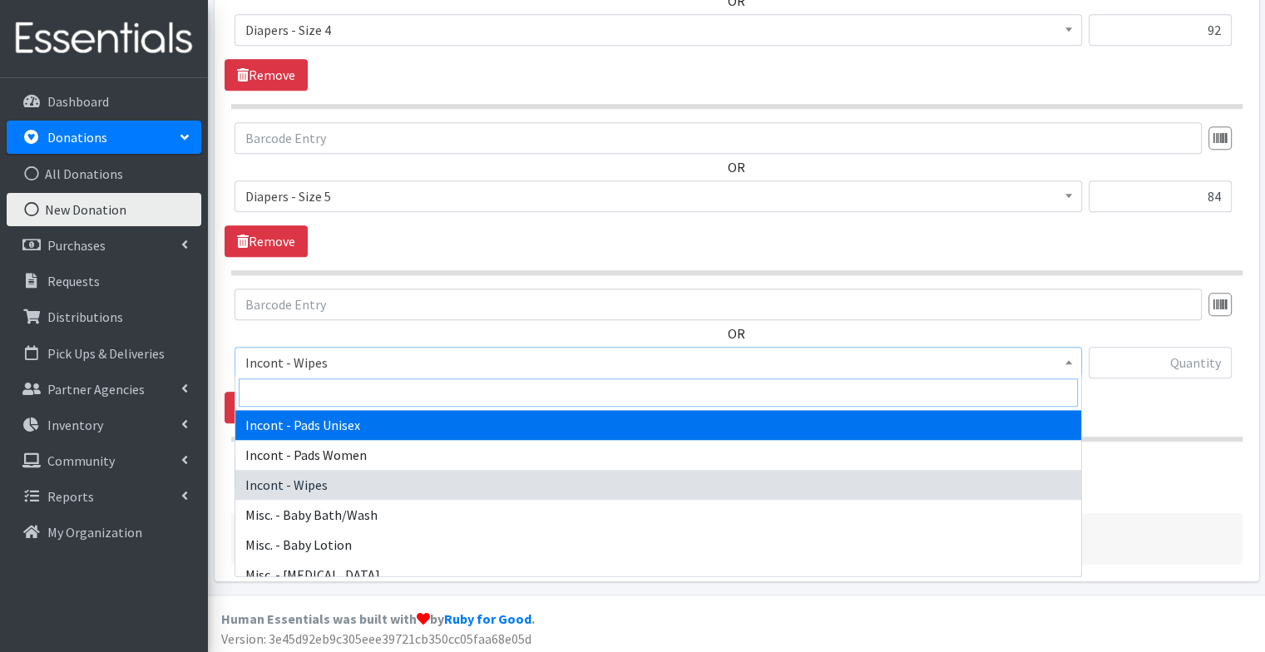
click at [328, 389] on input "search" at bounding box center [658, 392] width 839 height 28
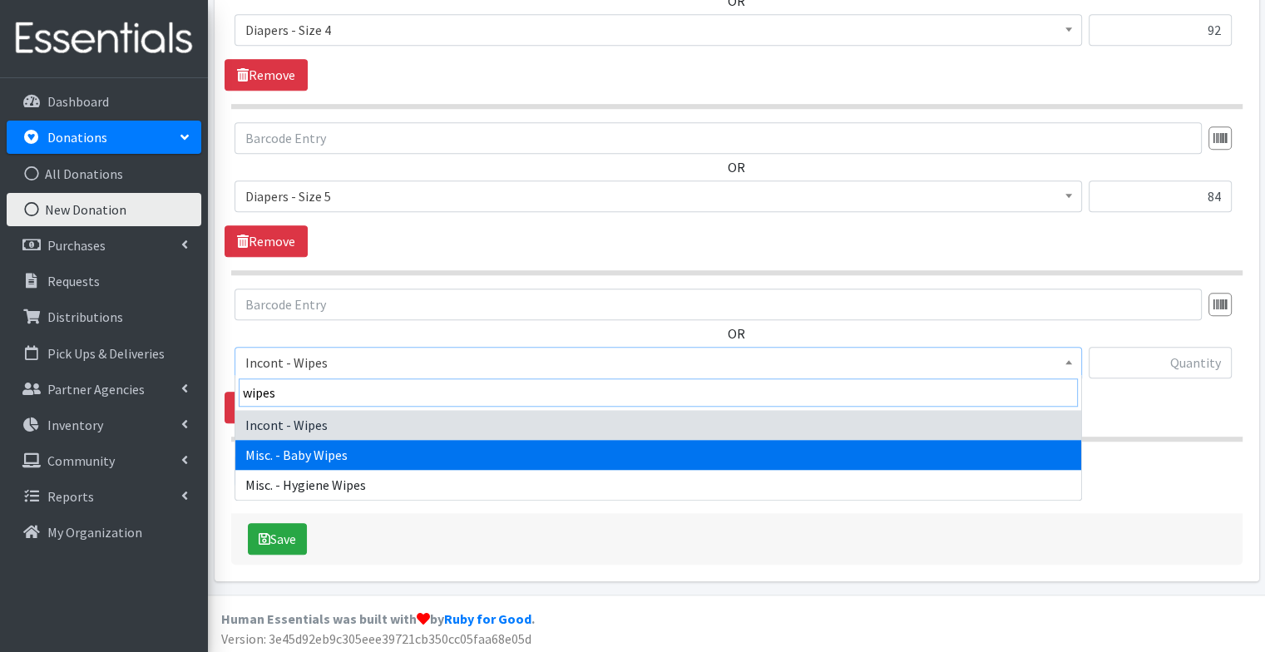
type input "wipes"
select select "87"
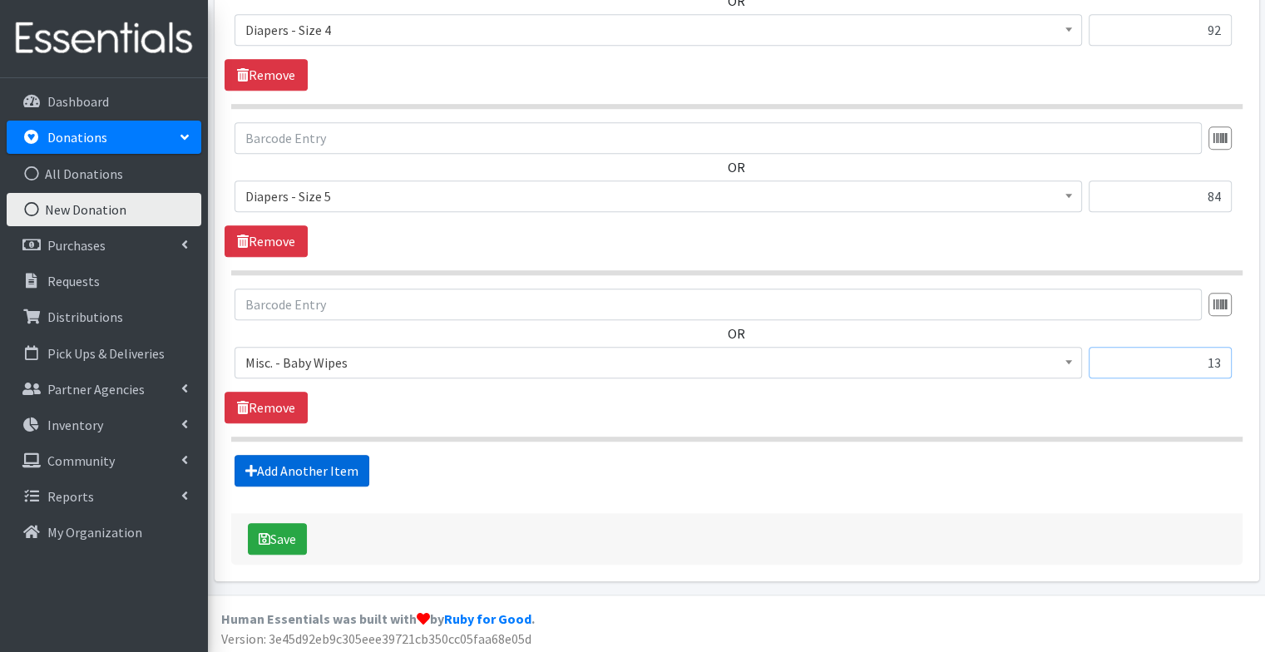
type input "1"
type input "23"
click at [284, 530] on button "Save" at bounding box center [277, 539] width 59 height 32
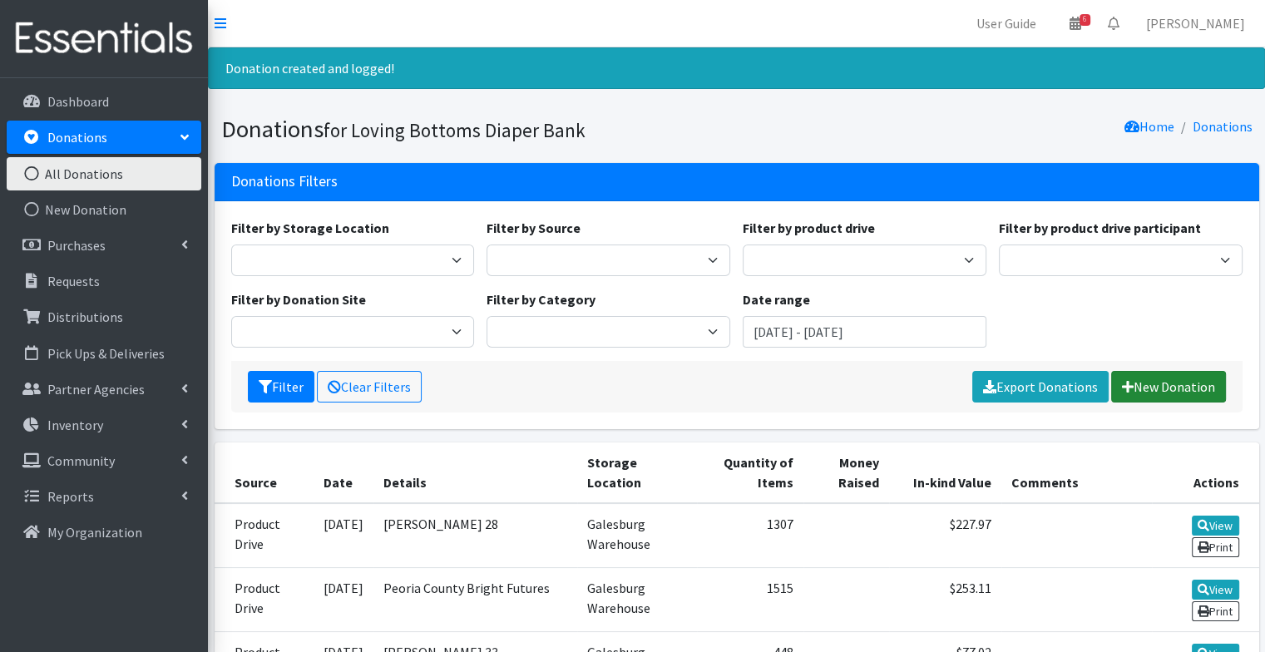
click at [1157, 381] on link "New Donation" at bounding box center [1168, 387] width 115 height 32
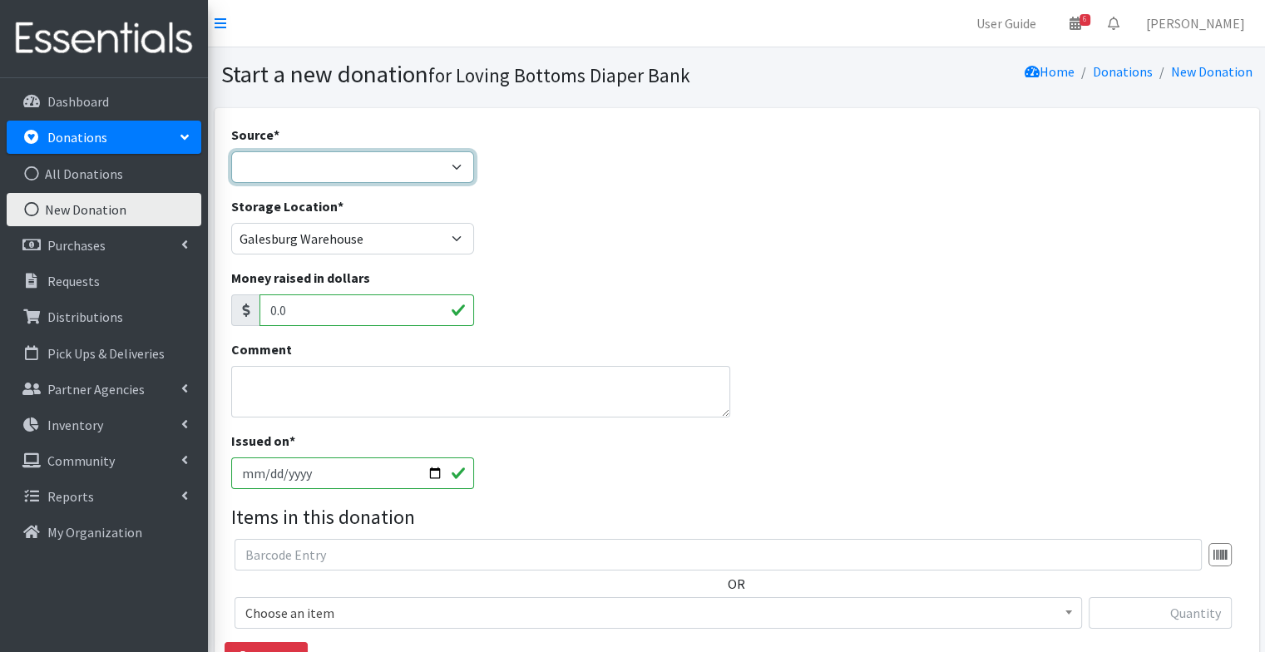
click at [317, 153] on select "Product Drive Manufacturer Donation Site Misc. Donation" at bounding box center [353, 167] width 244 height 32
select select "Product Drive"
click at [231, 151] on select "Product Drive Manufacturer Donation Site Misc. Donation" at bounding box center [353, 167] width 244 height 32
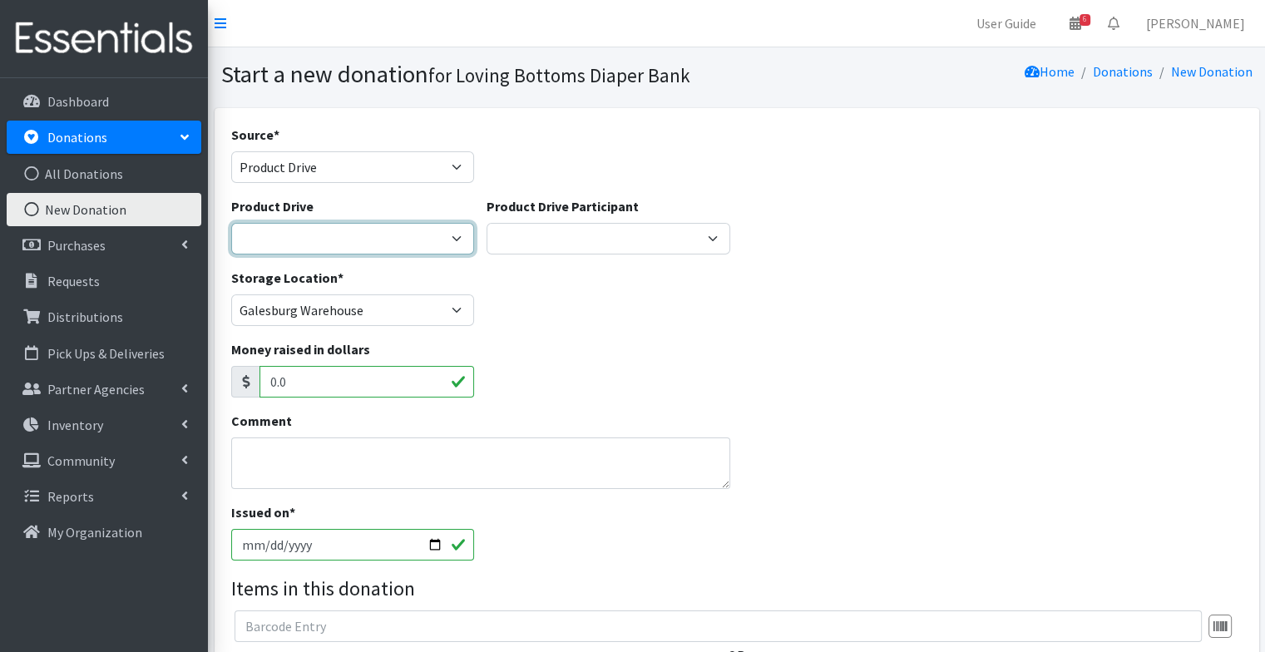
click at [312, 223] on select "4-H Federation AAUW - [PERSON_NAME] Club Abilities Plus [GEOGRAPHIC_DATA] Abing…" at bounding box center [353, 239] width 244 height 32
select select "1881"
click at [231, 223] on select "4-H Federation AAUW - [PERSON_NAME] Club Abilities Plus [GEOGRAPHIC_DATA] Abing…" at bounding box center [353, 239] width 244 height 32
click at [729, 323] on div "Storage Location * [GEOGRAPHIC_DATA]" at bounding box center [737, 304] width 1024 height 72
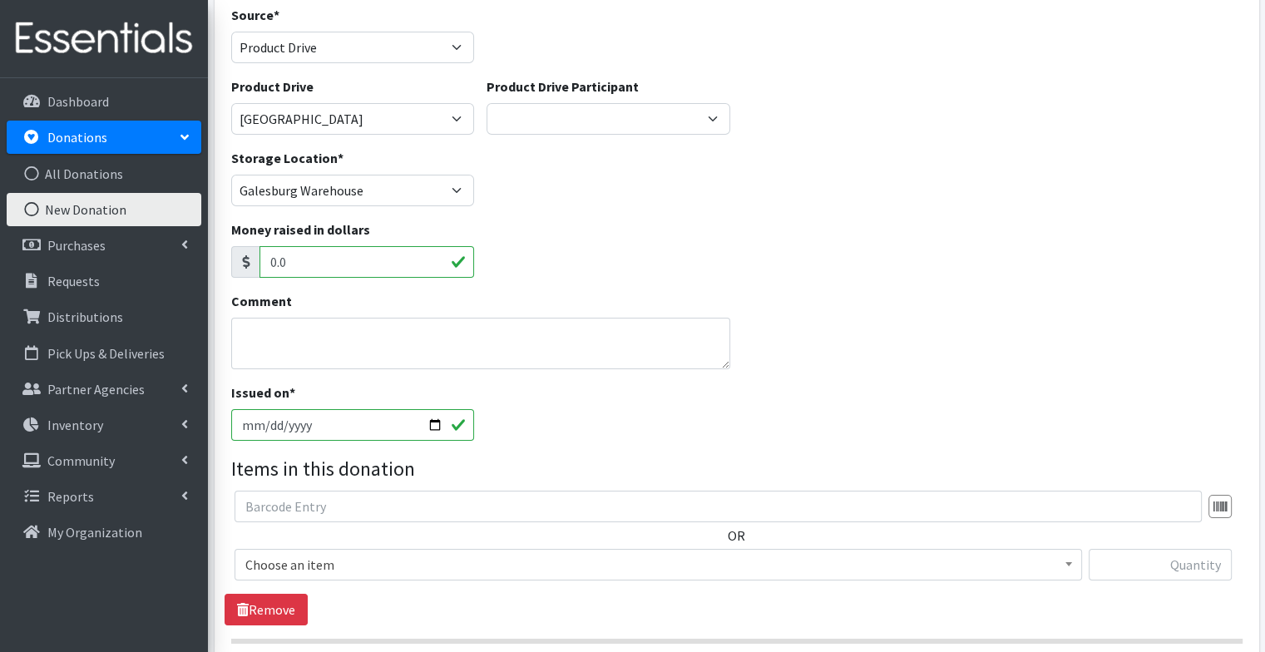
scroll to position [122, 0]
click at [434, 419] on input "[DATE]" at bounding box center [353, 423] width 244 height 32
type input "[DATE]"
click at [615, 432] on div "Issued on * [DATE]" at bounding box center [737, 416] width 1024 height 72
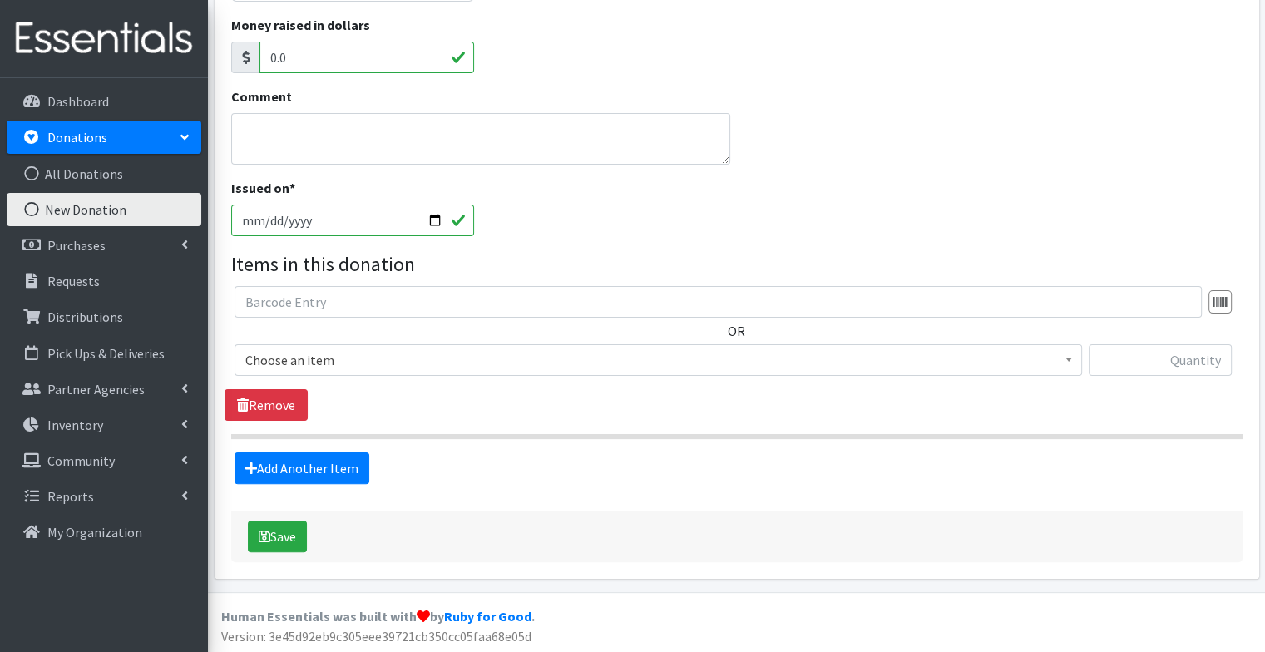
click at [506, 363] on span "Choose an item" at bounding box center [658, 359] width 826 height 23
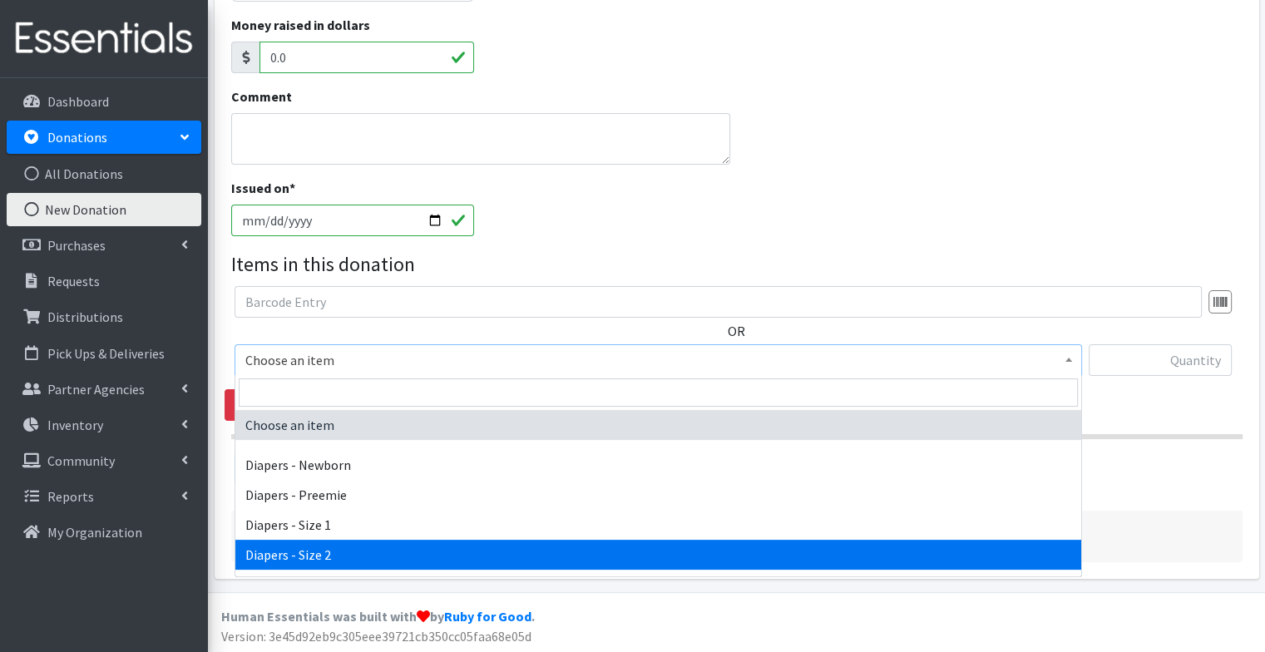
select select "97"
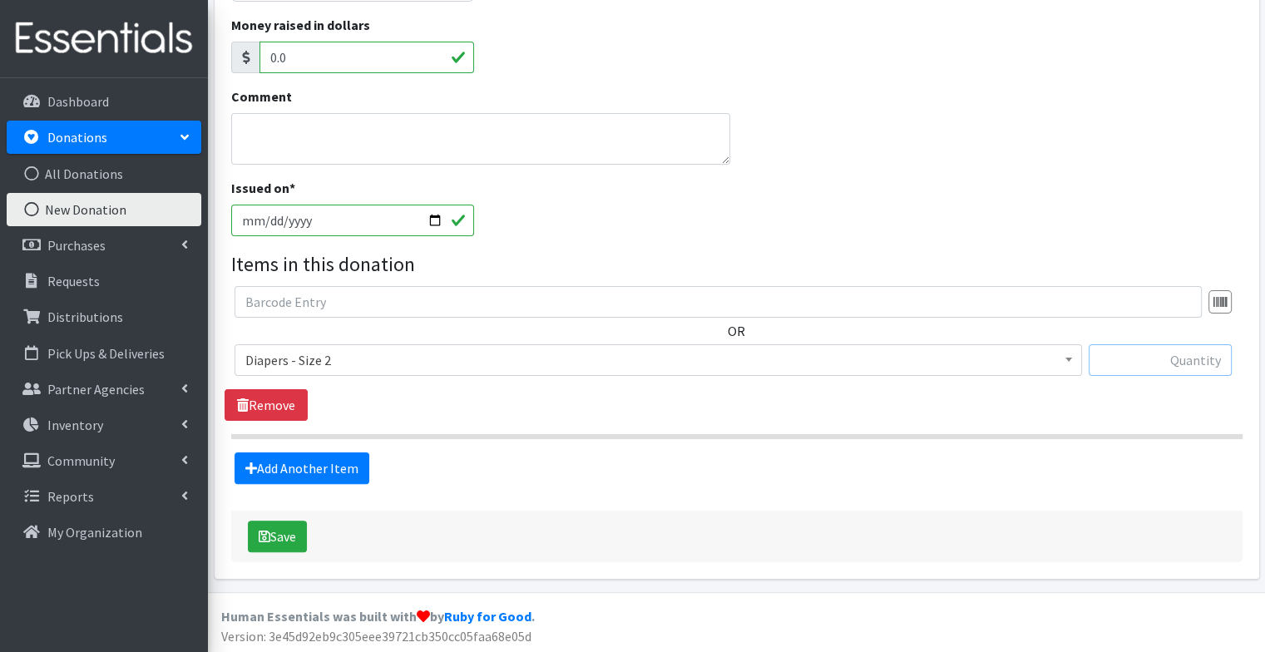
click at [1195, 363] on input "text" at bounding box center [1159, 360] width 143 height 32
type input "41"
click at [282, 459] on link "Add Another Item" at bounding box center [301, 468] width 135 height 32
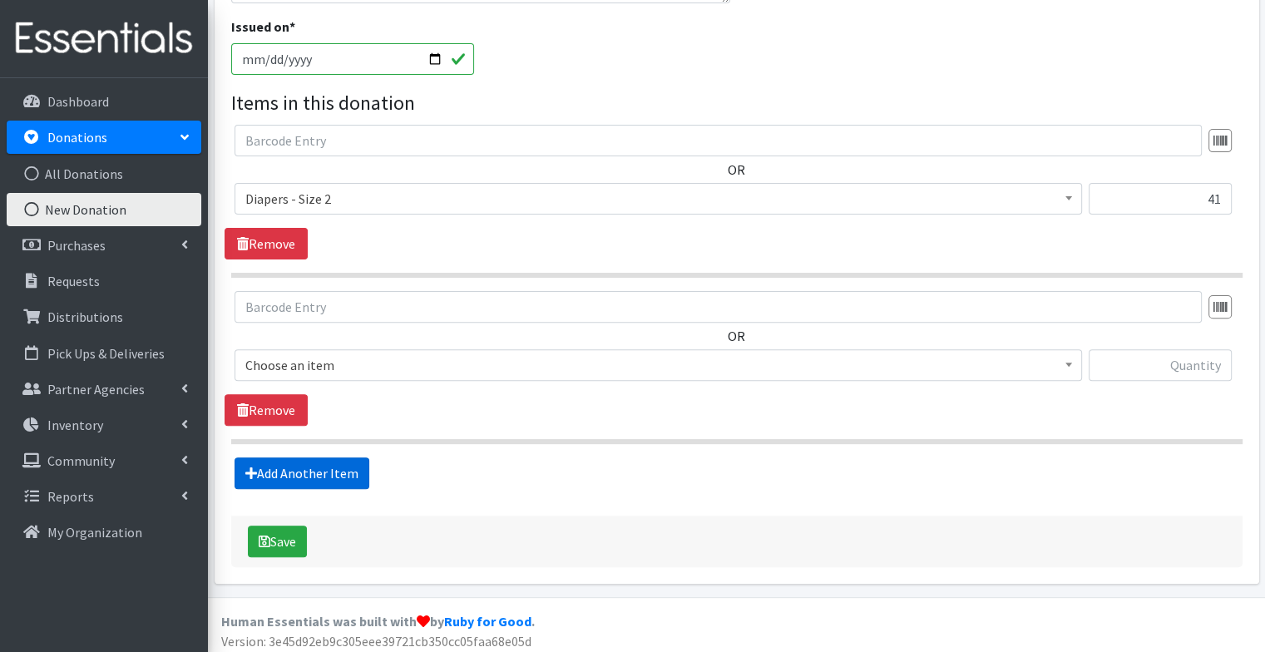
scroll to position [491, 0]
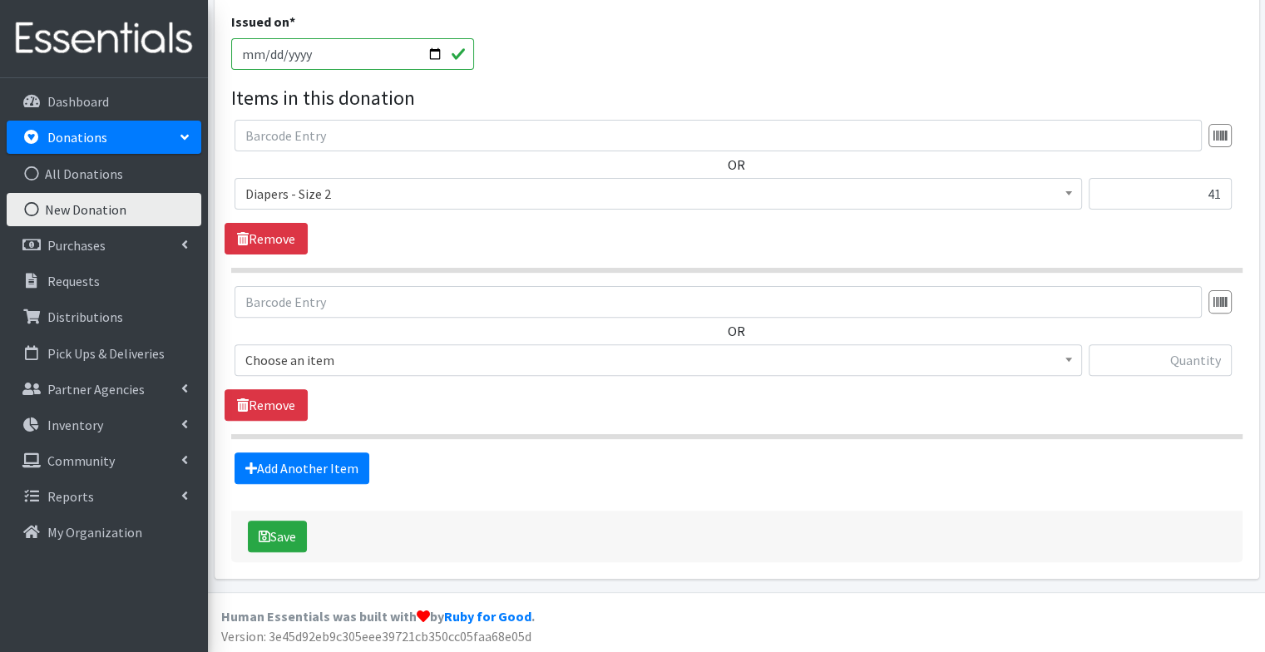
click at [355, 356] on span "Choose an item" at bounding box center [658, 359] width 826 height 23
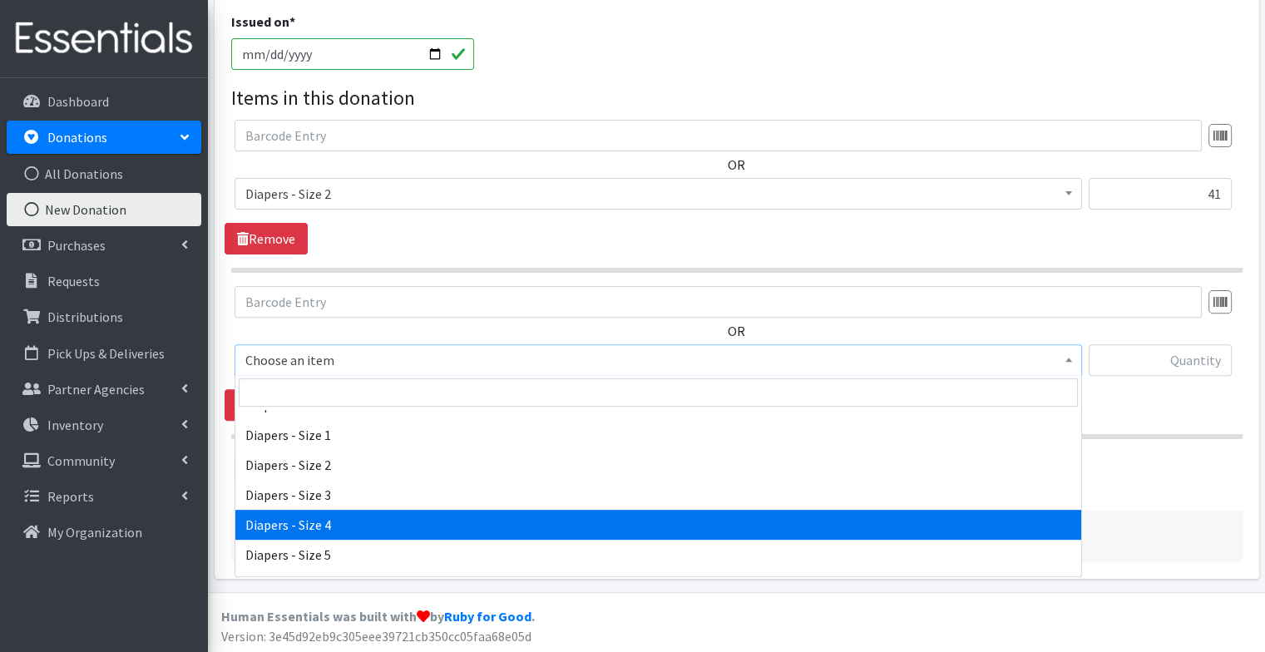
scroll to position [91, 0]
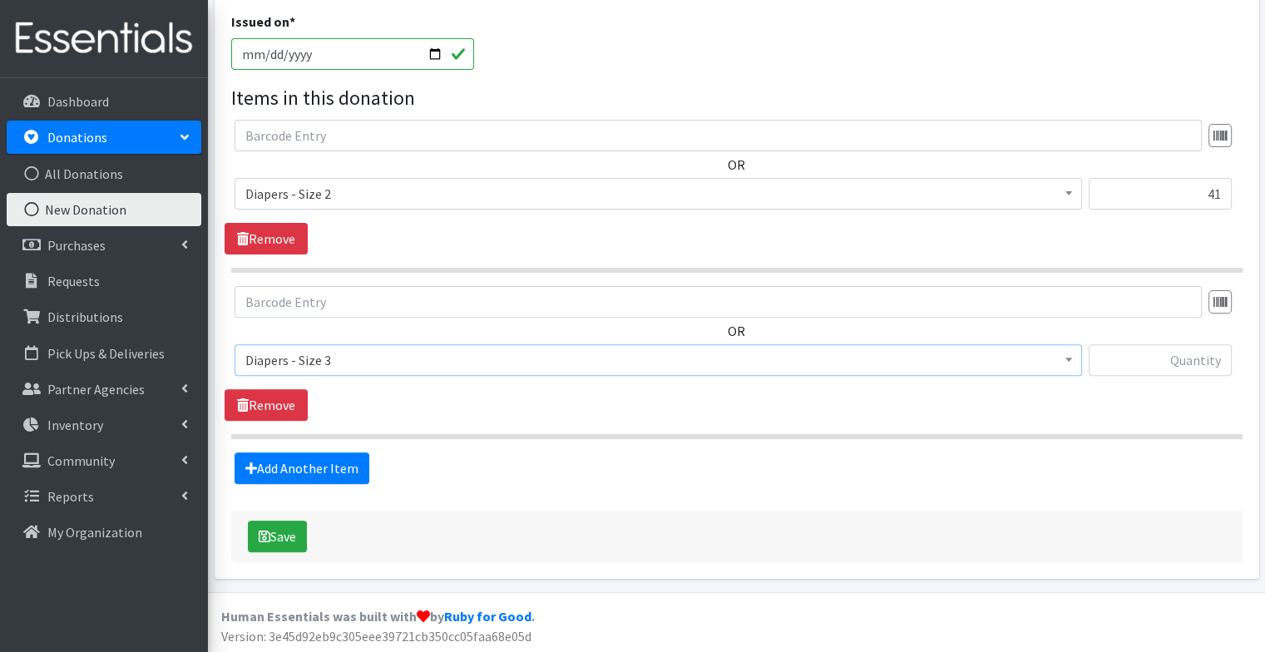
select select "98"
type input "46"
click at [324, 466] on link "Add Another Item" at bounding box center [301, 468] width 135 height 32
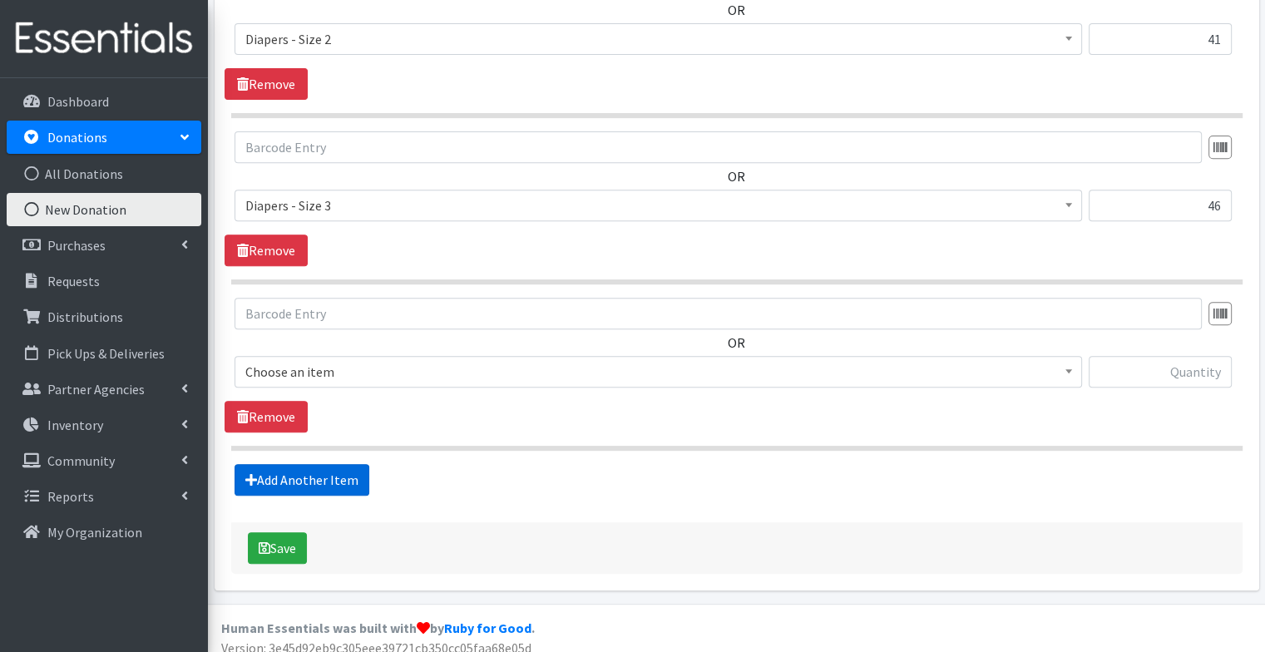
scroll to position [656, 0]
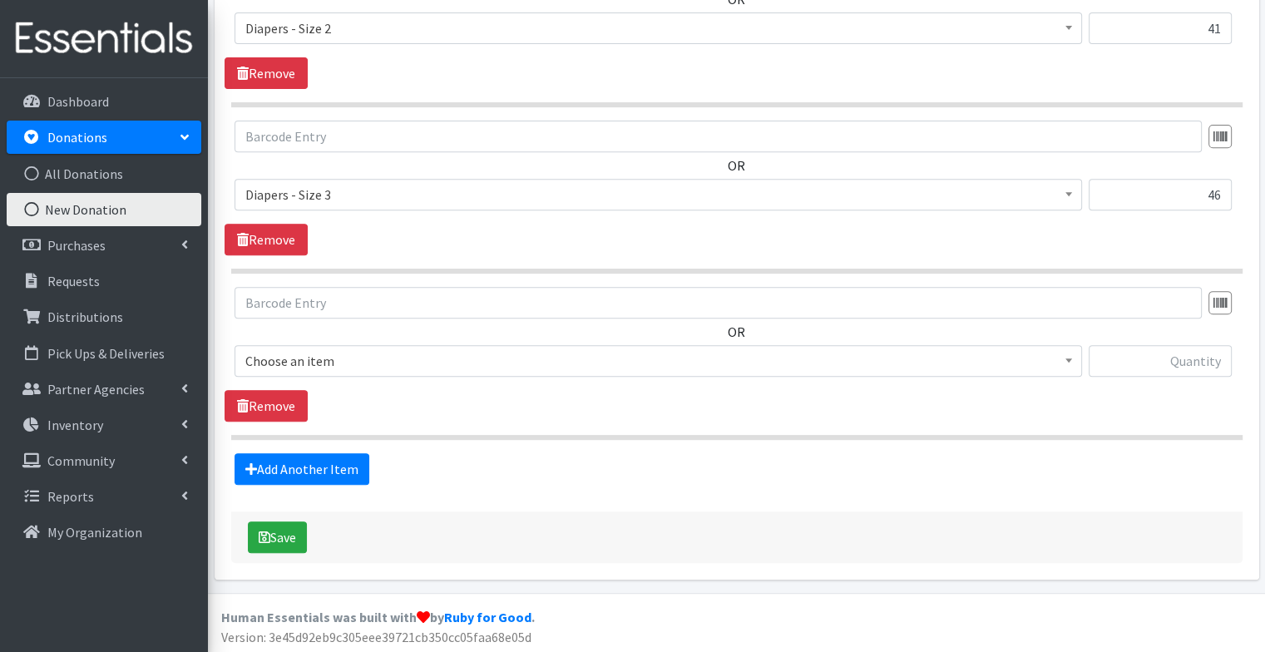
click at [366, 378] on span "Choose an item Diapers - Newborn Diapers - Preemie Diapers - Size 1 Diapers - S…" at bounding box center [657, 367] width 847 height 45
click at [366, 364] on span "Choose an item" at bounding box center [658, 360] width 826 height 23
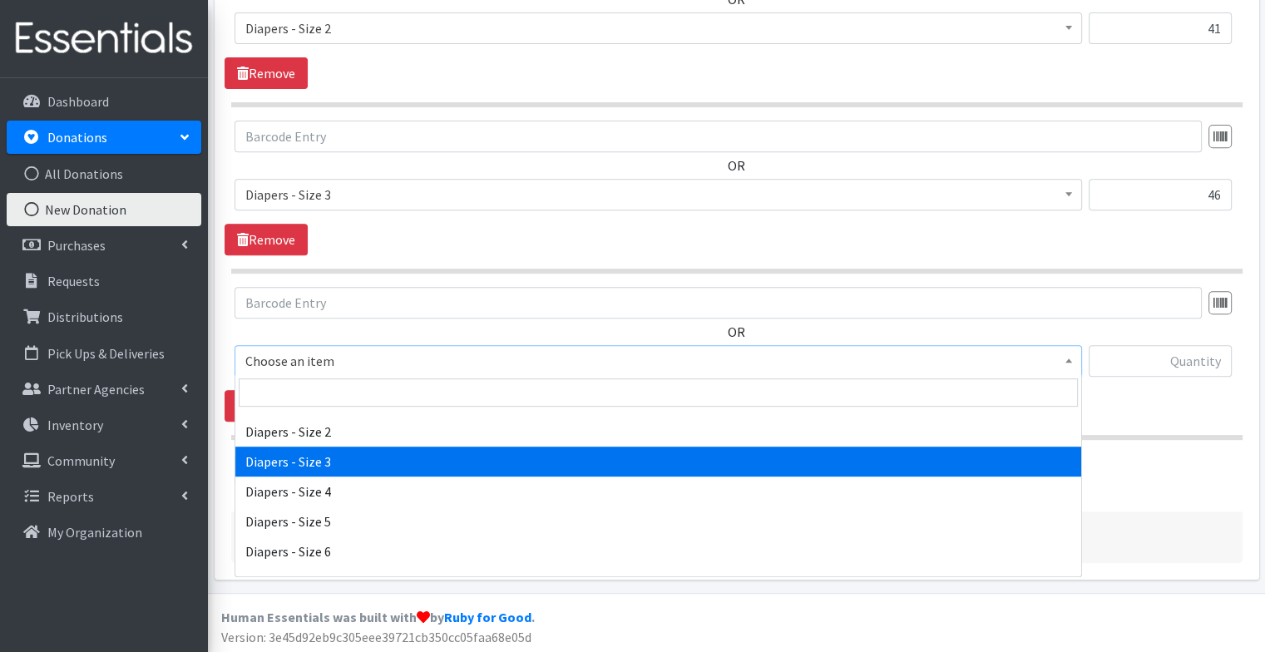
scroll to position [125, 0]
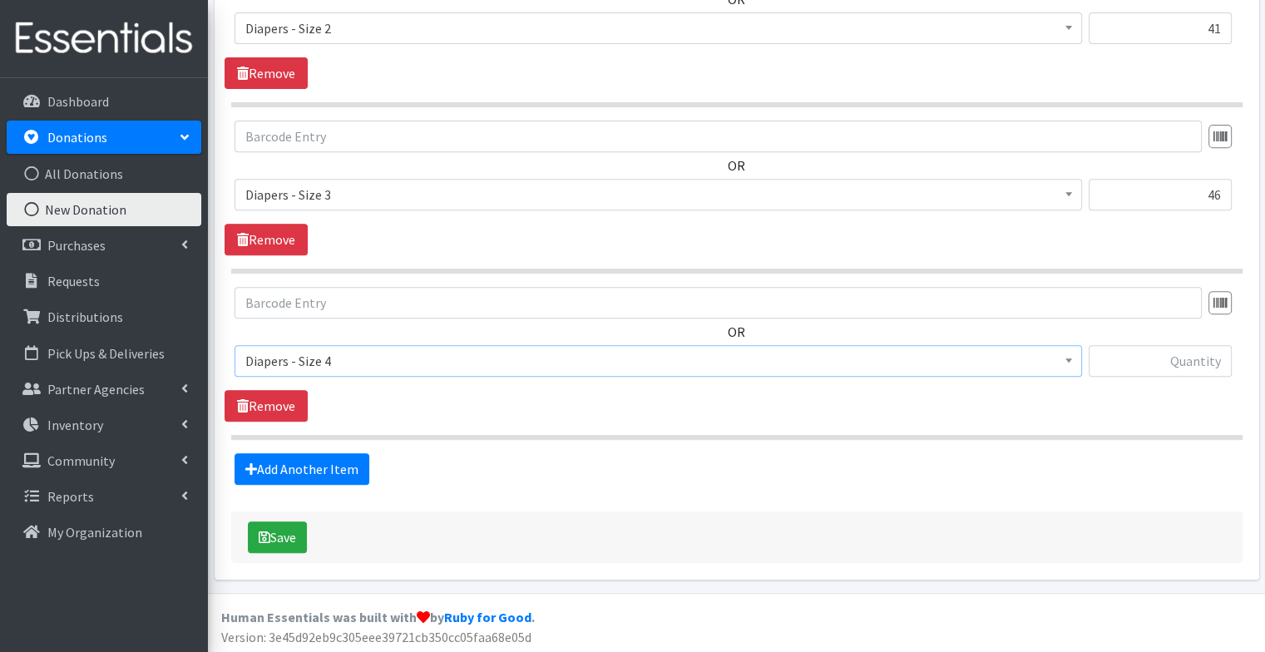
select select "73"
click at [1182, 371] on input "text" at bounding box center [1159, 361] width 143 height 32
type input "174"
click at [303, 462] on link "Add Another Item" at bounding box center [301, 469] width 135 height 32
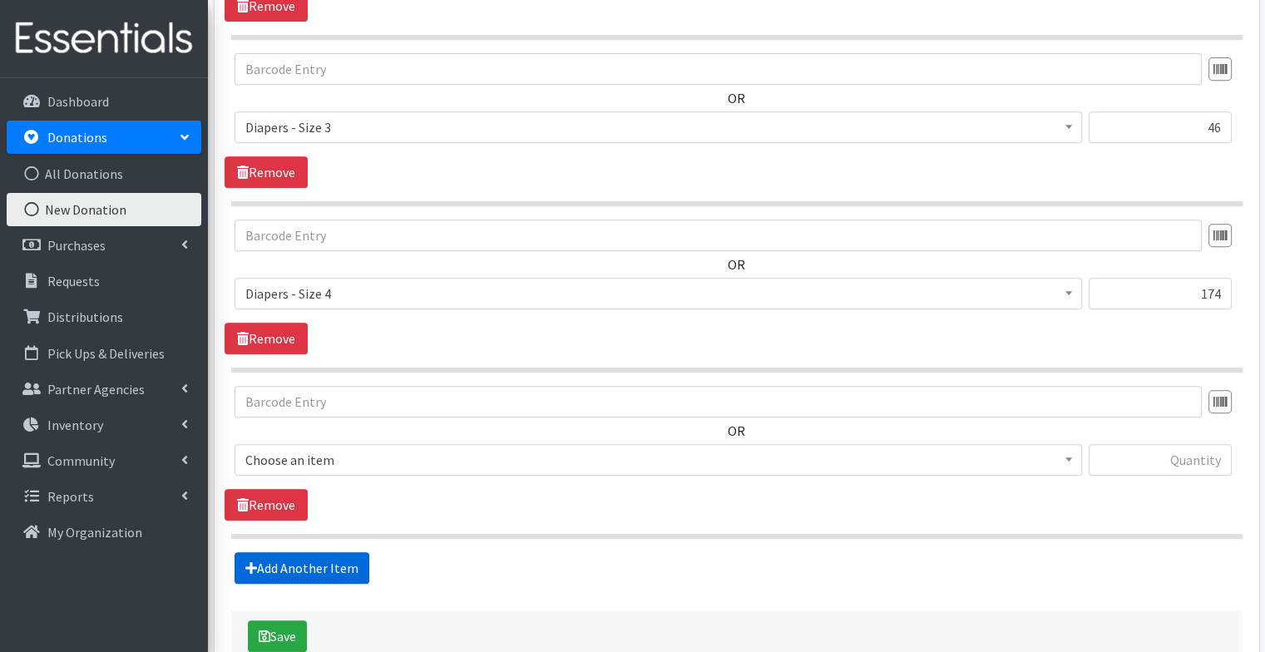
scroll to position [822, 0]
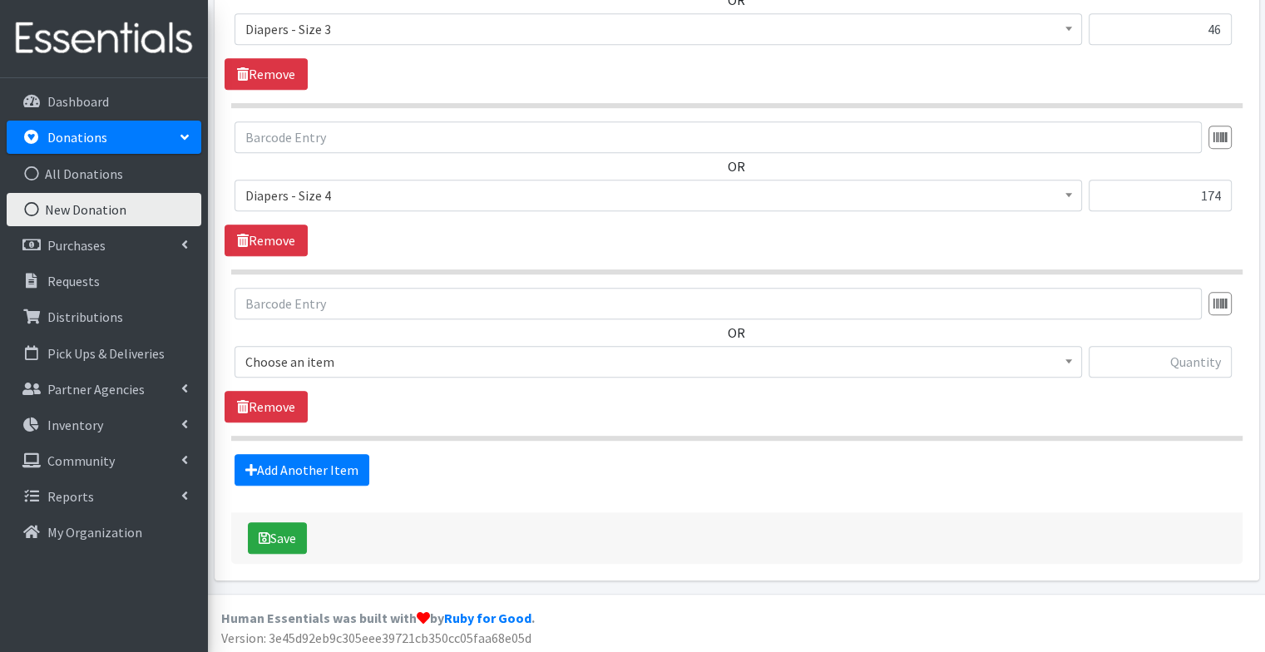
click at [423, 359] on span "Choose an item" at bounding box center [658, 361] width 826 height 23
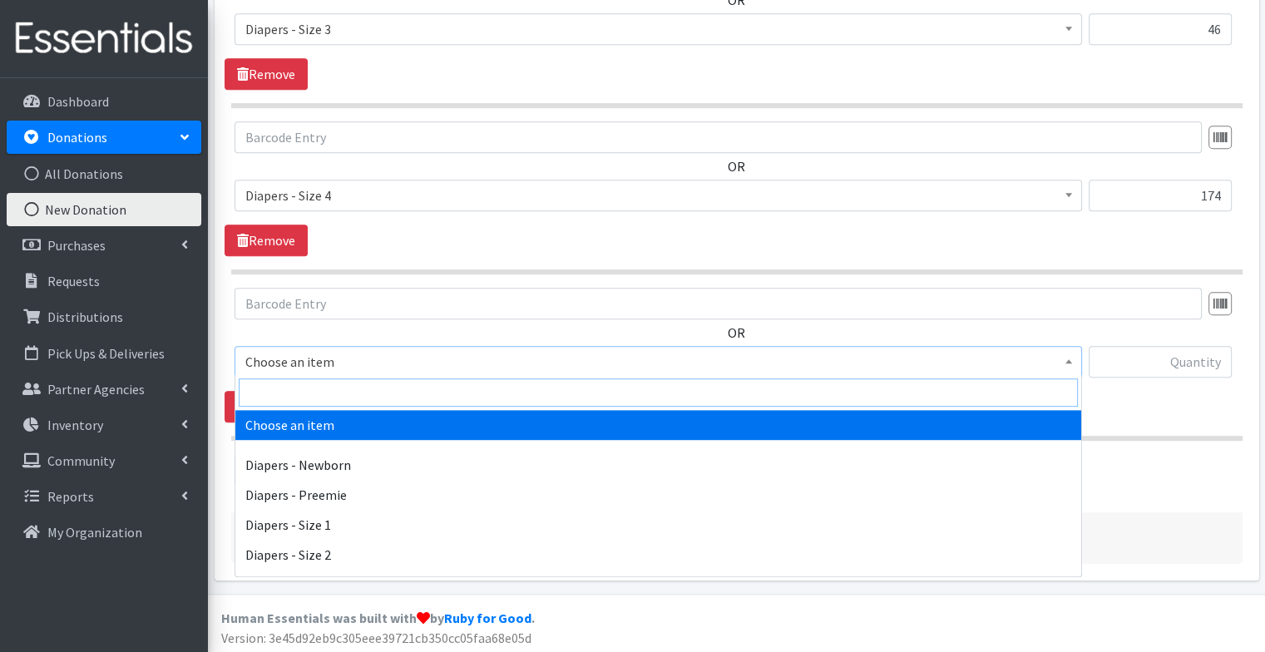
click at [409, 382] on input "search" at bounding box center [658, 392] width 839 height 28
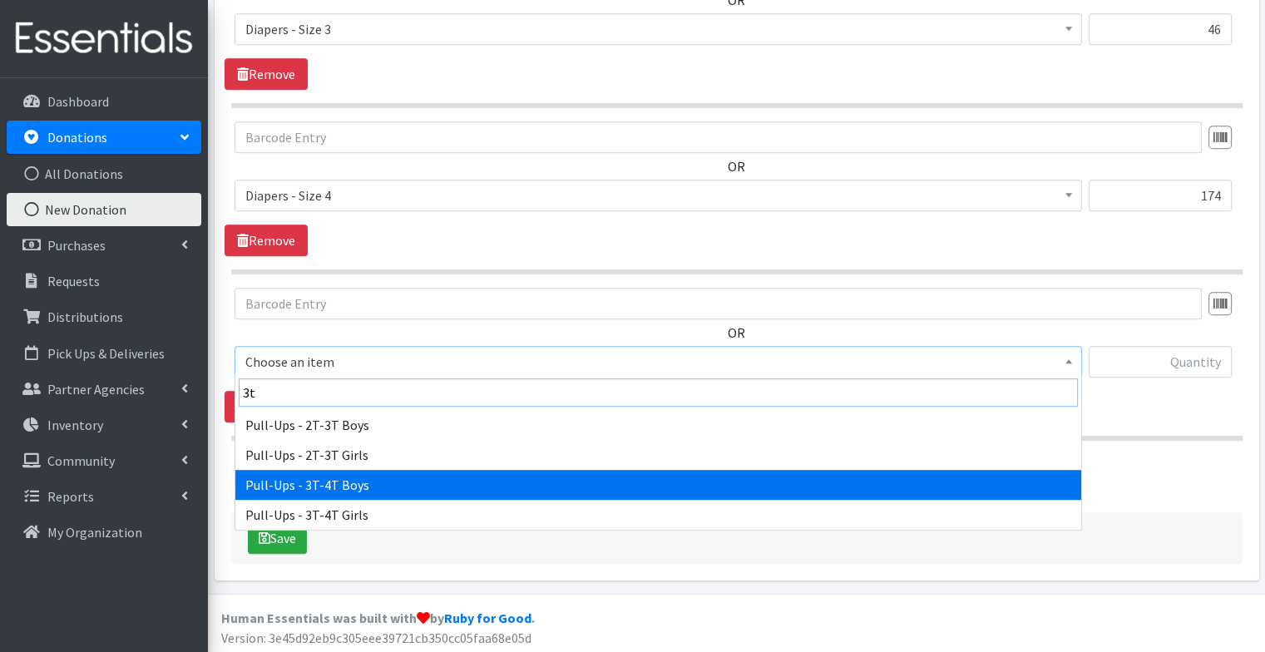
type input "3t"
select select "78"
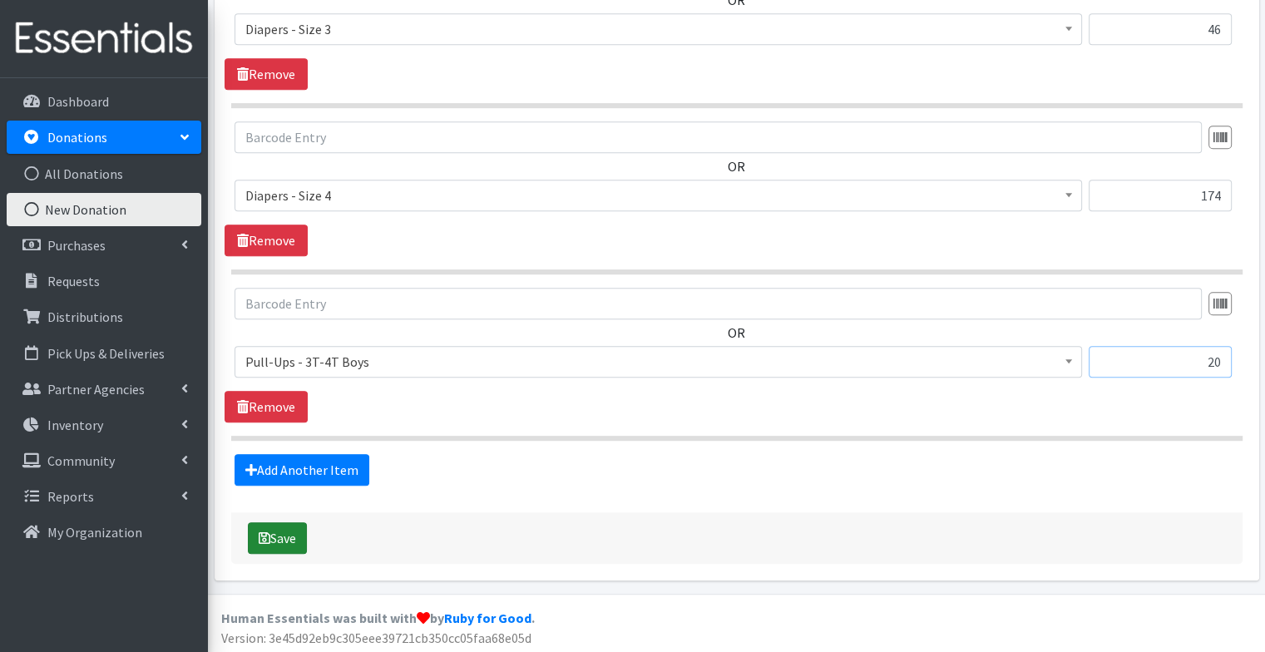
type input "20"
click at [286, 532] on button "Save" at bounding box center [277, 538] width 59 height 32
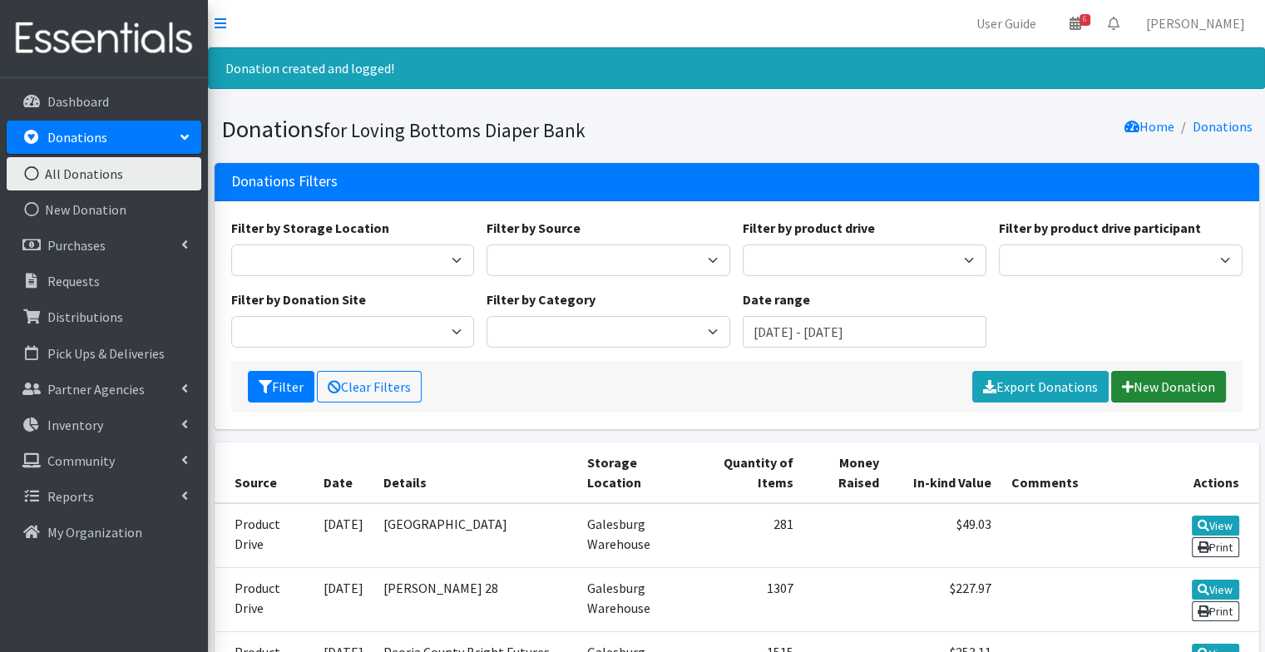
click at [1207, 382] on link "New Donation" at bounding box center [1168, 387] width 115 height 32
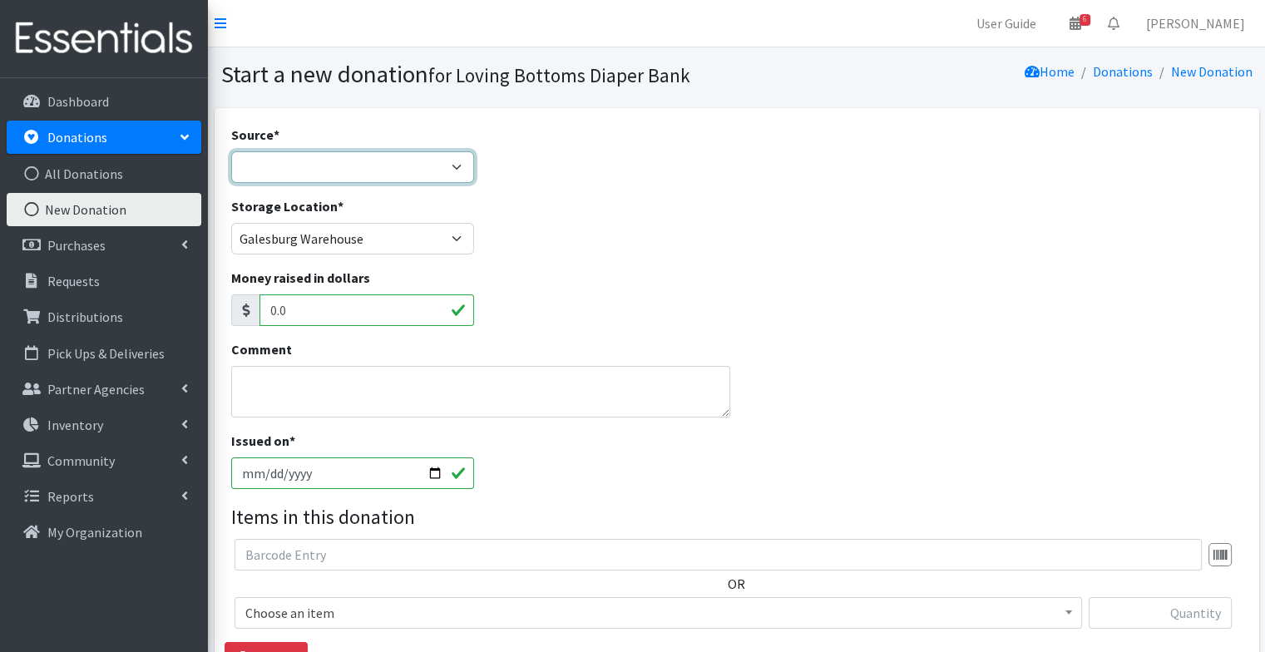
click at [326, 160] on select "Product Drive Manufacturer Donation Site Misc. Donation" at bounding box center [353, 167] width 244 height 32
select select "Product Drive"
click at [231, 151] on select "Product Drive Manufacturer Donation Site Misc. Donation" at bounding box center [353, 167] width 244 height 32
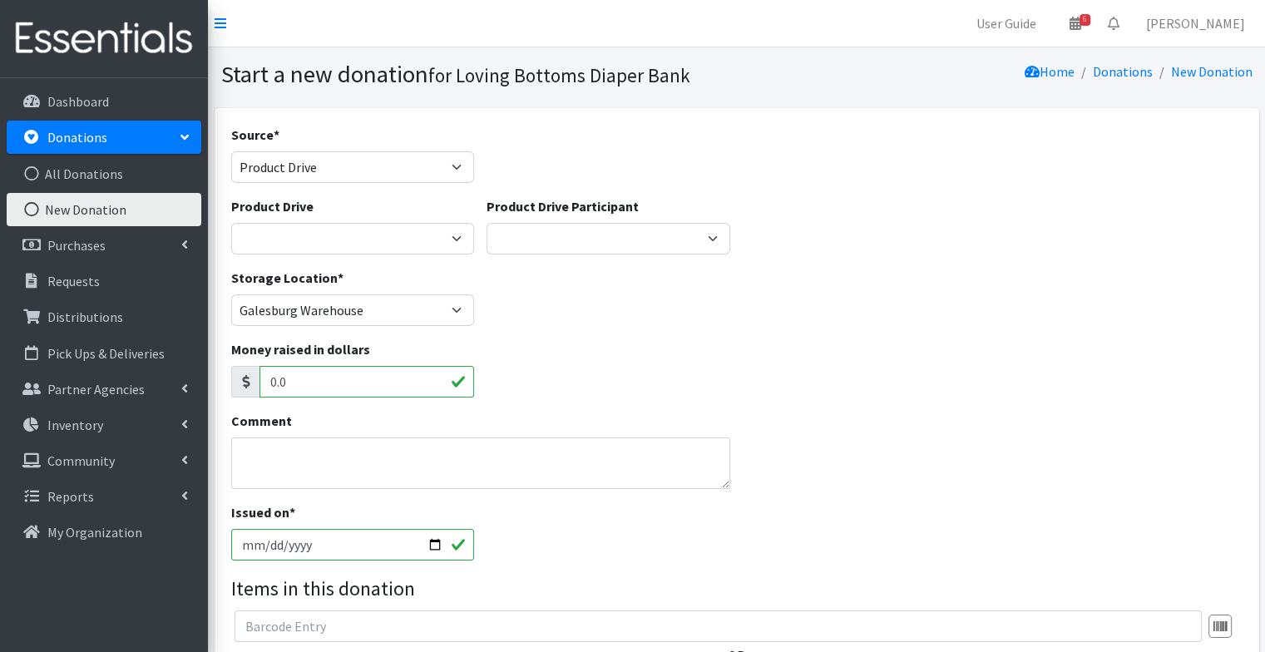
click at [336, 220] on div "Product Drive 4-H Federation AAUW - [PERSON_NAME] Club Abilities Plus [GEOGRAPH…" at bounding box center [353, 225] width 244 height 58
click at [329, 239] on select "4-H Federation AAUW - [PERSON_NAME] Club Abilities Plus [GEOGRAPHIC_DATA] Abing…" at bounding box center [353, 239] width 244 height 32
select select "3024"
click at [231, 223] on select "4-H Federation AAUW - [PERSON_NAME] Club Abilities Plus [GEOGRAPHIC_DATA] Abing…" at bounding box center [353, 239] width 244 height 32
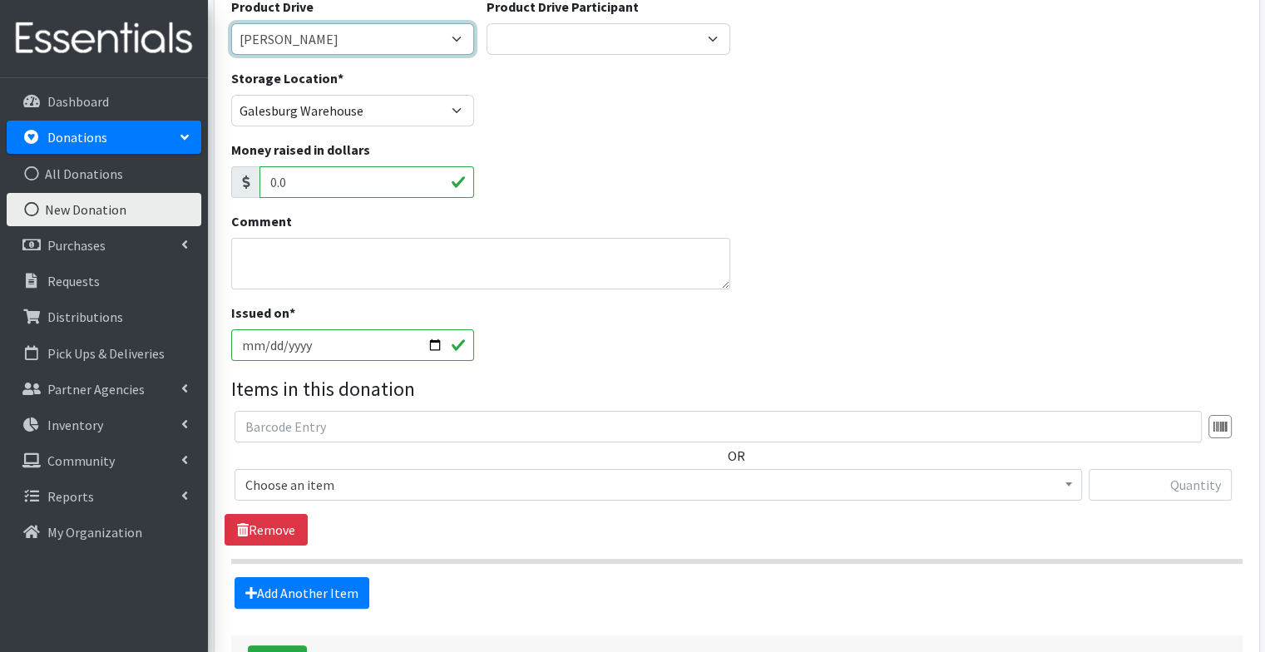
scroll to position [209, 0]
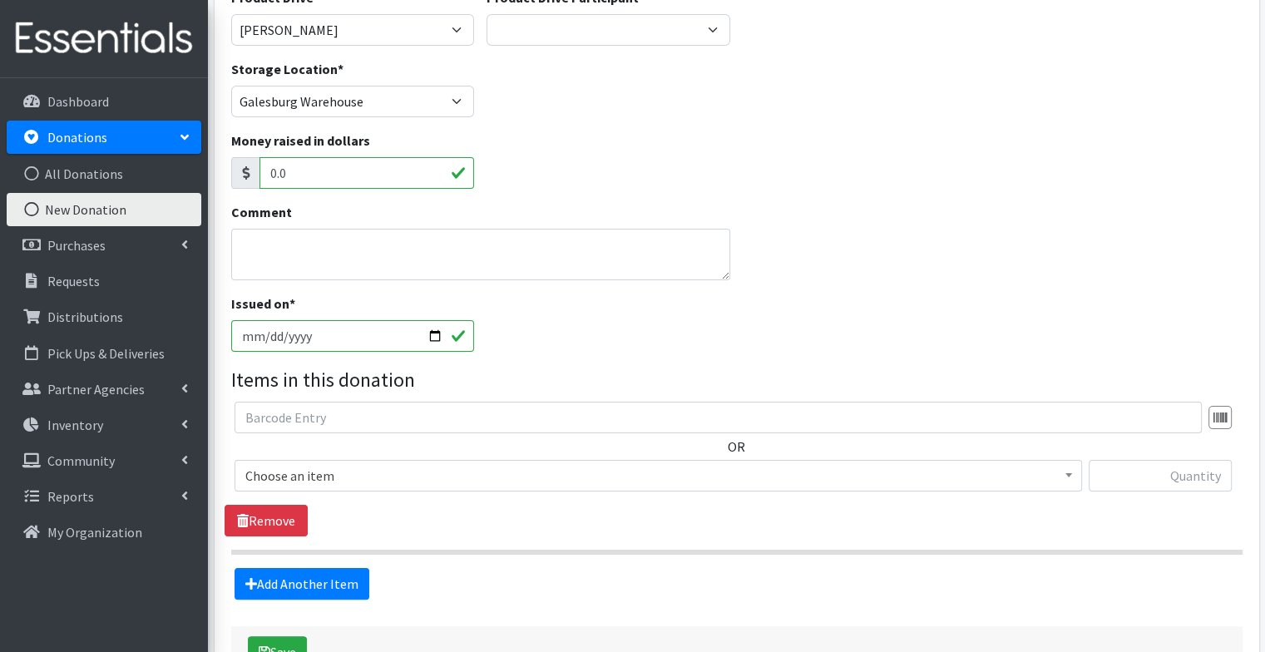
click at [436, 333] on input "[DATE]" at bounding box center [353, 336] width 244 height 32
type input "[DATE]"
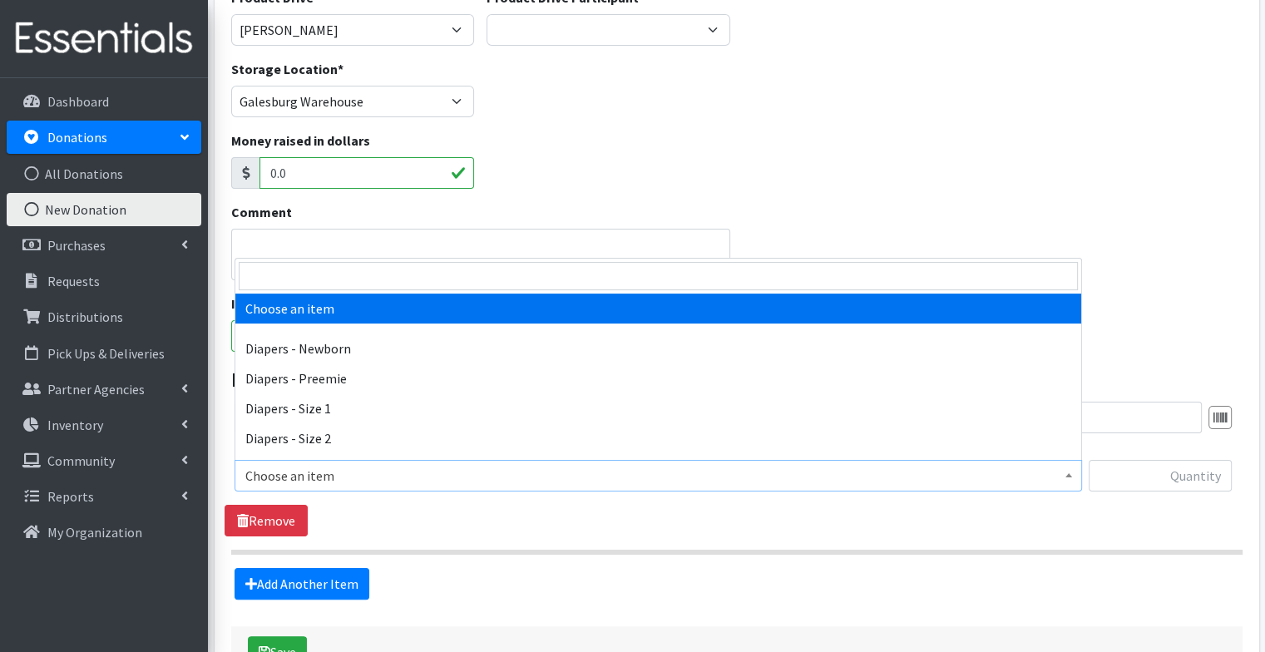
click at [352, 477] on span "Choose an item" at bounding box center [658, 475] width 826 height 23
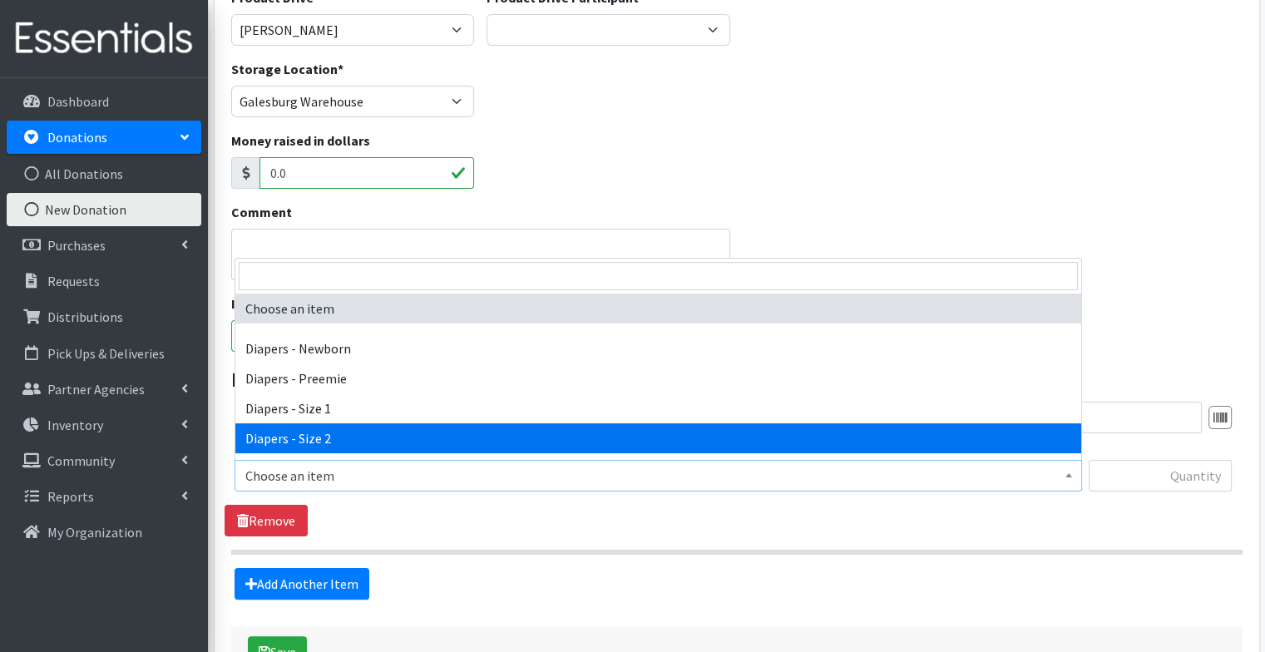
select select "97"
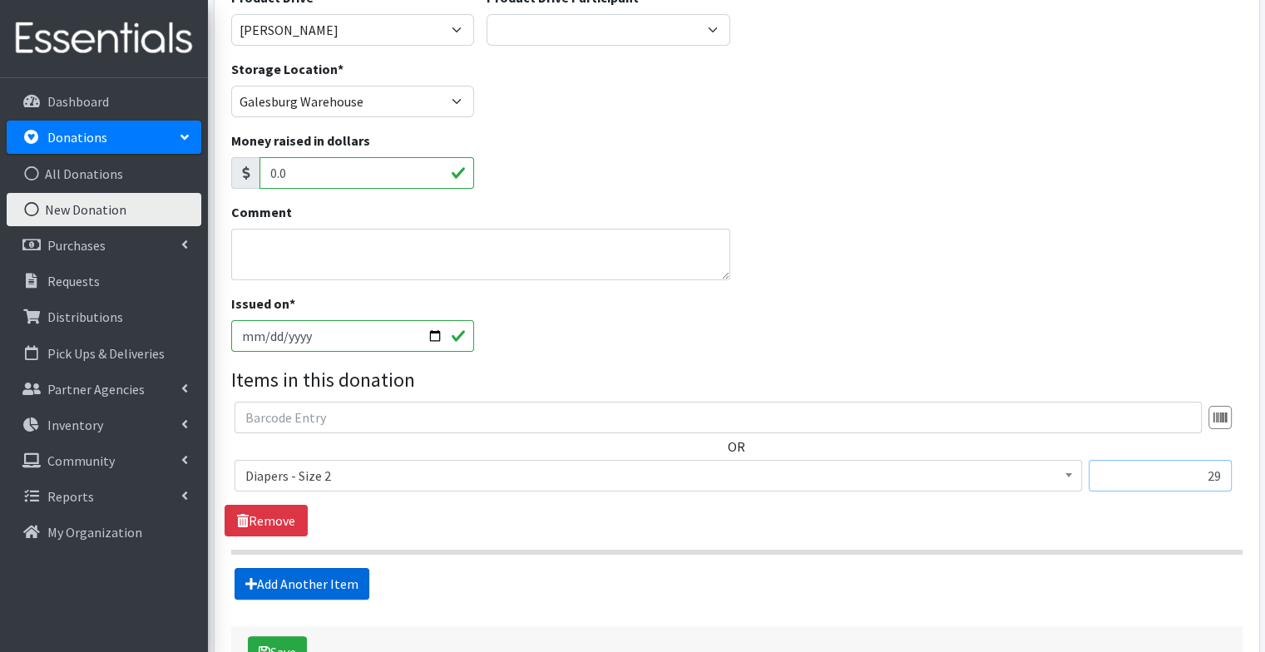
type input "29"
click at [305, 570] on link "Add Another Item" at bounding box center [301, 584] width 135 height 32
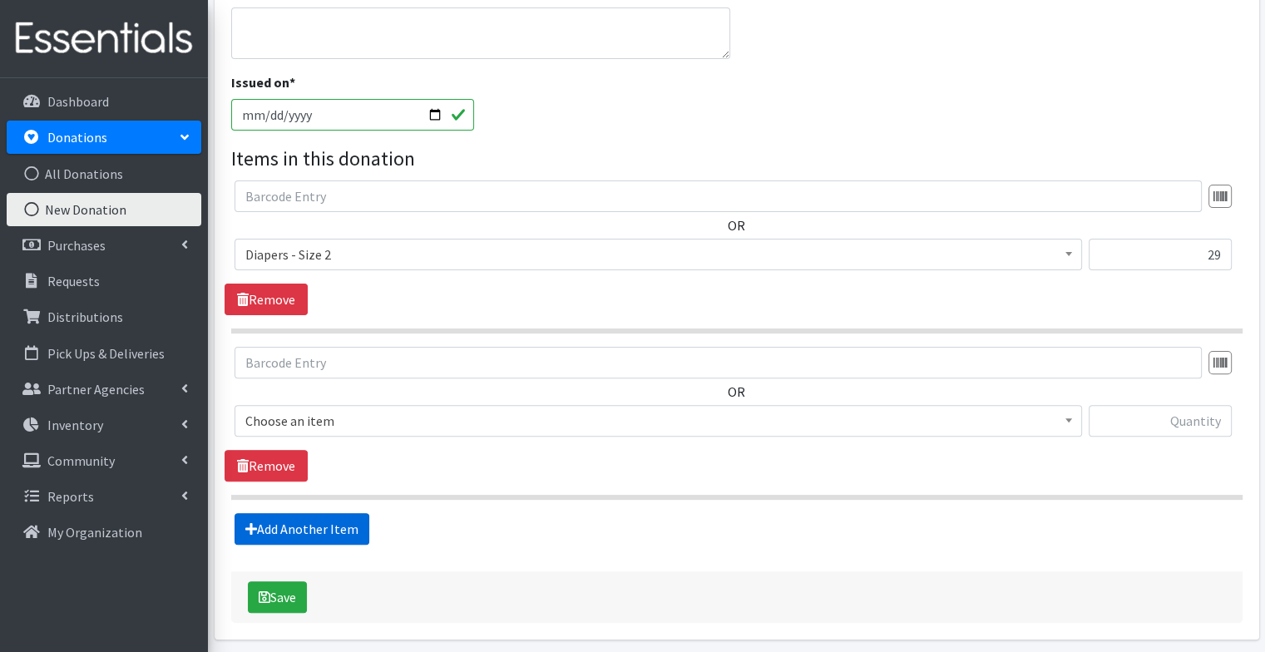
scroll to position [491, 0]
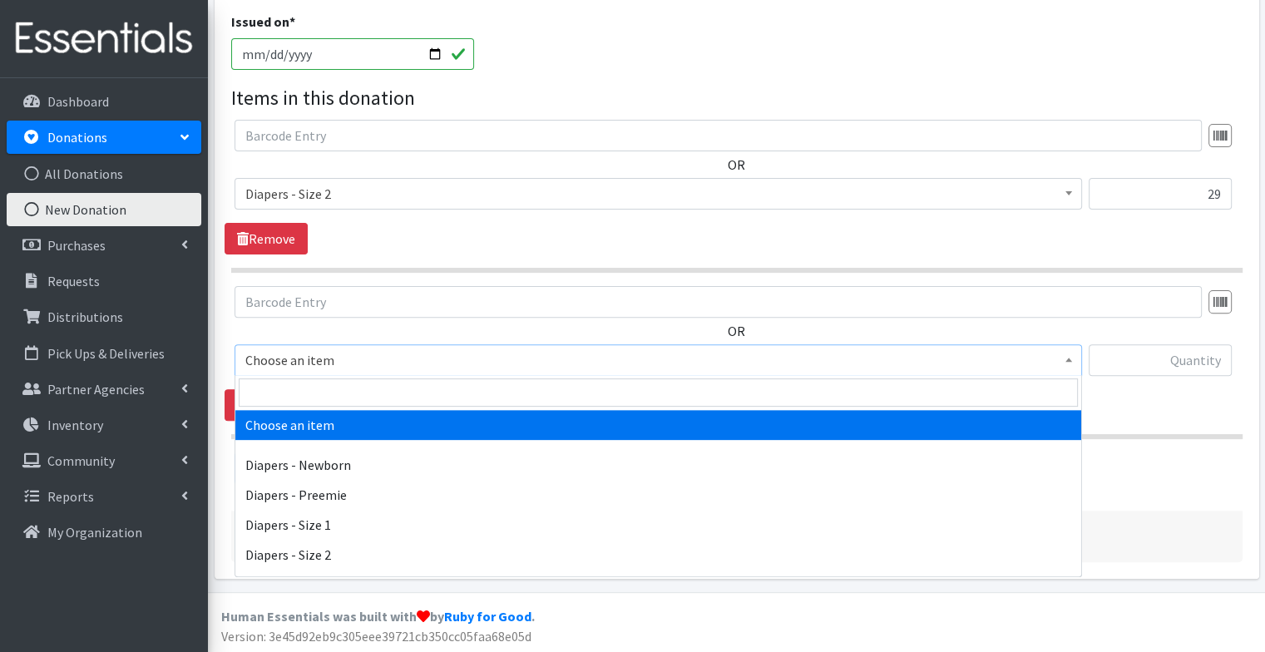
click at [406, 364] on span "Choose an item" at bounding box center [658, 359] width 826 height 23
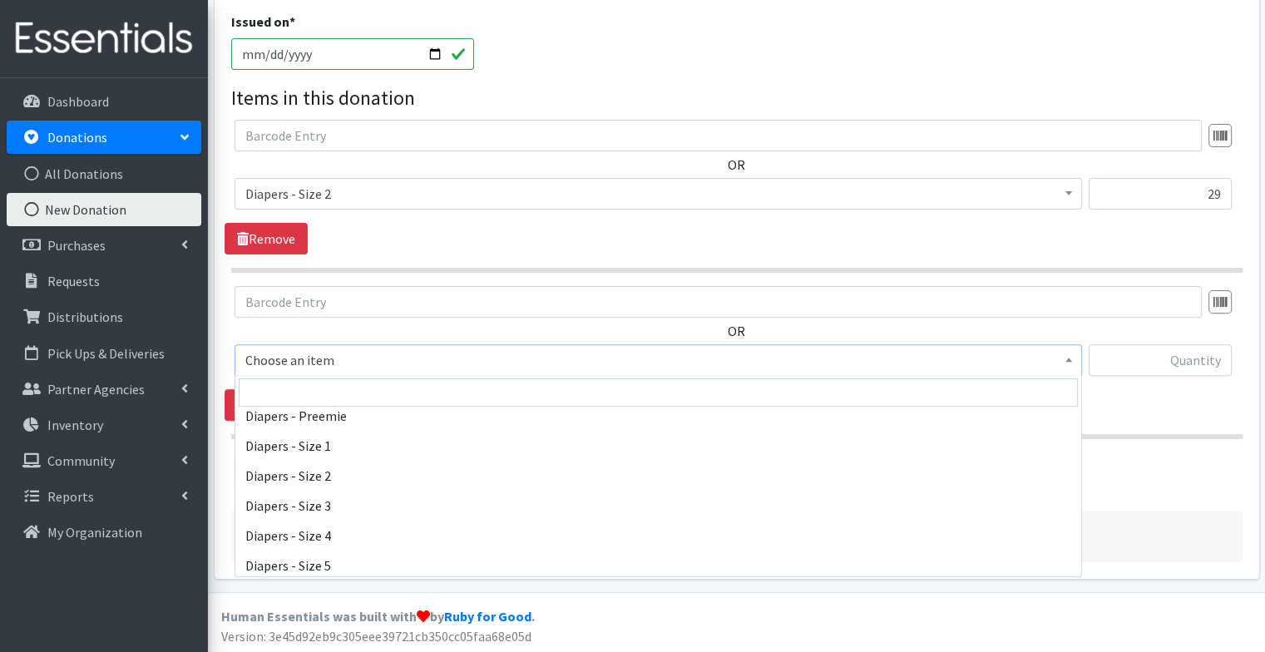
scroll to position [80, 0]
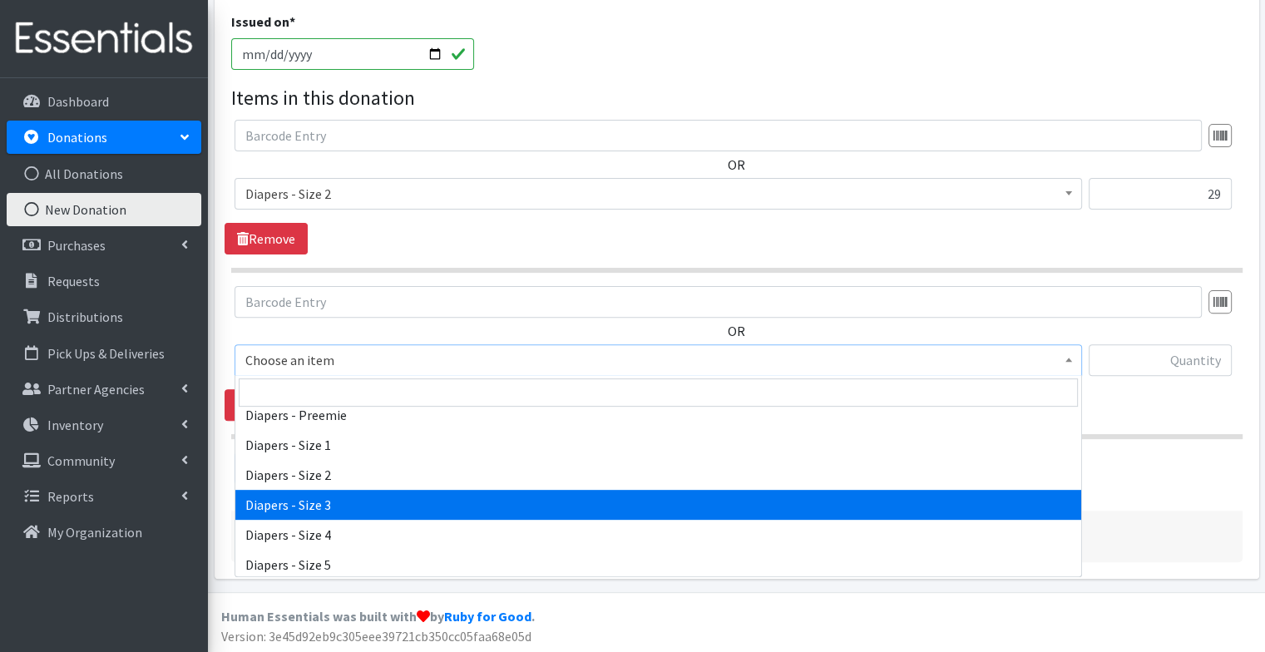
select select "98"
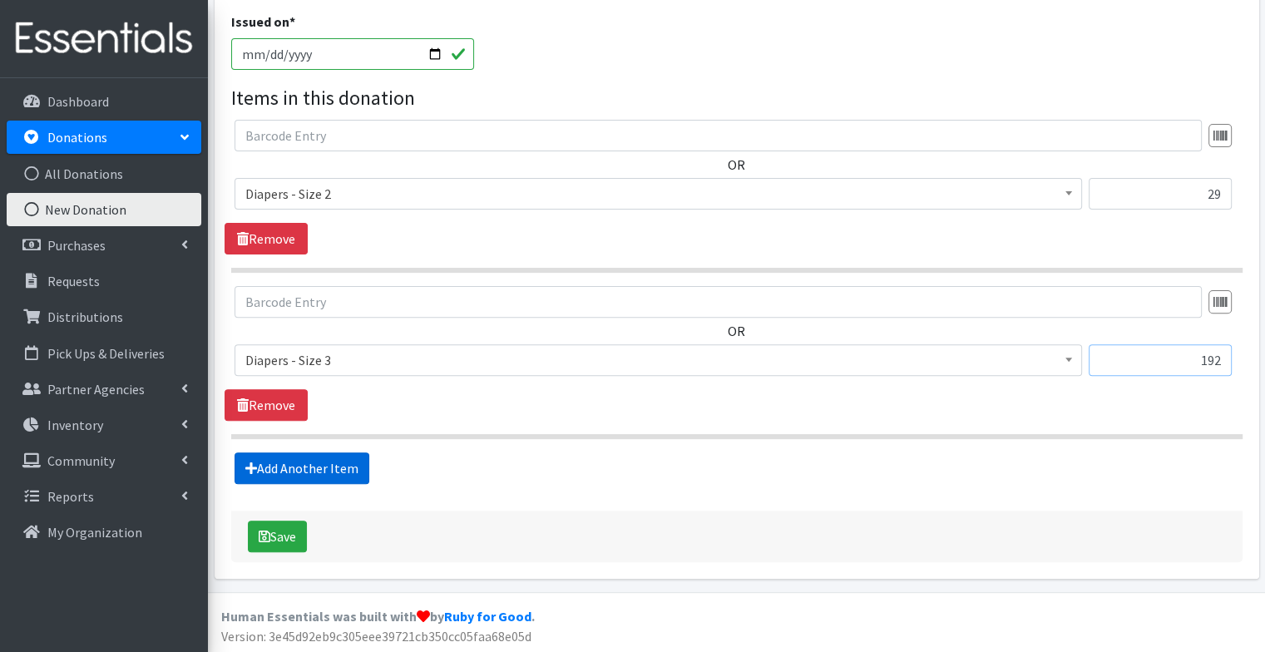
type input "192"
click at [343, 463] on link "Add Another Item" at bounding box center [301, 468] width 135 height 32
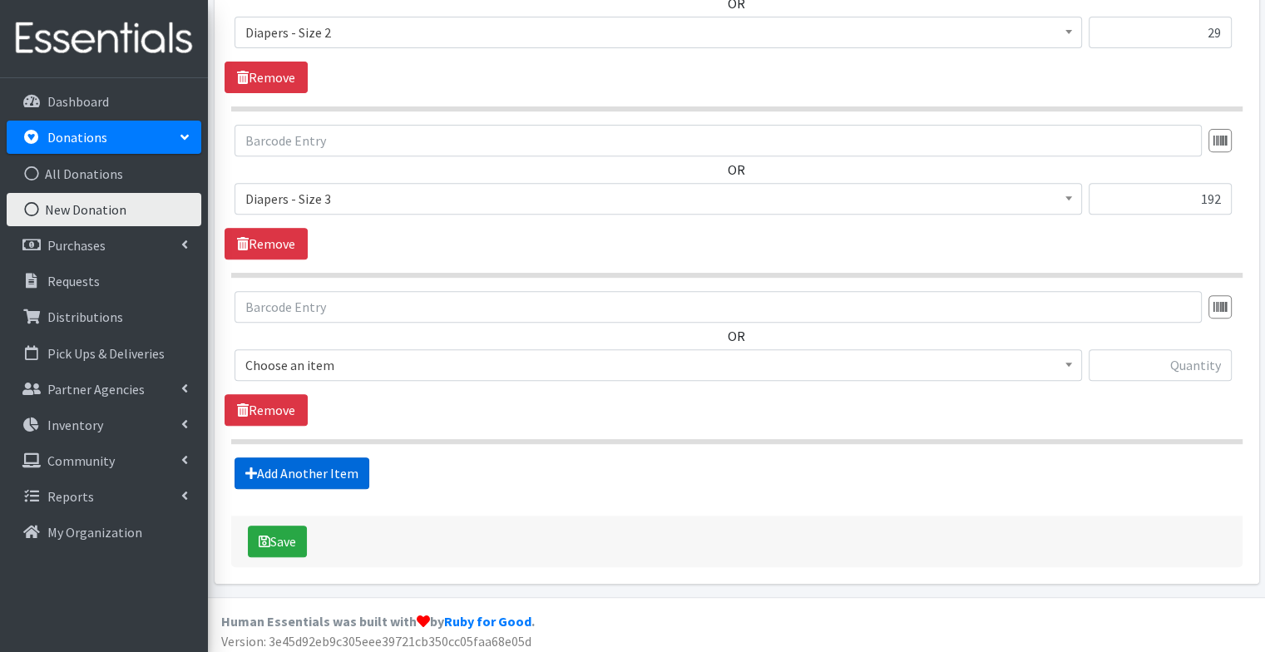
scroll to position [656, 0]
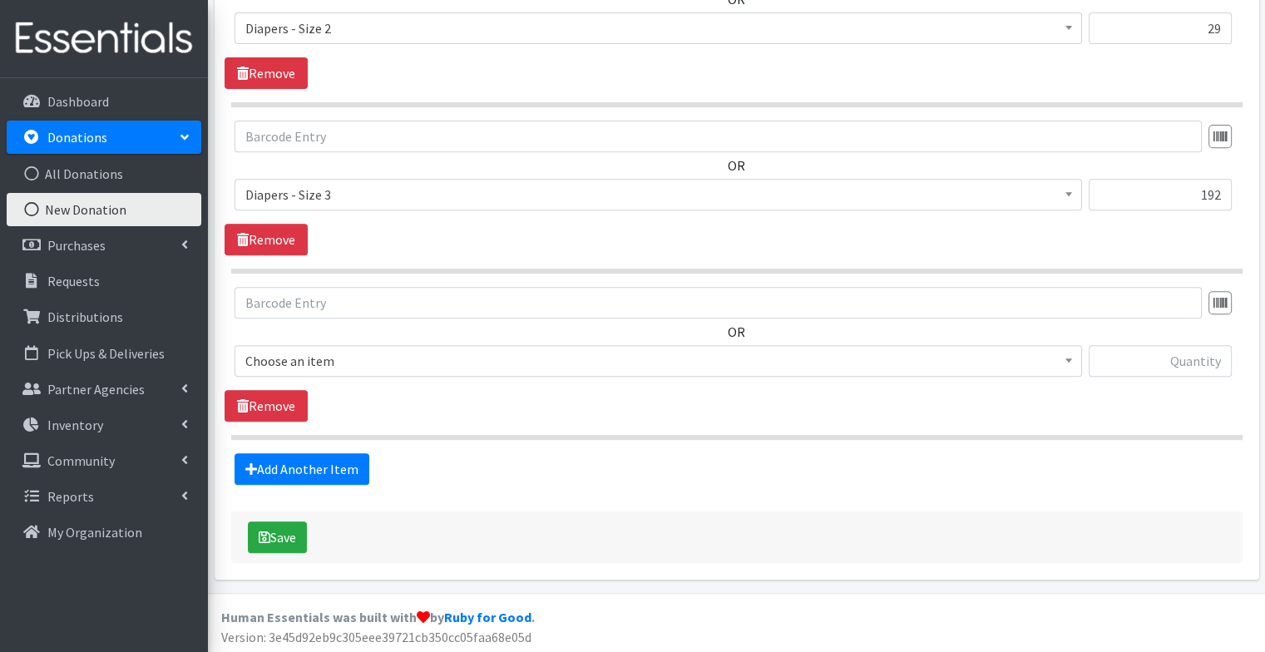
click at [351, 360] on span "Choose an item" at bounding box center [658, 360] width 826 height 23
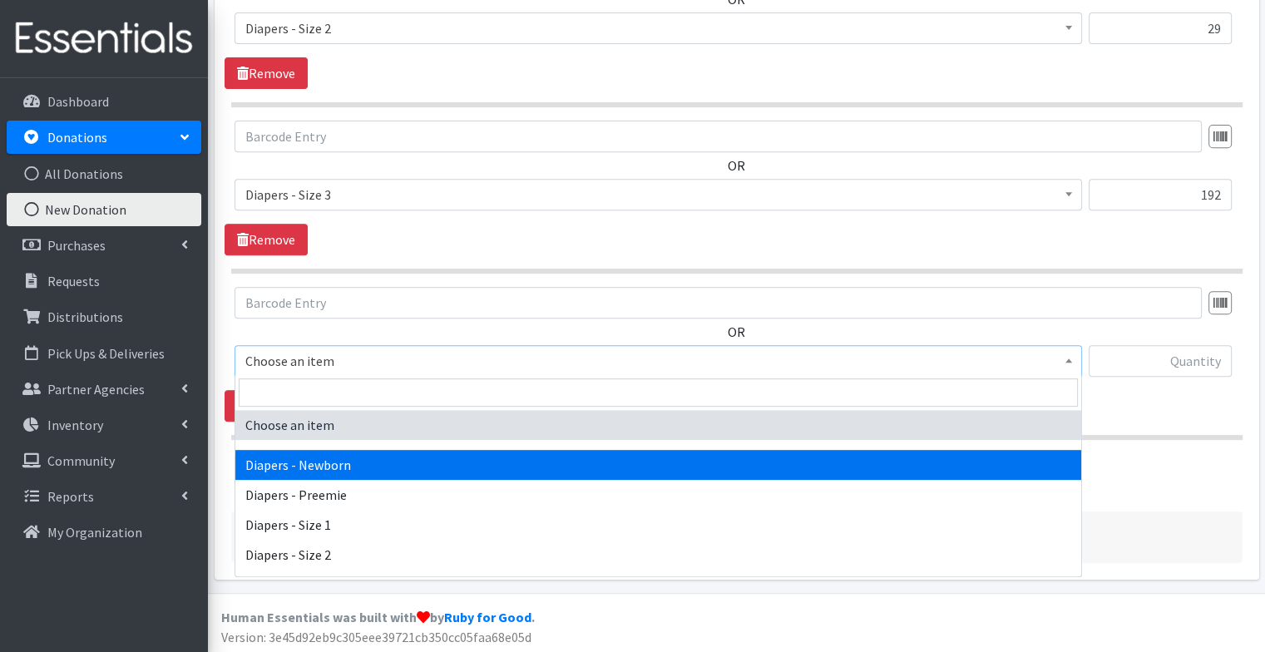
scroll to position [130, 0]
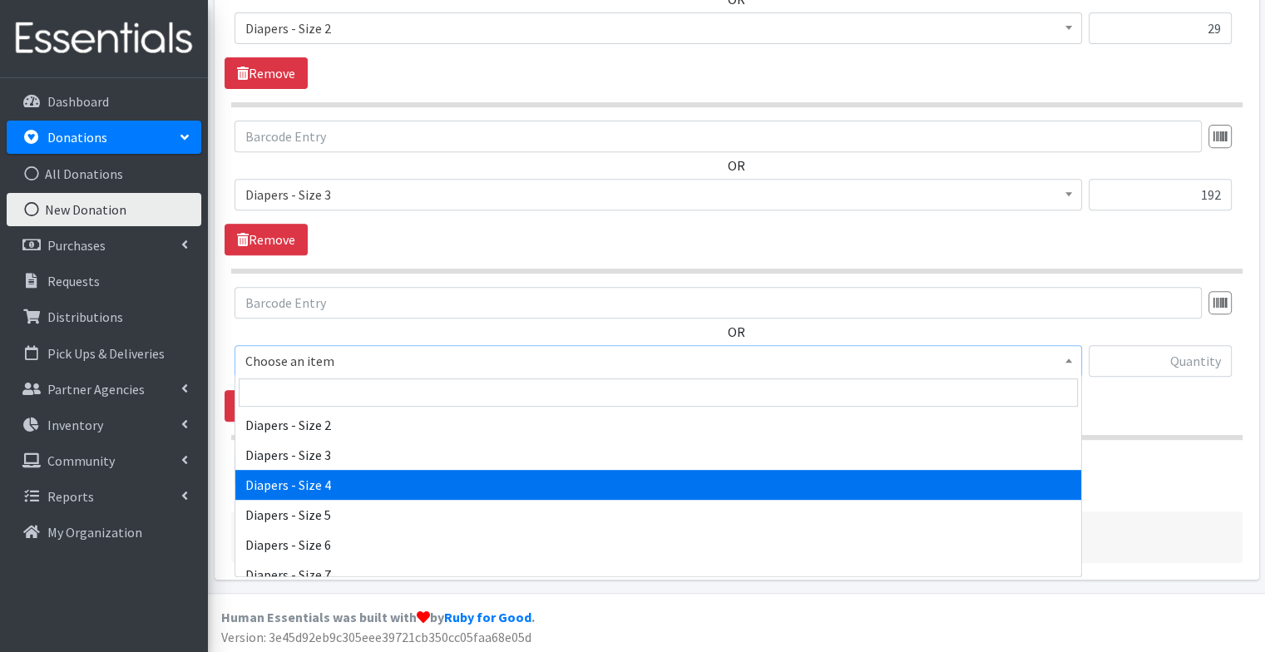
select select "73"
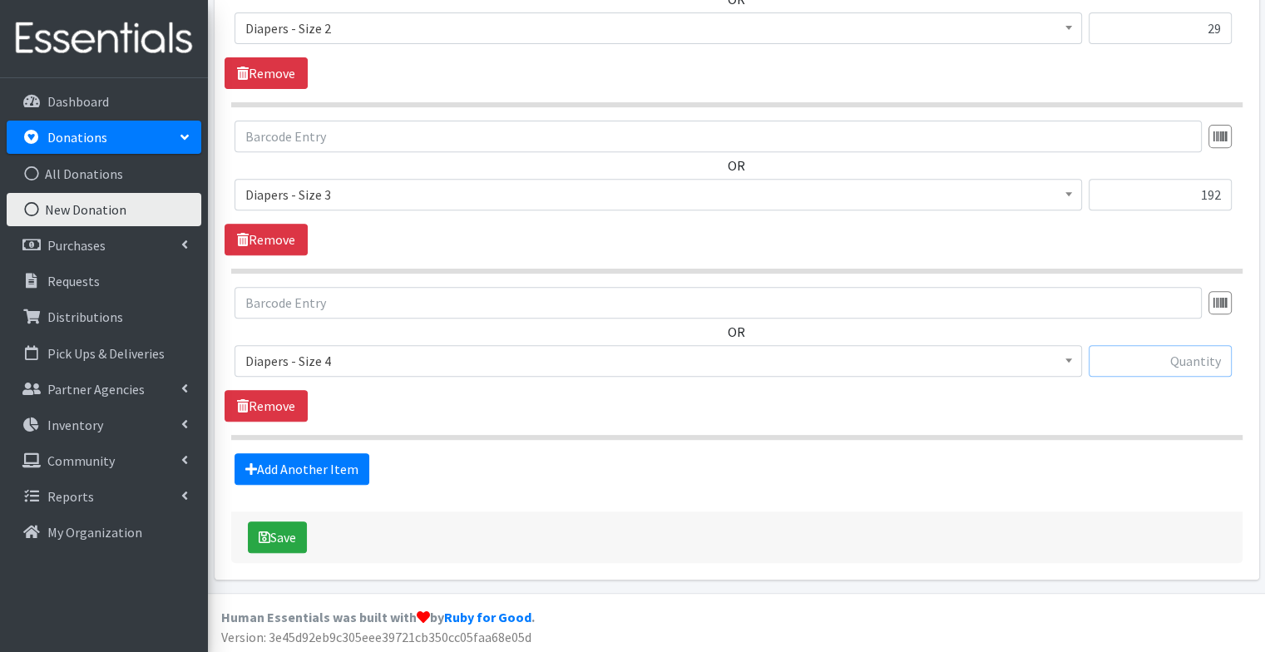
click at [1187, 357] on input "text" at bounding box center [1159, 361] width 143 height 32
type input "196"
click at [324, 478] on link "Add Another Item" at bounding box center [301, 469] width 135 height 32
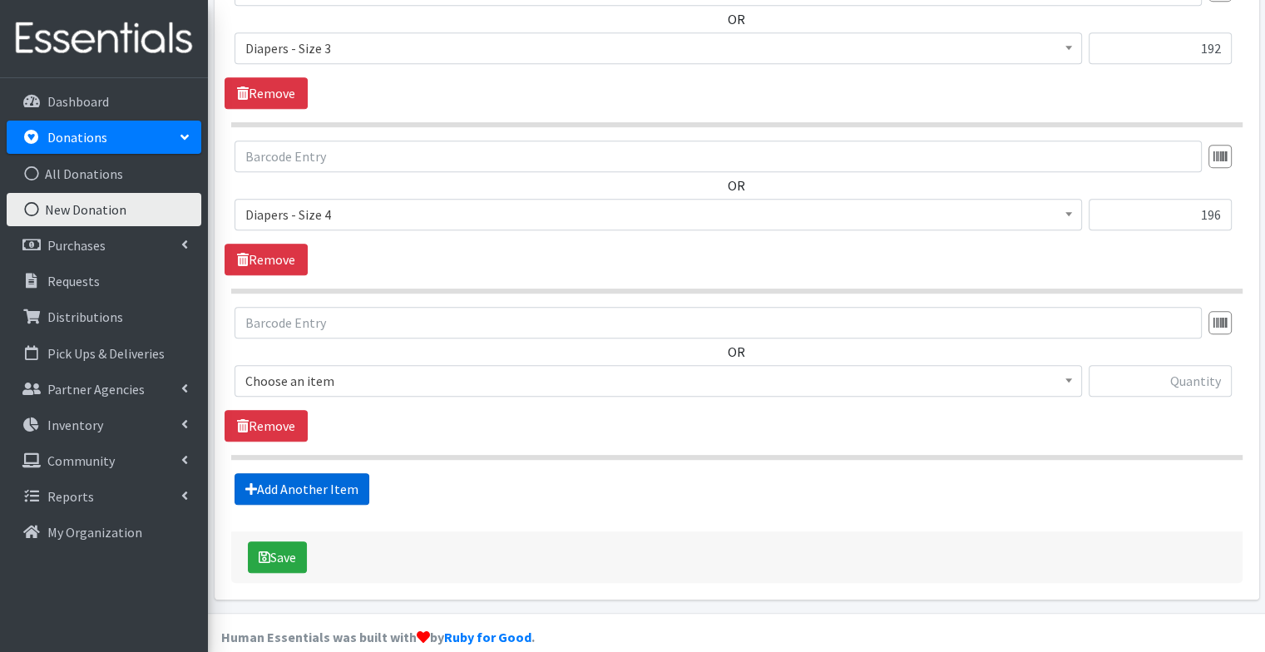
scroll to position [822, 0]
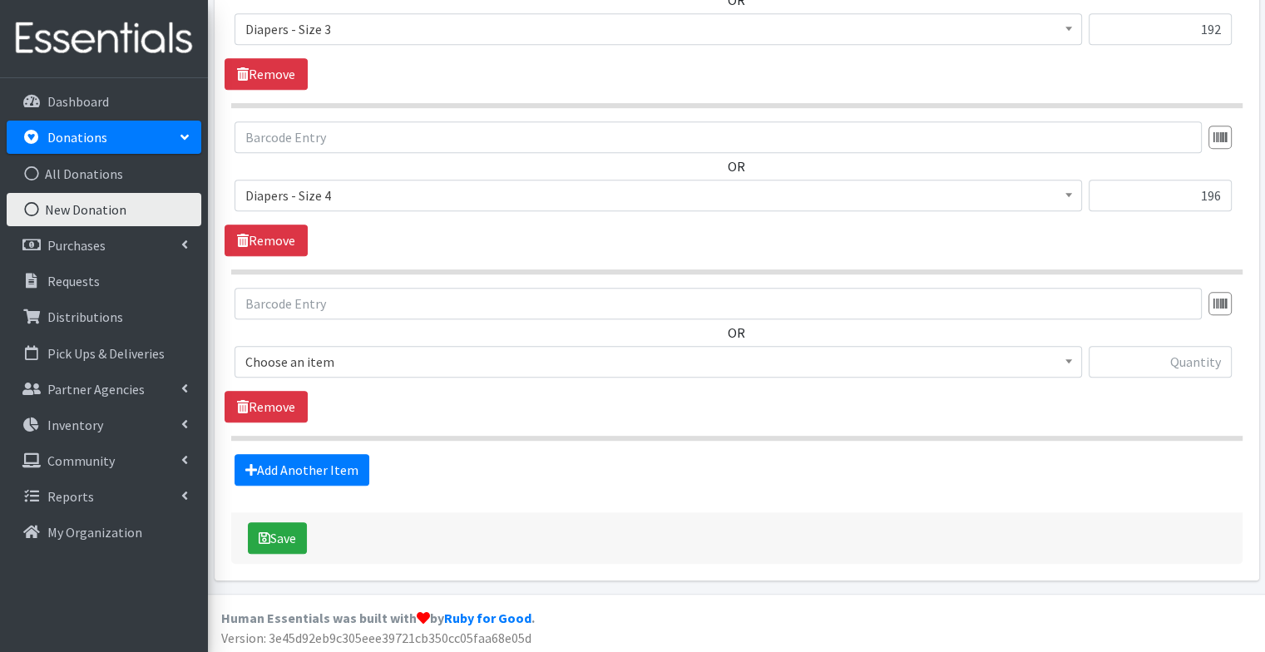
click at [339, 346] on span "Choose an item" at bounding box center [657, 362] width 847 height 32
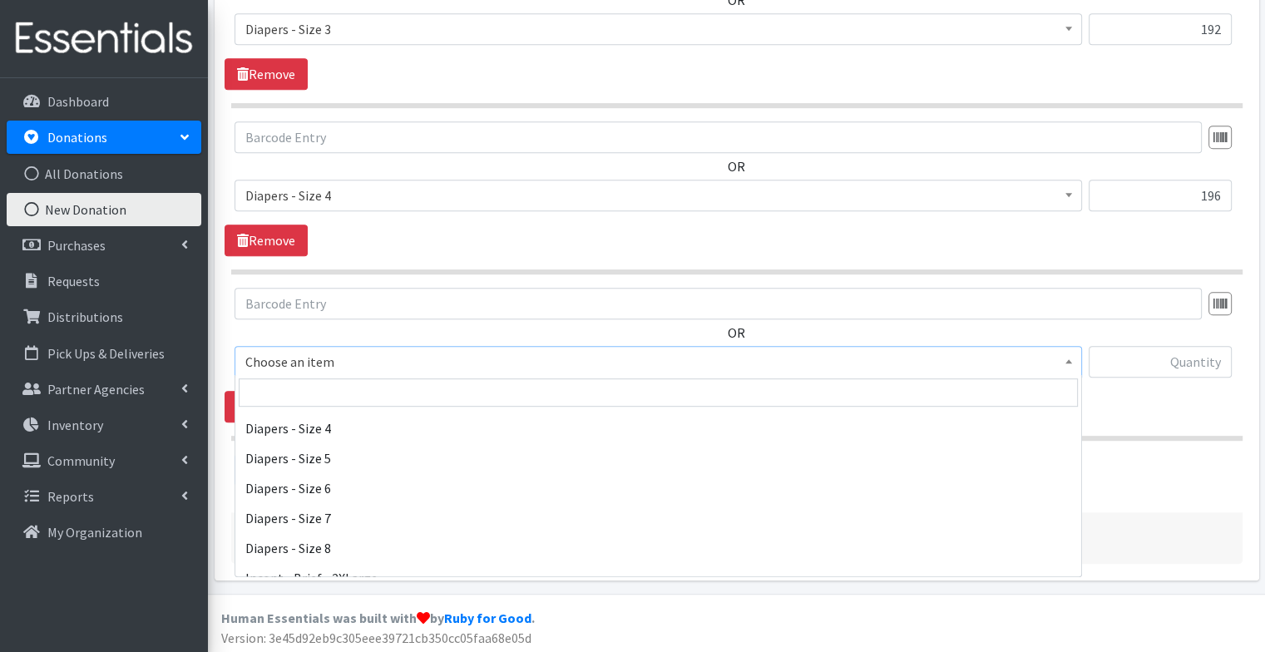
scroll to position [186, 0]
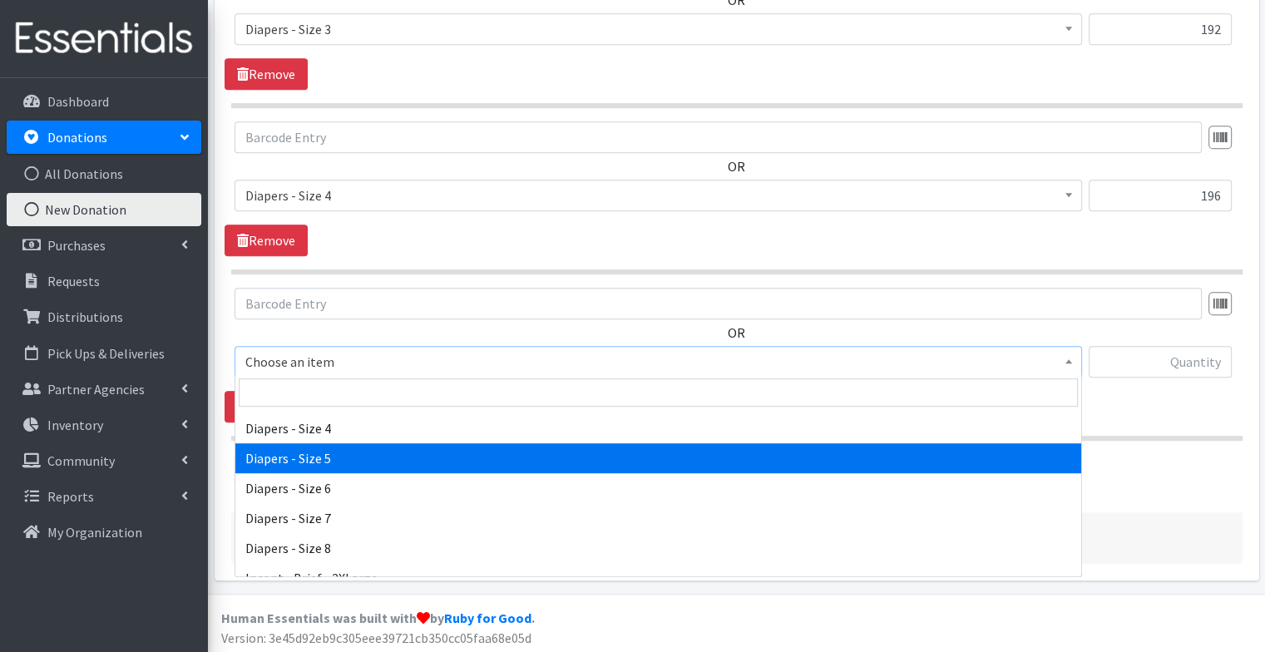
select select "74"
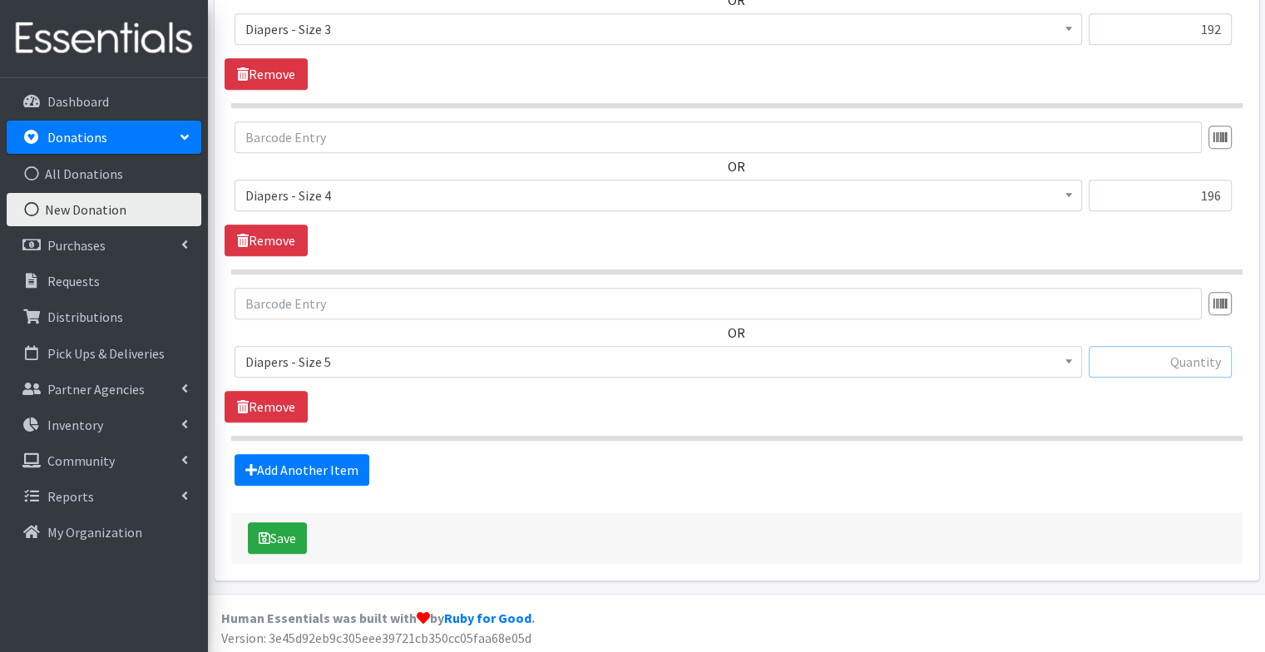
click at [1168, 361] on input "text" at bounding box center [1159, 362] width 143 height 32
type input "226"
click at [343, 469] on link "Add Another Item" at bounding box center [301, 470] width 135 height 32
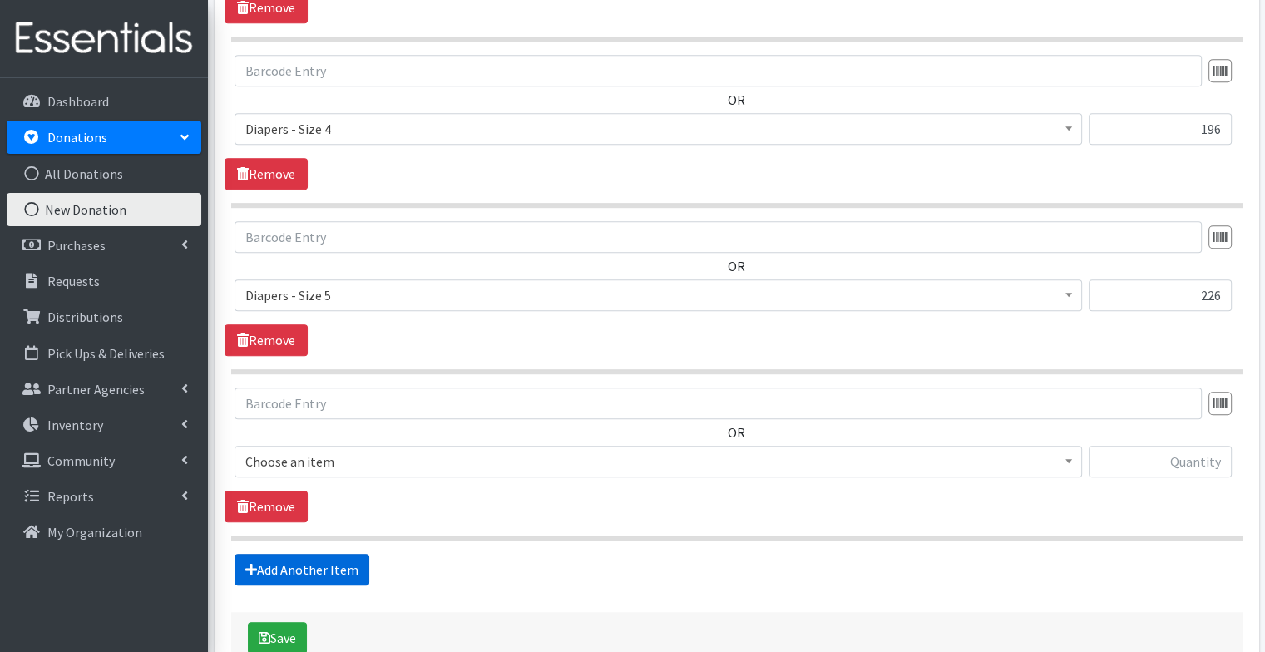
scroll to position [988, 0]
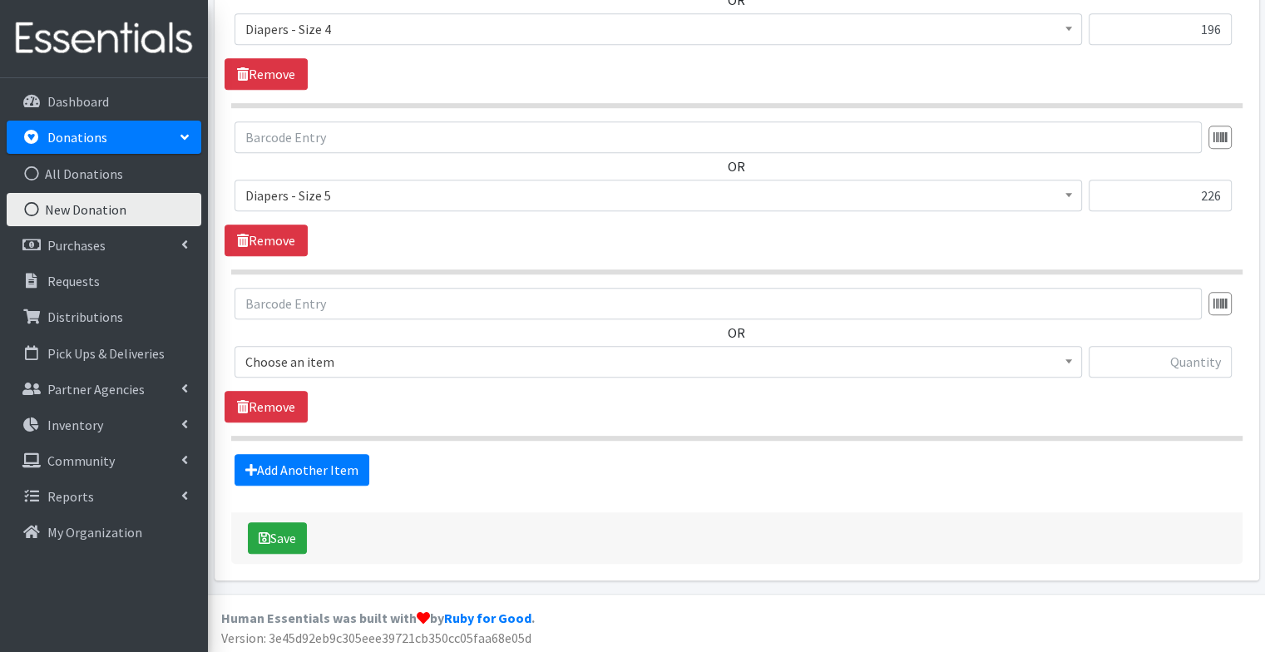
click at [457, 358] on span "Choose an item" at bounding box center [658, 361] width 826 height 23
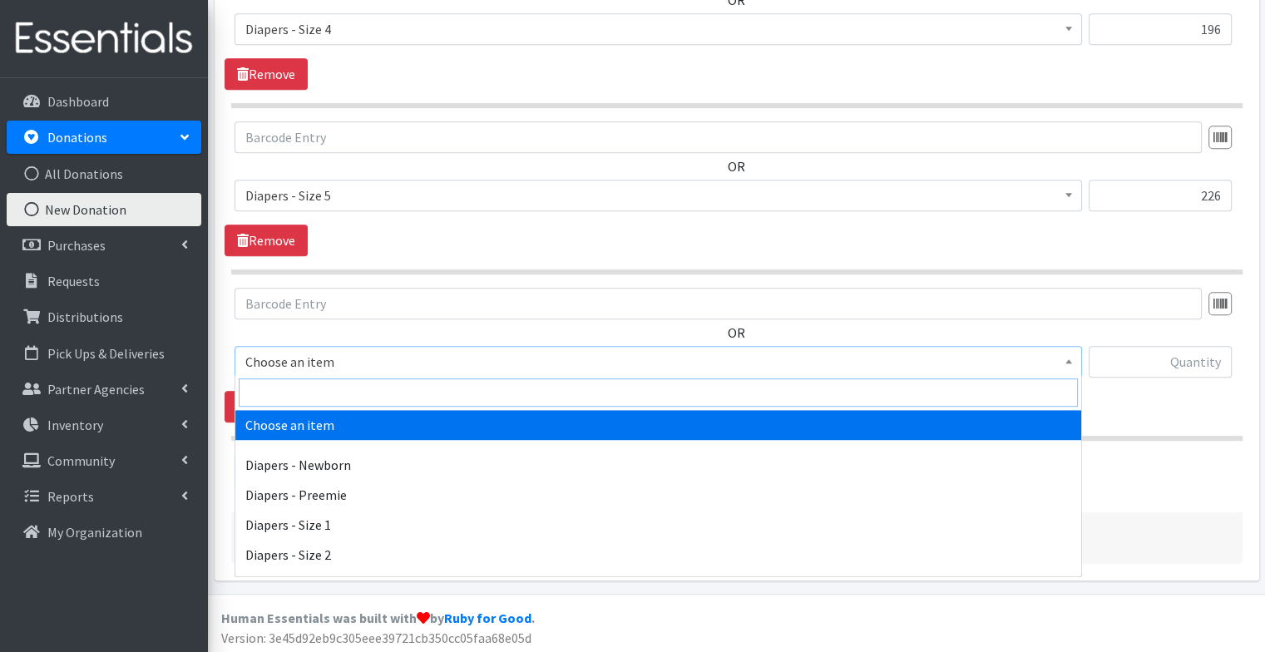
click at [422, 390] on input "search" at bounding box center [658, 392] width 839 height 28
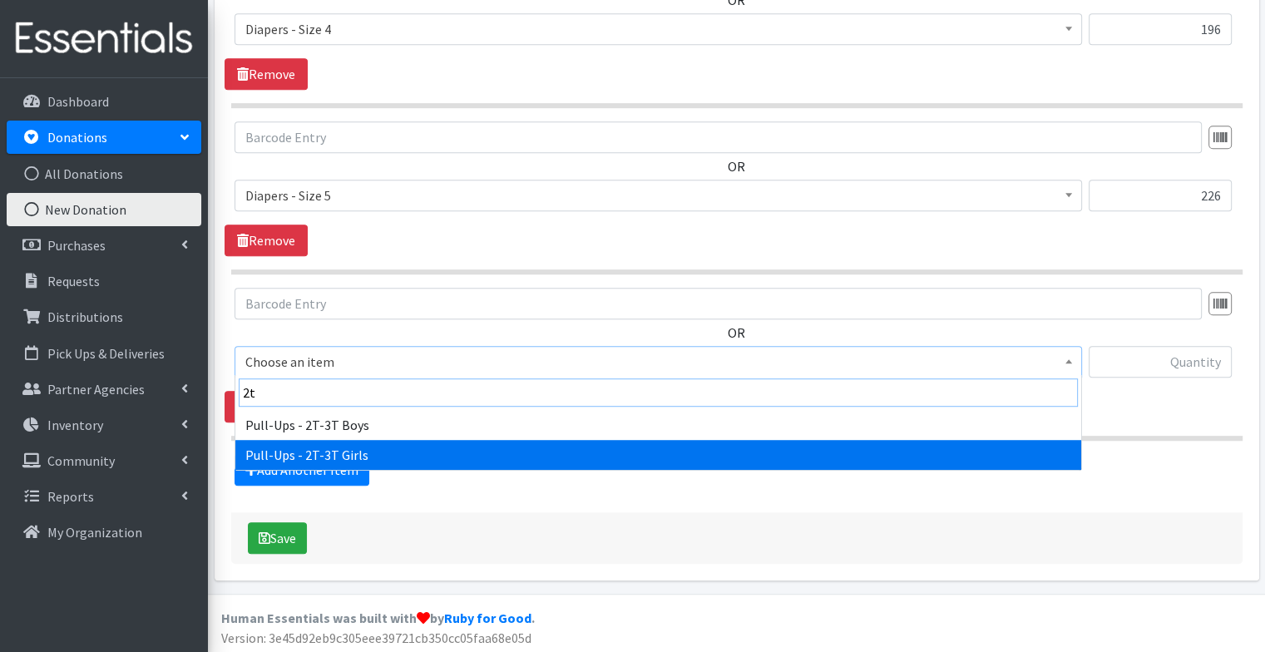
type input "2t"
select select "77"
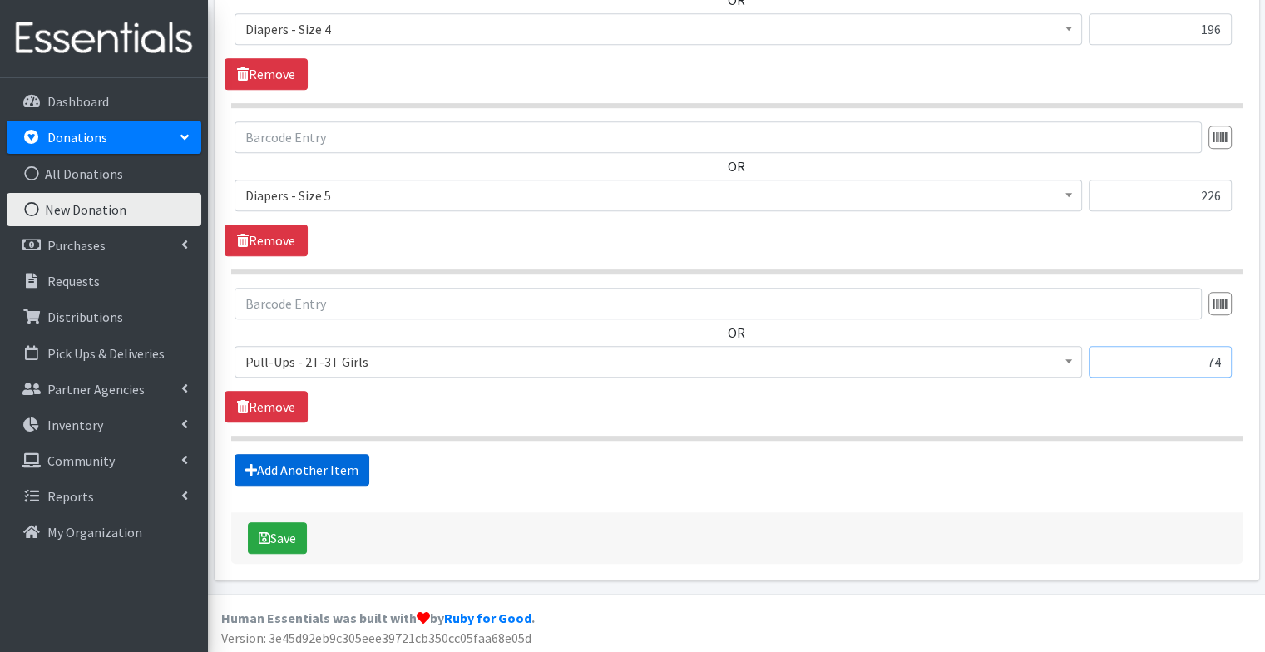
type input "74"
click at [323, 459] on link "Add Another Item" at bounding box center [301, 470] width 135 height 32
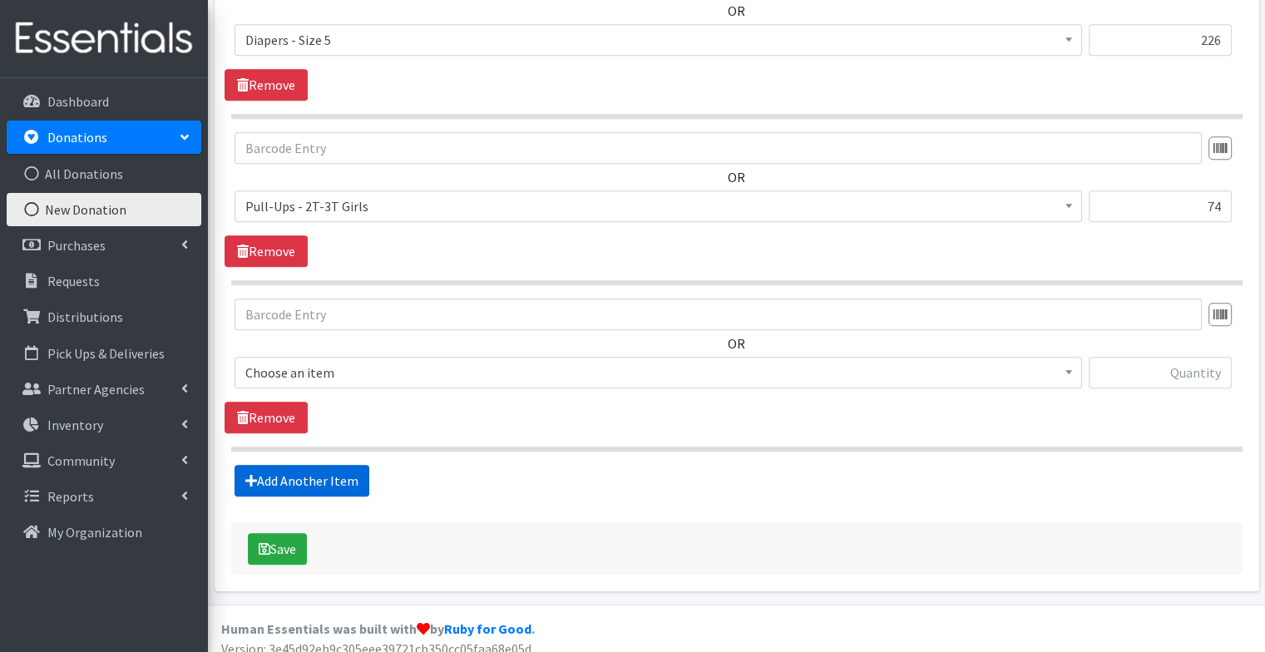
scroll to position [1154, 0]
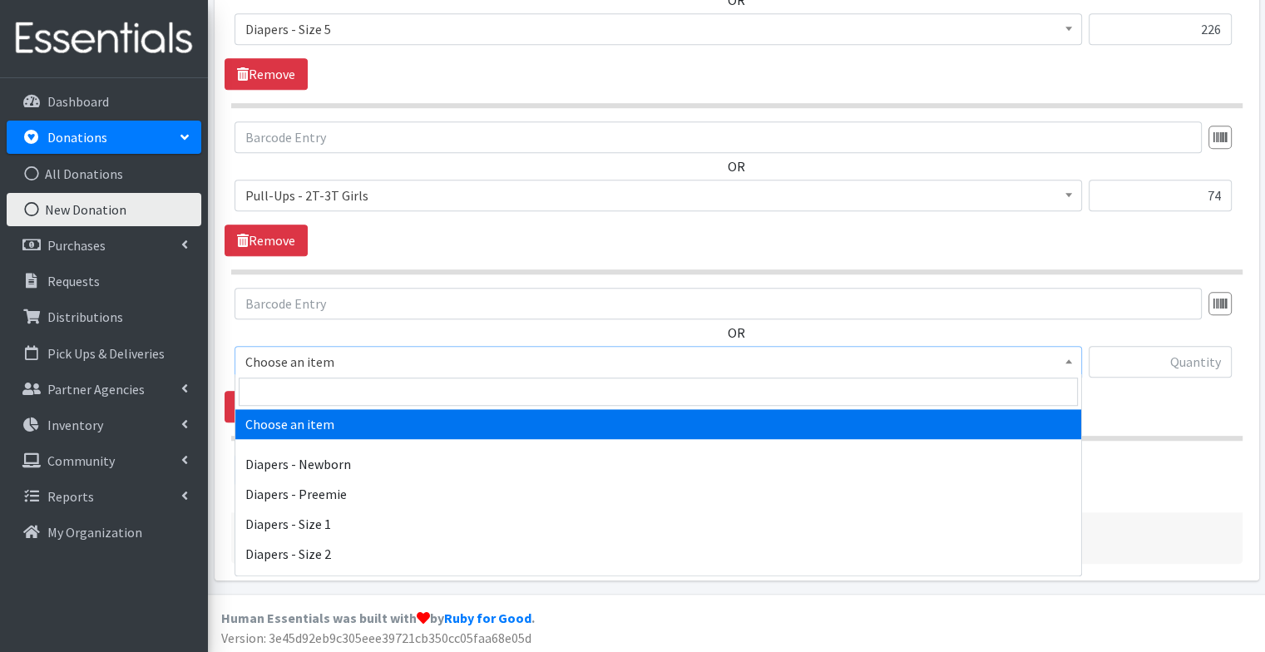
click at [356, 358] on span "Choose an item" at bounding box center [658, 361] width 826 height 23
click at [352, 393] on input "search" at bounding box center [658, 392] width 839 height 28
type input "wipes"
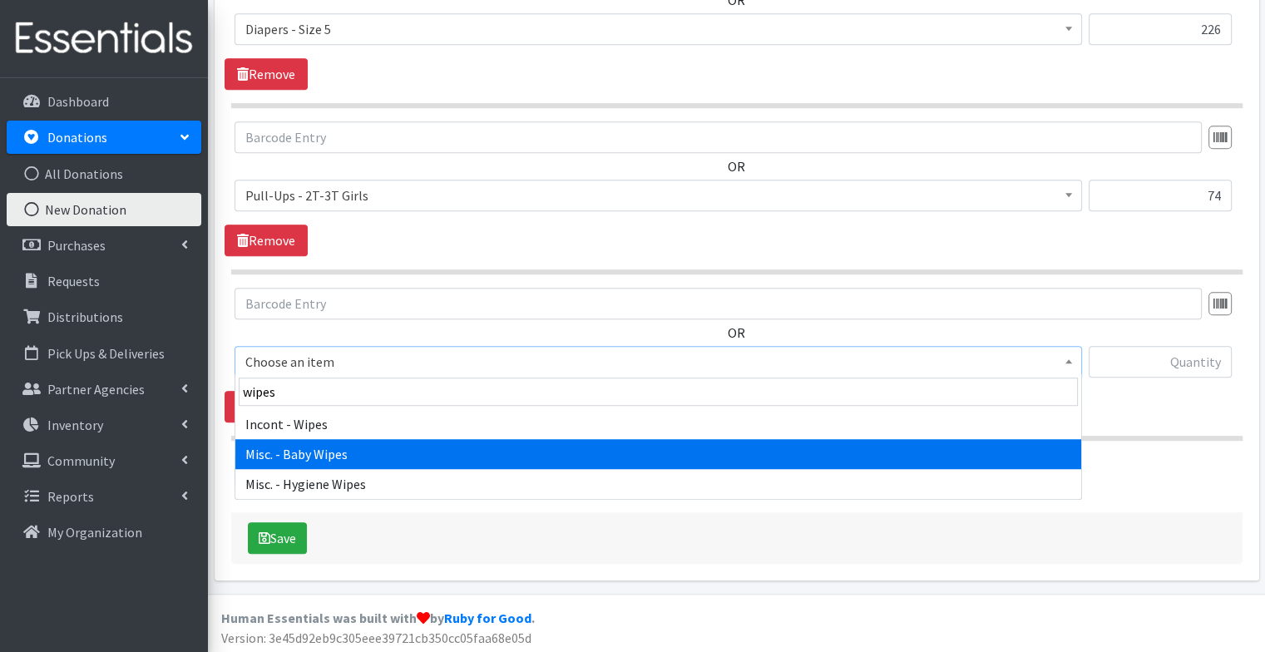
select select "87"
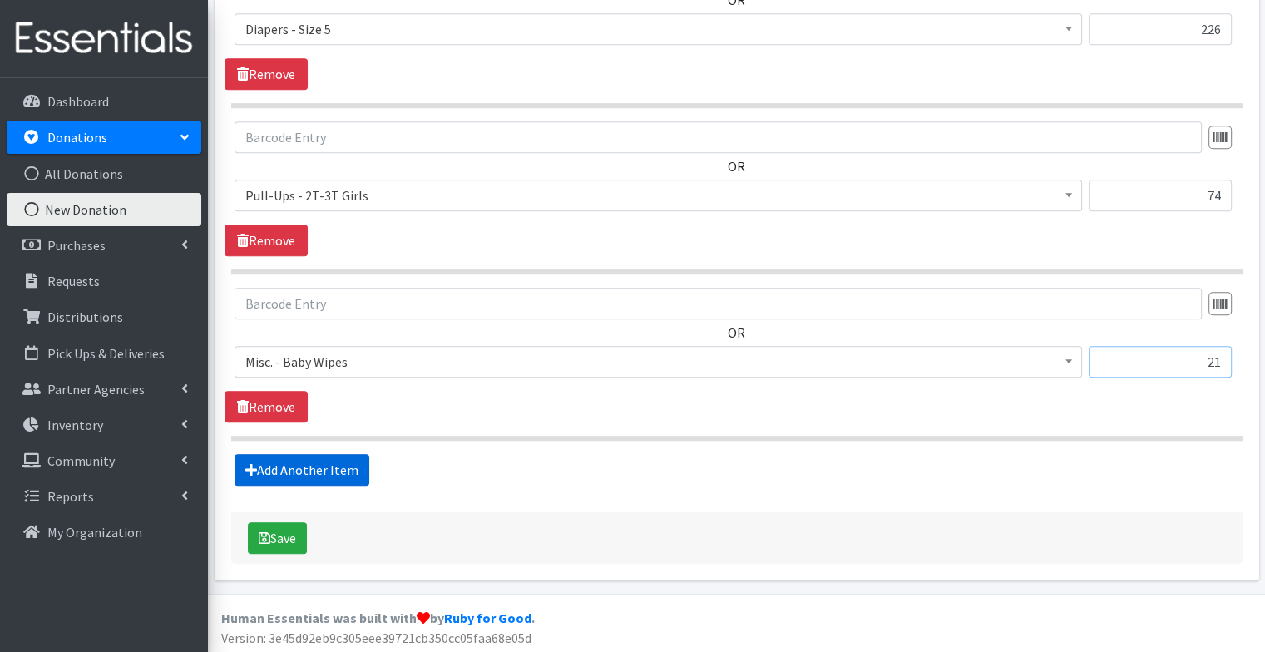
type input "21"
click at [324, 454] on link "Add Another Item" at bounding box center [301, 470] width 135 height 32
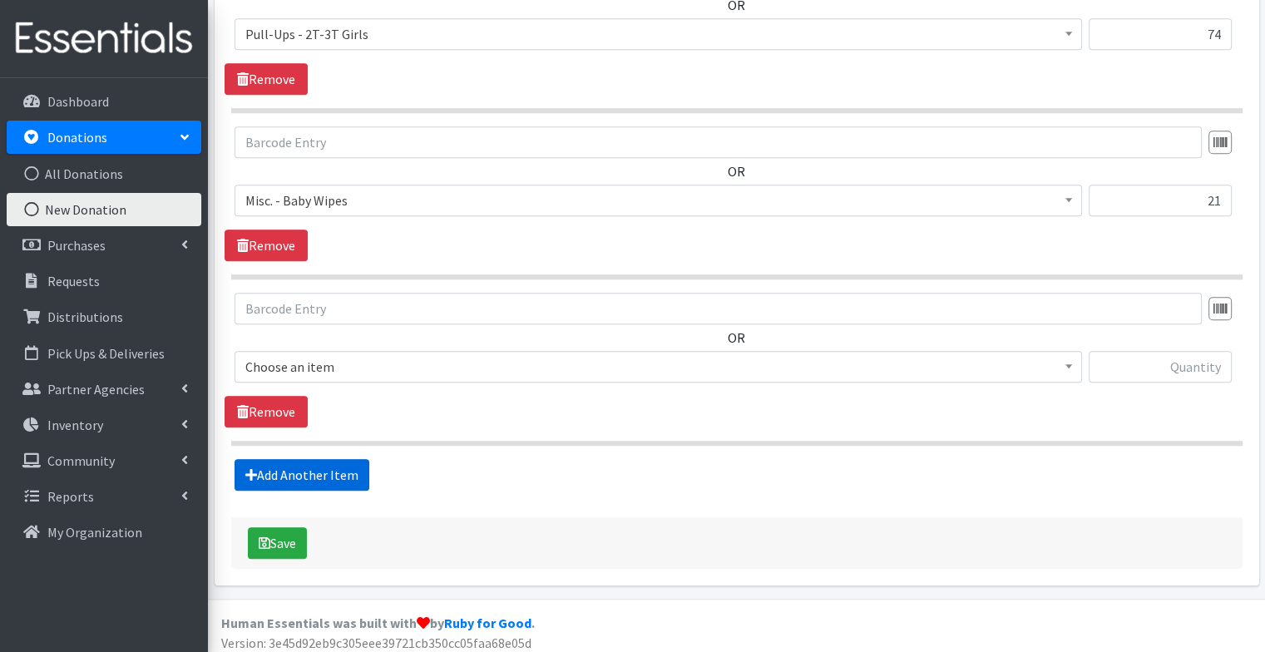
scroll to position [1320, 0]
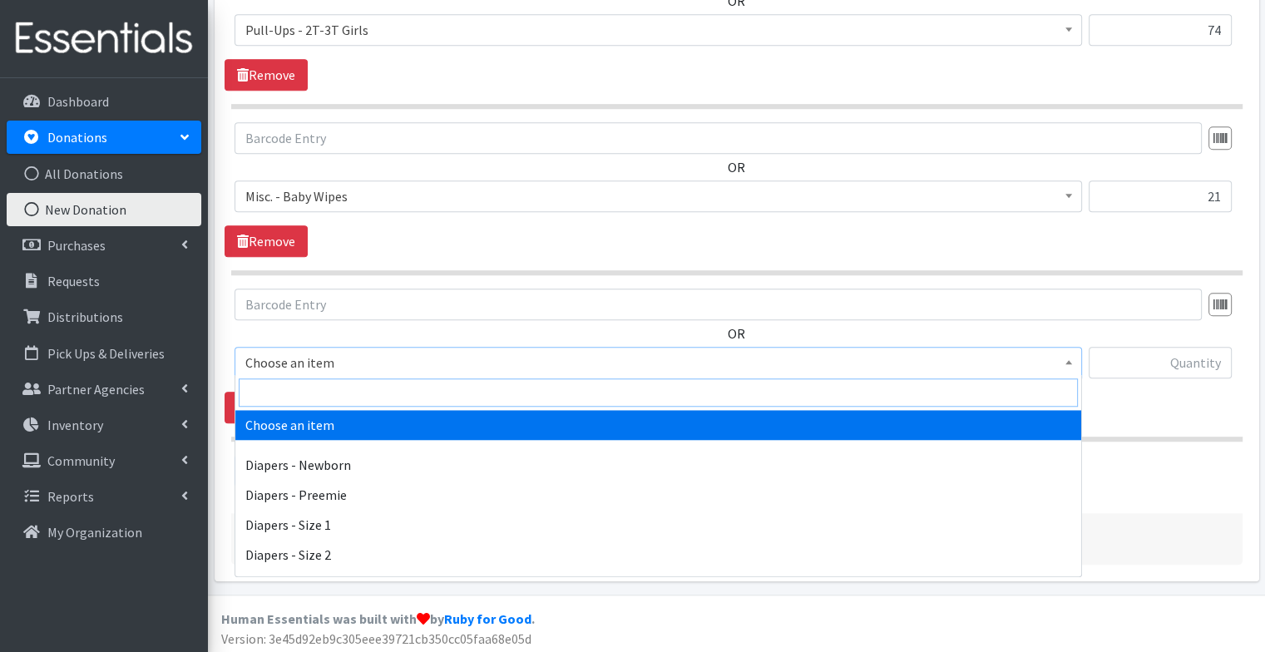
click at [313, 392] on input "search" at bounding box center [658, 392] width 839 height 28
type input "p"
type input "reg"
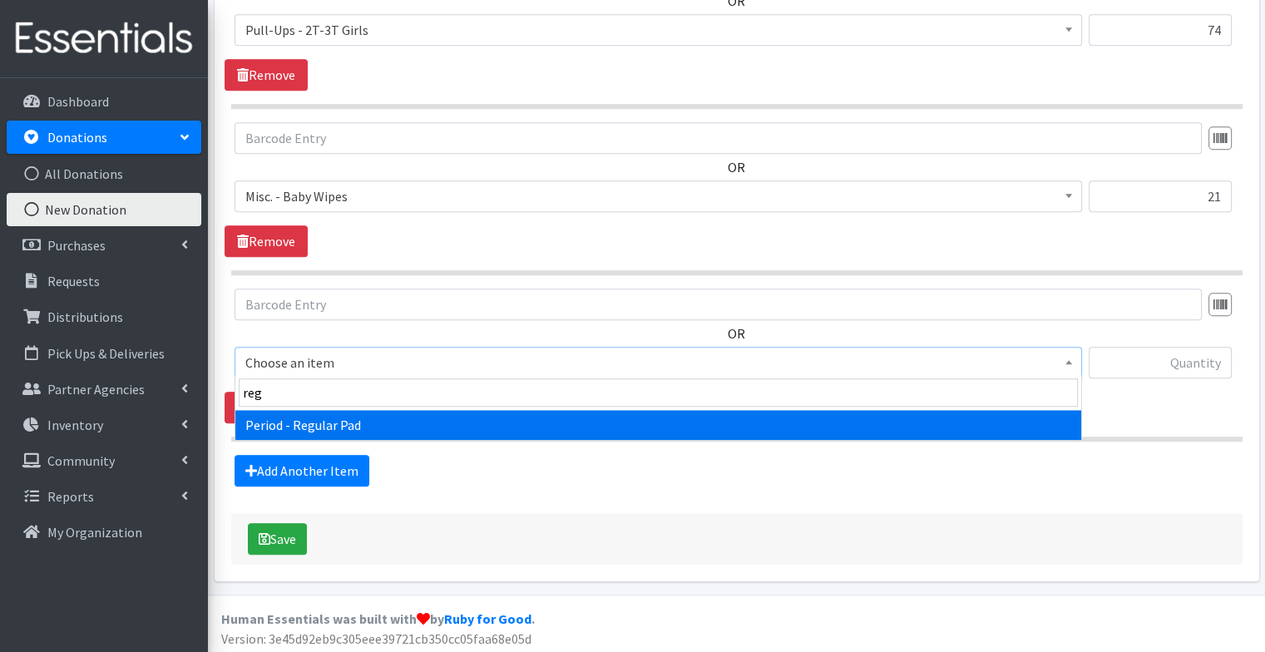
select select "1225"
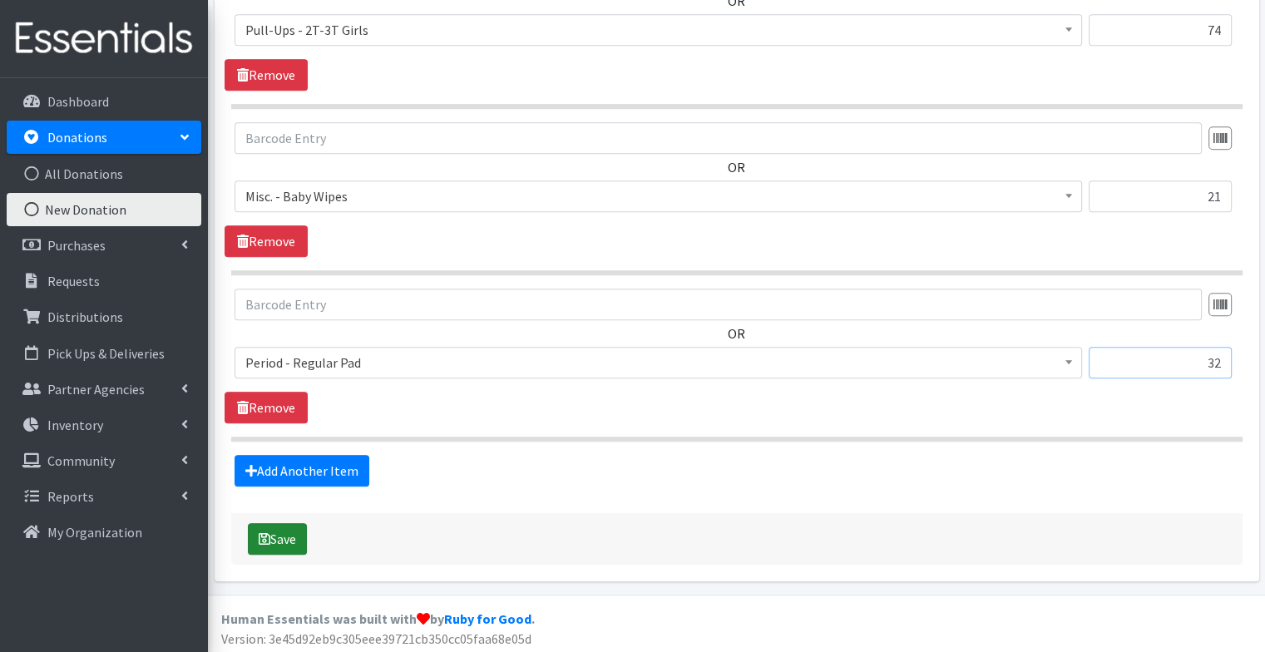
type input "32"
click at [290, 525] on button "Save" at bounding box center [277, 539] width 59 height 32
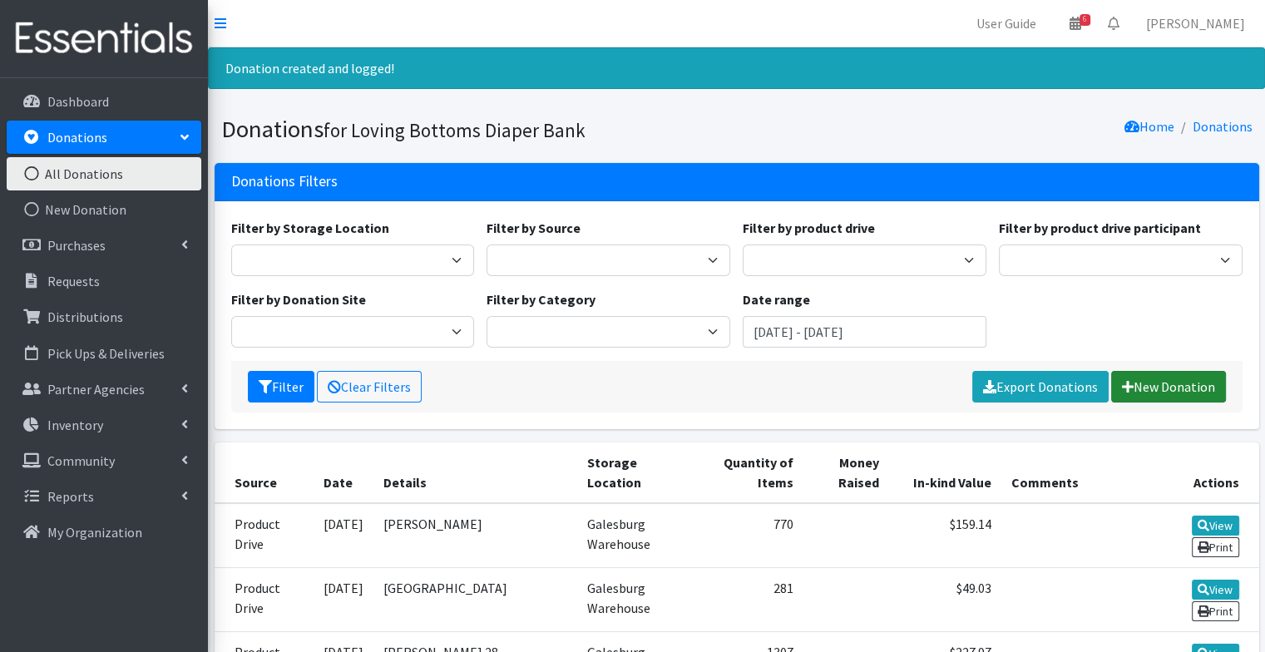
click at [1173, 382] on link "New Donation" at bounding box center [1168, 387] width 115 height 32
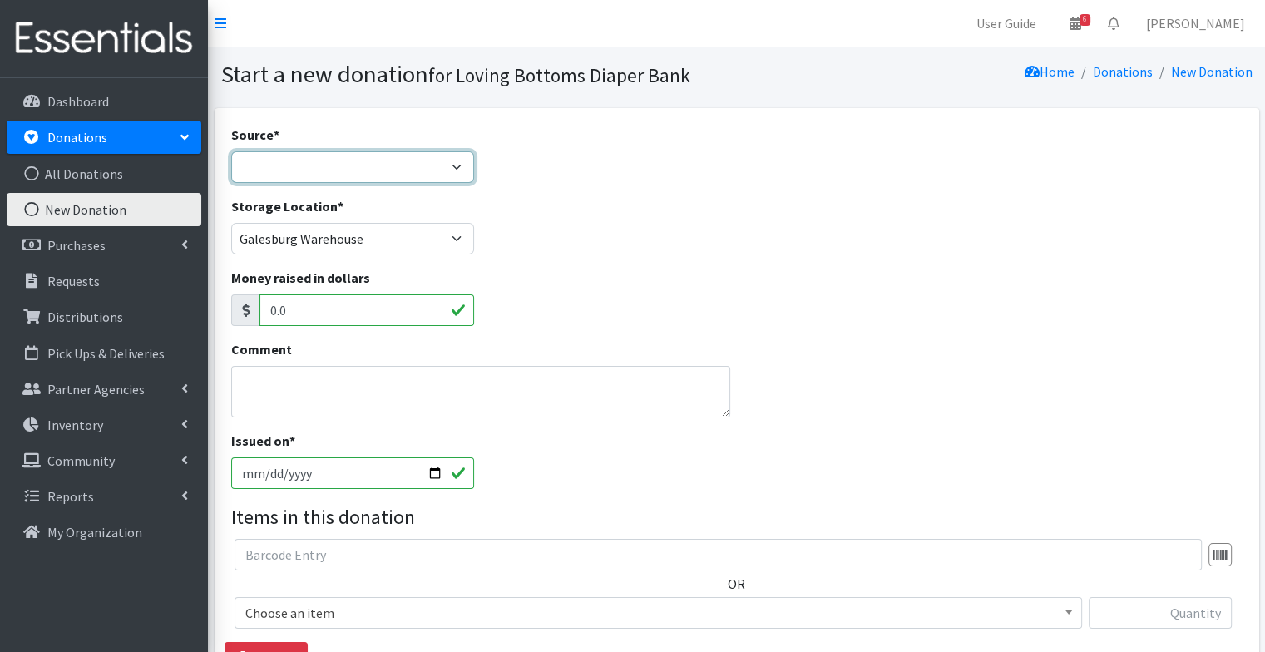
click at [293, 151] on select "Product Drive Manufacturer Donation Site Misc. Donation" at bounding box center [353, 167] width 244 height 32
select select "Product Drive"
click at [231, 151] on select "Product Drive Manufacturer Donation Site Misc. Donation" at bounding box center [353, 167] width 244 height 32
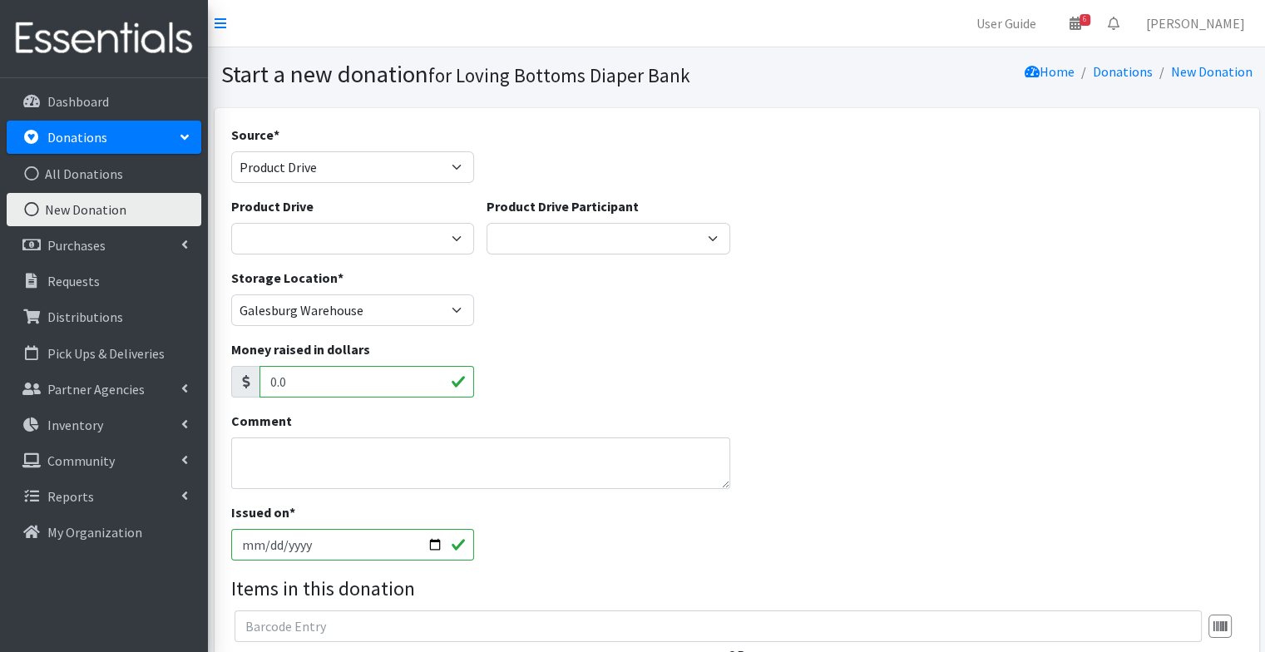
click at [296, 220] on div "Product Drive 4-H Federation AAUW - [PERSON_NAME] Club Abilities Plus [GEOGRAPH…" at bounding box center [353, 225] width 244 height 58
click at [293, 232] on select "4-H Federation AAUW - Morton Club Abilities Plus Abingdon Community Center Abin…" at bounding box center [353, 239] width 244 height 32
select select "2443"
click at [295, 233] on select "4-H Federation AAUW - Morton Club Abilities Plus Abingdon Community Center Abin…" at bounding box center [353, 239] width 244 height 32
click at [299, 246] on select "4-H Federation AAUW - [PERSON_NAME] Club Abilities Plus [GEOGRAPHIC_DATA] Abing…" at bounding box center [353, 239] width 244 height 32
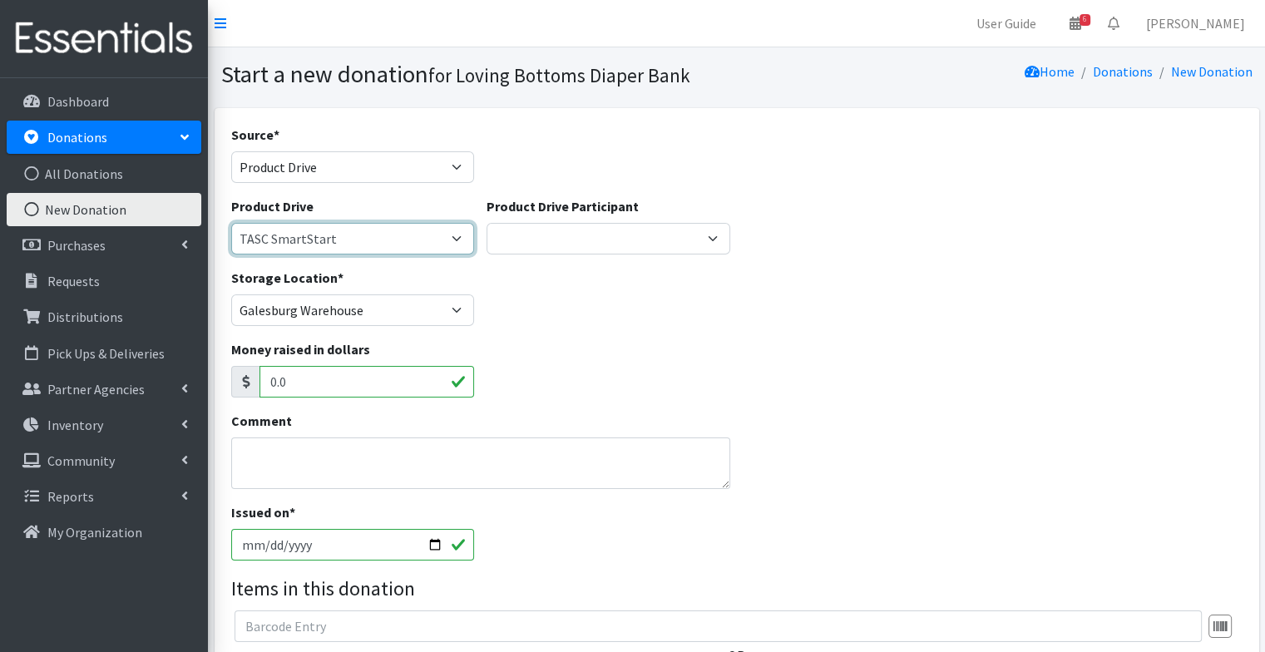
select select
click at [231, 223] on select "4-H Federation AAUW - [PERSON_NAME] Club Abilities Plus [GEOGRAPHIC_DATA] Abing…" at bounding box center [353, 239] width 244 height 32
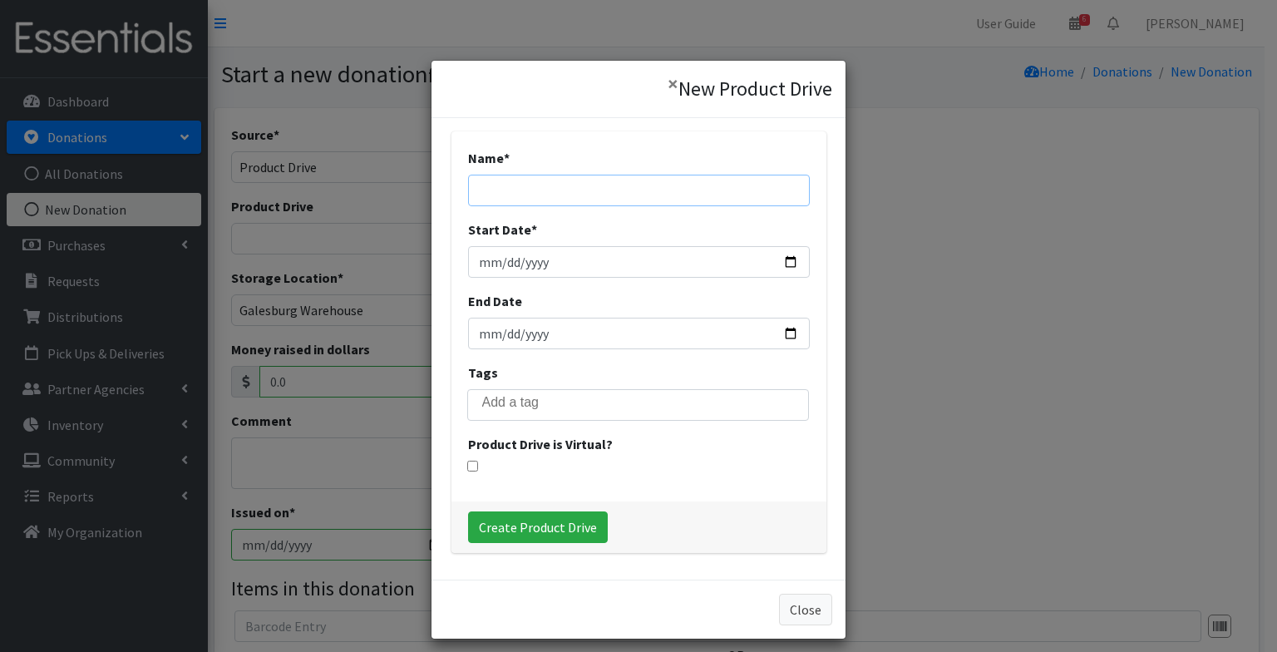
click at [585, 175] on input "Name *" at bounding box center [639, 191] width 342 height 32
type input "[PERSON_NAME] Canada"
click at [775, 259] on input "Start Date *" at bounding box center [639, 262] width 342 height 32
type input "2025-09-01"
click at [772, 336] on input "End Date" at bounding box center [639, 334] width 342 height 32
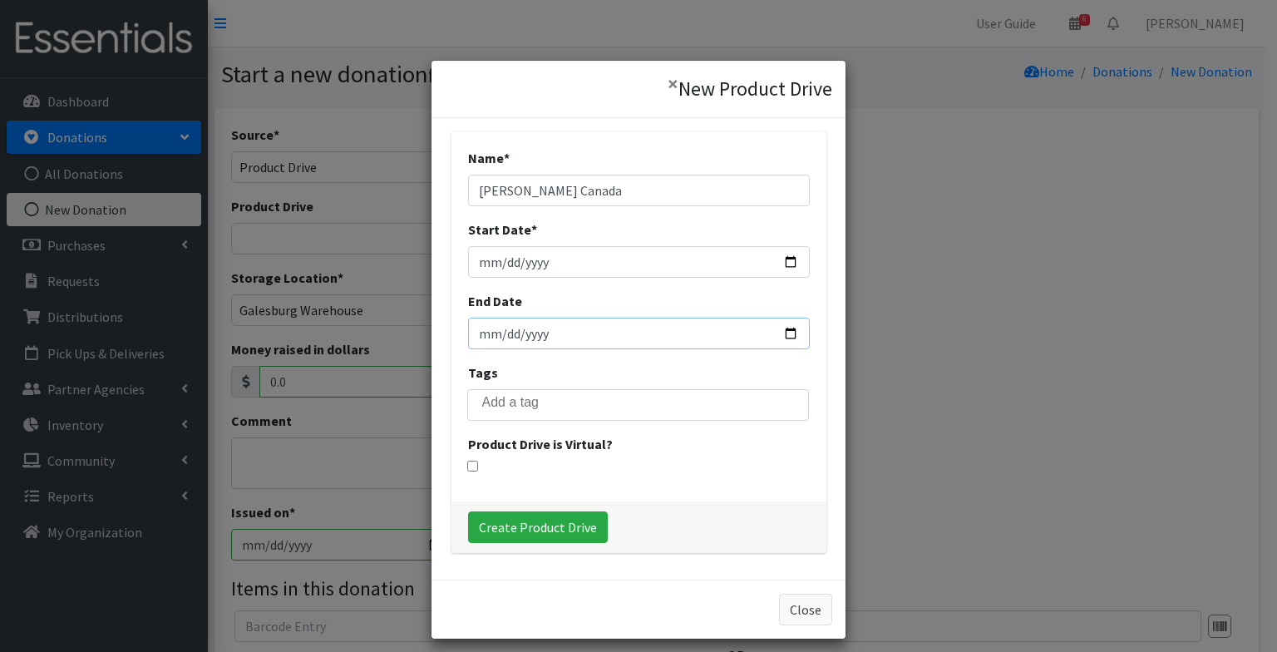
click at [787, 337] on input "End Date" at bounding box center [639, 334] width 342 height 32
click at [778, 333] on input "2025-10-06" at bounding box center [639, 334] width 342 height 32
type input "[DATE]"
click at [698, 457] on div "Product Drive is Virtual?" at bounding box center [639, 452] width 342 height 37
click at [547, 532] on input "Create Product Drive" at bounding box center [538, 527] width 140 height 32
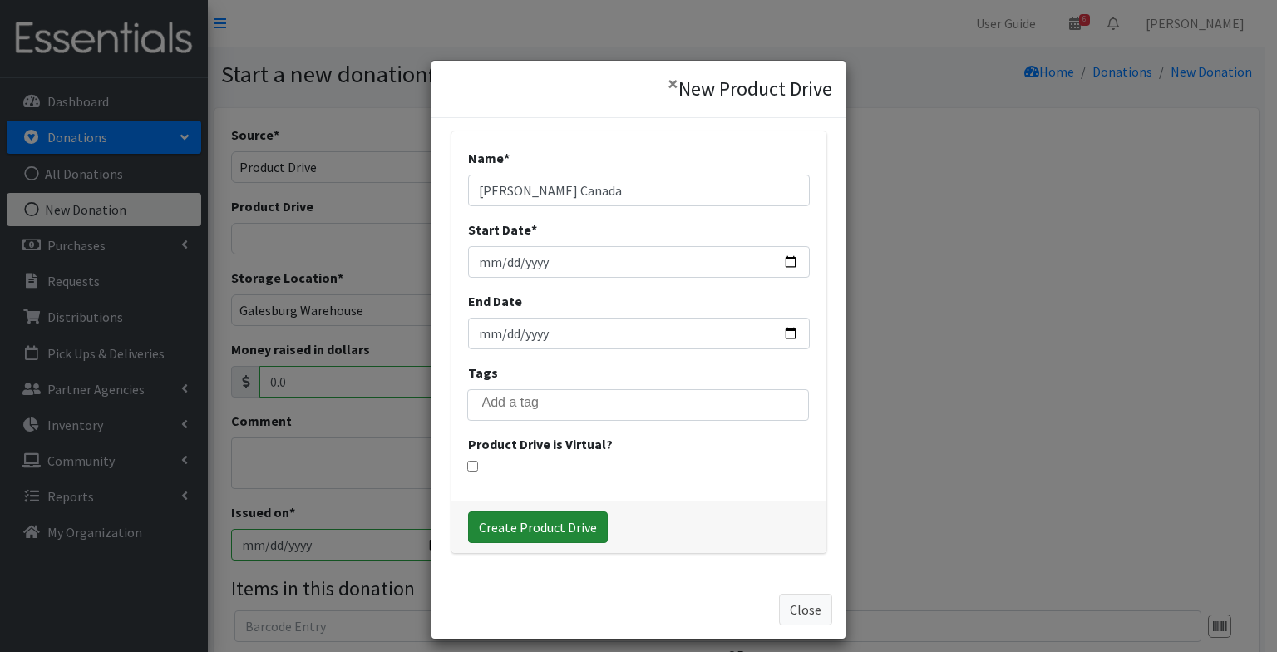
select select "3555"
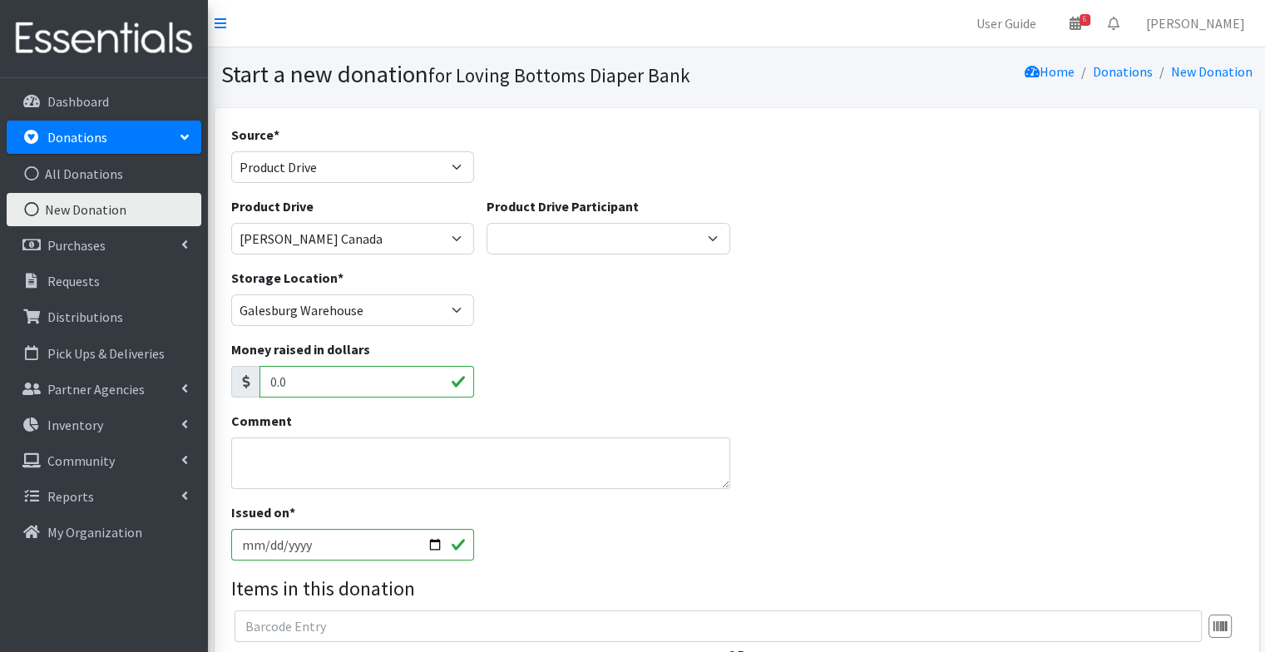
click at [429, 543] on input "[DATE]" at bounding box center [353, 545] width 244 height 32
type input "[DATE]"
click at [721, 399] on div "Money raised in dollars 0.0" at bounding box center [737, 375] width 1024 height 72
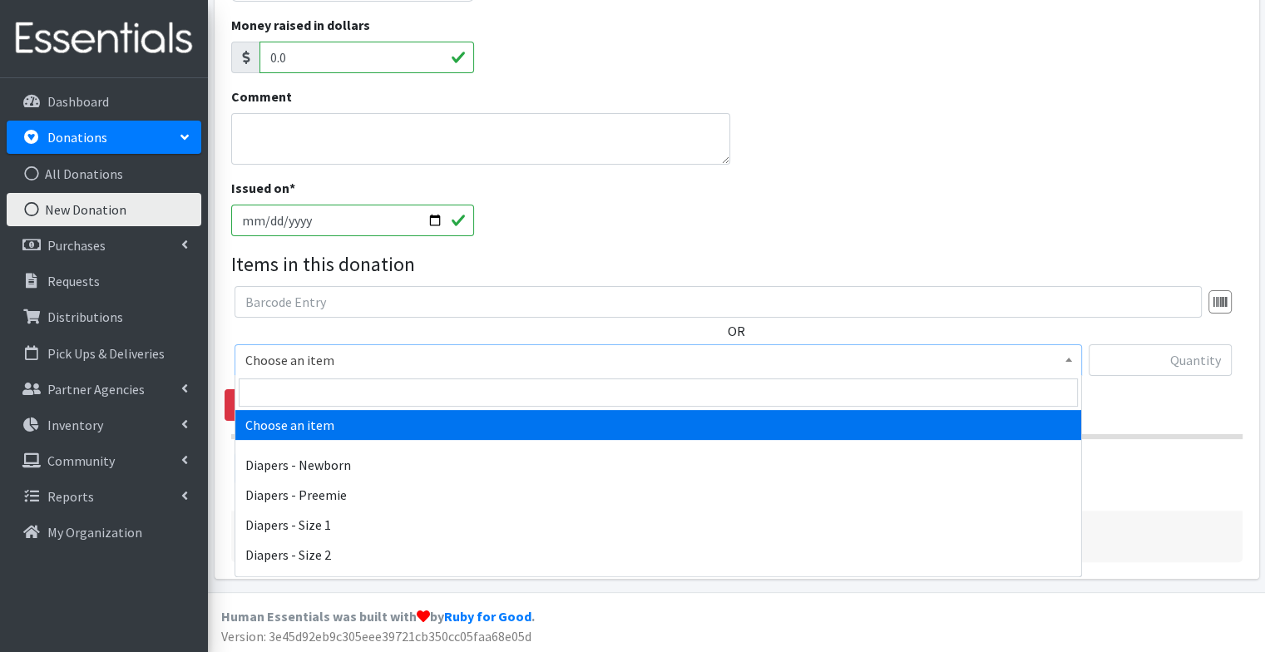
click at [649, 373] on span "Choose an item" at bounding box center [657, 360] width 847 height 32
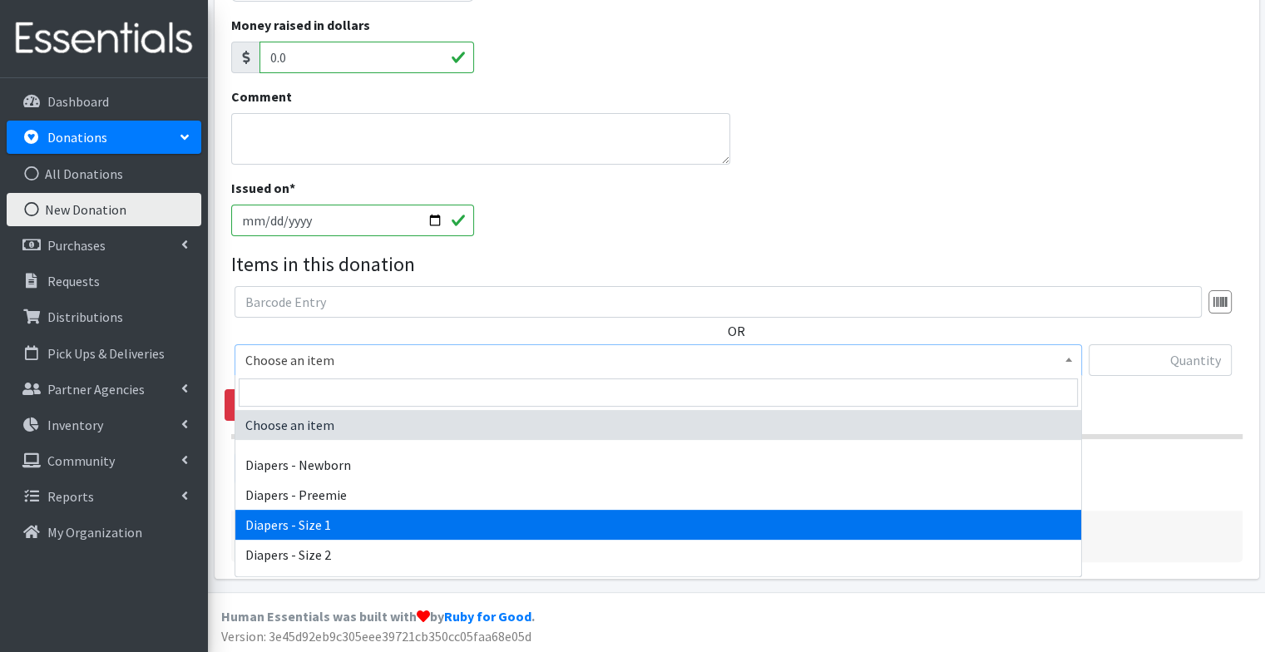
select select "96"
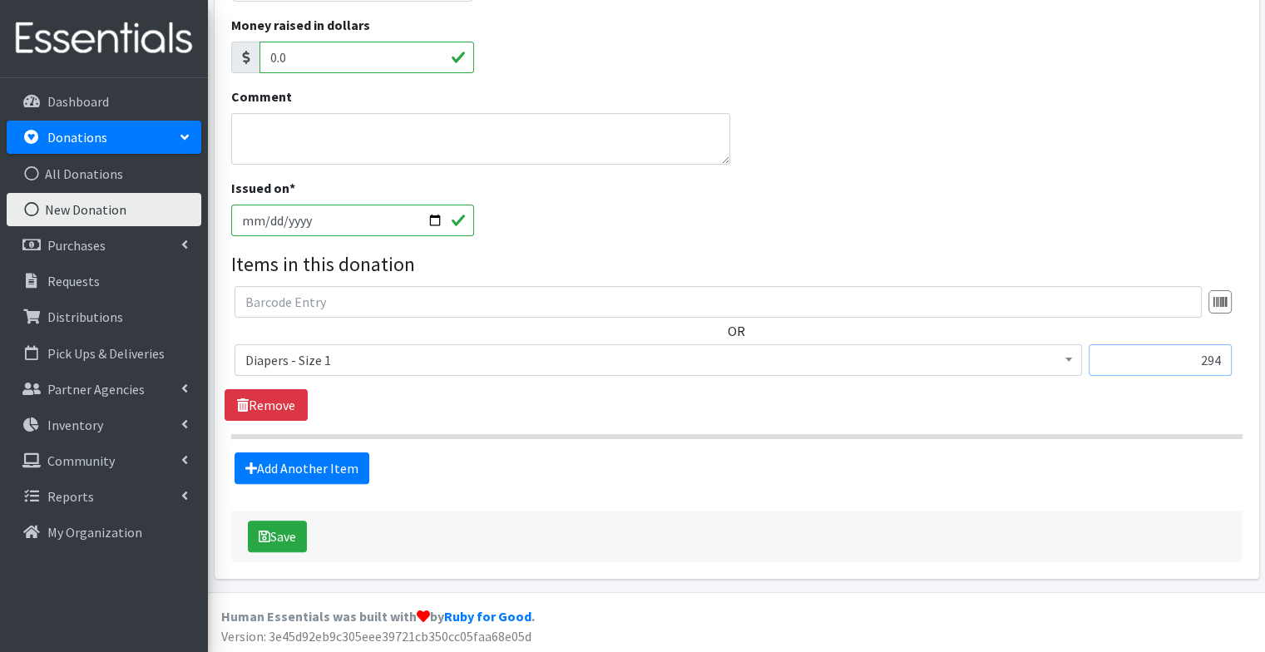
type input "294"
click at [330, 461] on link "Add Another Item" at bounding box center [301, 468] width 135 height 32
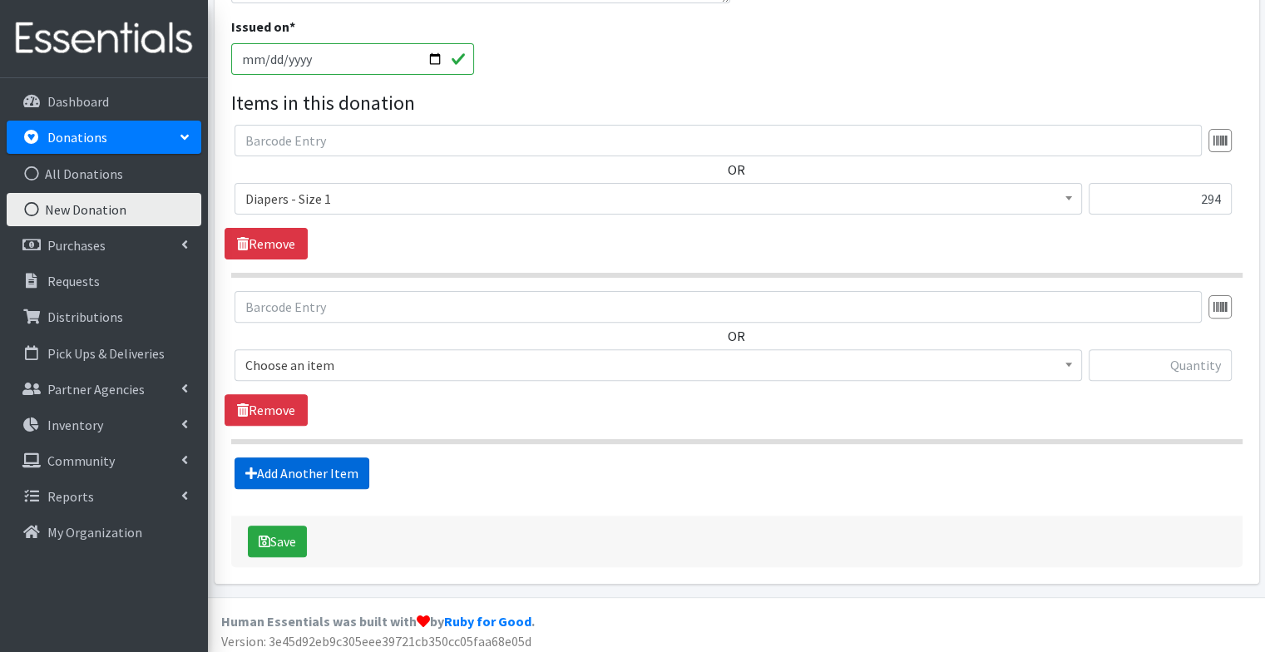
scroll to position [491, 0]
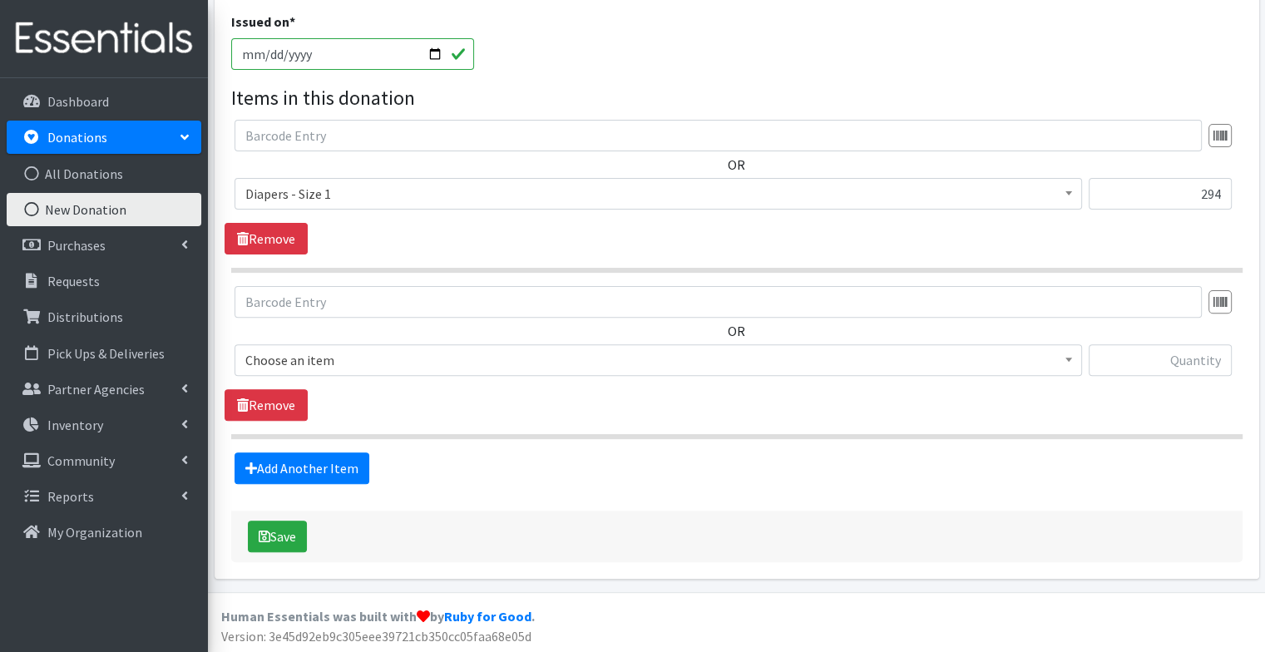
click at [379, 350] on span "Choose an item" at bounding box center [658, 359] width 826 height 23
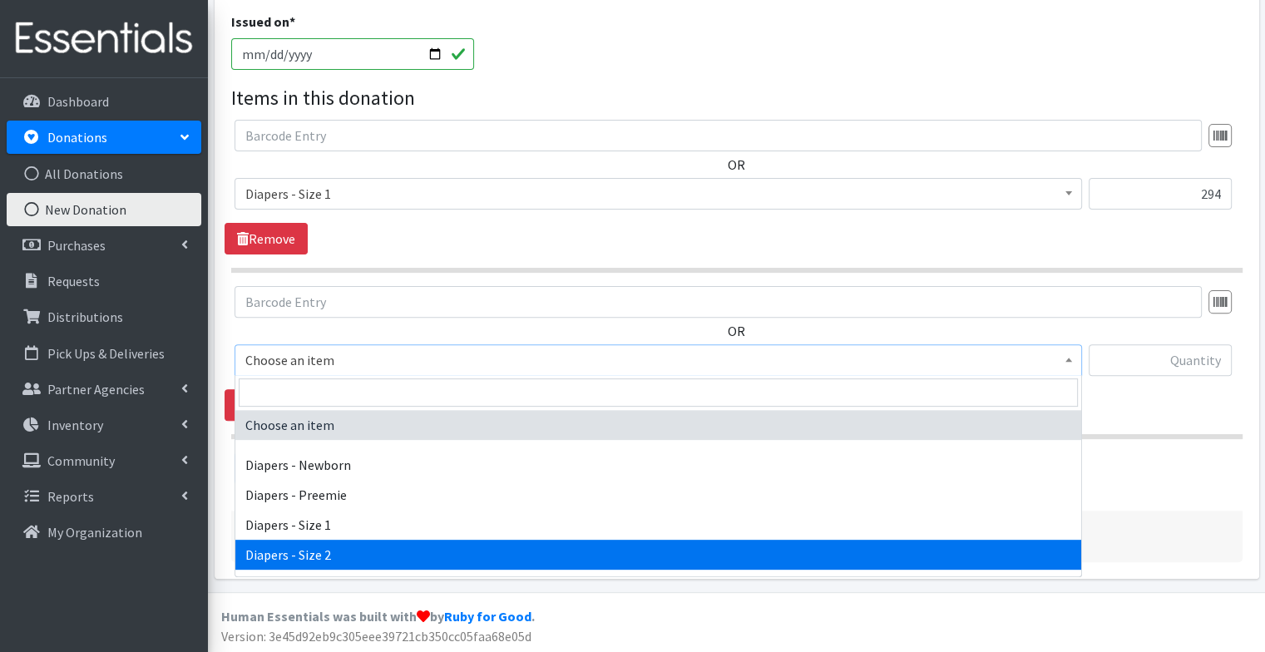
select select "97"
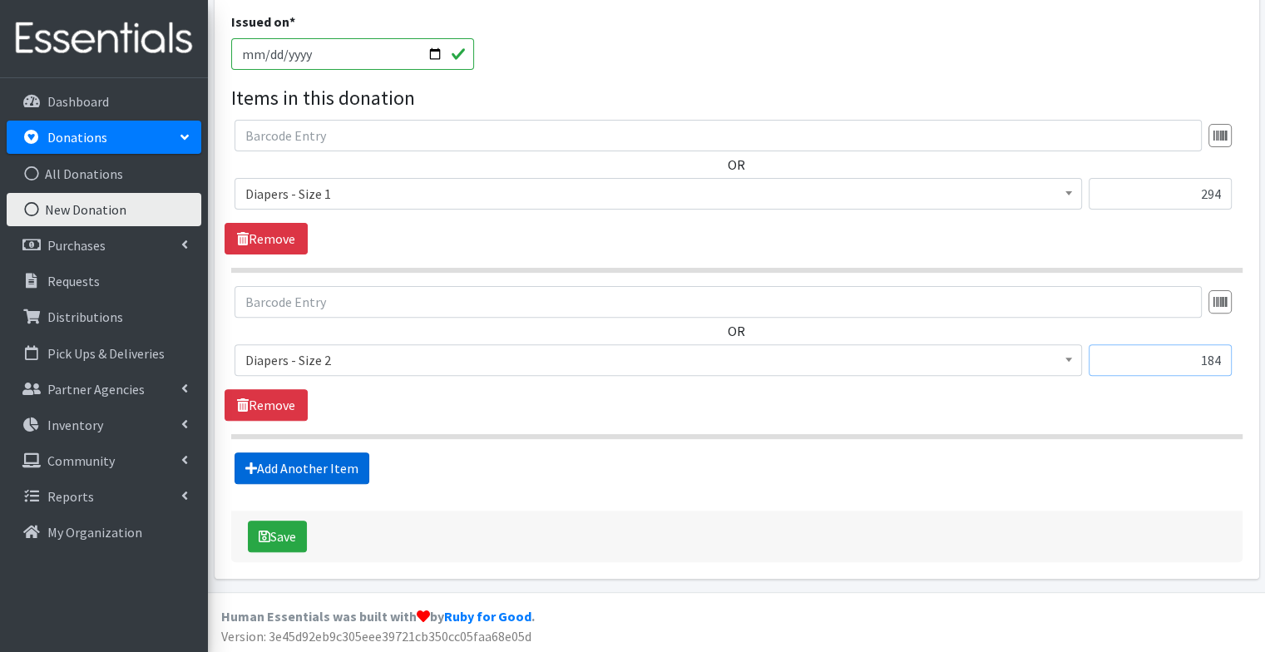
type input "184"
click at [350, 470] on link "Add Another Item" at bounding box center [301, 468] width 135 height 32
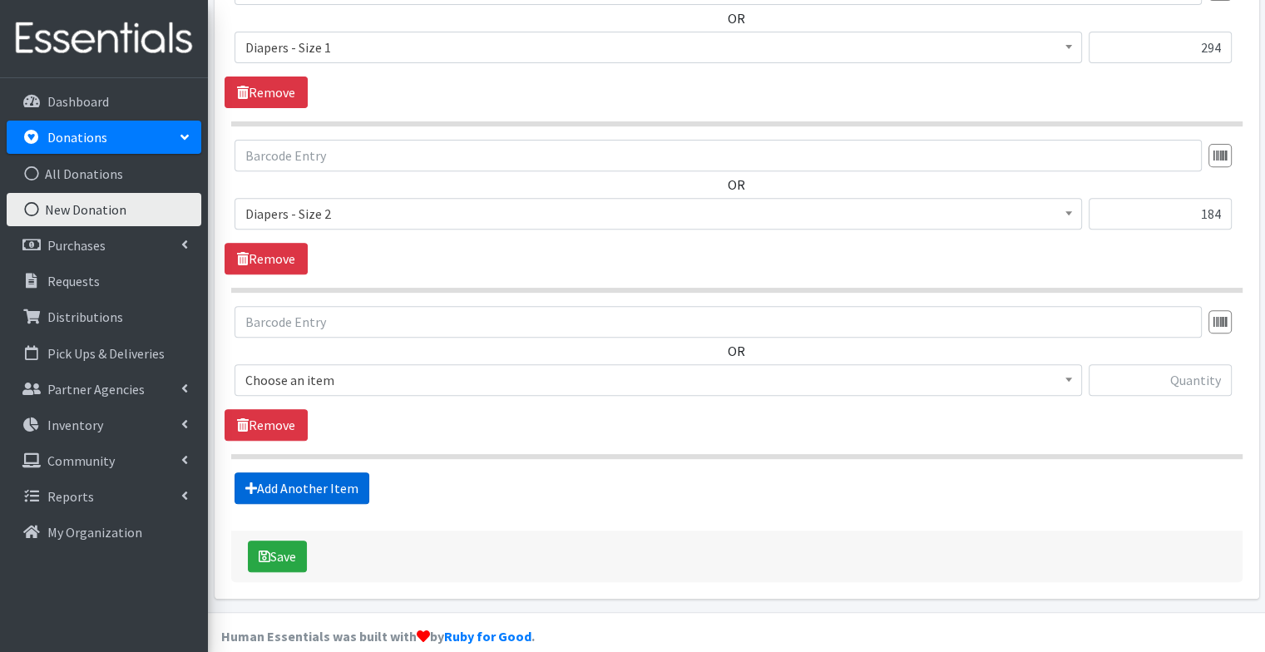
scroll to position [656, 0]
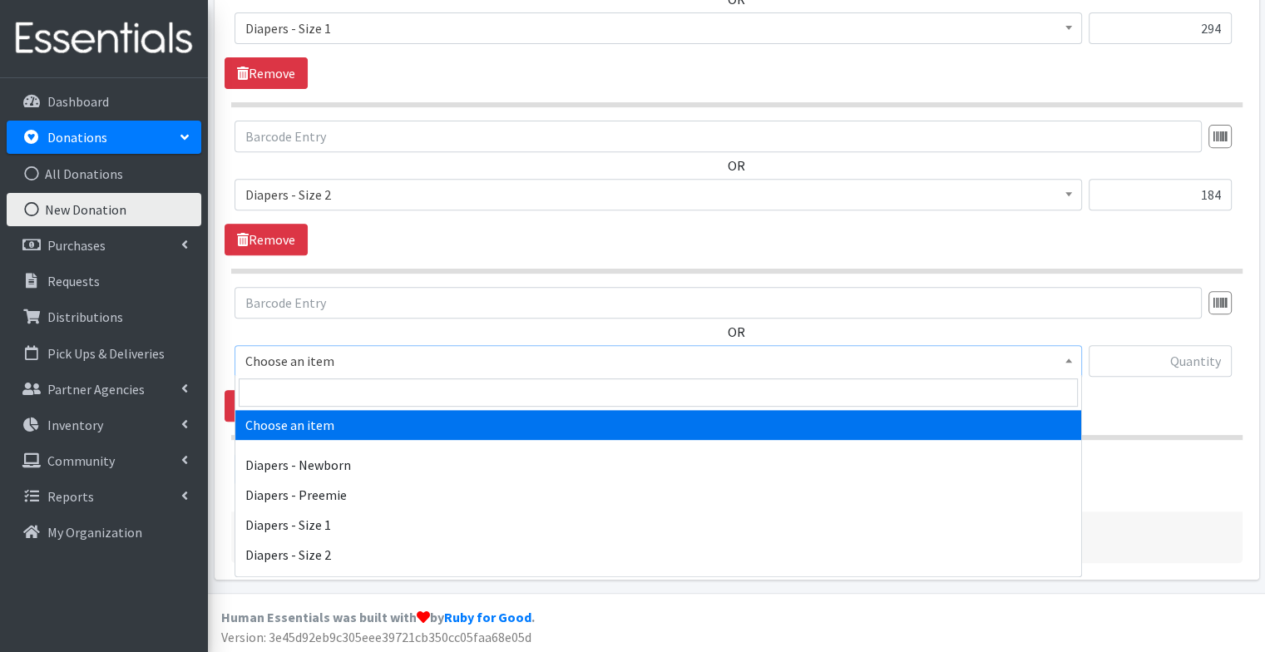
click at [338, 367] on span "Choose an item" at bounding box center [658, 360] width 826 height 23
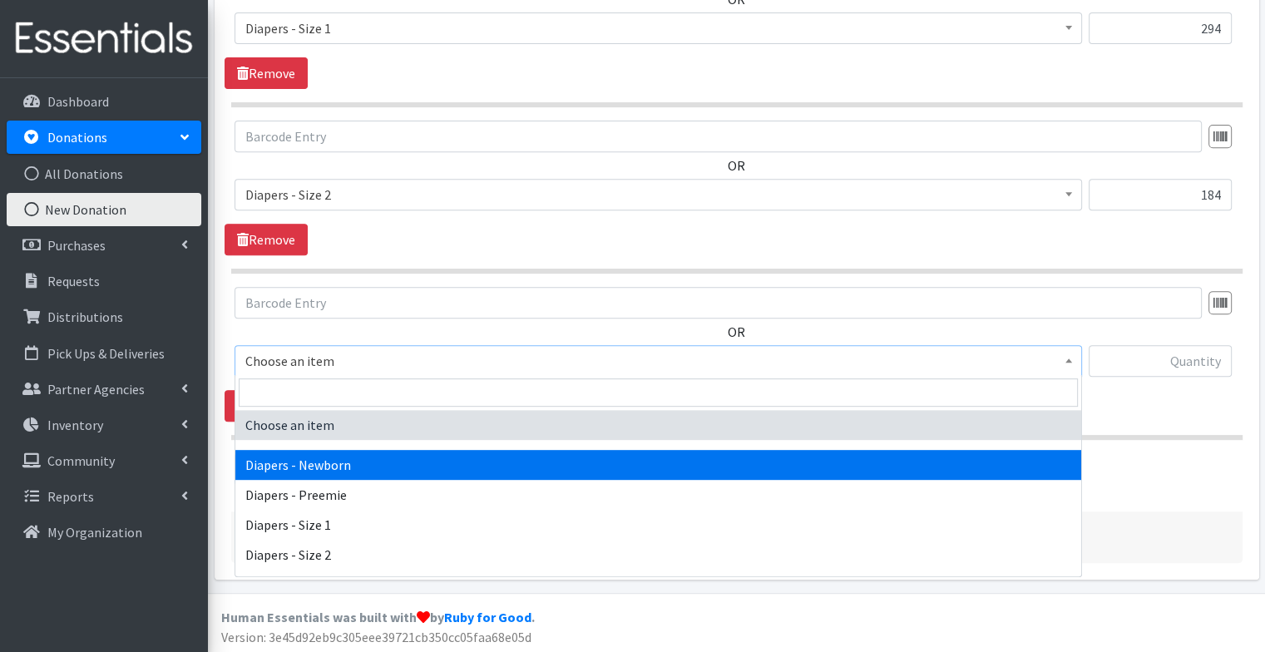
scroll to position [80, 0]
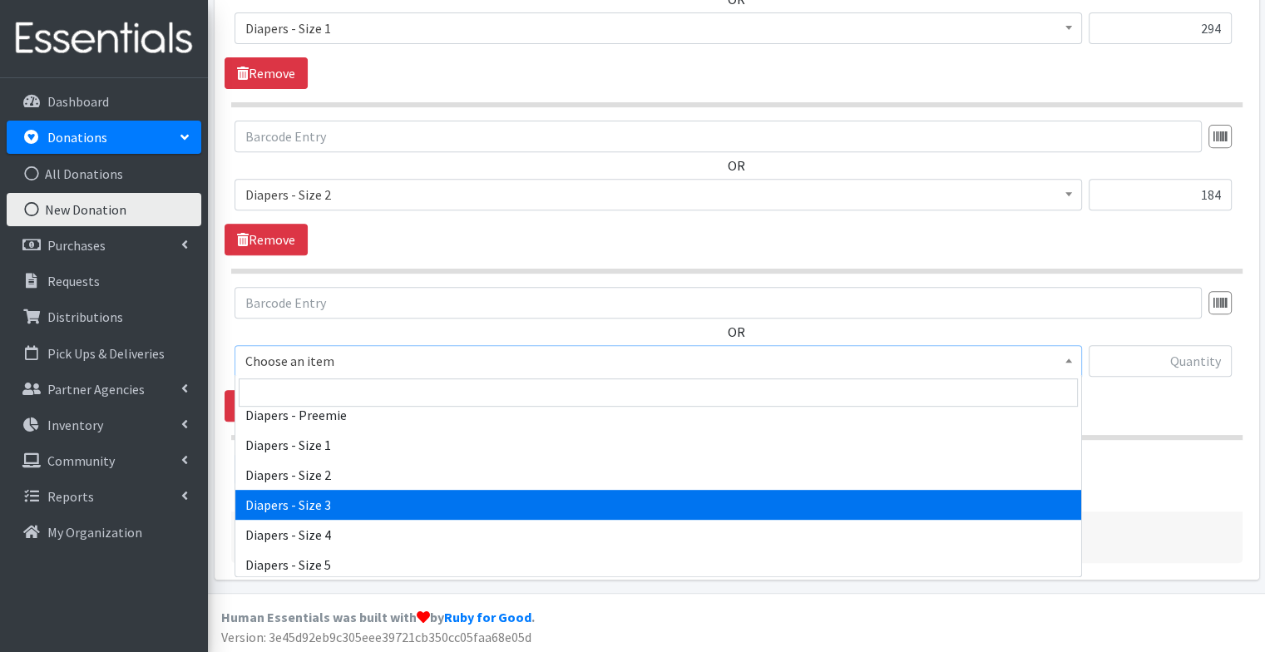
select select "98"
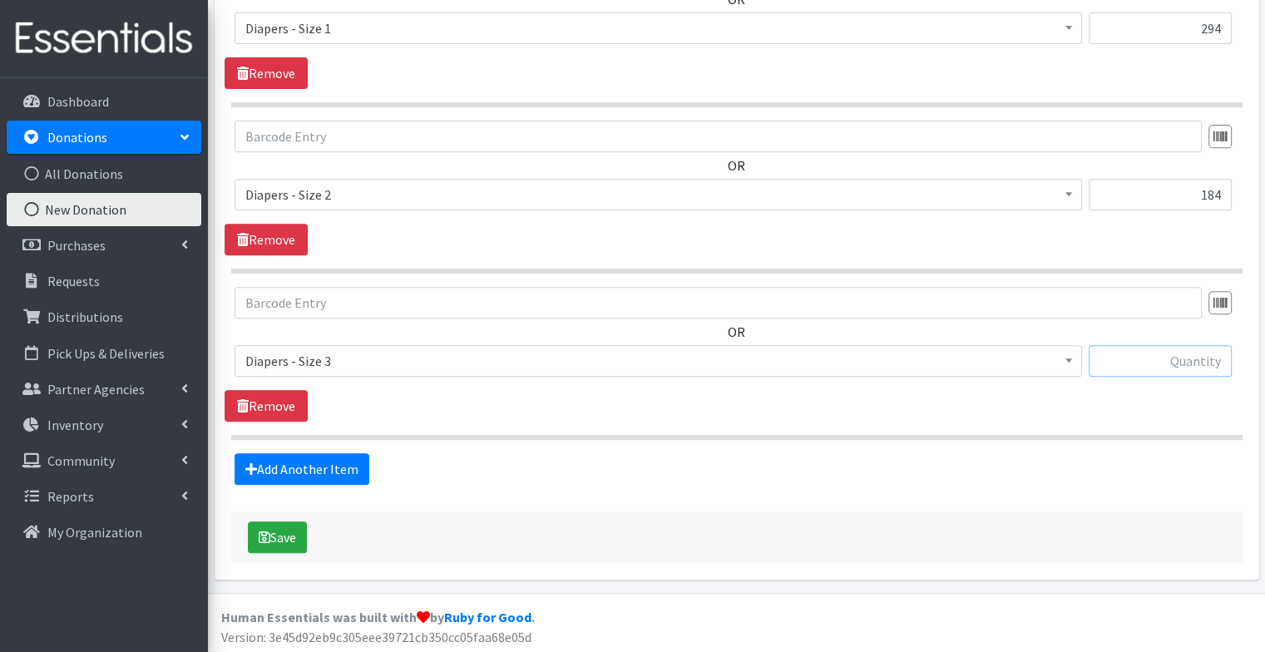
click at [1181, 358] on input "text" at bounding box center [1159, 361] width 143 height 32
type input "204"
click at [313, 466] on link "Add Another Item" at bounding box center [301, 469] width 135 height 32
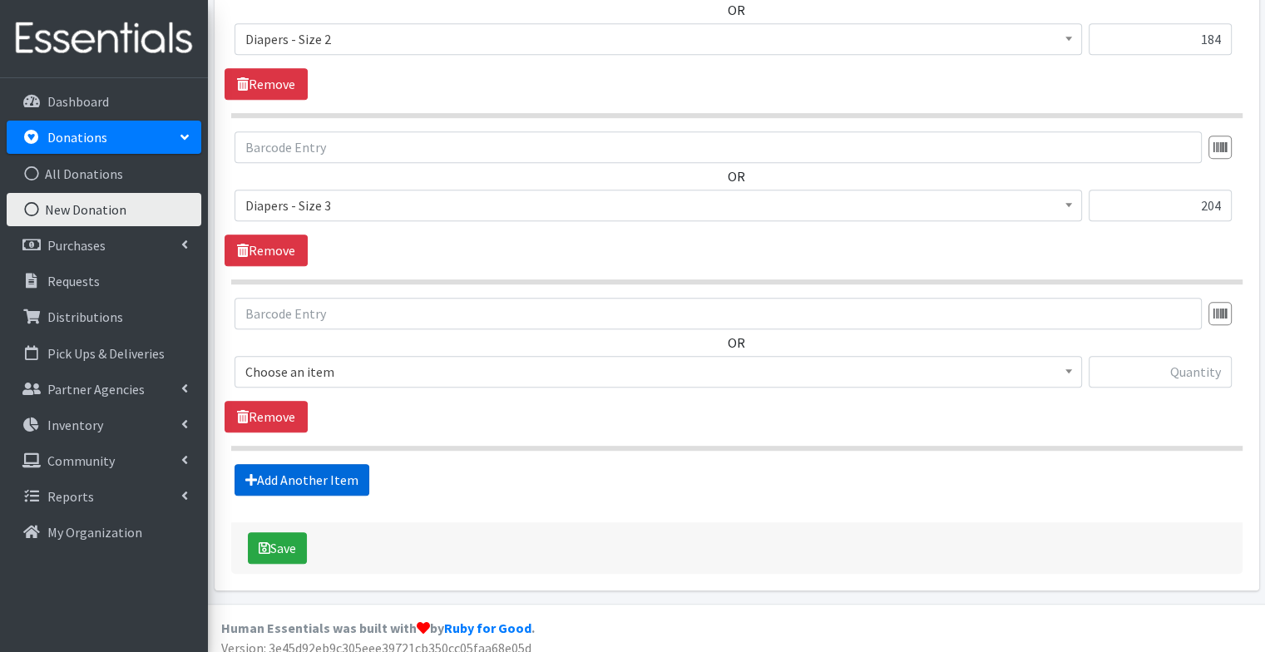
scroll to position [822, 0]
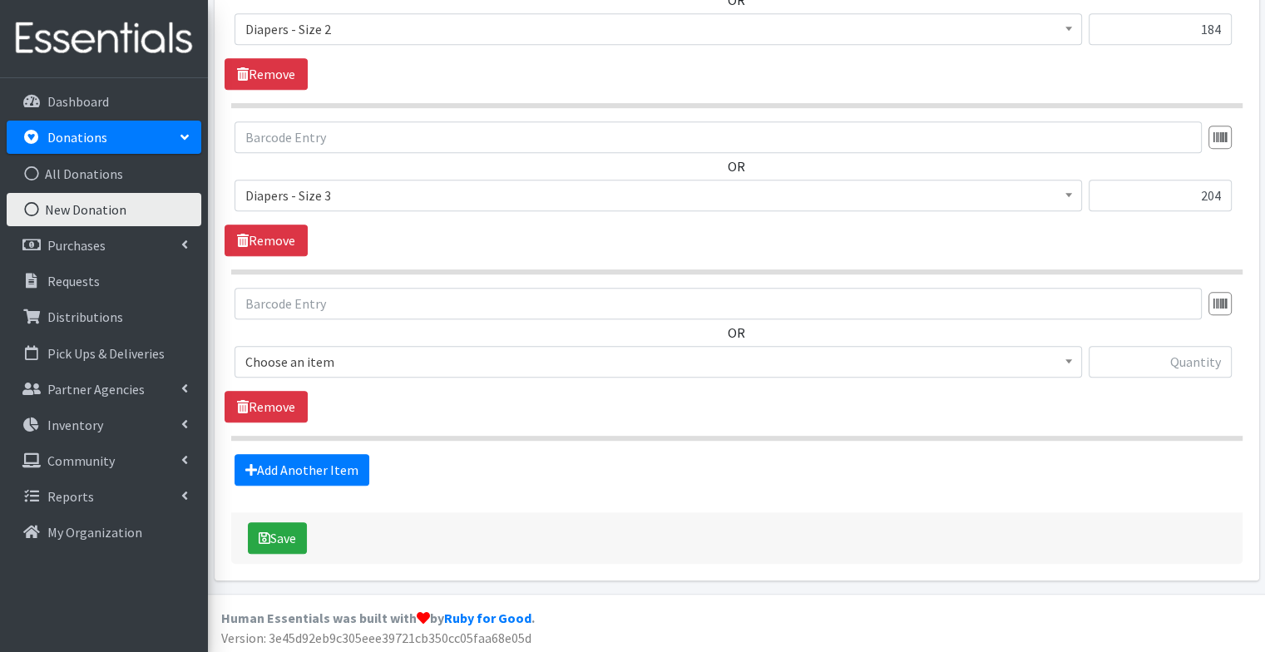
click at [303, 350] on span "Choose an item" at bounding box center [658, 361] width 826 height 23
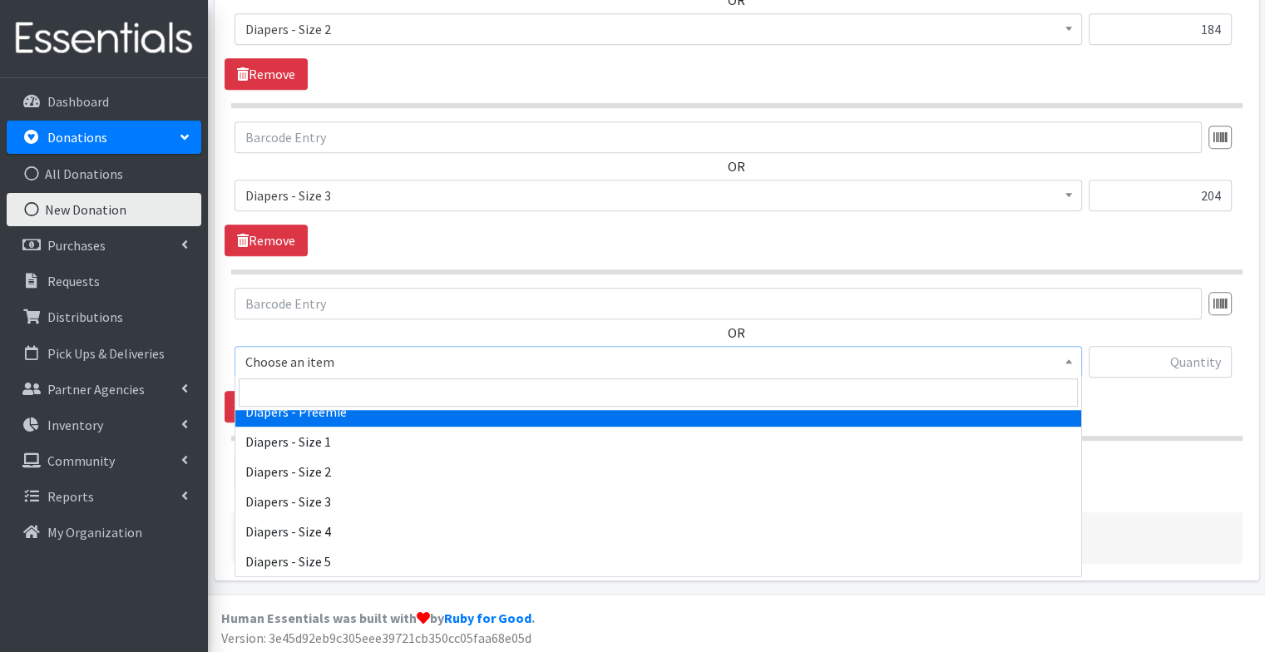
scroll to position [86, 0]
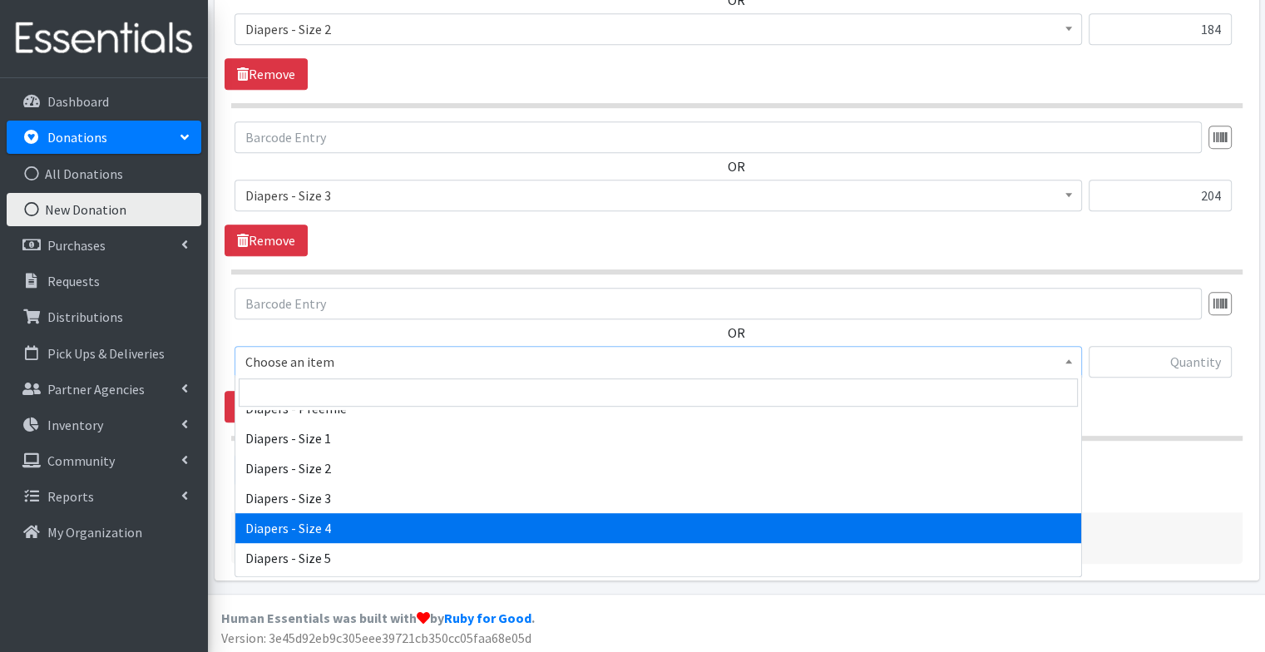
select select "73"
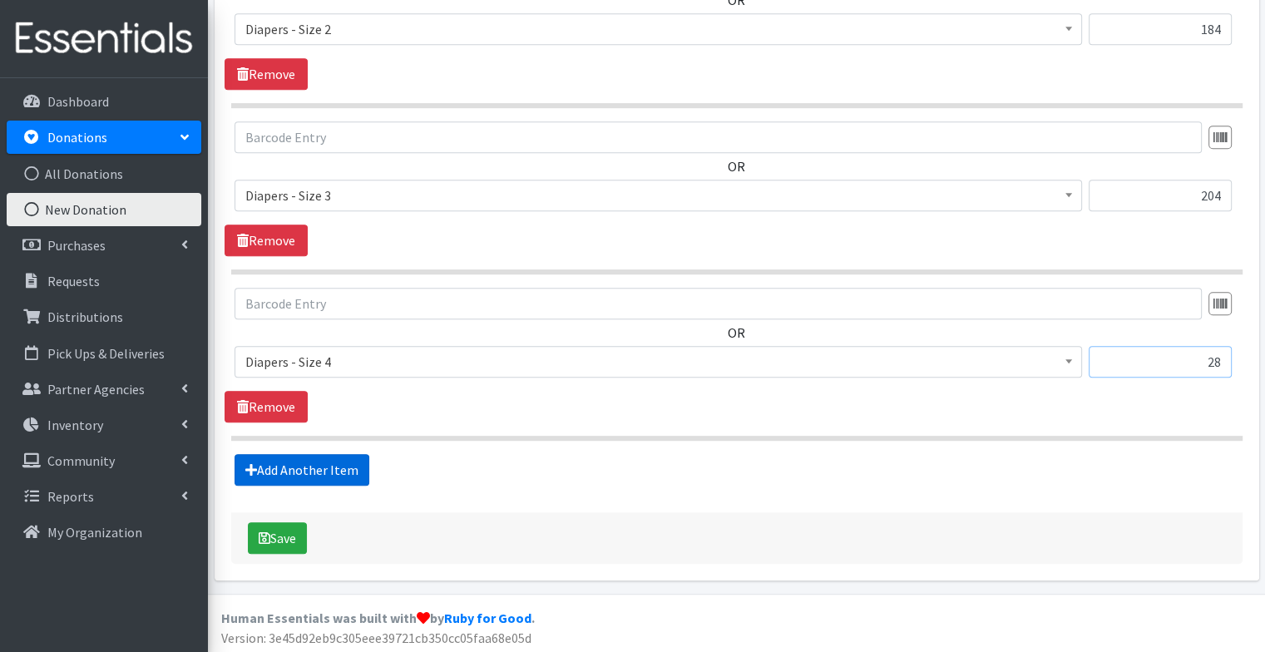
type input "28"
click at [275, 468] on link "Add Another Item" at bounding box center [301, 470] width 135 height 32
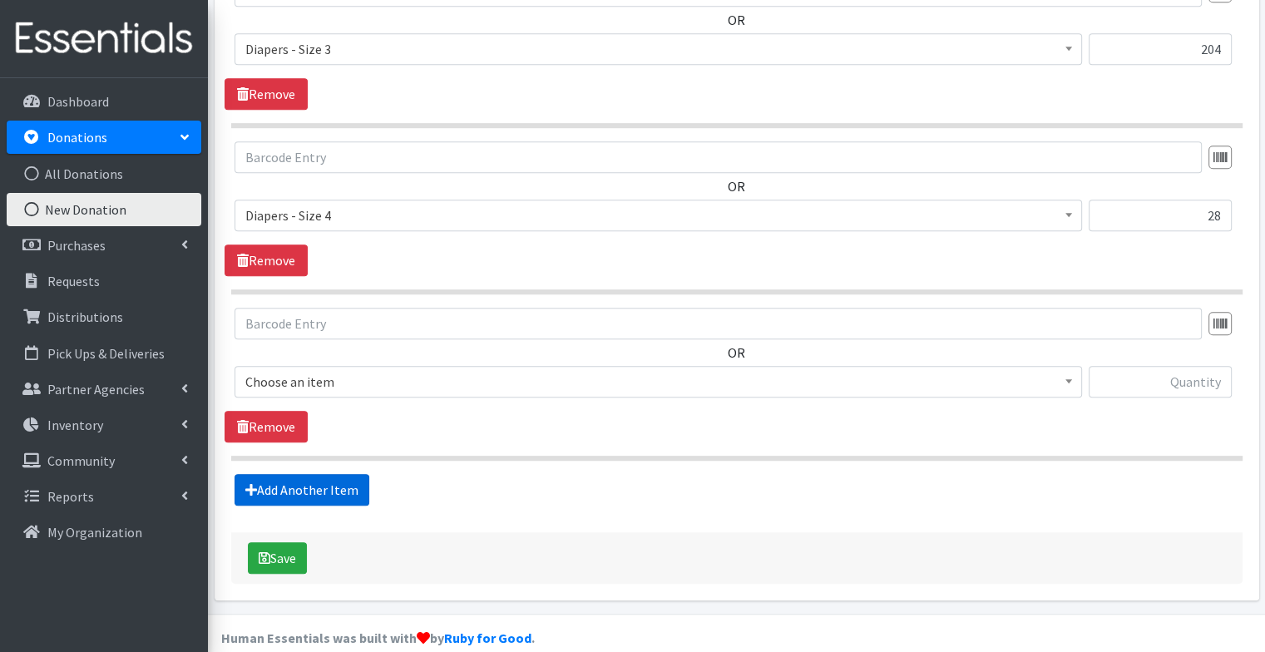
scroll to position [988, 0]
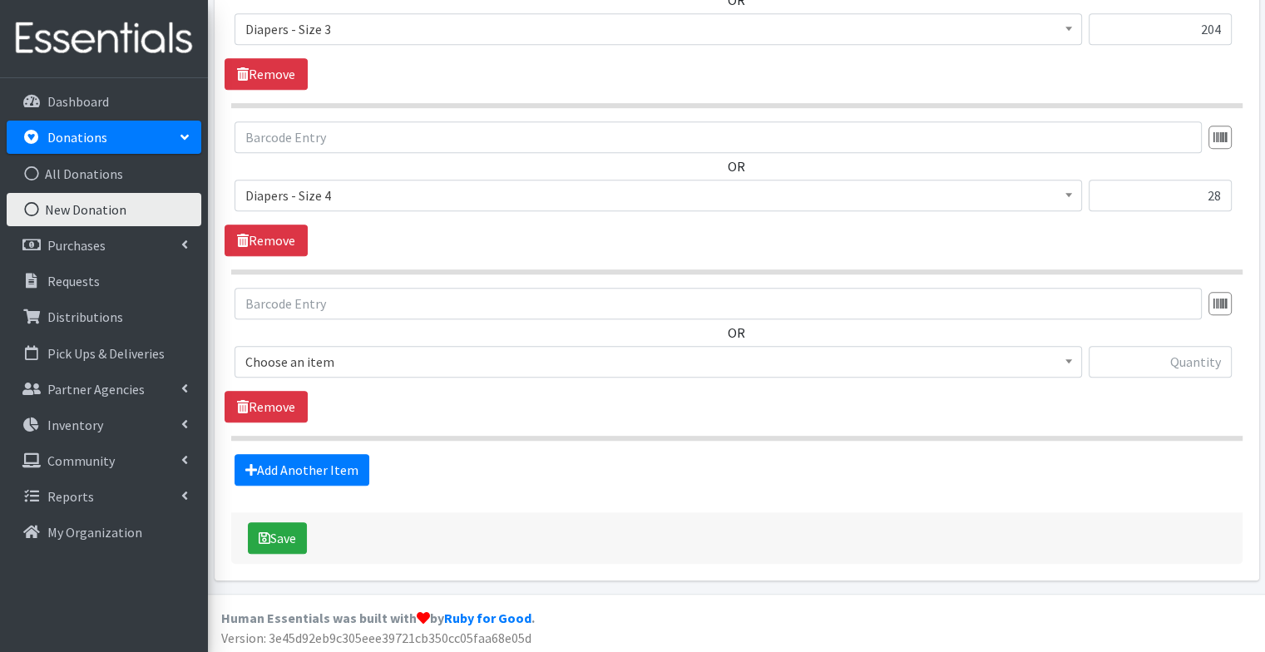
click at [454, 378] on span "Choose an item Diapers - Newborn Diapers - [MEDICAL_DATA] Diapers - Size 1 Diap…" at bounding box center [657, 368] width 847 height 45
click at [446, 361] on span "Choose an item" at bounding box center [658, 361] width 826 height 23
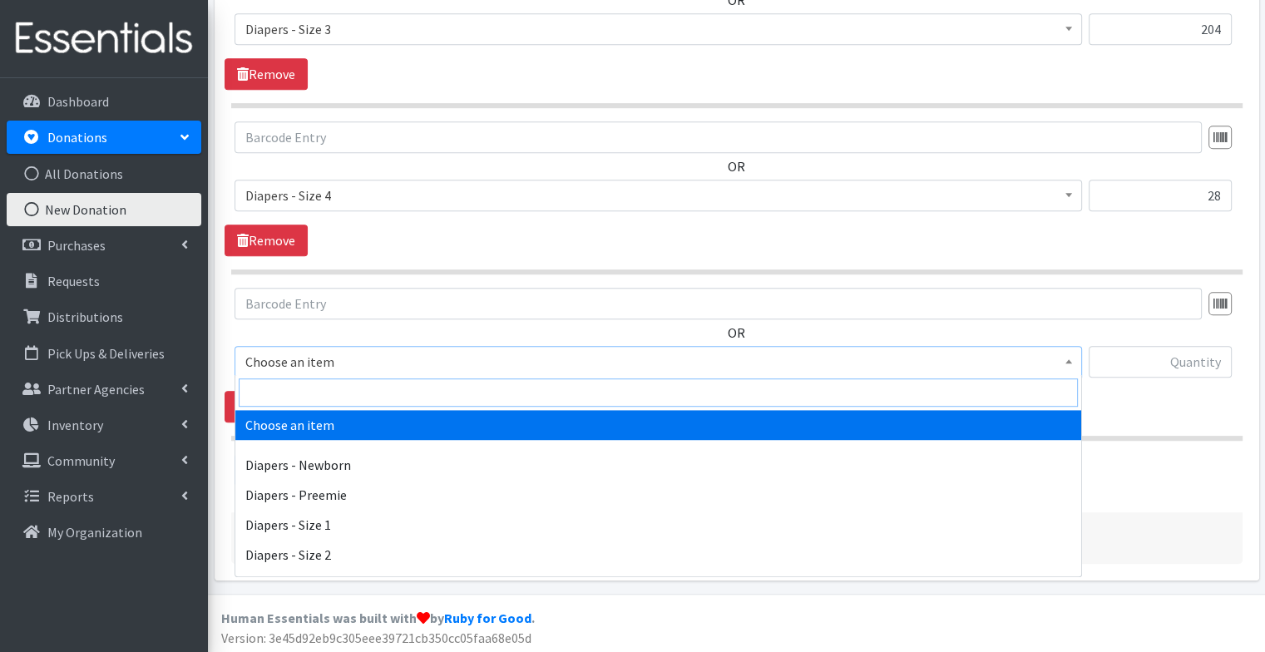
click at [429, 392] on input "search" at bounding box center [658, 392] width 839 height 28
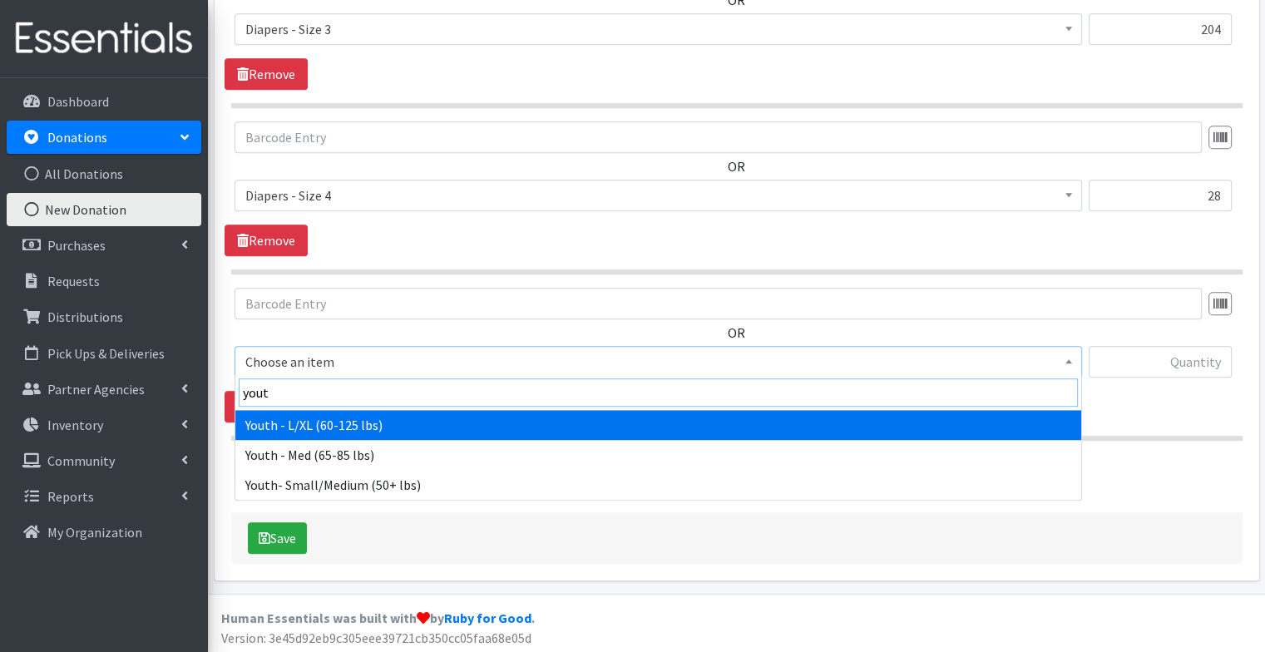
type input "youth"
select select "76"
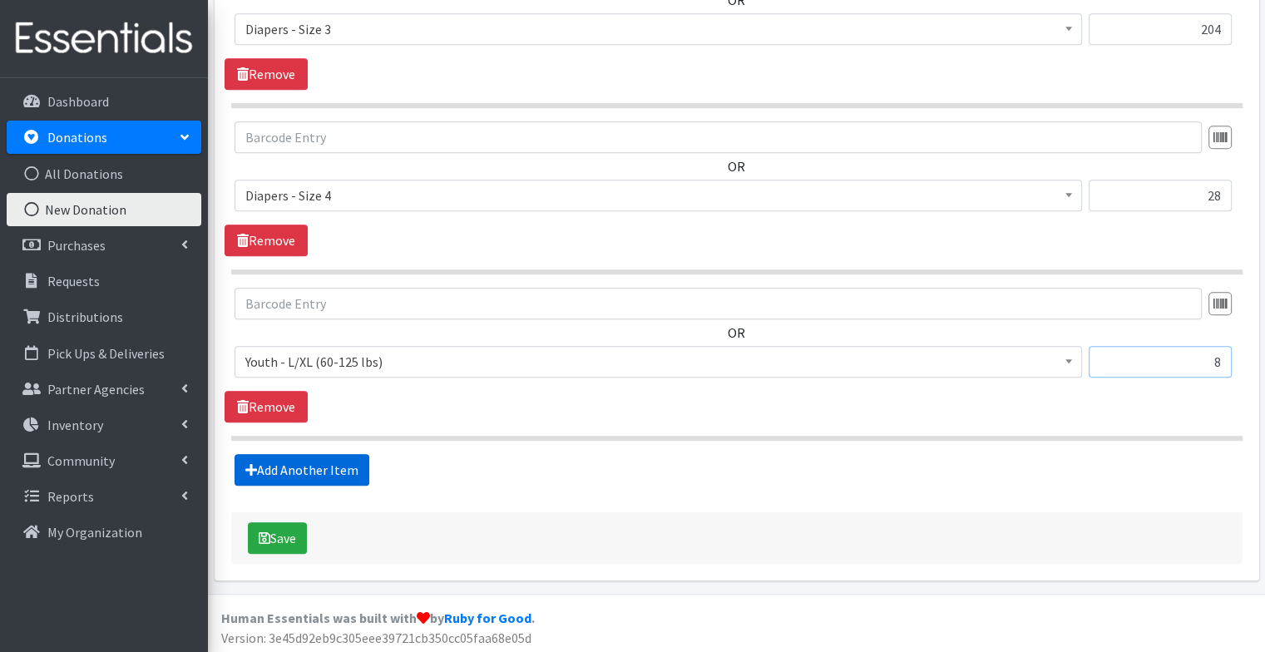
type input "8"
click at [317, 465] on link "Add Another Item" at bounding box center [301, 470] width 135 height 32
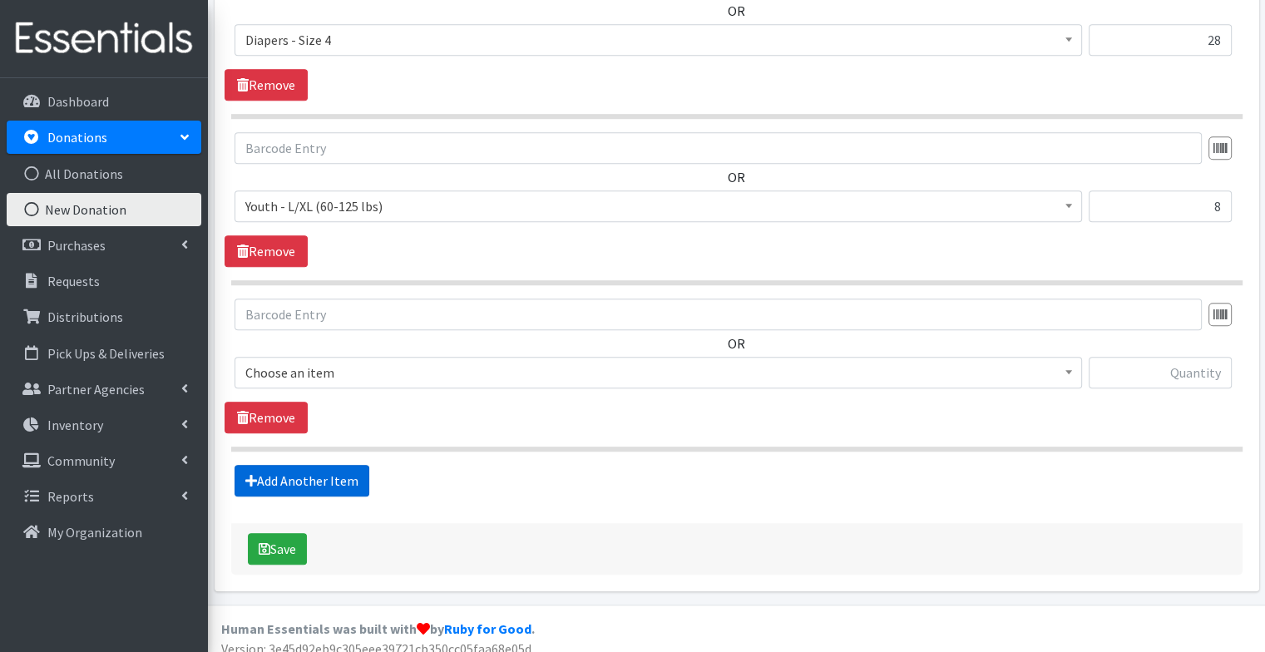
scroll to position [1154, 0]
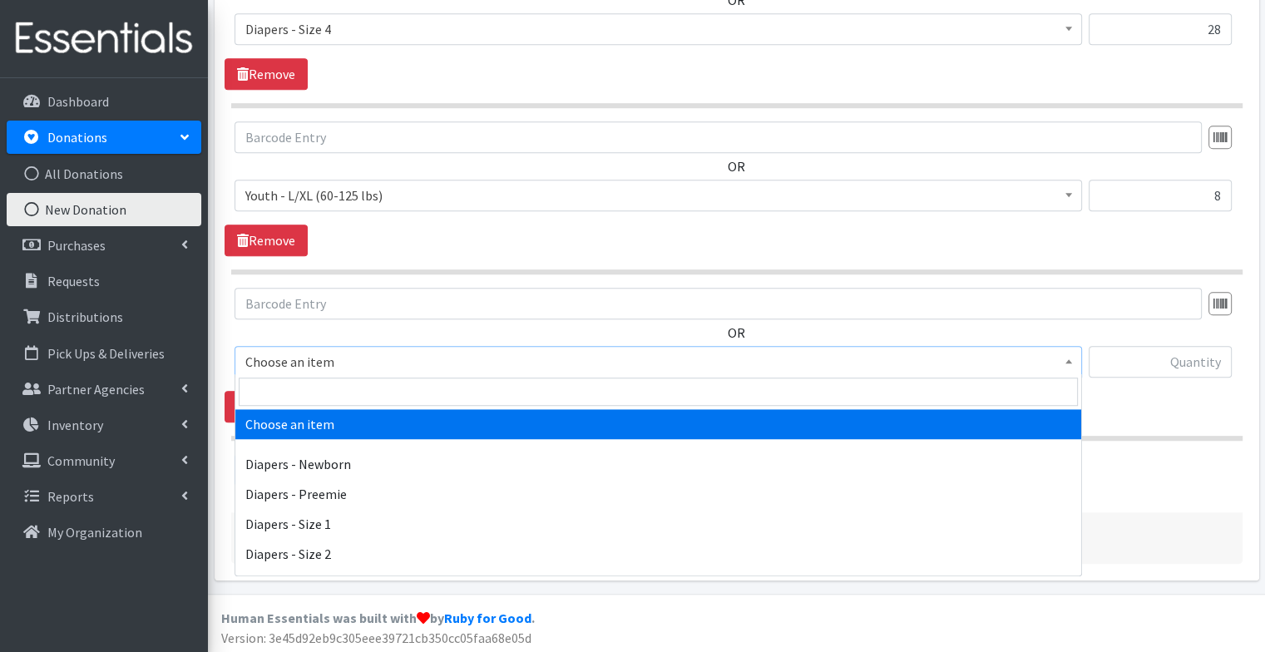
click at [330, 363] on span "Choose an item" at bounding box center [658, 361] width 826 height 23
click at [328, 380] on input "search" at bounding box center [658, 392] width 839 height 28
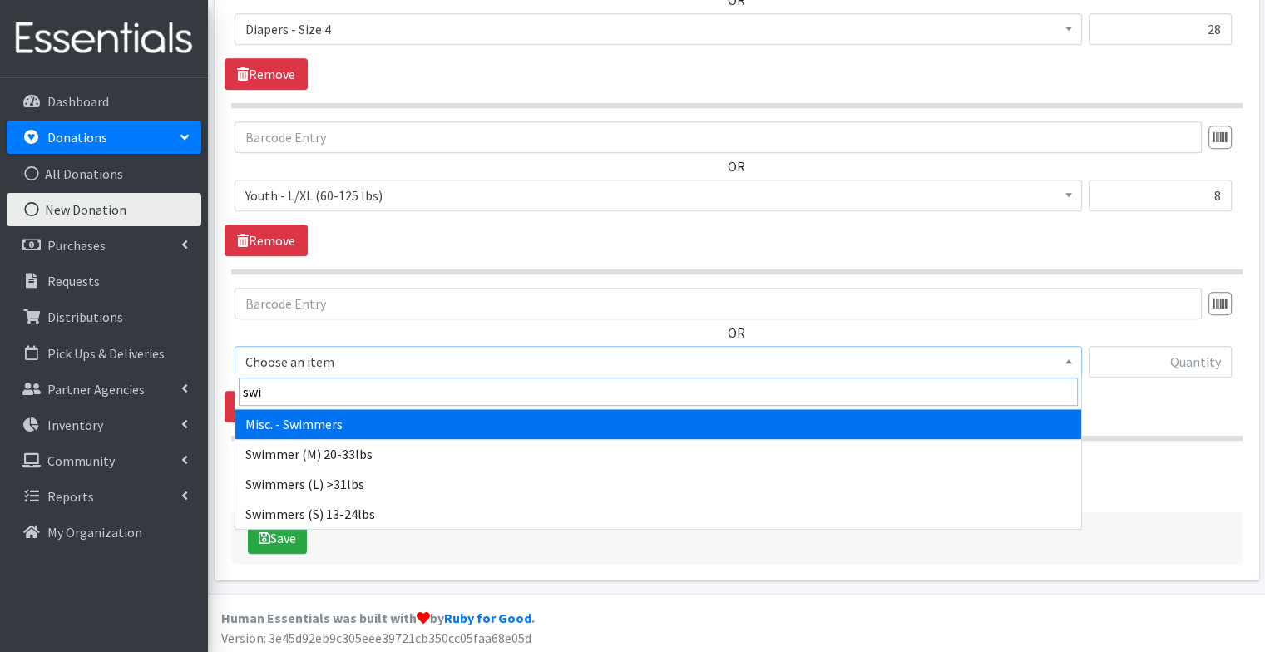
type input "swim"
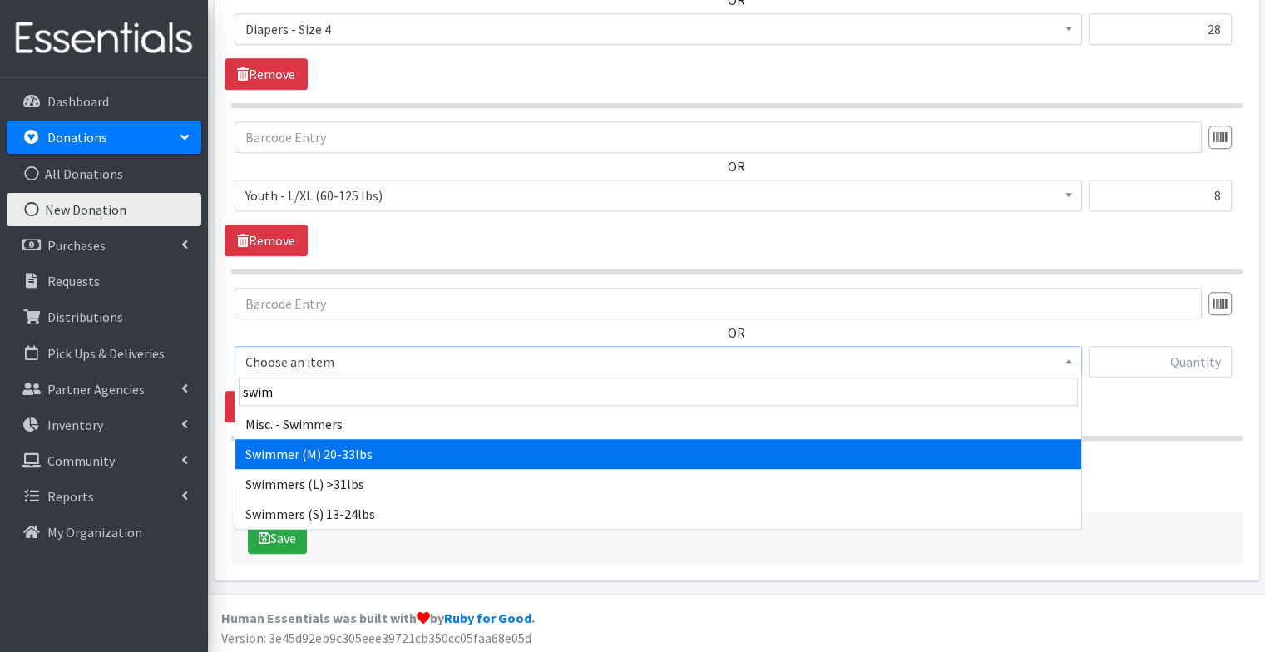
select select "11446"
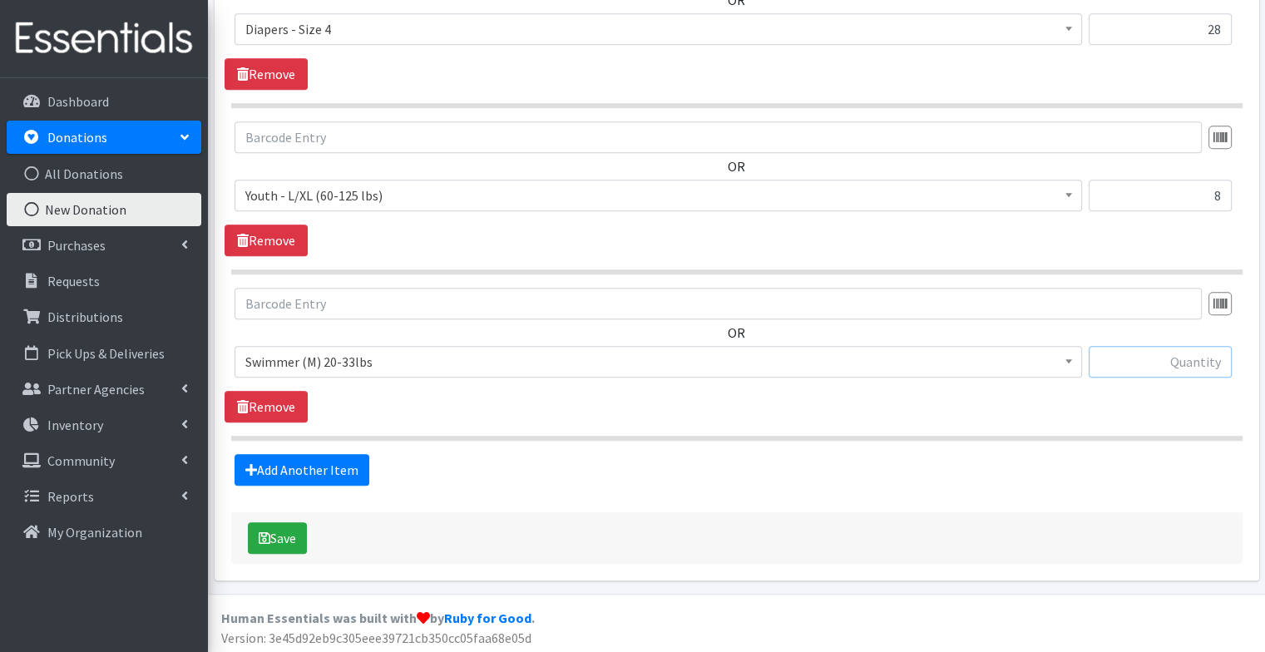
type input "6"
type input "5"
click at [259, 469] on link "Add Another Item" at bounding box center [301, 470] width 135 height 32
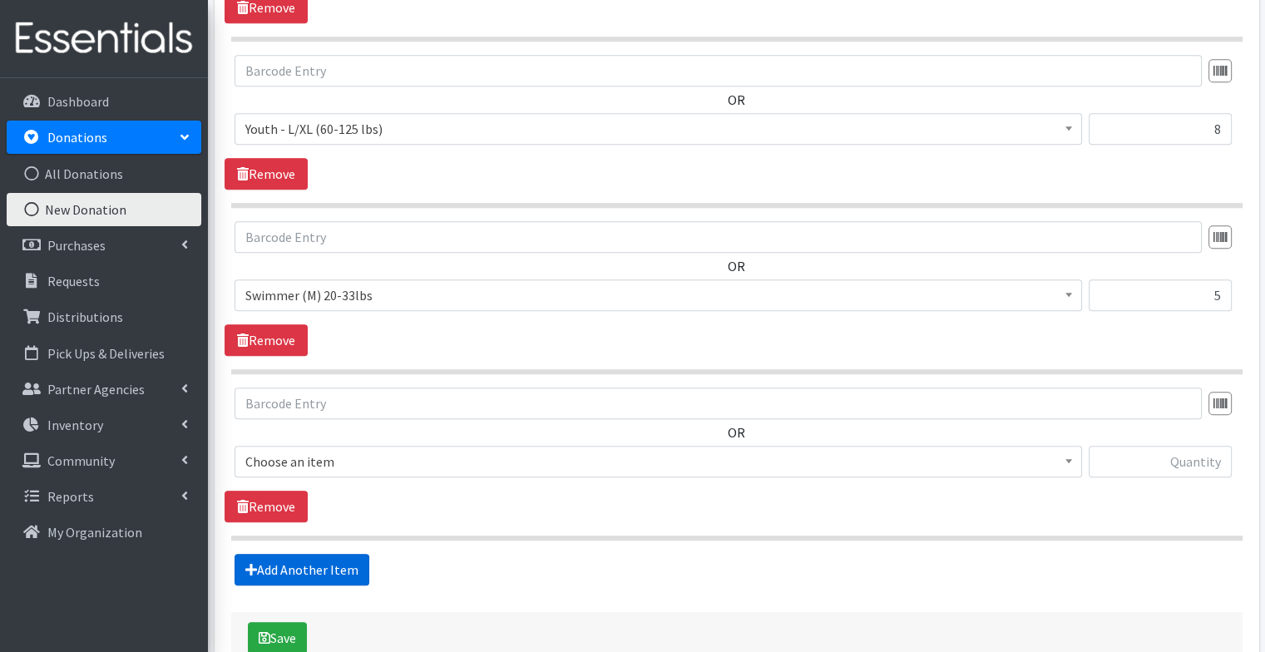
scroll to position [1320, 0]
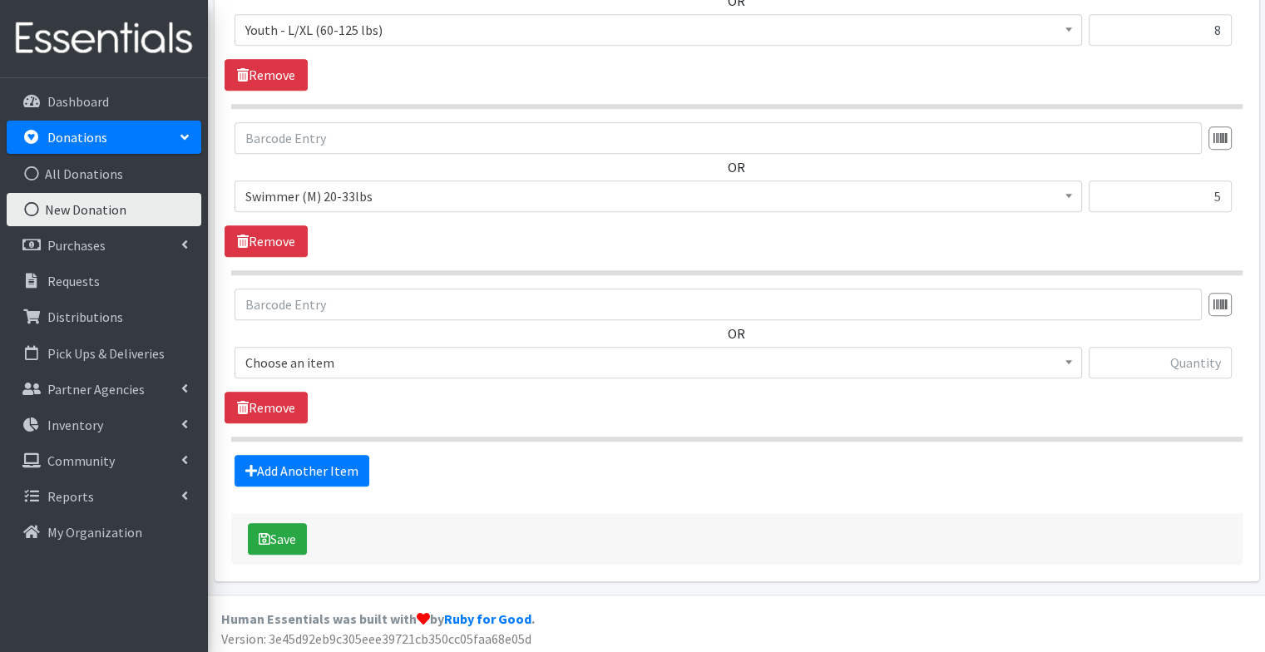
click at [351, 354] on span "Choose an item" at bounding box center [658, 362] width 826 height 23
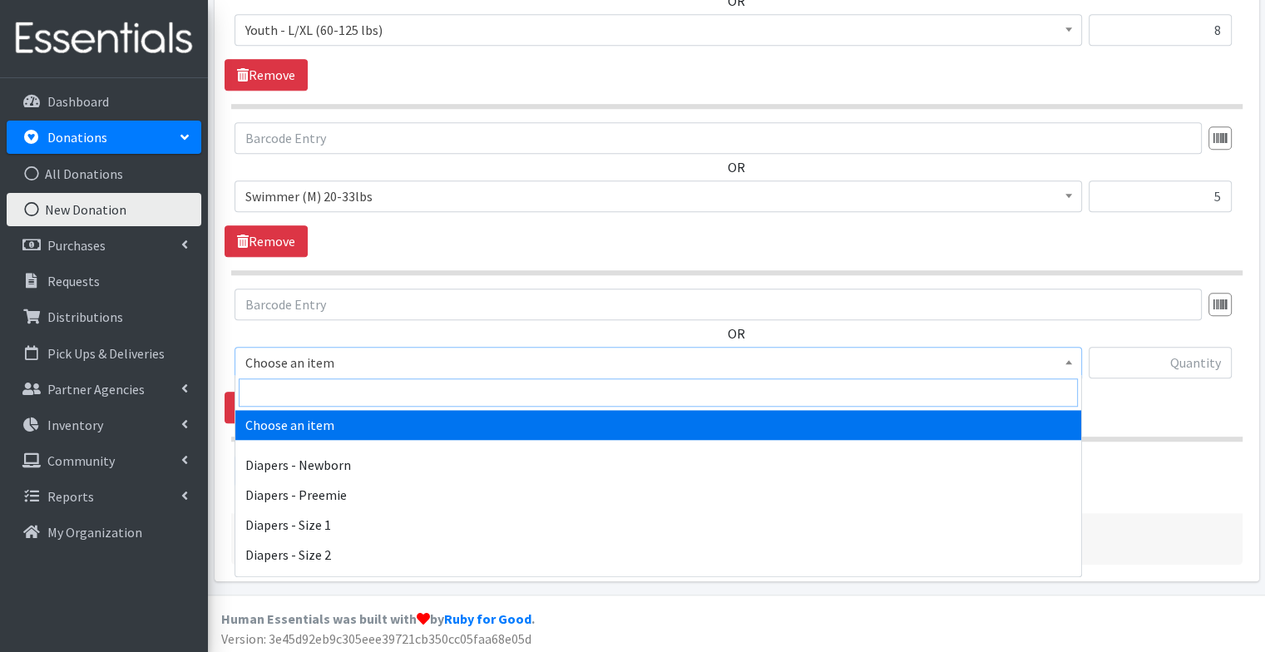
click at [313, 397] on input "search" at bounding box center [658, 392] width 839 height 28
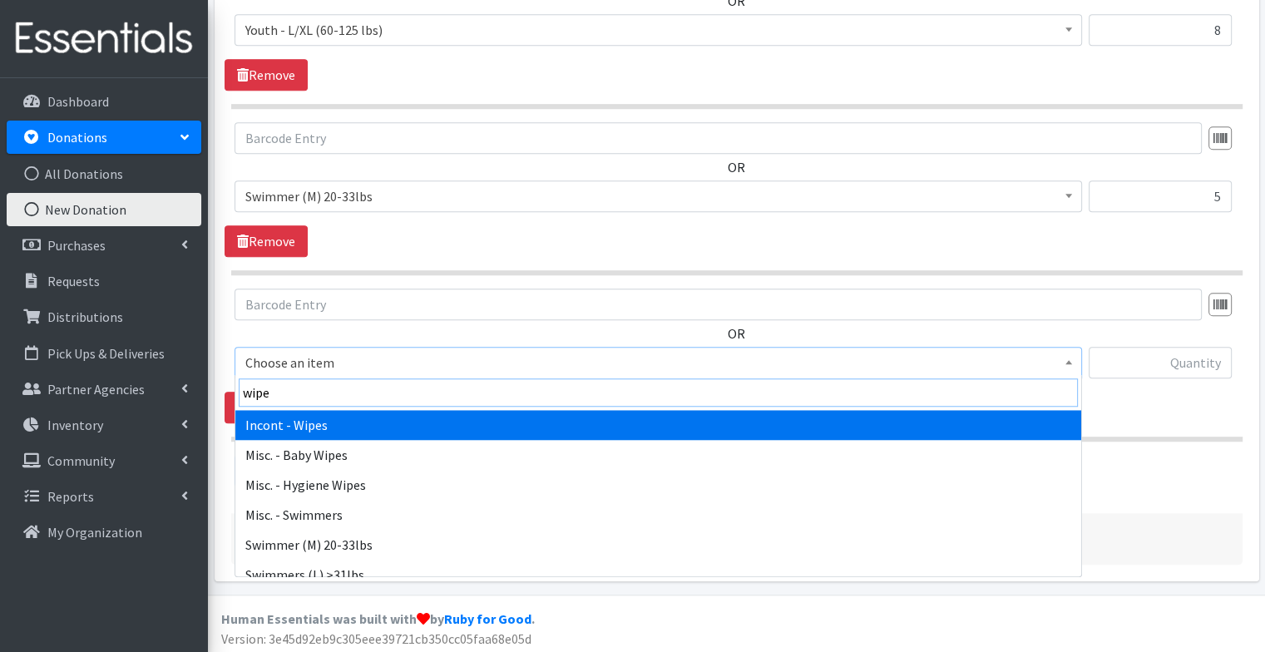
type input "wipes"
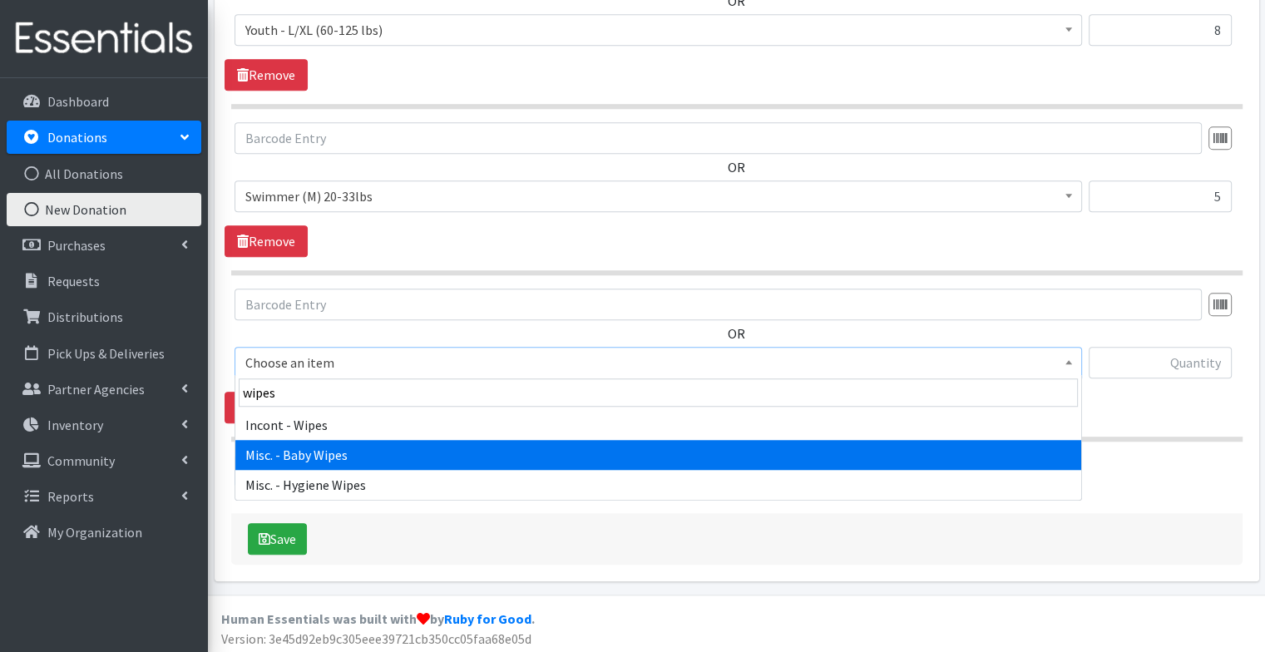
select select "87"
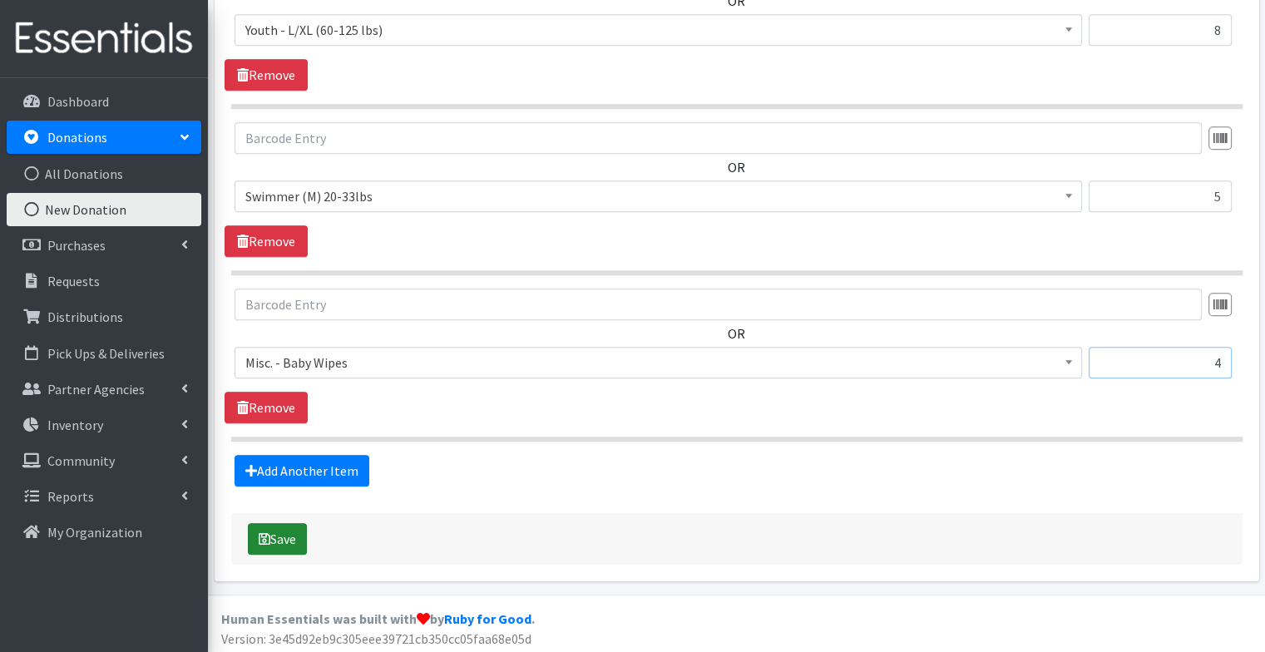
type input "4"
click at [268, 532] on icon "submit" at bounding box center [265, 538] width 12 height 13
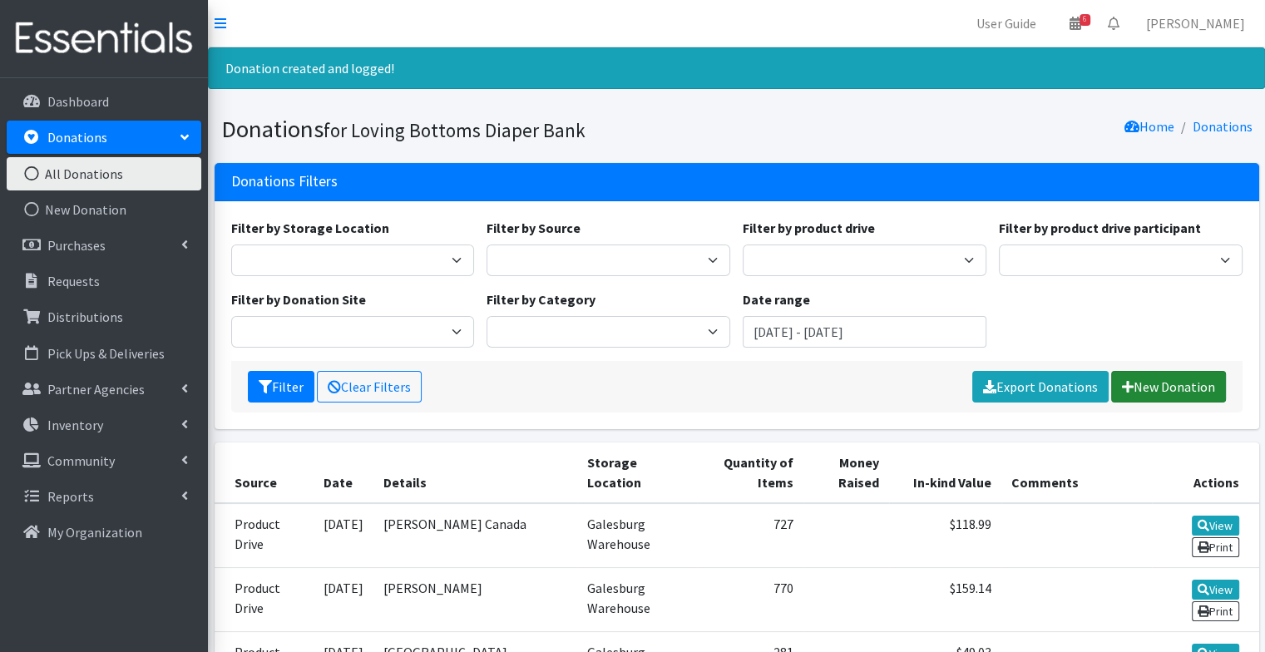
click at [1187, 387] on link "New Donation" at bounding box center [1168, 387] width 115 height 32
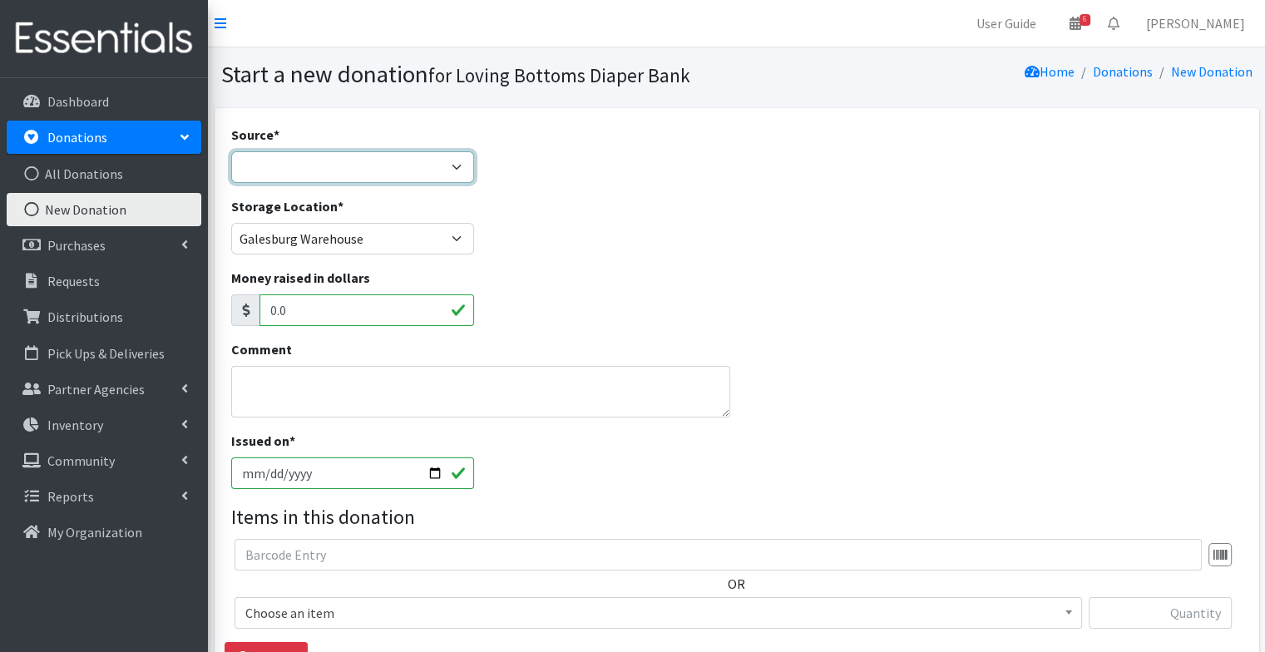
click at [326, 167] on select "Product Drive Manufacturer Donation Site Misc. Donation" at bounding box center [353, 167] width 244 height 32
select select "Product Drive"
click at [231, 151] on select "Product Drive Manufacturer Donation Site Misc. Donation" at bounding box center [353, 167] width 244 height 32
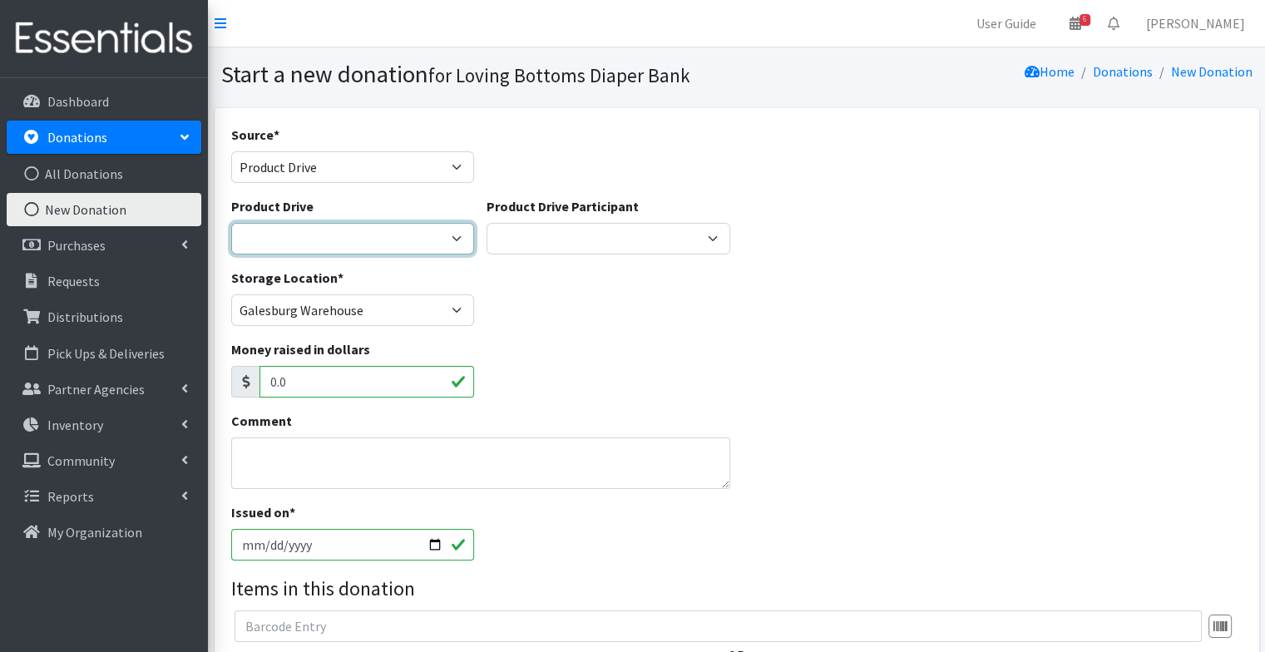
click at [339, 243] on select "4-H Federation AAUW - [PERSON_NAME] Club Abilities Plus [GEOGRAPHIC_DATA] Abing…" at bounding box center [353, 239] width 244 height 32
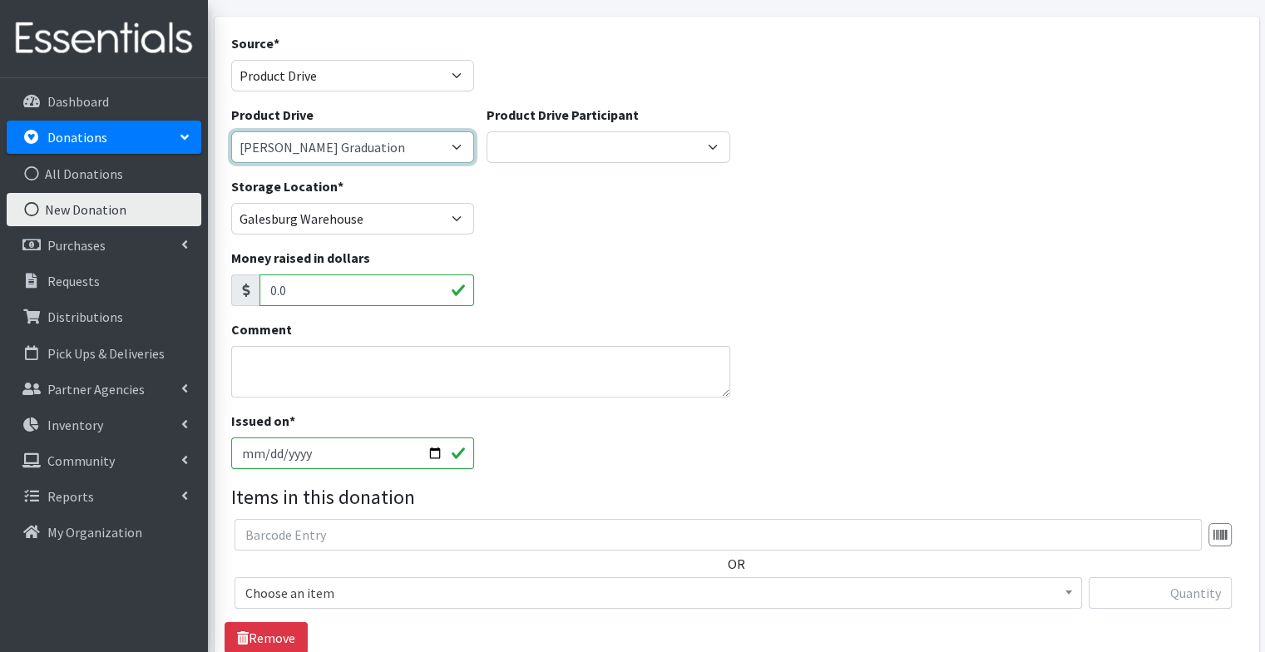
click at [327, 143] on select "4-H Federation AAUW - Morton Club Abilities Plus Abingdon Community Center Abin…" at bounding box center [353, 147] width 244 height 32
select select "399"
click at [231, 131] on select "4-H Federation AAUW - Morton Club Abilities Plus Abingdon Community Center Abin…" at bounding box center [353, 147] width 244 height 32
click at [794, 248] on div "Money raised in dollars 0.0" at bounding box center [737, 284] width 1024 height 72
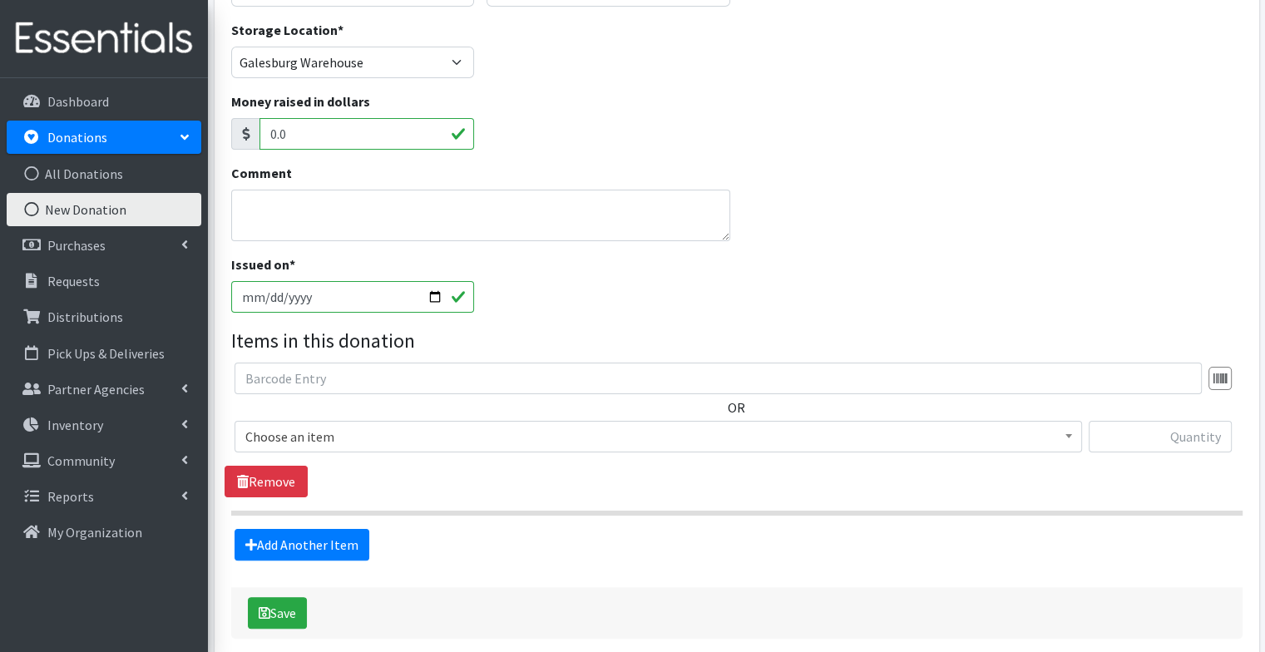
scroll to position [249, 0]
click at [432, 294] on input "2025-09-30" at bounding box center [353, 295] width 244 height 32
type input "[DATE]"
click at [768, 310] on div "Issued on * 2025-09-29" at bounding box center [737, 289] width 1024 height 72
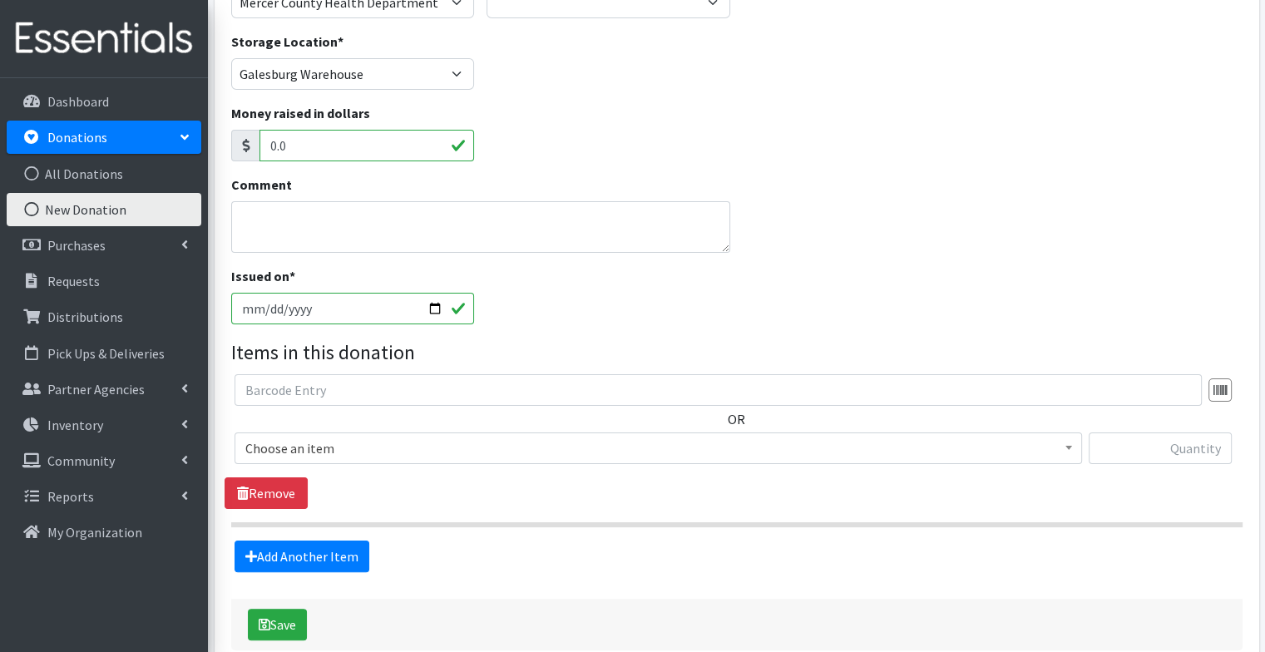
scroll to position [324, 0]
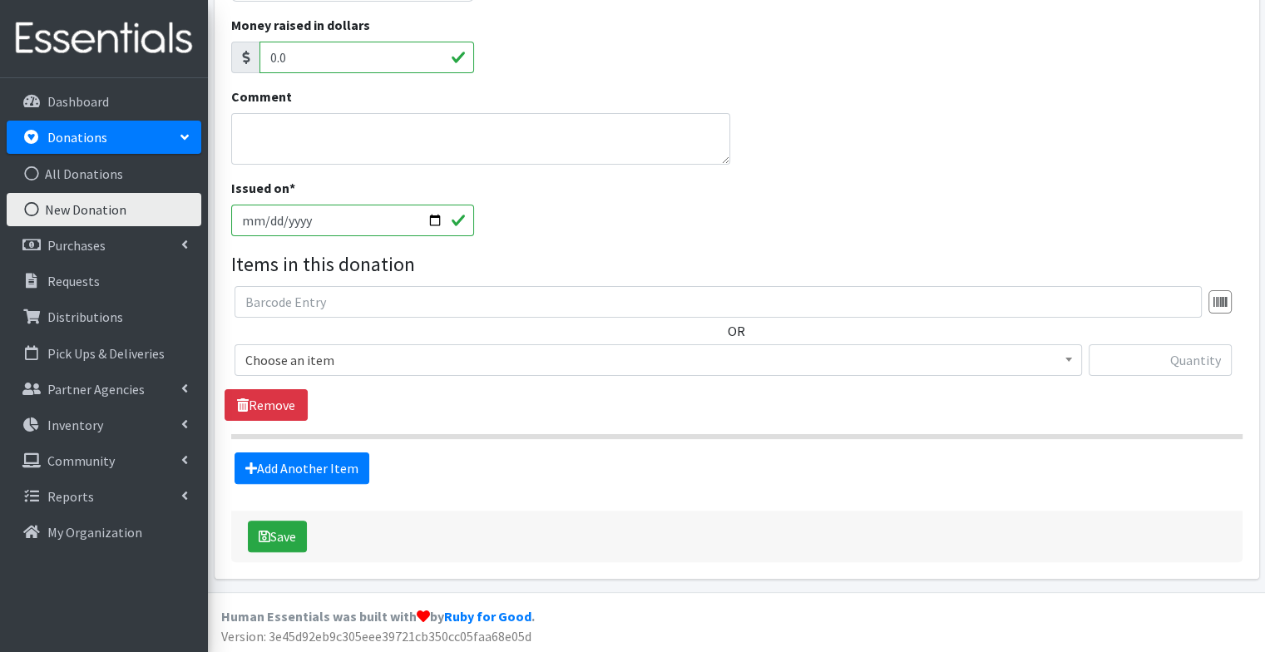
click at [635, 357] on span "Choose an item" at bounding box center [658, 359] width 826 height 23
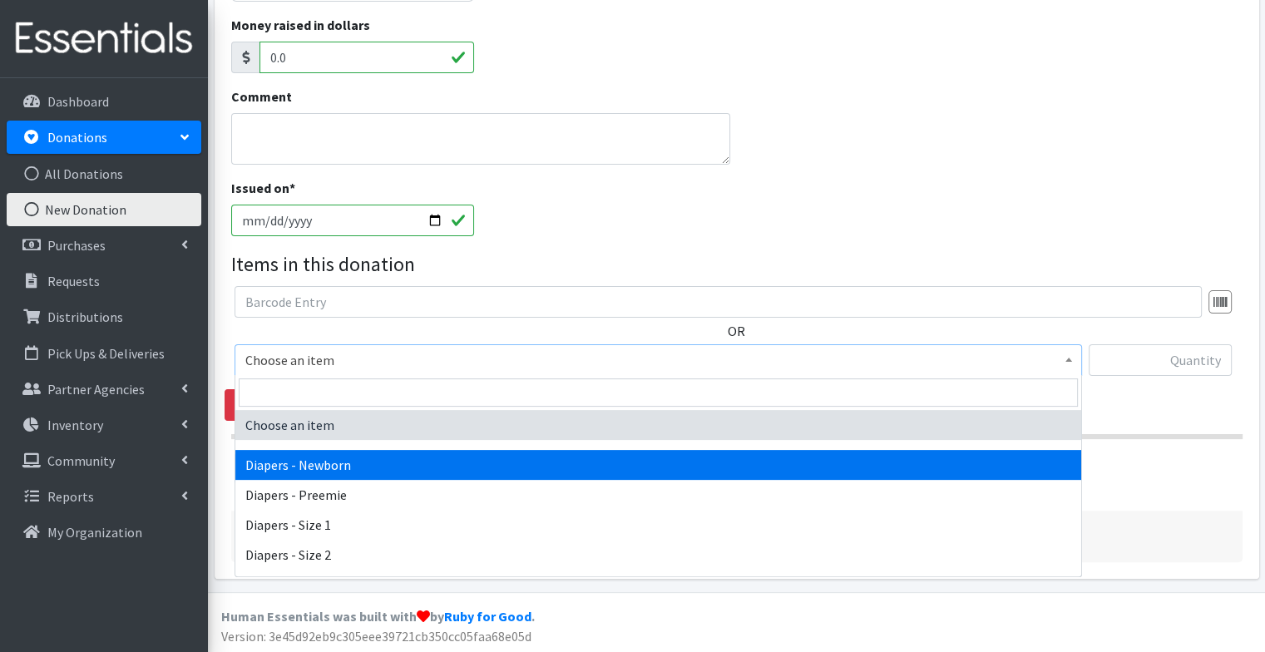
select select "94"
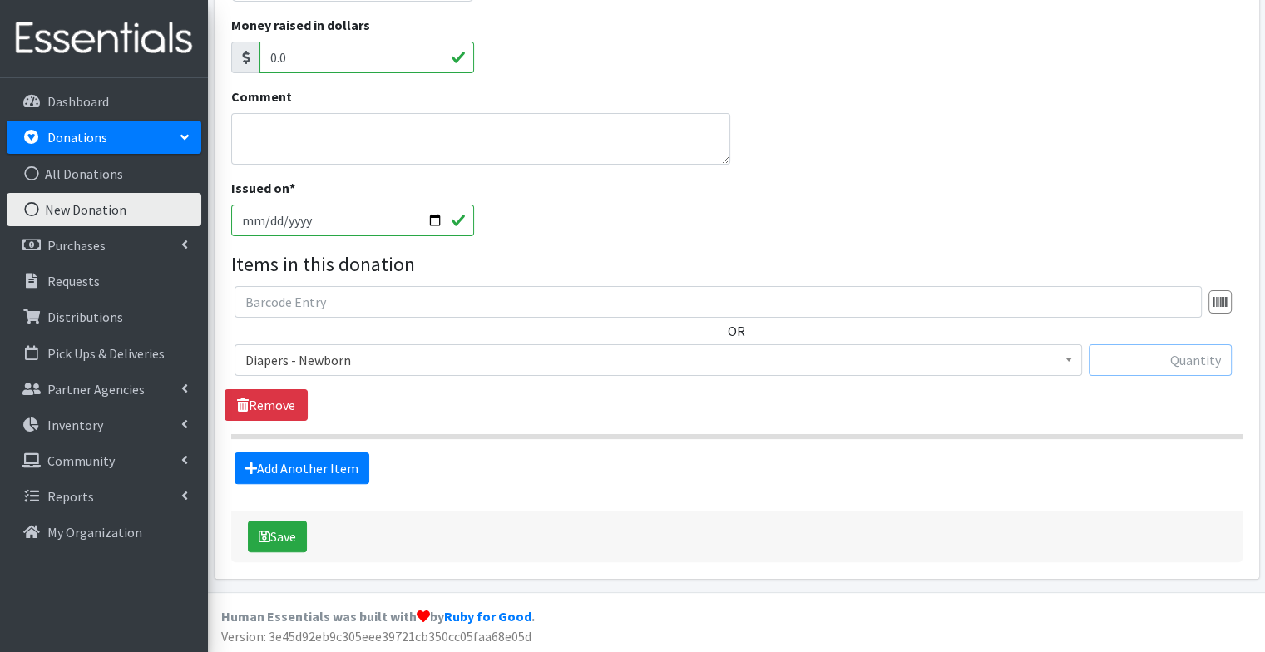
click at [1147, 353] on input "text" at bounding box center [1159, 360] width 143 height 32
click at [1170, 363] on input "text" at bounding box center [1159, 360] width 143 height 32
type input "112"
click at [294, 474] on link "Add Another Item" at bounding box center [301, 468] width 135 height 32
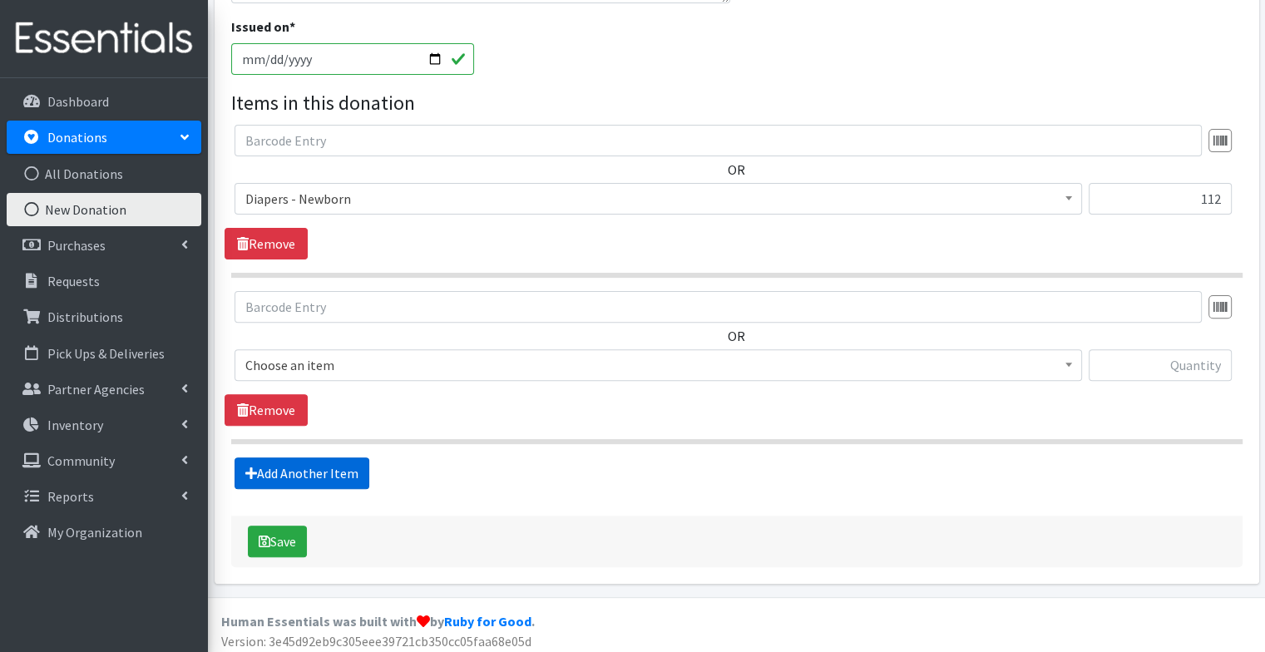
scroll to position [491, 0]
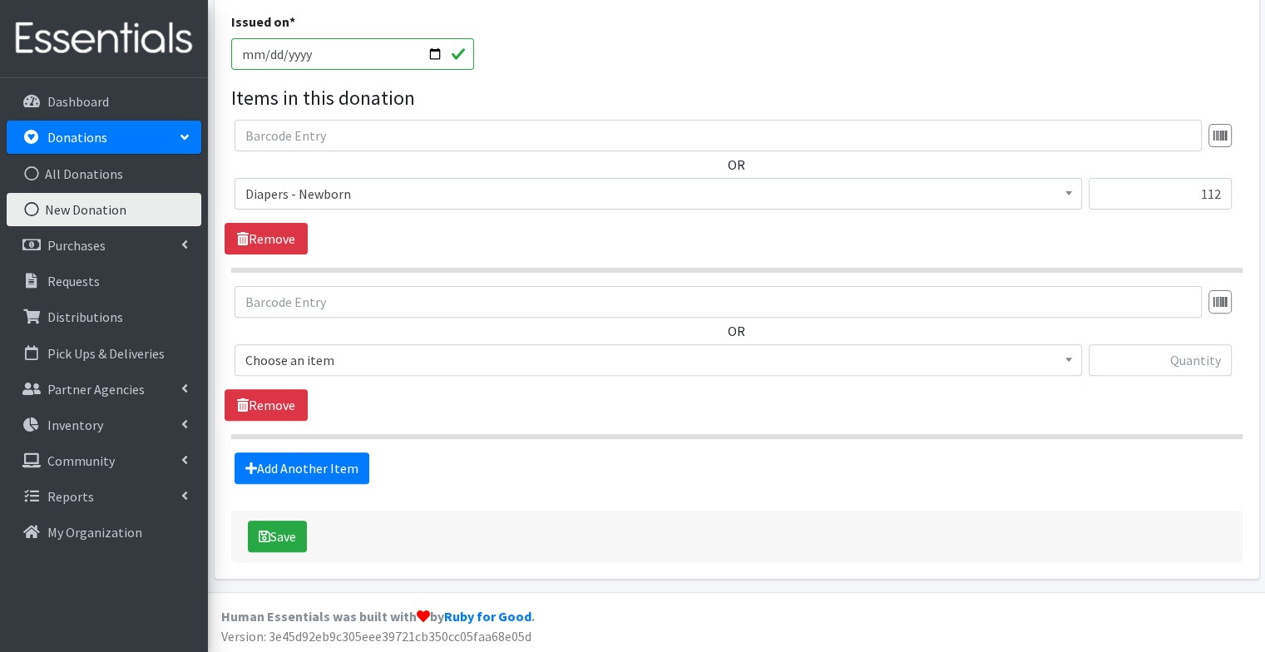
click at [388, 371] on span "Choose an item" at bounding box center [657, 360] width 847 height 32
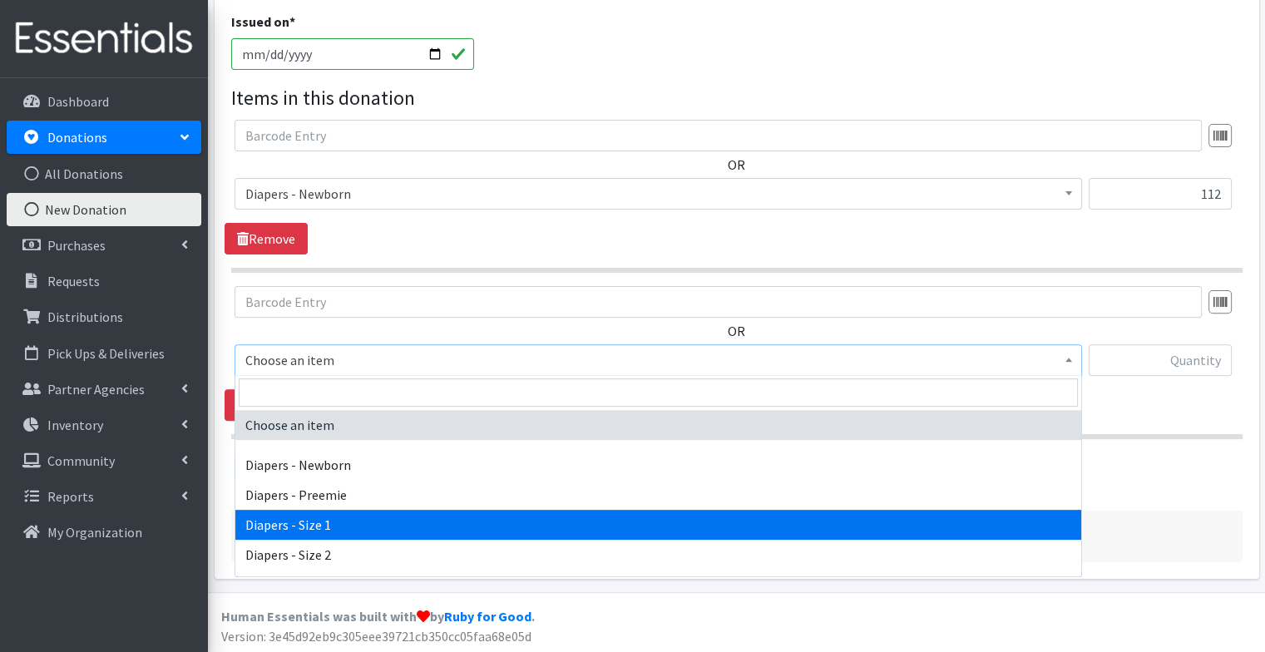
select select "96"
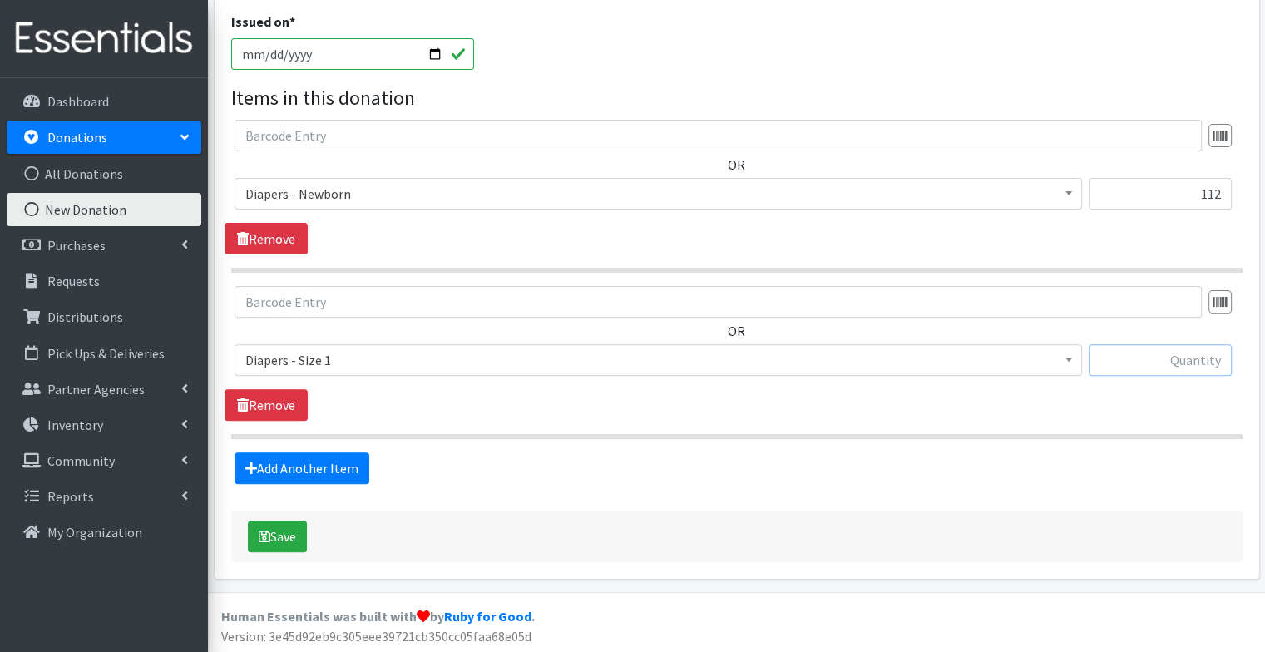
click at [1167, 344] on input "text" at bounding box center [1159, 360] width 143 height 32
type input "160"
click at [291, 467] on link "Add Another Item" at bounding box center [301, 468] width 135 height 32
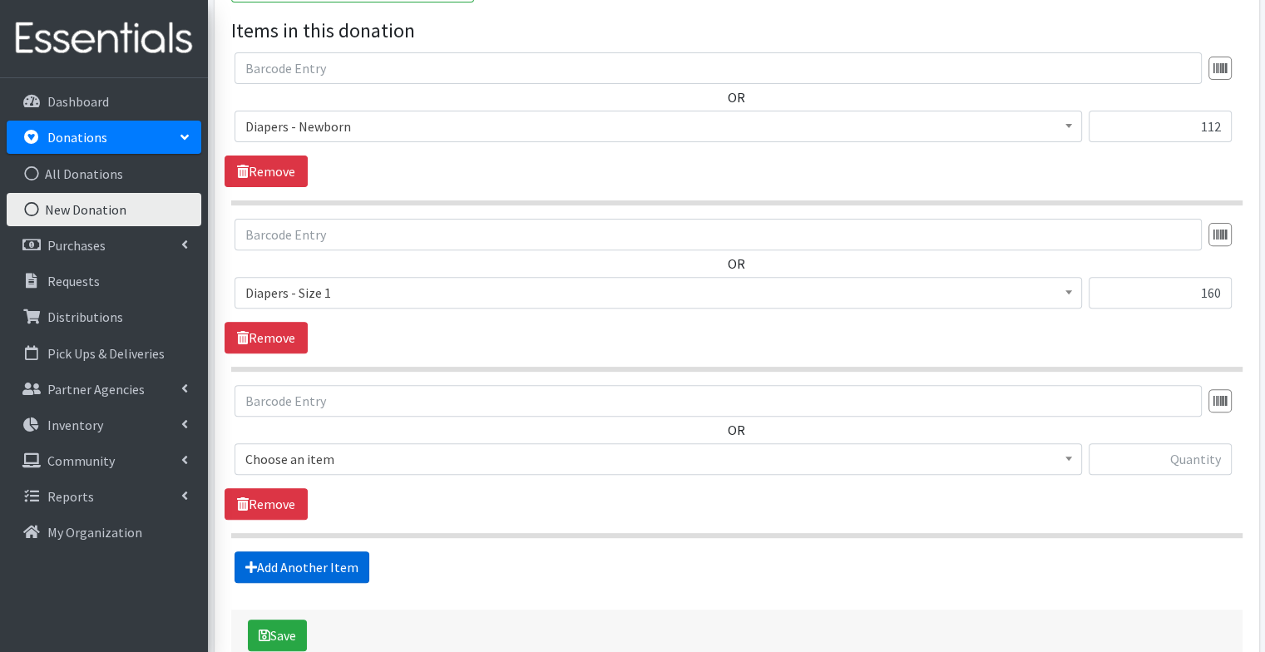
scroll to position [656, 0]
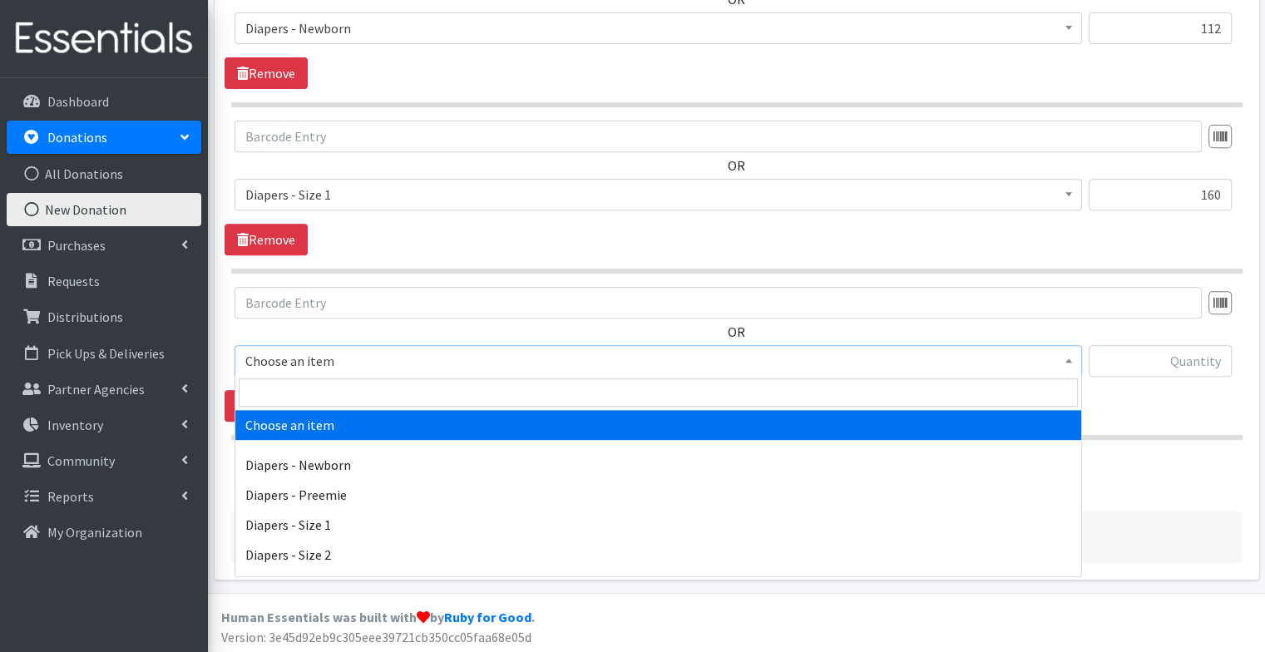
click at [449, 361] on span "Choose an item" at bounding box center [658, 360] width 826 height 23
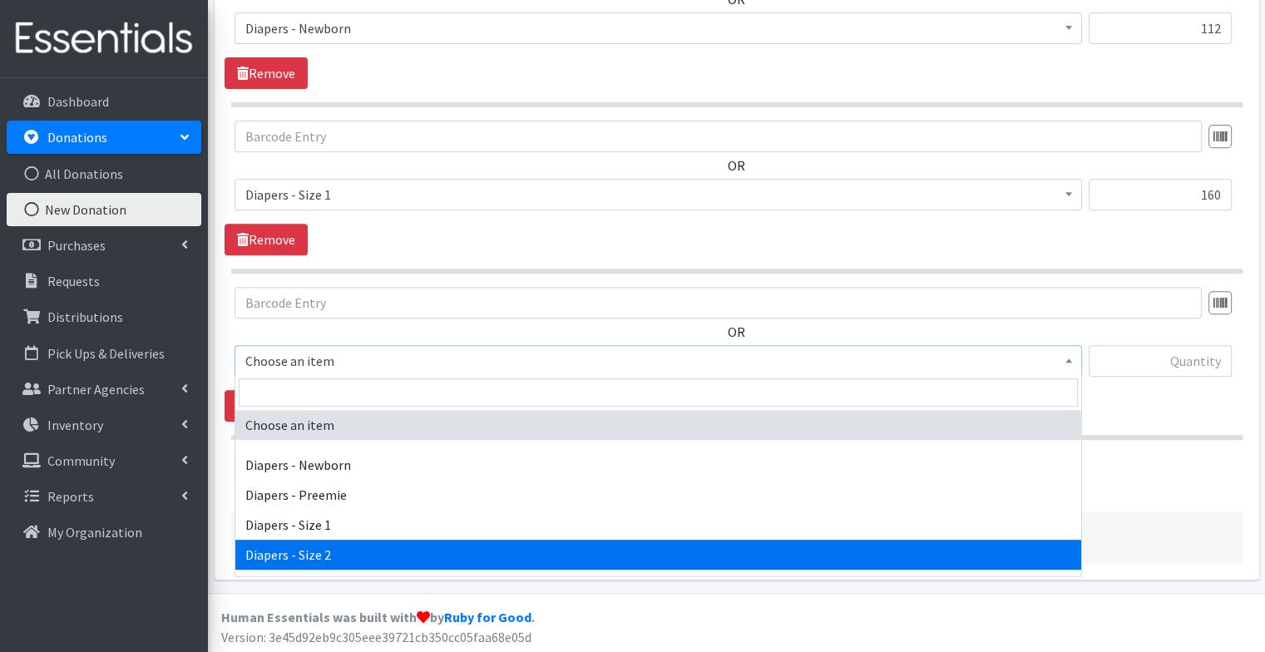
select select "97"
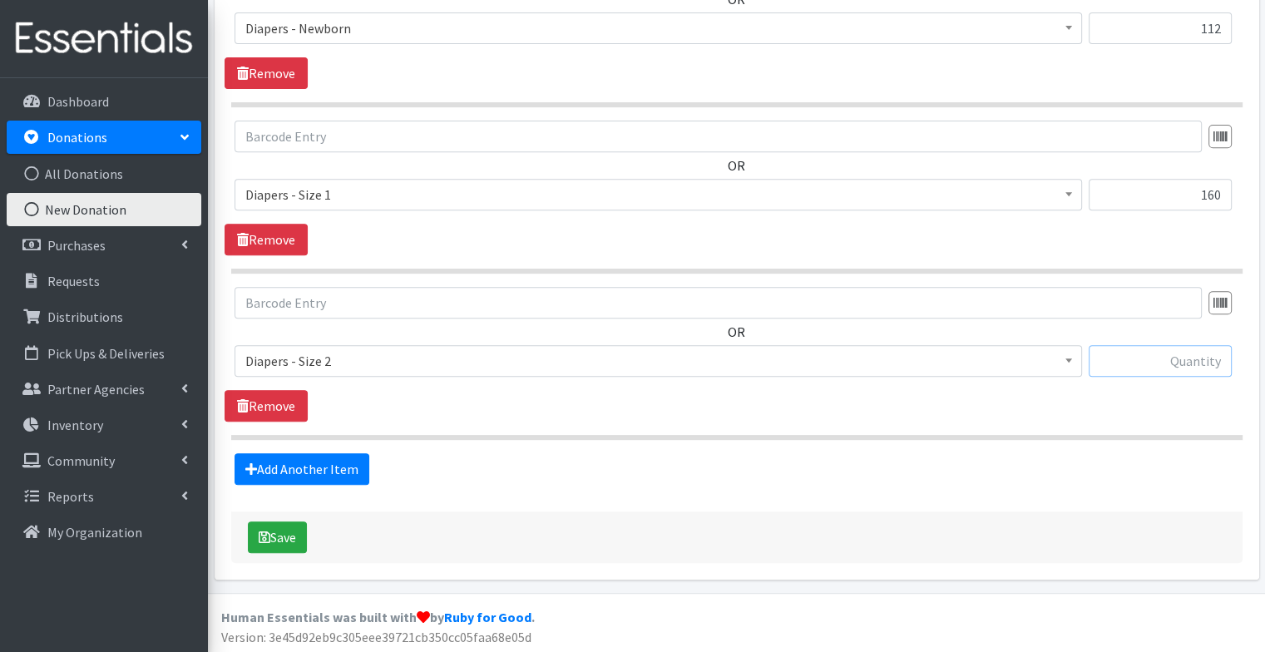
click at [1186, 362] on input "text" at bounding box center [1159, 361] width 143 height 32
type input "126"
click at [312, 448] on fieldset "Items in this donation OR Choose an item Diapers - Newborn Diapers - Preemie Di…" at bounding box center [736, 201] width 1011 height 567
click at [319, 468] on link "Add Another Item" at bounding box center [301, 469] width 135 height 32
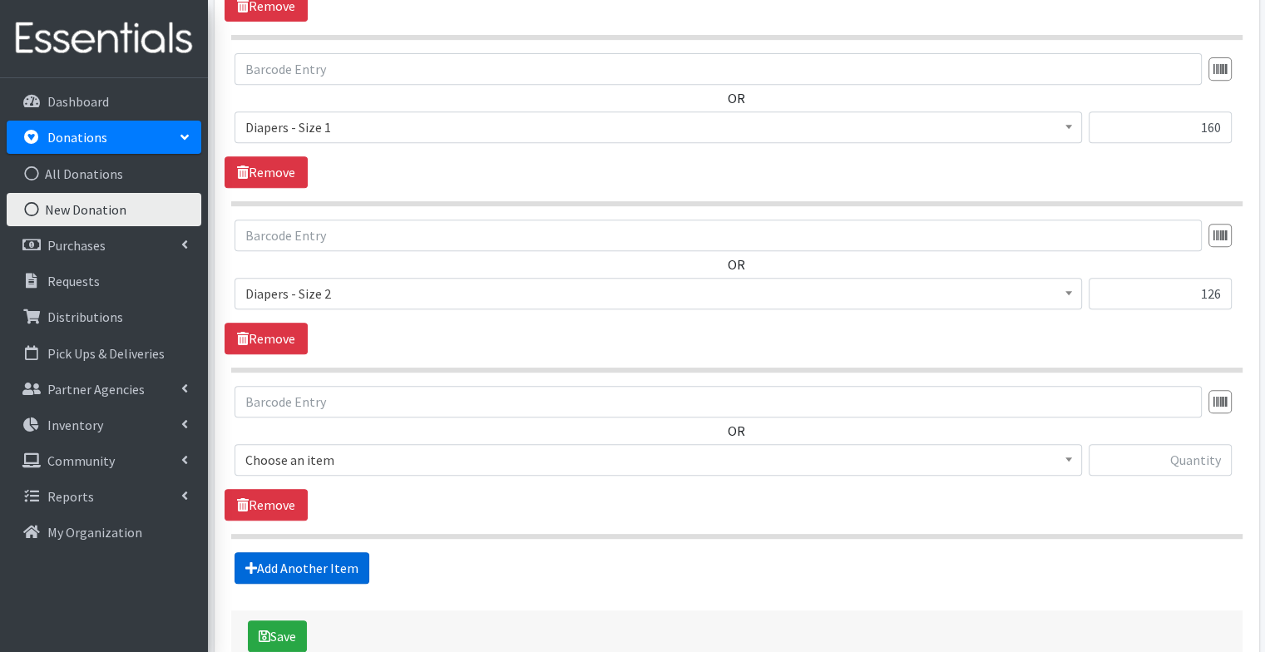
scroll to position [822, 0]
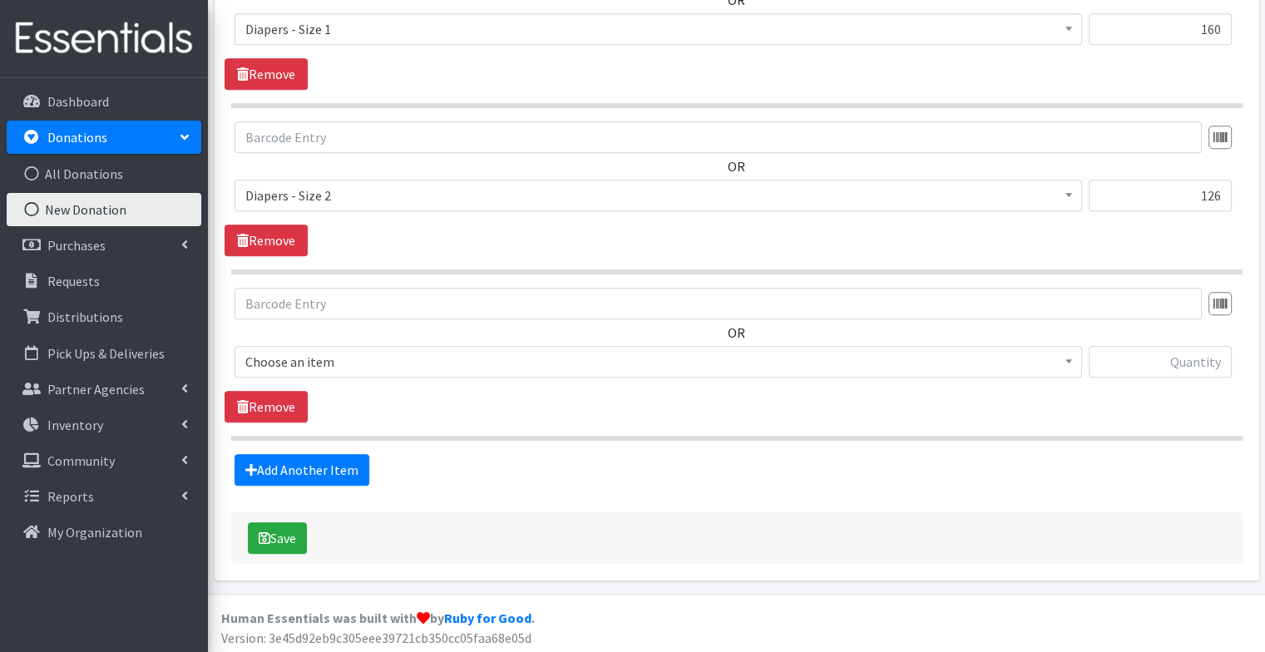
click at [306, 356] on span "Choose an item" at bounding box center [658, 361] width 826 height 23
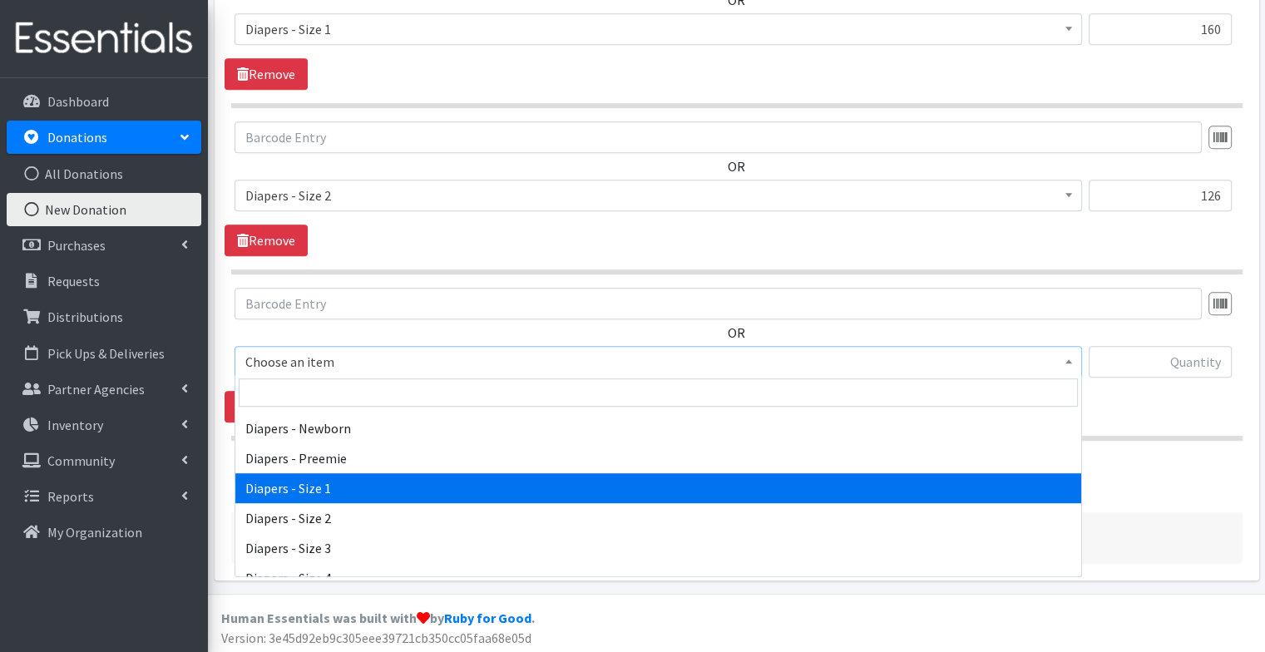
scroll to position [38, 0]
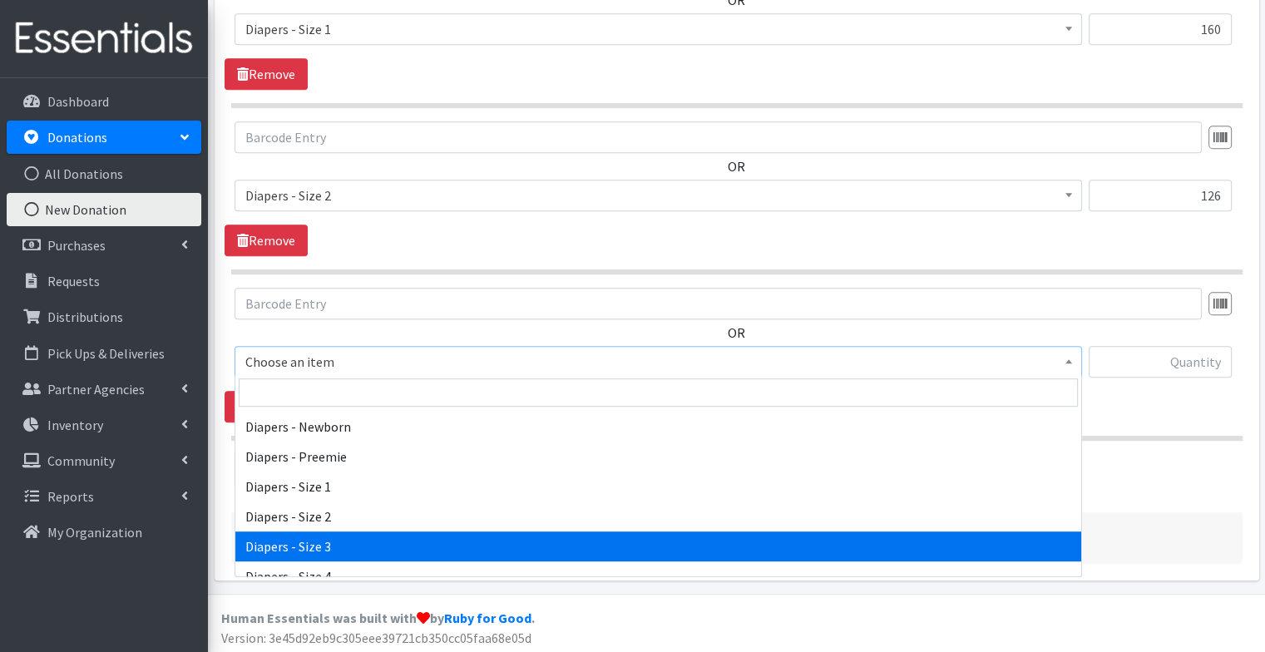
select select "98"
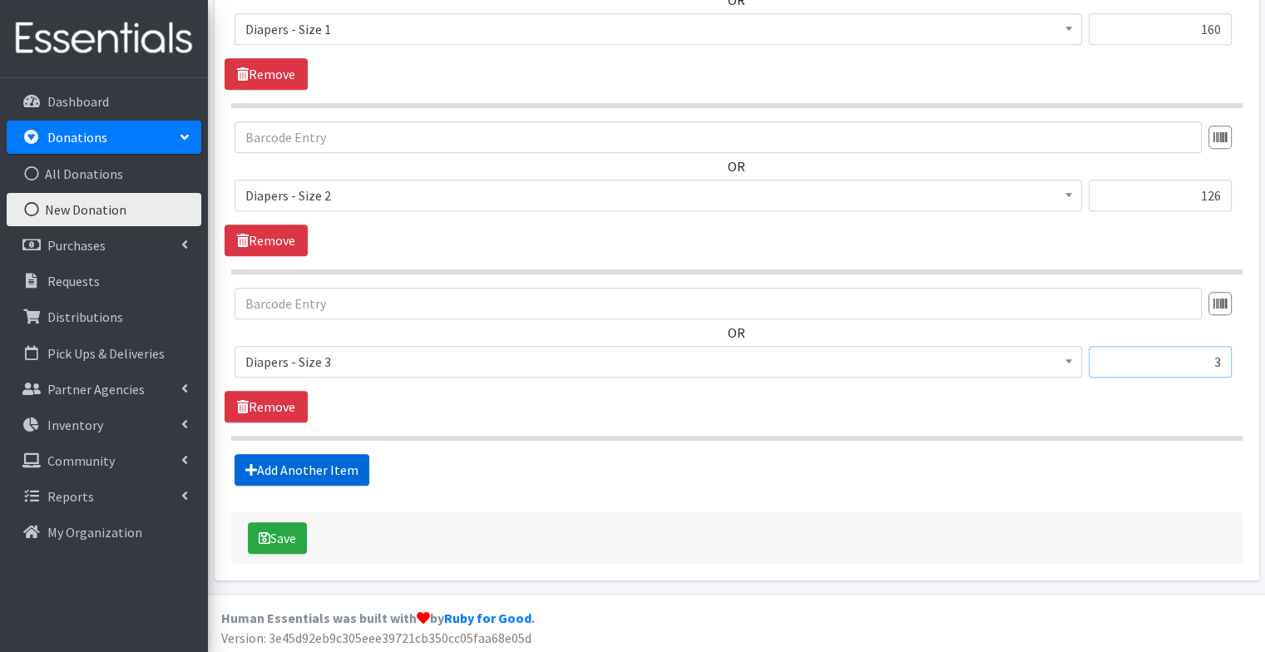
type input "3"
click at [343, 472] on link "Add Another Item" at bounding box center [301, 470] width 135 height 32
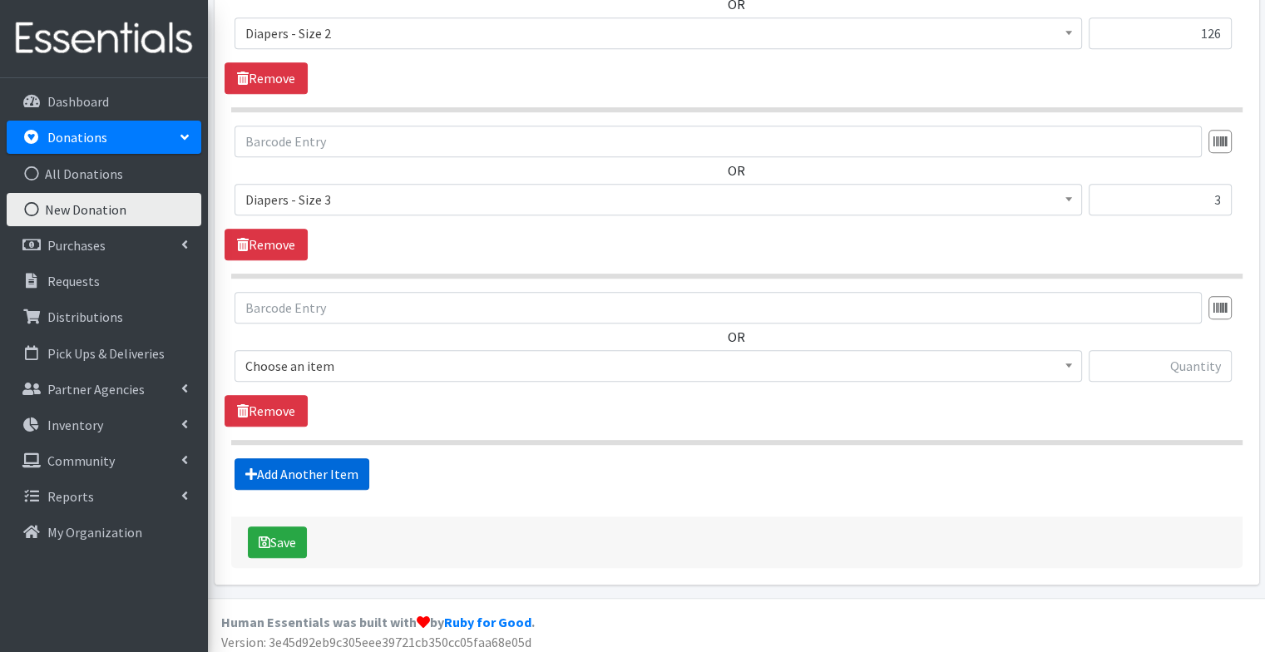
scroll to position [988, 0]
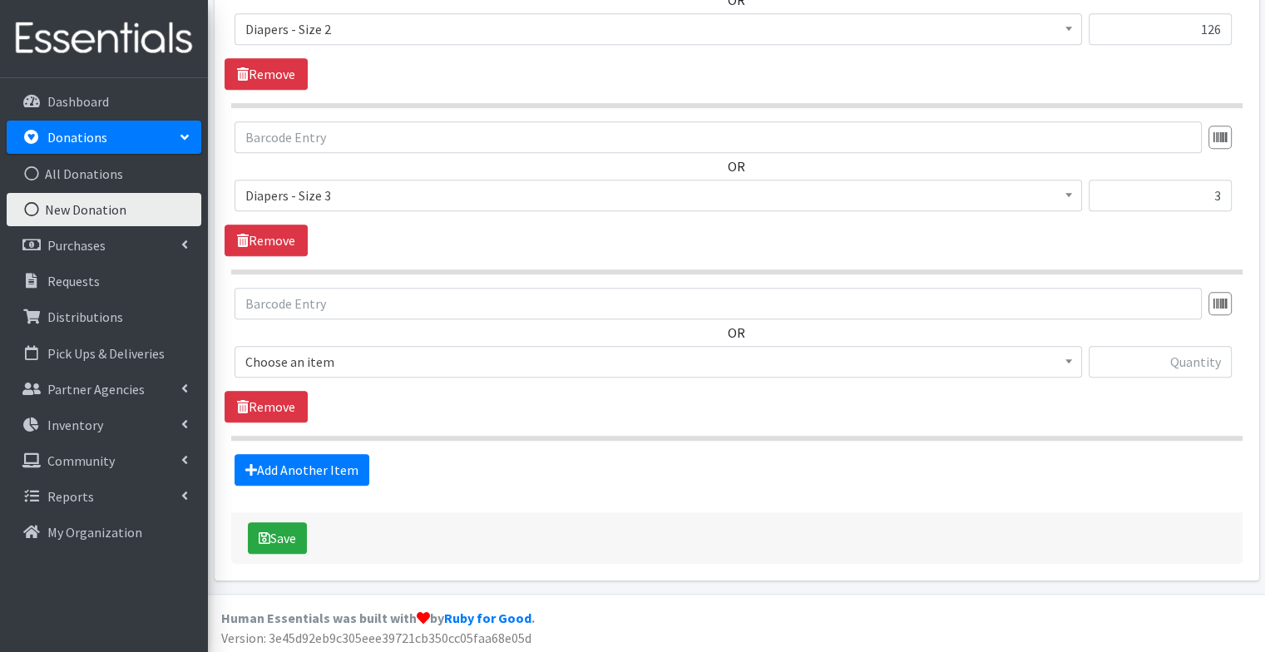
click at [382, 364] on span "Choose an item" at bounding box center [658, 361] width 826 height 23
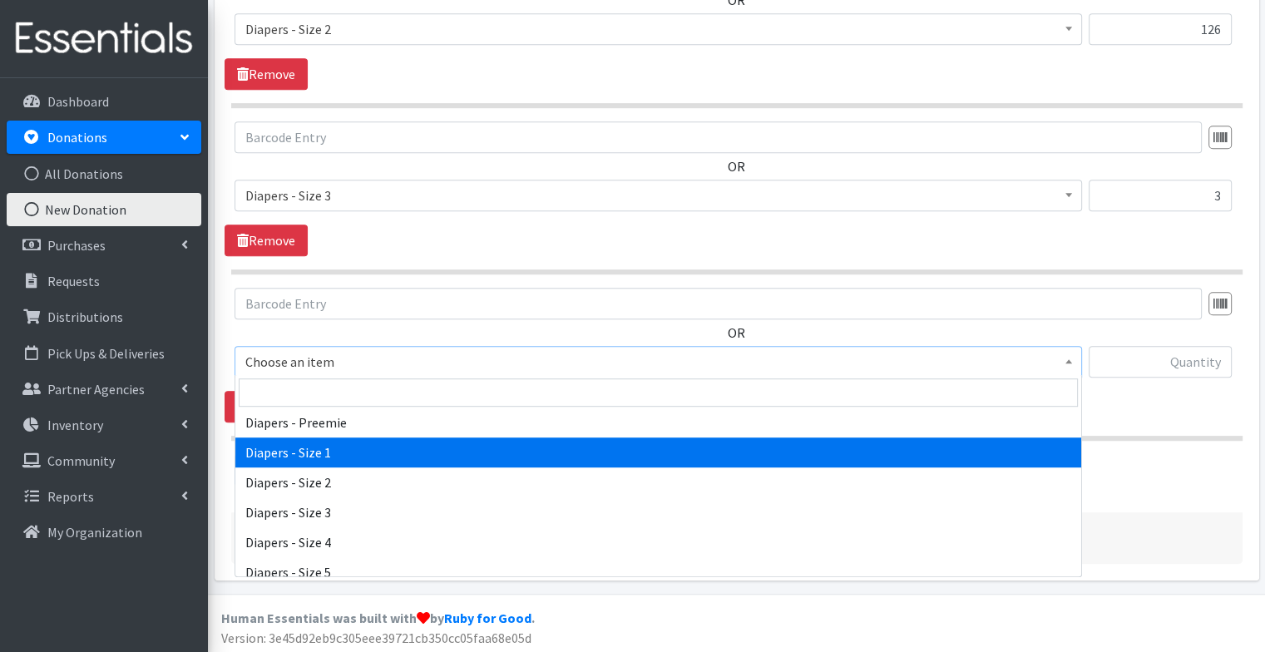
scroll to position [75, 0]
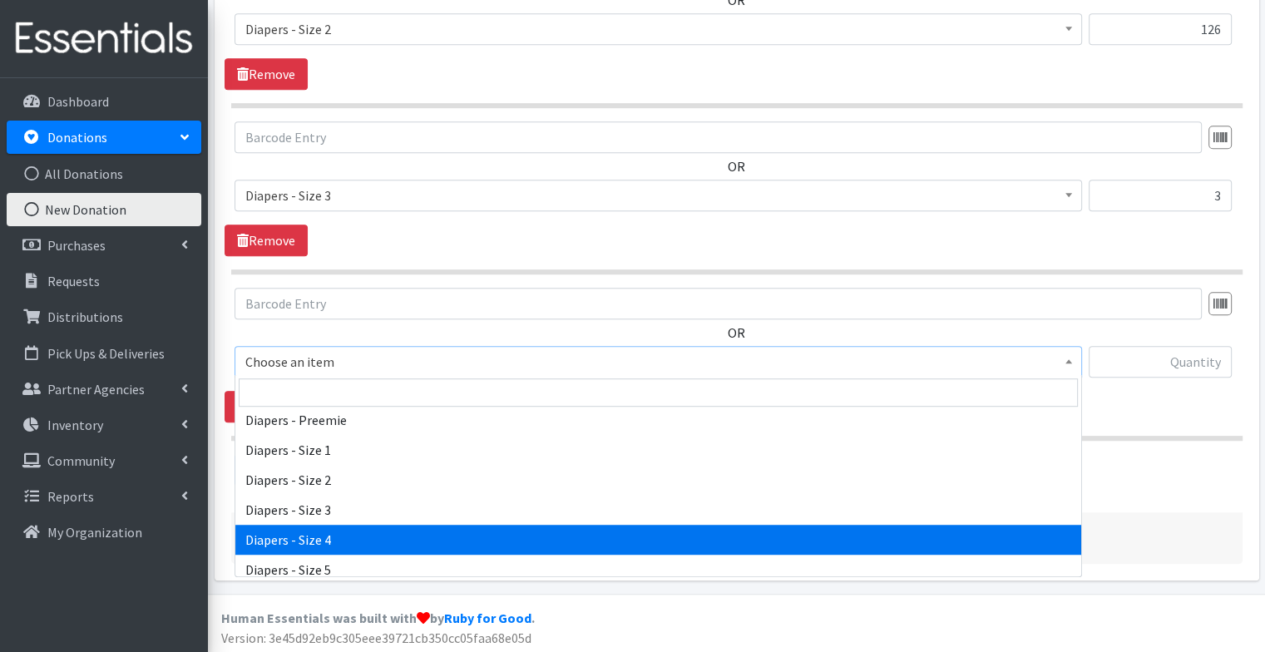
select select "73"
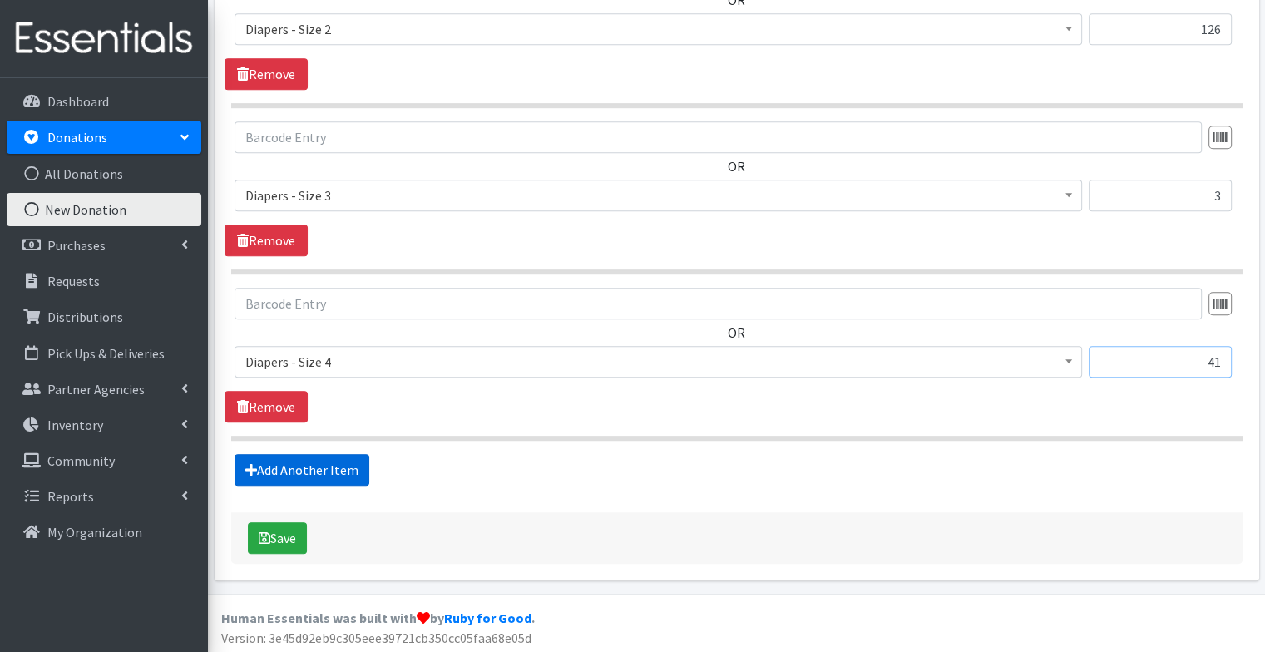
type input "41"
click at [329, 461] on link "Add Another Item" at bounding box center [301, 470] width 135 height 32
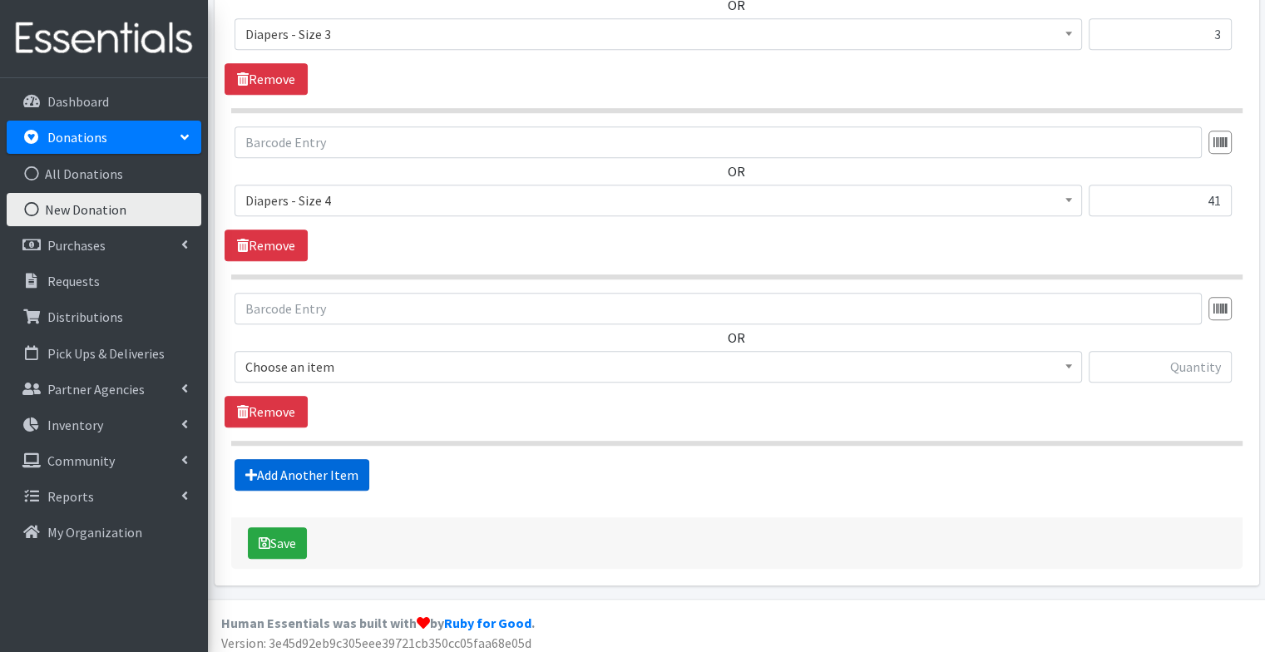
scroll to position [1154, 0]
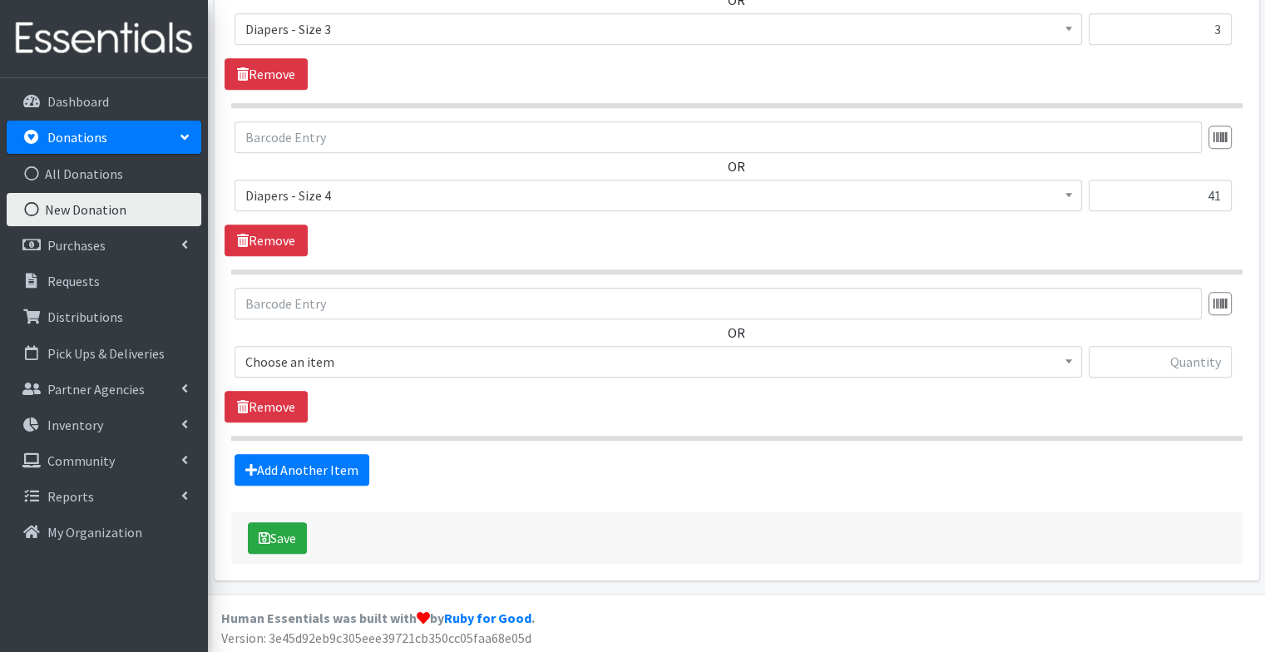
click at [418, 366] on span "Choose an item" at bounding box center [658, 361] width 826 height 23
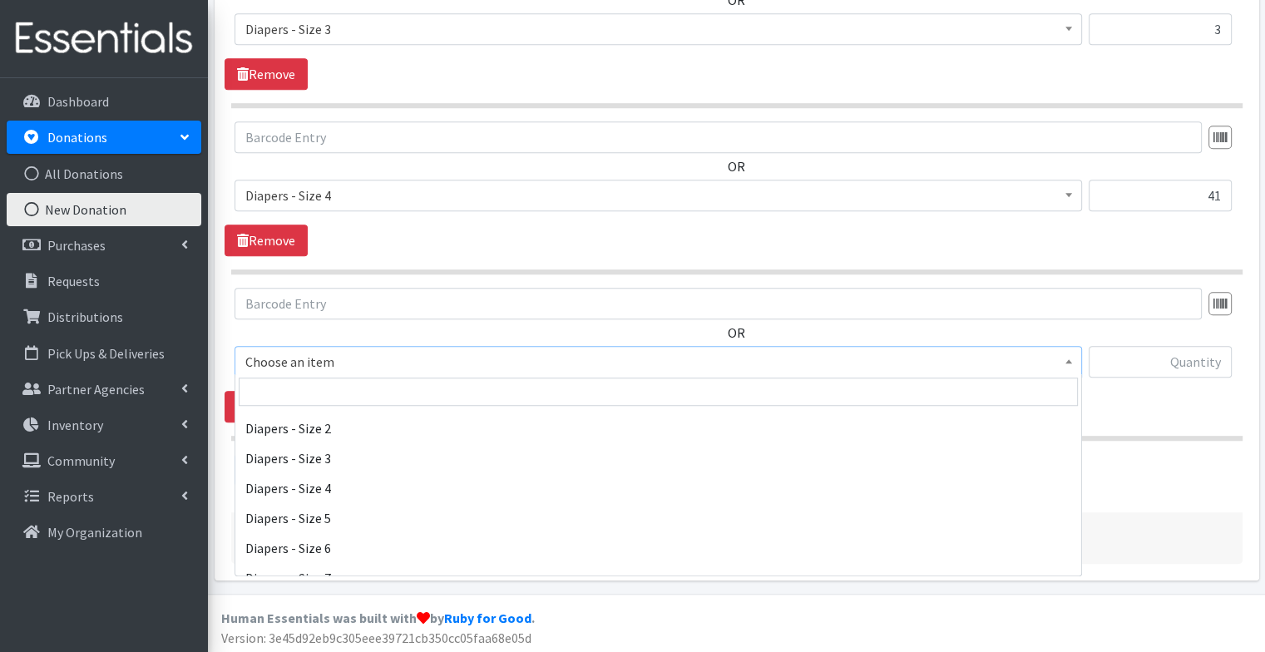
scroll to position [129, 0]
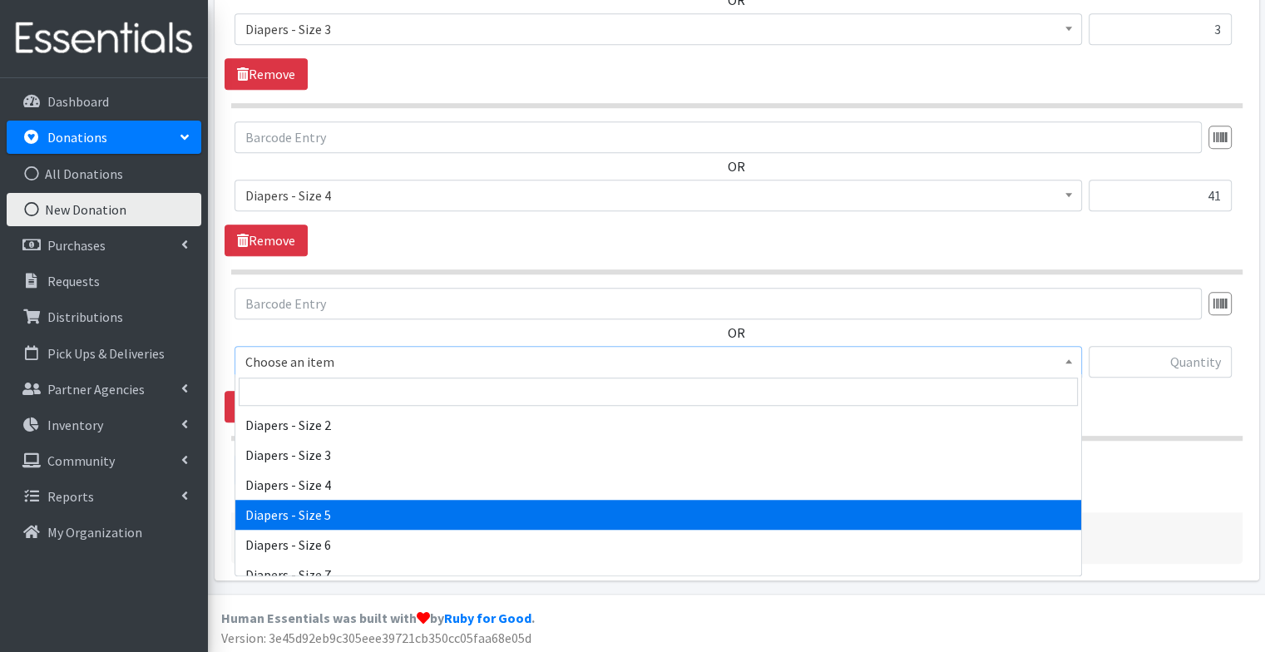
select select "74"
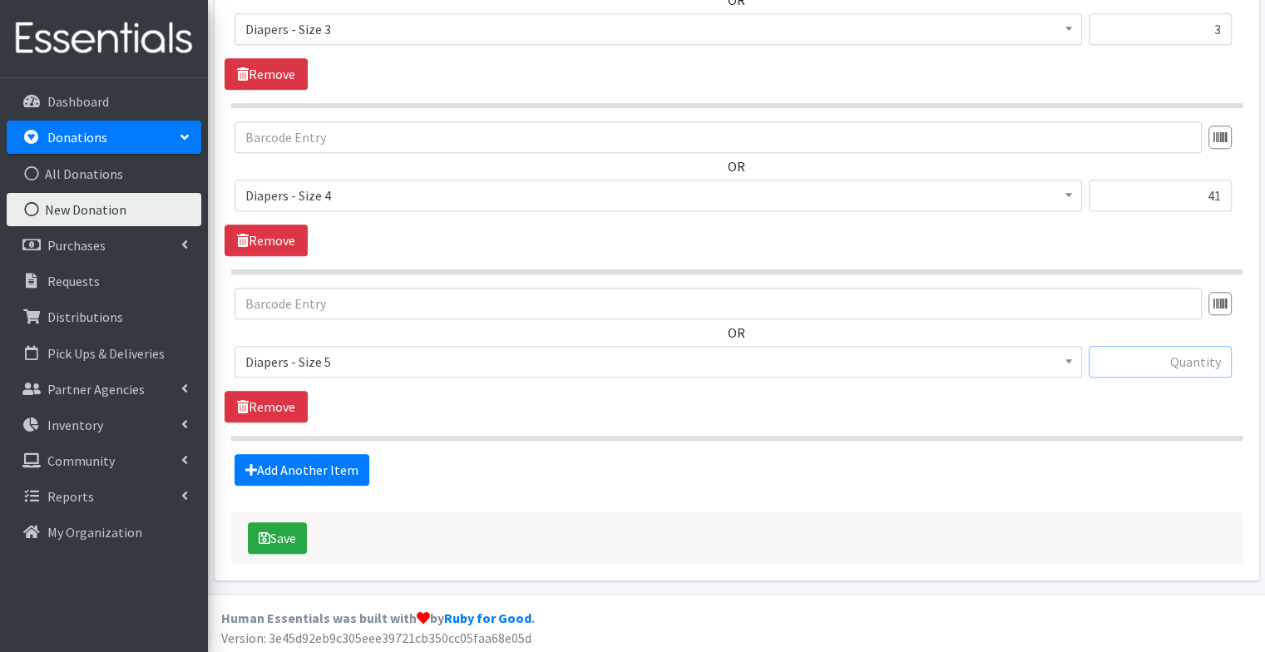
click at [1191, 367] on input "text" at bounding box center [1159, 362] width 143 height 32
type input "9"
click at [353, 462] on link "Add Another Item" at bounding box center [301, 470] width 135 height 32
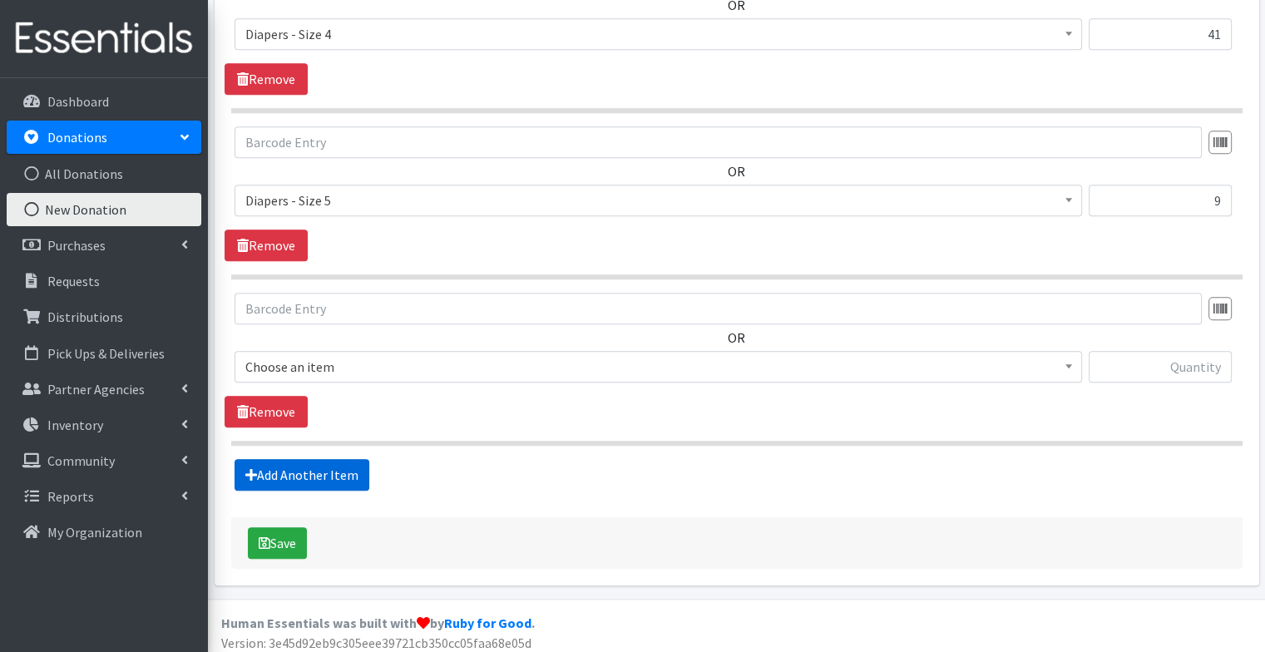
scroll to position [1320, 0]
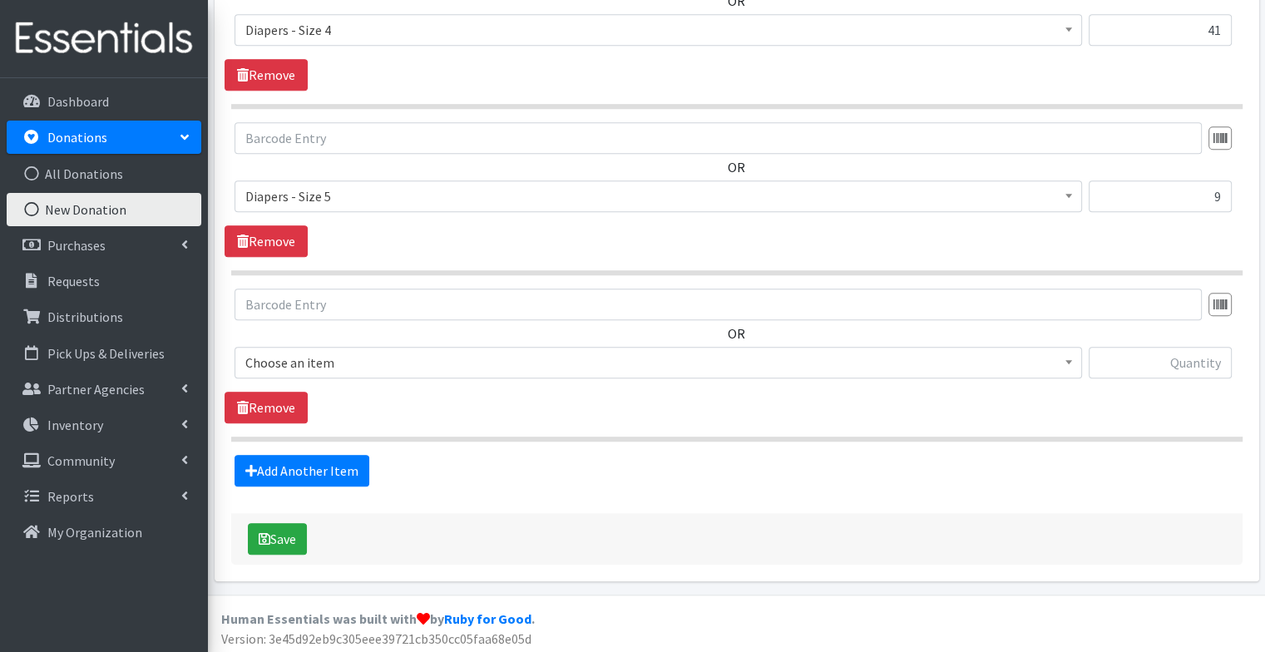
click at [358, 353] on span "Choose an item" at bounding box center [658, 362] width 826 height 23
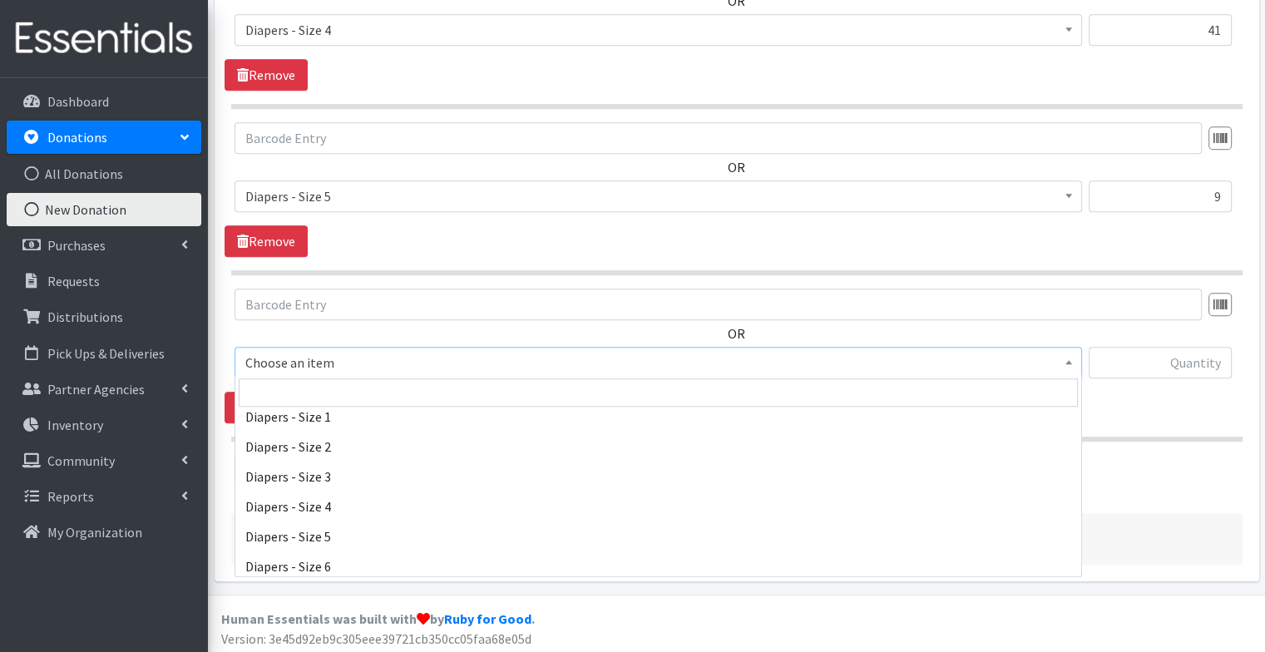
scroll to position [109, 0]
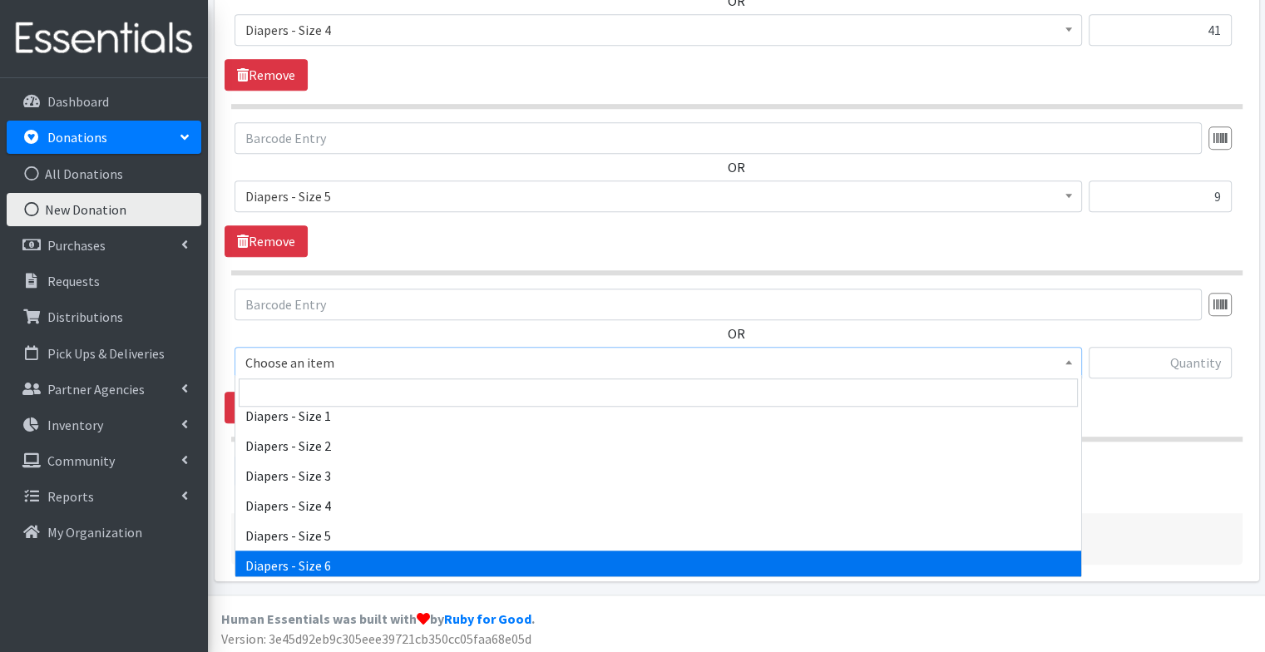
select select "75"
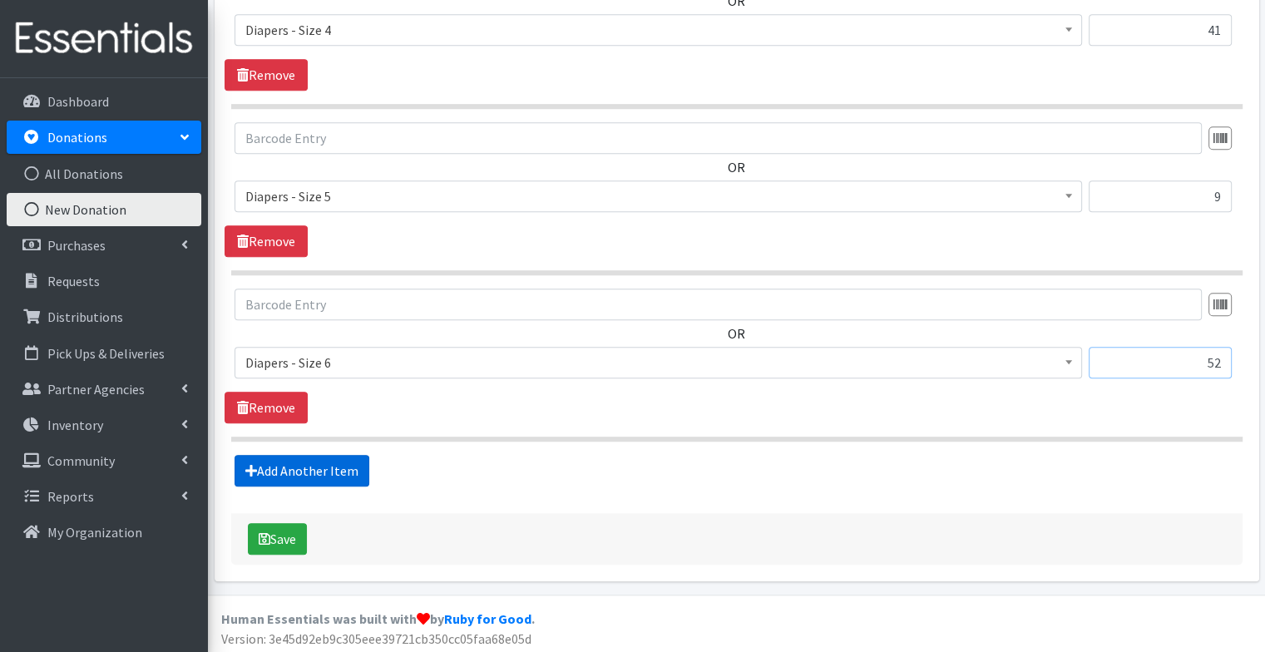
type input "52"
click at [319, 472] on link "Add Another Item" at bounding box center [301, 471] width 135 height 32
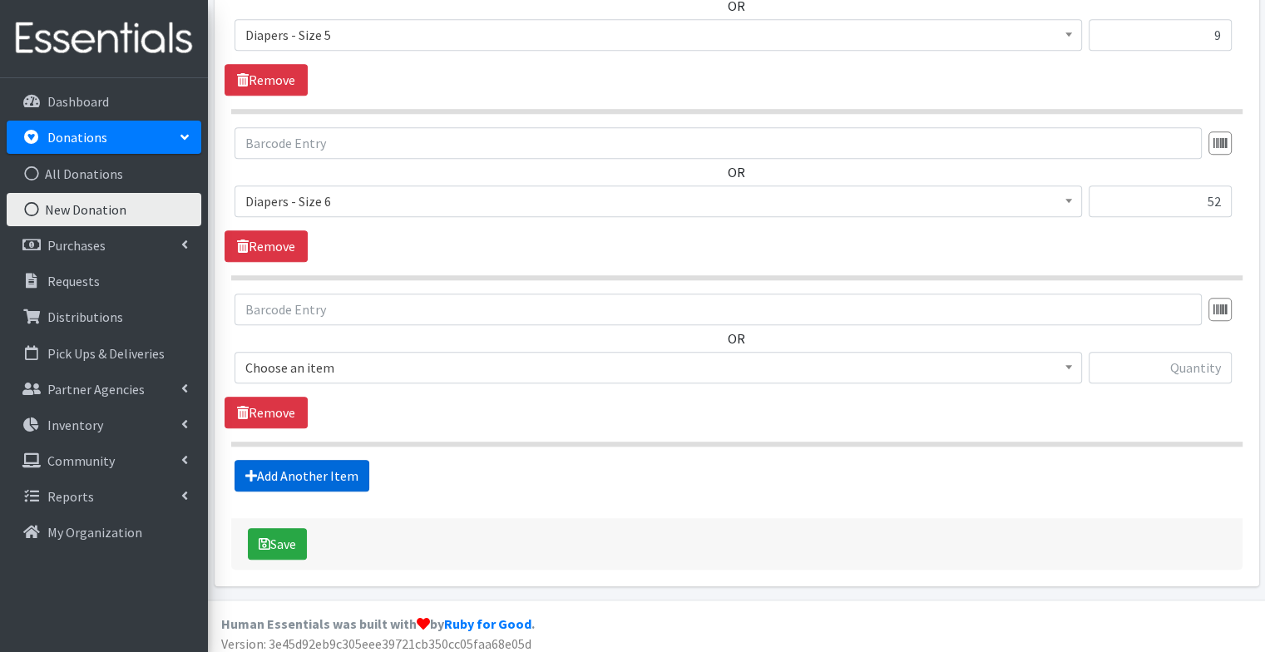
scroll to position [1485, 0]
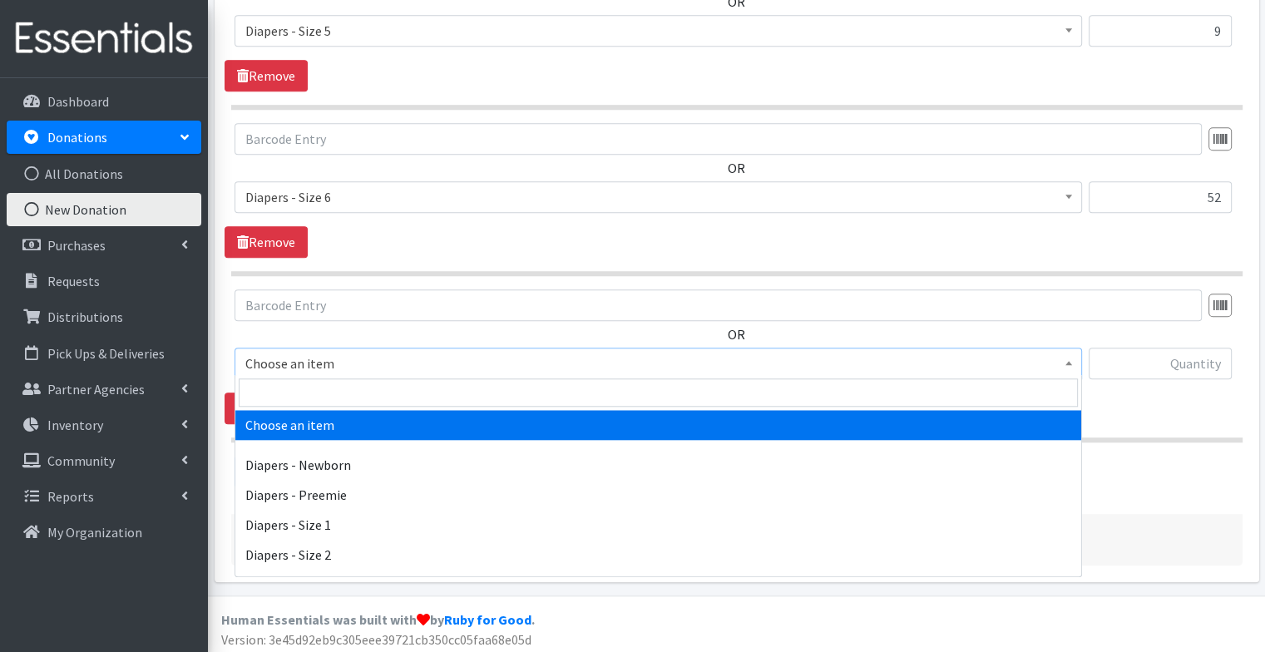
click at [352, 355] on span "Choose an item" at bounding box center [658, 363] width 826 height 23
click at [352, 398] on input "search" at bounding box center [658, 392] width 839 height 28
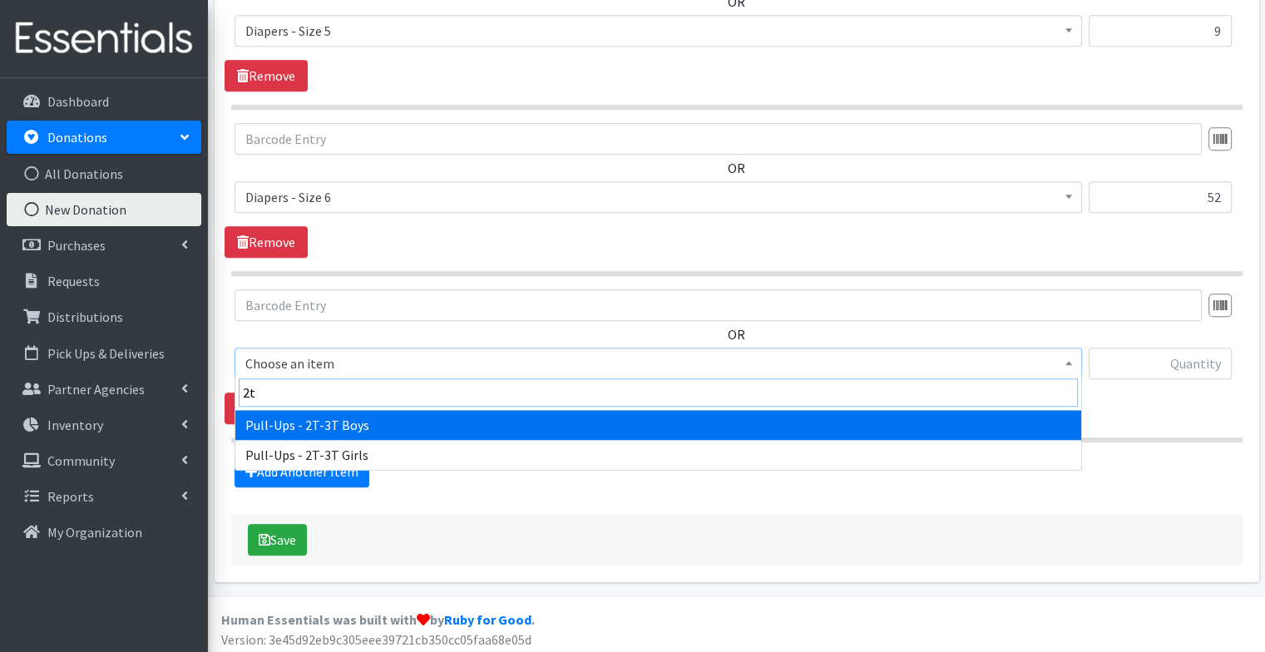
type input "2t"
select select "1300"
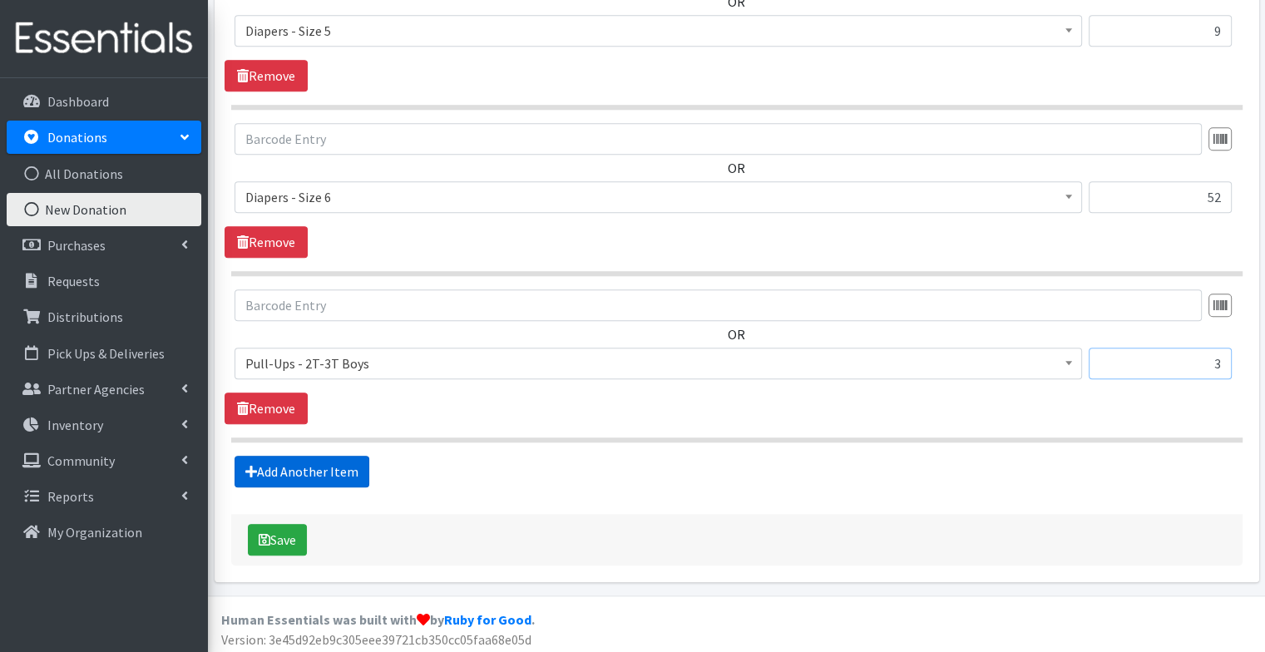
type input "3"
click at [342, 457] on link "Add Another Item" at bounding box center [301, 472] width 135 height 32
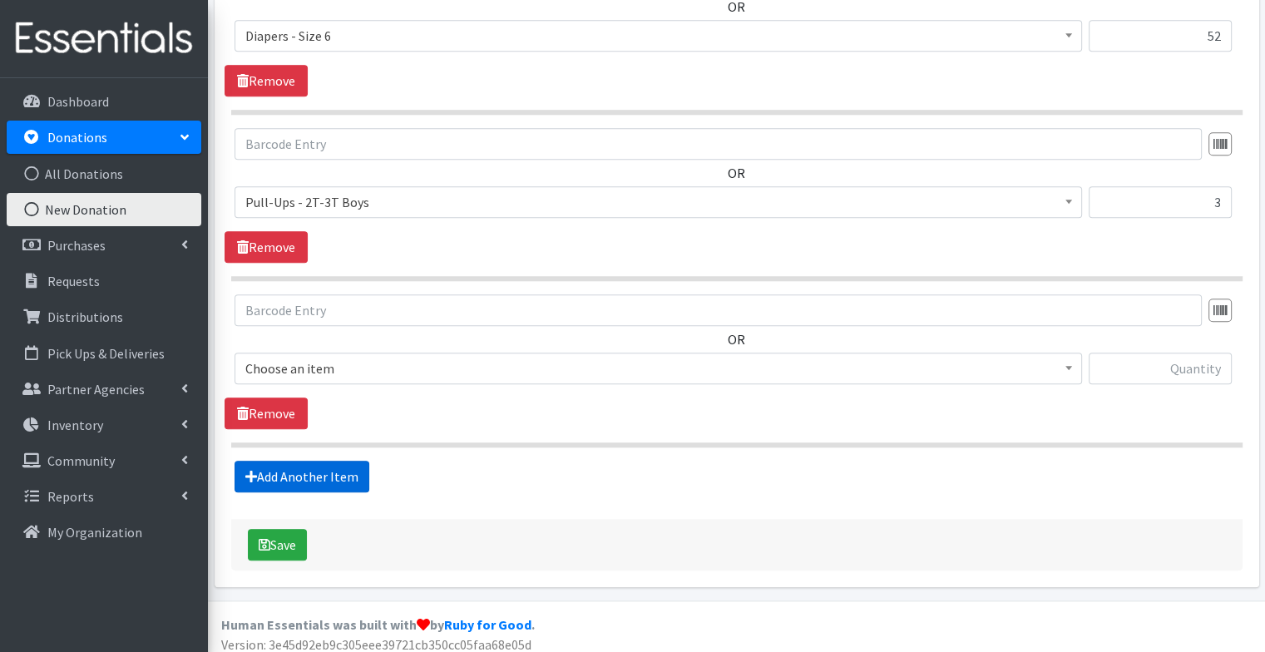
scroll to position [1651, 0]
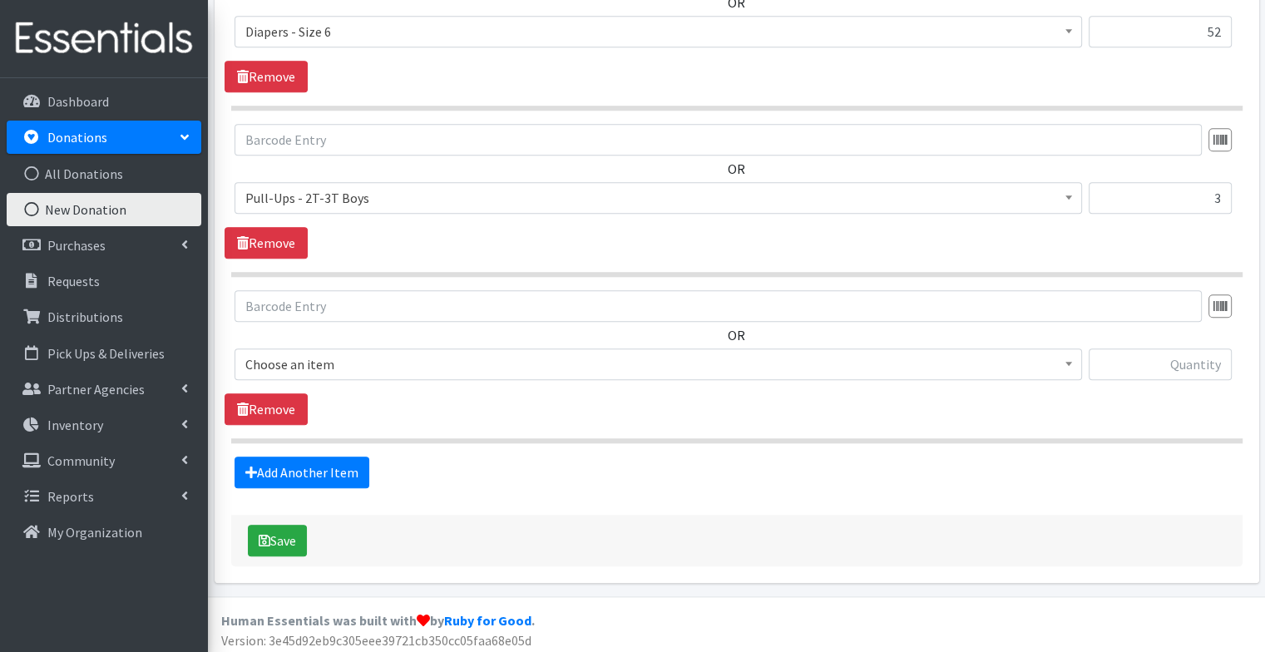
click at [407, 340] on div "OR Choose an item Diapers - Newborn Diapers - [MEDICAL_DATA] Diapers - Size 1 D…" at bounding box center [737, 341] width 1024 height 103
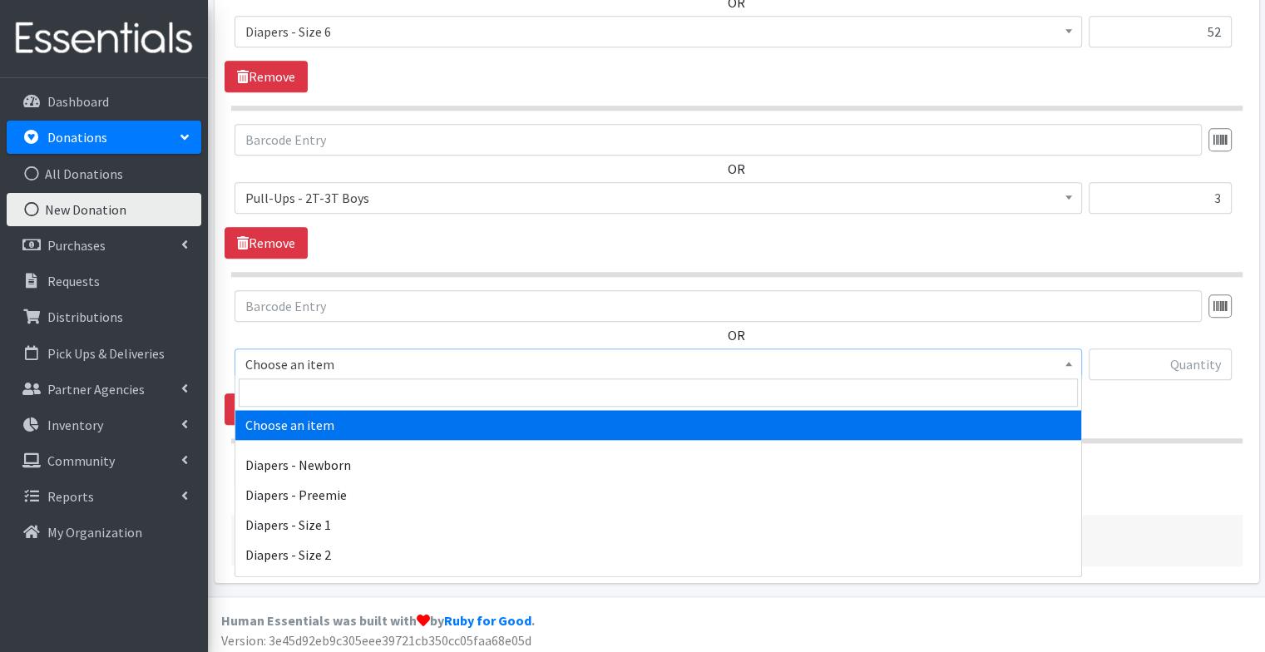
click at [397, 363] on span "Choose an item" at bounding box center [658, 364] width 826 height 23
click at [386, 385] on input "search" at bounding box center [658, 392] width 839 height 28
type input "pre"
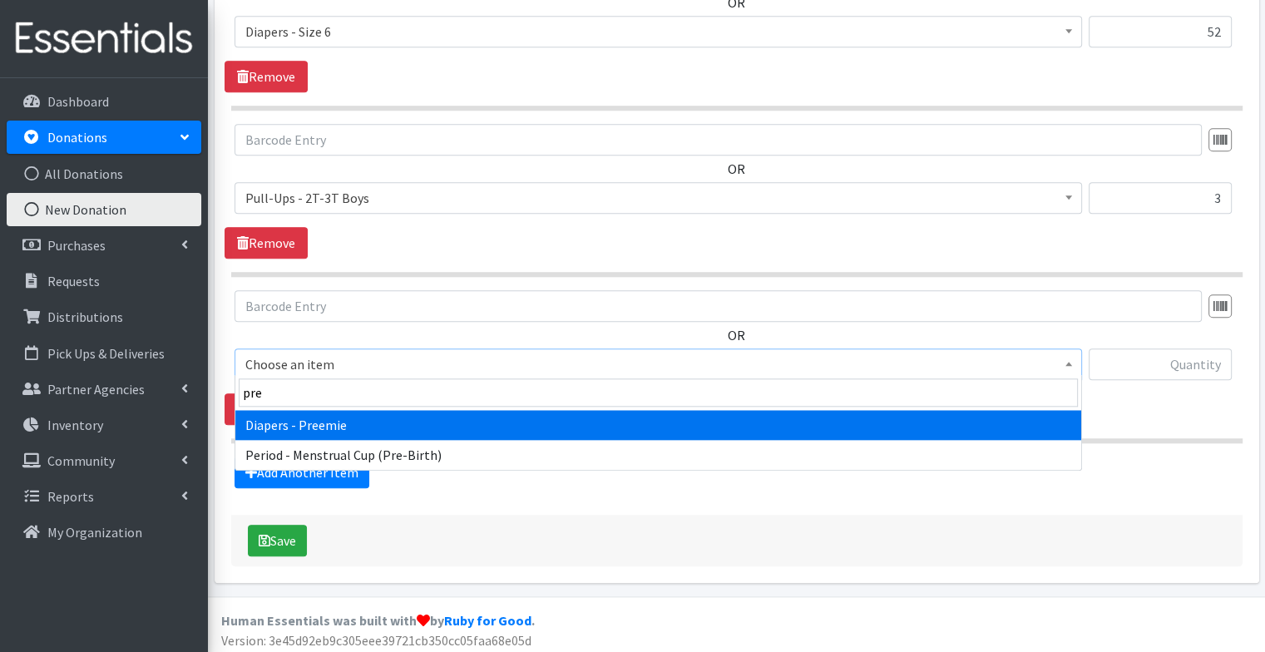
select select "95"
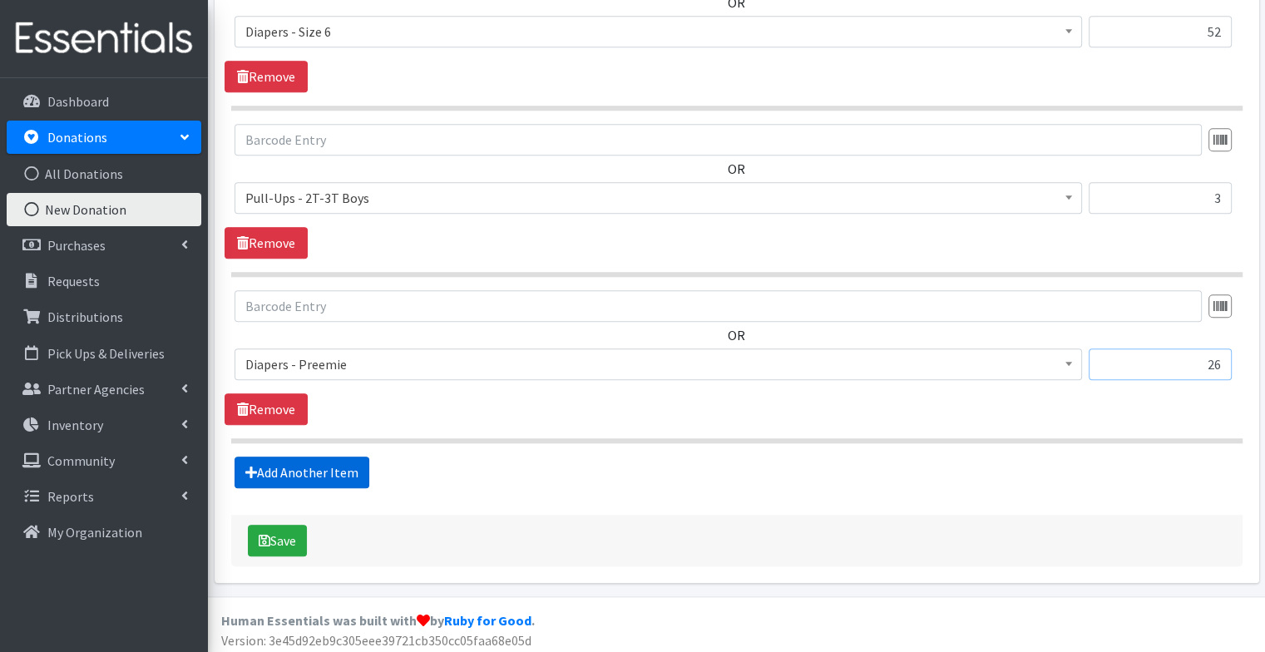
type input "26"
click at [308, 456] on link "Add Another Item" at bounding box center [301, 472] width 135 height 32
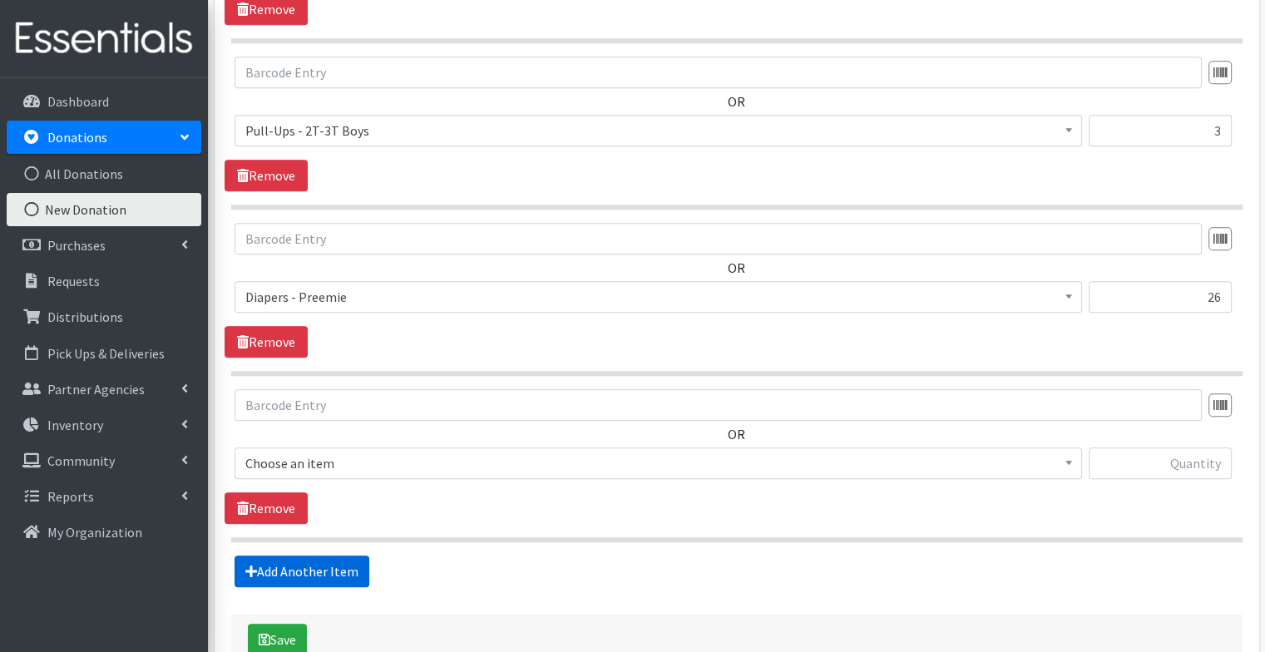
scroll to position [1817, 0]
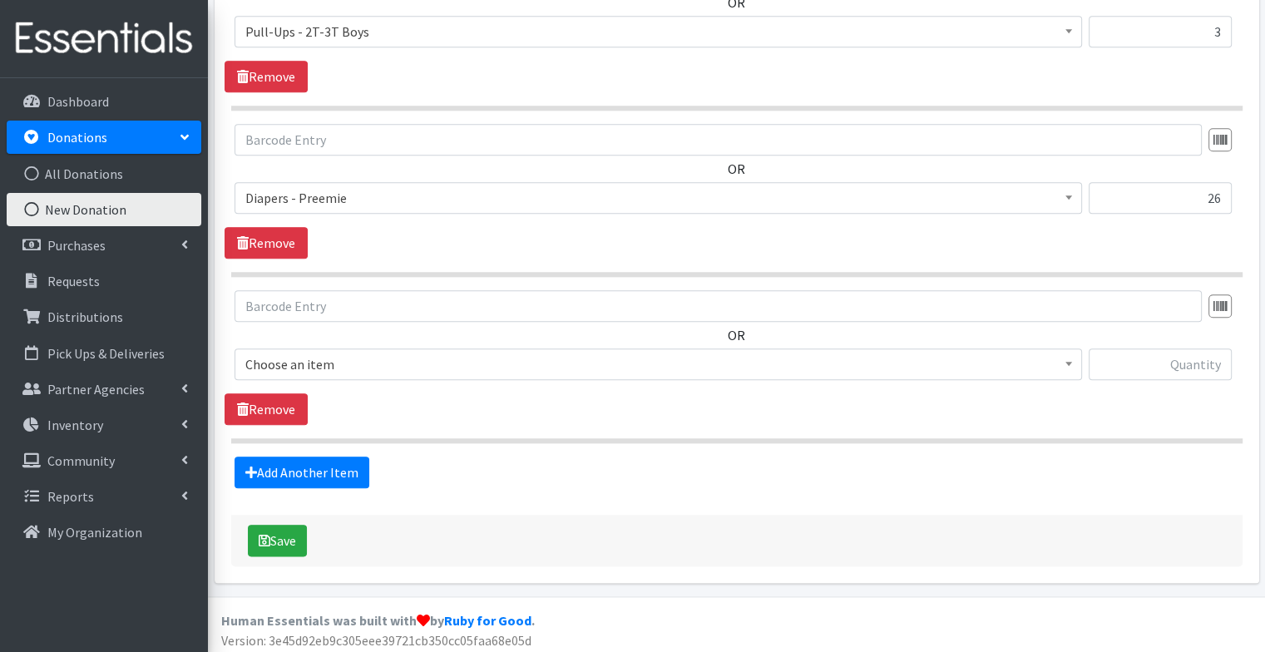
click at [323, 363] on span "Choose an item" at bounding box center [658, 364] width 826 height 23
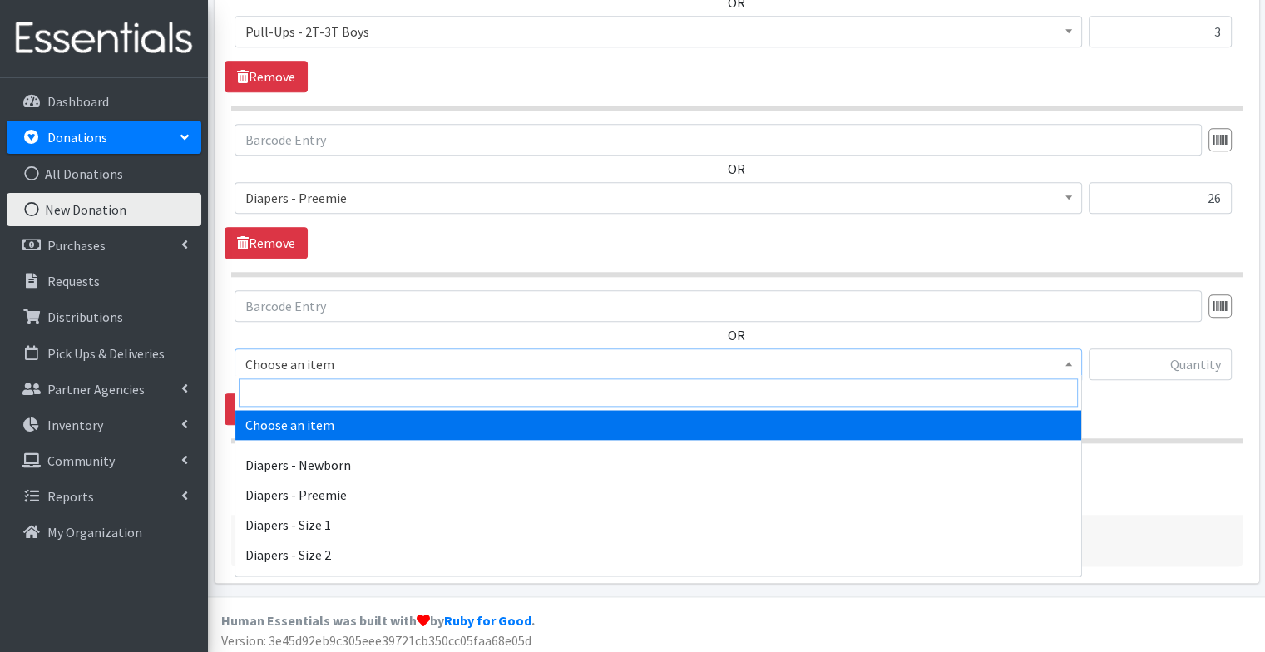
click at [318, 397] on input "search" at bounding box center [658, 392] width 839 height 28
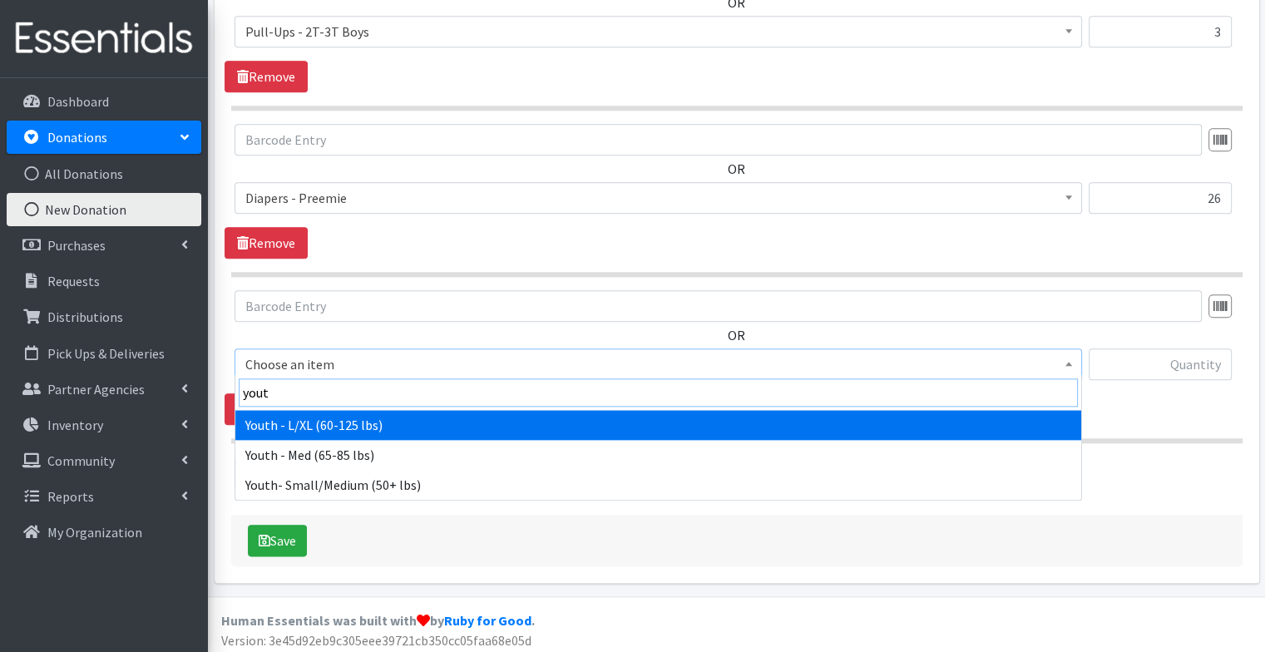
type input "youth"
select select "76"
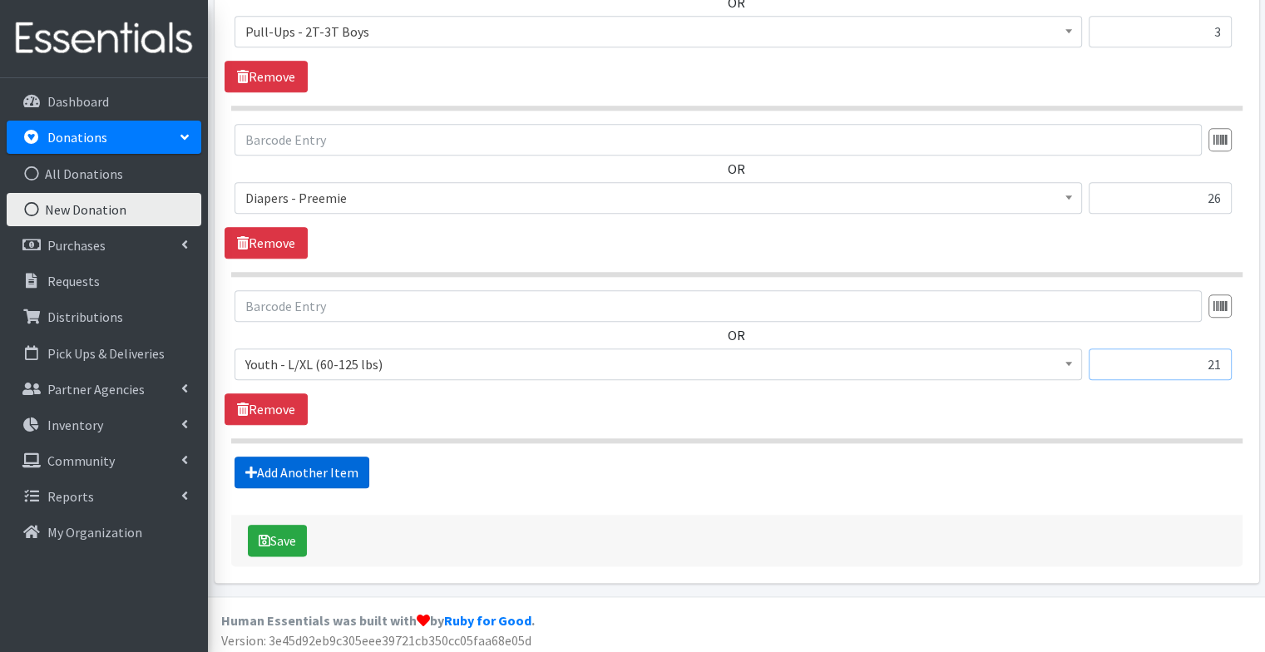
type input "21"
click at [314, 456] on link "Add Another Item" at bounding box center [301, 472] width 135 height 32
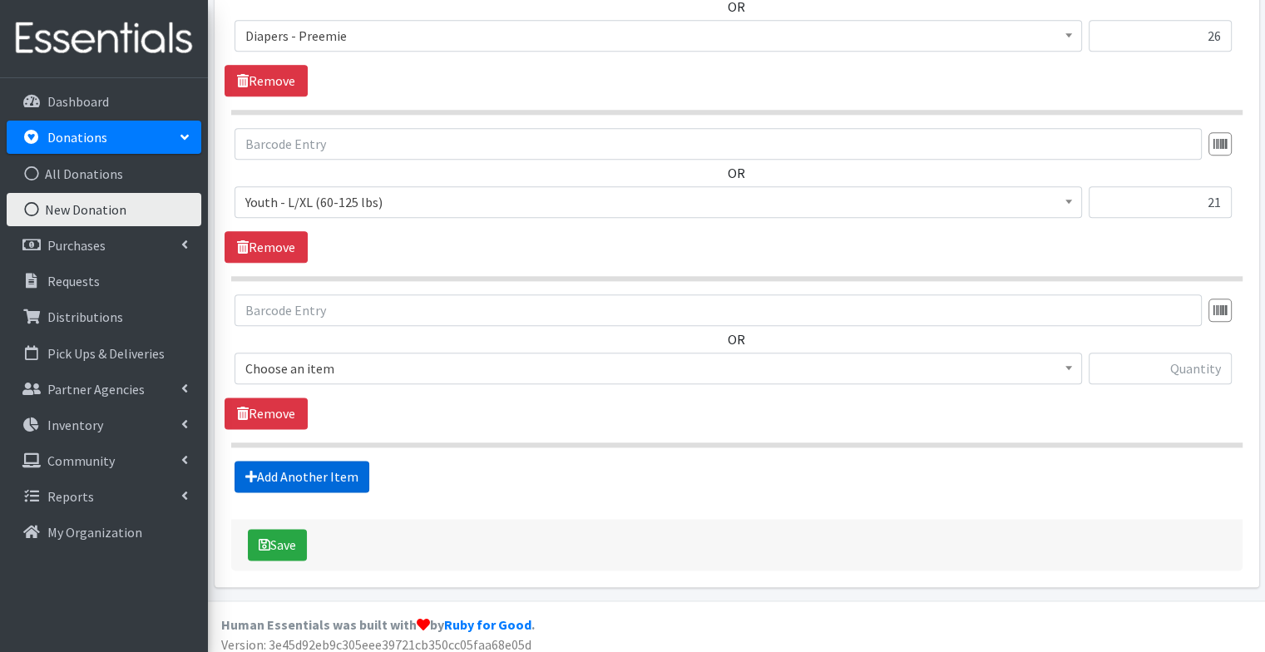
scroll to position [1982, 0]
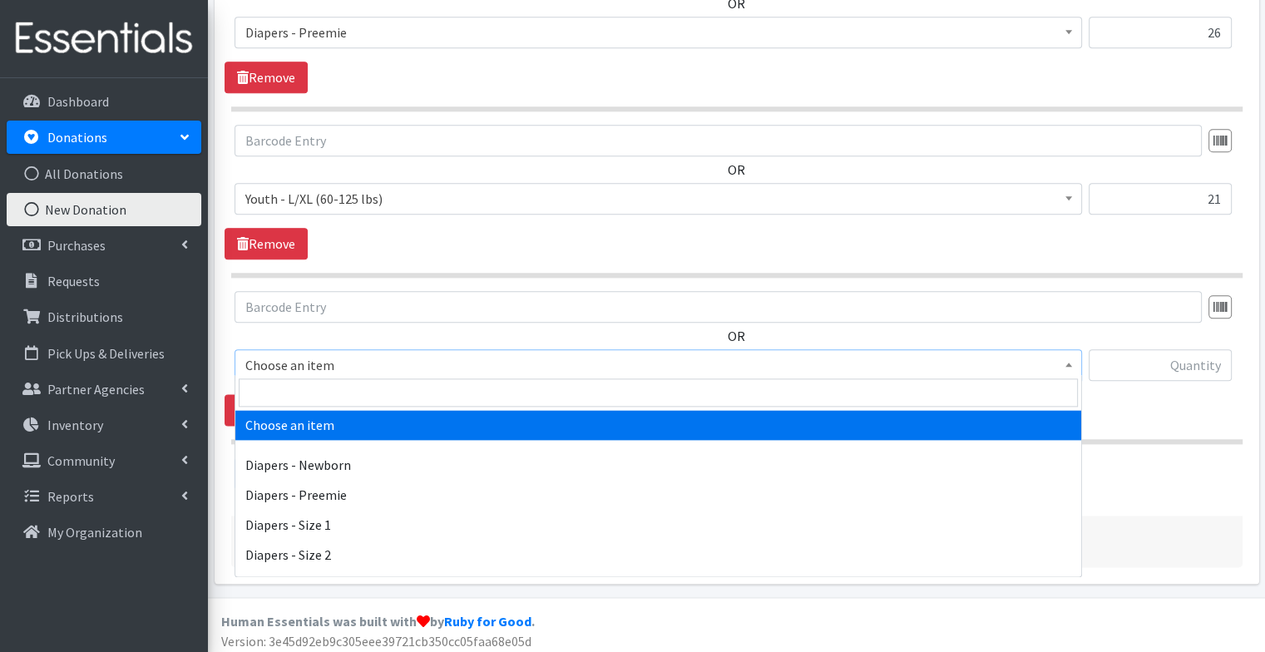
click at [427, 364] on span "Choose an item" at bounding box center [658, 364] width 826 height 23
click at [415, 395] on input "search" at bounding box center [658, 392] width 839 height 28
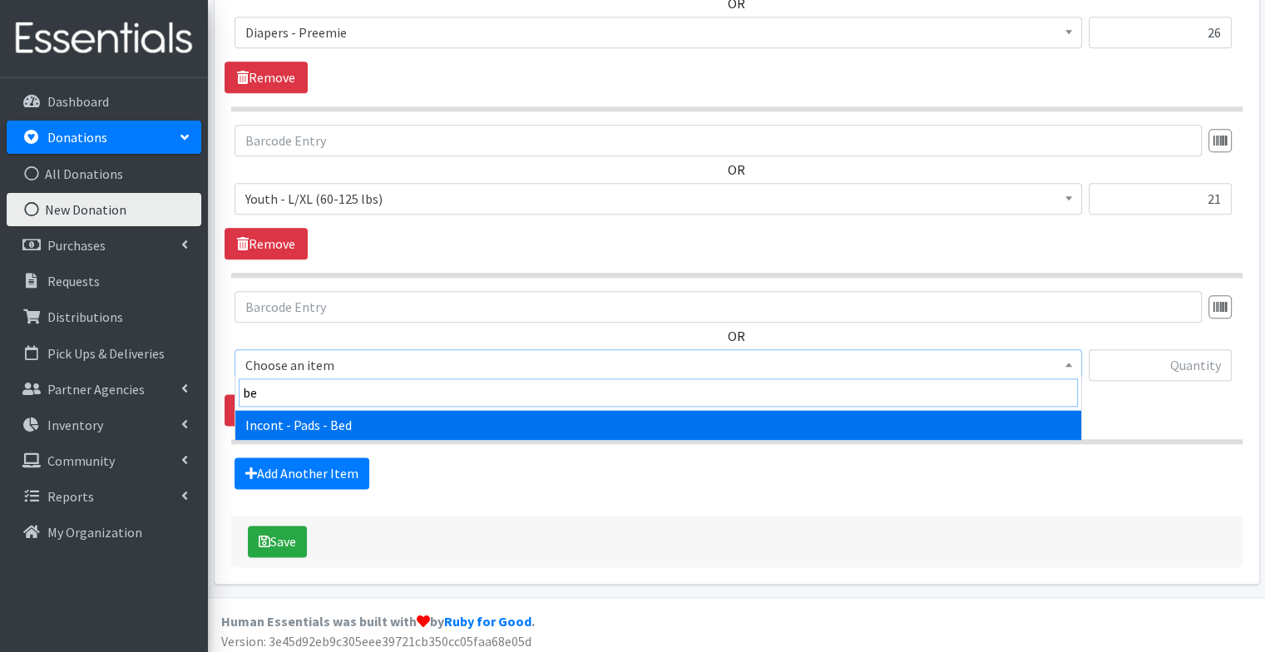
type input "bed"
select select "106"
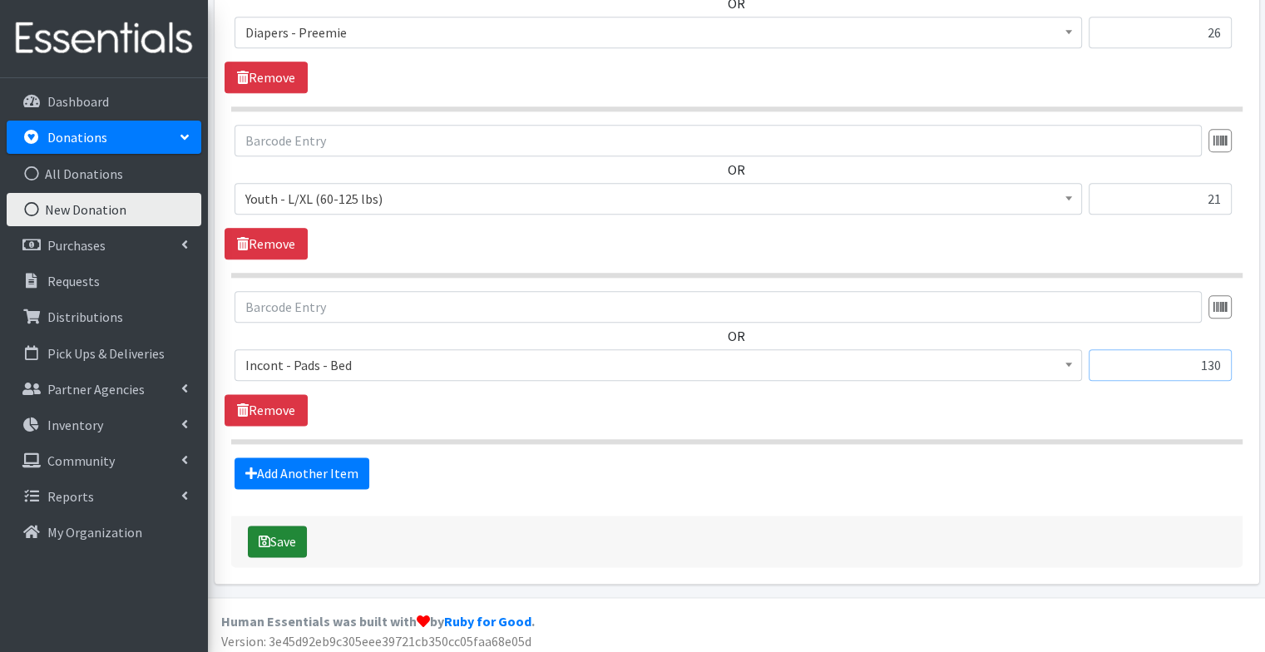
type input "130"
click at [286, 535] on button "Save" at bounding box center [277, 542] width 59 height 32
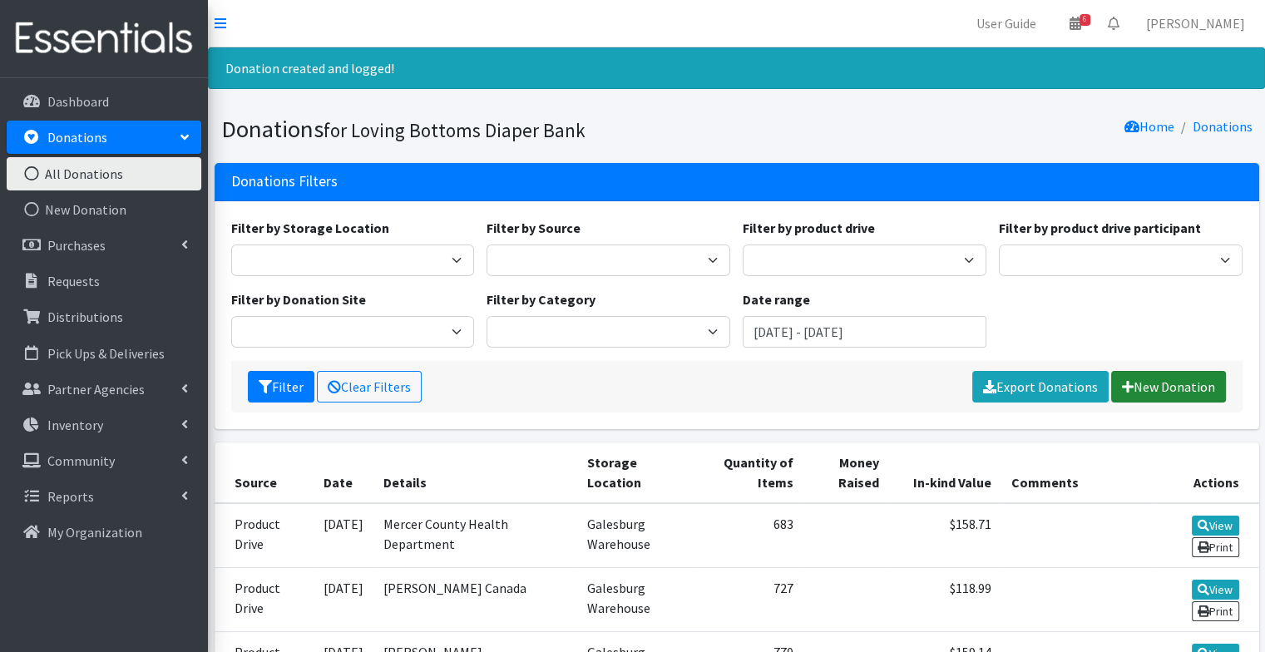
click at [1152, 387] on link "New Donation" at bounding box center [1168, 387] width 115 height 32
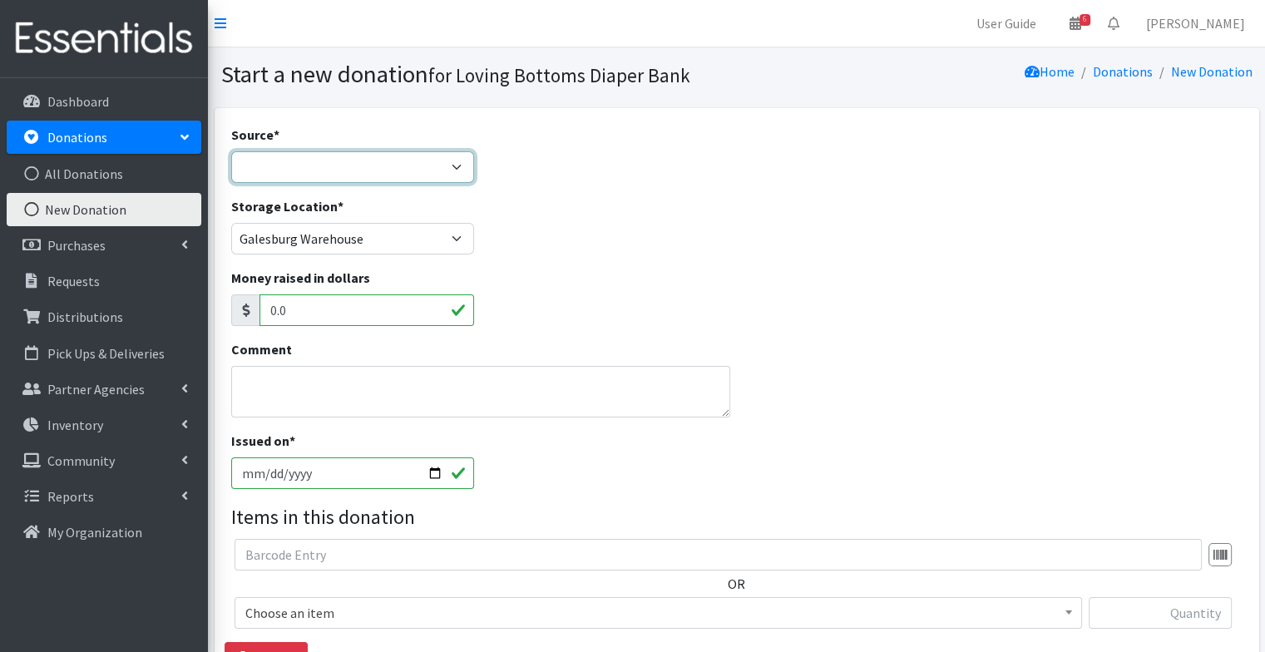
click at [359, 154] on select "Product Drive Manufacturer Donation Site Misc. Donation" at bounding box center [353, 167] width 244 height 32
select select "Product Drive"
click at [231, 151] on select "Product Drive Manufacturer Donation Site Misc. Donation" at bounding box center [353, 167] width 244 height 32
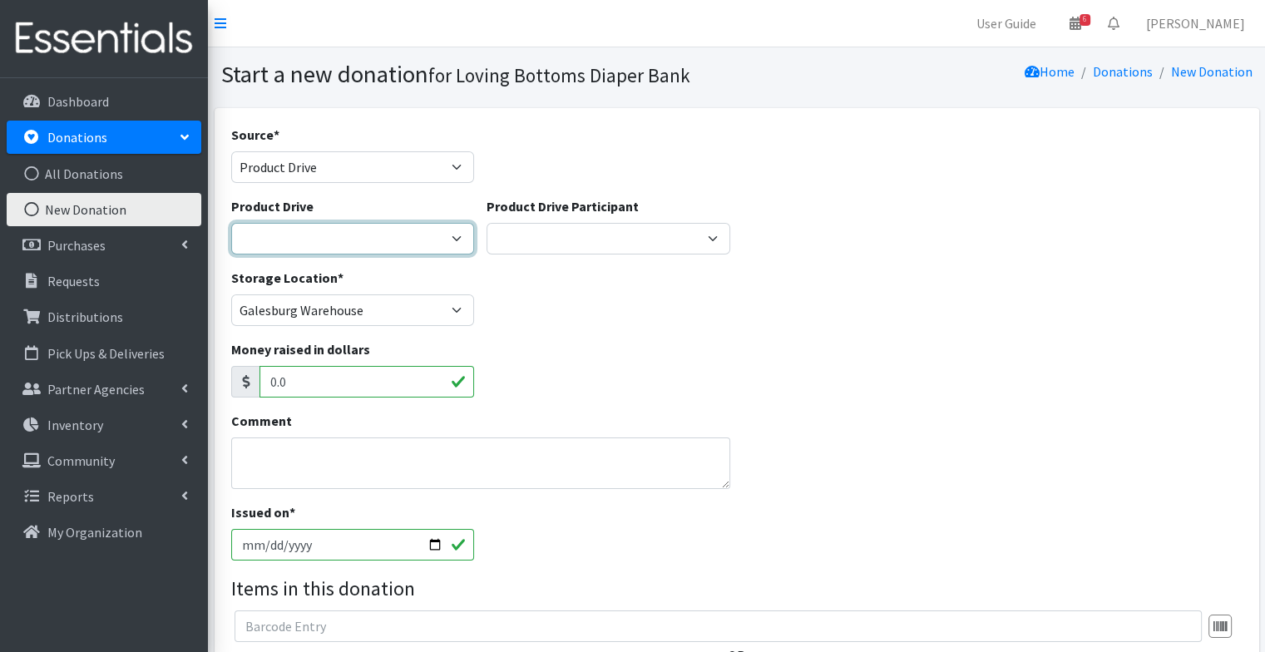
click at [335, 241] on select "4-H Federation AAUW - [PERSON_NAME] Club Abilities Plus [GEOGRAPHIC_DATA] Abing…" at bounding box center [353, 239] width 244 height 32
select select
click at [231, 223] on select "4-H Federation AAUW - [PERSON_NAME] Club Abilities Plus [GEOGRAPHIC_DATA] Abing…" at bounding box center [353, 239] width 244 height 32
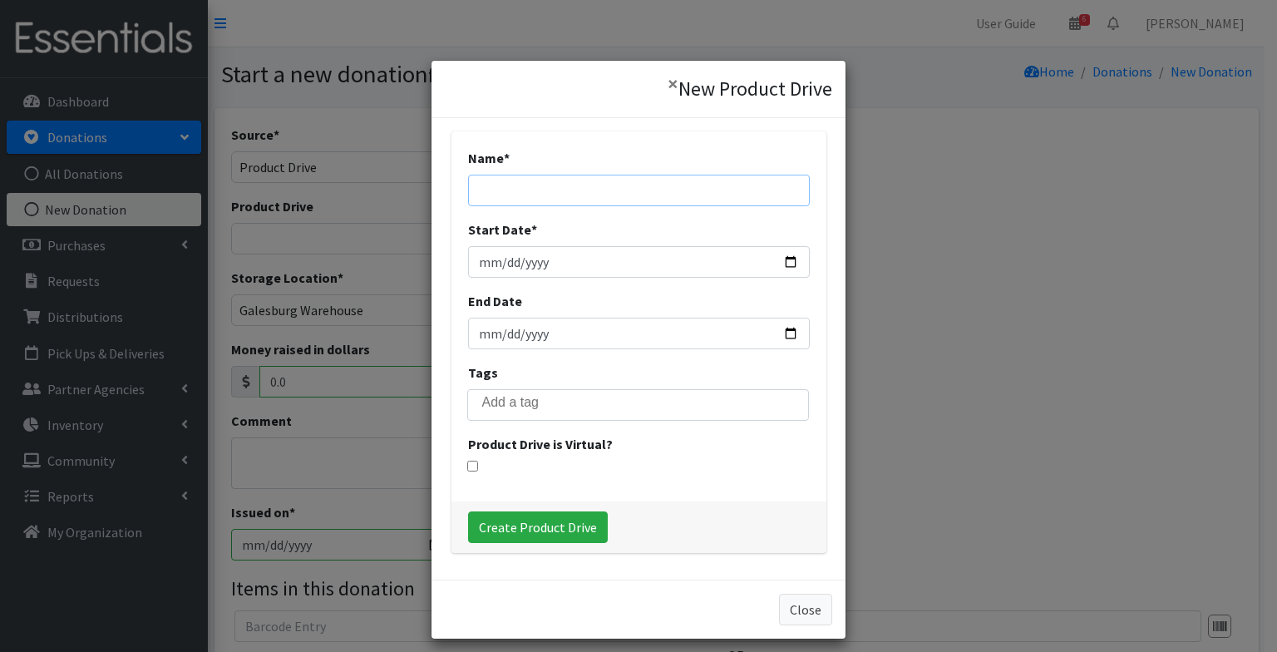
click at [592, 205] on input "Name *" at bounding box center [639, 191] width 342 height 32
type input "Salvation Army Canton"
click at [790, 261] on input "Start Date *" at bounding box center [639, 262] width 342 height 32
click at [780, 266] on input "[DATE]" at bounding box center [639, 262] width 342 height 32
type input "[DATE]"
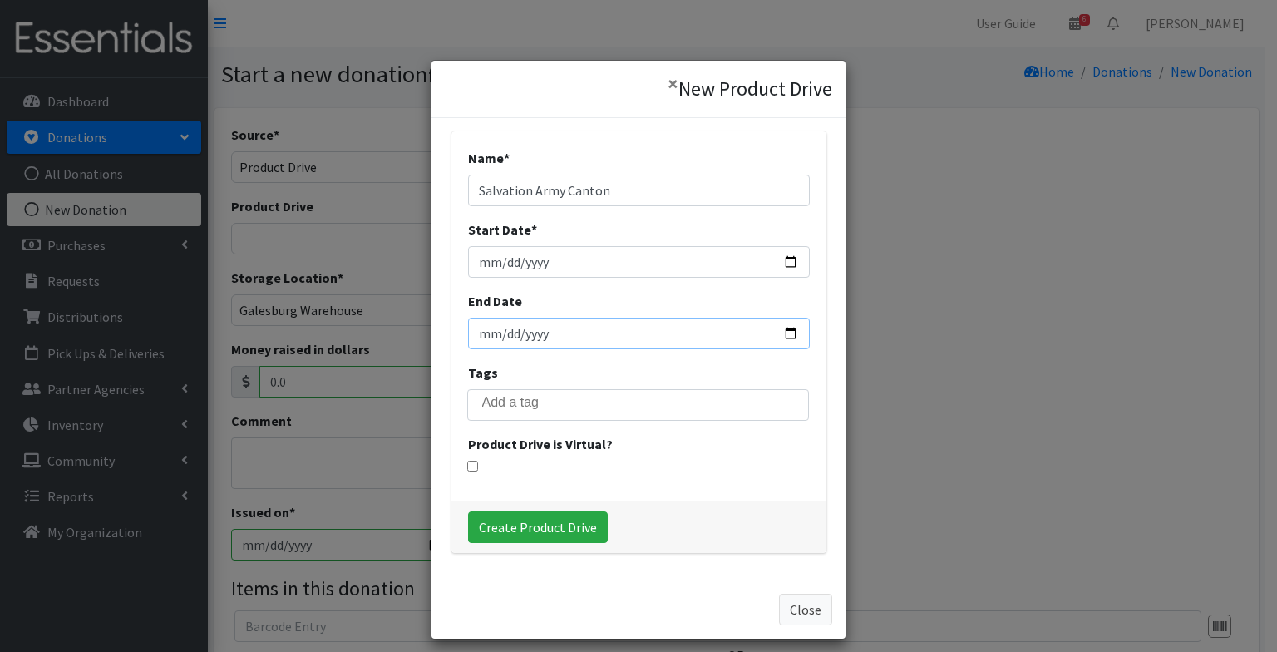
click at [785, 332] on input "End Date" at bounding box center [639, 334] width 342 height 32
type input "[DATE]"
click at [722, 473] on div "Name * Salvation Army Canton Start Date * 2025-09-01 End Date 2025-09-29 Tags P…" at bounding box center [639, 316] width 375 height 370
click at [572, 509] on div "Create Product Drive" at bounding box center [639, 527] width 375 height 52
click at [575, 537] on input "Create Product Drive" at bounding box center [538, 527] width 140 height 32
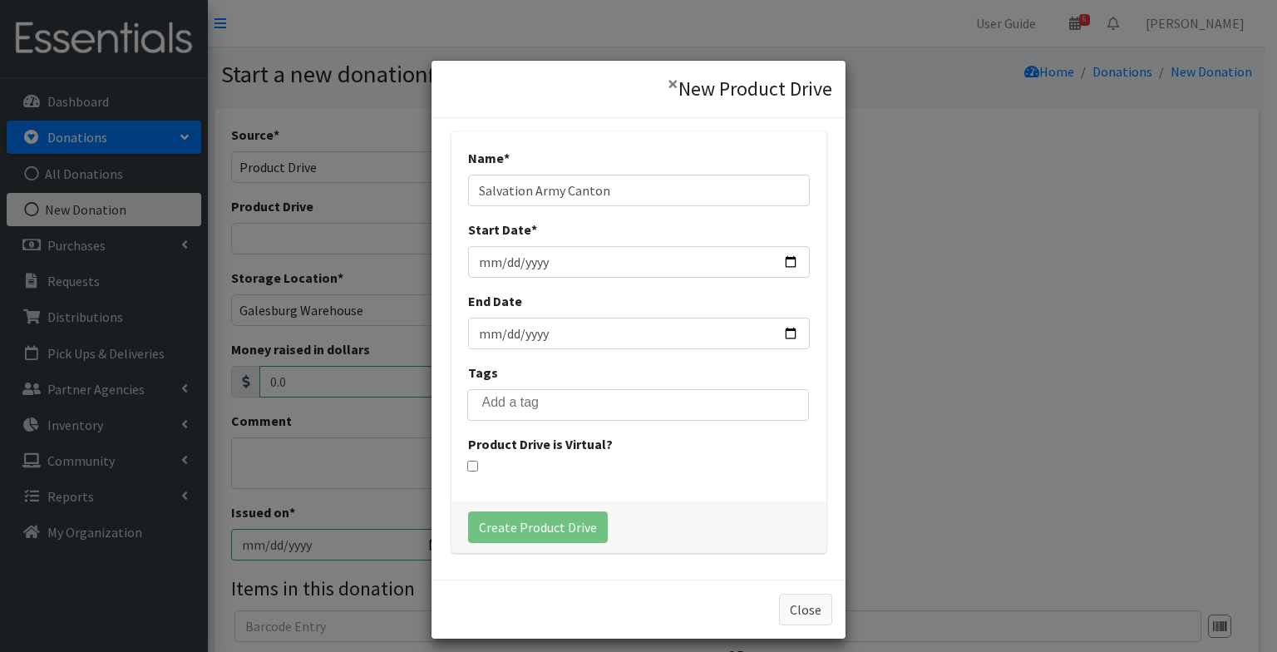
select select "3556"
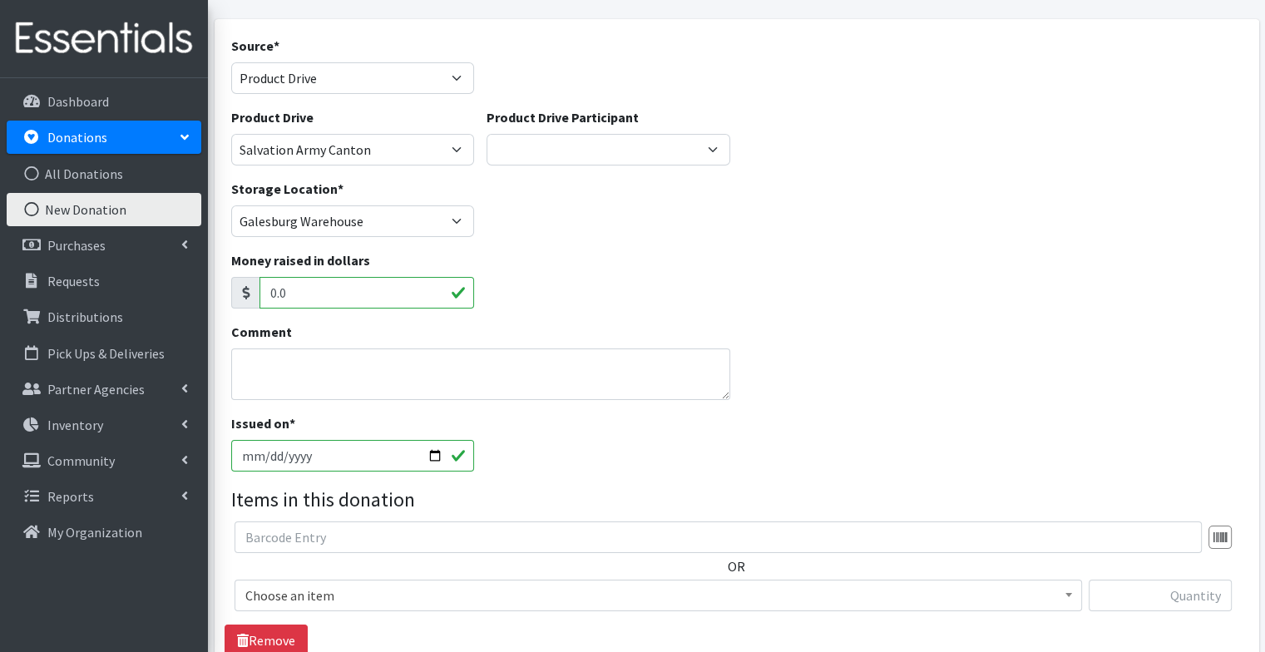
scroll to position [77, 0]
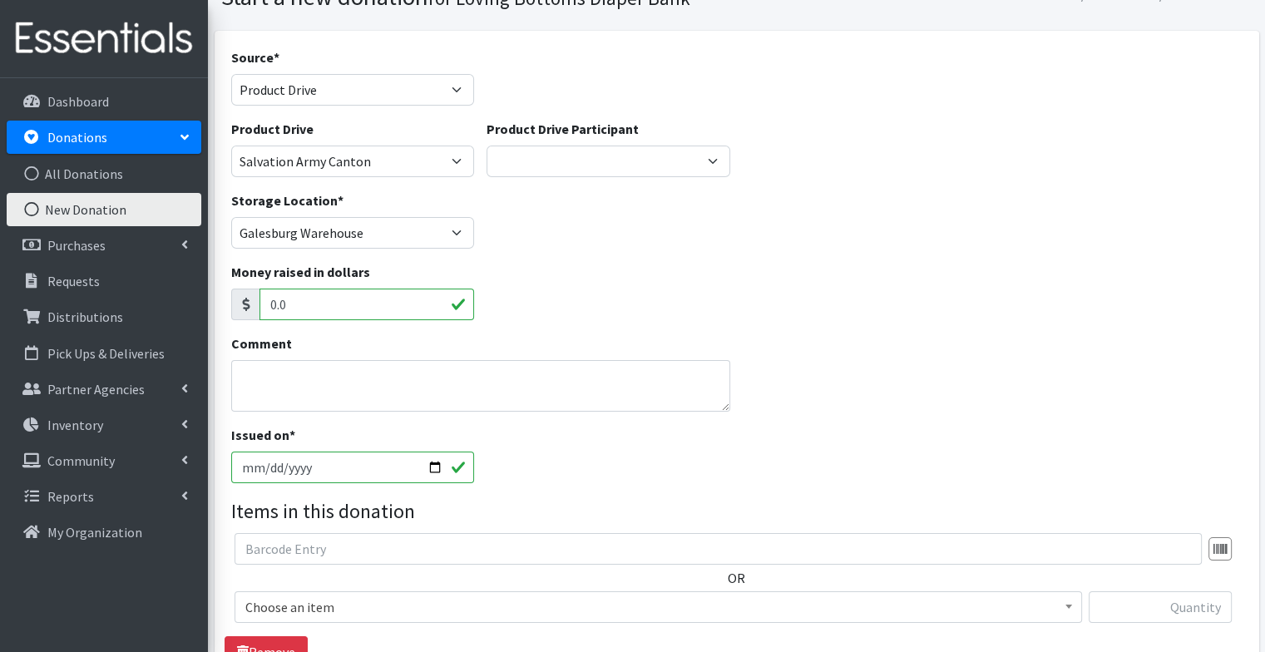
click at [431, 468] on input "2025-09-30" at bounding box center [353, 468] width 244 height 32
type input "2025-09-29"
click at [580, 471] on div "Issued on * 2025-09-29" at bounding box center [737, 461] width 1024 height 72
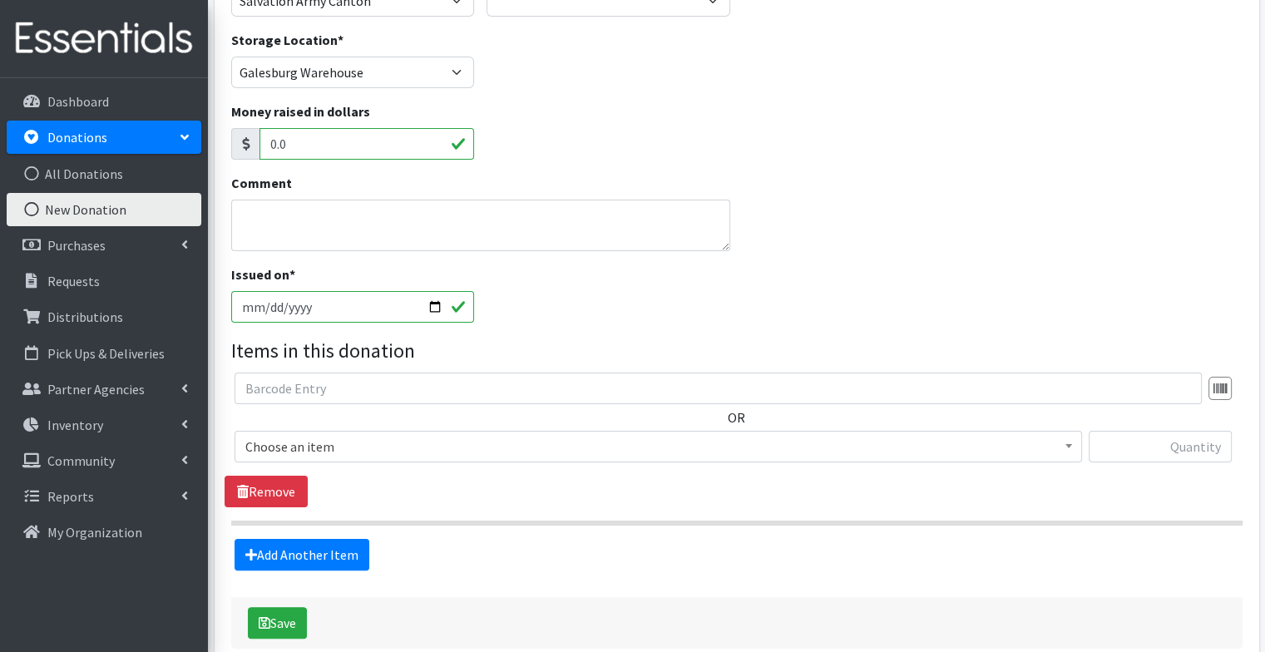
scroll to position [239, 0]
click at [557, 456] on span "Choose an item" at bounding box center [658, 445] width 826 height 23
select select "94"
click at [1142, 438] on input "text" at bounding box center [1159, 446] width 143 height 32
type input "106"
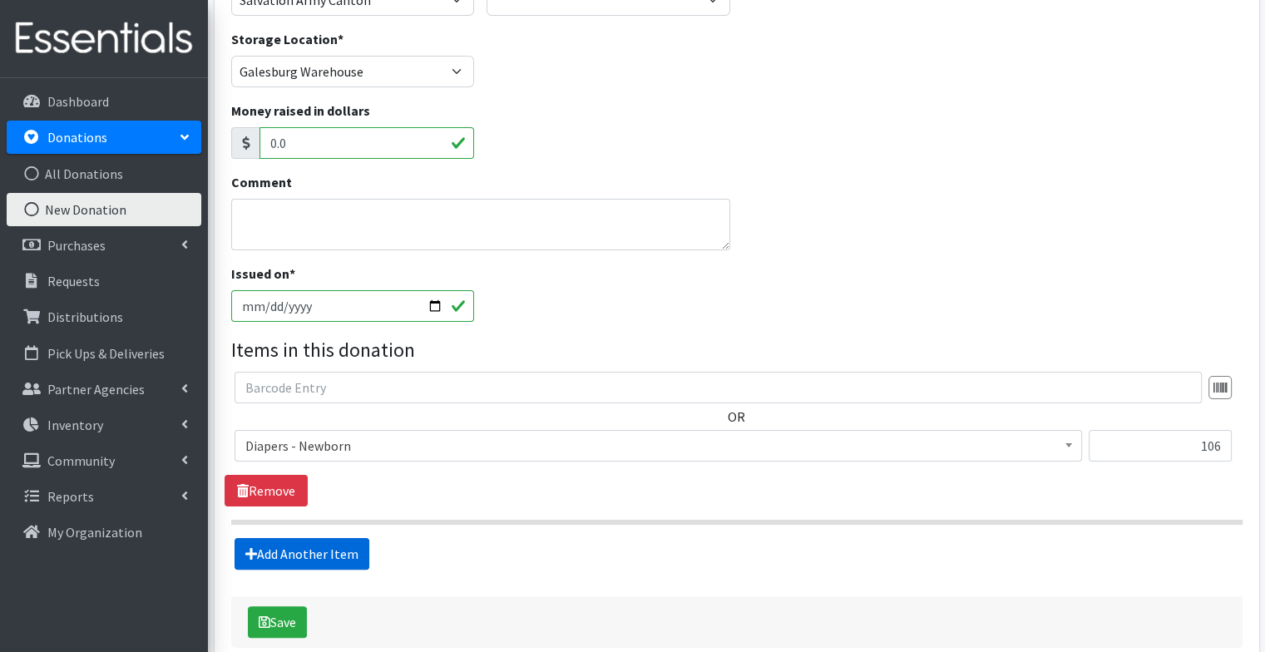
click at [280, 550] on link "Add Another Item" at bounding box center [301, 554] width 135 height 32
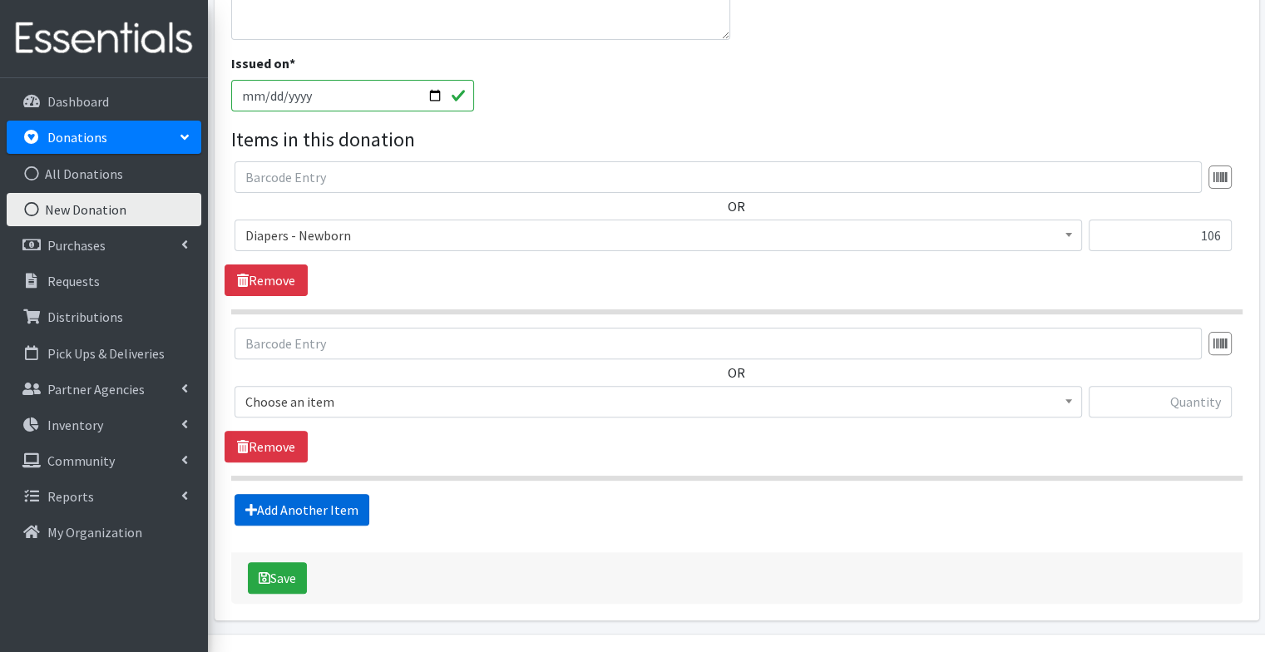
scroll to position [491, 0]
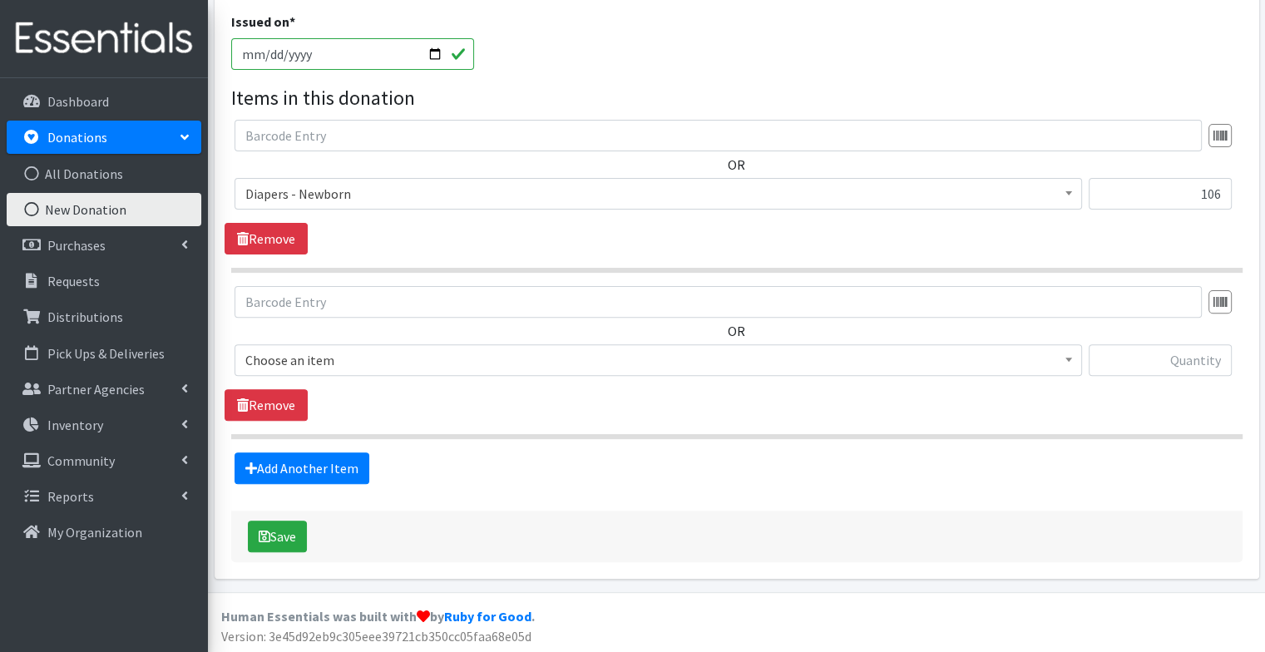
click at [412, 355] on span "Choose an item" at bounding box center [658, 359] width 826 height 23
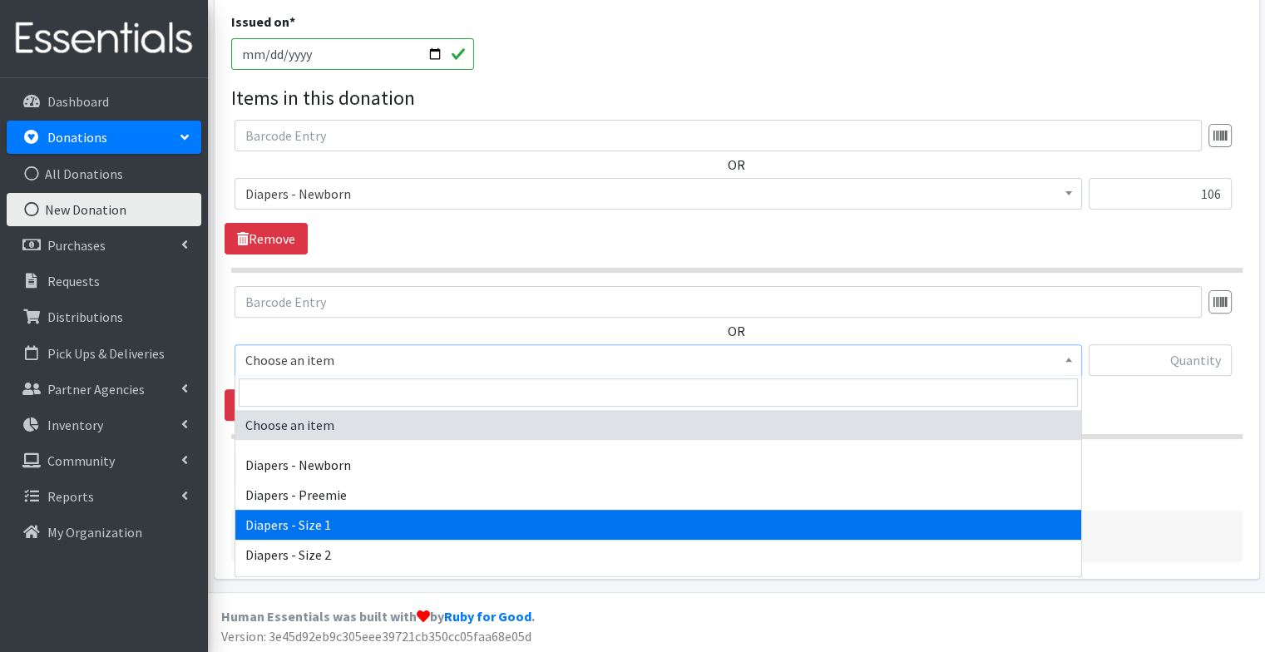
drag, startPoint x: 388, startPoint y: 504, endPoint x: 388, endPoint y: 520, distance: 15.8
select select "96"
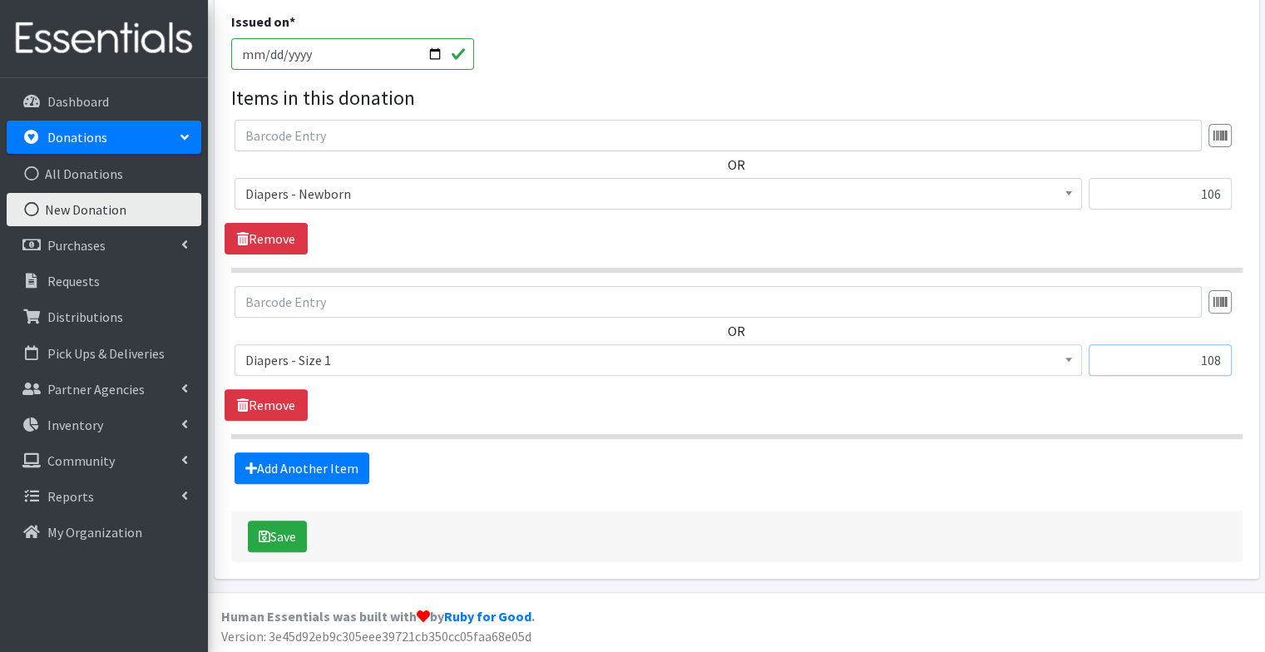
drag, startPoint x: 1181, startPoint y: 353, endPoint x: 1289, endPoint y: 389, distance: 113.9
click at [1264, 389] on html "User Guide 6 6 Pick-ups remaining this week View Calendar 0 Requests 0 Partner …" at bounding box center [632, 81] width 1265 height 1145
type input "152"
click at [283, 466] on link "Add Another Item" at bounding box center [301, 468] width 135 height 32
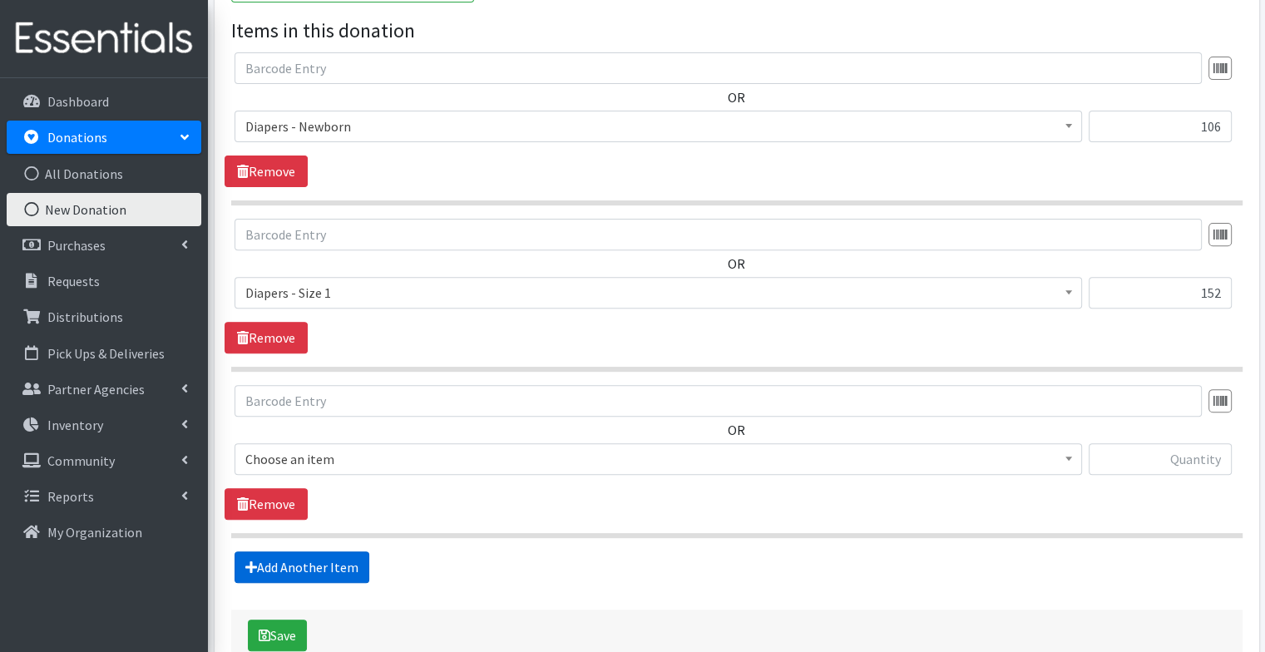
scroll to position [656, 0]
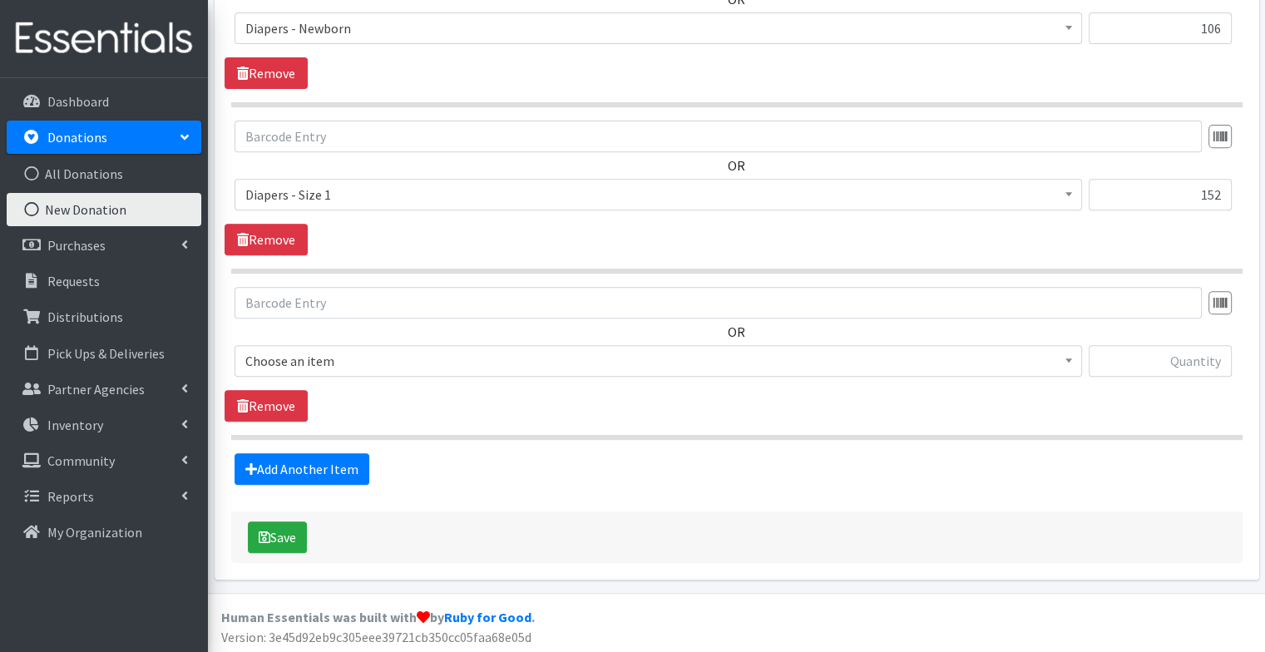
click at [433, 360] on span "Choose an item" at bounding box center [658, 360] width 826 height 23
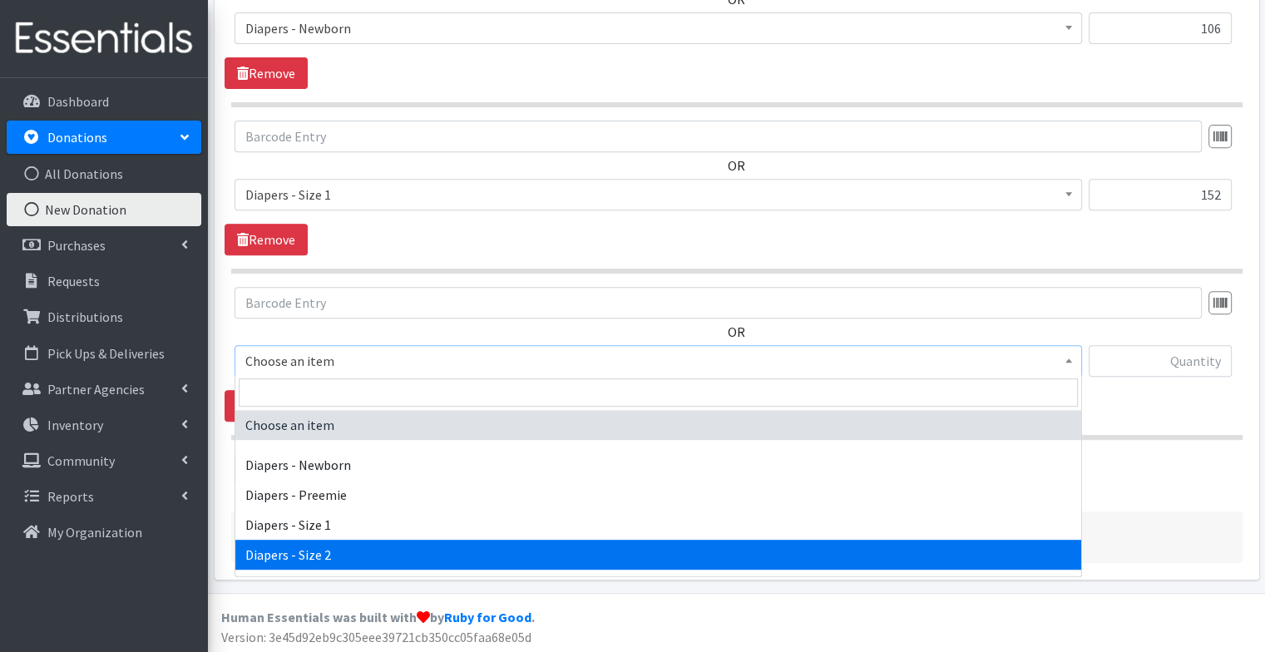
select select "97"
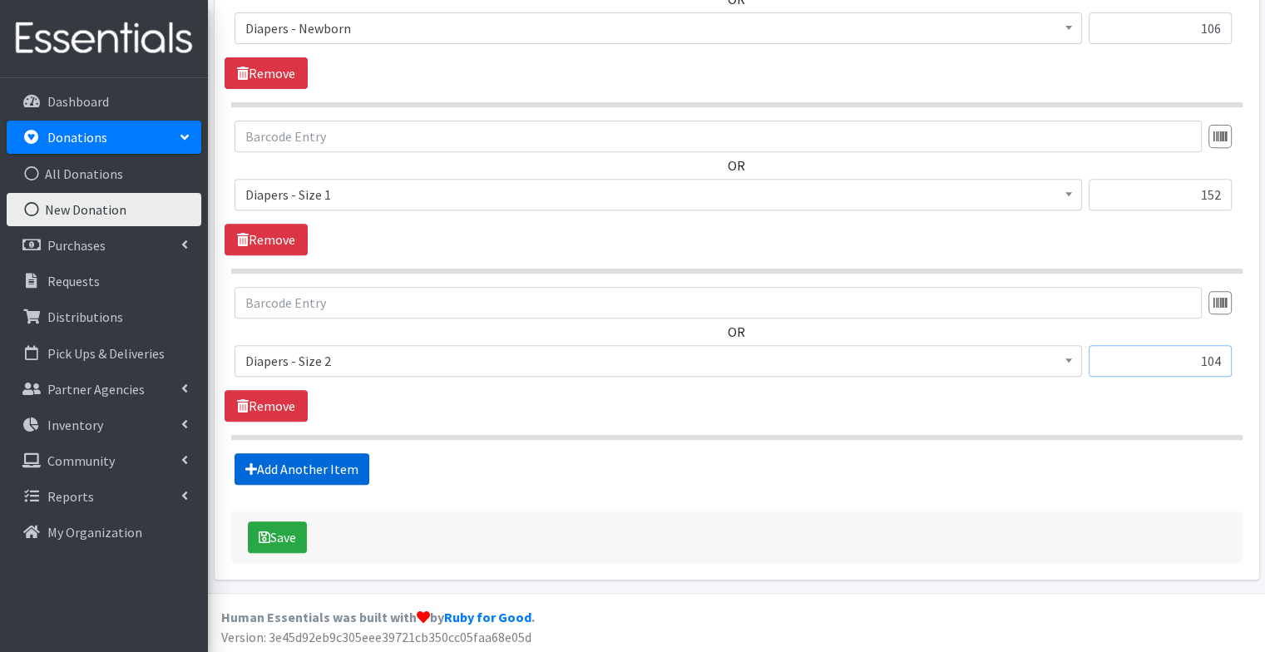
type input "104"
click at [275, 468] on link "Add Another Item" at bounding box center [301, 469] width 135 height 32
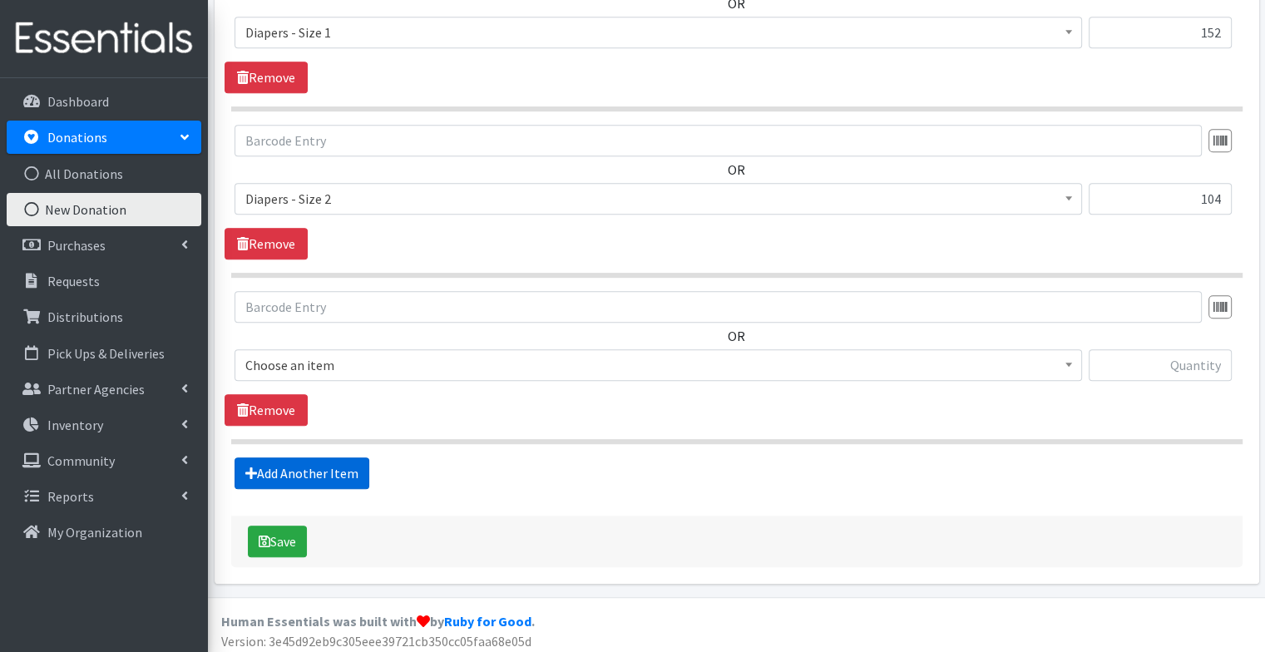
scroll to position [822, 0]
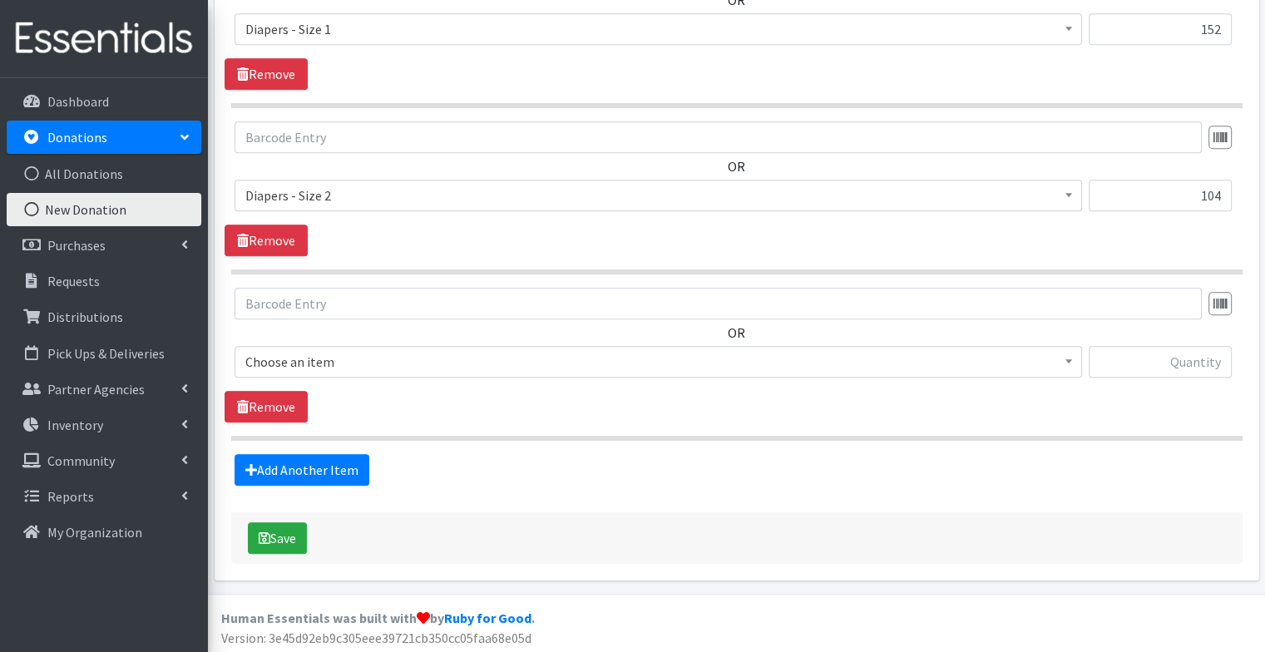
click at [381, 375] on span "Choose an item Diapers - Newborn Diapers - Preemie Diapers - Size 1 Diapers - S…" at bounding box center [657, 368] width 847 height 45
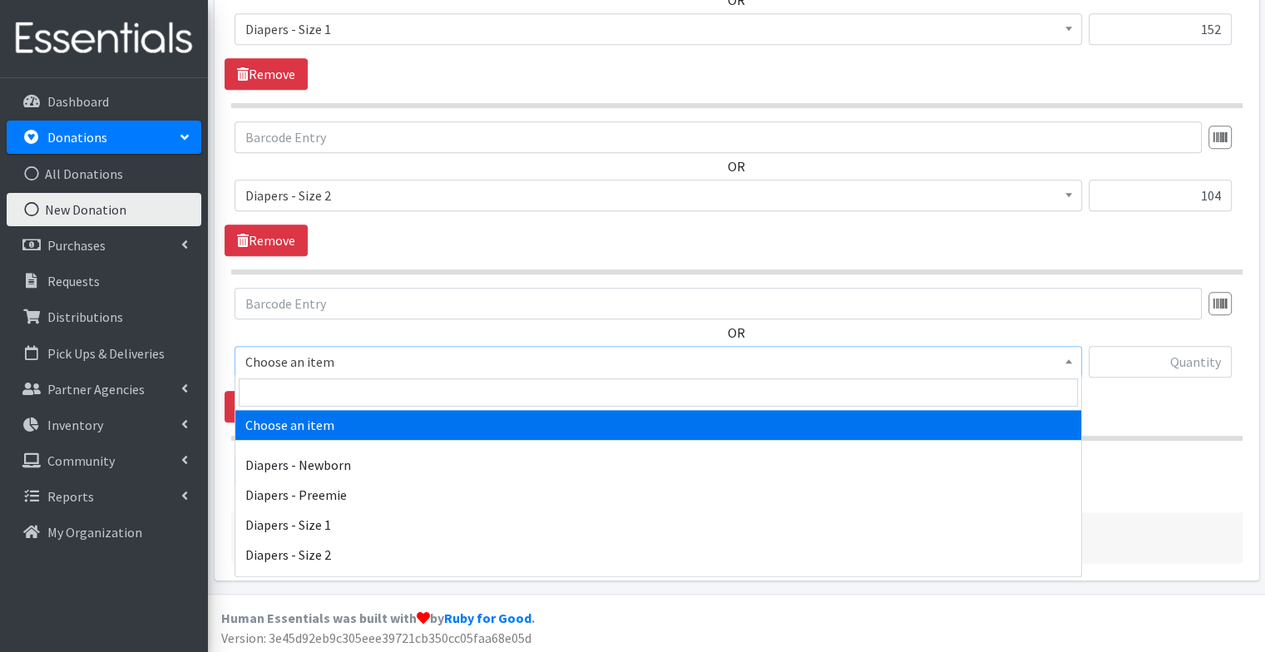
click at [378, 359] on span "Choose an item" at bounding box center [658, 361] width 826 height 23
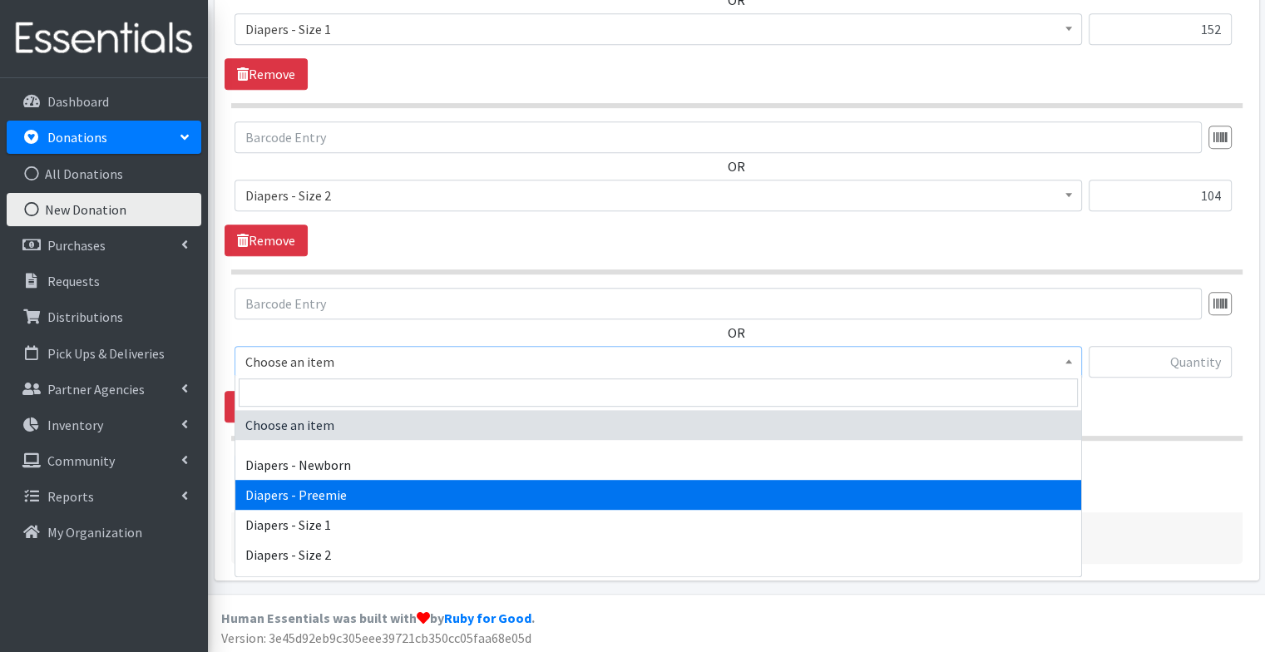
scroll to position [45, 0]
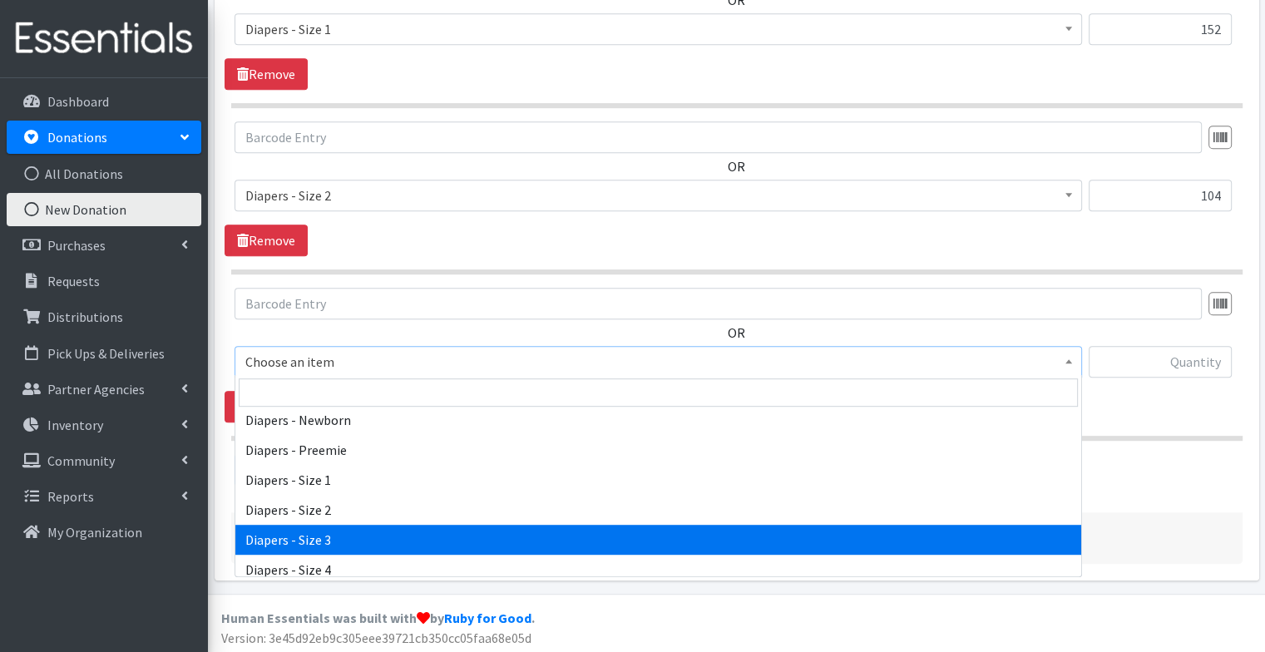
select select "98"
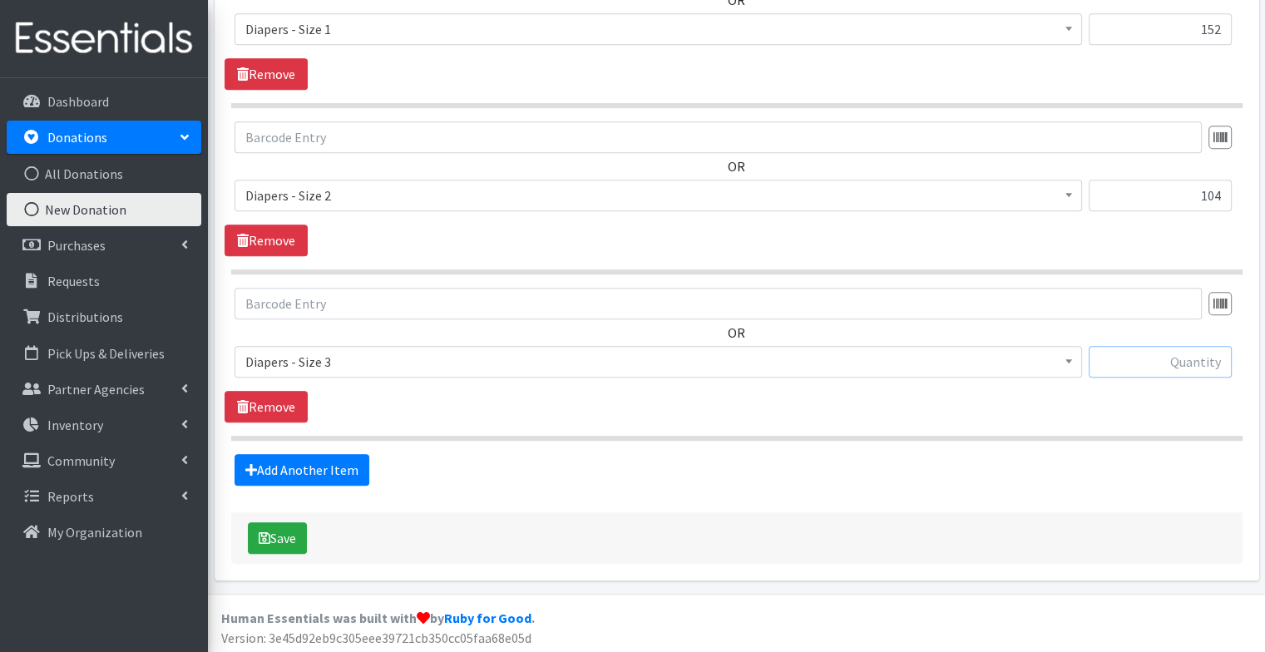
click at [1167, 372] on input "text" at bounding box center [1159, 362] width 143 height 32
type input "294"
click at [340, 469] on link "Add Another Item" at bounding box center [301, 470] width 135 height 32
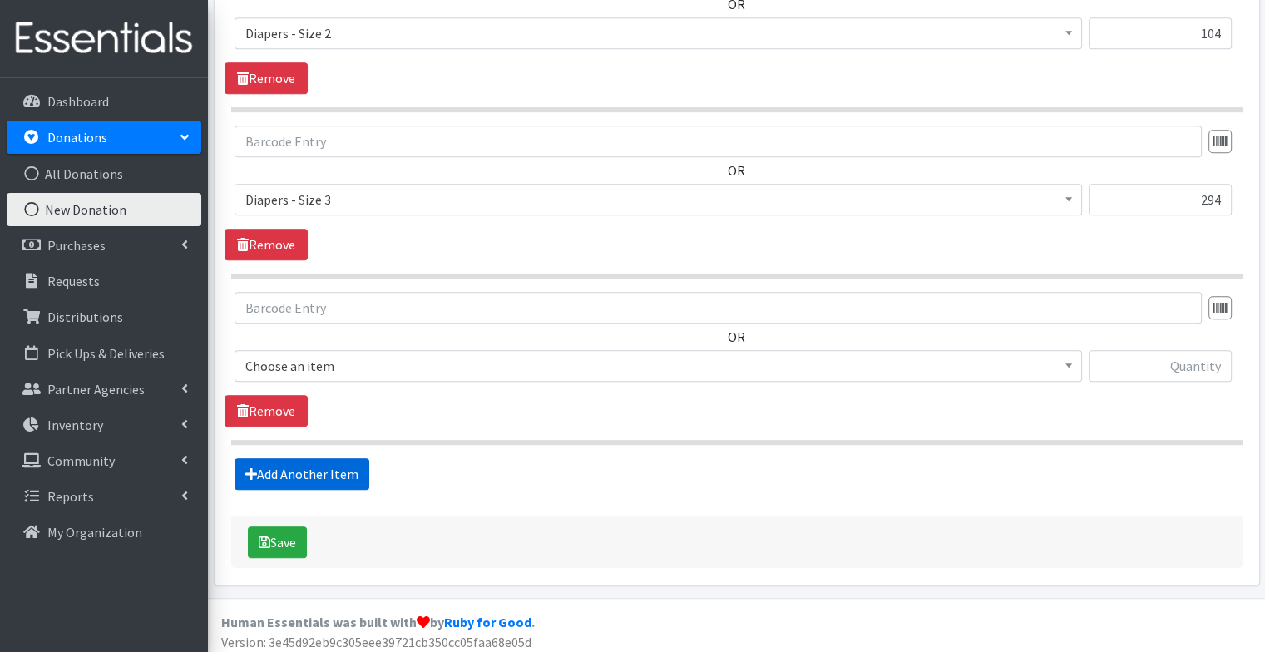
scroll to position [988, 0]
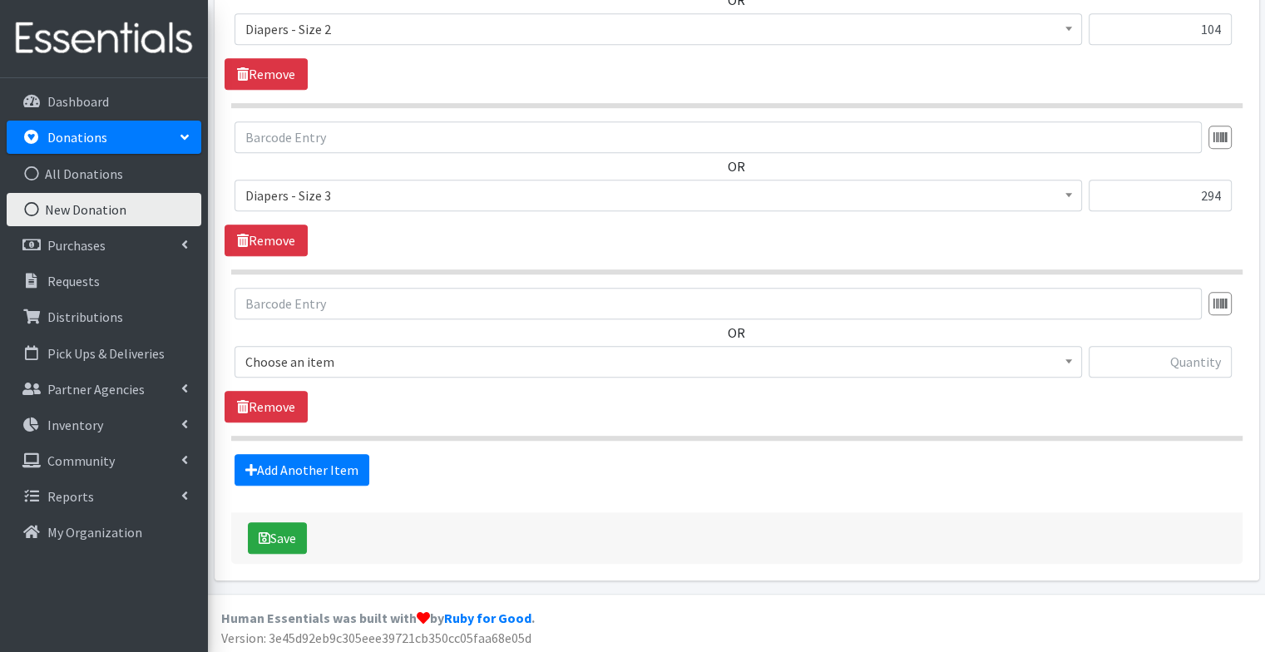
click at [351, 372] on span "Choose an item" at bounding box center [657, 362] width 847 height 32
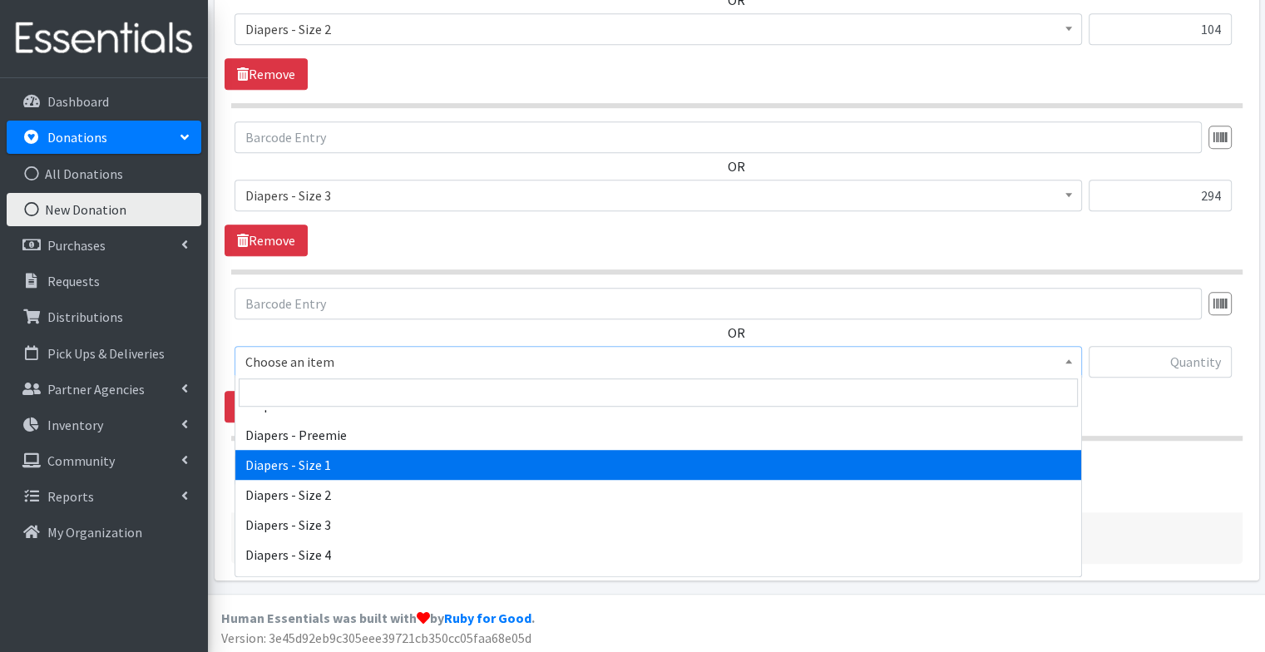
scroll to position [62, 0]
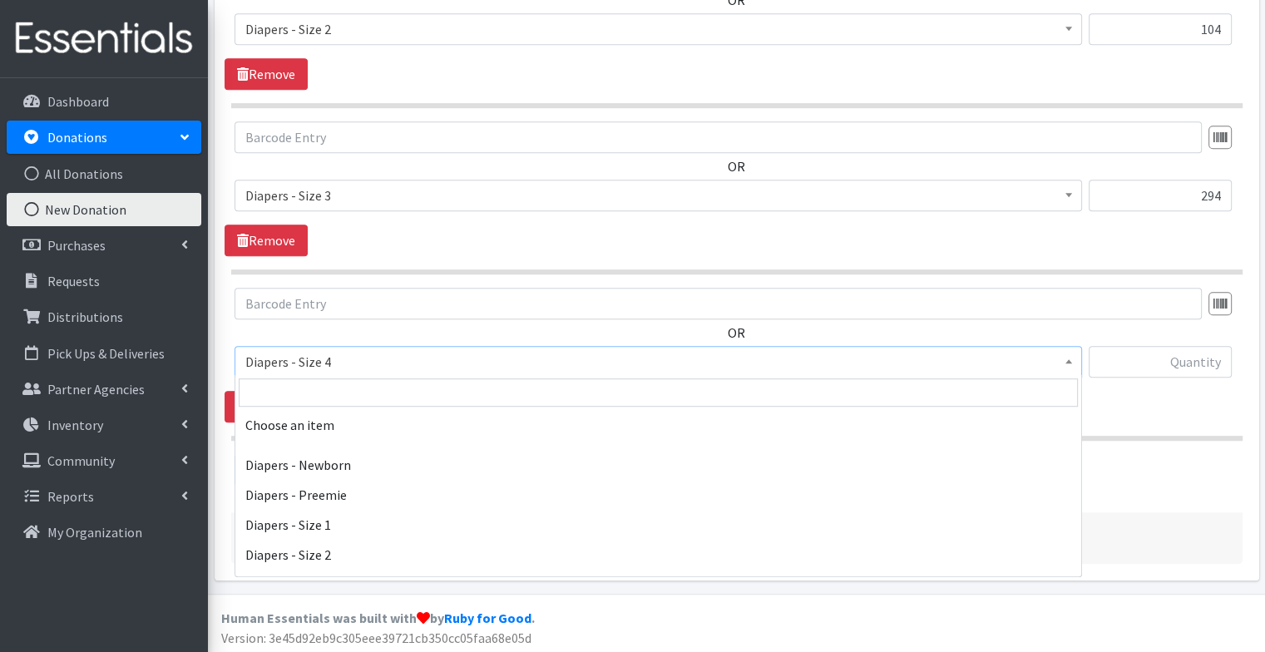
click at [376, 352] on span "Diapers - Size 4" at bounding box center [658, 361] width 826 height 23
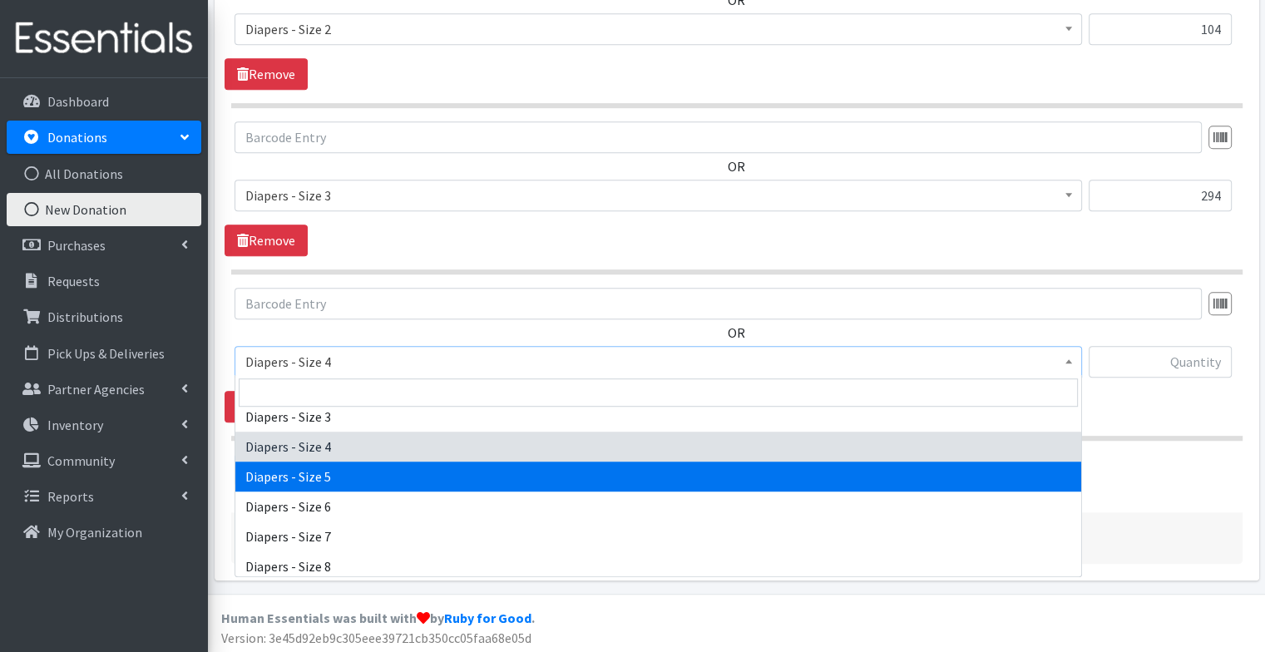
scroll to position [169, 0]
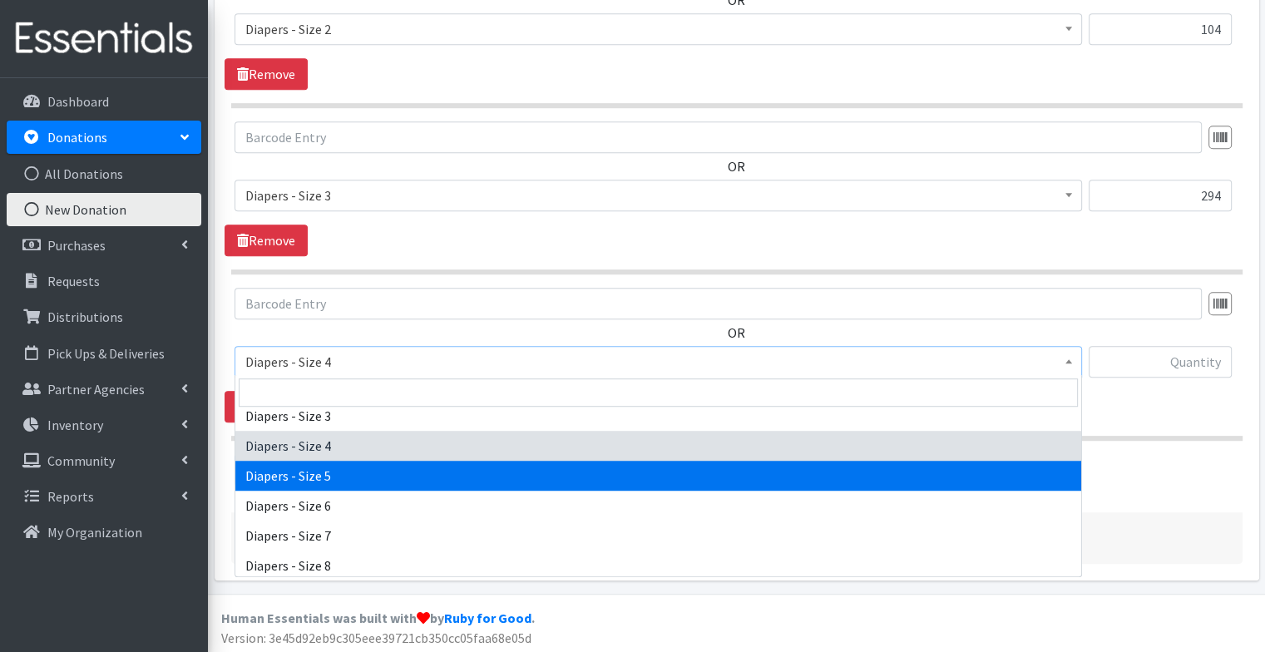
select select "74"
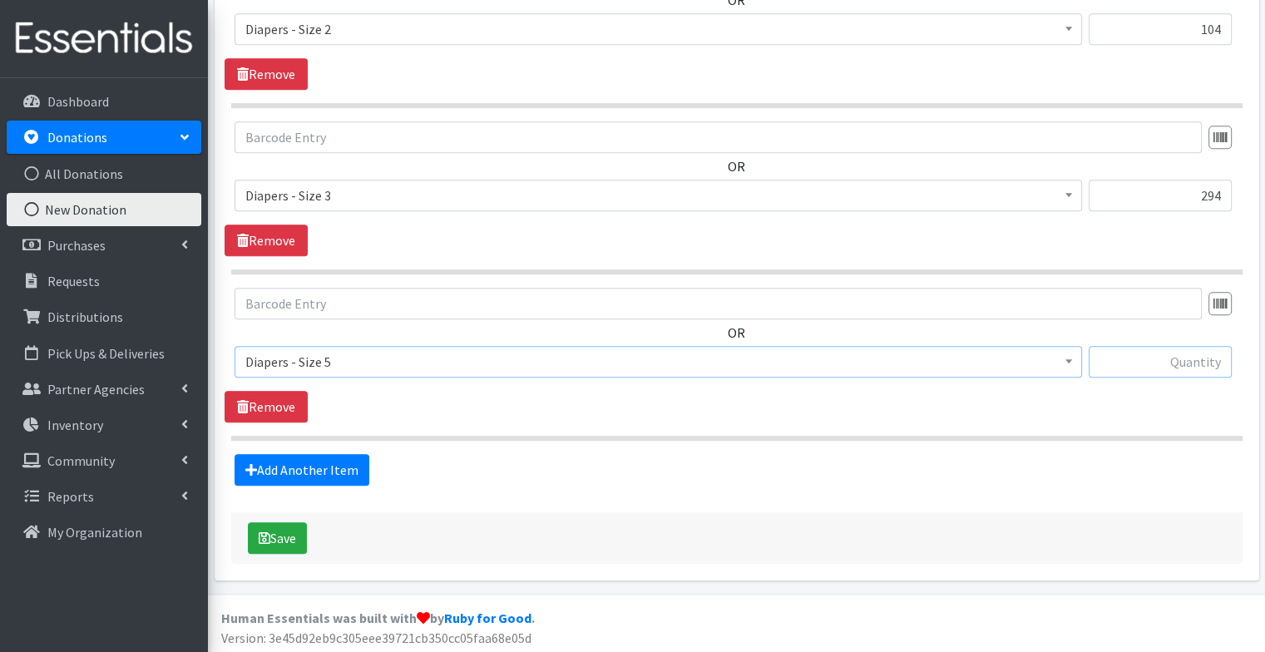
click at [1162, 346] on input "text" at bounding box center [1159, 362] width 143 height 32
click at [1125, 358] on input "text" at bounding box center [1159, 362] width 143 height 32
type input "217"
click at [318, 469] on link "Add Another Item" at bounding box center [301, 470] width 135 height 32
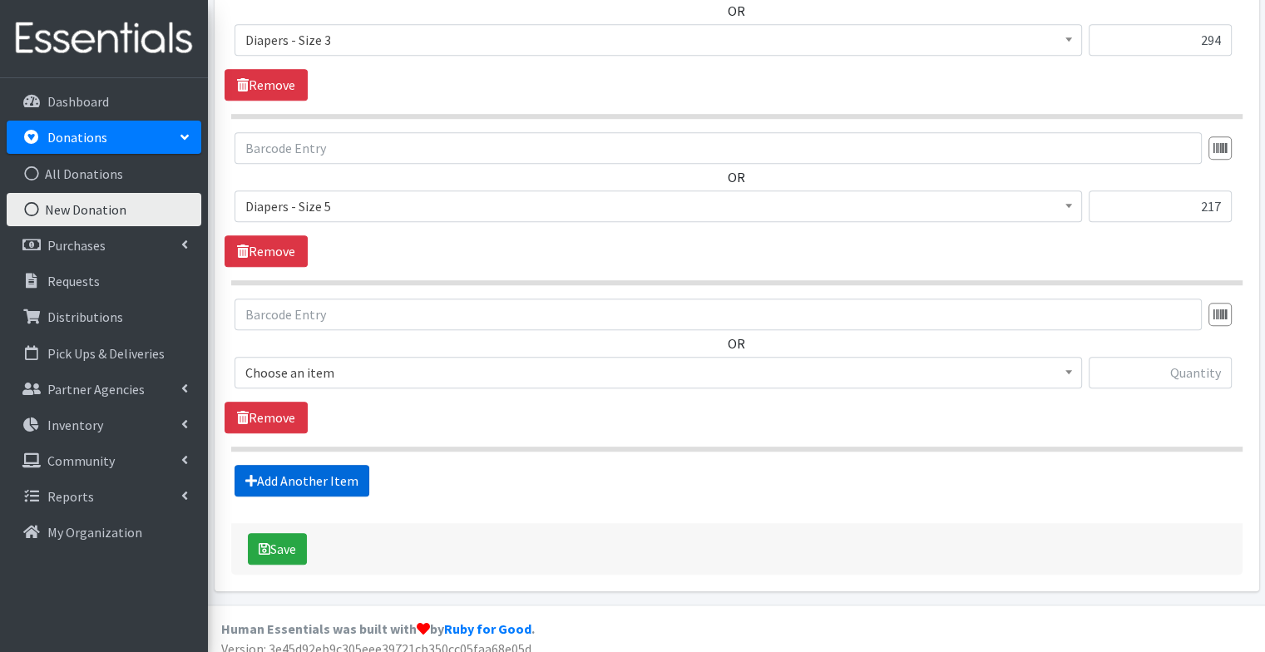
scroll to position [1154, 0]
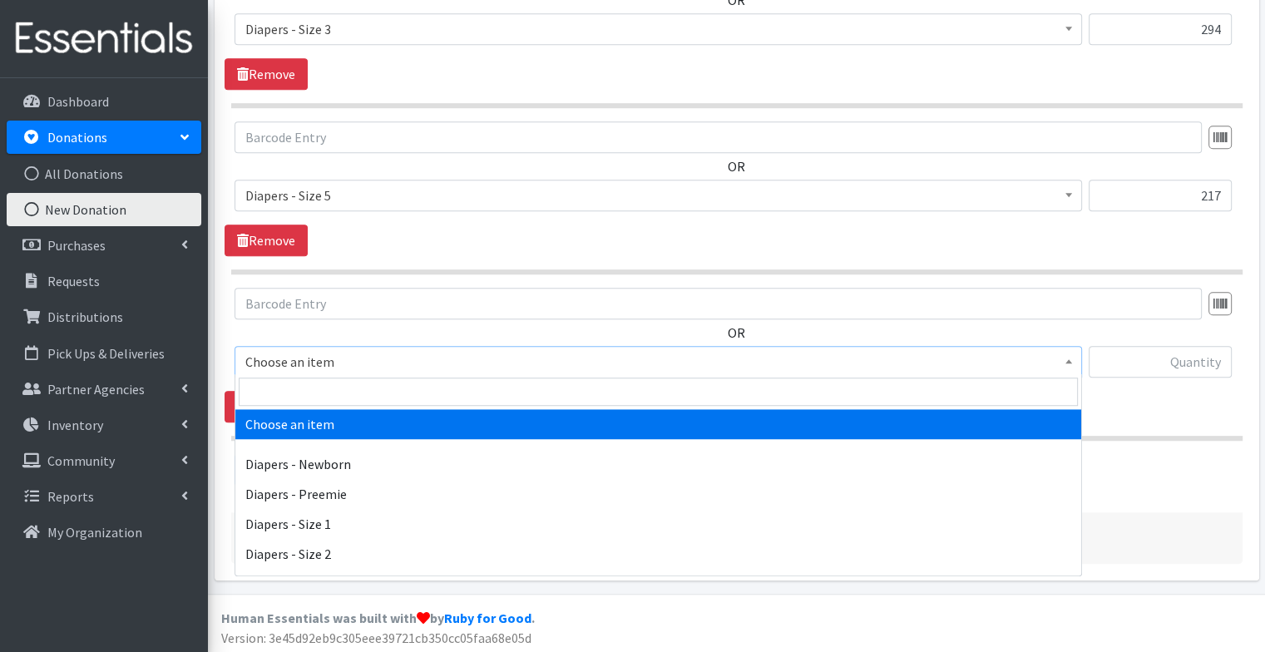
click at [366, 368] on span "Choose an item" at bounding box center [658, 361] width 826 height 23
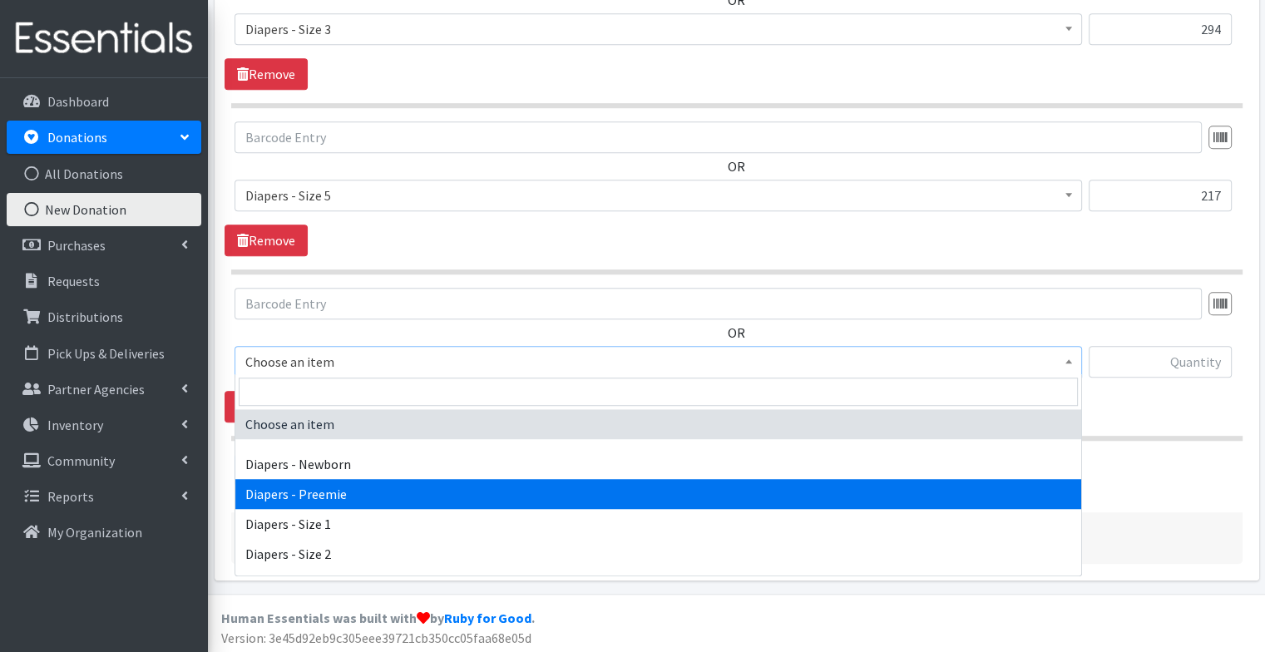
scroll to position [119, 0]
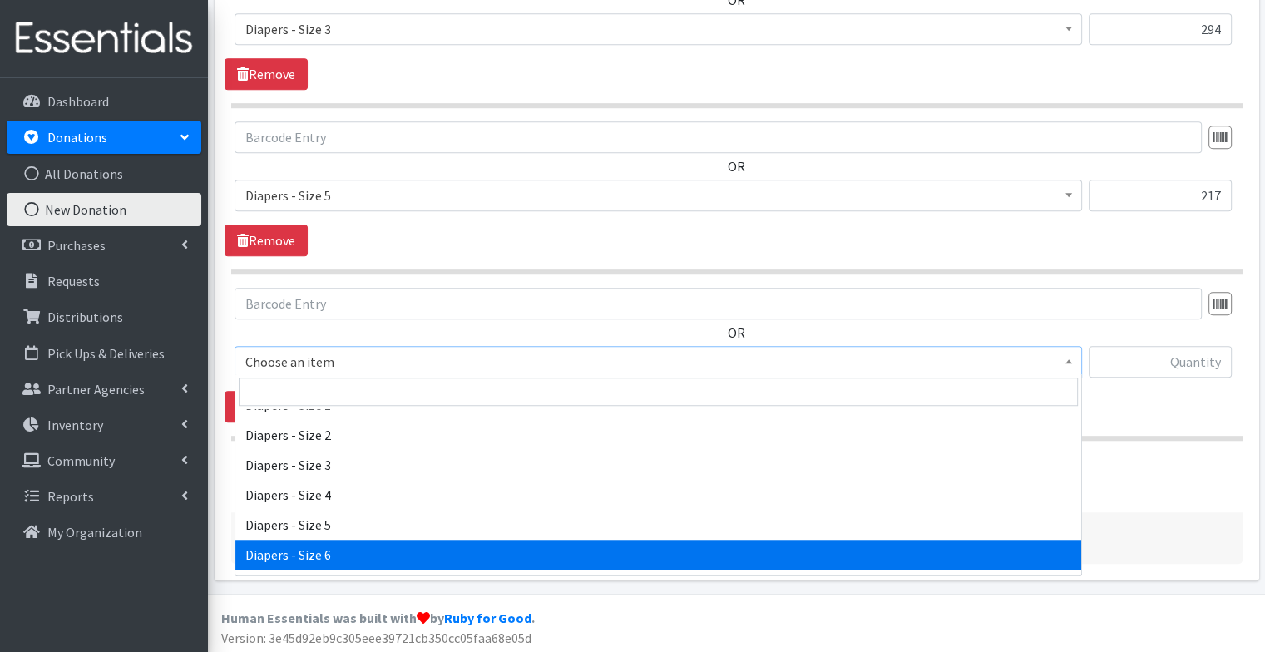
select select "75"
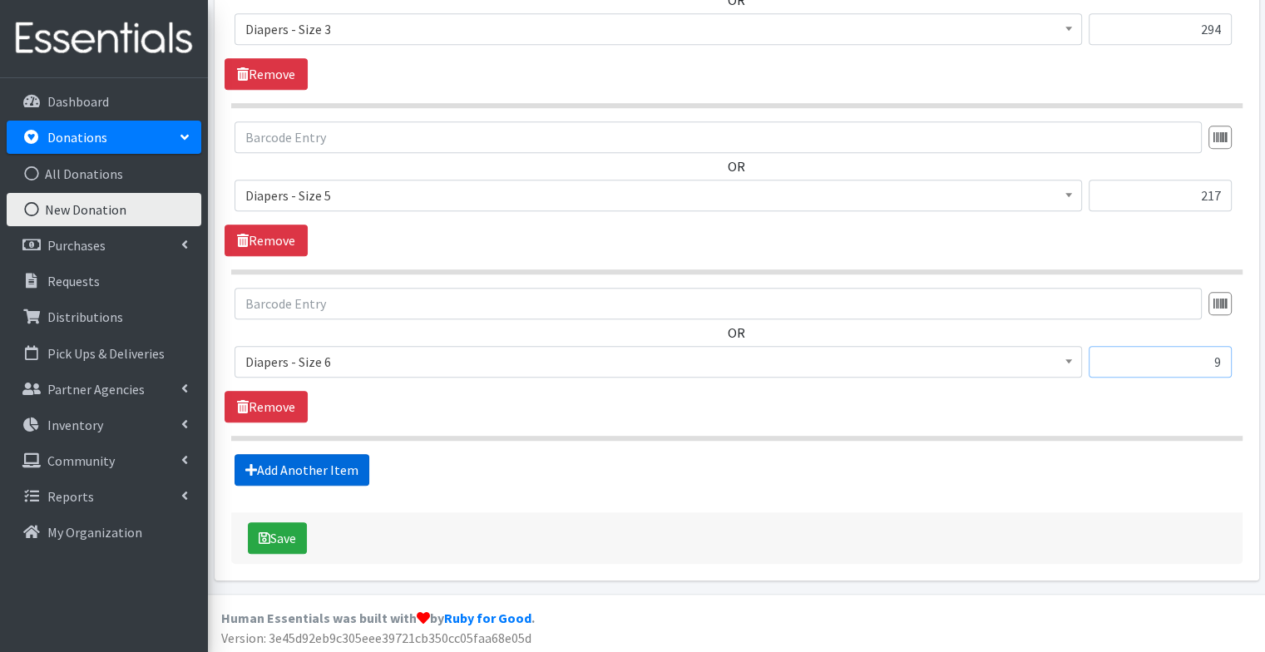
type input "9"
click at [319, 468] on link "Add Another Item" at bounding box center [301, 470] width 135 height 32
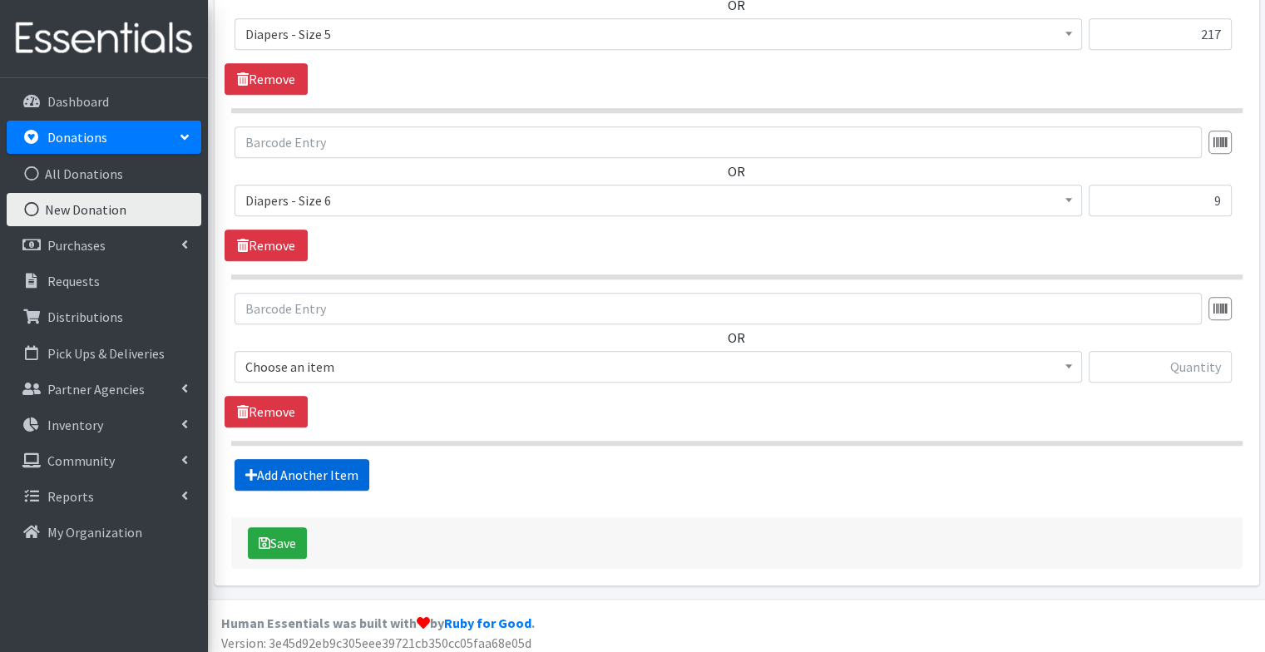
scroll to position [1320, 0]
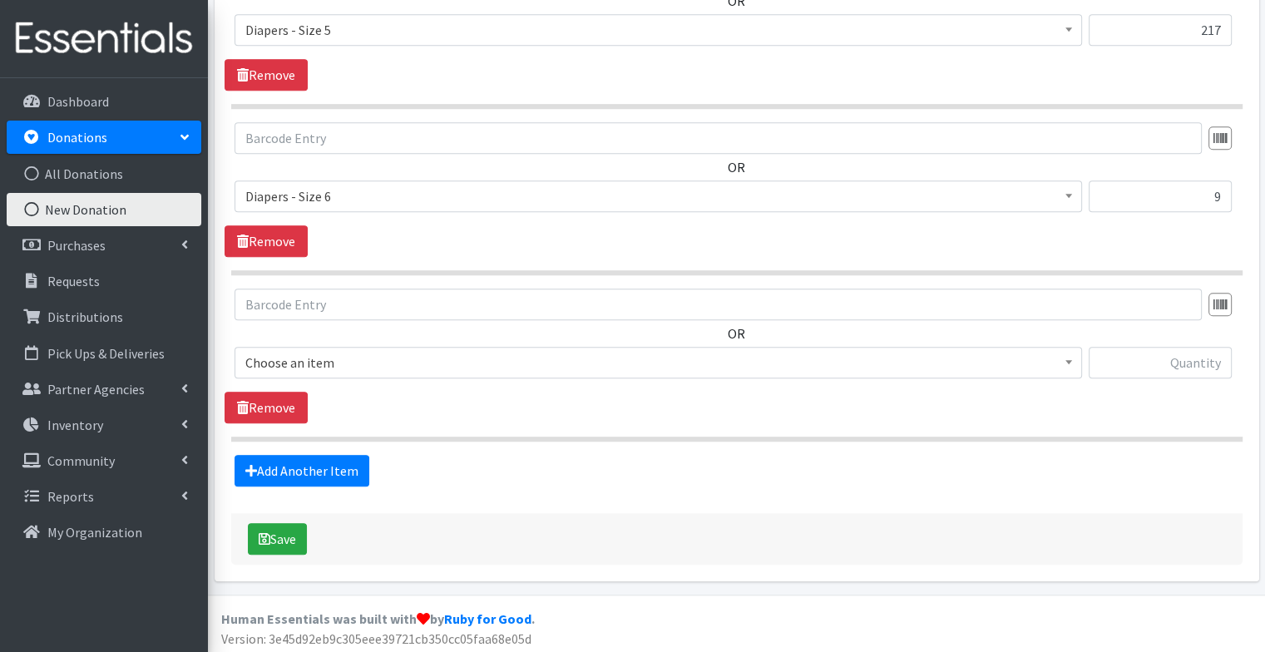
click at [317, 373] on span "Choose an item" at bounding box center [657, 363] width 847 height 32
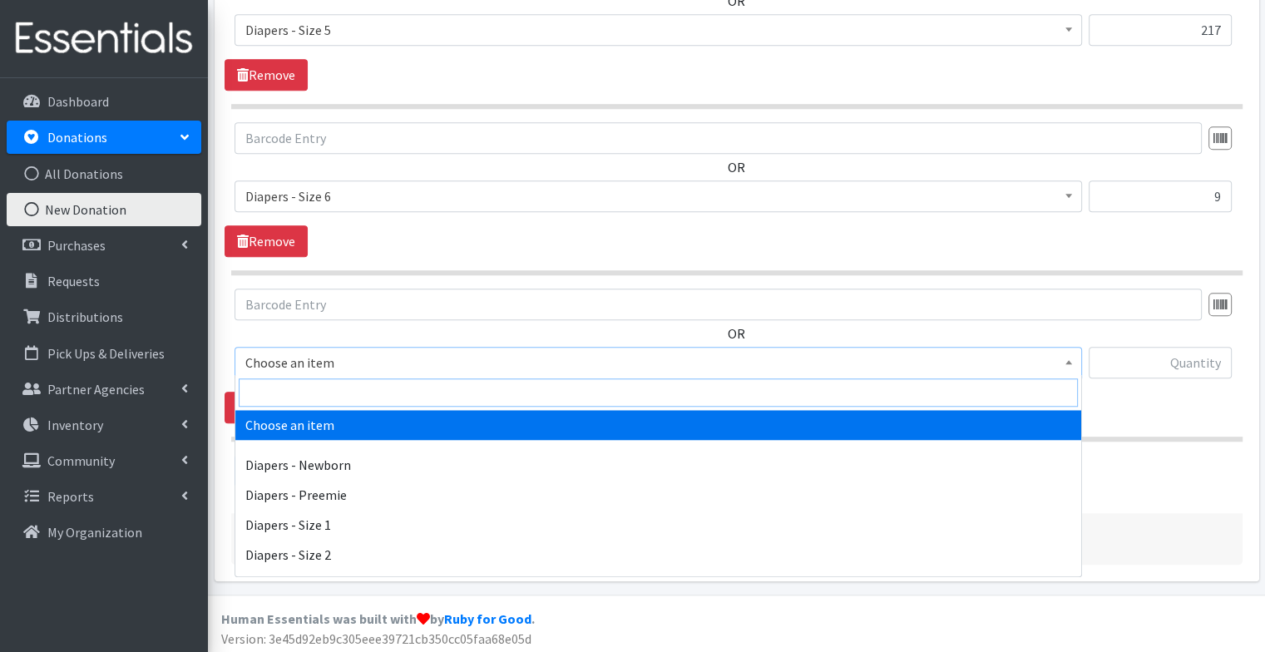
click at [323, 389] on input "search" at bounding box center [658, 392] width 839 height 28
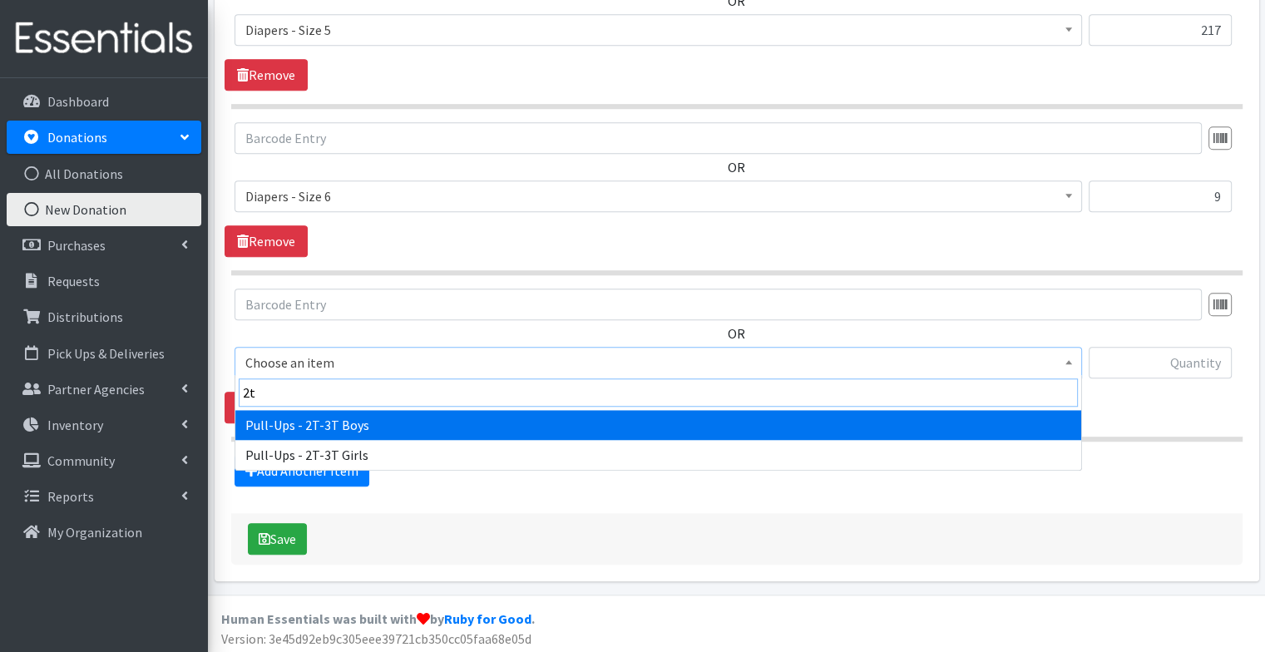
type input "2t"
select select "1300"
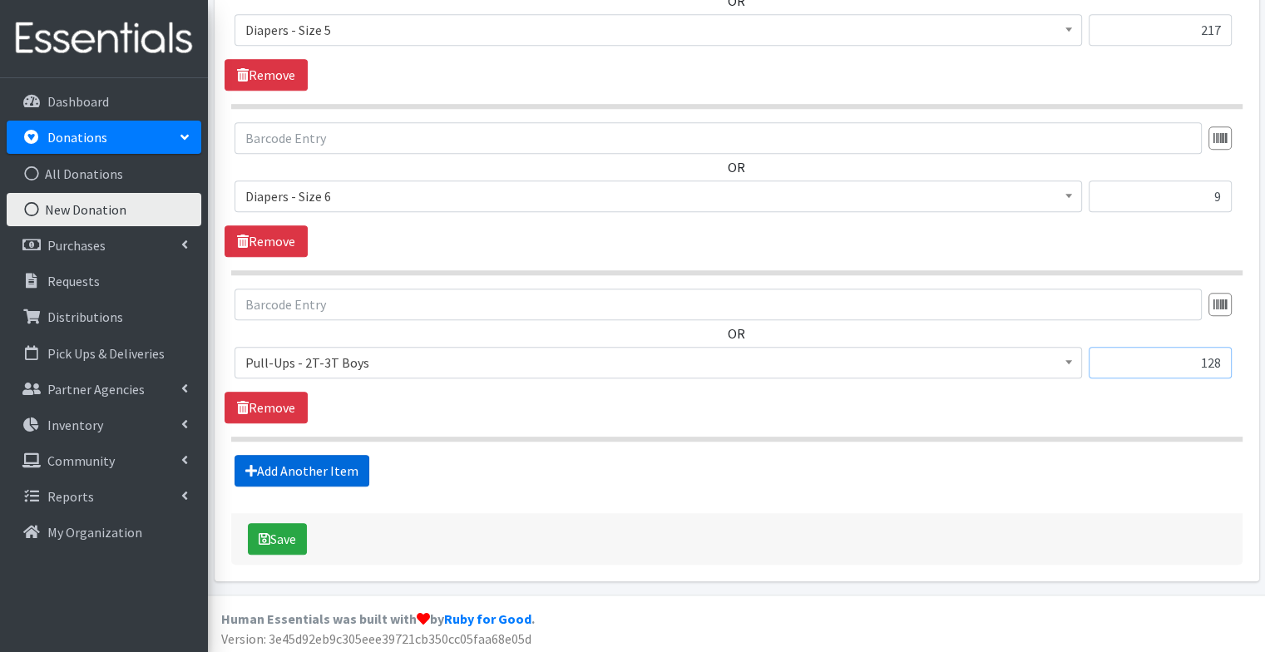
type input "128"
click at [303, 455] on link "Add Another Item" at bounding box center [301, 471] width 135 height 32
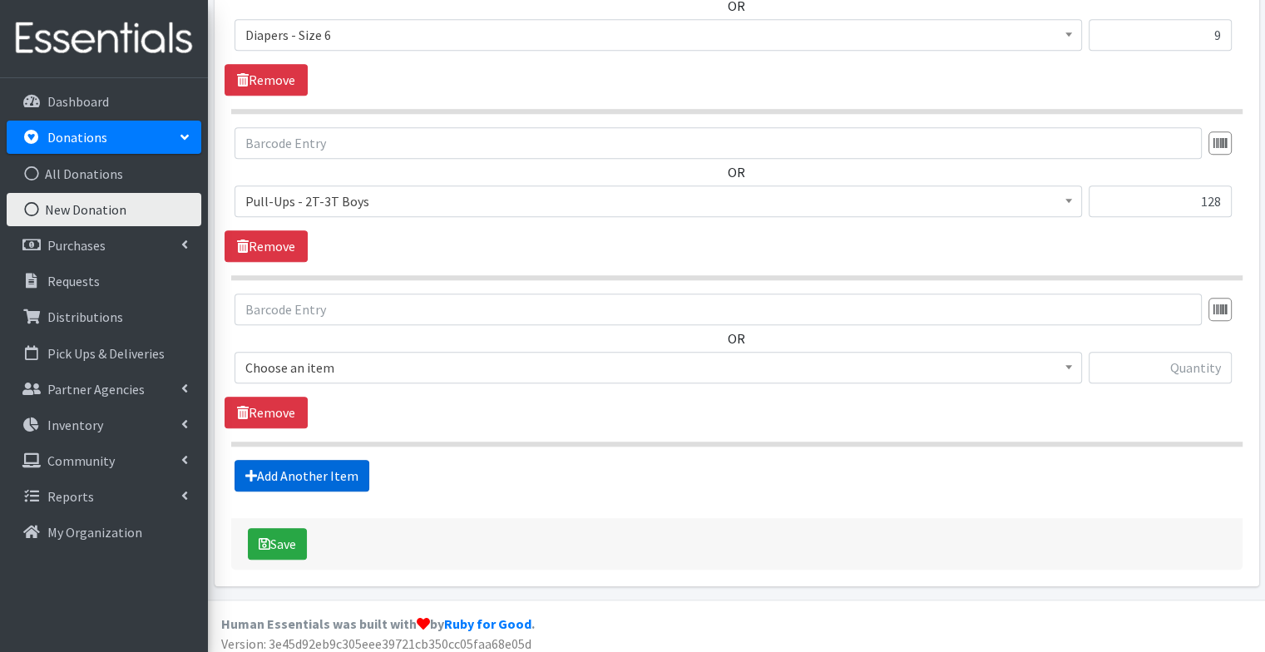
scroll to position [1485, 0]
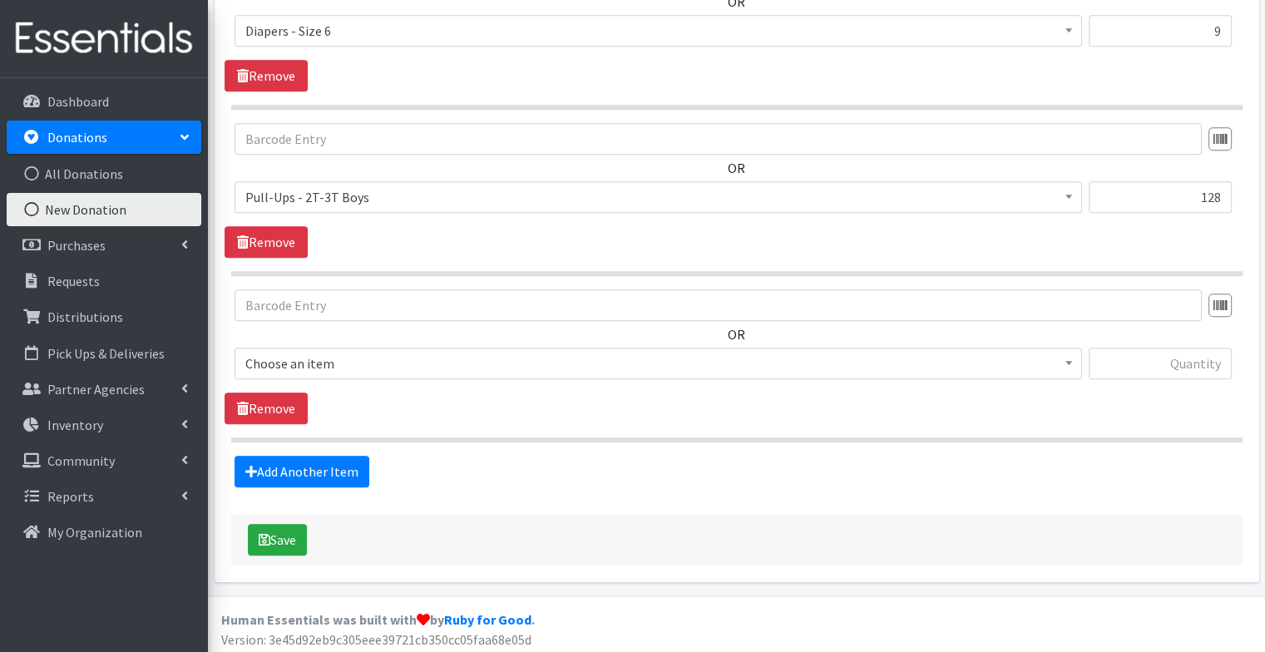
click at [338, 378] on span "Choose an item Diapers - Newborn Diapers - Preemie Diapers - Size 1 Diapers - S…" at bounding box center [657, 370] width 847 height 45
click at [328, 352] on span "Choose an item" at bounding box center [658, 363] width 826 height 23
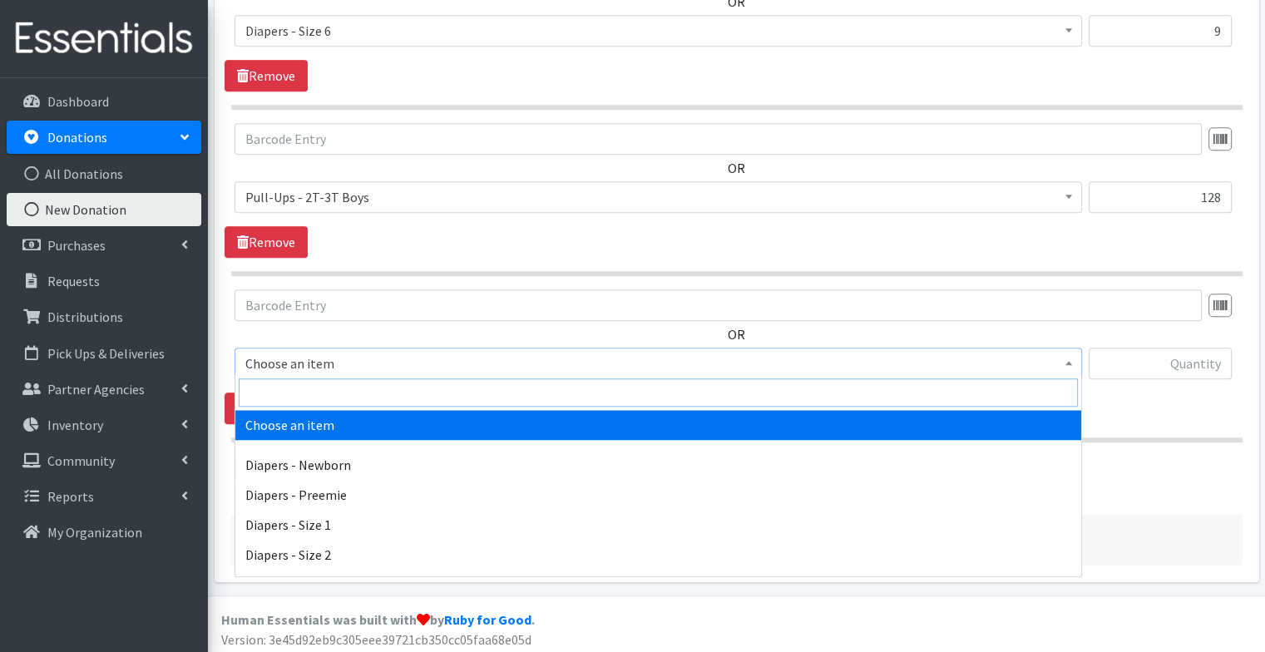
click at [326, 392] on input "search" at bounding box center [658, 392] width 839 height 28
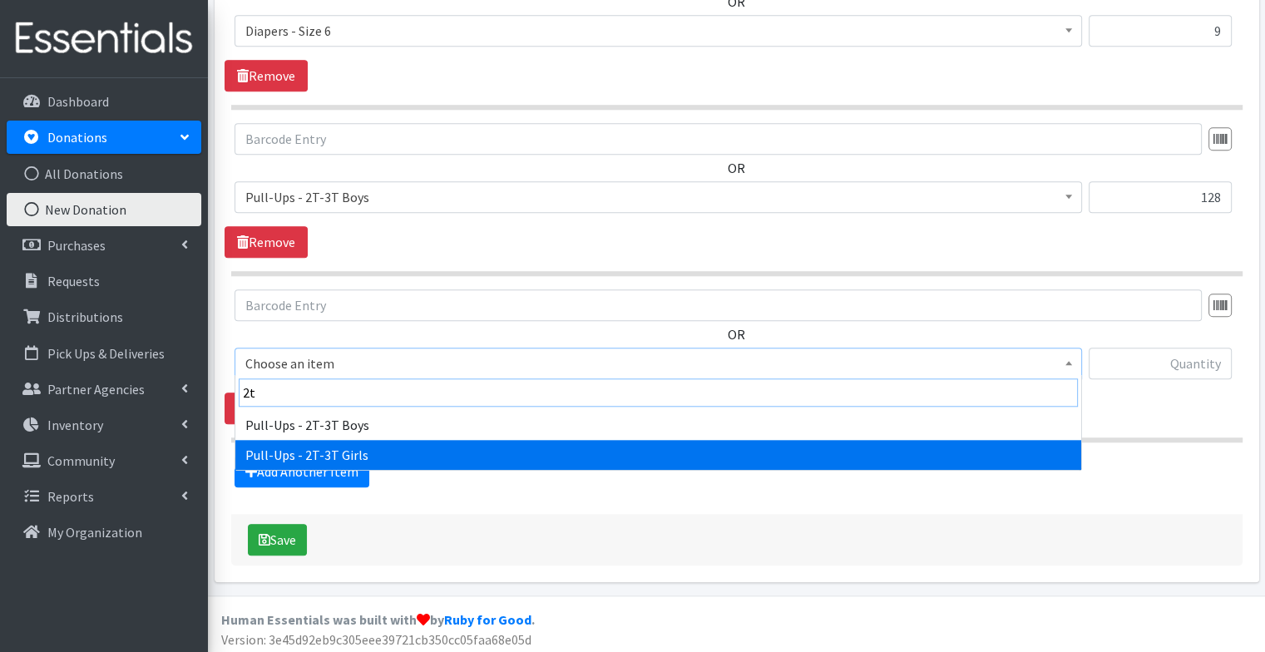
type input "2t"
select select "77"
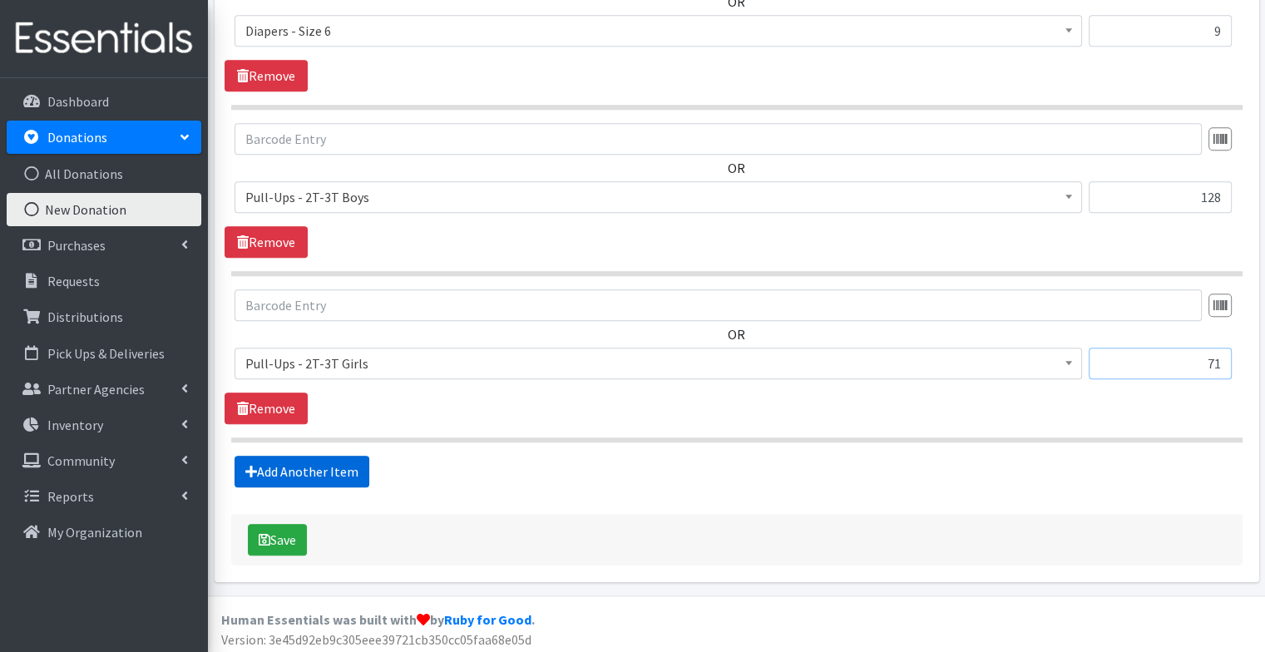
type input "71"
click at [333, 468] on link "Add Another Item" at bounding box center [301, 472] width 135 height 32
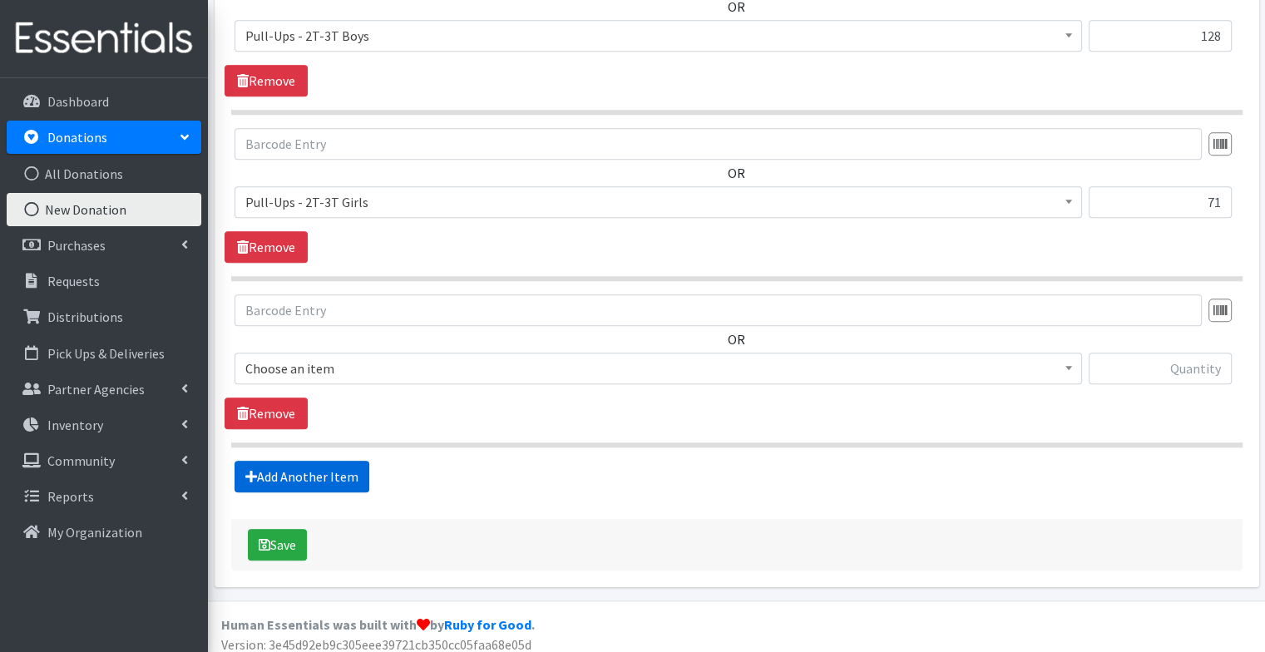
scroll to position [1651, 0]
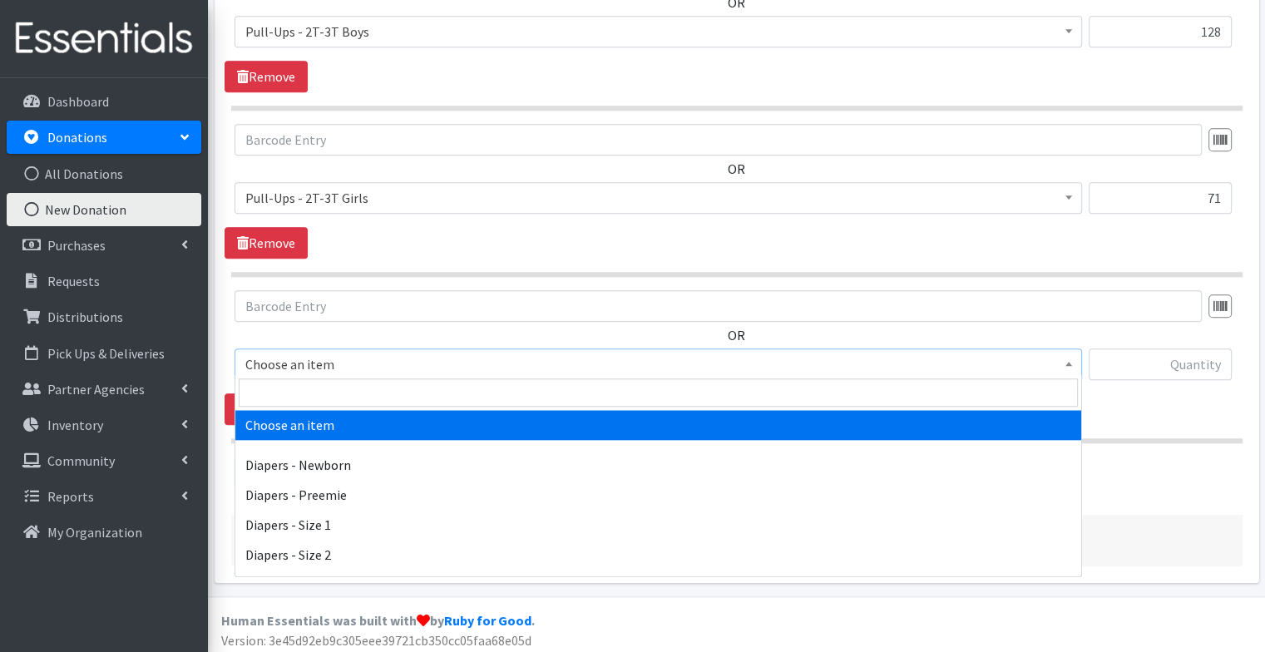
click at [371, 368] on span "Choose an item" at bounding box center [658, 364] width 826 height 23
click at [369, 398] on input "search" at bounding box center [658, 392] width 839 height 28
click at [828, 398] on input "search" at bounding box center [658, 392] width 839 height 28
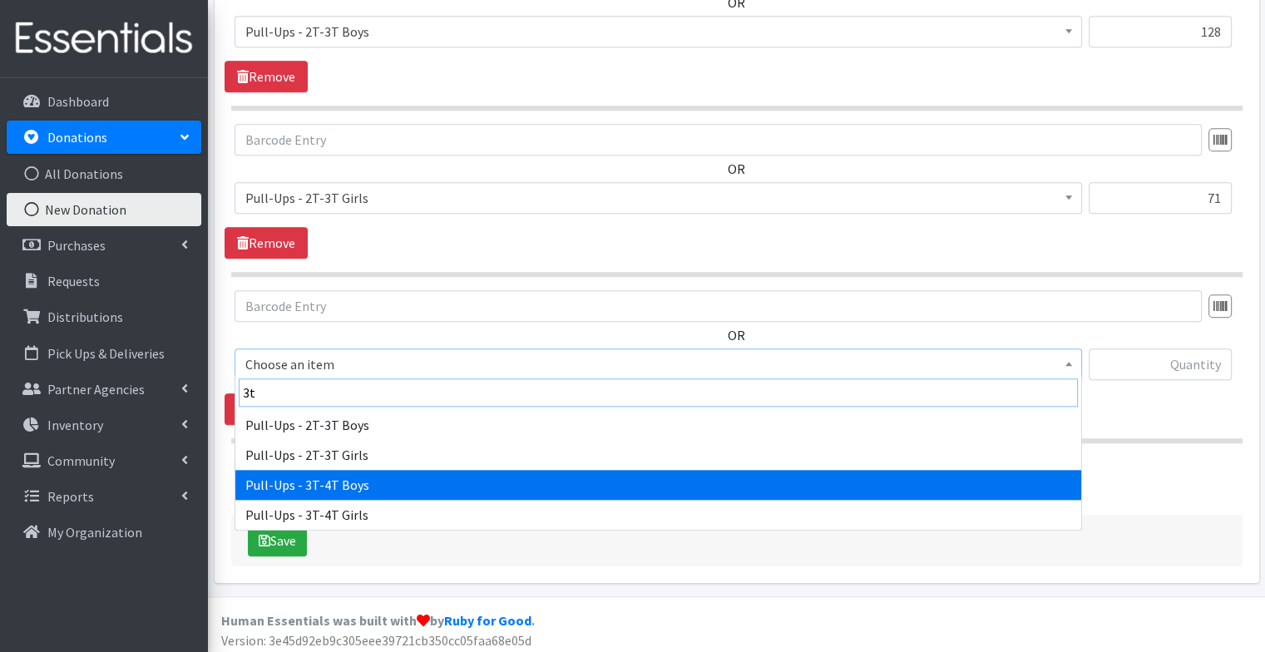
type input "3t"
select select "78"
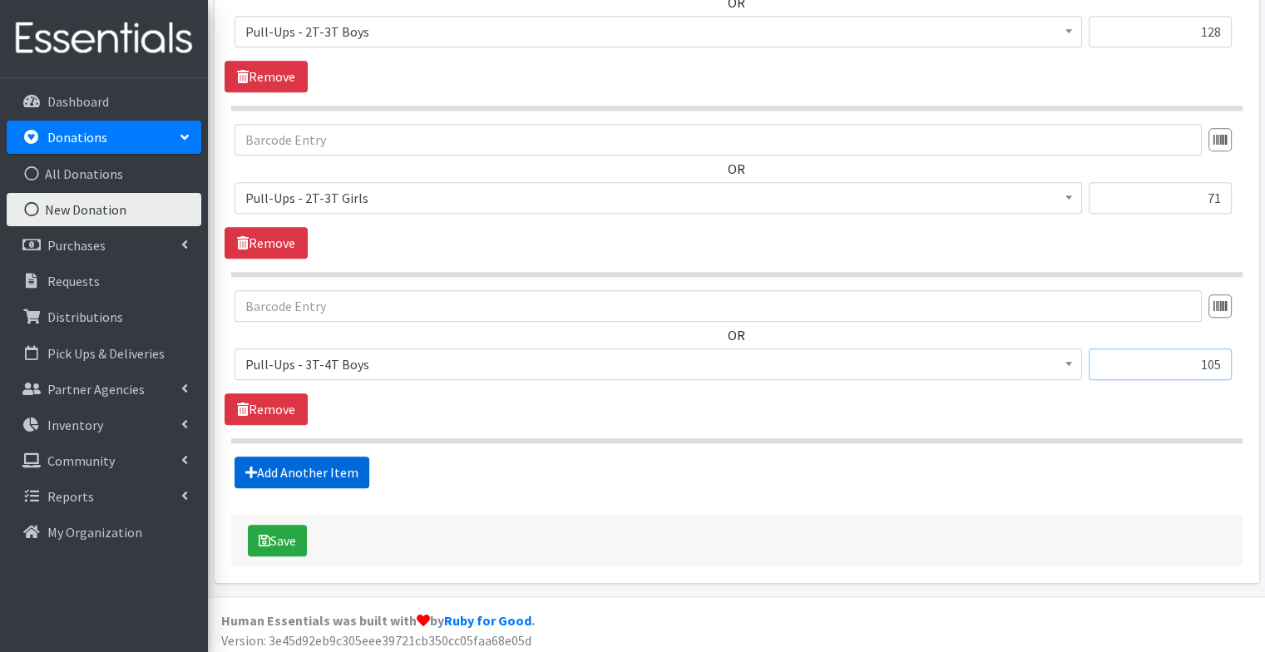
type input "105"
click at [333, 466] on link "Add Another Item" at bounding box center [301, 472] width 135 height 32
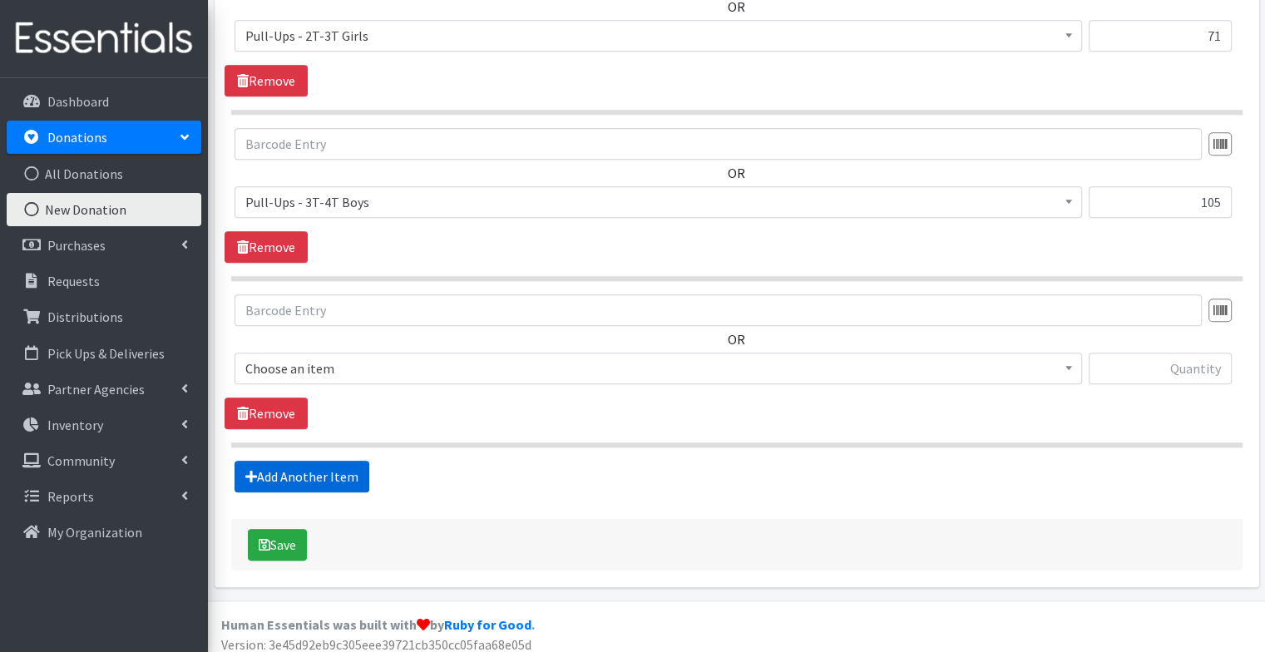
scroll to position [1817, 0]
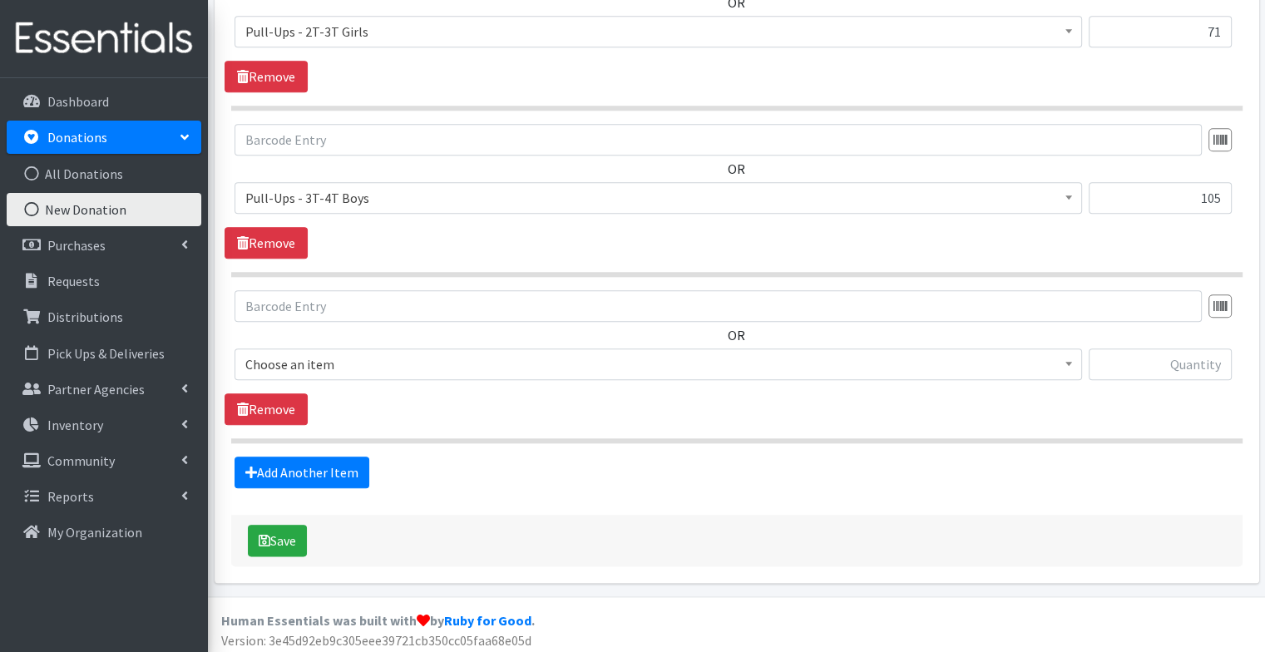
click at [408, 193] on span "Pull-Ups - 3T-4T Boys" at bounding box center [658, 197] width 826 height 23
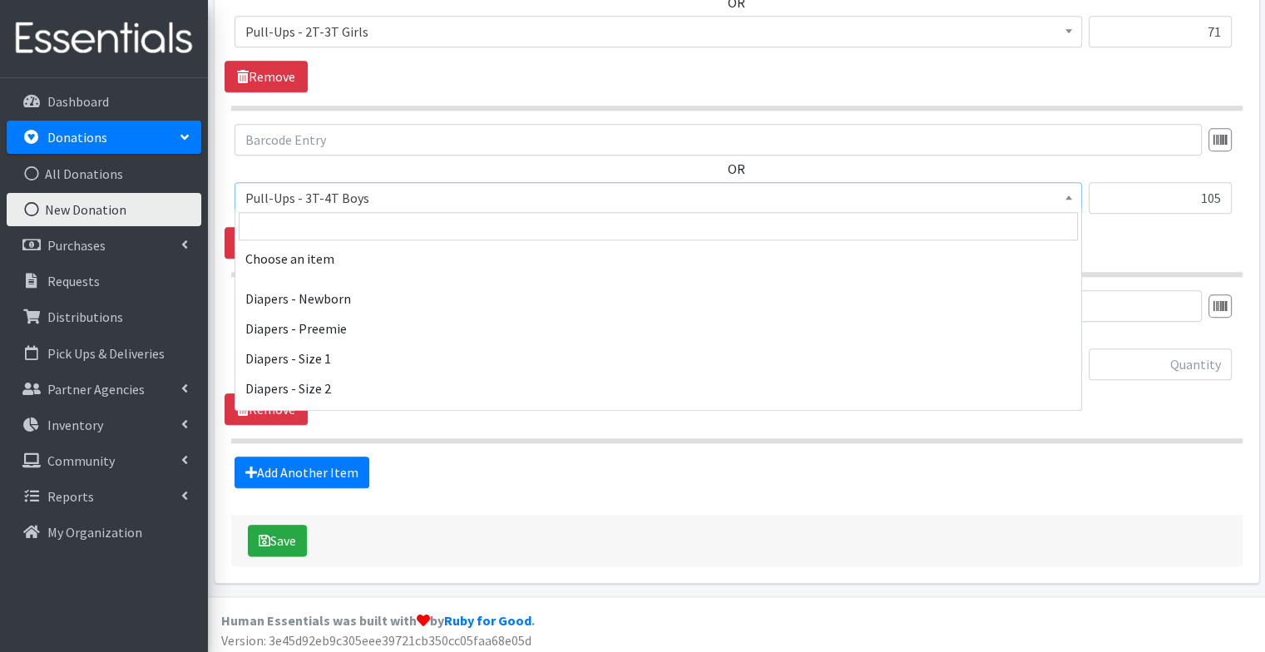
scroll to position [2524, 0]
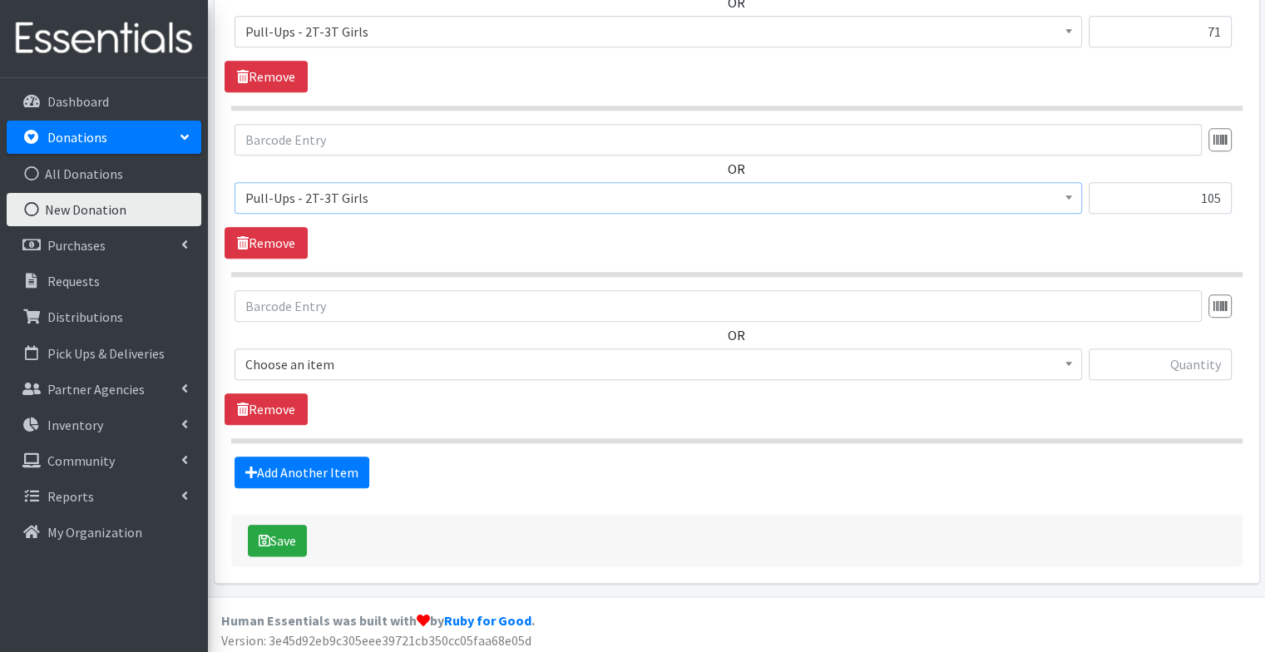
click at [401, 190] on span "Pull-Ups - 2T-3T Girls" at bounding box center [658, 197] width 826 height 23
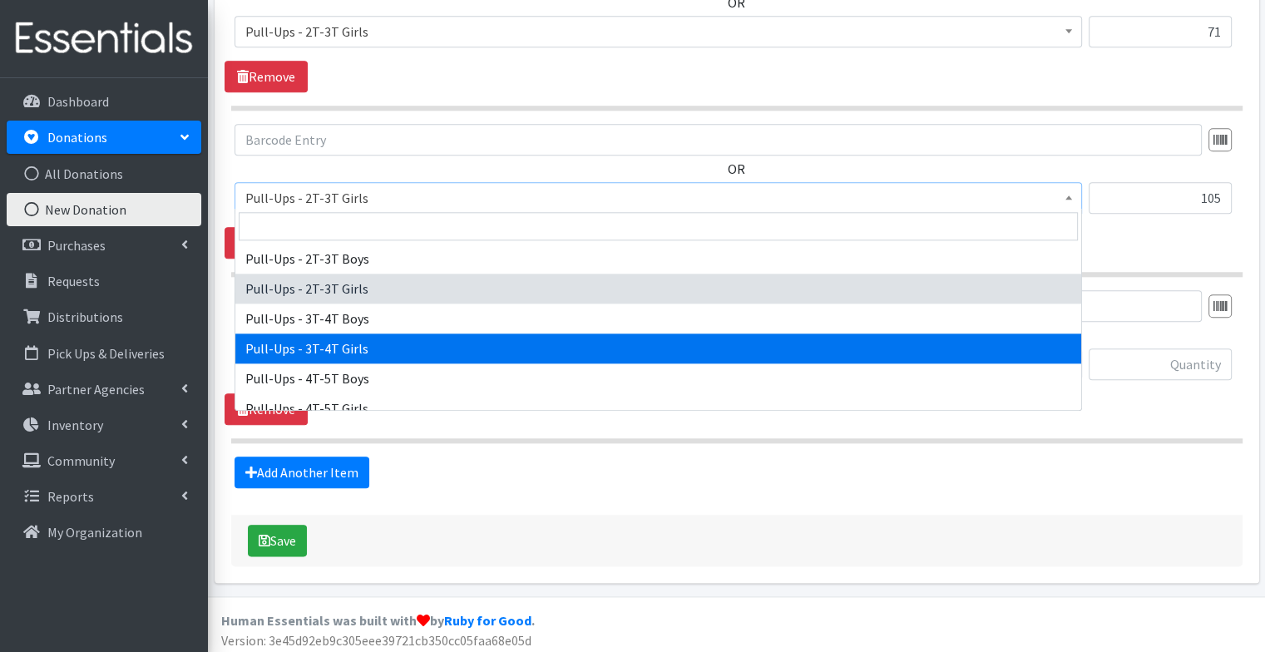
drag, startPoint x: 412, startPoint y: 382, endPoint x: 407, endPoint y: 350, distance: 32.8
select select "1301"
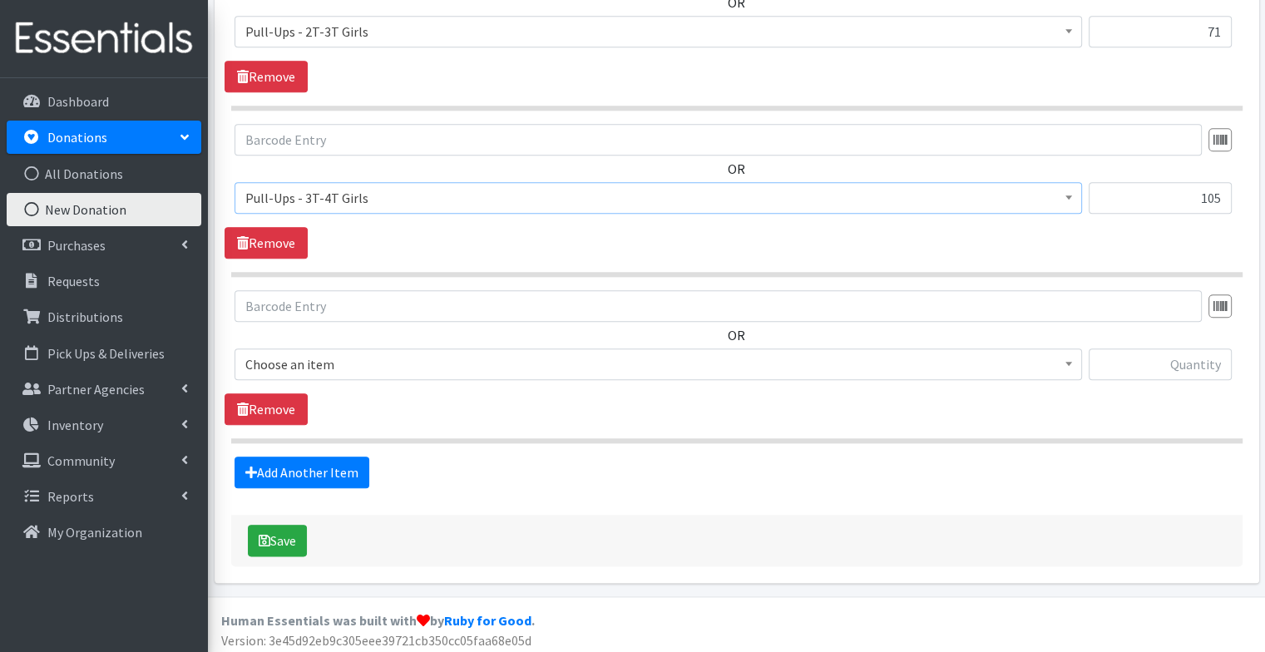
click at [501, 236] on div "OR Choose an item Diapers - Newborn Diapers - Preemie Diapers - Size 1 Diapers …" at bounding box center [737, 191] width 1024 height 135
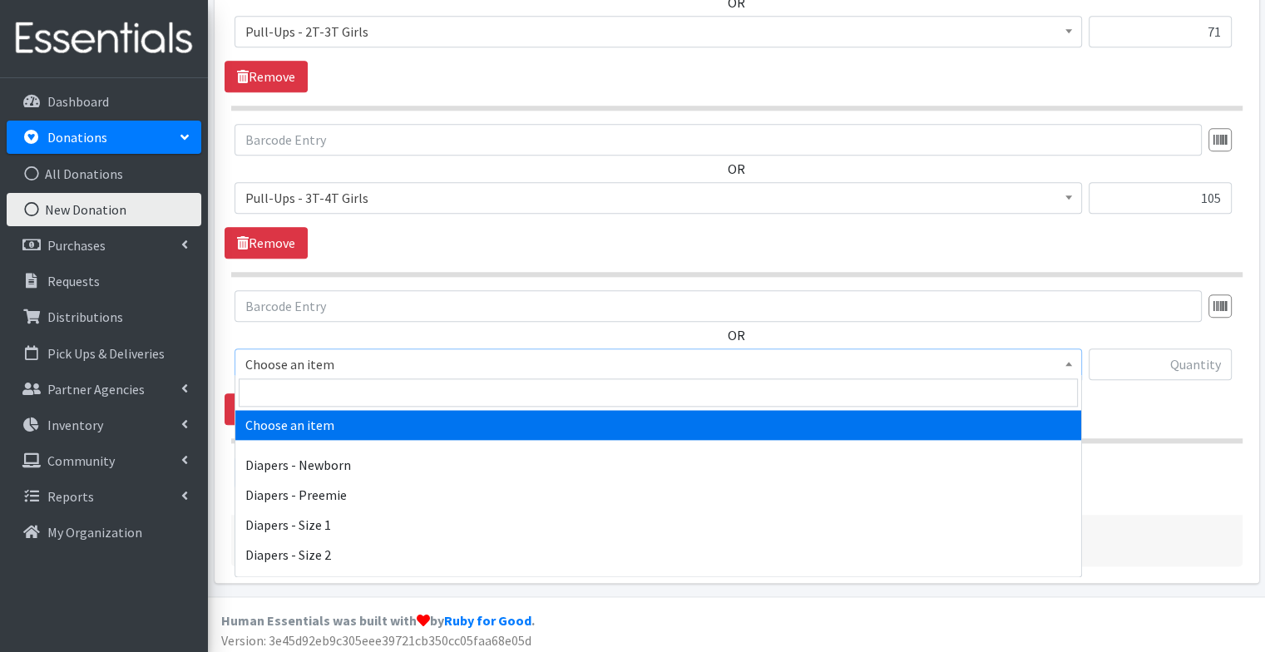
click at [402, 353] on span "Choose an item" at bounding box center [658, 364] width 826 height 23
click at [348, 402] on input "search" at bounding box center [658, 392] width 839 height 28
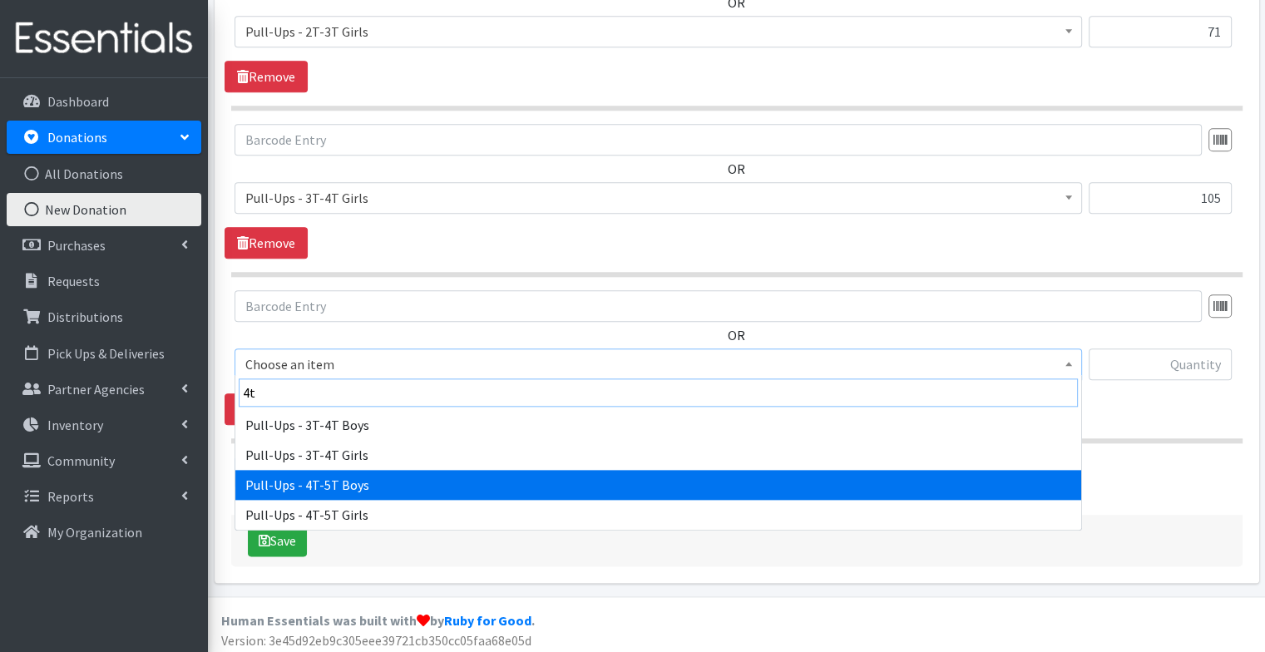
type input "4t"
select select "79"
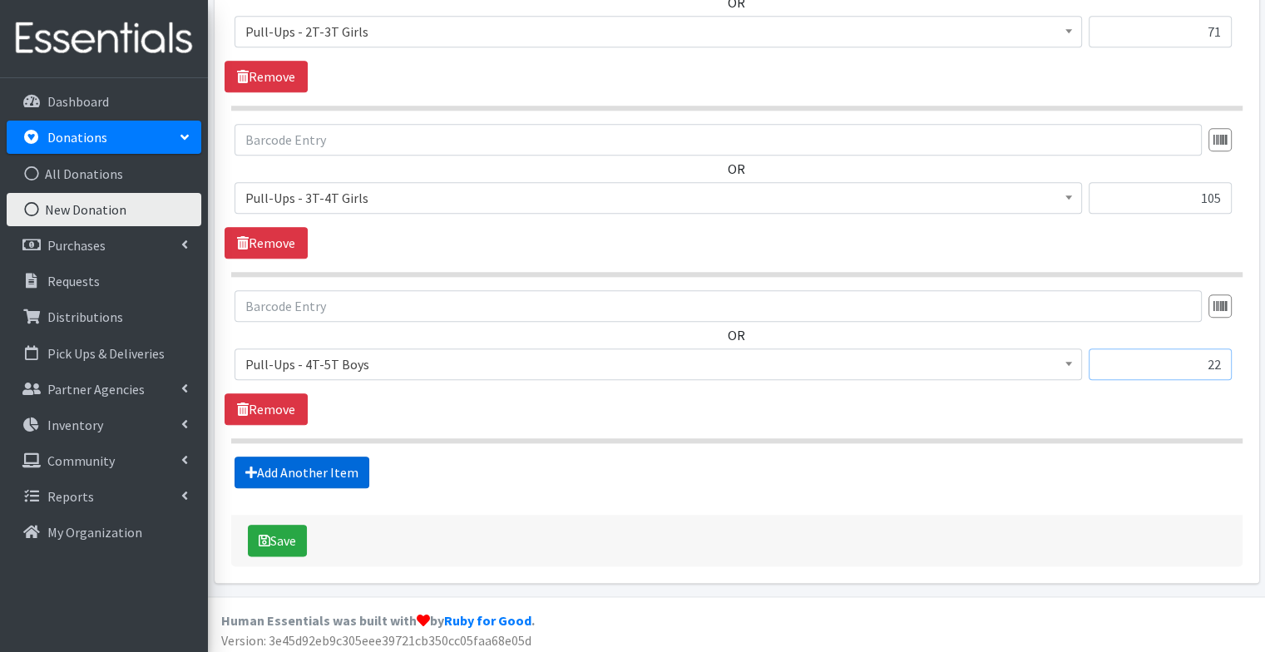
type input "22"
click at [326, 469] on link "Add Another Item" at bounding box center [301, 472] width 135 height 32
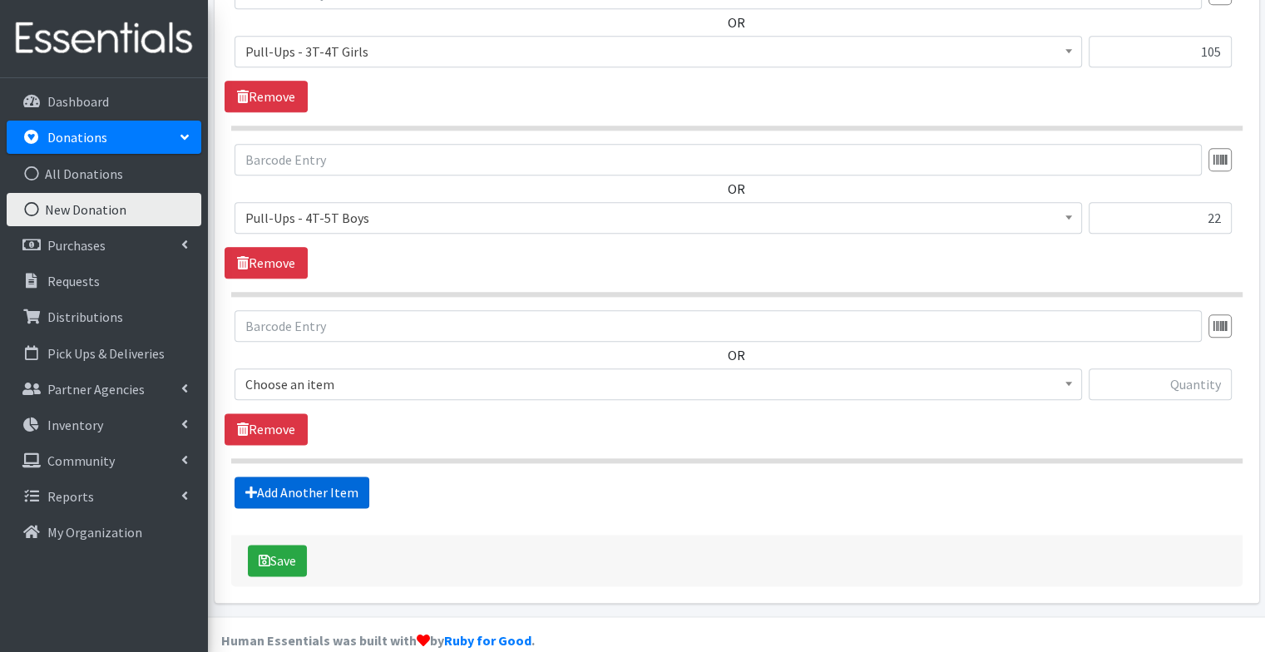
scroll to position [1982, 0]
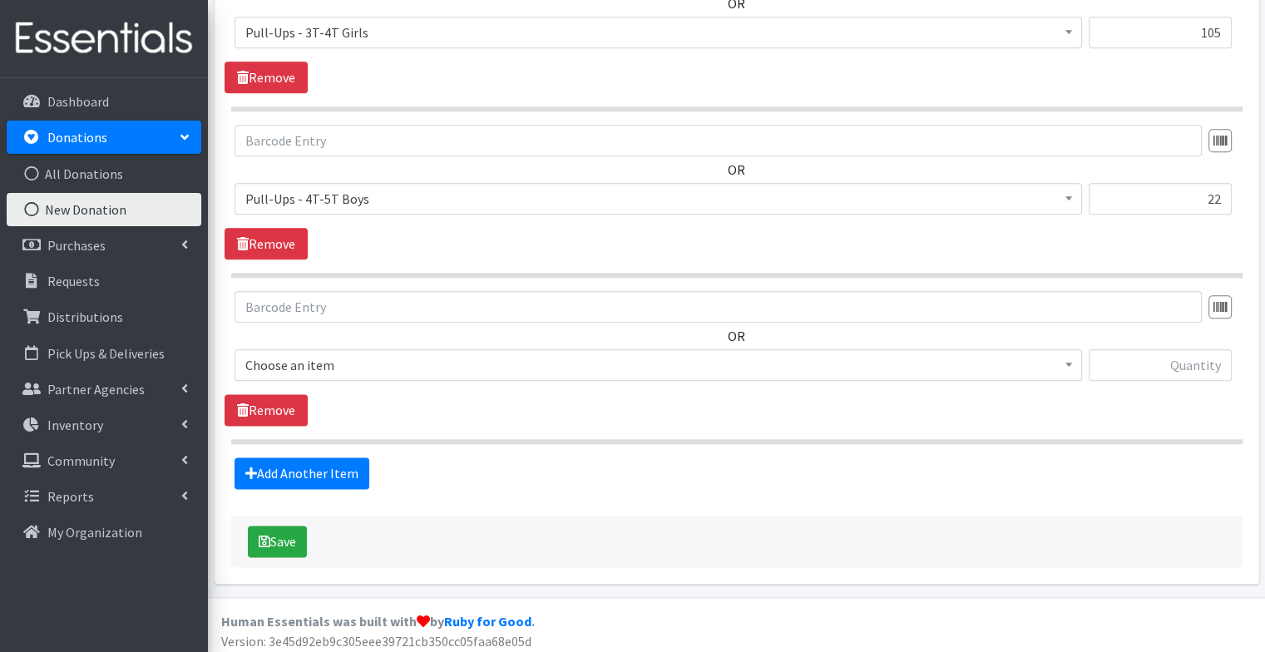
click at [311, 363] on span "Choose an item" at bounding box center [658, 364] width 826 height 23
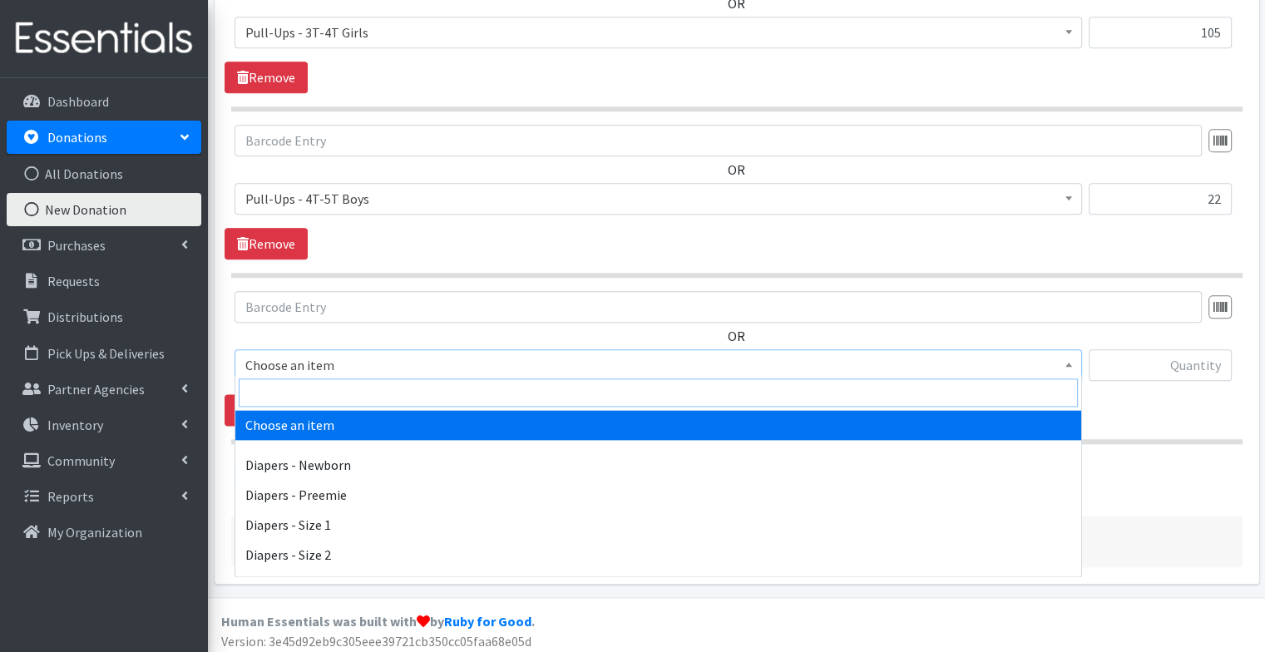
click at [305, 403] on input "search" at bounding box center [658, 392] width 839 height 28
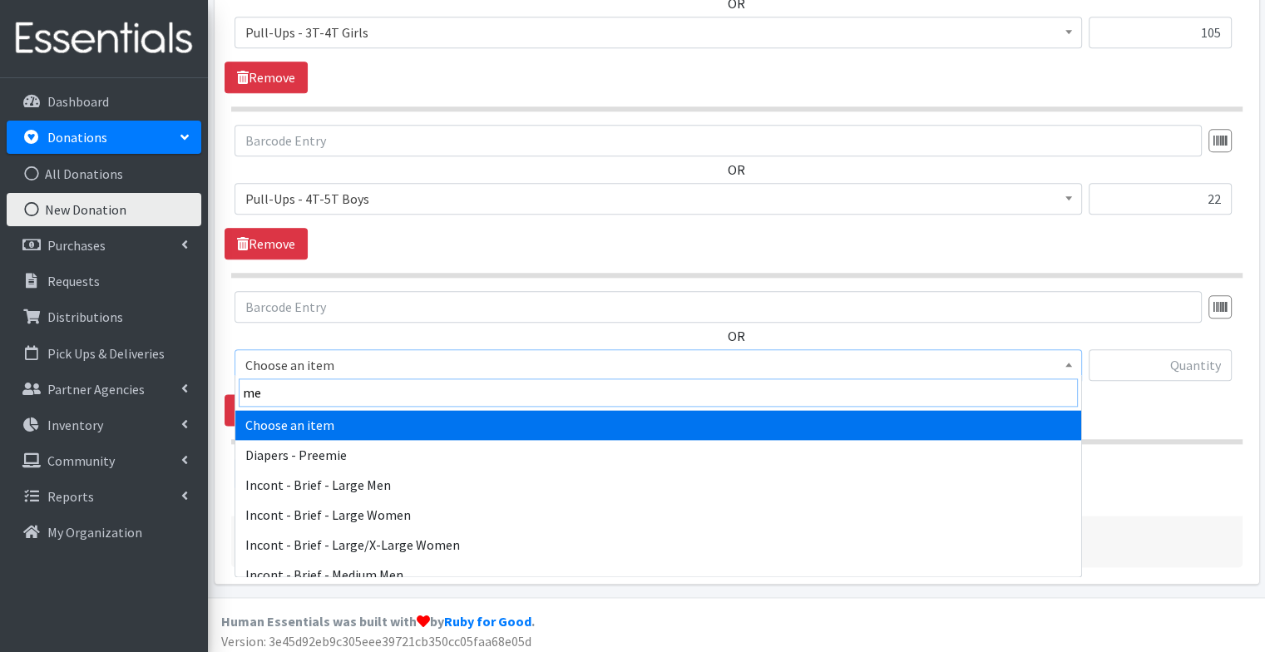
type input "med"
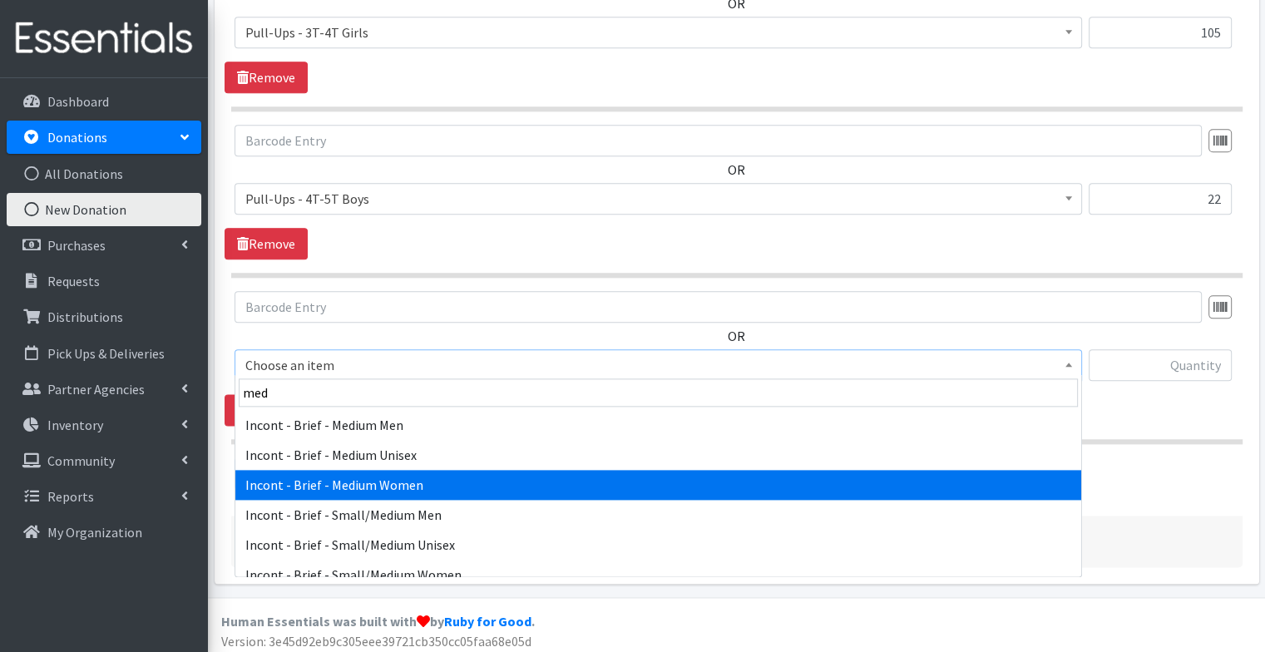
select select "12733"
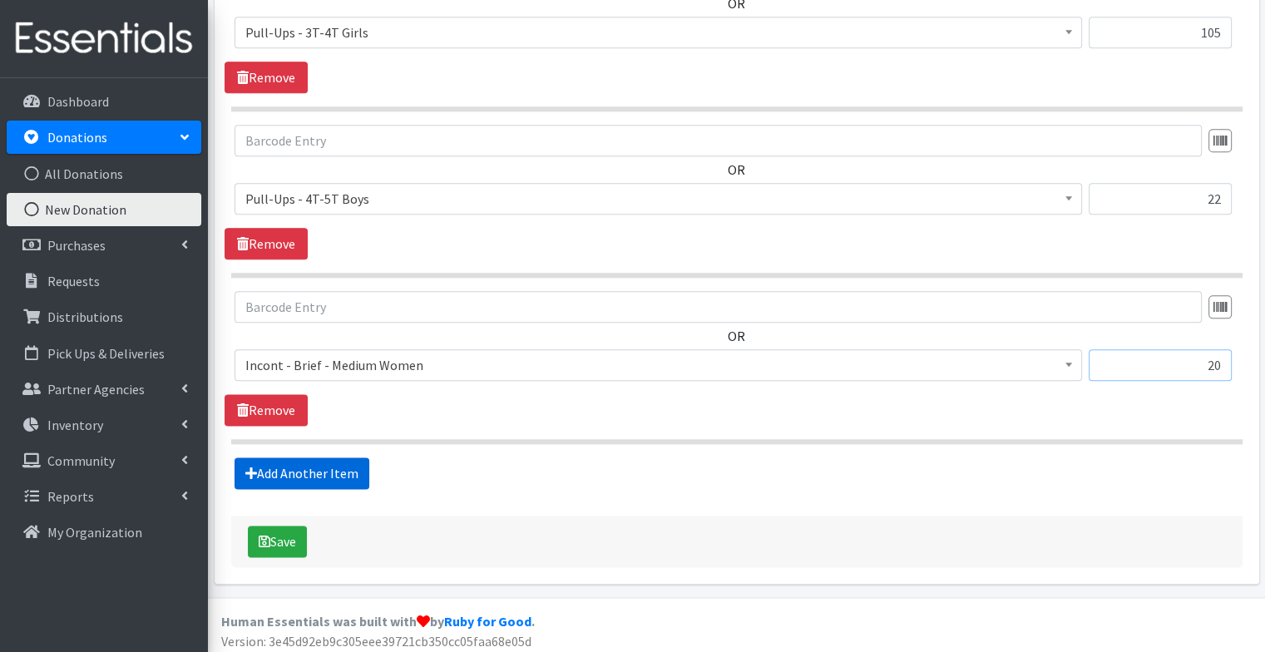
type input "20"
click at [330, 468] on link "Add Another Item" at bounding box center [301, 473] width 135 height 32
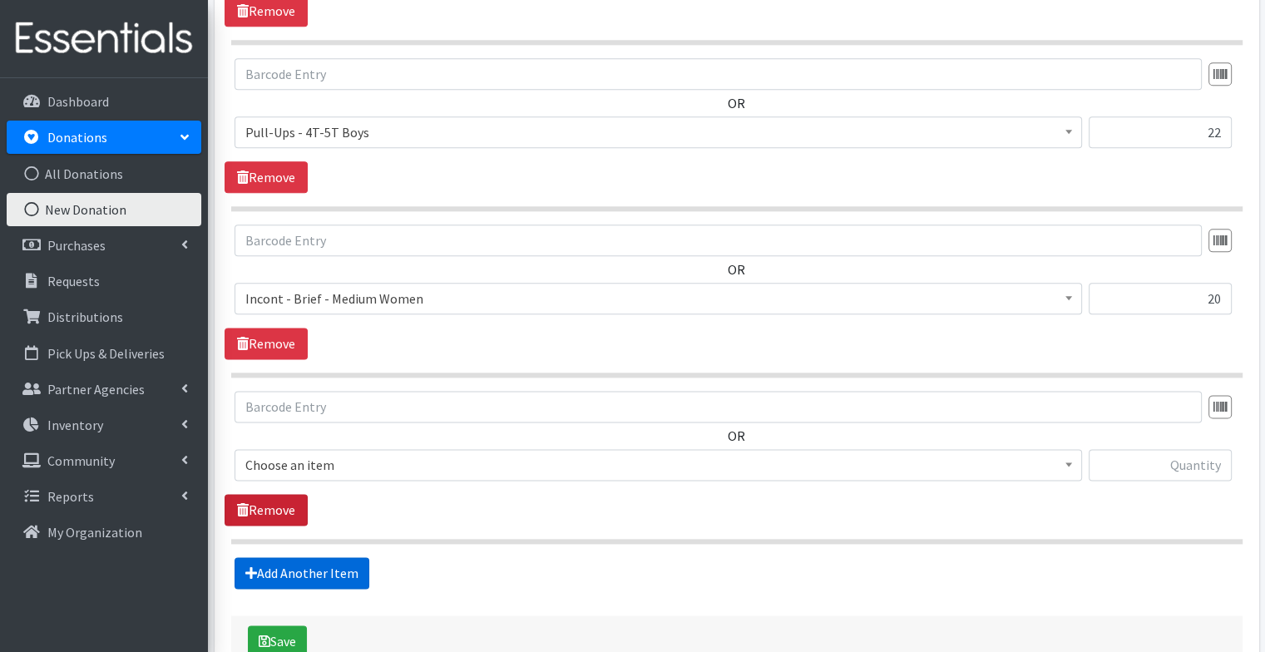
scroll to position [2149, 0]
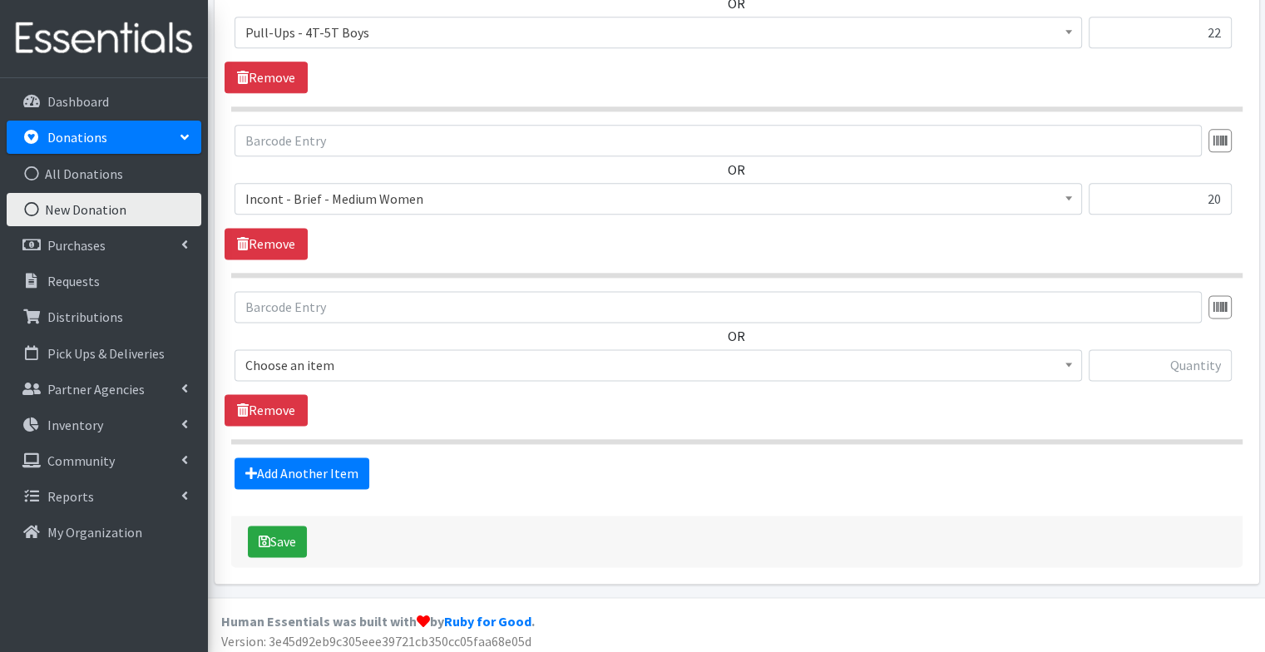
click at [307, 353] on span "Choose an item" at bounding box center [658, 364] width 826 height 23
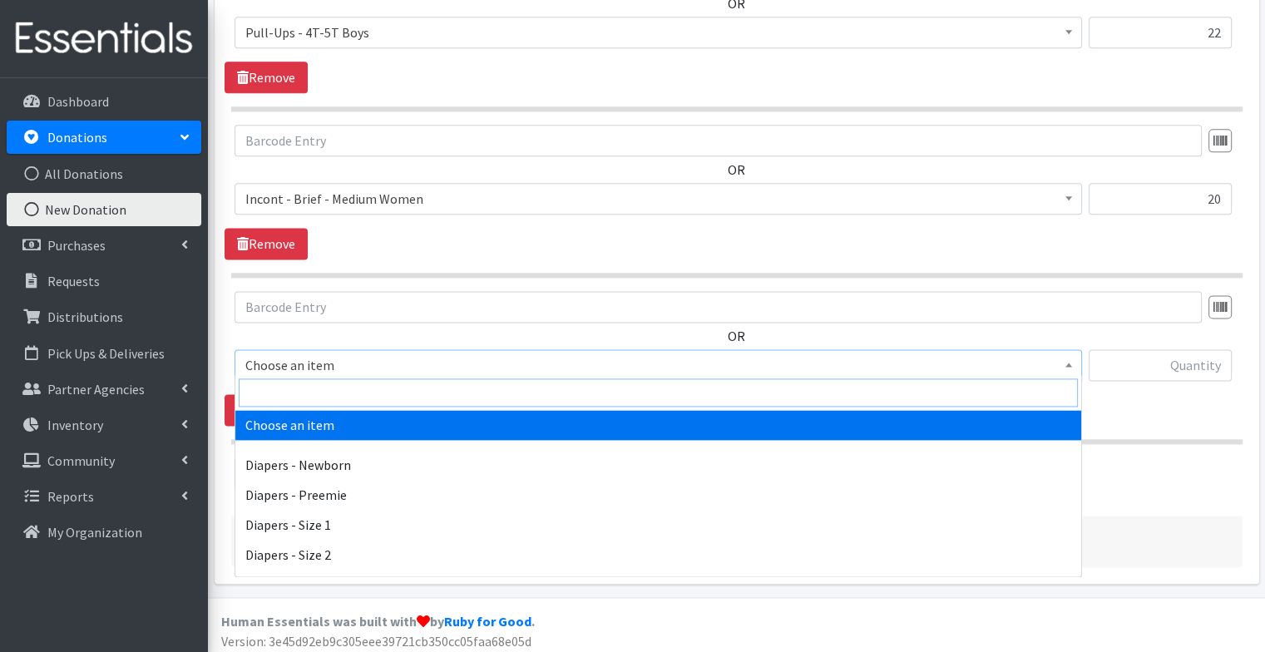
click at [302, 389] on input "search" at bounding box center [658, 392] width 839 height 28
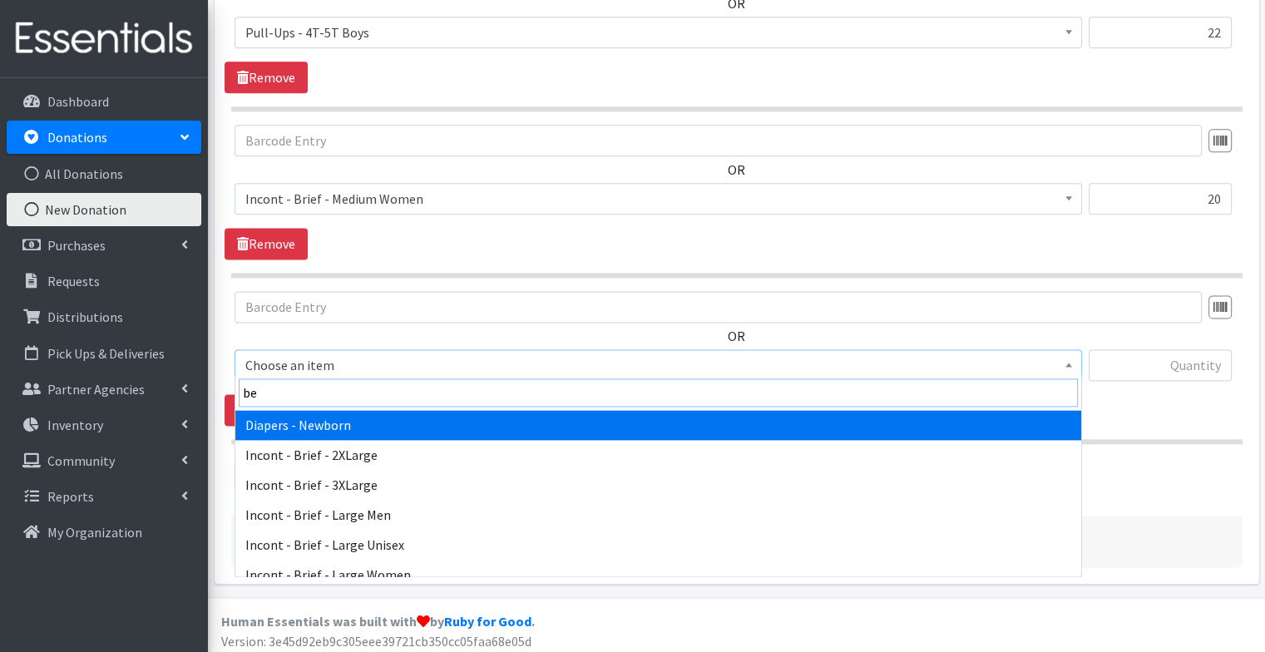
type input "bed"
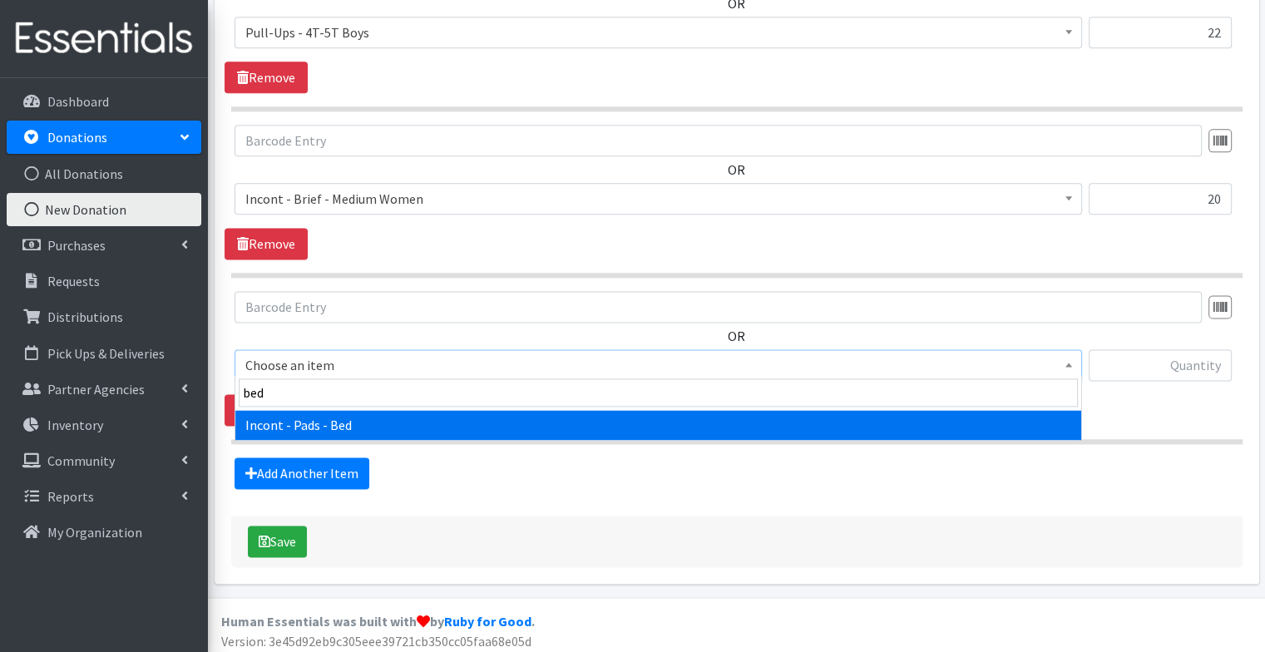
select select "106"
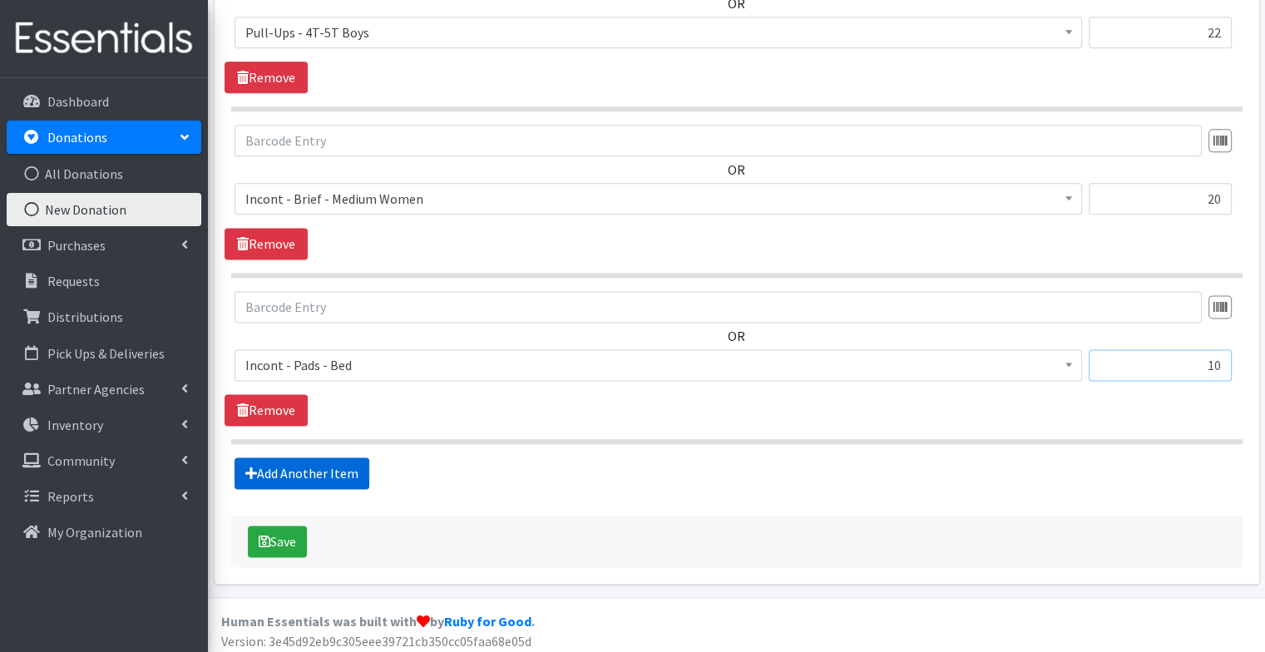
type input "10"
click at [303, 468] on link "Add Another Item" at bounding box center [301, 473] width 135 height 32
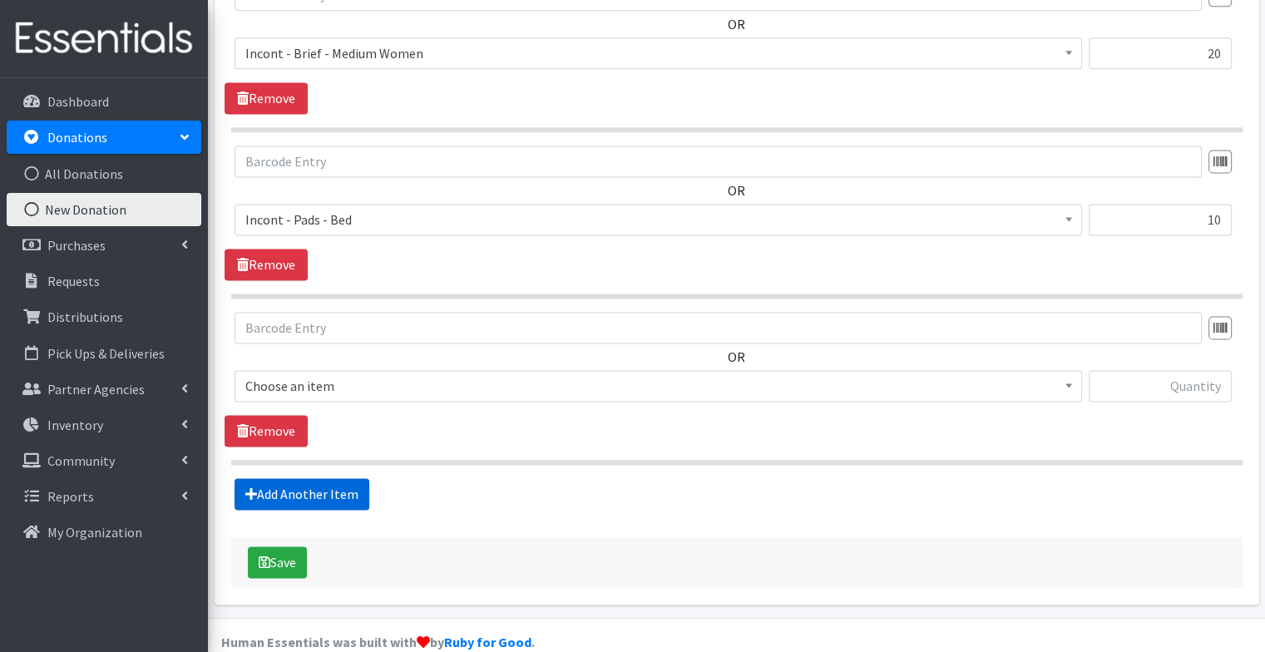
scroll to position [2314, 0]
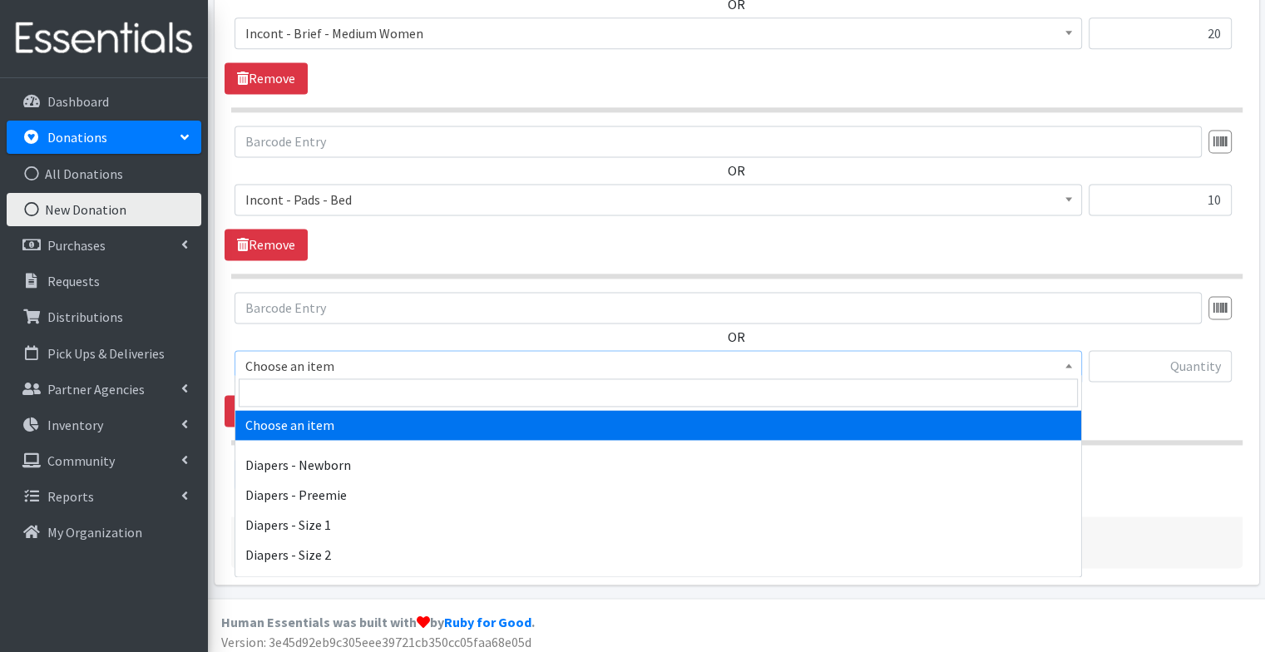
click at [318, 354] on span "Choose an item" at bounding box center [658, 365] width 826 height 23
click at [316, 387] on input "search" at bounding box center [658, 392] width 839 height 28
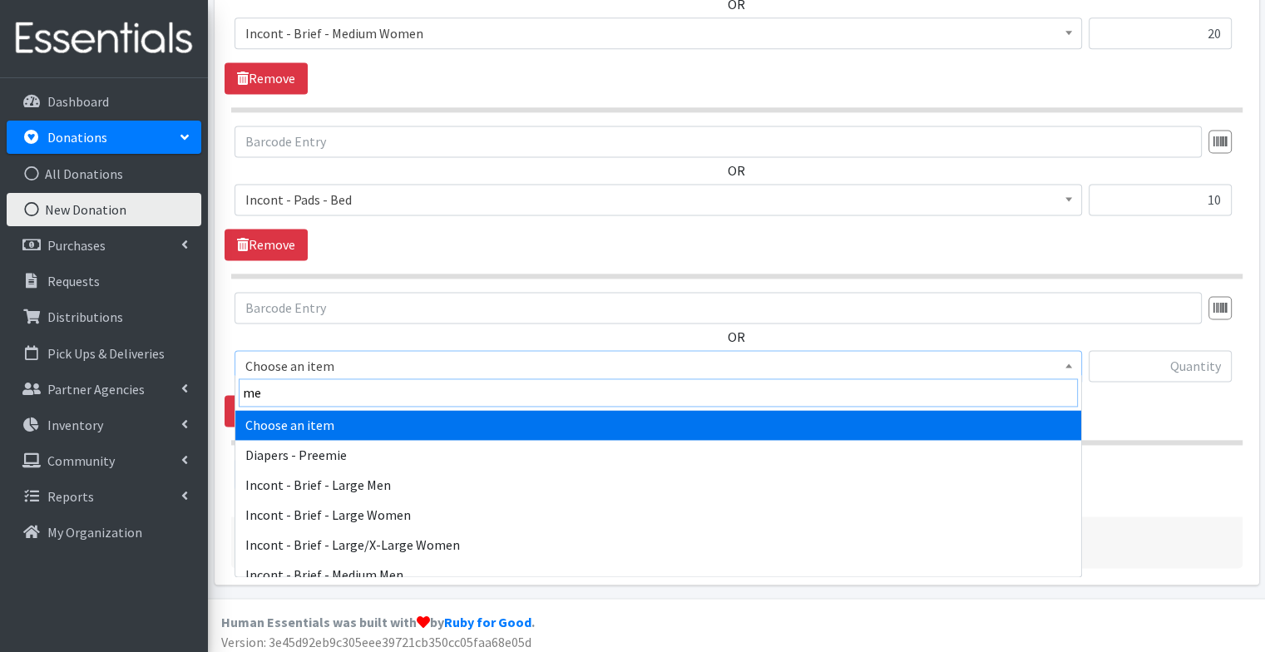
type input "med"
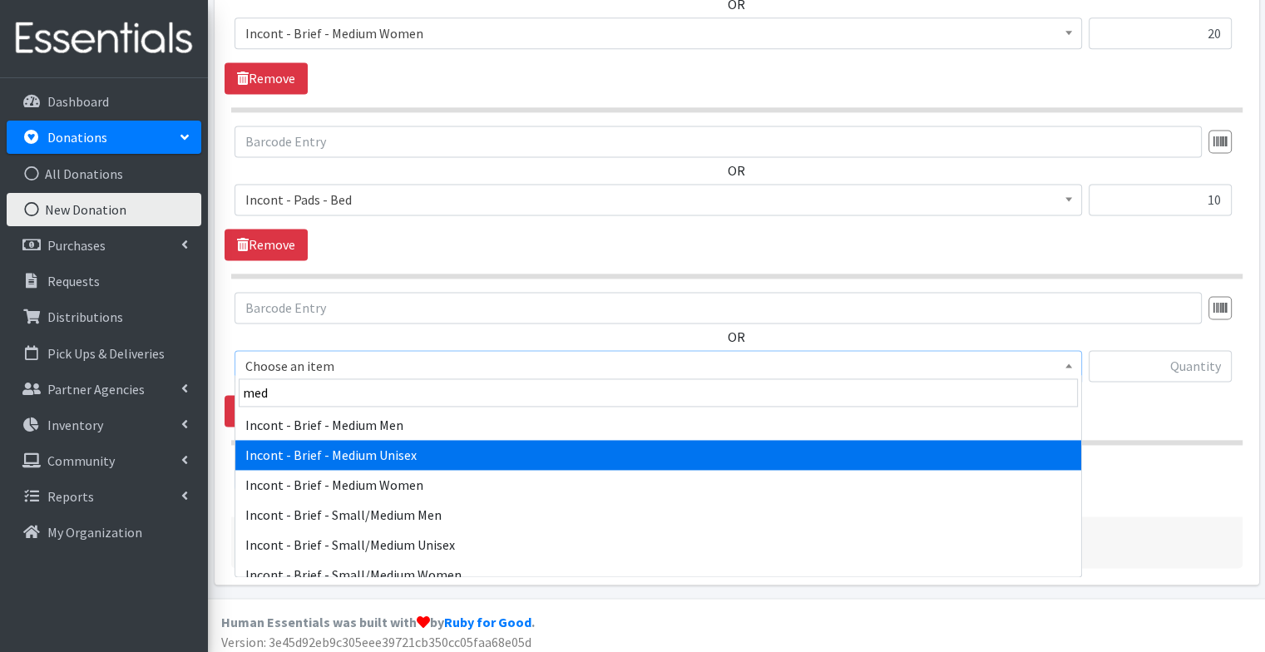
select select "89"
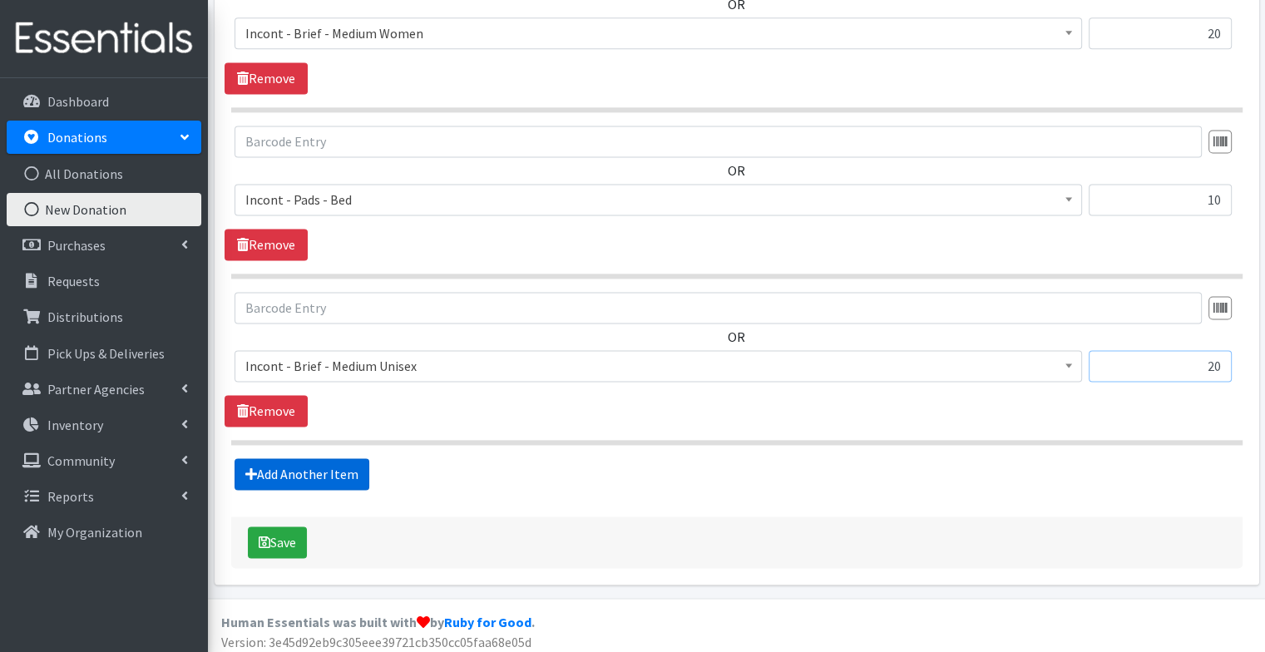
type input "20"
click at [328, 470] on link "Add Another Item" at bounding box center [301, 474] width 135 height 32
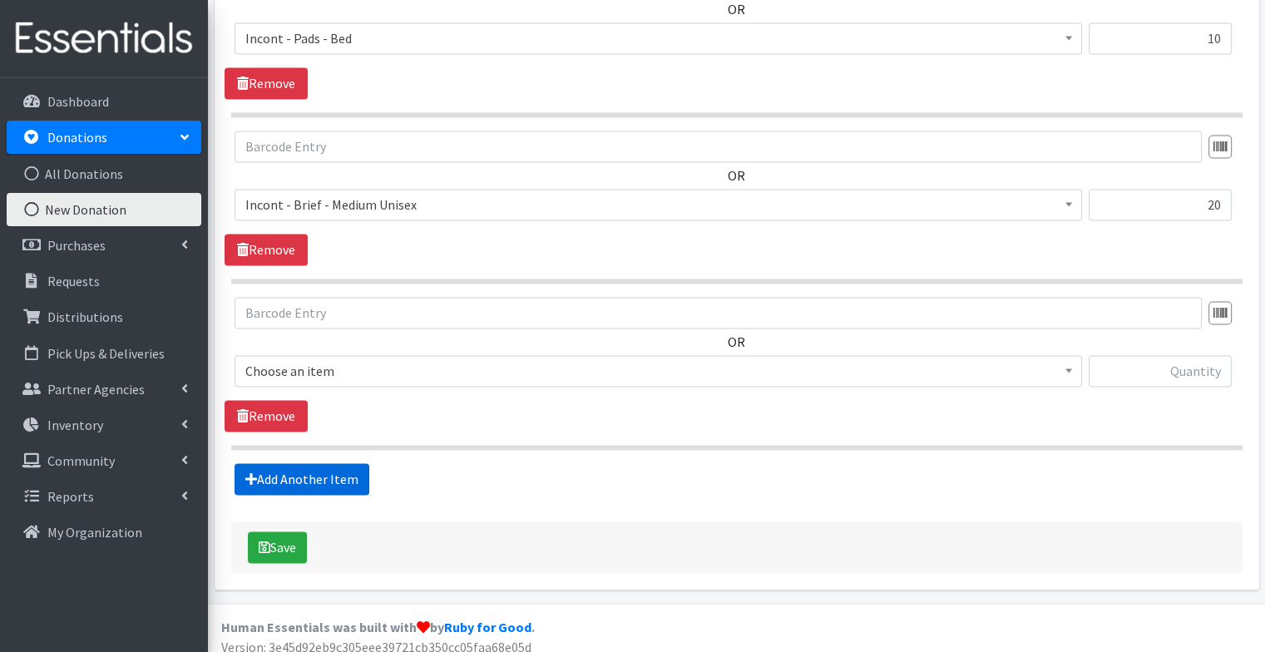
scroll to position [2480, 0]
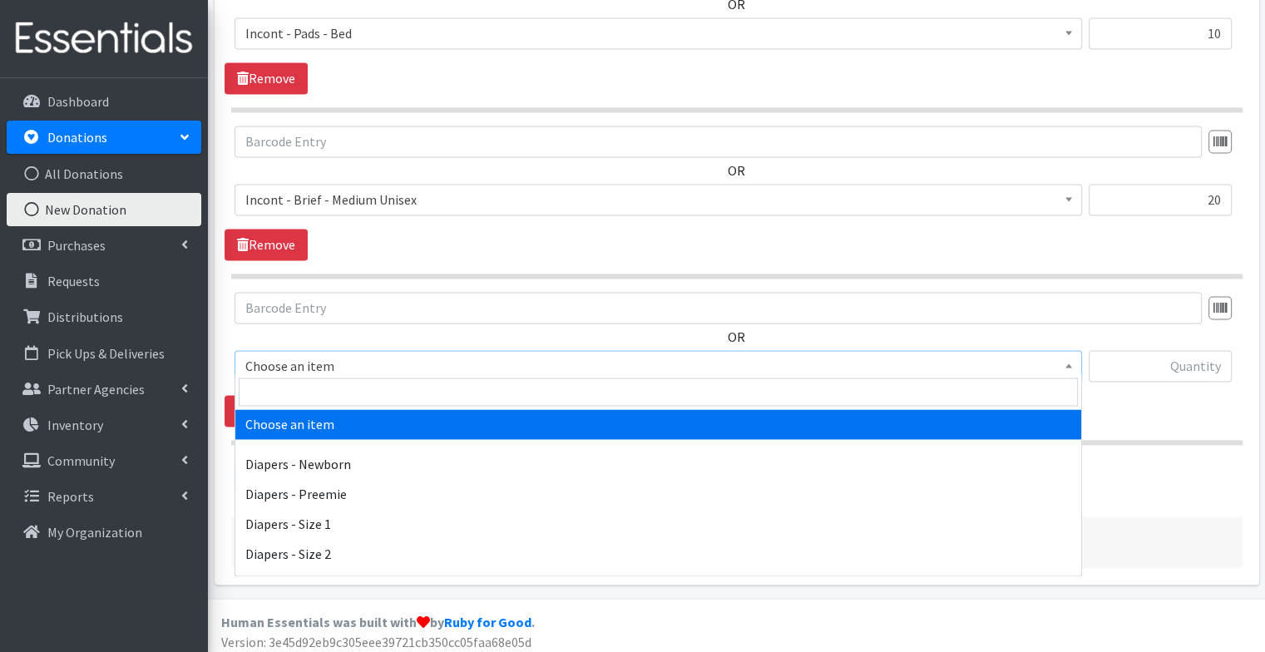
click at [327, 359] on span "Choose an item" at bounding box center [658, 365] width 826 height 23
click at [328, 399] on input "search" at bounding box center [658, 392] width 839 height 28
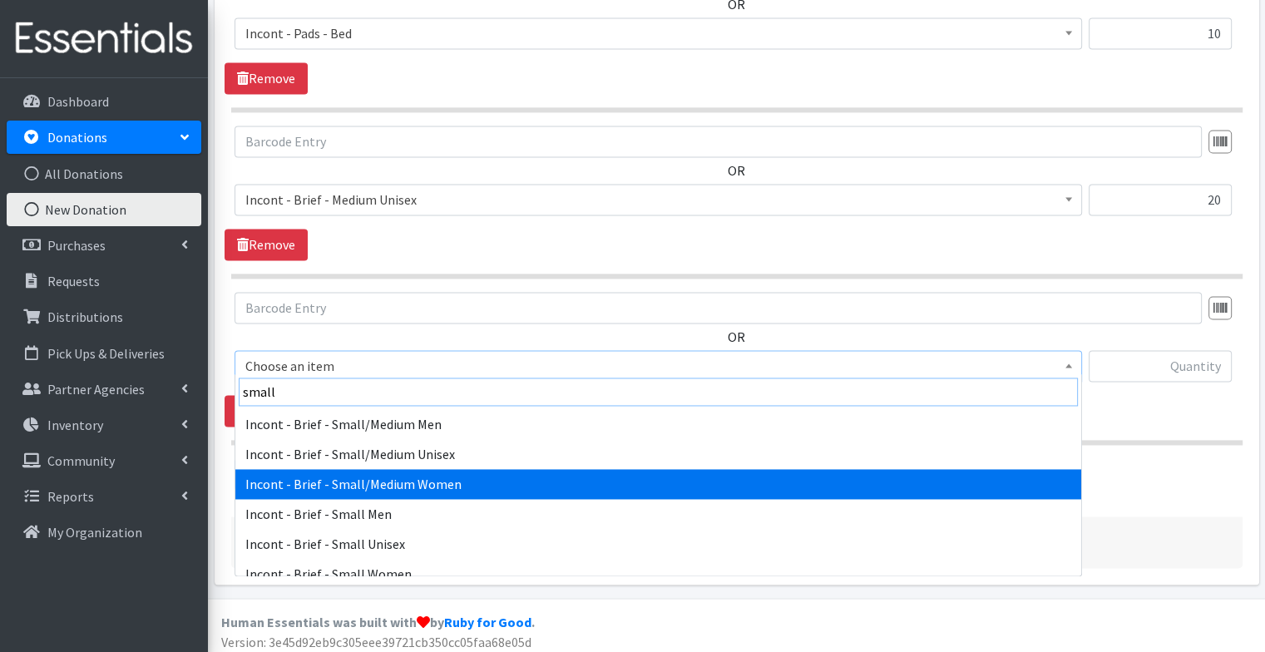
type input "small"
select select "12732"
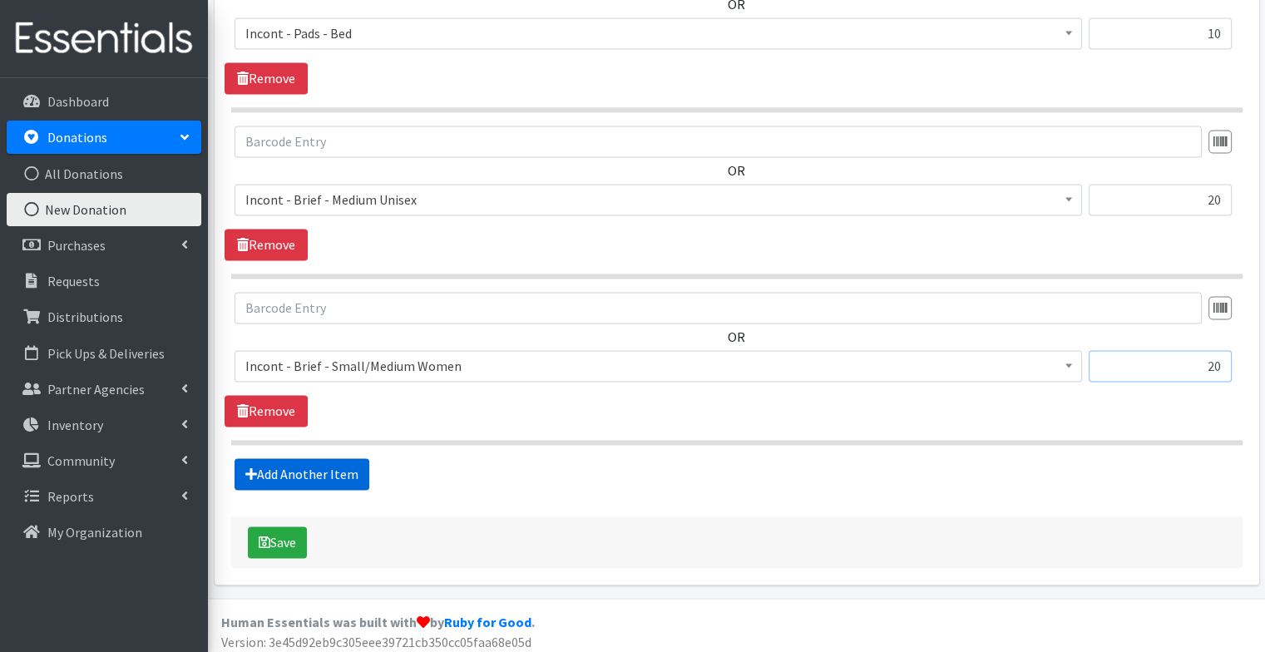
type input "20"
click at [294, 459] on link "Add Another Item" at bounding box center [301, 474] width 135 height 32
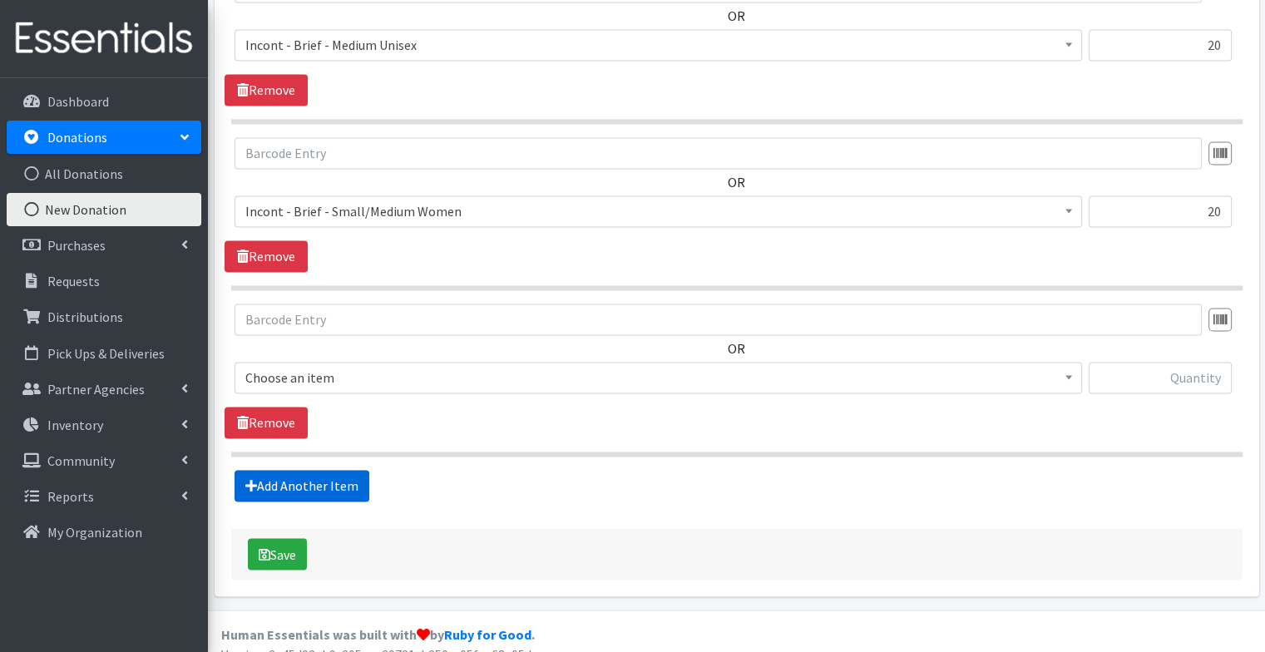
scroll to position [2646, 0]
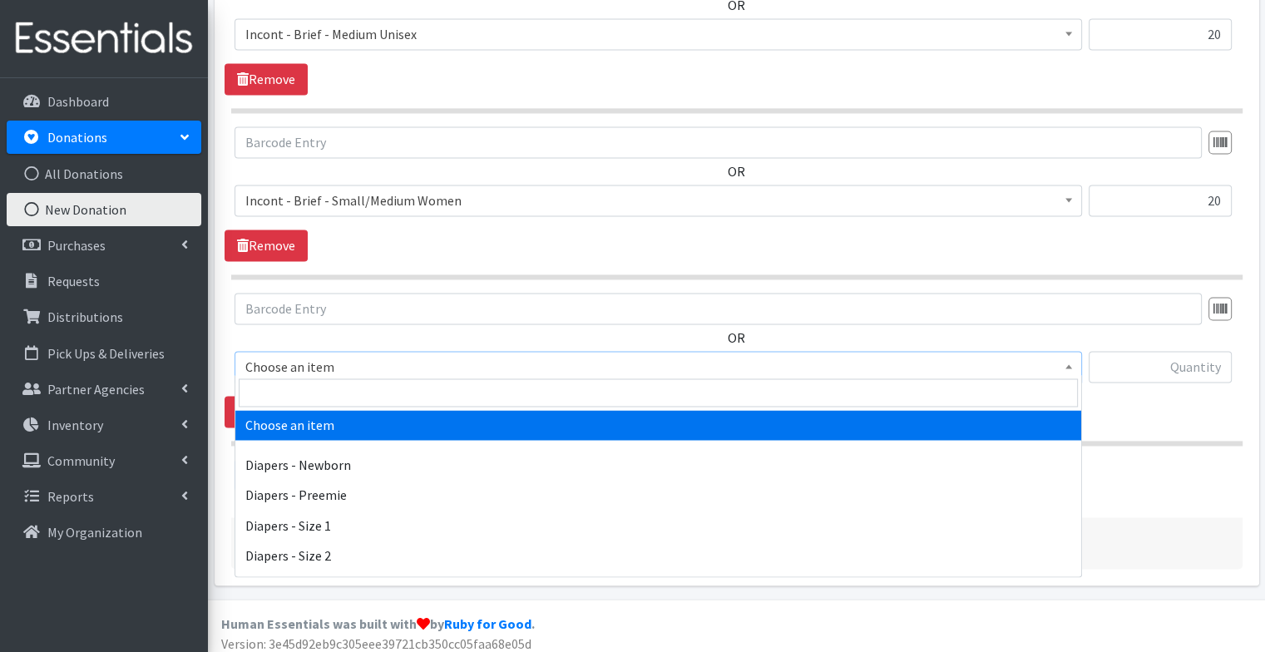
click at [328, 368] on span "Choose an item" at bounding box center [658, 366] width 826 height 23
click at [326, 397] on input "search" at bounding box center [658, 392] width 839 height 28
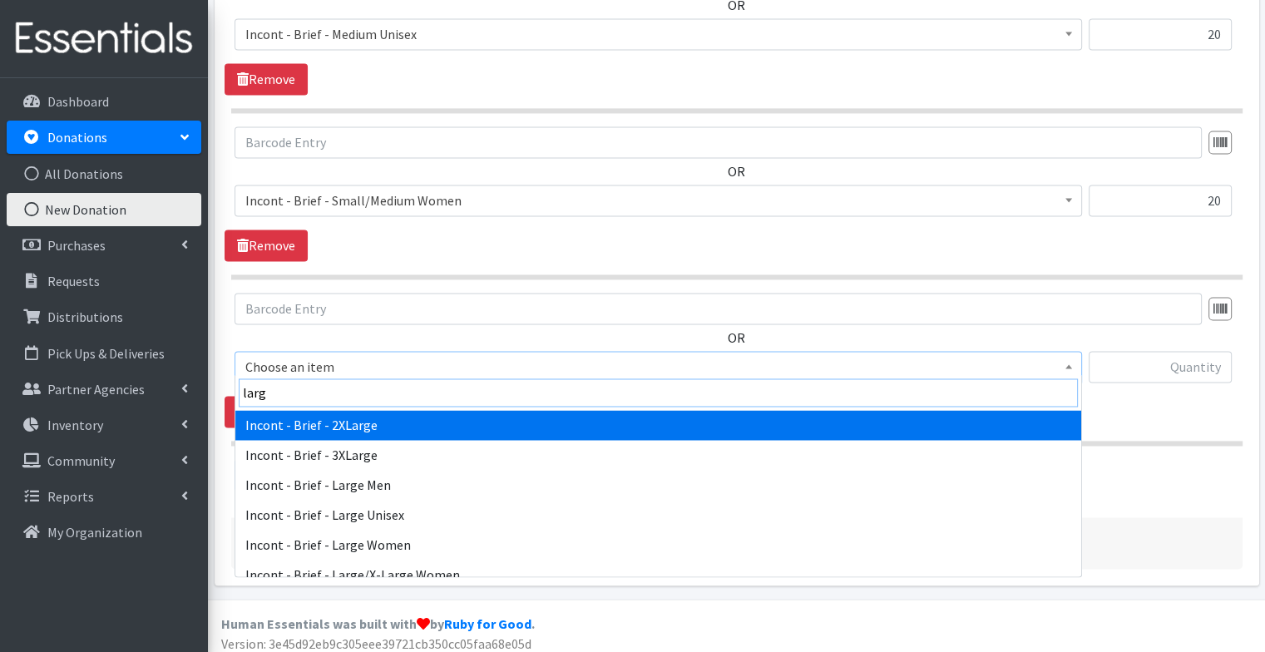
type input "large"
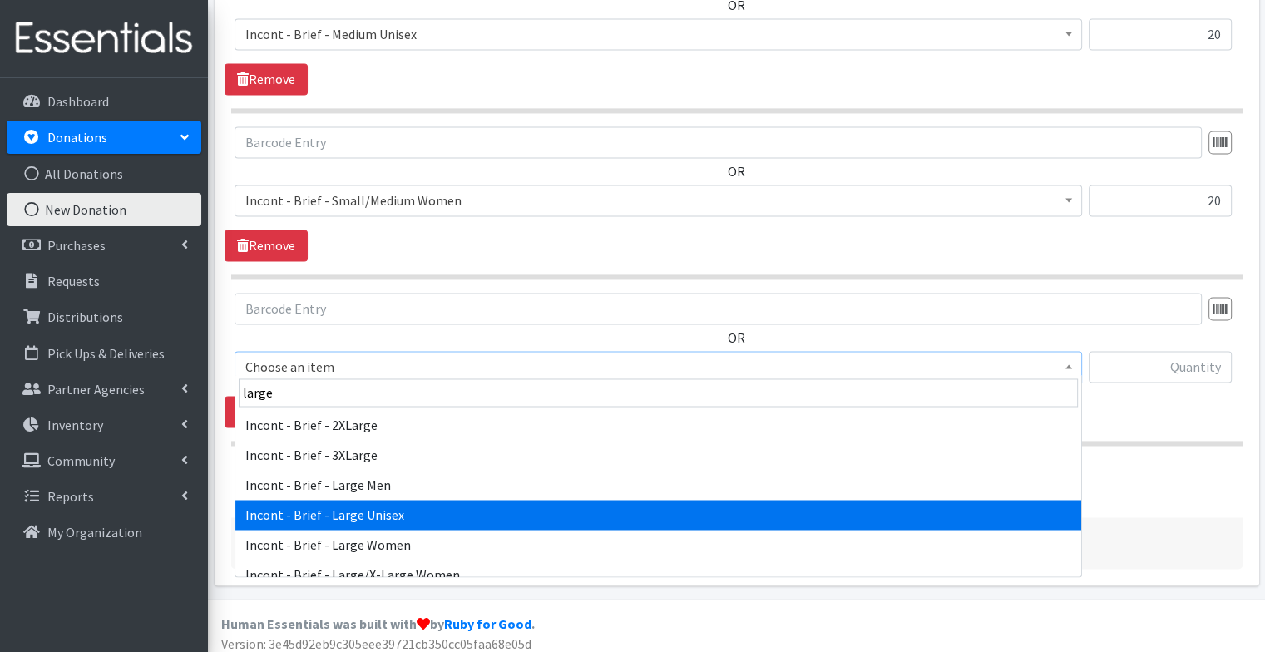
select select "91"
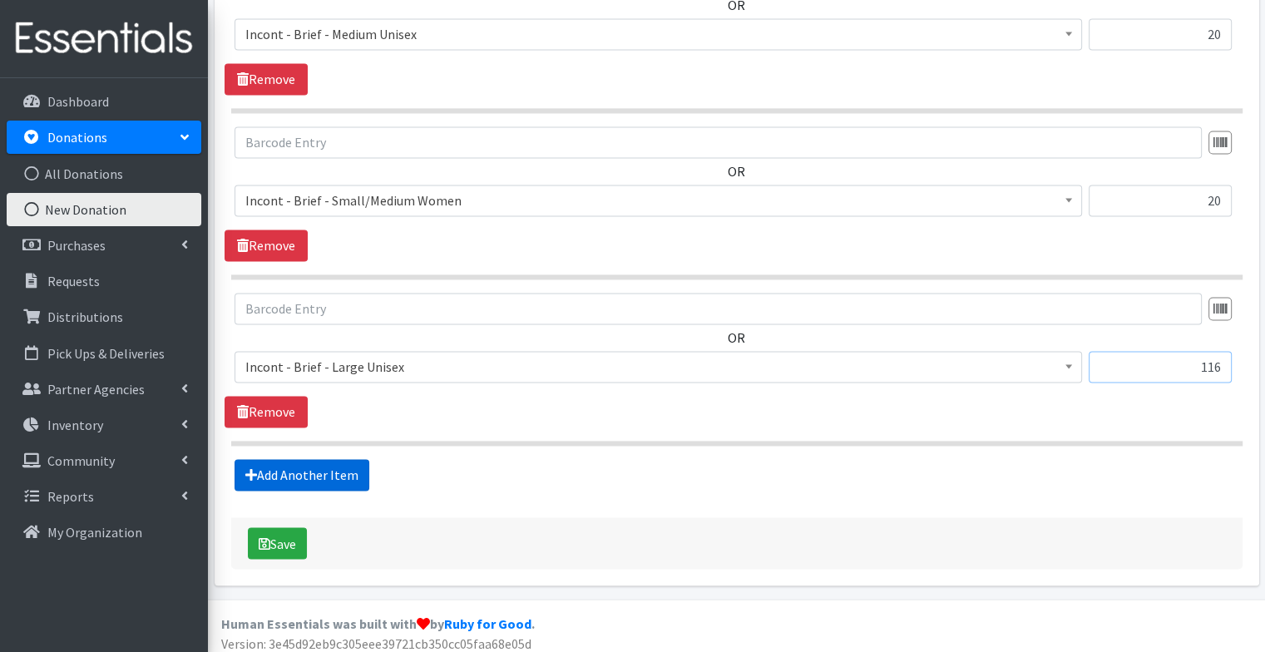
type input "116"
click at [325, 464] on link "Add Another Item" at bounding box center [301, 475] width 135 height 32
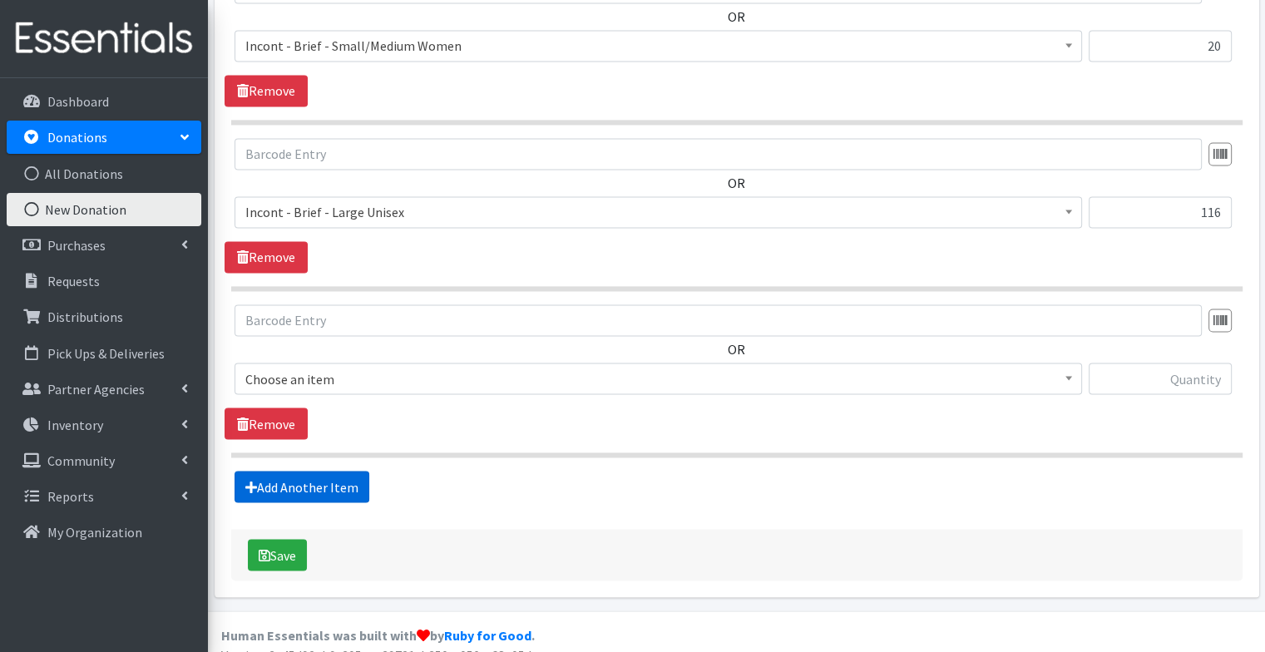
scroll to position [2811, 0]
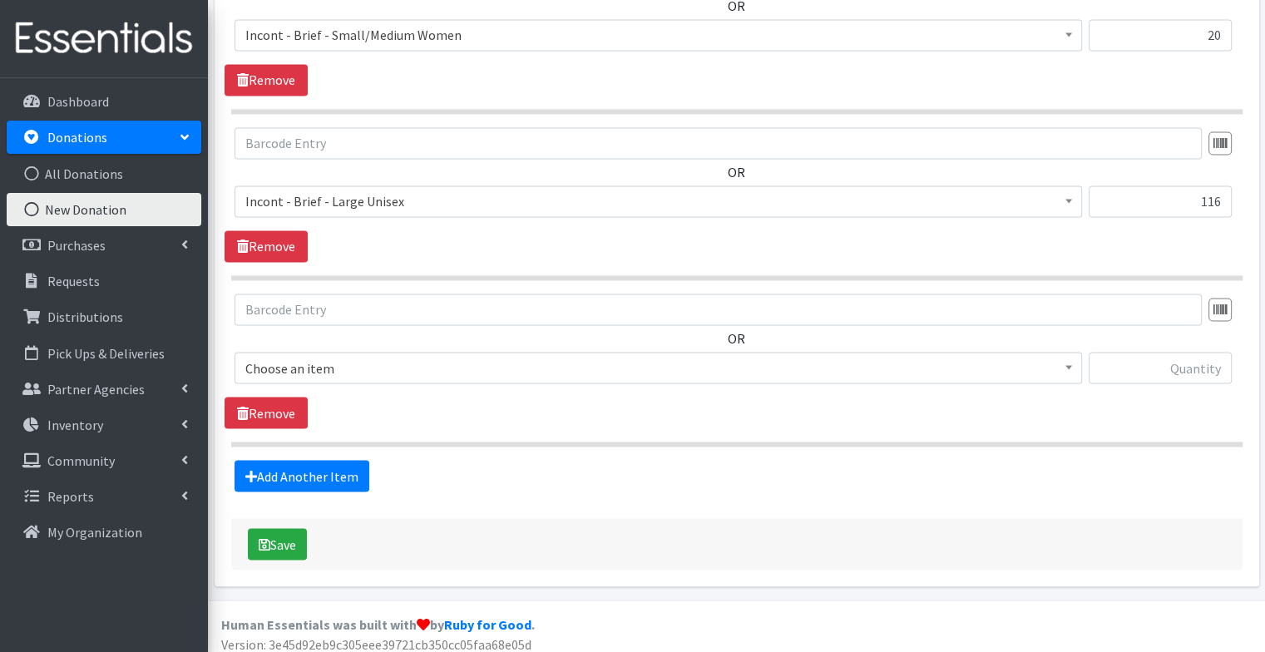
click at [329, 334] on div "OR Choose an item Diapers - Newborn Diapers - Preemie Diapers - Size 1 Diapers …" at bounding box center [737, 345] width 1024 height 103
click at [327, 368] on span "Choose an item" at bounding box center [658, 367] width 826 height 23
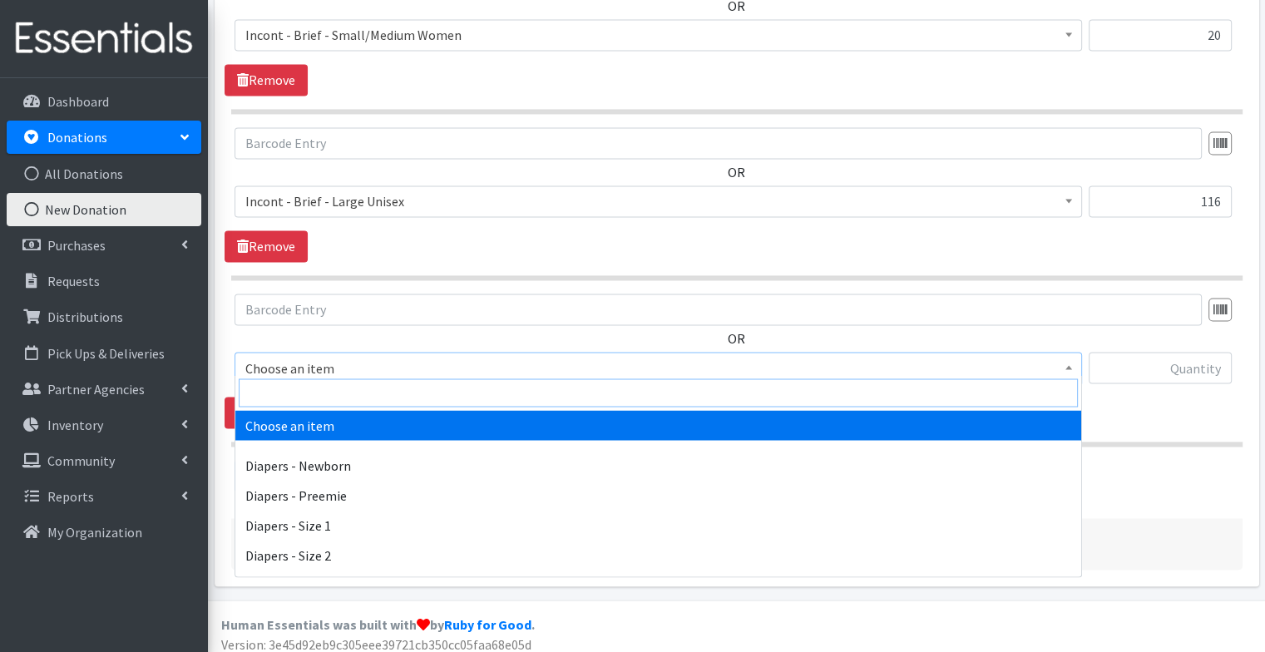
click at [323, 402] on input "search" at bounding box center [658, 392] width 839 height 28
type input "liner"
select select "15020"
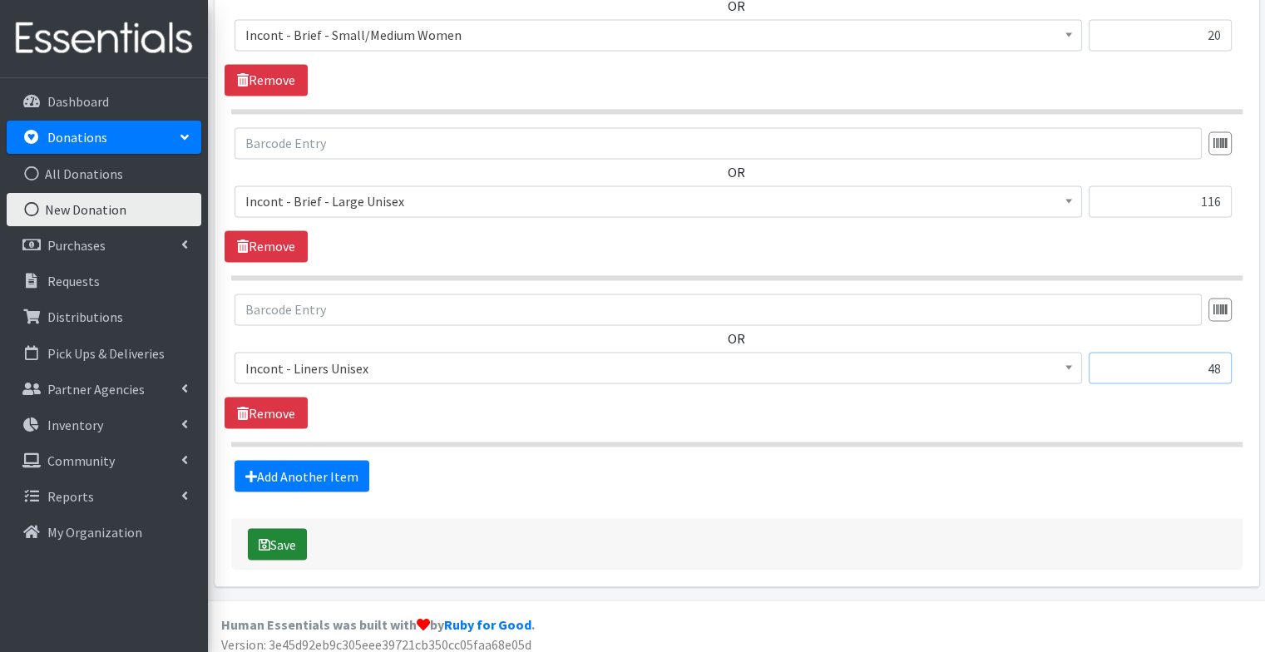
type input "48"
click at [275, 529] on button "Save" at bounding box center [277, 544] width 59 height 32
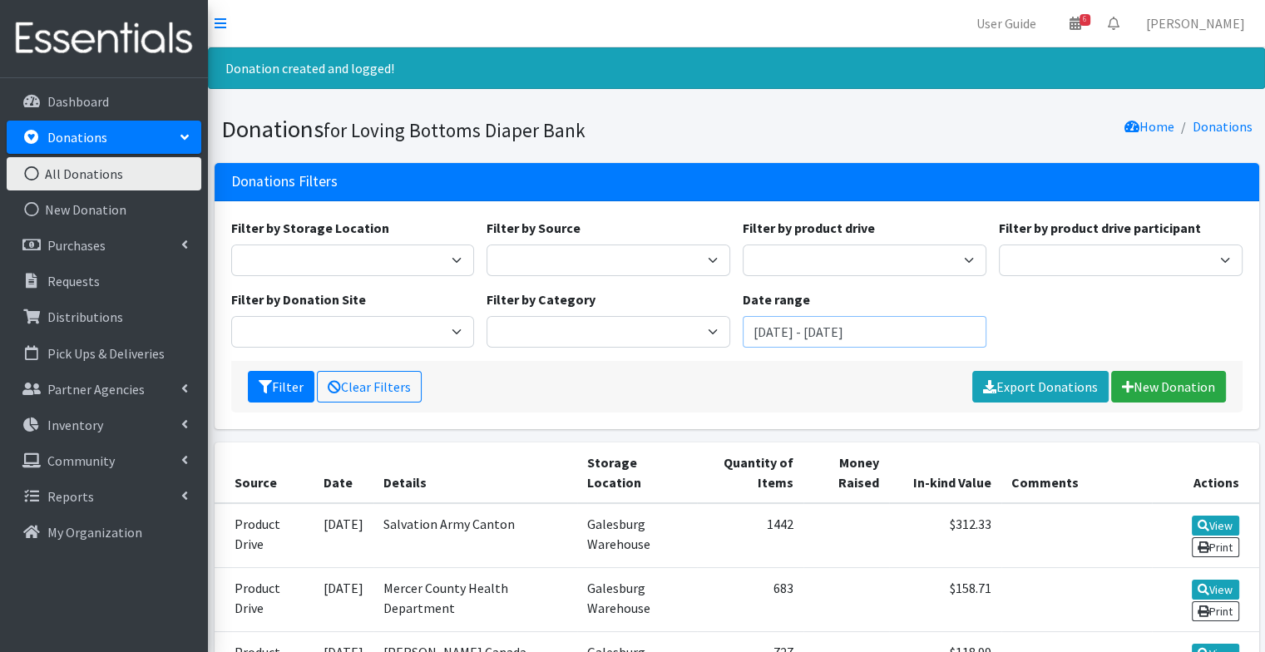
click at [809, 329] on input "July 30, 2025 - October 30, 2025" at bounding box center [865, 332] width 244 height 32
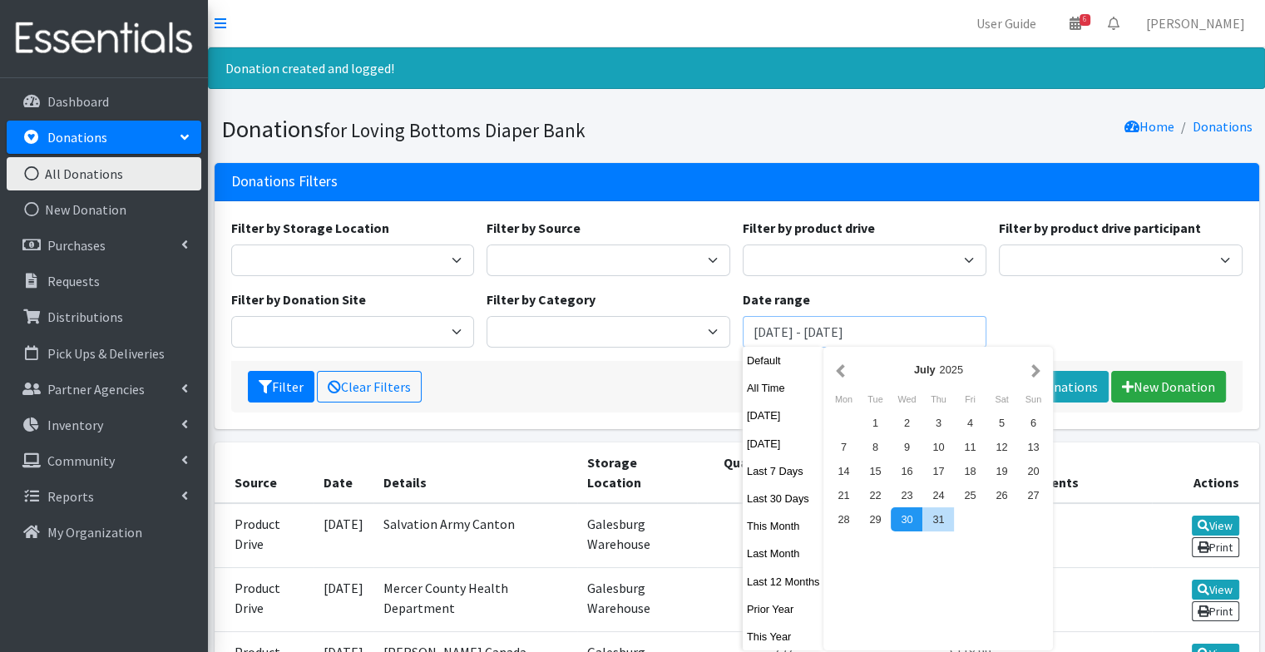
click at [806, 335] on input "July 30, 2025 - October 30, 2025" at bounding box center [865, 332] width 244 height 32
drag, startPoint x: 788, startPoint y: 330, endPoint x: 722, endPoint y: 339, distance: 67.1
click at [722, 339] on div "Filter by Storage Location Galesburg Warehouse Filter by Source Donation Site P…" at bounding box center [737, 289] width 1024 height 143
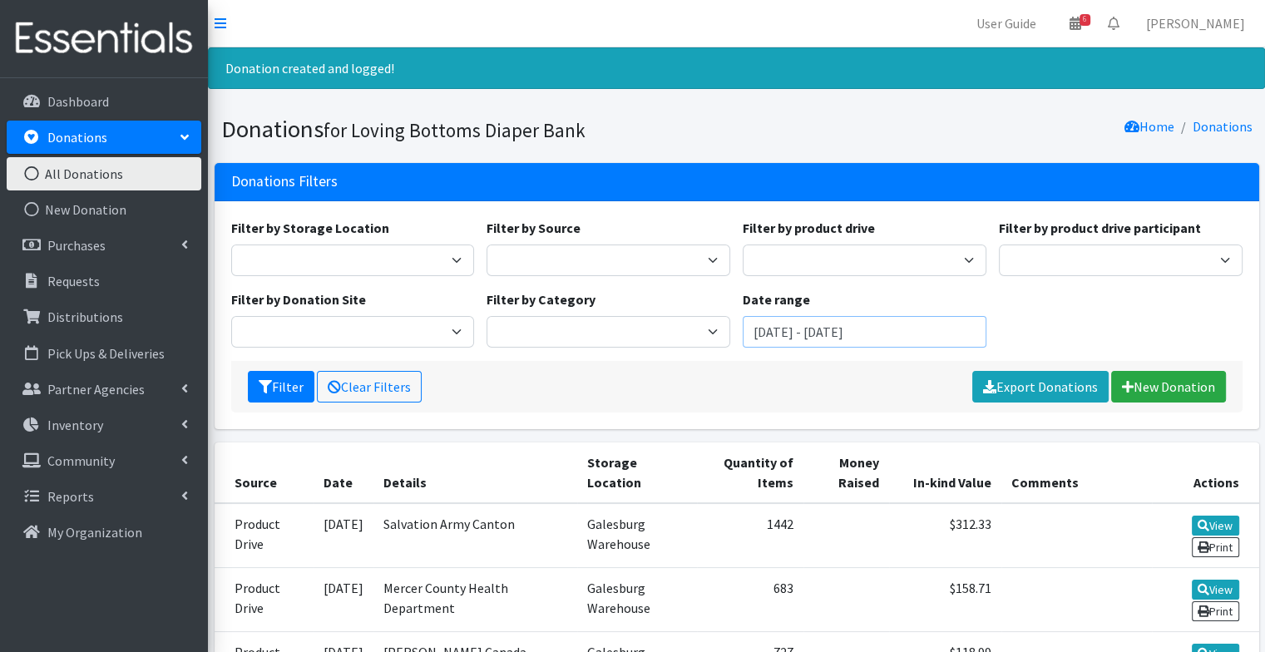
type input "September 10, 2025 - October 30, 2025"
click at [248, 371] on button "Filter" at bounding box center [281, 387] width 67 height 32
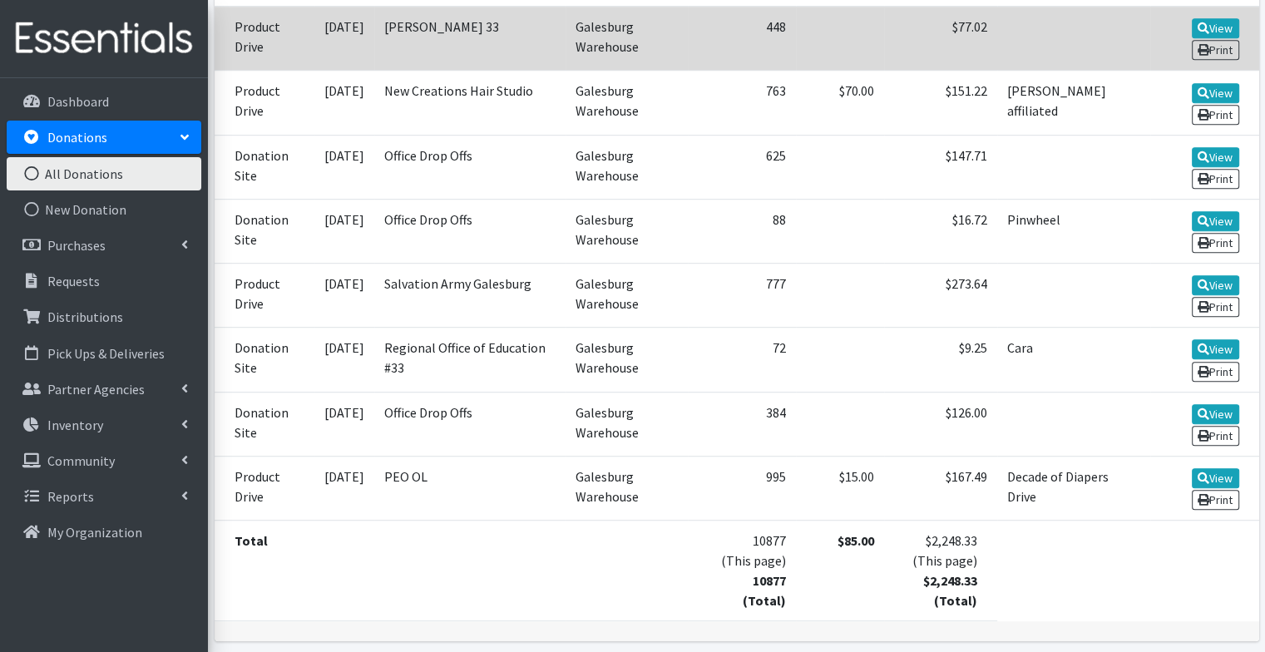
scroll to position [891, 0]
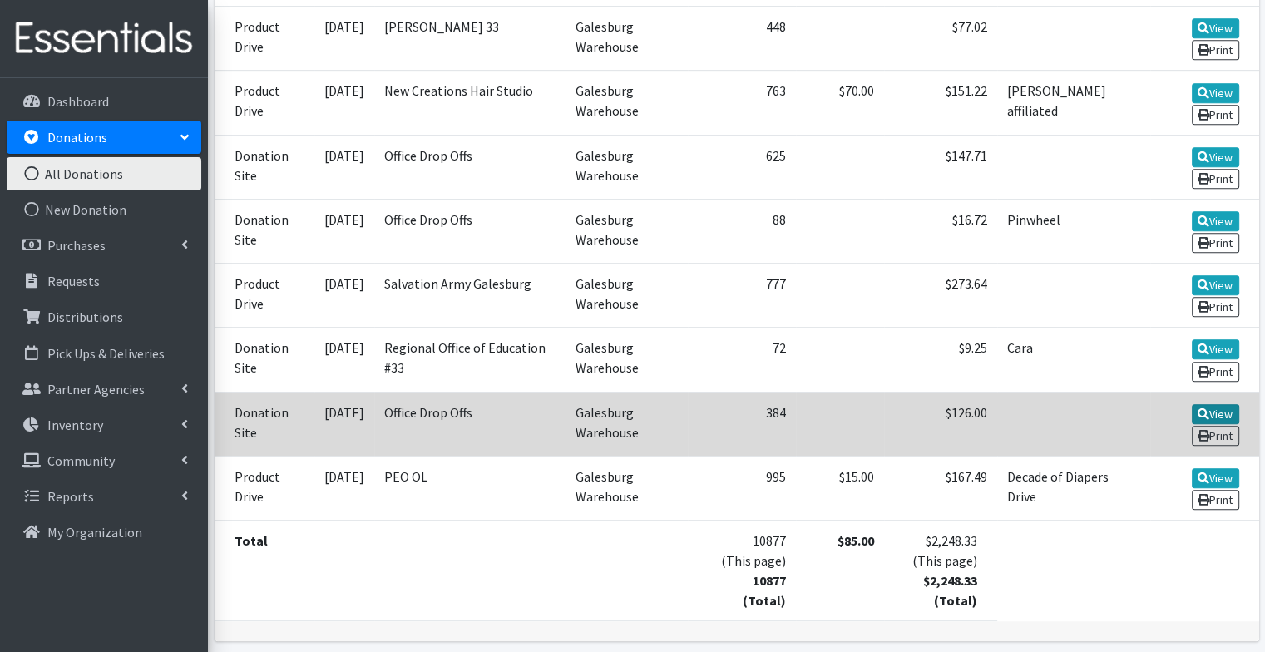
click at [1198, 408] on icon at bounding box center [1203, 414] width 12 height 12
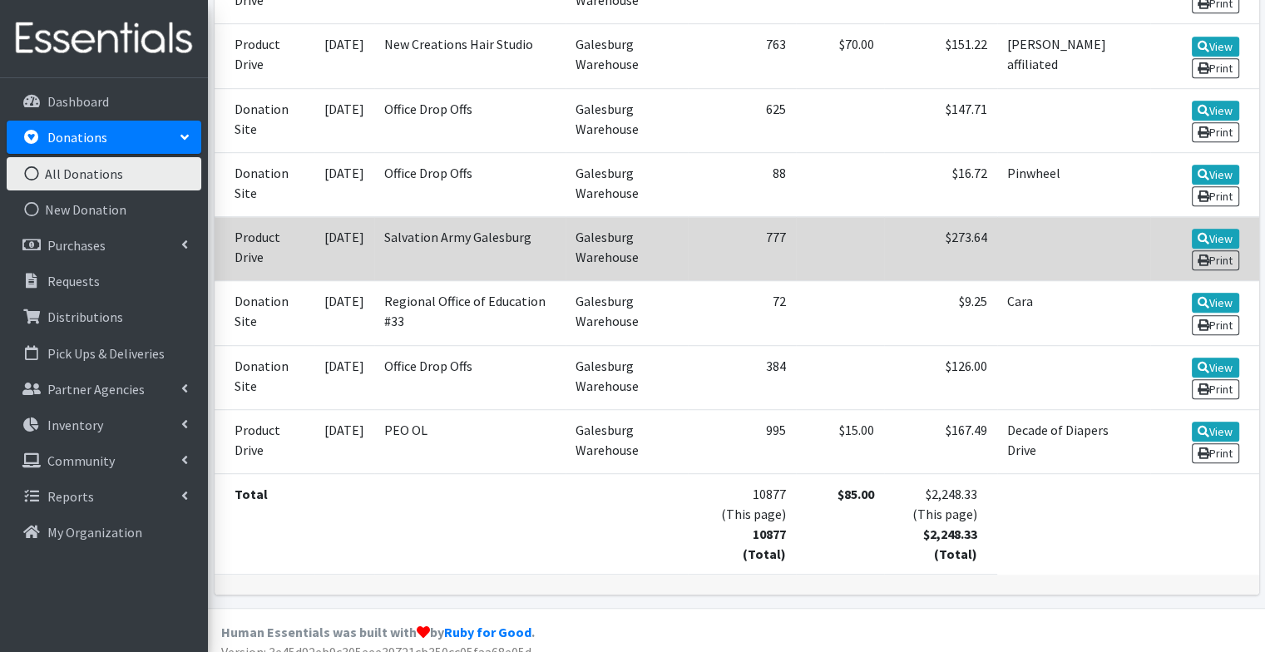
scroll to position [0, 0]
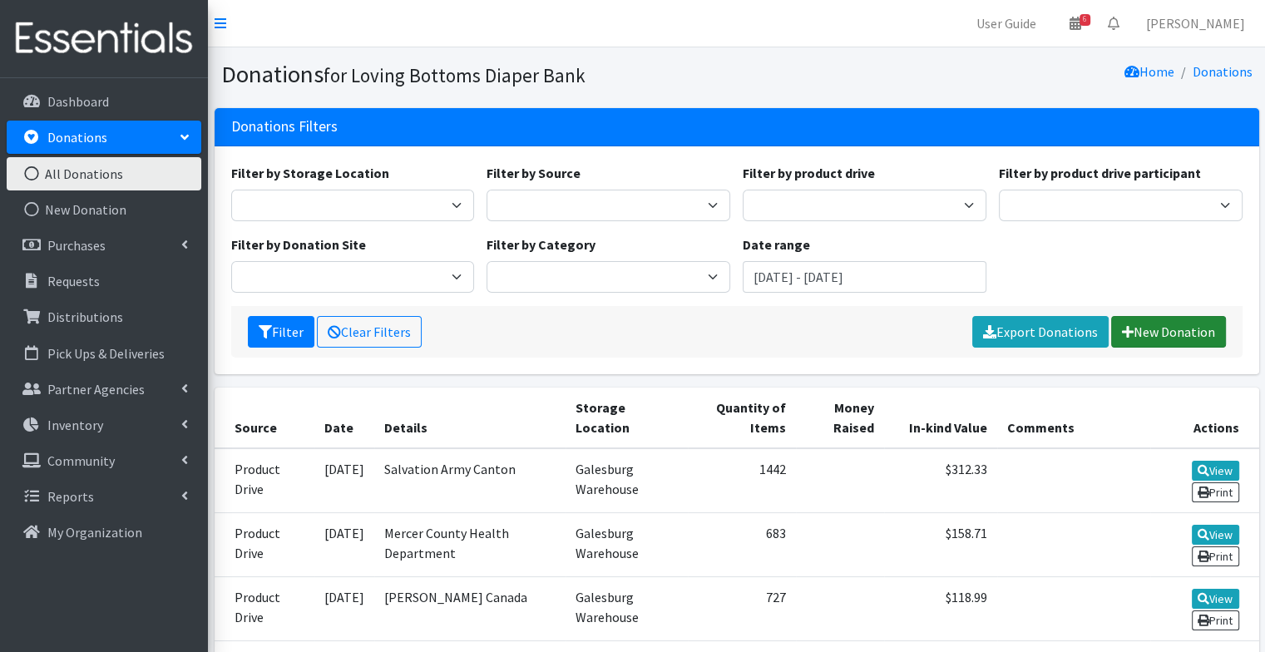
click at [1159, 330] on link "New Donation" at bounding box center [1168, 332] width 115 height 32
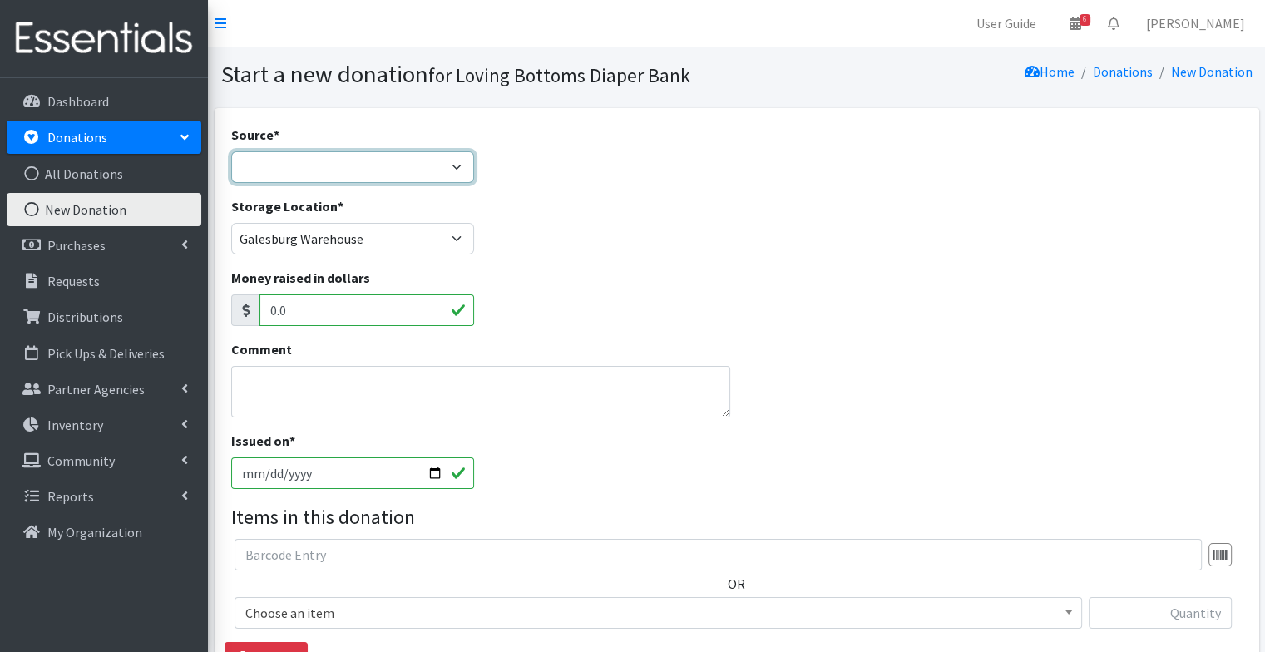
click at [330, 169] on select "Product Drive Manufacturer Donation Site Misc. Donation" at bounding box center [353, 167] width 244 height 32
select select "Product Drive"
click at [231, 151] on select "Product Drive Manufacturer Donation Site Misc. Donation" at bounding box center [353, 167] width 244 height 32
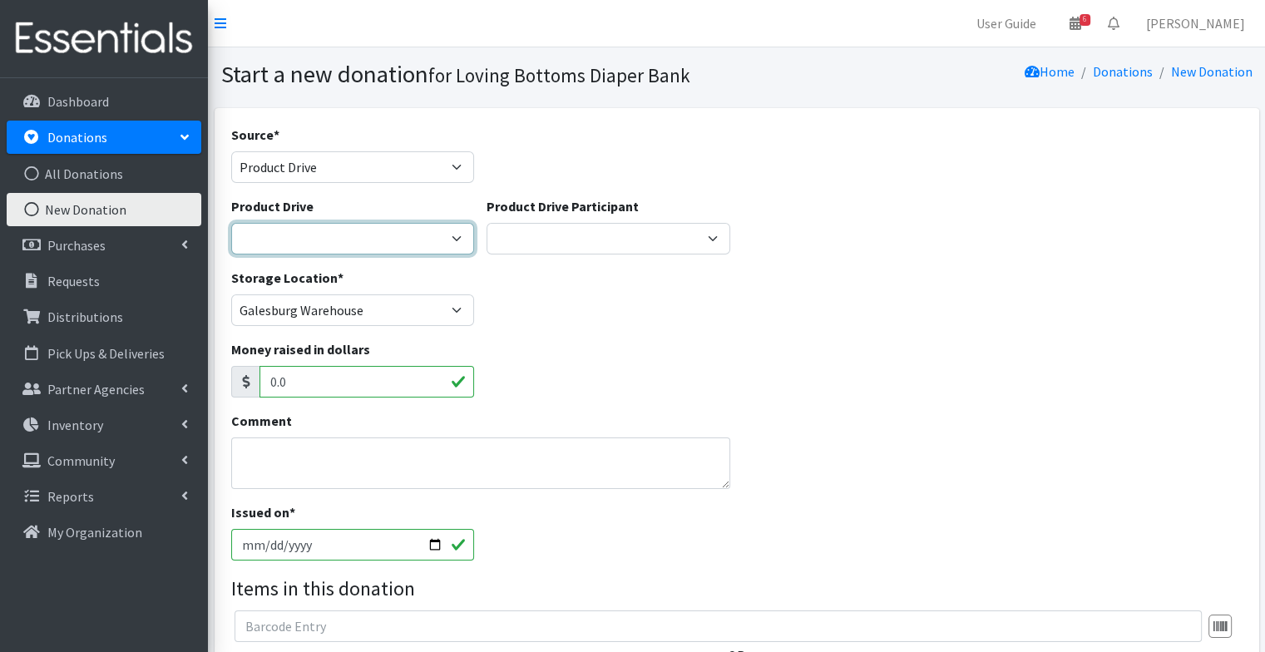
click at [324, 249] on select "4-H Federation AAUW - Morton Club Abilities Plus Abingdon Community Center Abin…" at bounding box center [353, 239] width 244 height 32
select select
click at [231, 223] on select "4-H Federation AAUW - Morton Club Abilities Plus Abingdon Community Center Abin…" at bounding box center [353, 239] width 244 height 32
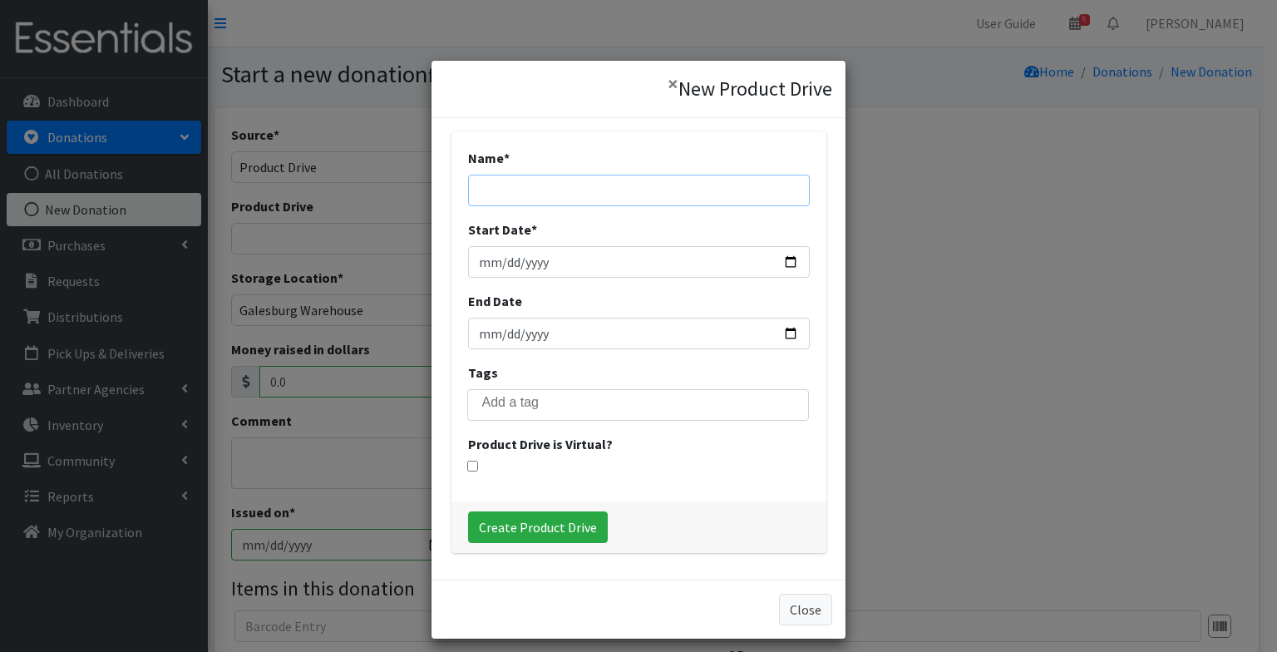
click at [556, 205] on input "Name *" at bounding box center [639, 191] width 342 height 32
type input "KHS Cheer + Big Catz"
click at [783, 261] on input "Start Date *" at bounding box center [639, 262] width 342 height 32
type input "2025-09-01"
click at [782, 334] on input "End Date" at bounding box center [639, 334] width 342 height 32
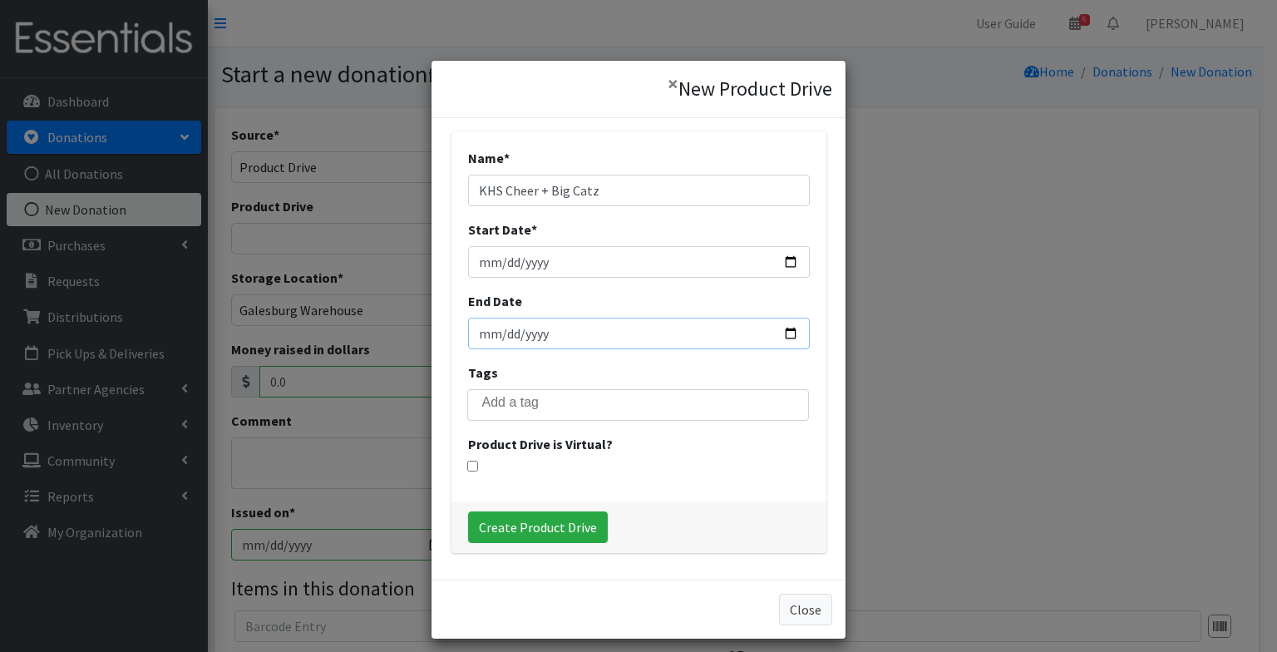
type input "[DATE]"
click at [618, 479] on div "Name * KHS Cheer + Big Catz Start Date * 2025-09-01 End Date 2025-09-29 Tags Pr…" at bounding box center [639, 316] width 375 height 370
click at [536, 525] on input "Create Product Drive" at bounding box center [538, 527] width 140 height 32
select select "3557"
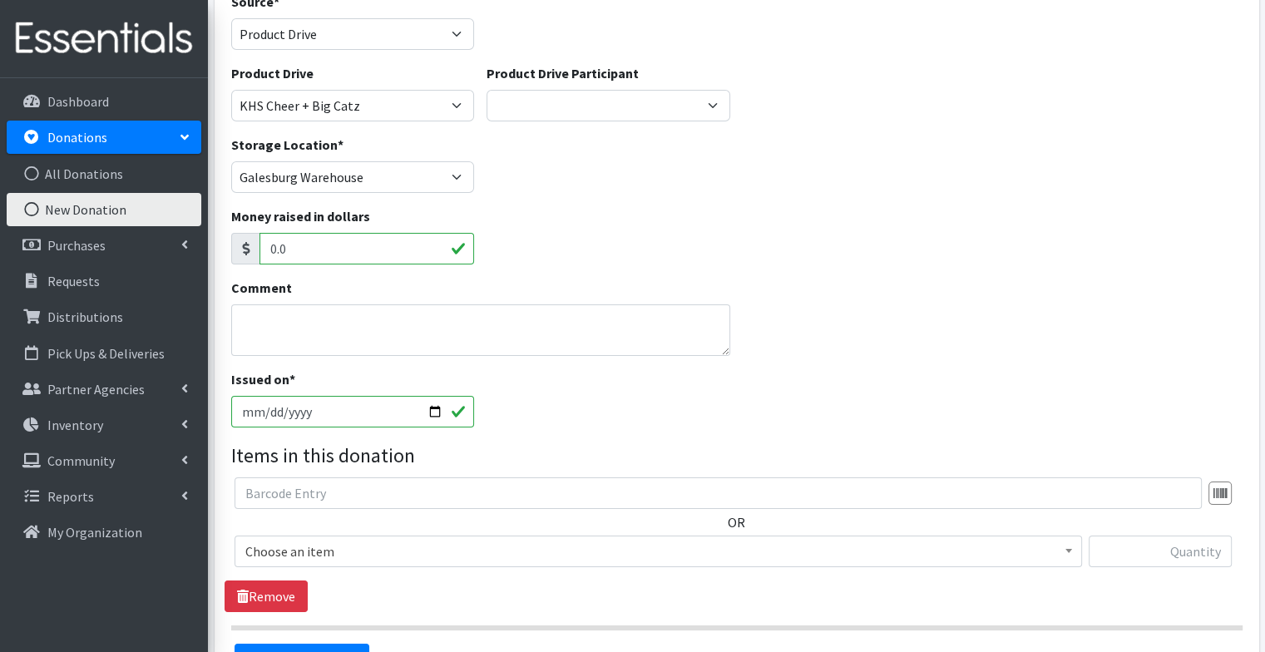
scroll to position [135, 0]
click at [435, 402] on input "2025-09-30" at bounding box center [353, 410] width 244 height 32
type input "[DATE]"
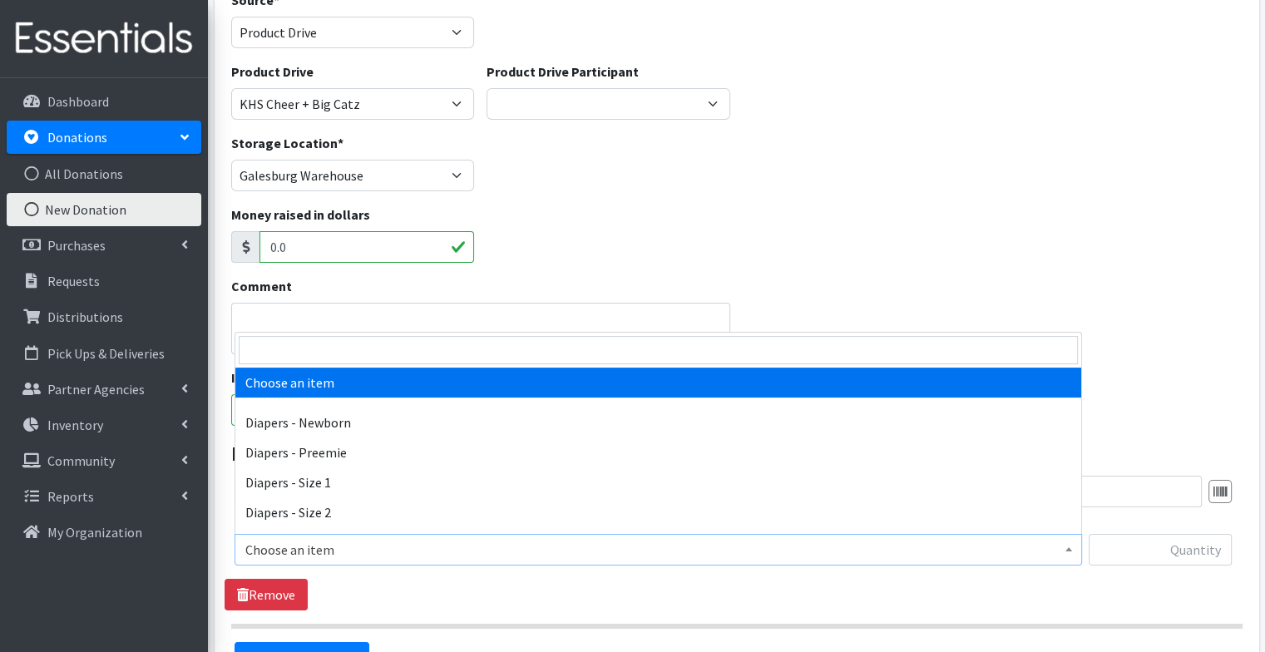
click at [373, 541] on span "Choose an item" at bounding box center [658, 549] width 826 height 23
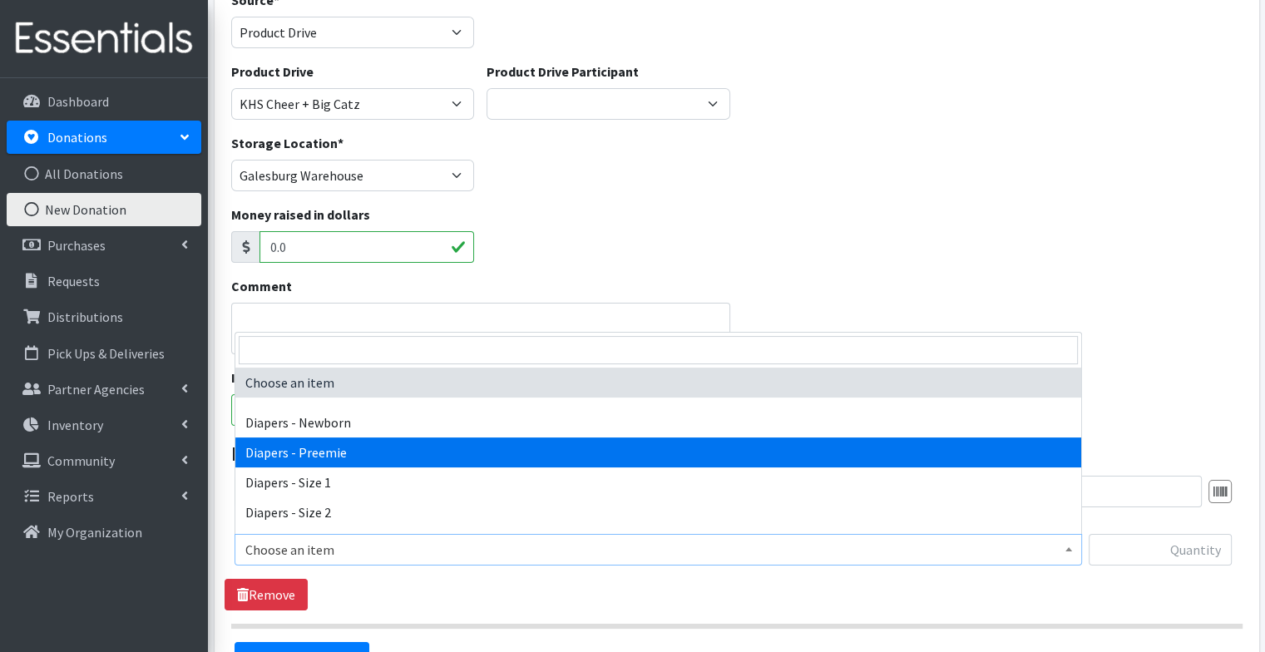
select select "95"
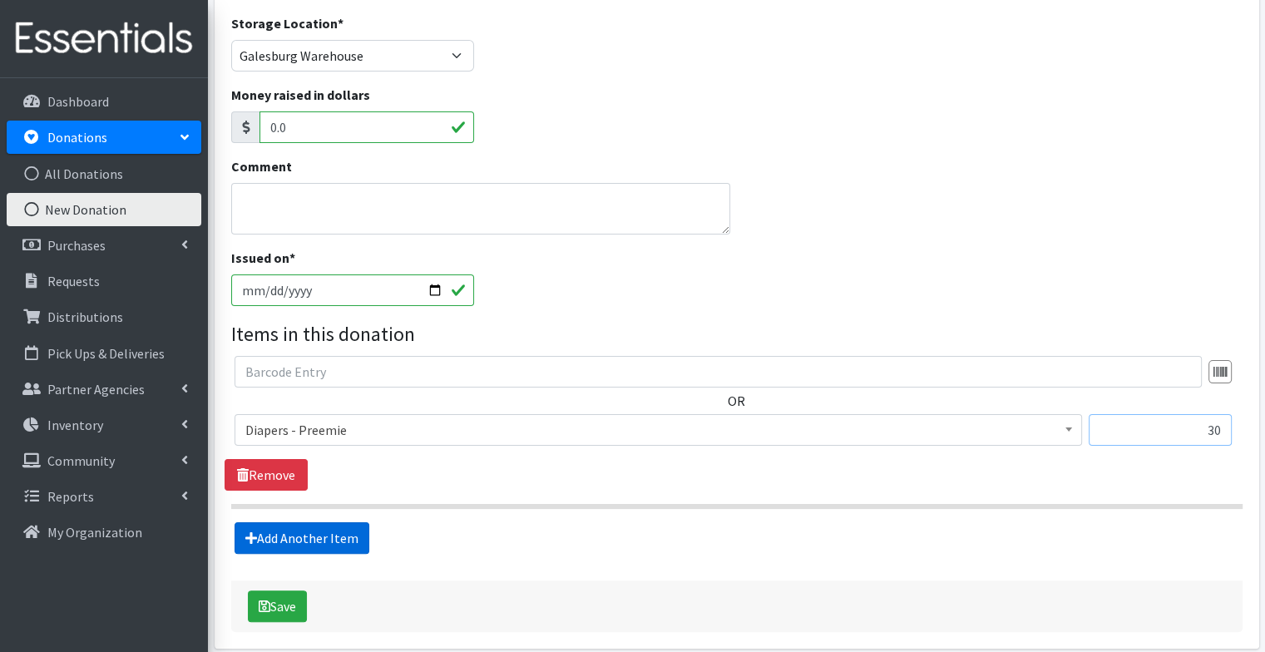
type input "30"
click at [327, 535] on link "Add Another Item" at bounding box center [301, 538] width 135 height 32
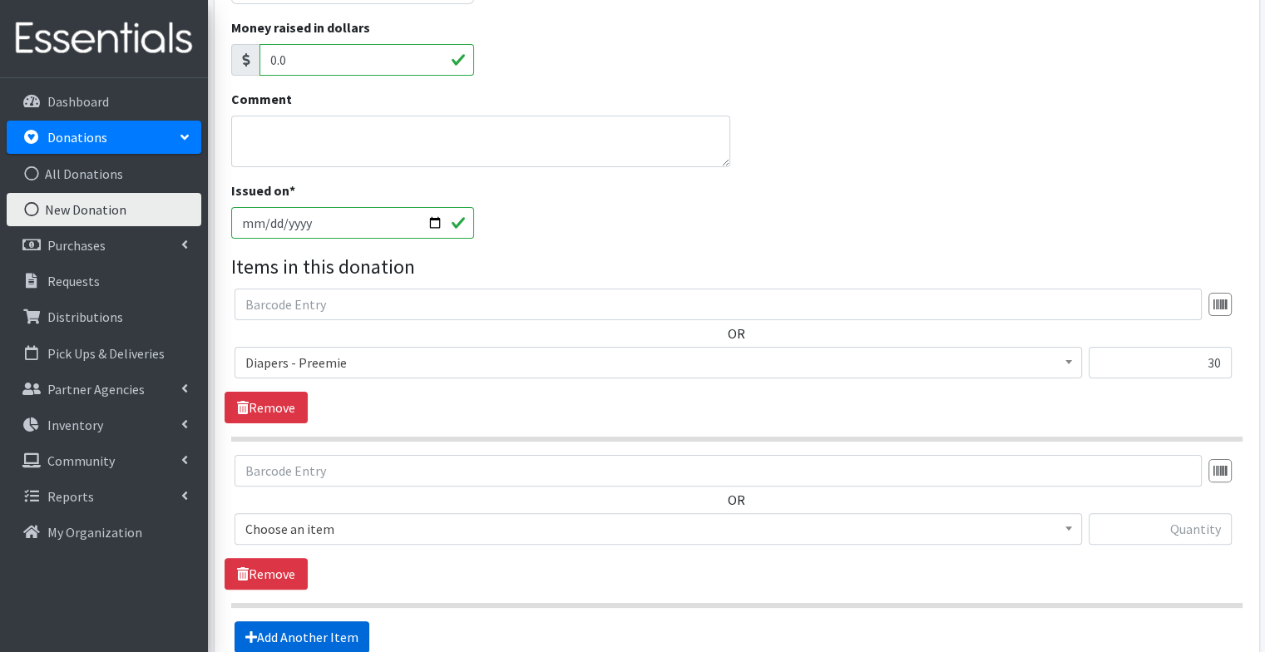
scroll to position [491, 0]
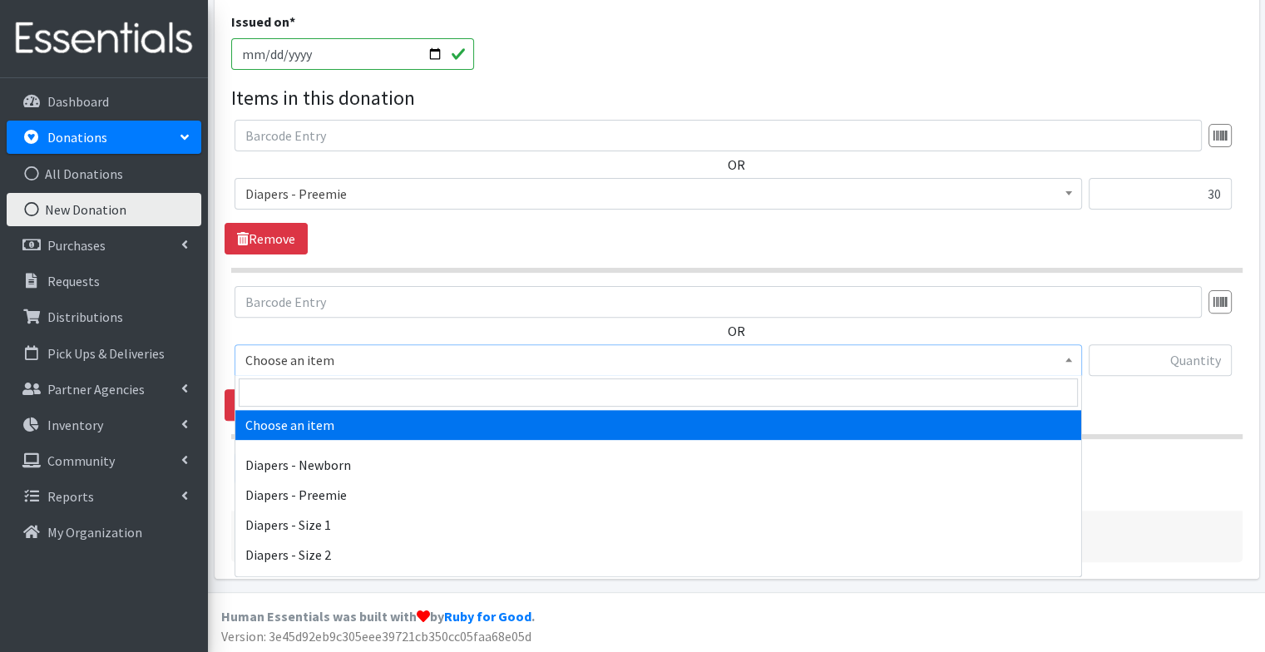
click at [388, 363] on span "Choose an item" at bounding box center [658, 359] width 826 height 23
click at [388, 393] on input "search" at bounding box center [658, 392] width 839 height 28
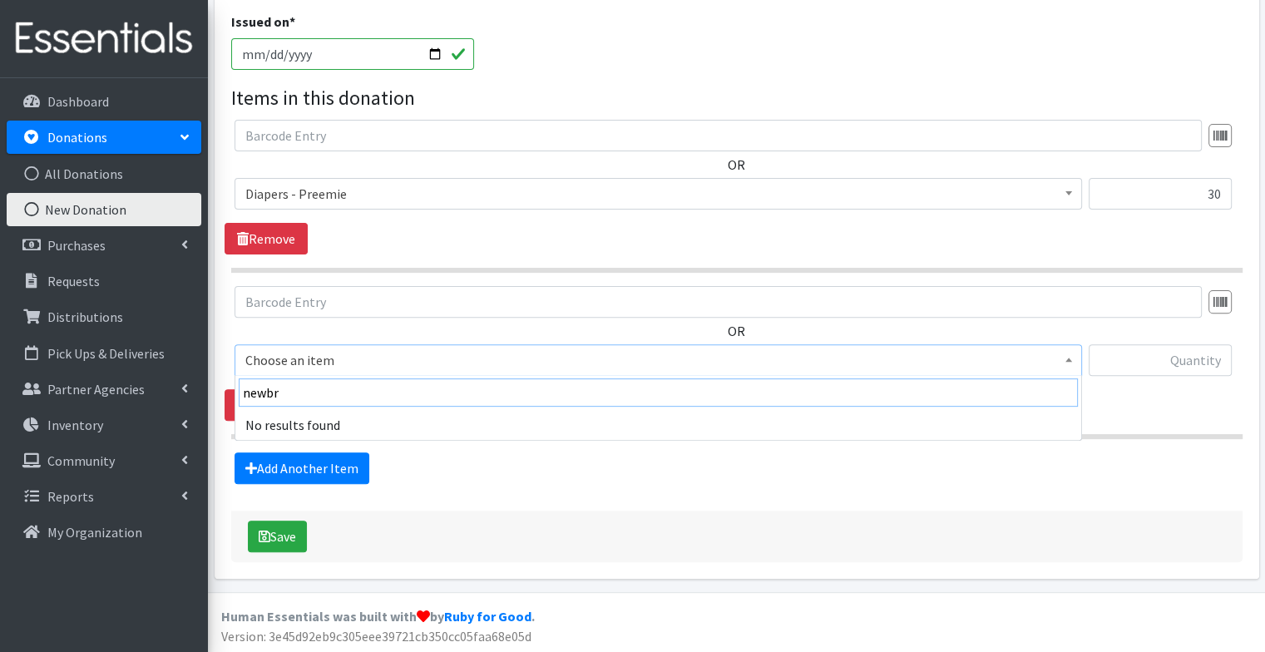
type input "newb"
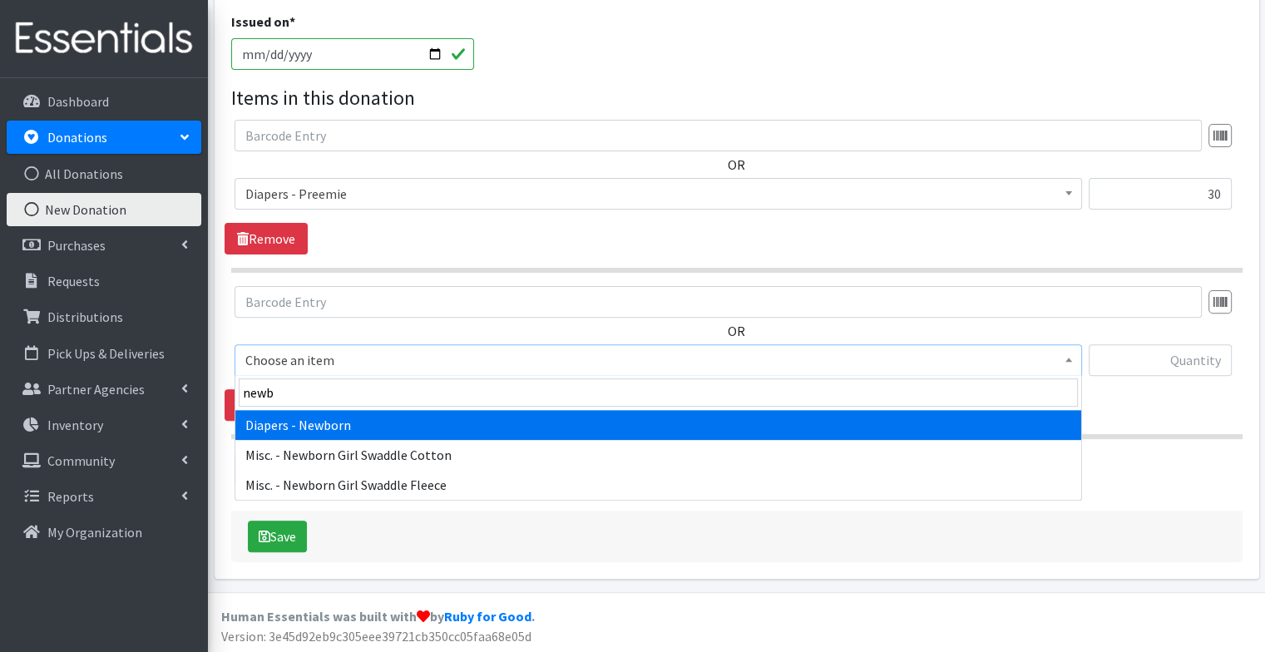
select select "94"
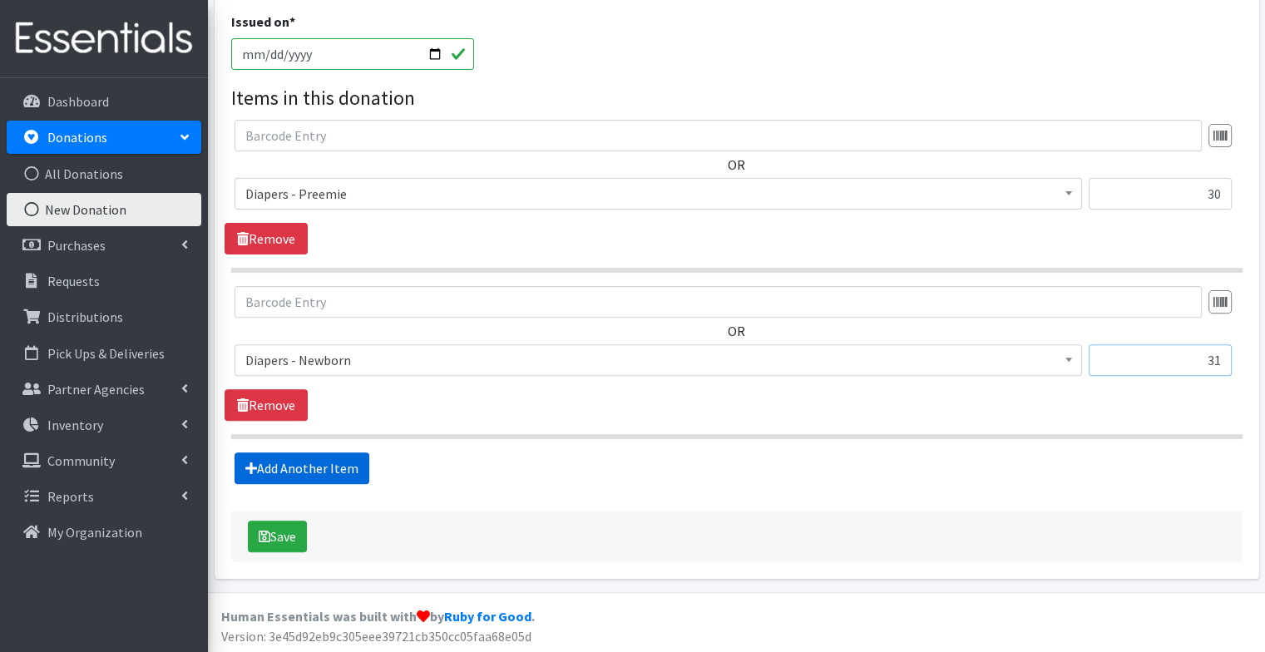
type input "31"
click at [339, 468] on link "Add Another Item" at bounding box center [301, 468] width 135 height 32
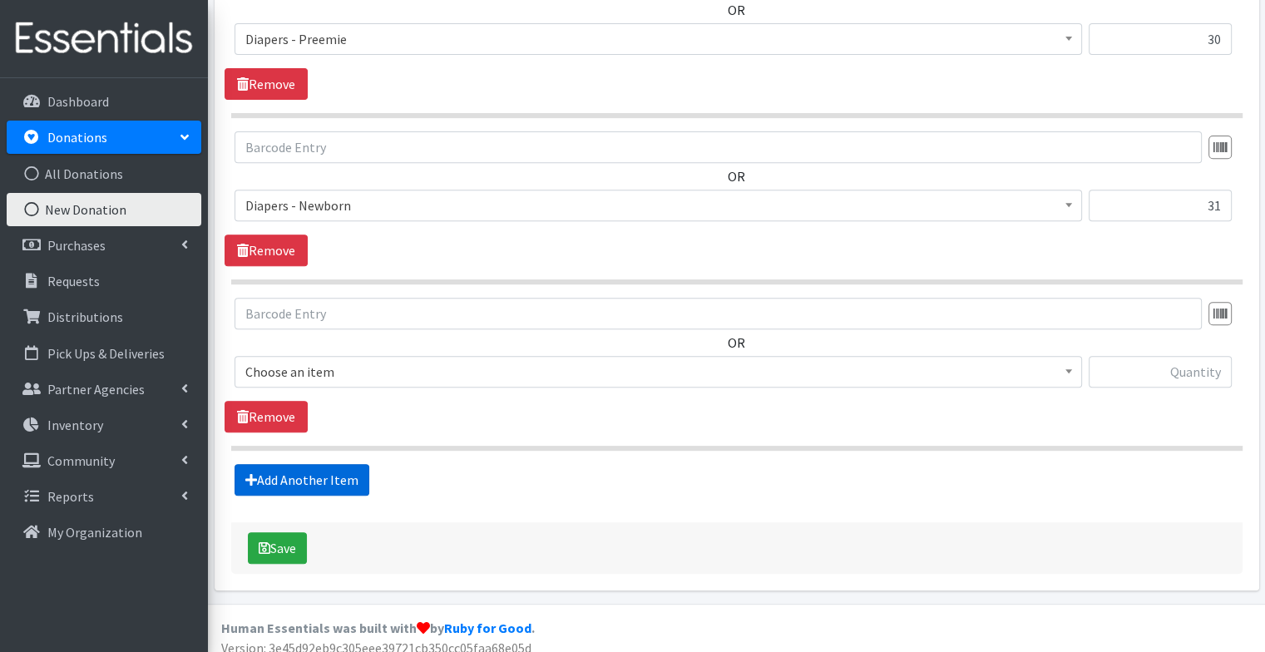
scroll to position [656, 0]
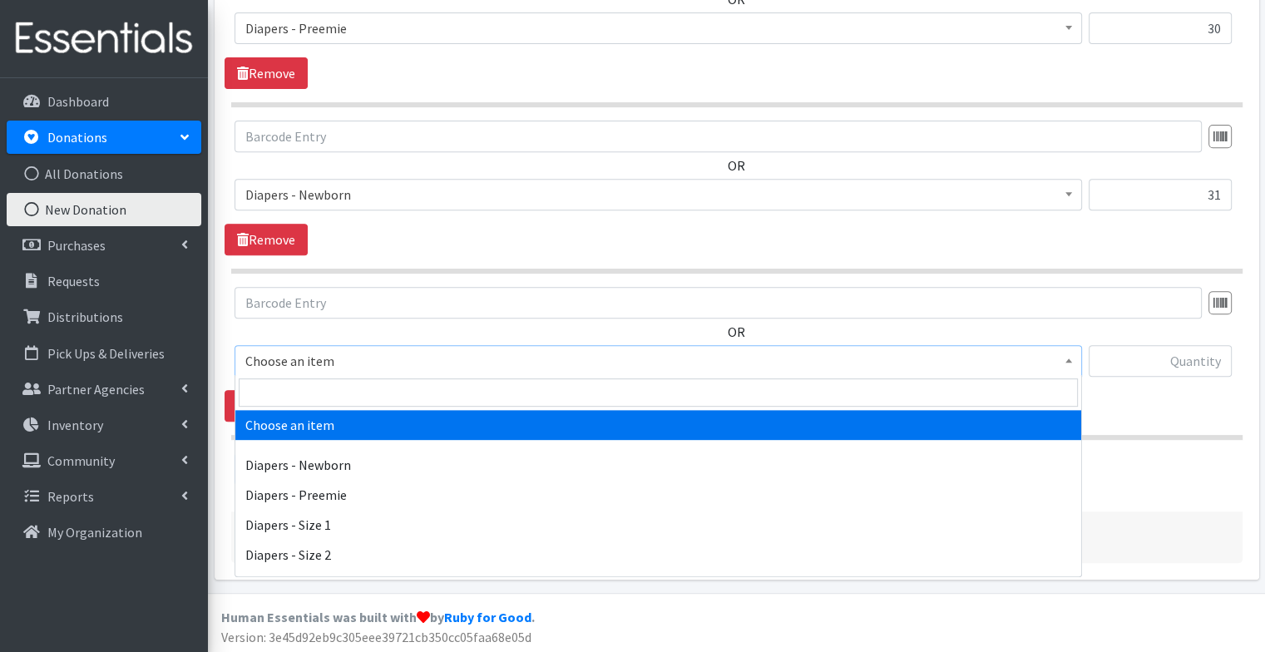
click at [362, 363] on span "Choose an item" at bounding box center [658, 360] width 826 height 23
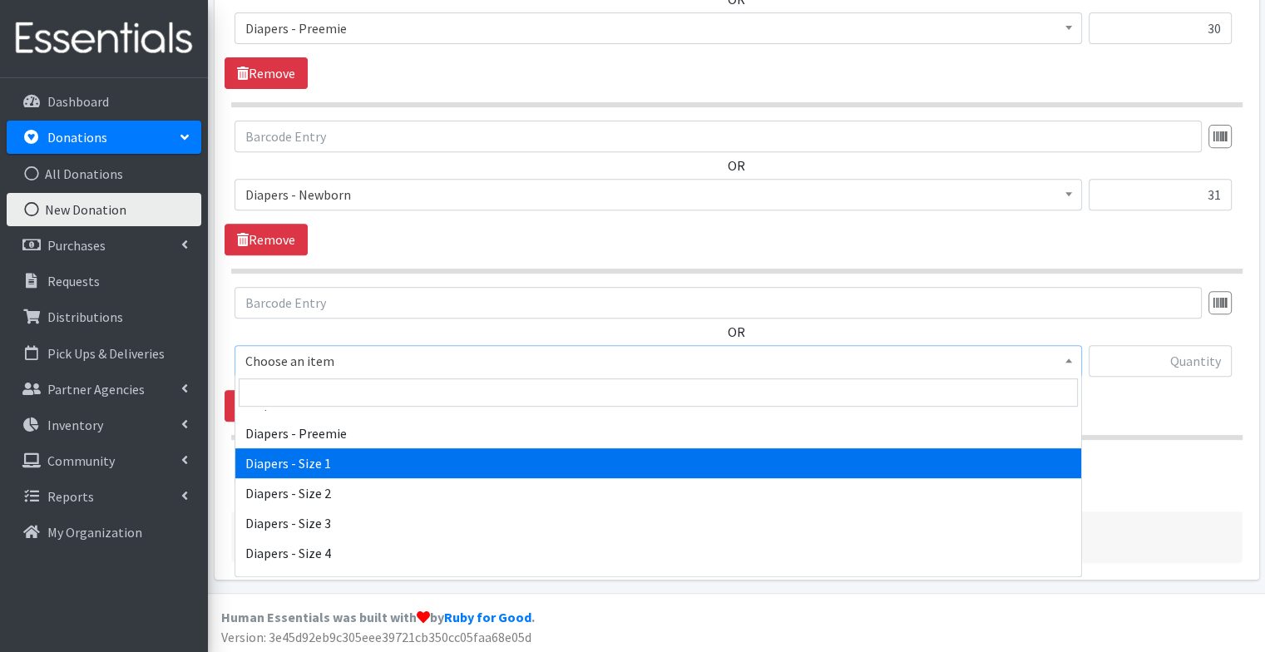
scroll to position [62, 0]
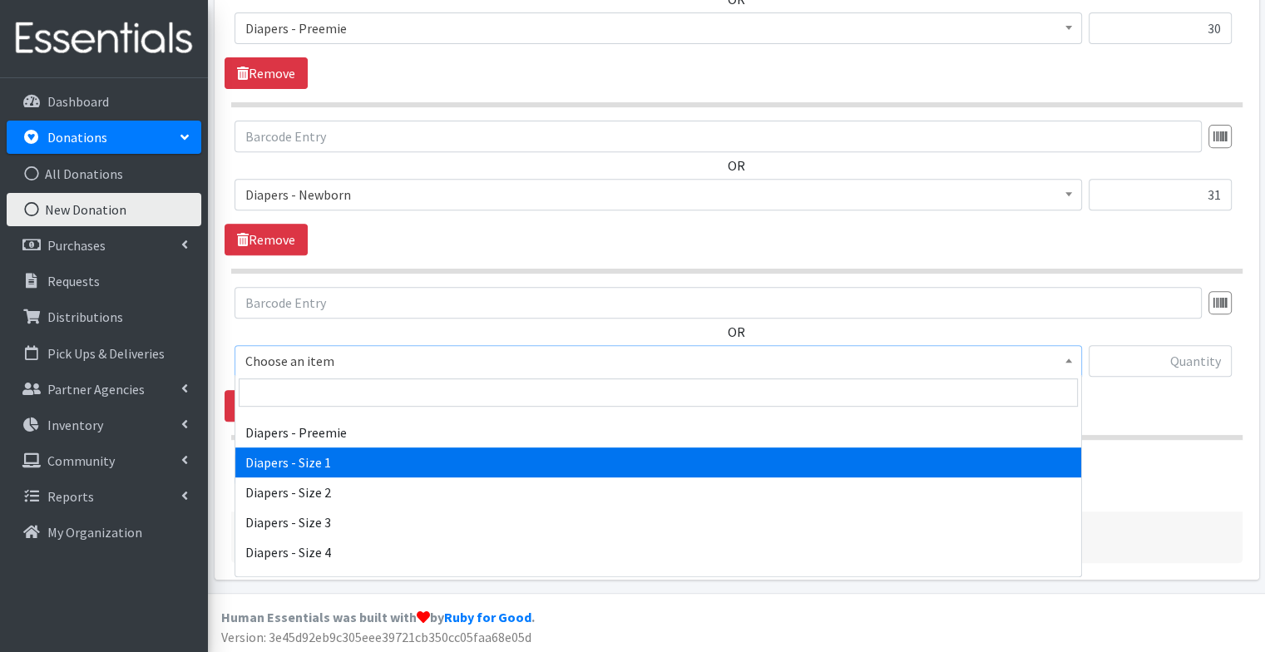
select select "96"
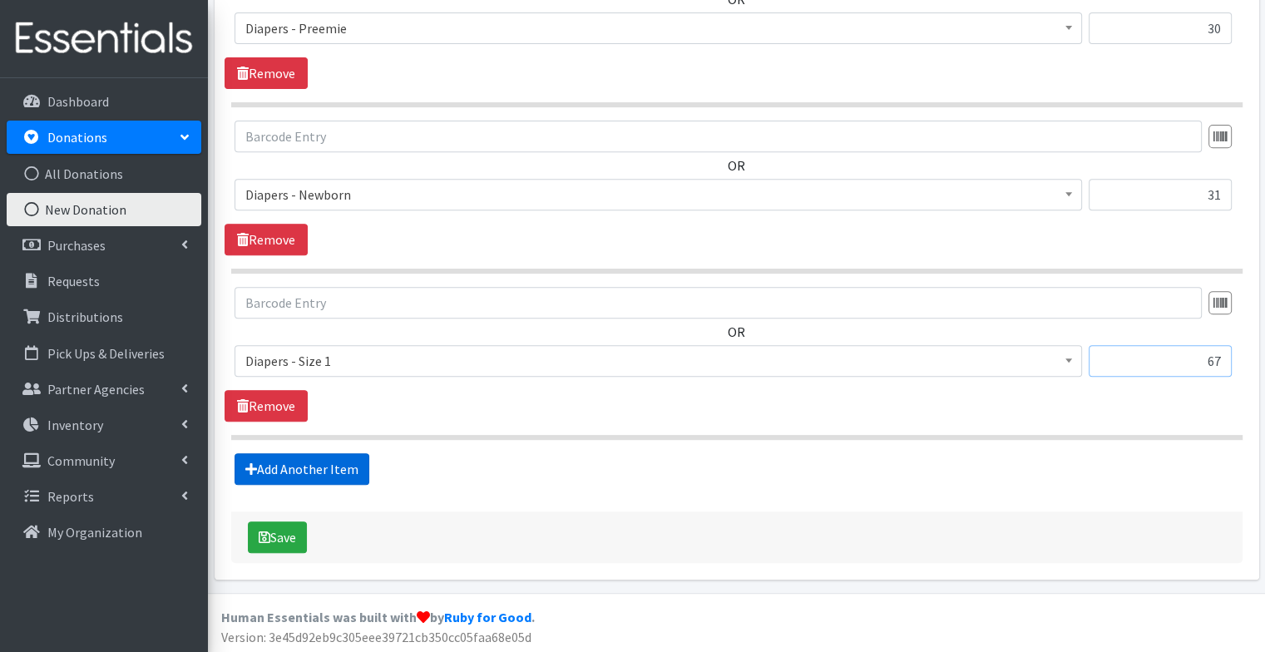
type input "67"
click at [333, 463] on link "Add Another Item" at bounding box center [301, 469] width 135 height 32
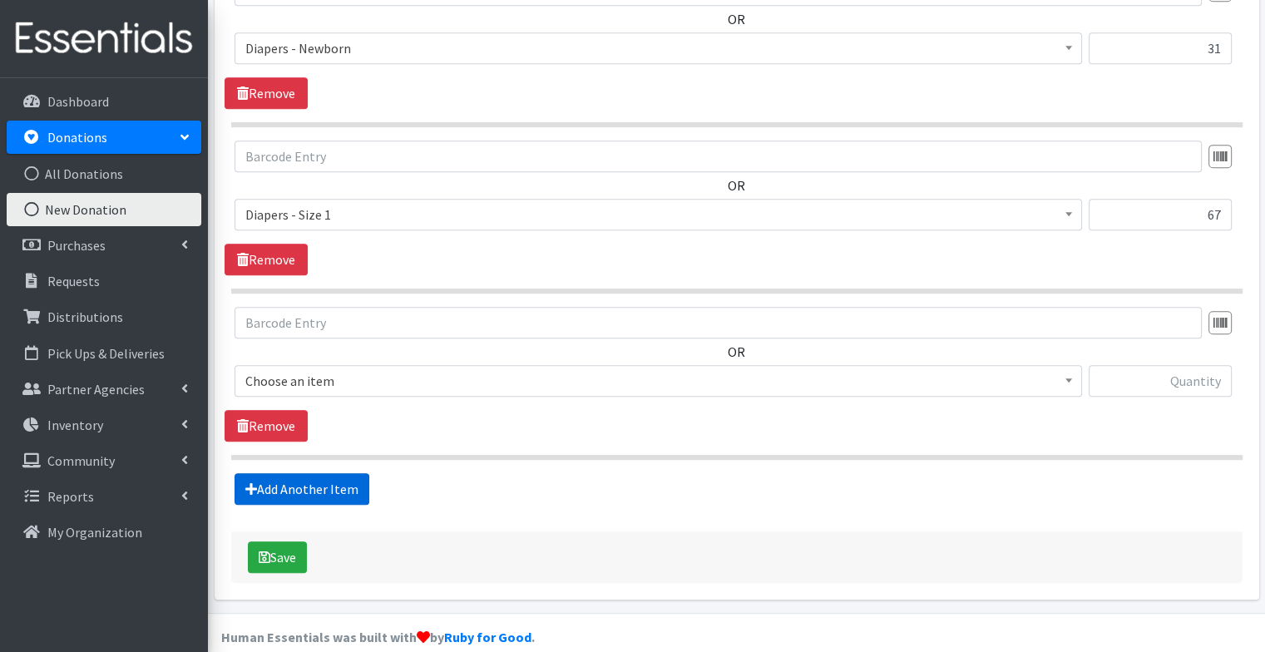
scroll to position [822, 0]
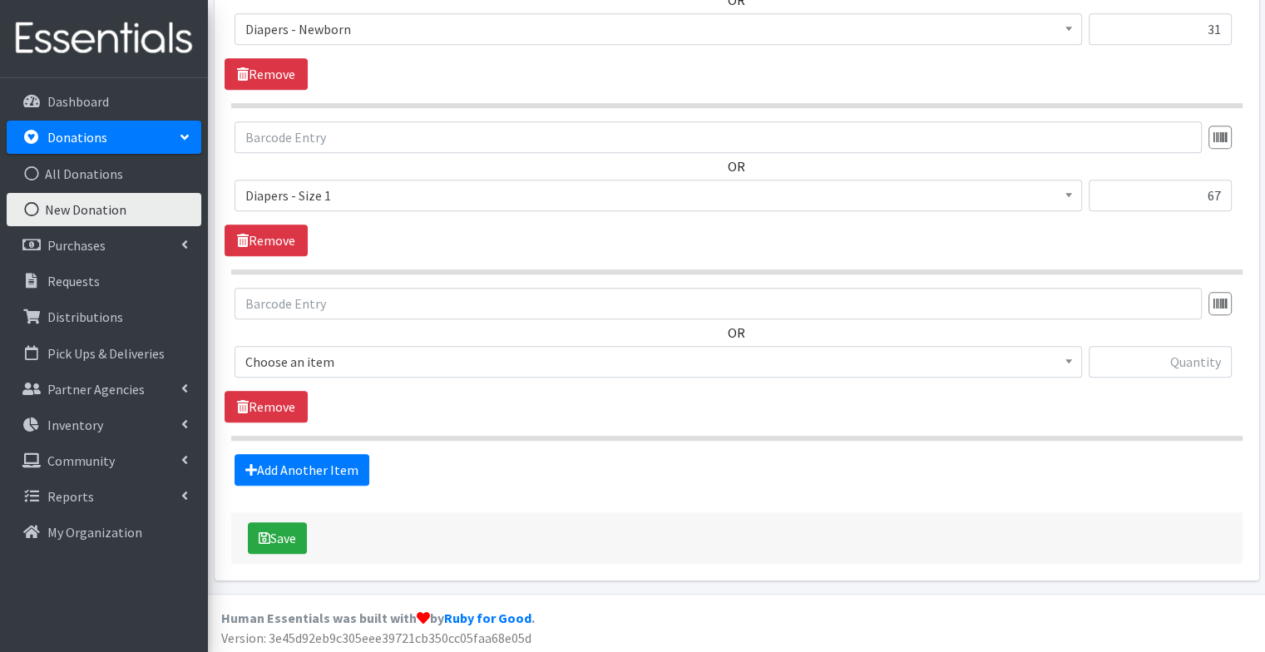
click at [373, 359] on span "Choose an item" at bounding box center [658, 361] width 826 height 23
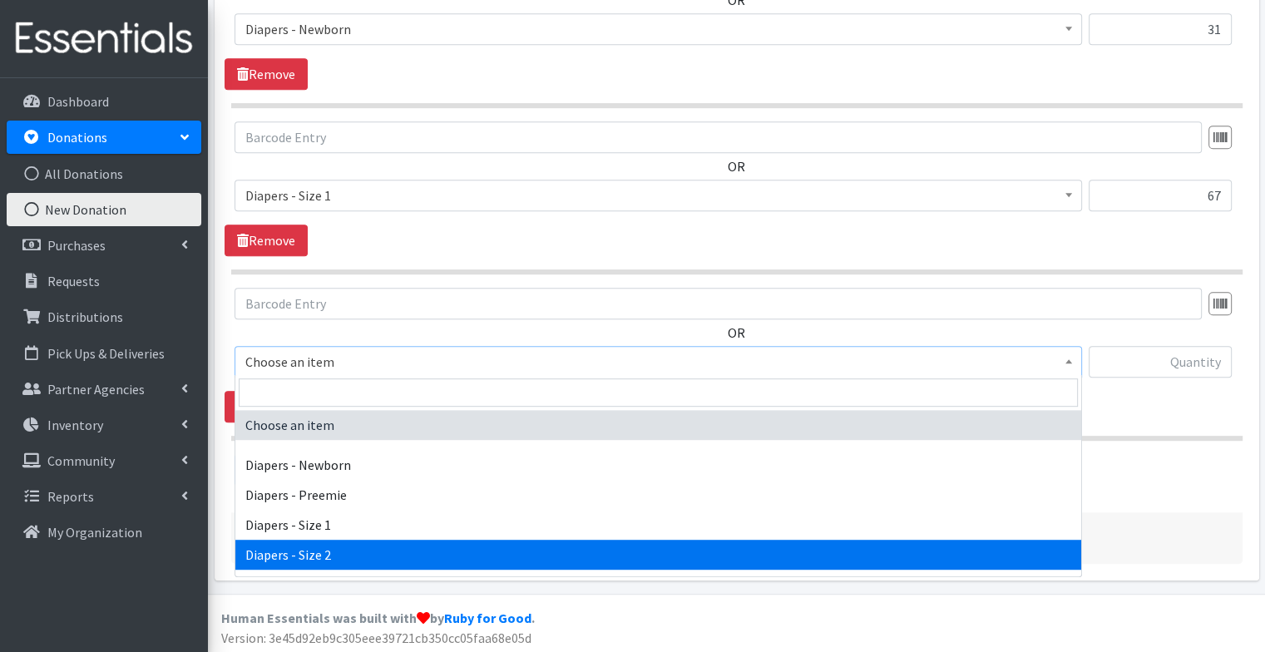
select select "97"
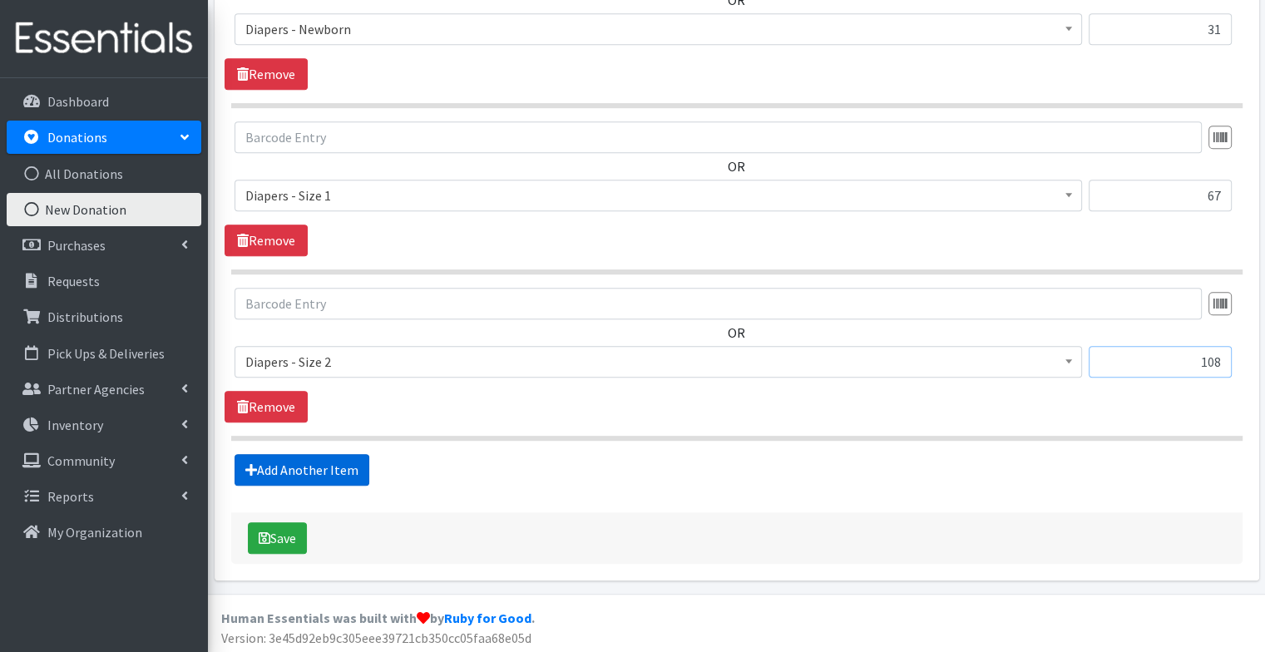
type input "108"
click at [282, 464] on link "Add Another Item" at bounding box center [301, 470] width 135 height 32
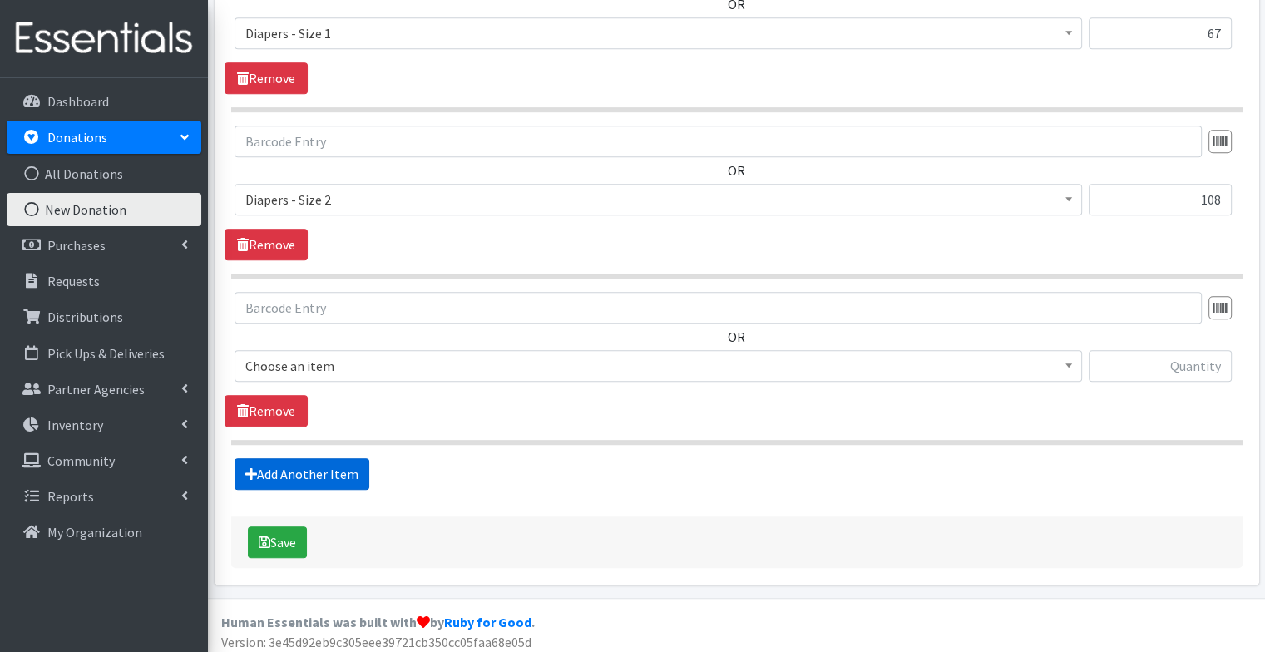
scroll to position [988, 0]
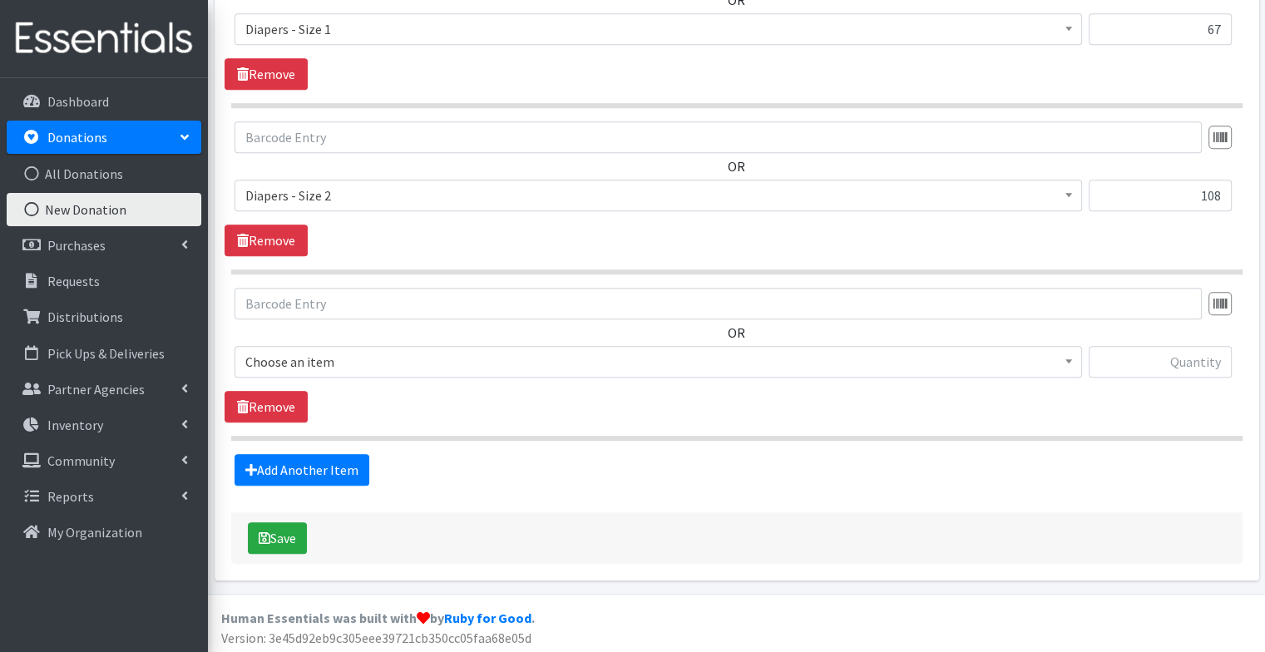
click at [453, 350] on span "Choose an item" at bounding box center [658, 361] width 826 height 23
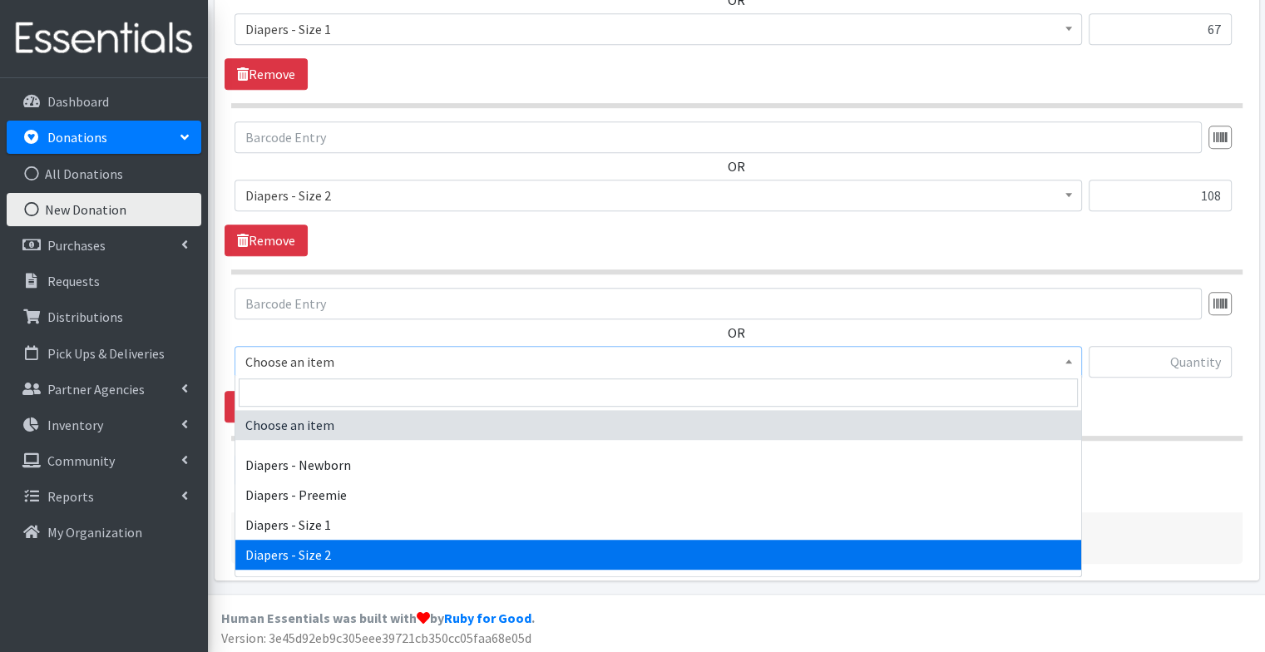
select select "97"
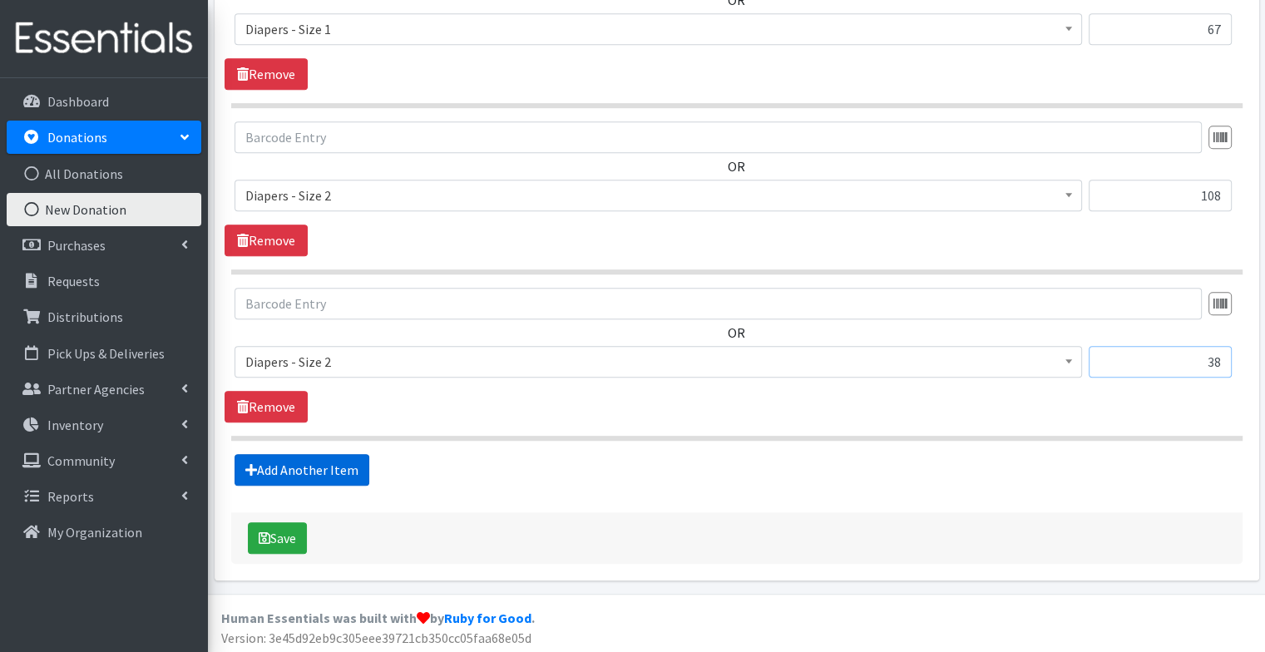
type input "38"
click at [325, 469] on link "Add Another Item" at bounding box center [301, 470] width 135 height 32
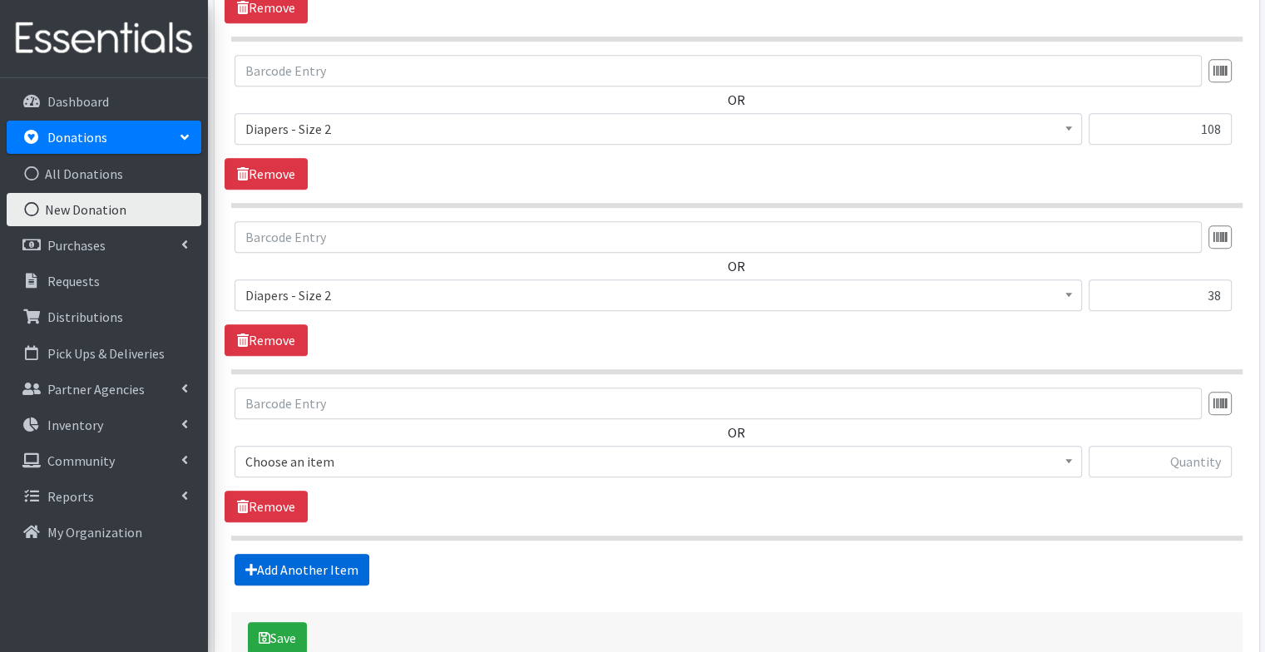
scroll to position [1154, 0]
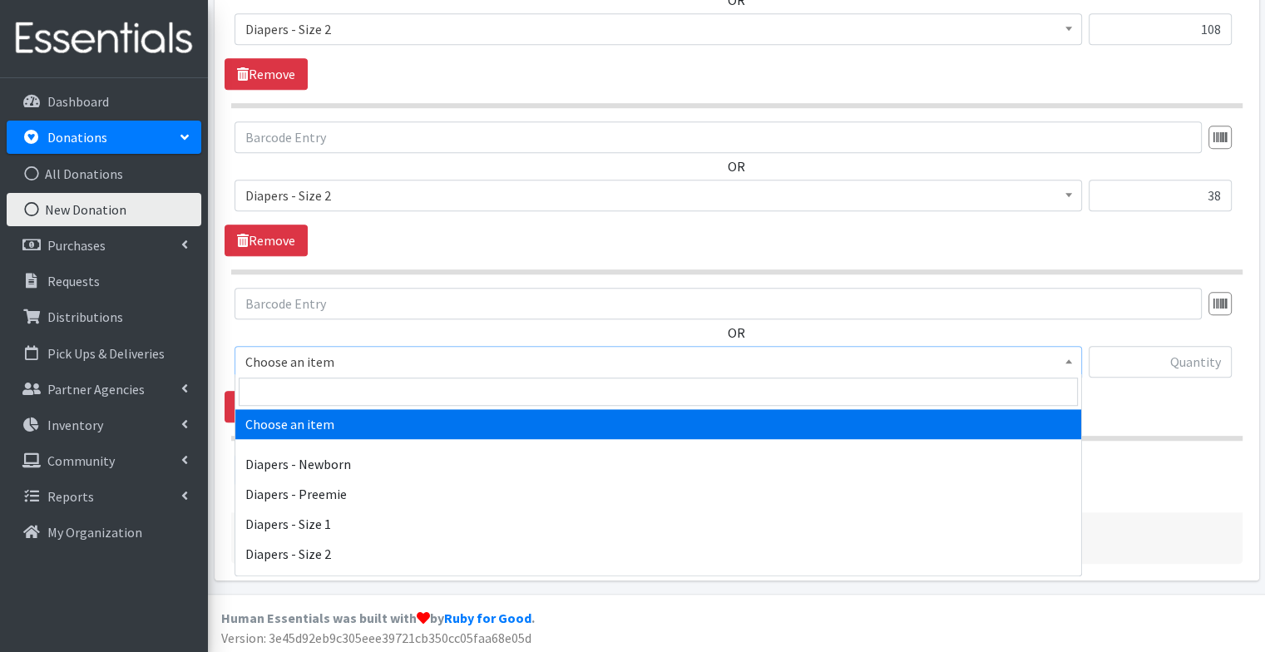
click at [381, 350] on span "Choose an item" at bounding box center [658, 361] width 826 height 23
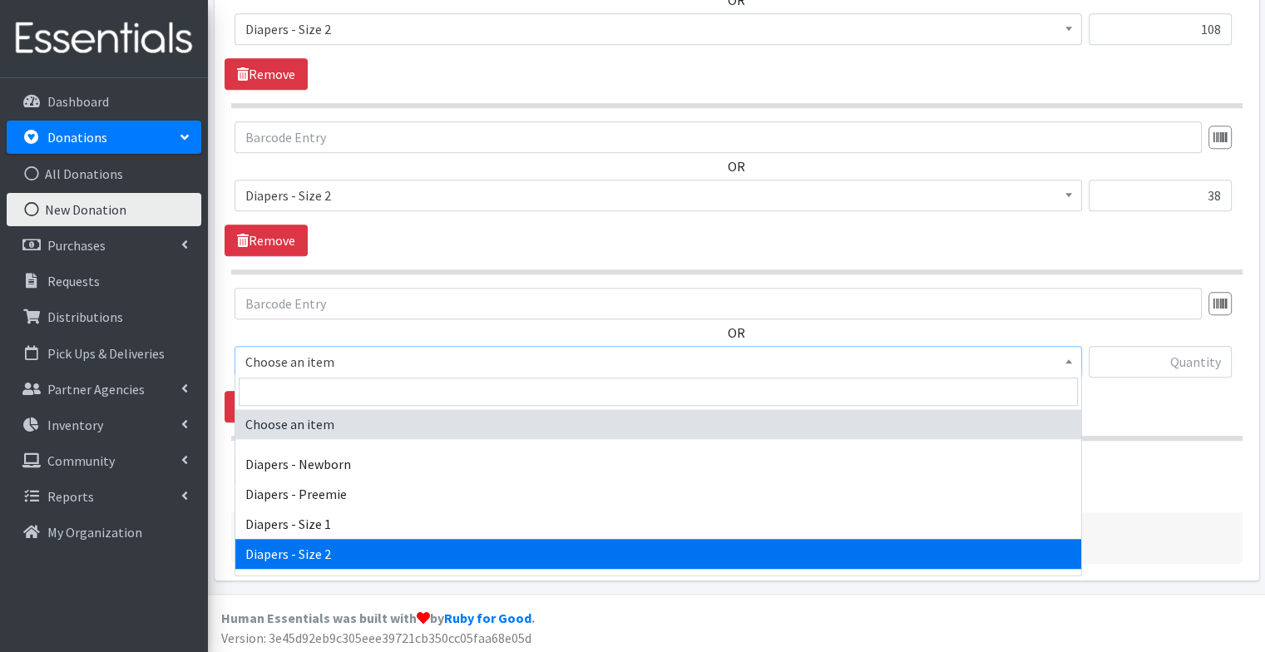
scroll to position [80, 0]
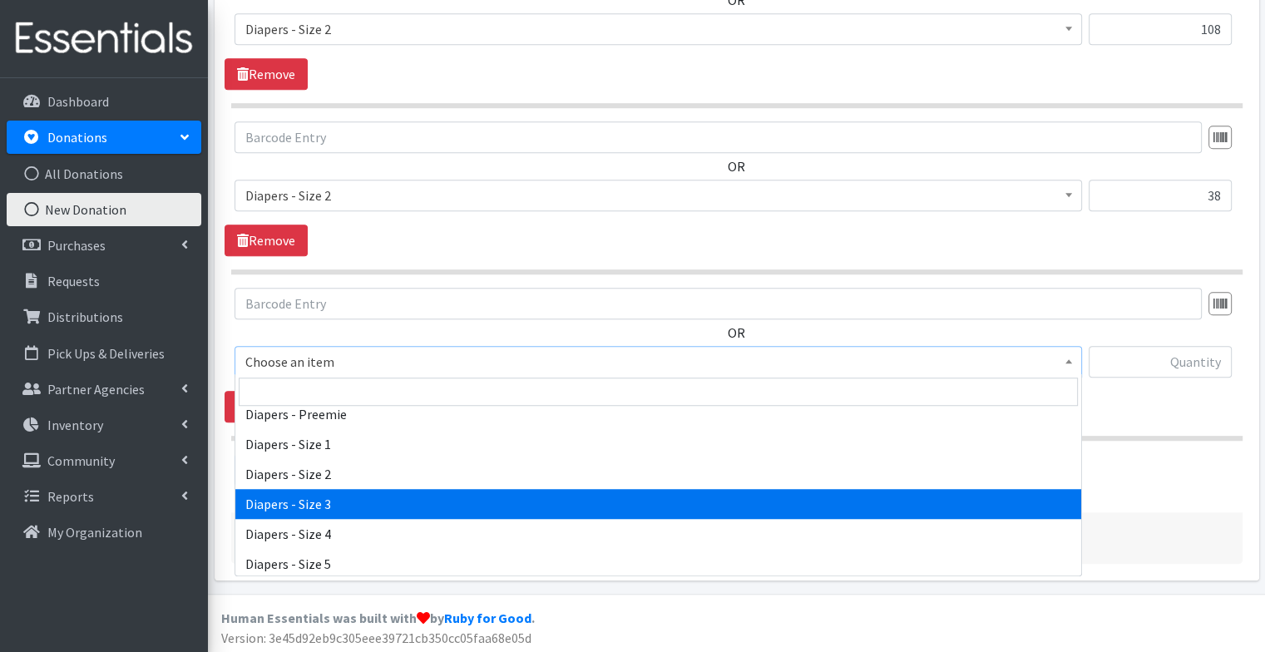
select select "98"
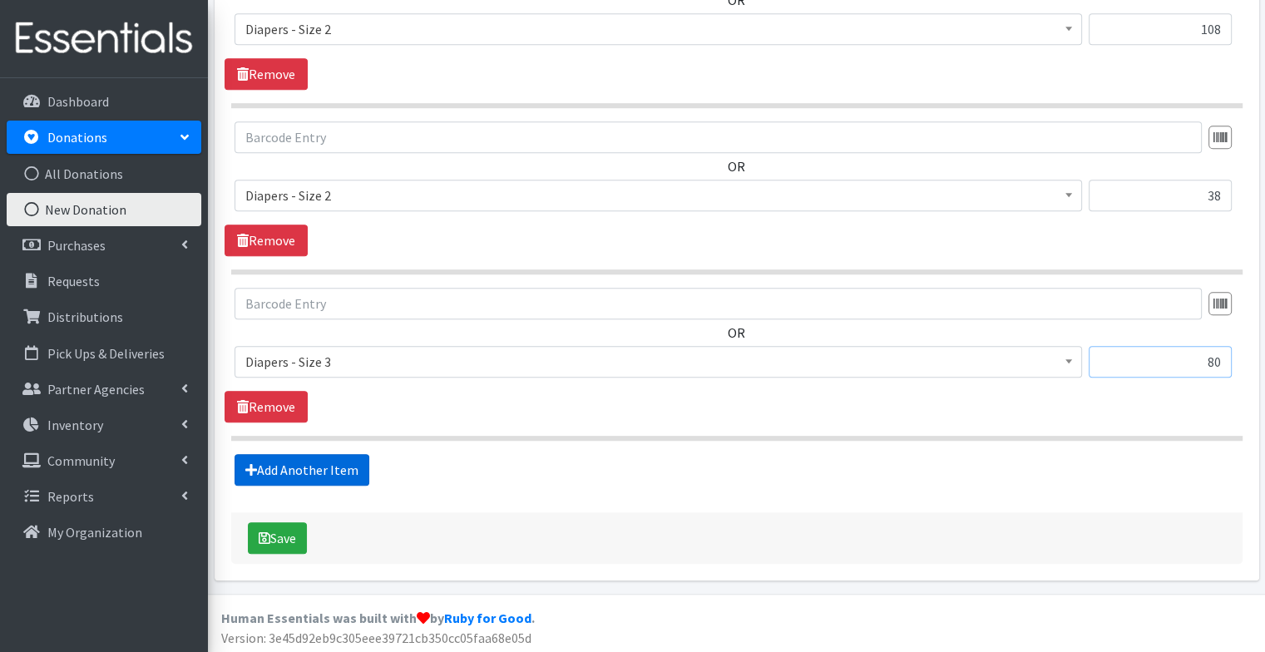
type input "80"
click at [351, 456] on link "Add Another Item" at bounding box center [301, 470] width 135 height 32
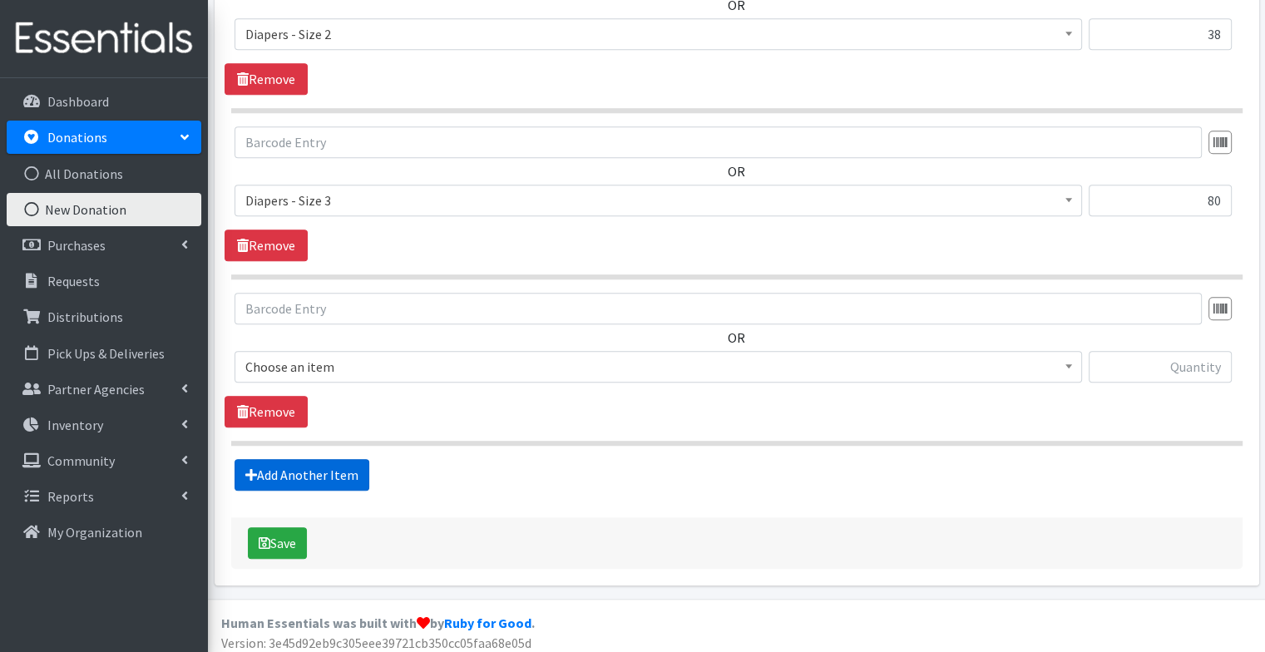
scroll to position [1320, 0]
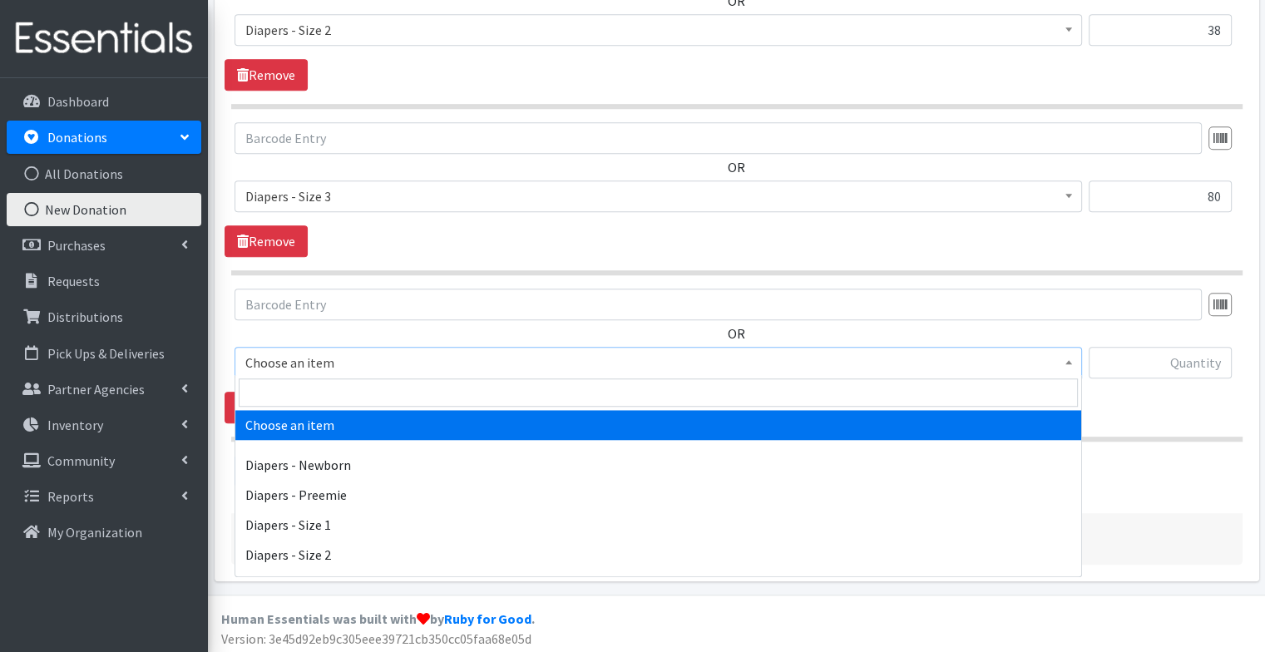
click at [372, 371] on span "Choose an item" at bounding box center [657, 363] width 847 height 32
click at [363, 399] on input "search" at bounding box center [658, 392] width 839 height 28
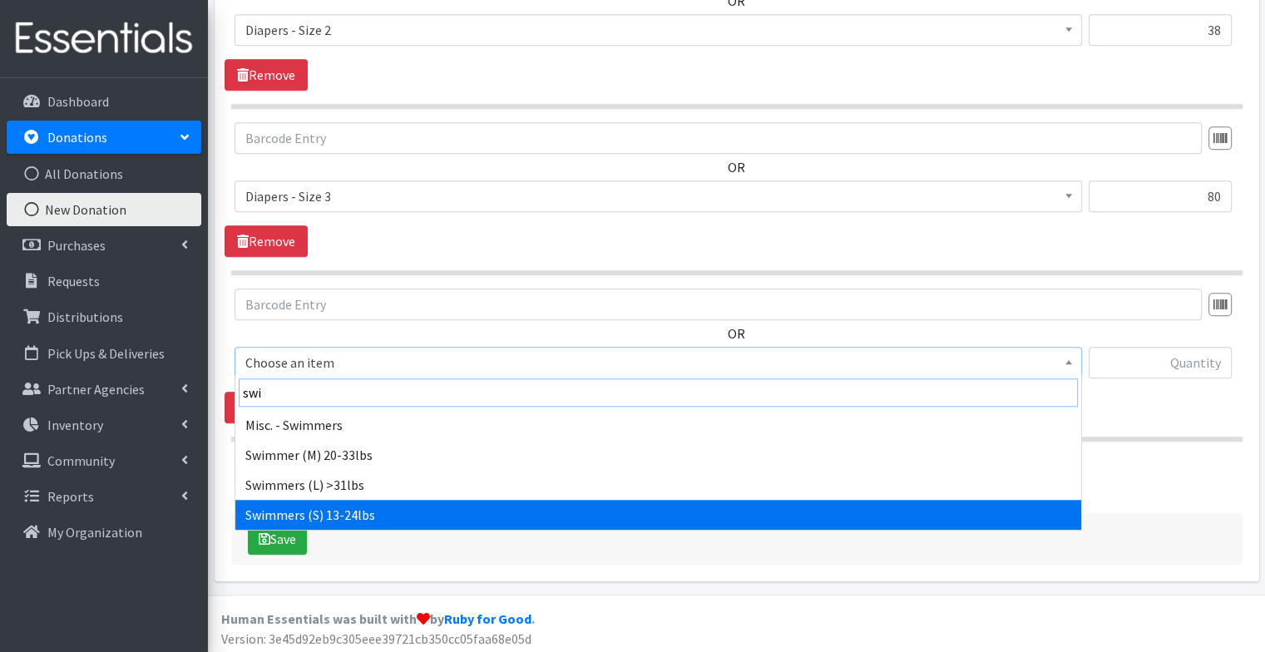
scroll to position [0, 0]
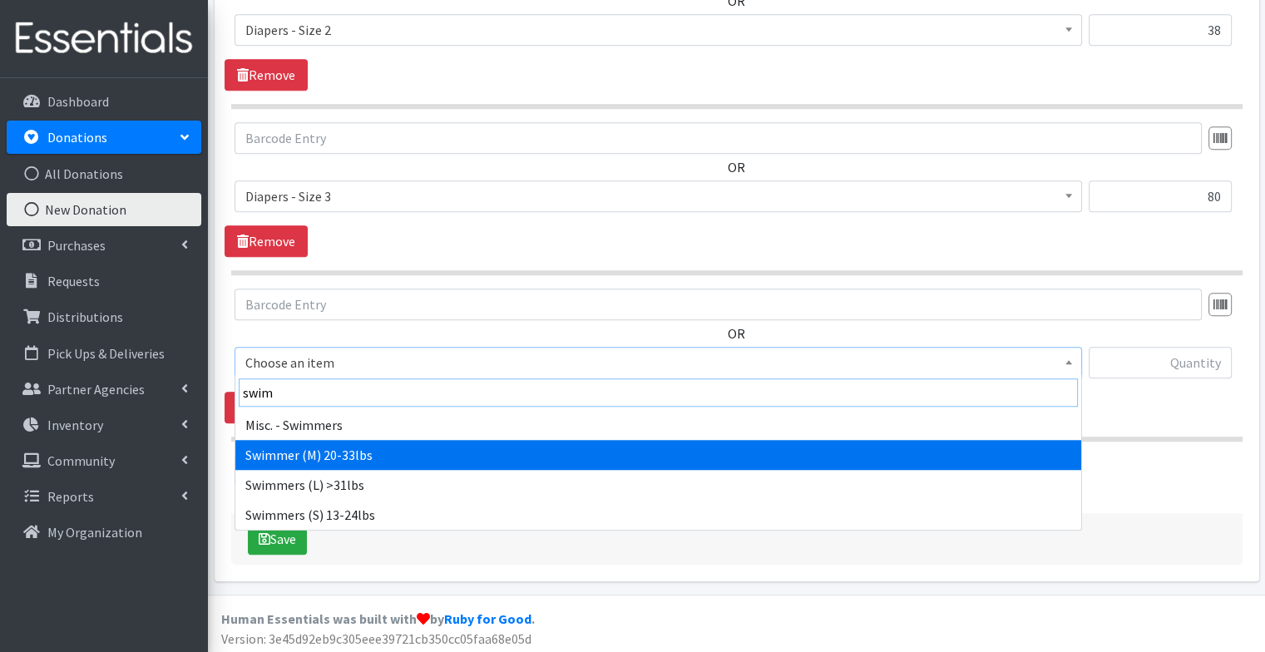
type input "swim"
select select "11446"
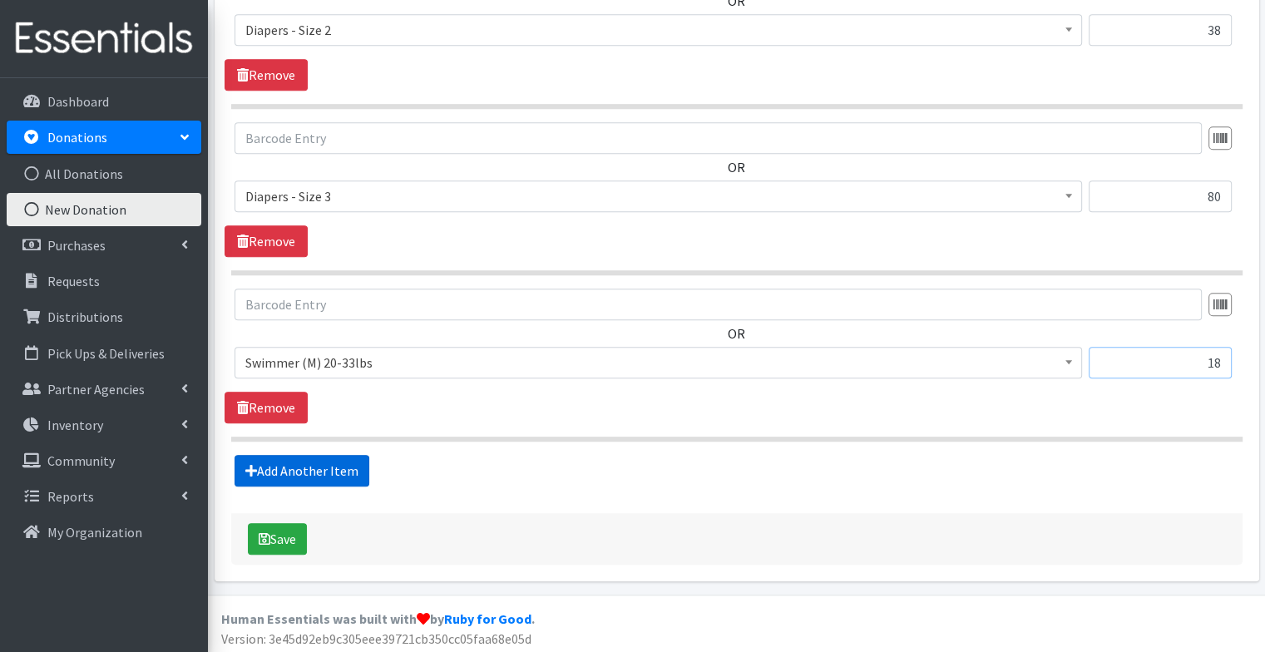
type input "18"
click at [306, 460] on link "Add Another Item" at bounding box center [301, 471] width 135 height 32
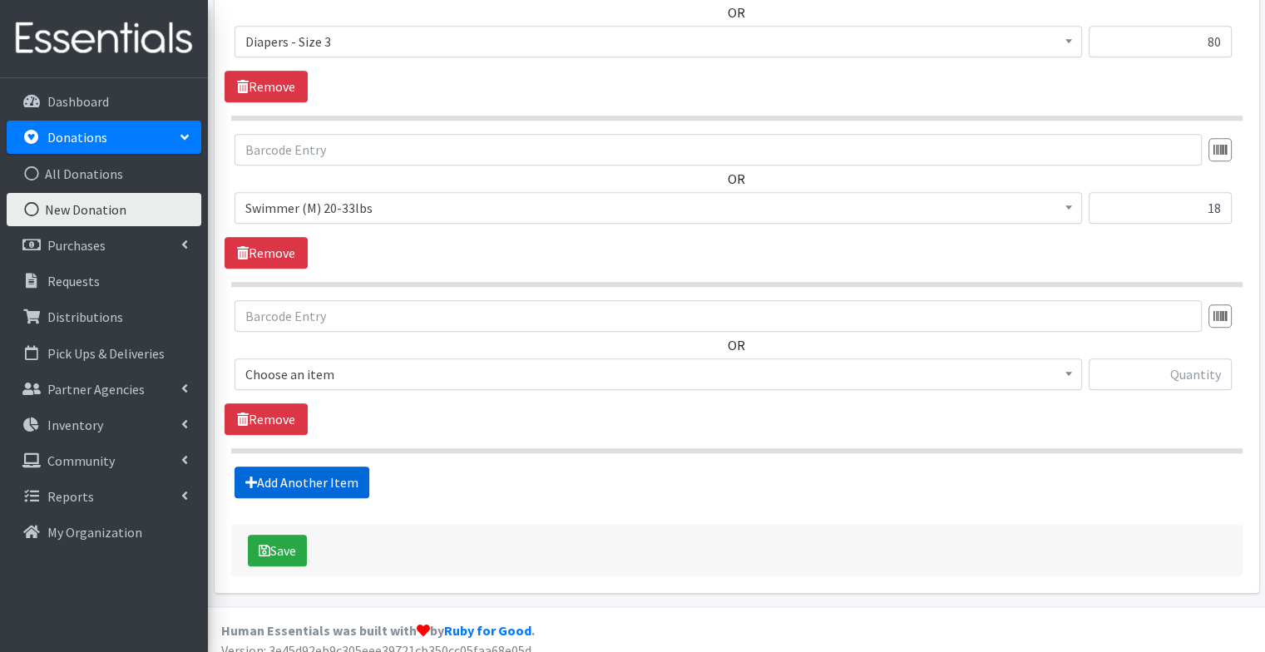
scroll to position [1485, 0]
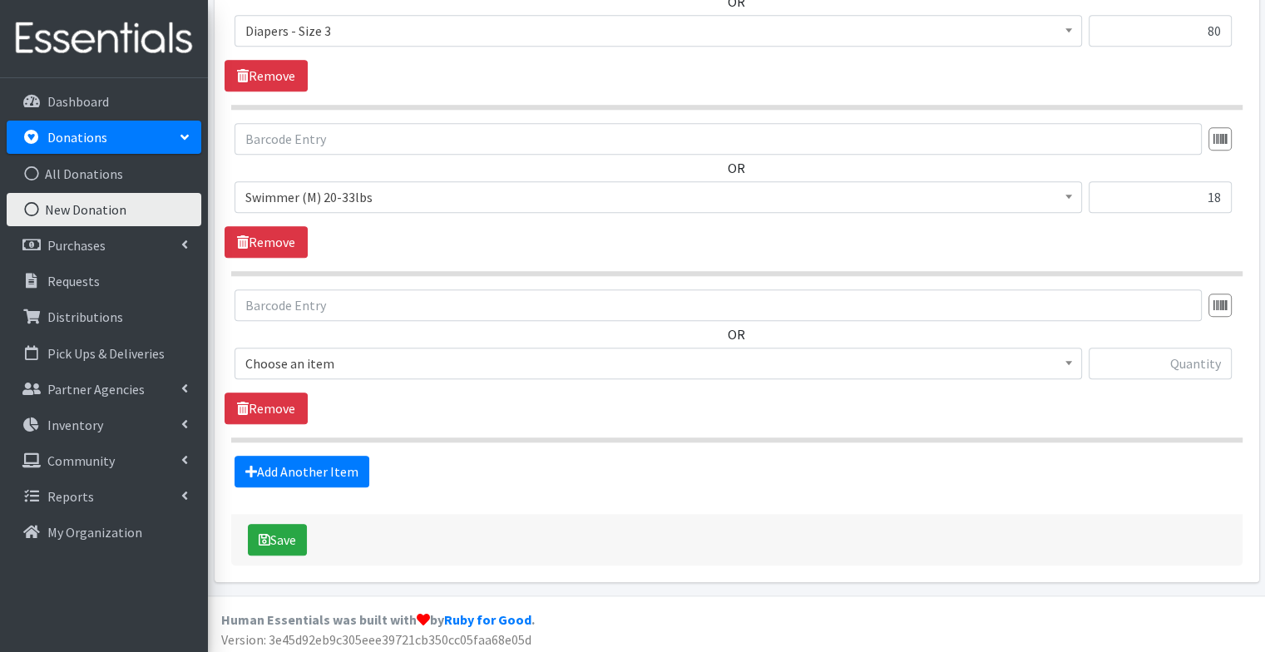
click at [310, 366] on span "Choose an item" at bounding box center [658, 363] width 826 height 23
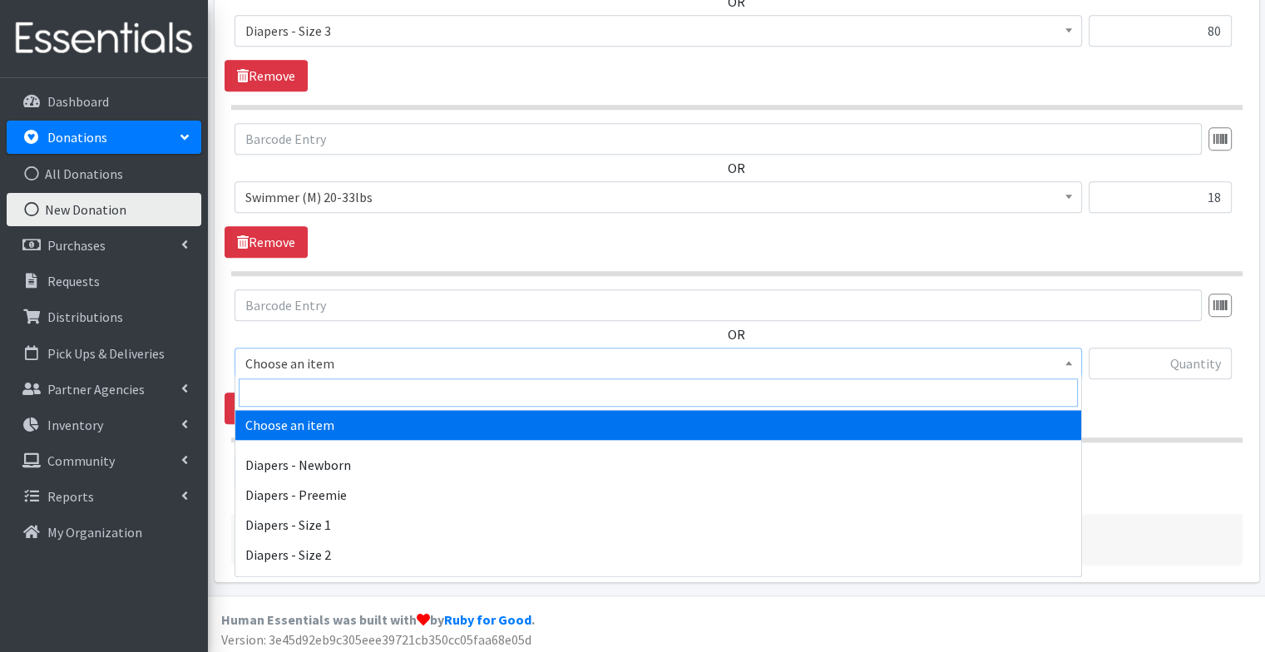
click at [302, 381] on input "search" at bounding box center [658, 392] width 839 height 28
type input "wipes"
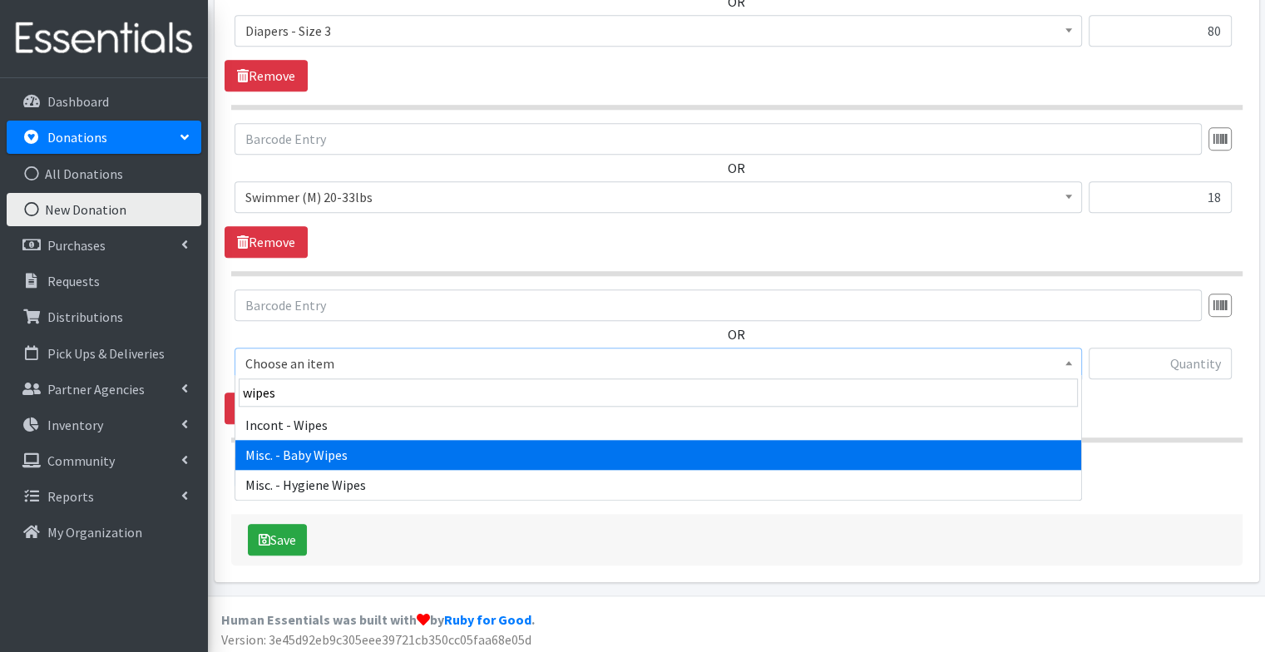
select select "87"
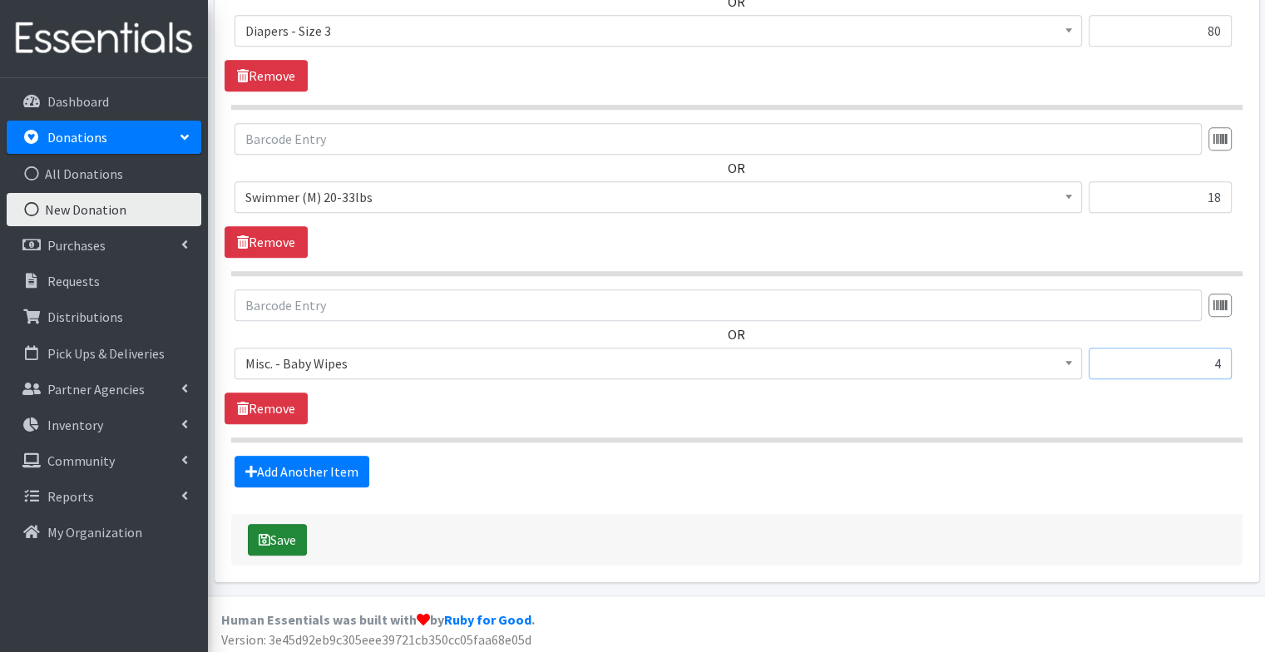
type input "4"
click at [284, 524] on button "Save" at bounding box center [277, 540] width 59 height 32
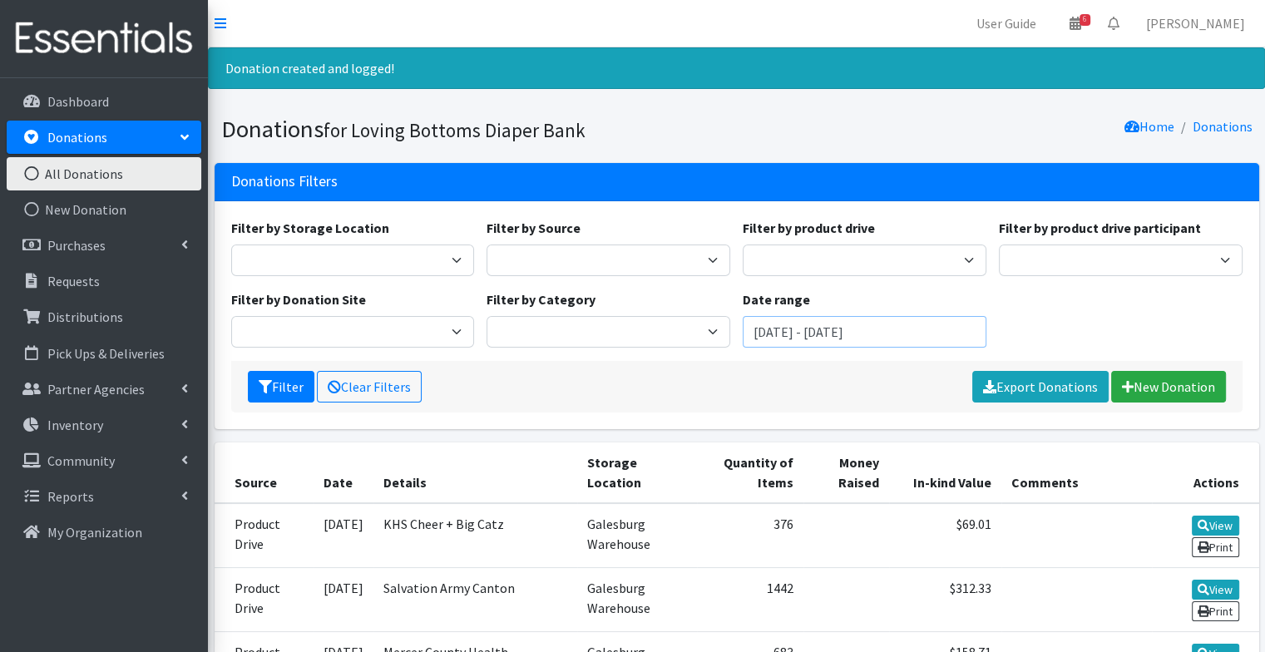
drag, startPoint x: 794, startPoint y: 335, endPoint x: 732, endPoint y: 329, distance: 62.6
click at [732, 329] on div "Filter by Storage Location [GEOGRAPHIC_DATA] Filter by Source Donation Site Pro…" at bounding box center [737, 289] width 1024 height 143
type input "[DATE] - [DATE]"
click at [266, 393] on button "Filter" at bounding box center [281, 387] width 67 height 32
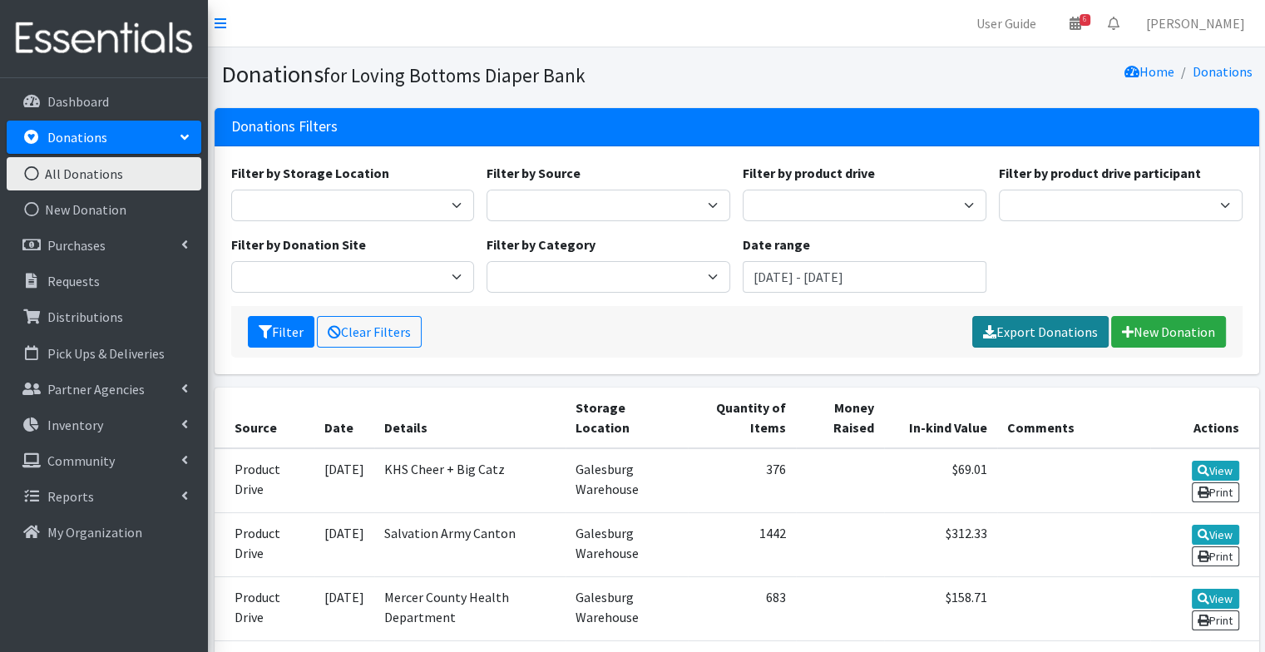
click at [1014, 340] on link "Export Donations" at bounding box center [1040, 332] width 136 height 32
click at [647, 328] on div "Filter Clear Filters Please wait... New Donation" at bounding box center [736, 332] width 1011 height 52
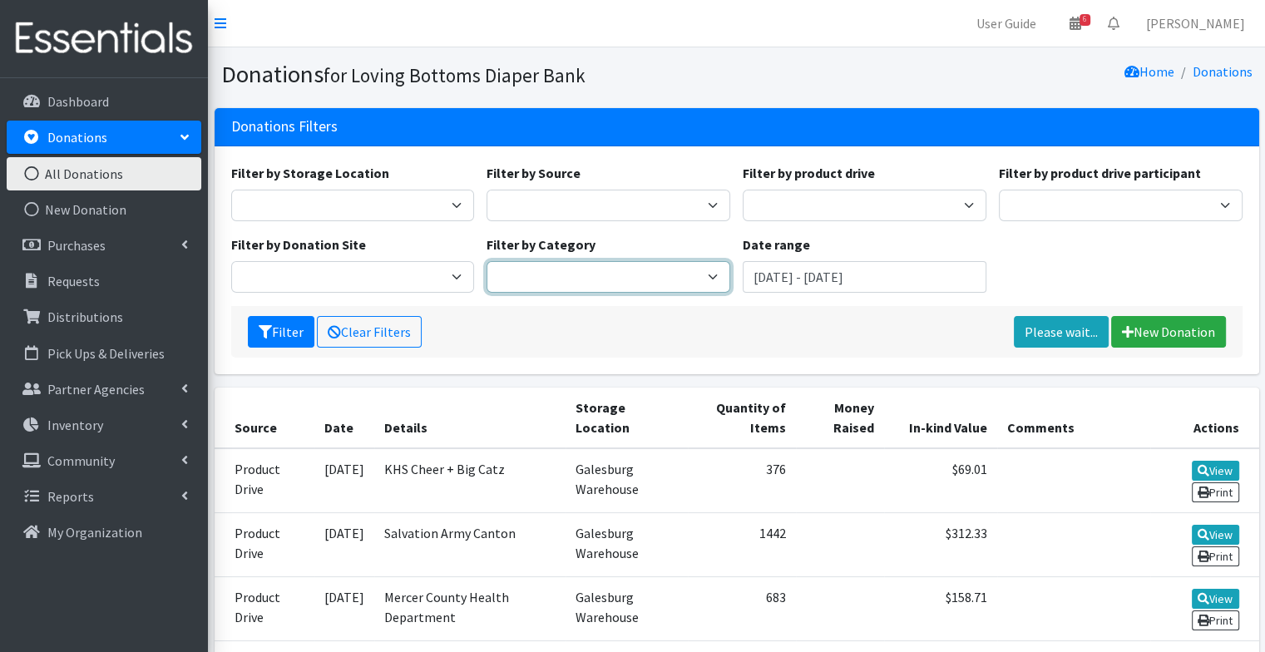
click at [585, 269] on select "Period Supplies Baby Diapers Youth Pull-Ups Incontinence Supplies Misc - Baby M…" at bounding box center [608, 277] width 244 height 32
select select "Baby Diapers"
click at [486, 261] on select "Period Supplies Baby Diapers Youth Pull-Ups Incontinence Supplies Misc - Baby M…" at bounding box center [608, 277] width 244 height 32
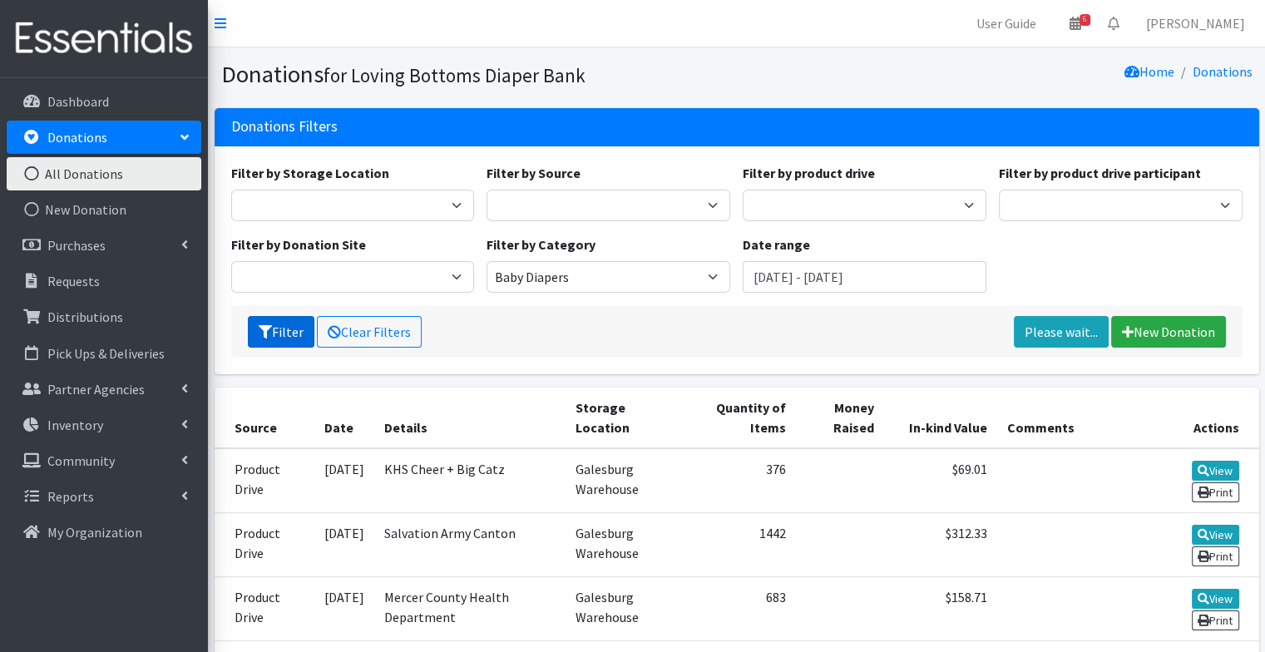
click at [274, 330] on button "Filter" at bounding box center [281, 332] width 67 height 32
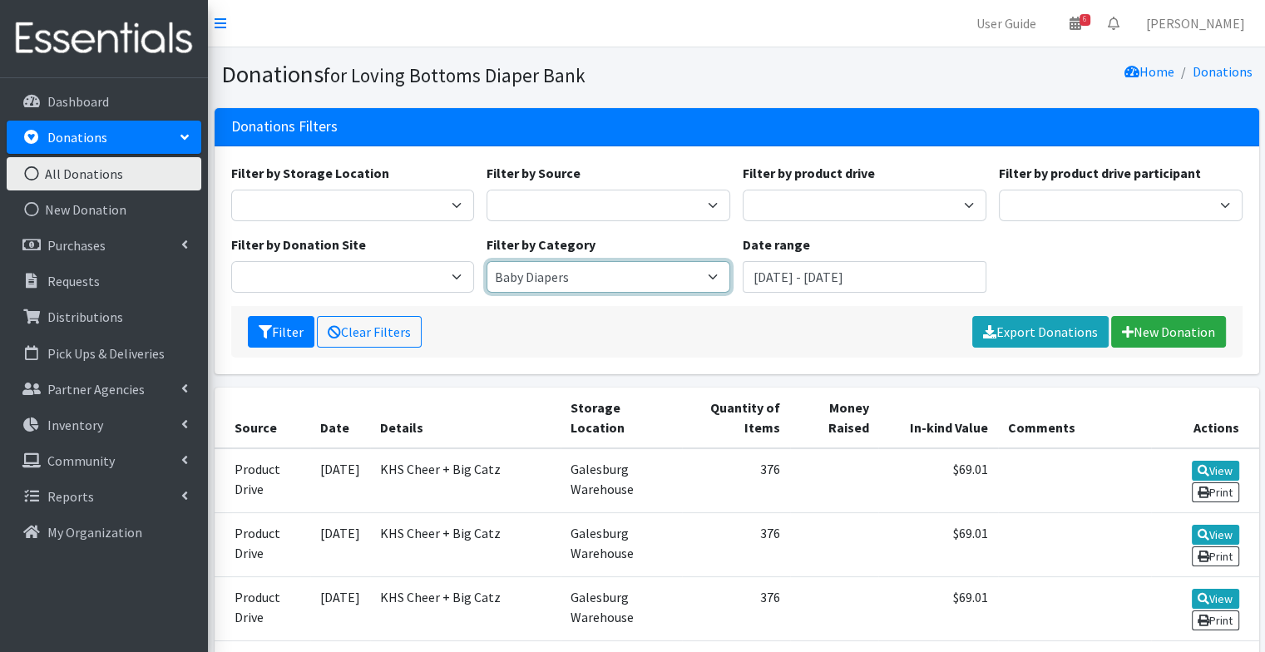
click at [609, 275] on select "Period Supplies Baby Diapers Youth Pull-Ups Incontinence Supplies Misc - Baby M…" at bounding box center [608, 277] width 244 height 32
click at [486, 261] on select "Period Supplies Baby Diapers Youth Pull-Ups Incontinence Supplies Misc - Baby M…" at bounding box center [608, 277] width 244 height 32
click at [532, 279] on select "Period Supplies Baby Diapers Youth Pull-Ups Incontinence Supplies Misc - Baby M…" at bounding box center [608, 277] width 244 height 32
select select "Baby Diapers"
click at [486, 261] on select "Period Supplies Baby Diapers Youth Pull-Ups Incontinence Supplies Misc - Baby M…" at bounding box center [608, 277] width 244 height 32
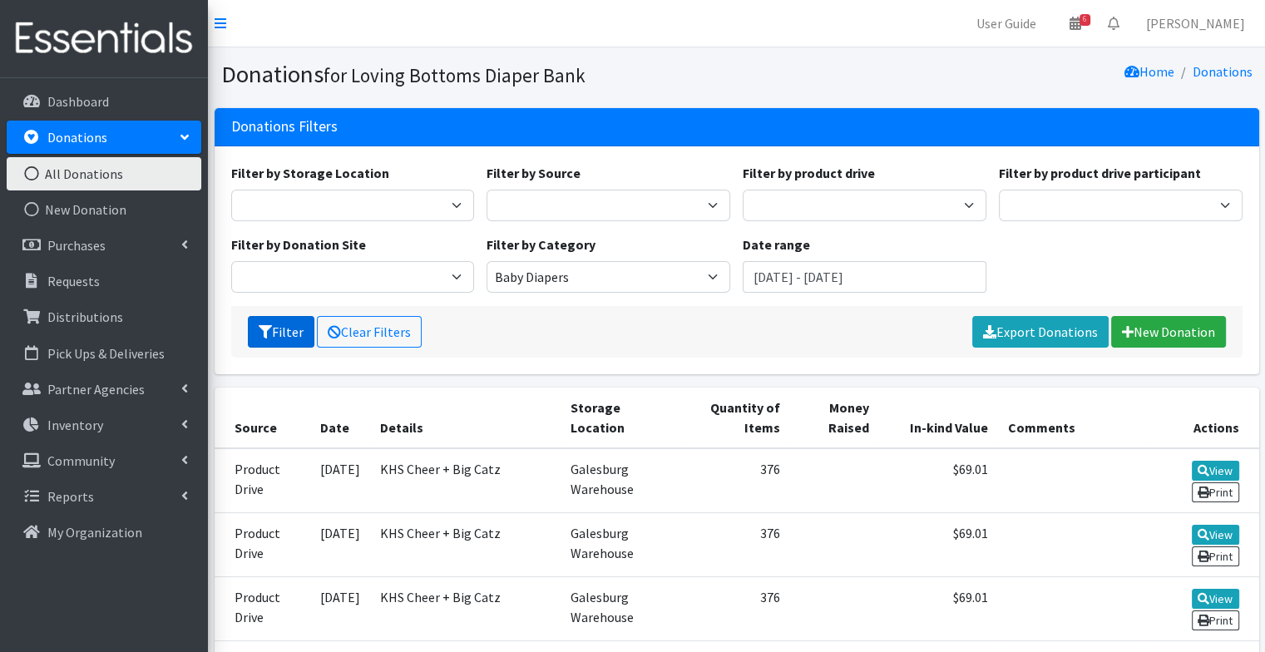
click at [273, 339] on button "Filter" at bounding box center [281, 332] width 67 height 32
click at [579, 281] on select "Period Supplies Baby Diapers Youth Pull-Ups Incontinence Supplies Misc - Baby M…" at bounding box center [608, 277] width 244 height 32
select select
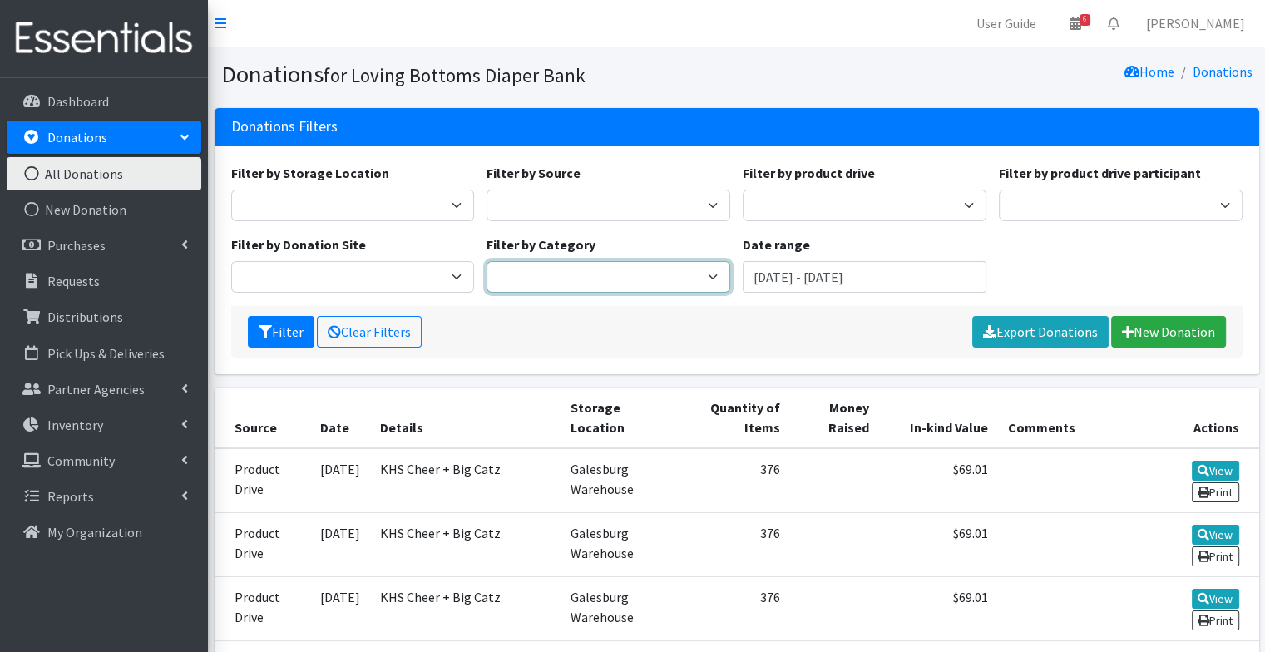
click at [486, 261] on select "Period Supplies Baby Diapers Youth Pull-Ups Incontinence Supplies Misc - Baby M…" at bounding box center [608, 277] width 244 height 32
click at [269, 316] on button "Filter" at bounding box center [281, 332] width 67 height 32
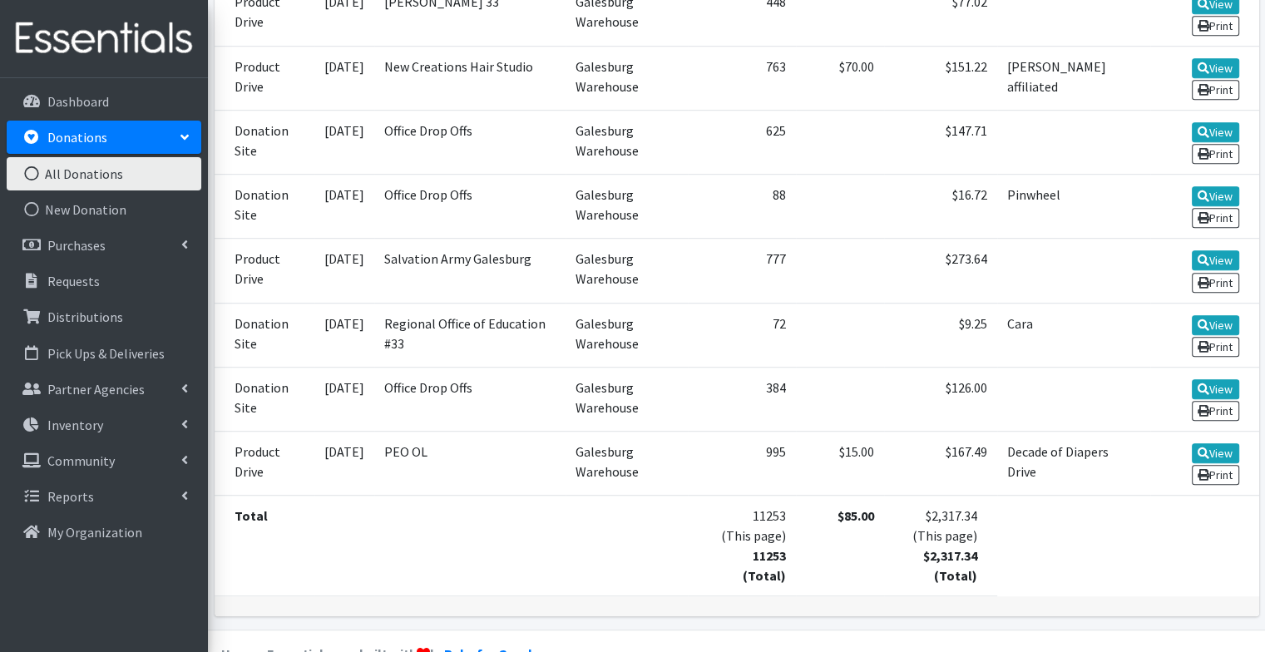
scroll to position [984, 0]
